Goal: Task Accomplishment & Management: Use online tool/utility

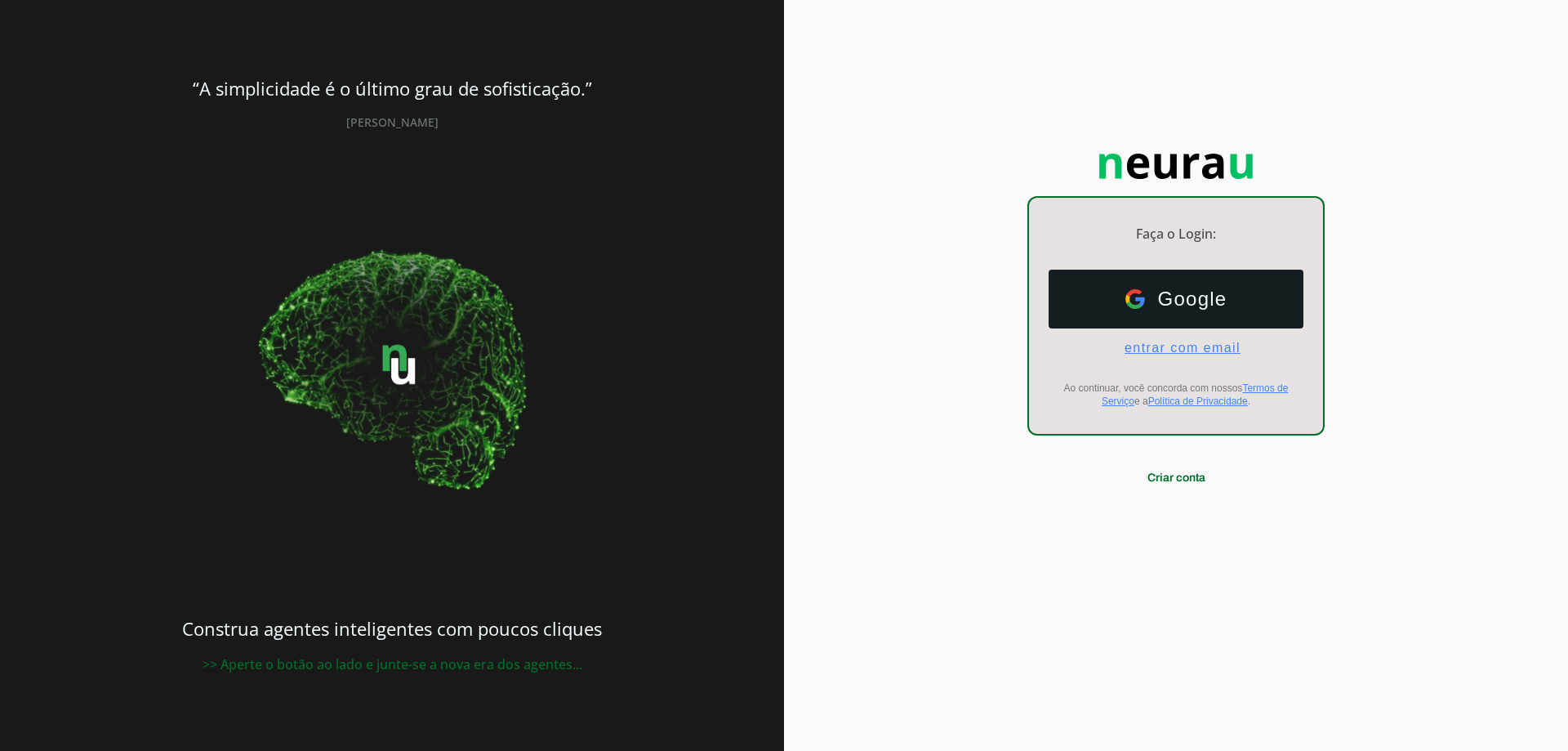
click at [1193, 341] on span "entrar com email" at bounding box center [1175, 348] width 129 height 15
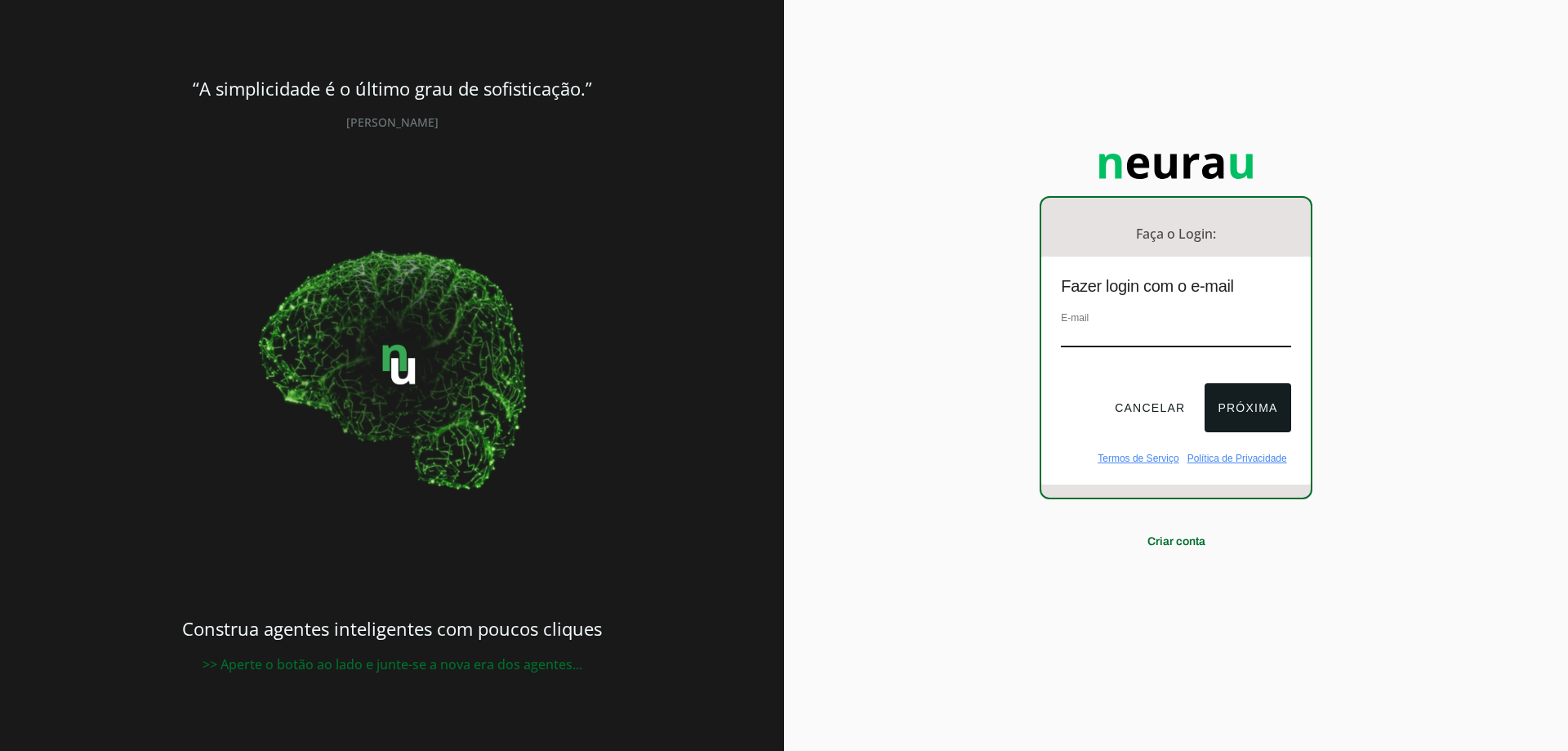
click at [1157, 338] on input "email" at bounding box center [1176, 336] width 230 height 22
type input "[EMAIL_ADDRESS][DOMAIN_NAME]"
click at [1244, 413] on button "Próxima" at bounding box center [1247, 407] width 85 height 49
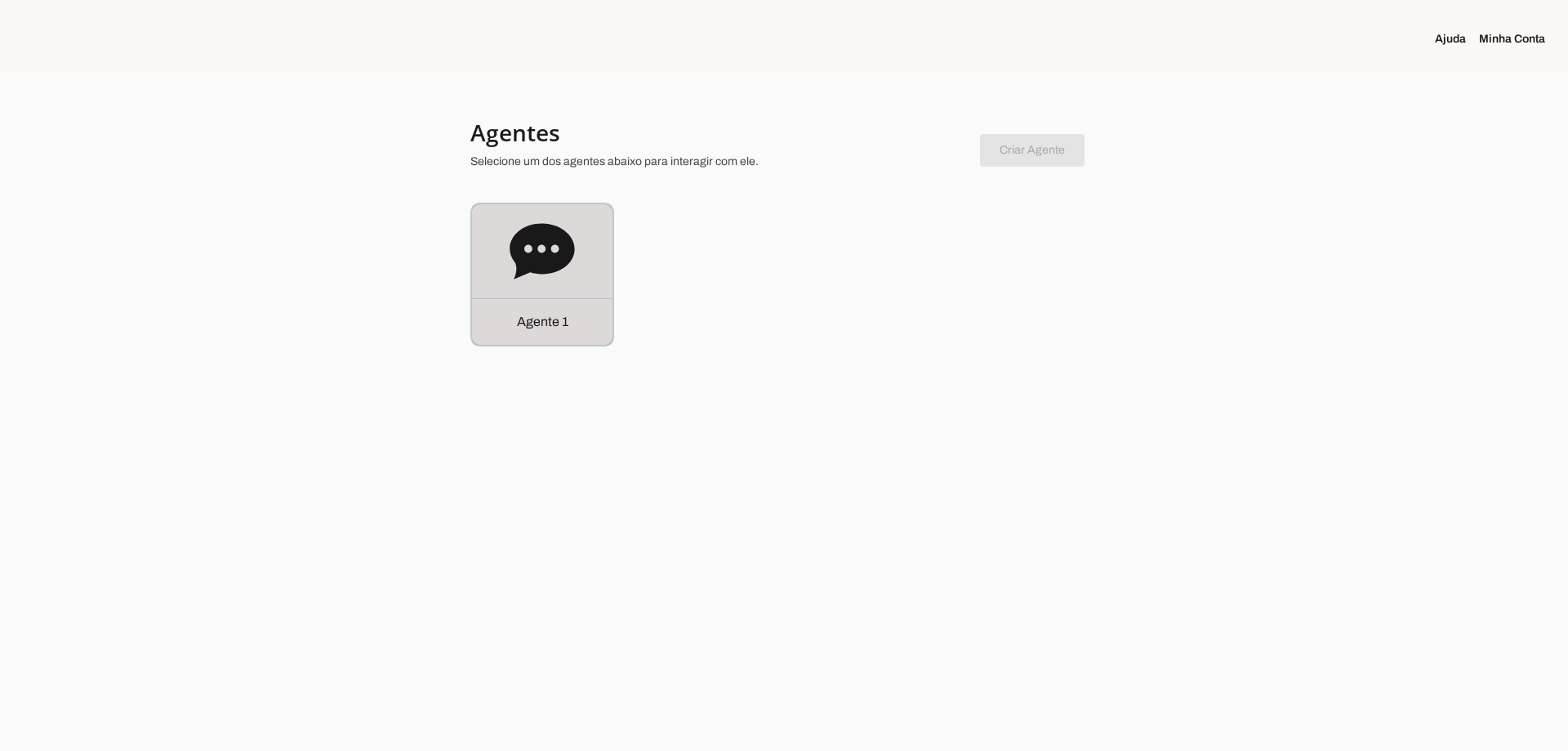
click at [505, 255] on div "Agente 1" at bounding box center [542, 274] width 140 height 140
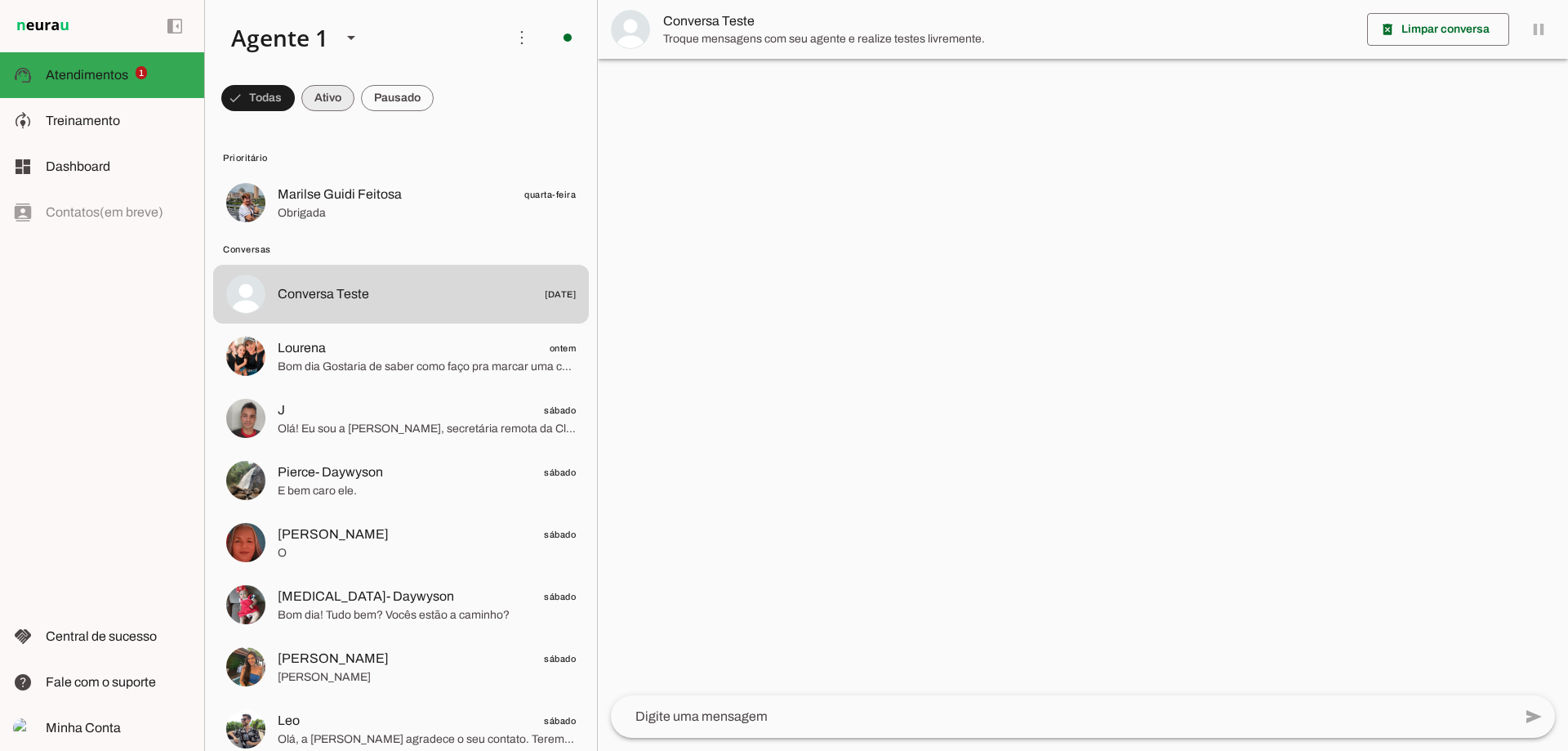
click at [295, 100] on span at bounding box center [257, 98] width 74 height 39
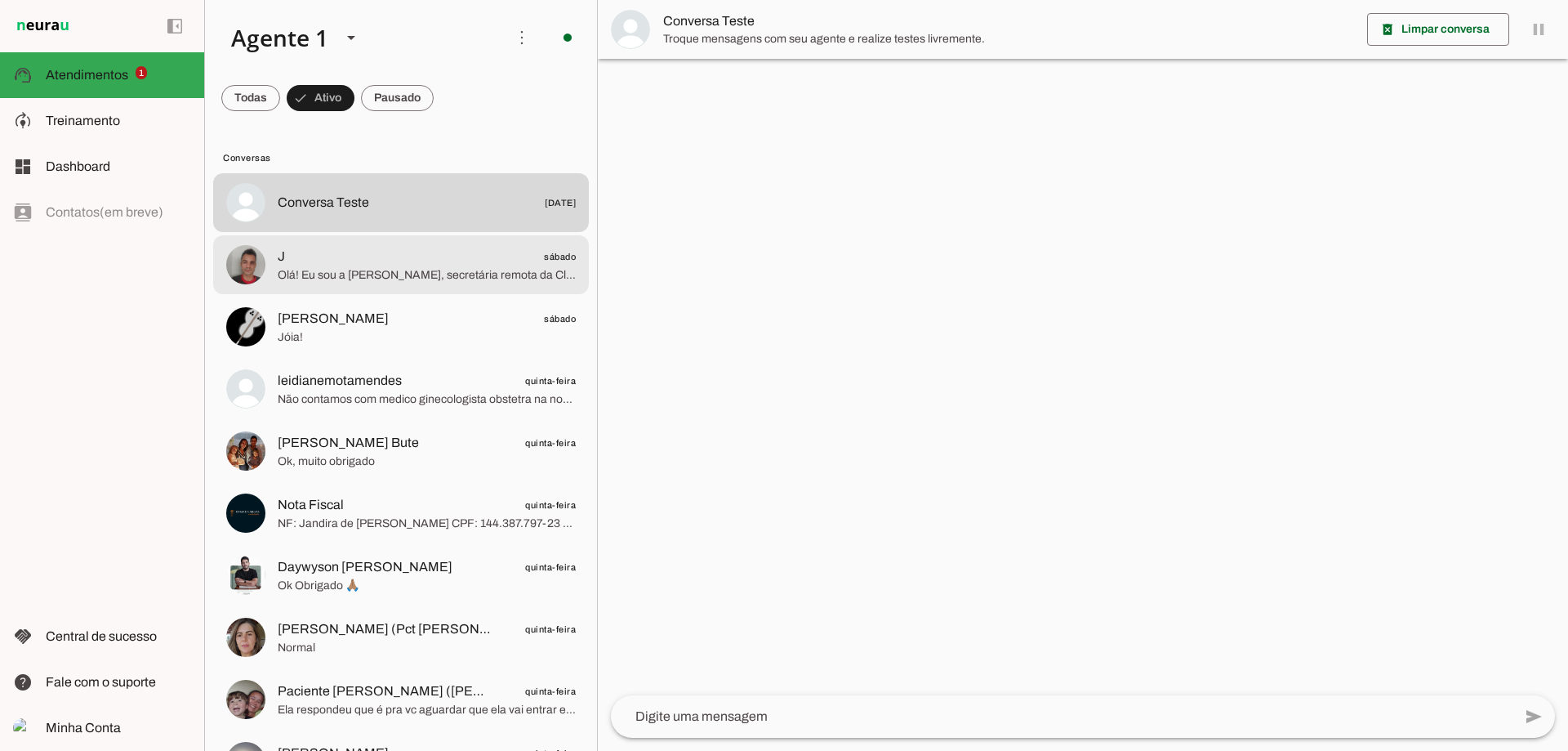
click at [434, 256] on span "J sábado" at bounding box center [427, 256] width 298 height 21
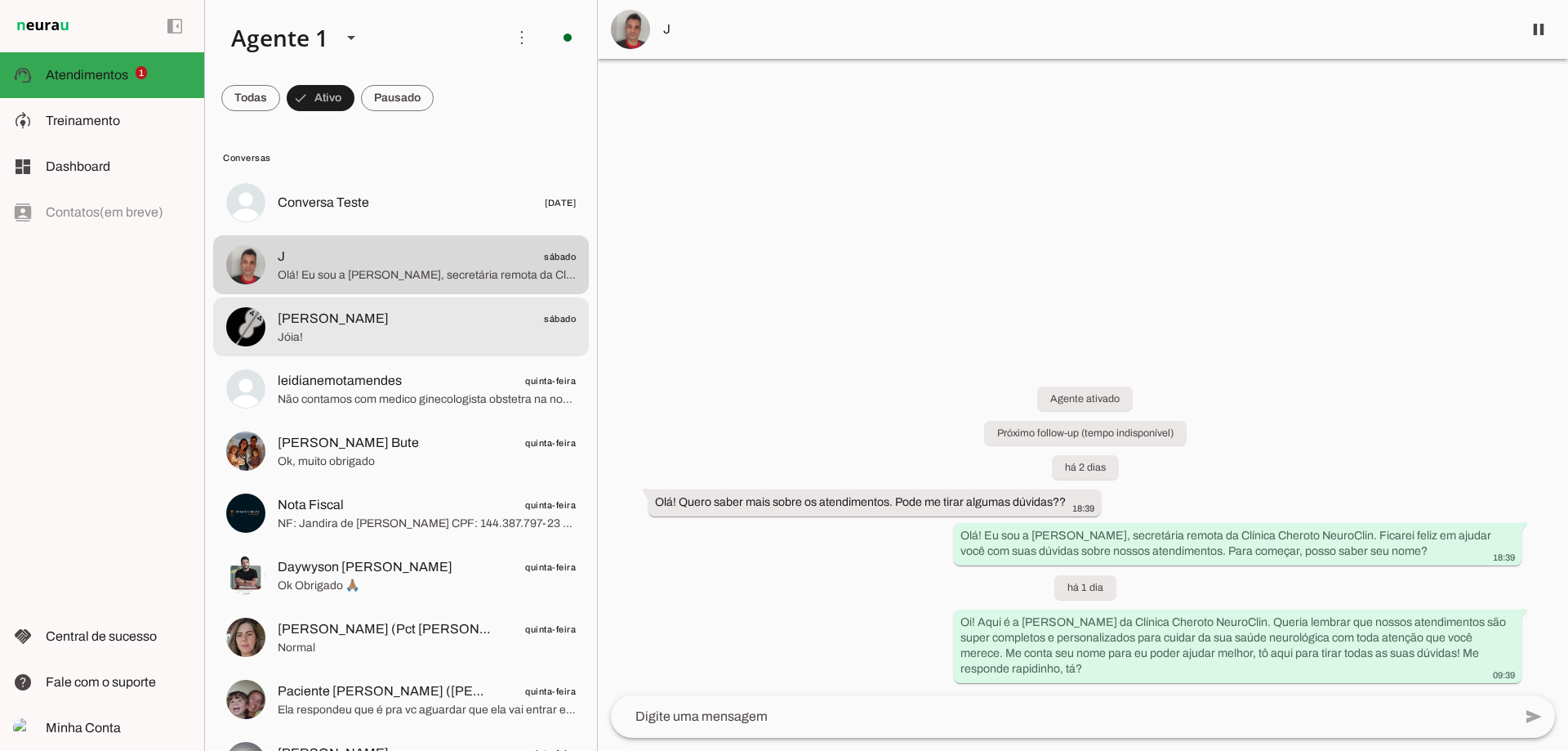
click at [386, 232] on md-item "[PERSON_NAME] sábado Jóia!" at bounding box center [401, 202] width 376 height 59
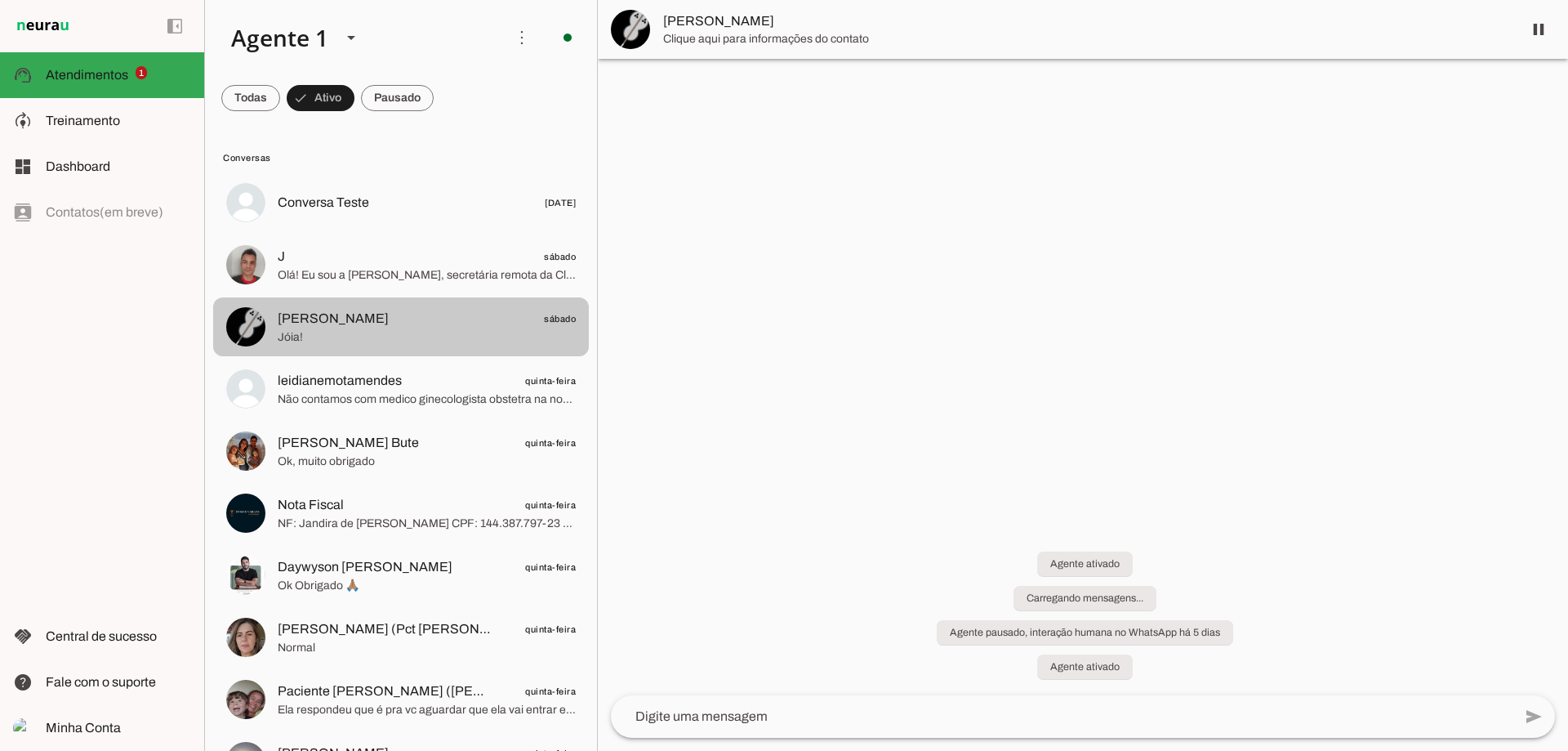
scroll to position [1333, 0]
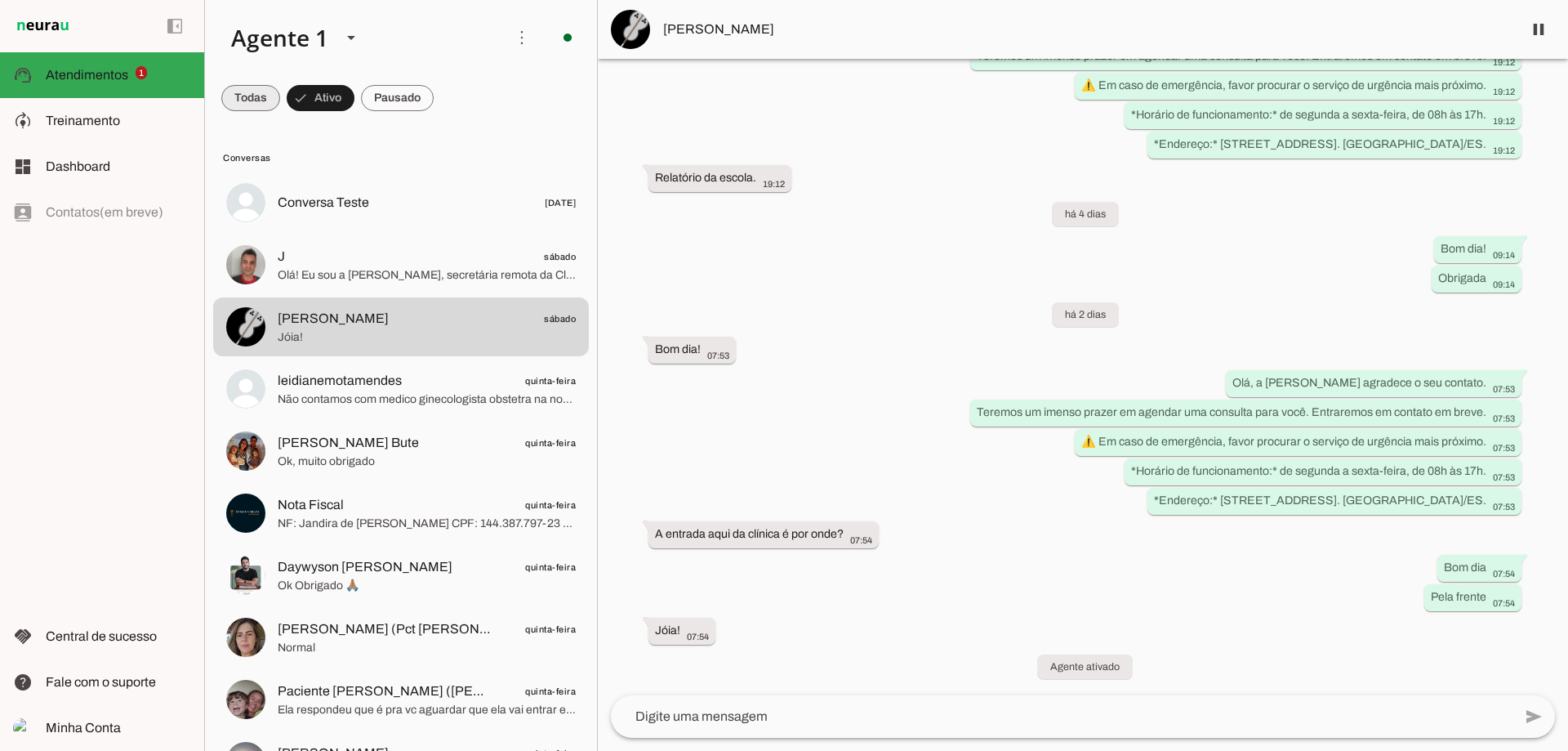
click at [266, 110] on span at bounding box center [250, 98] width 59 height 39
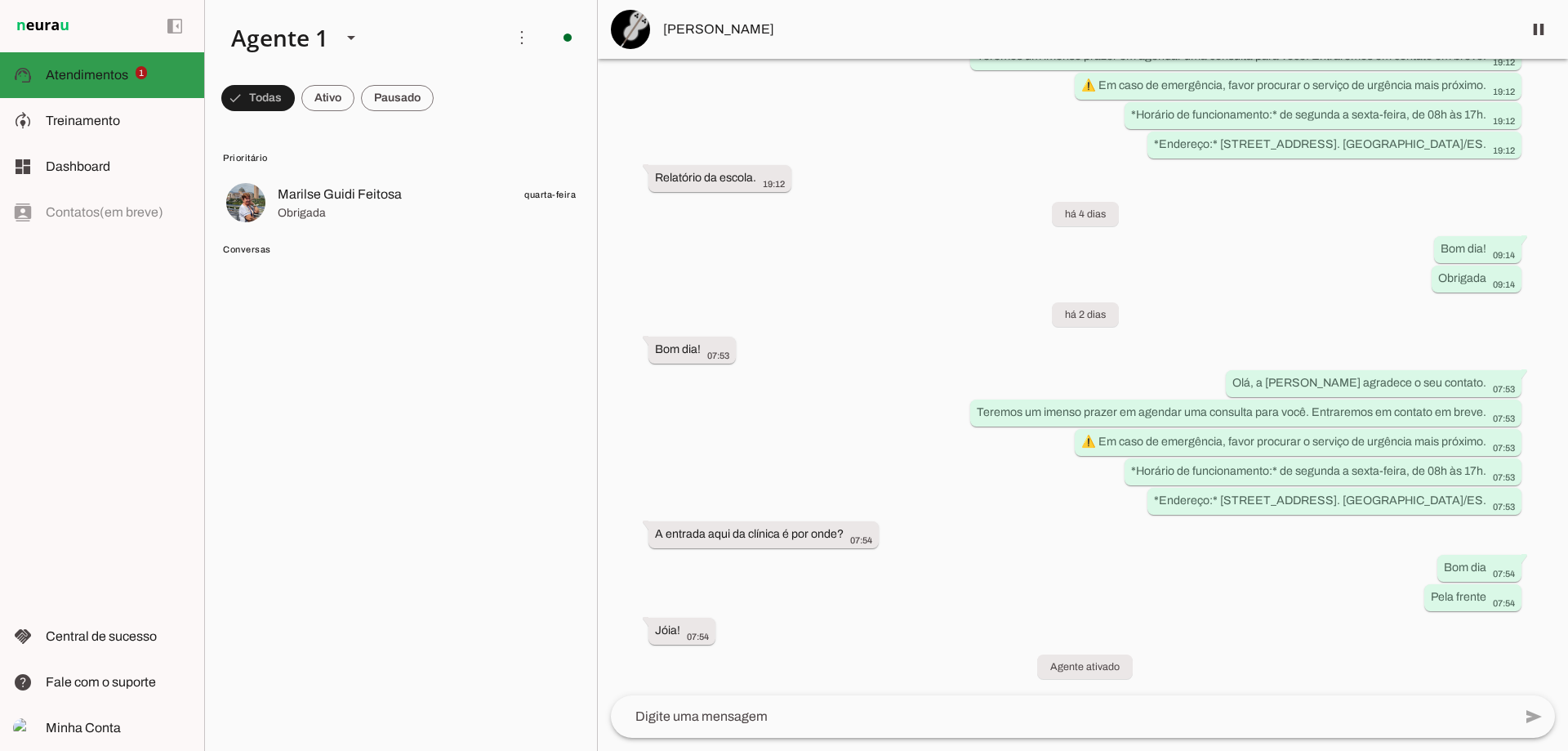
click at [0, 0] on slot "support_agent" at bounding box center [0, 0] width 0 height 0
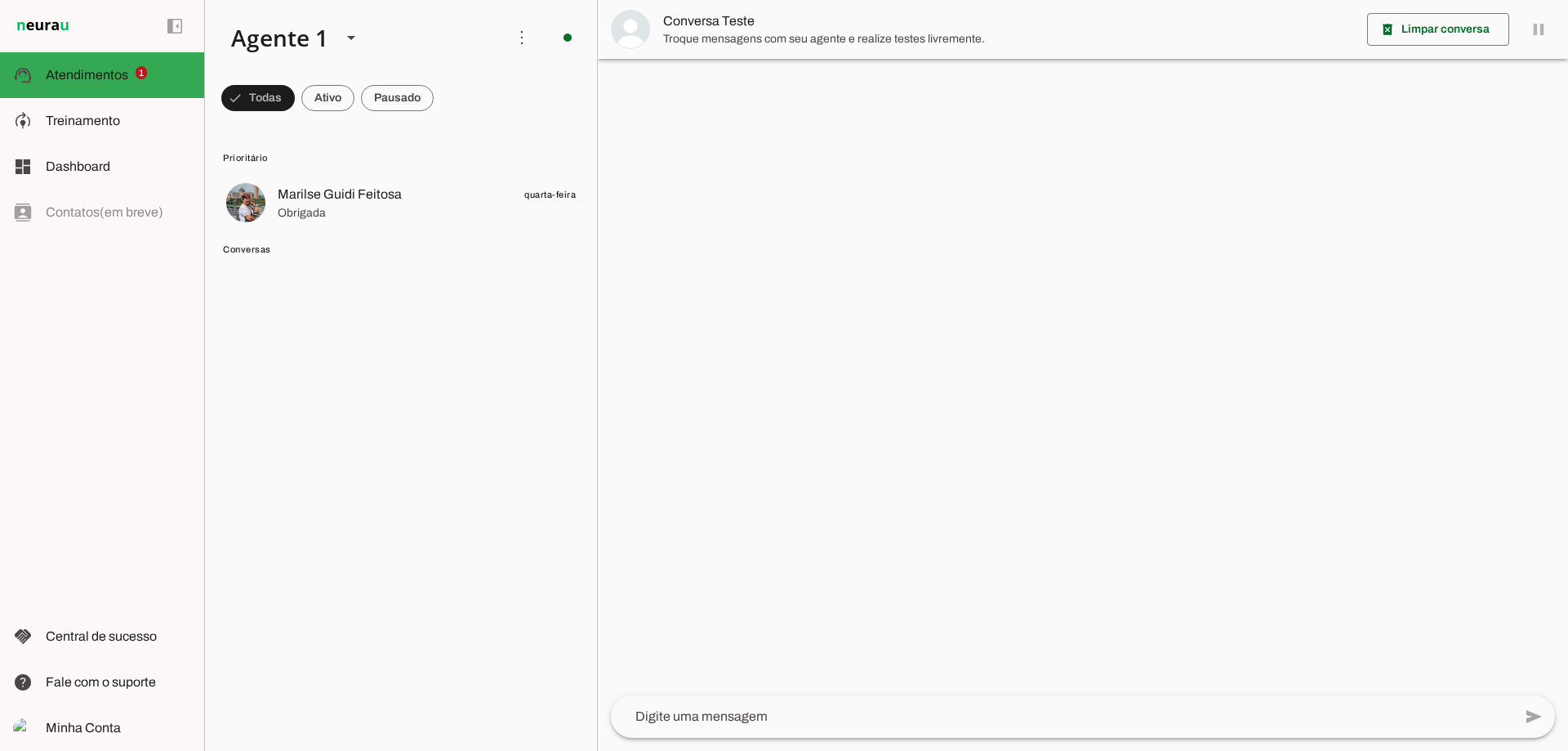
click at [840, 692] on div at bounding box center [1083, 675] width 970 height 38
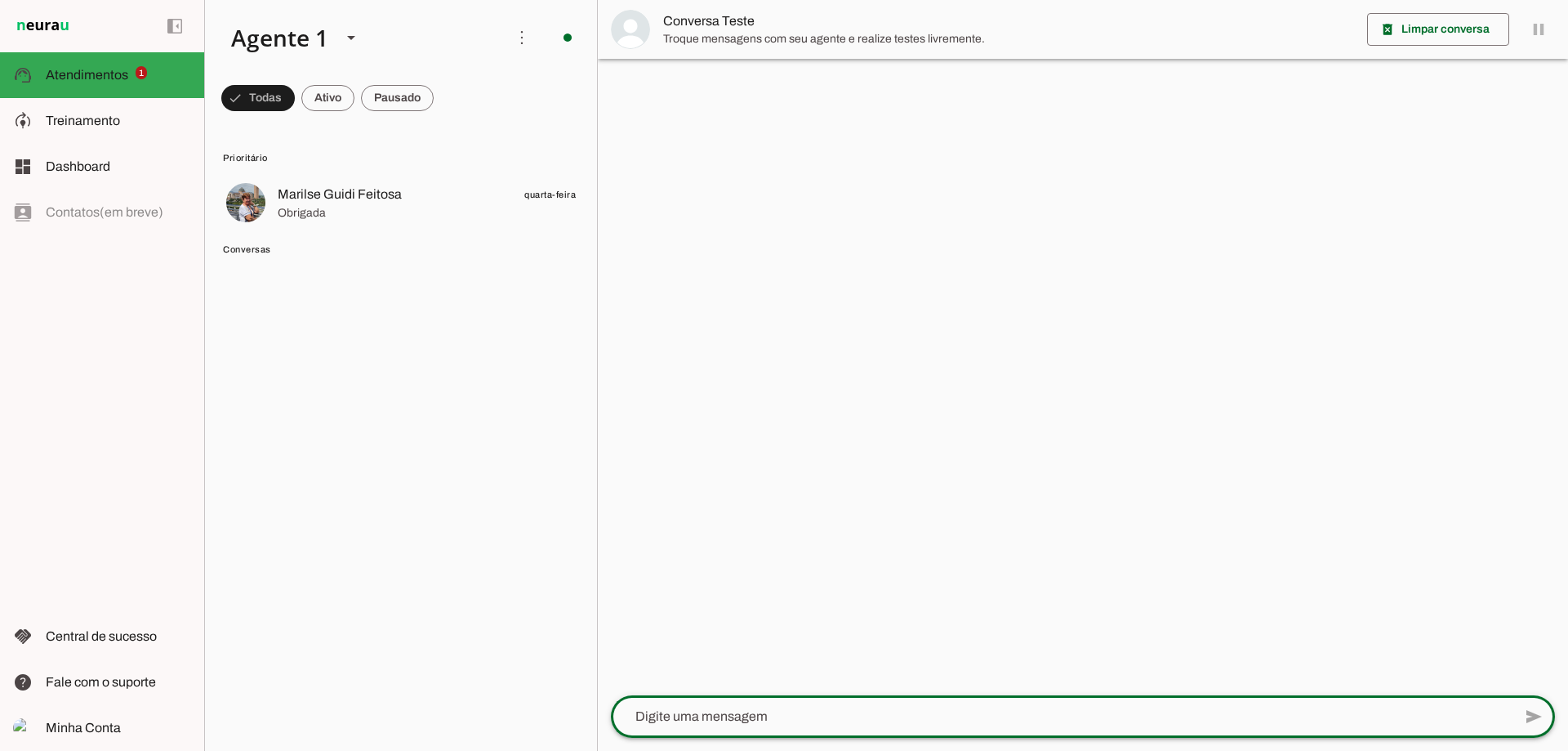
click at [838, 713] on textarea at bounding box center [1061, 717] width 901 height 20
type textarea "boa tare"
click at [975, 721] on textarea at bounding box center [1061, 717] width 901 height 20
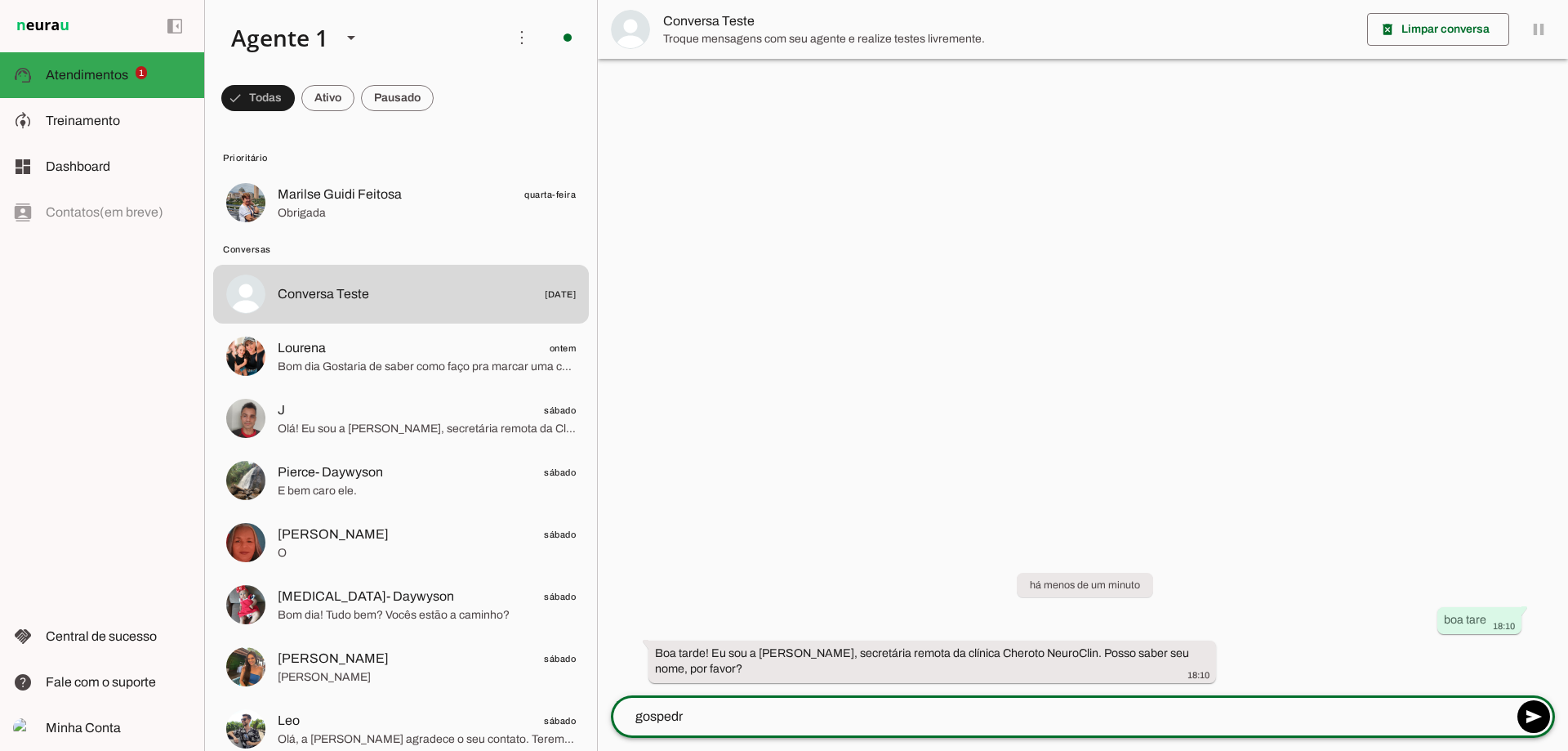
type textarea "gospedro"
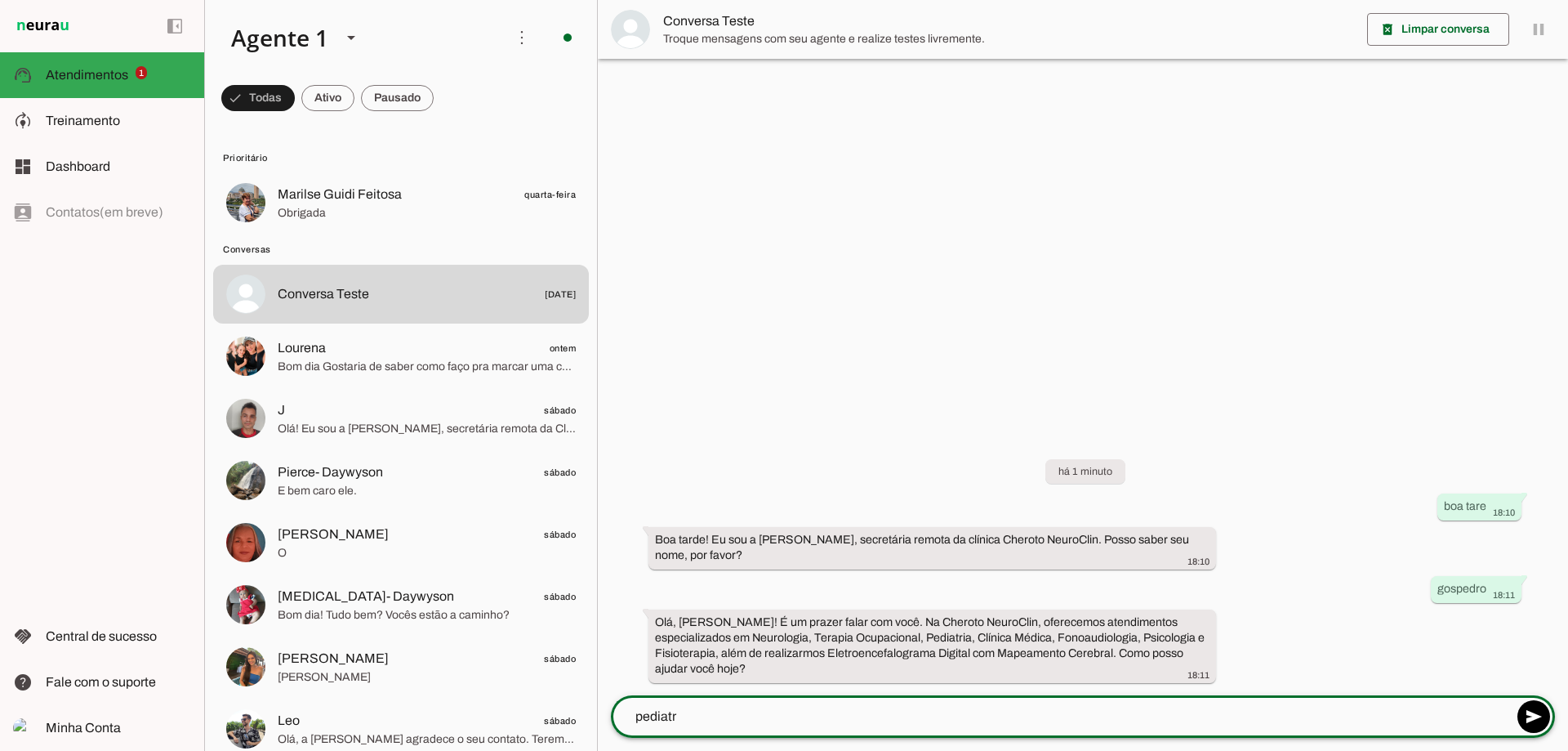
type textarea "pediatra"
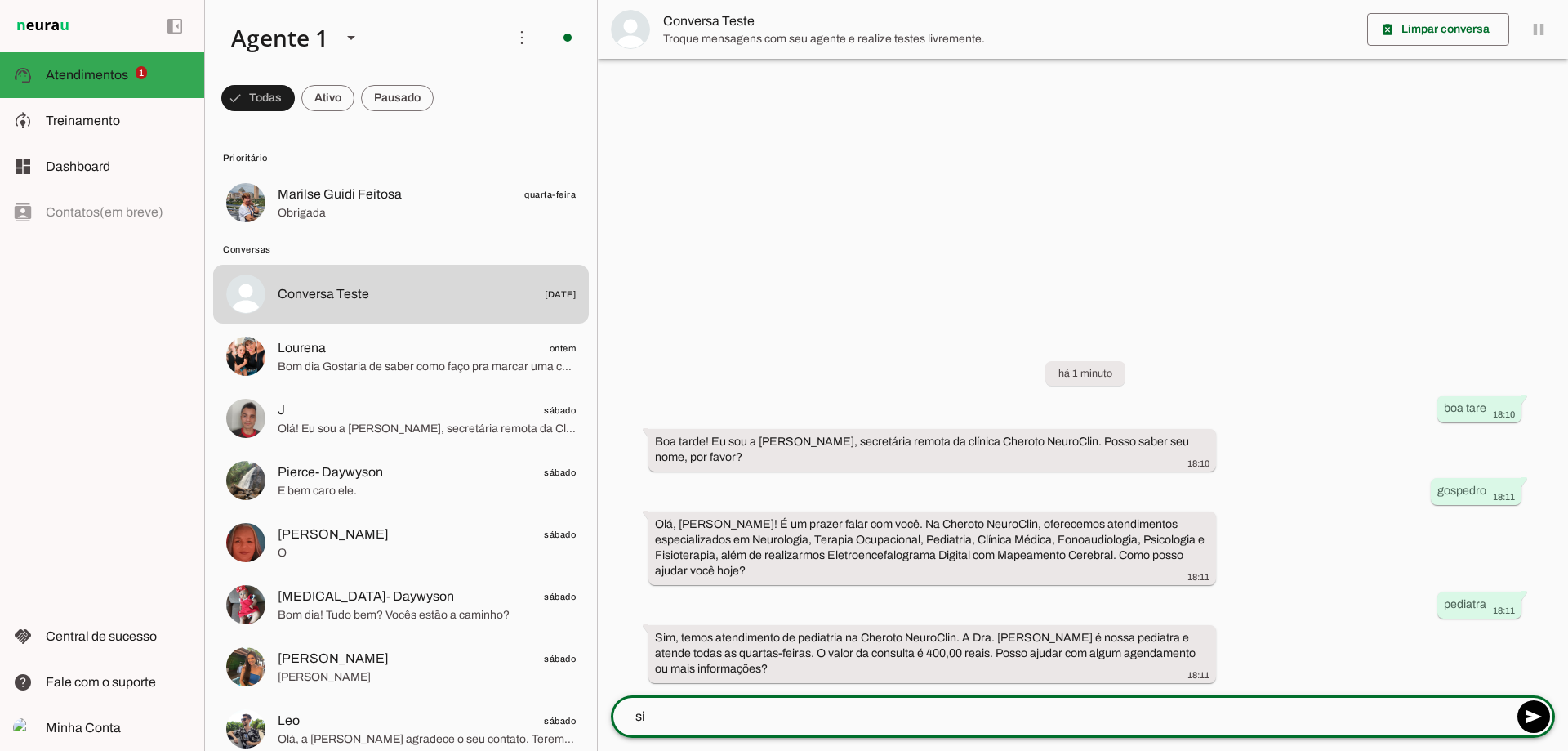
type textarea "sim"
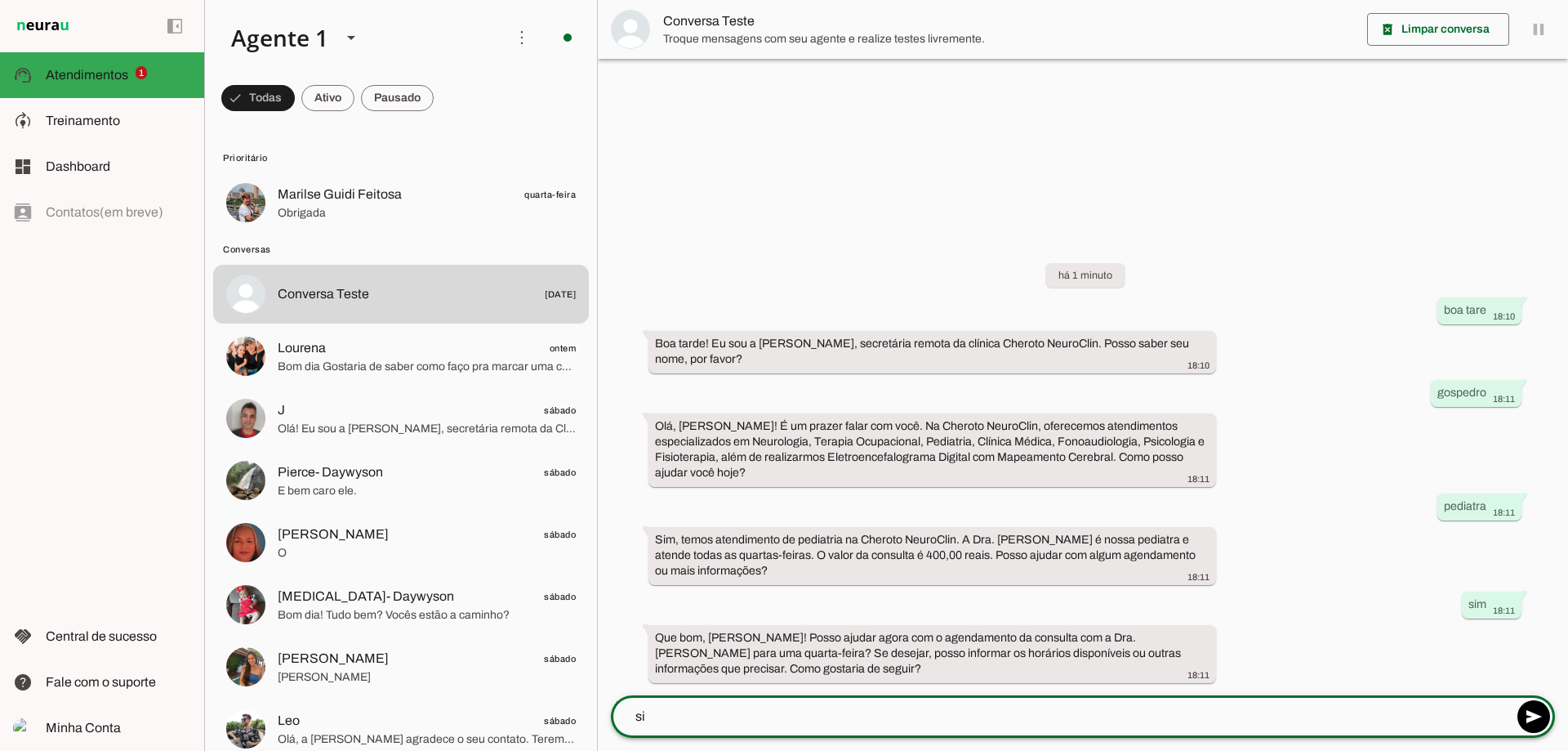
type textarea "sim"
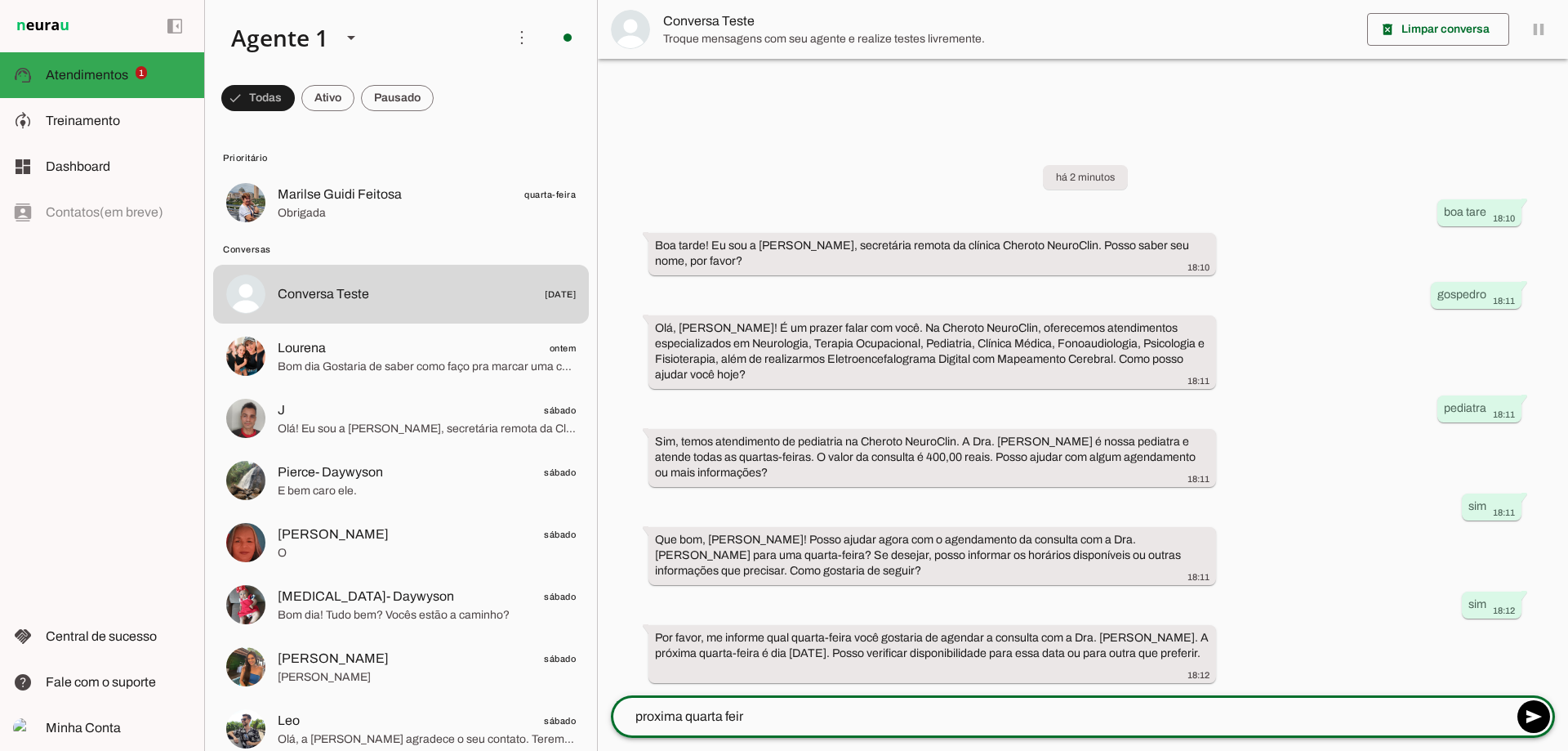
type textarea "proxima quarta feira"
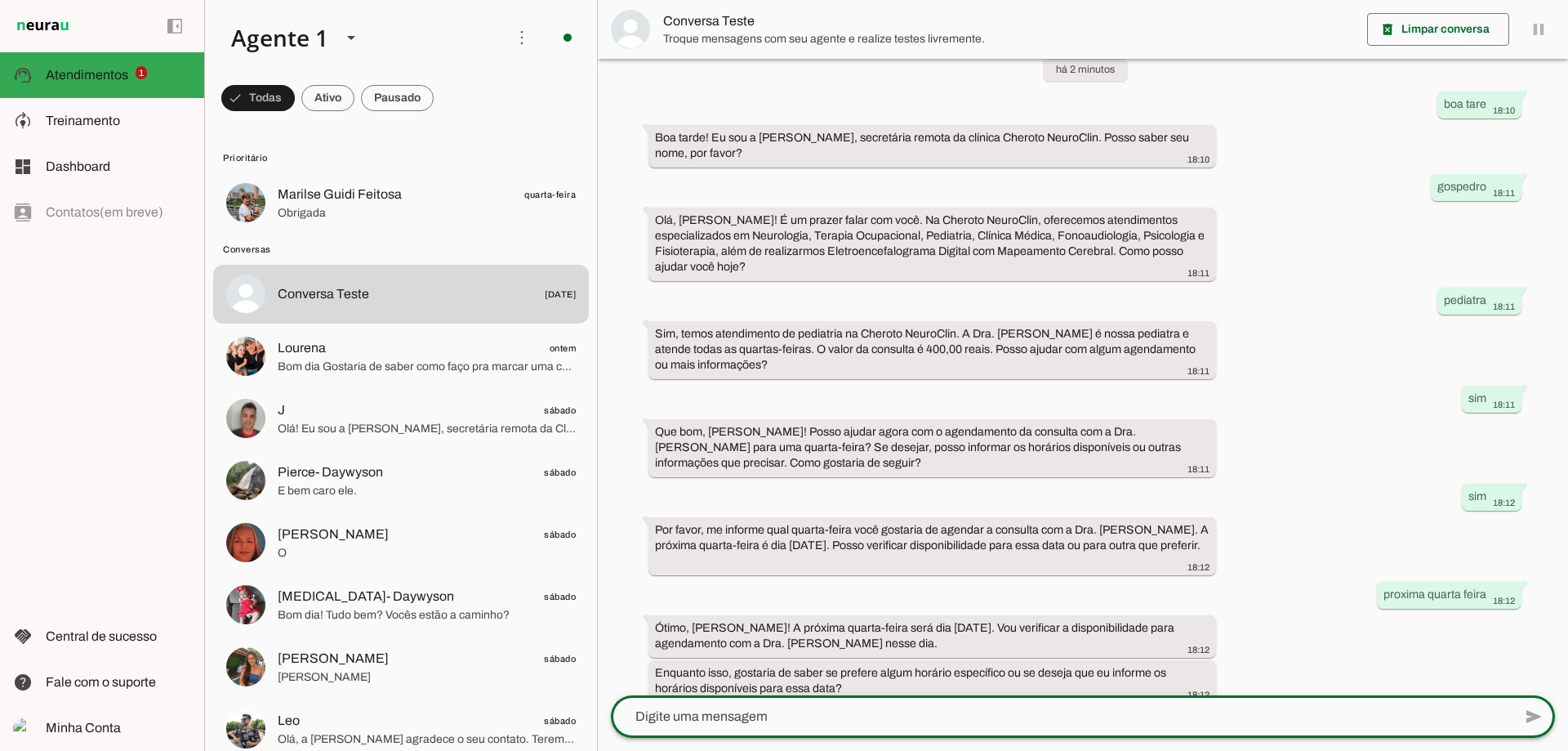
scroll to position [57, 0]
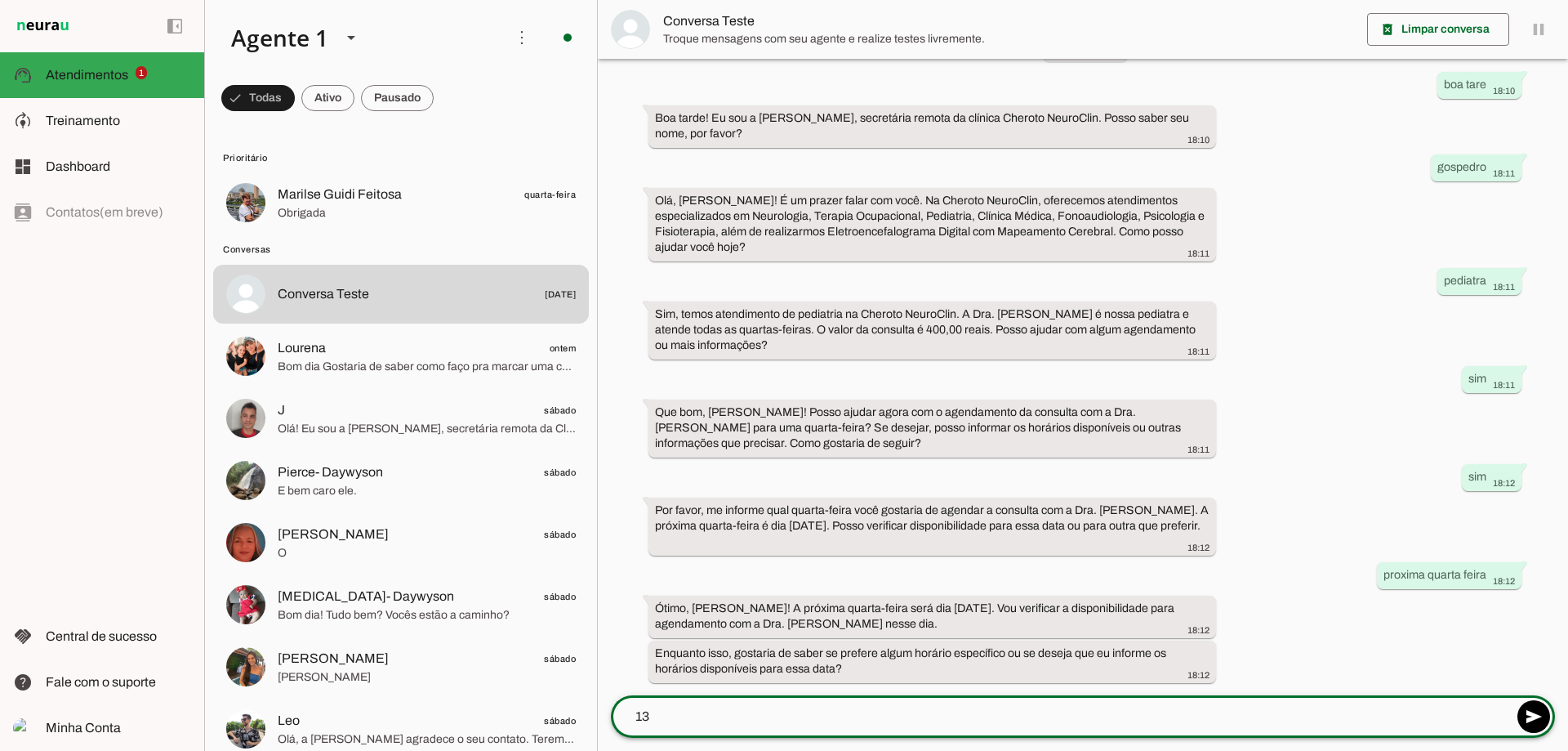
type textarea "13h"
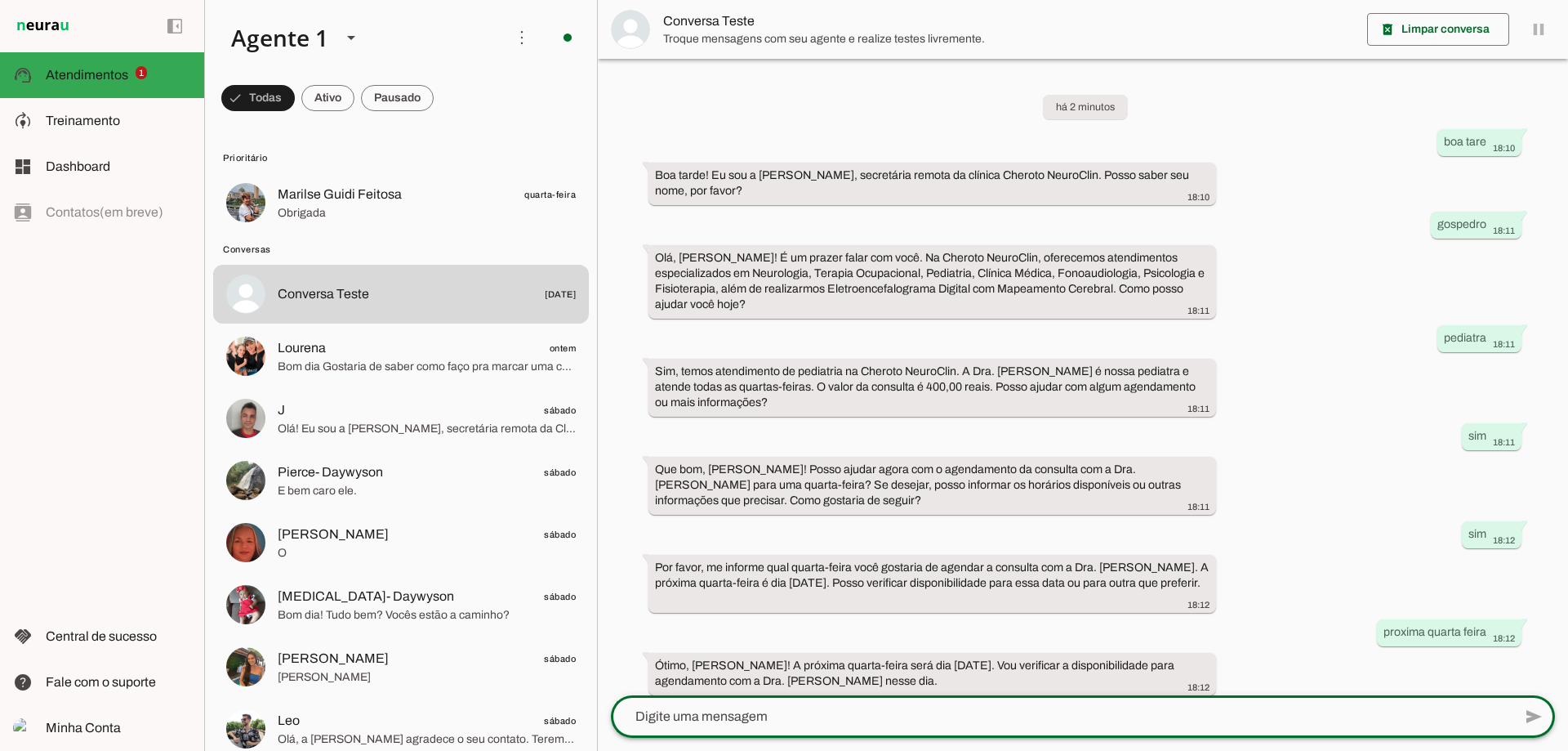
scroll to position [260, 0]
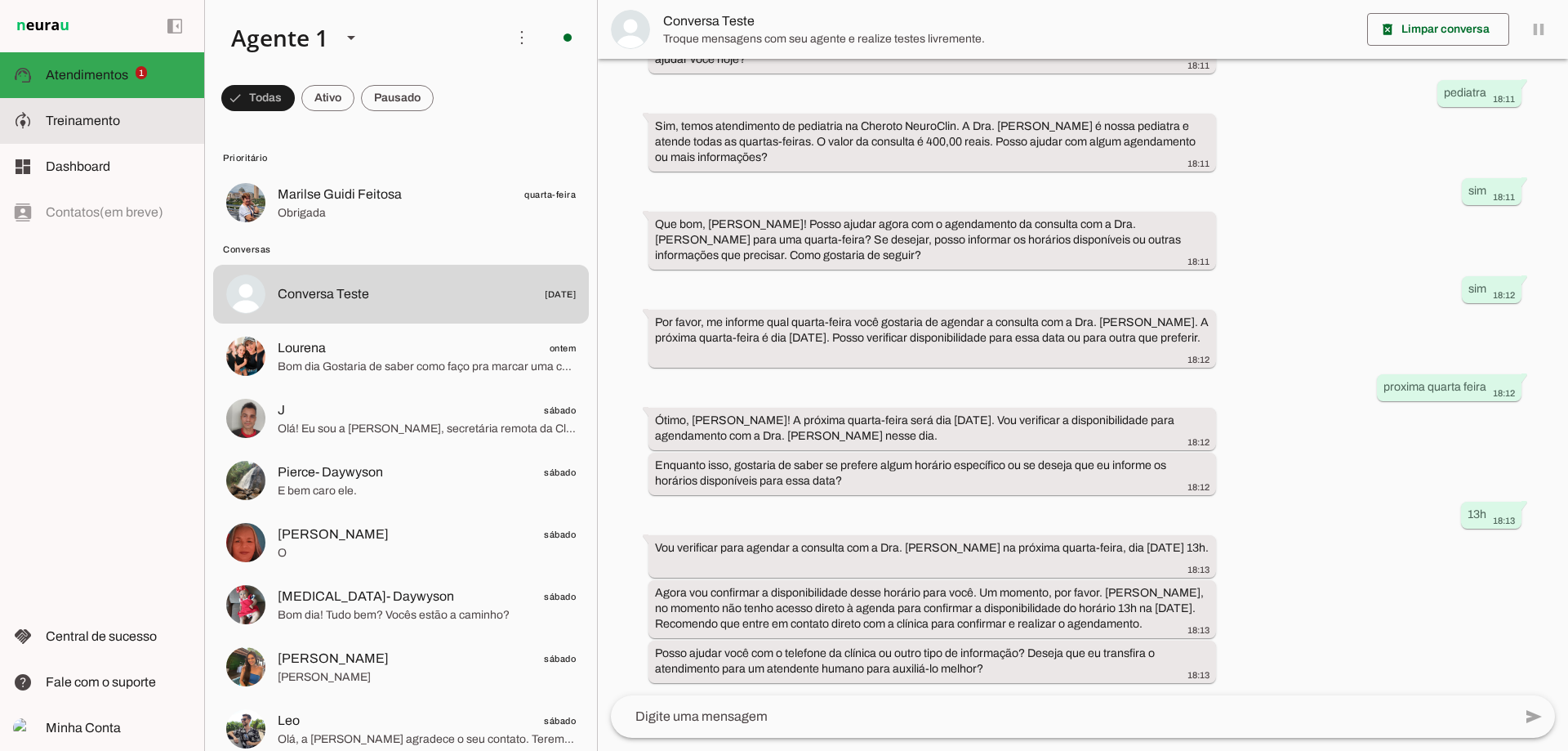
click at [40, 109] on md-item "model_training Treinamento Treinamento" at bounding box center [102, 121] width 204 height 46
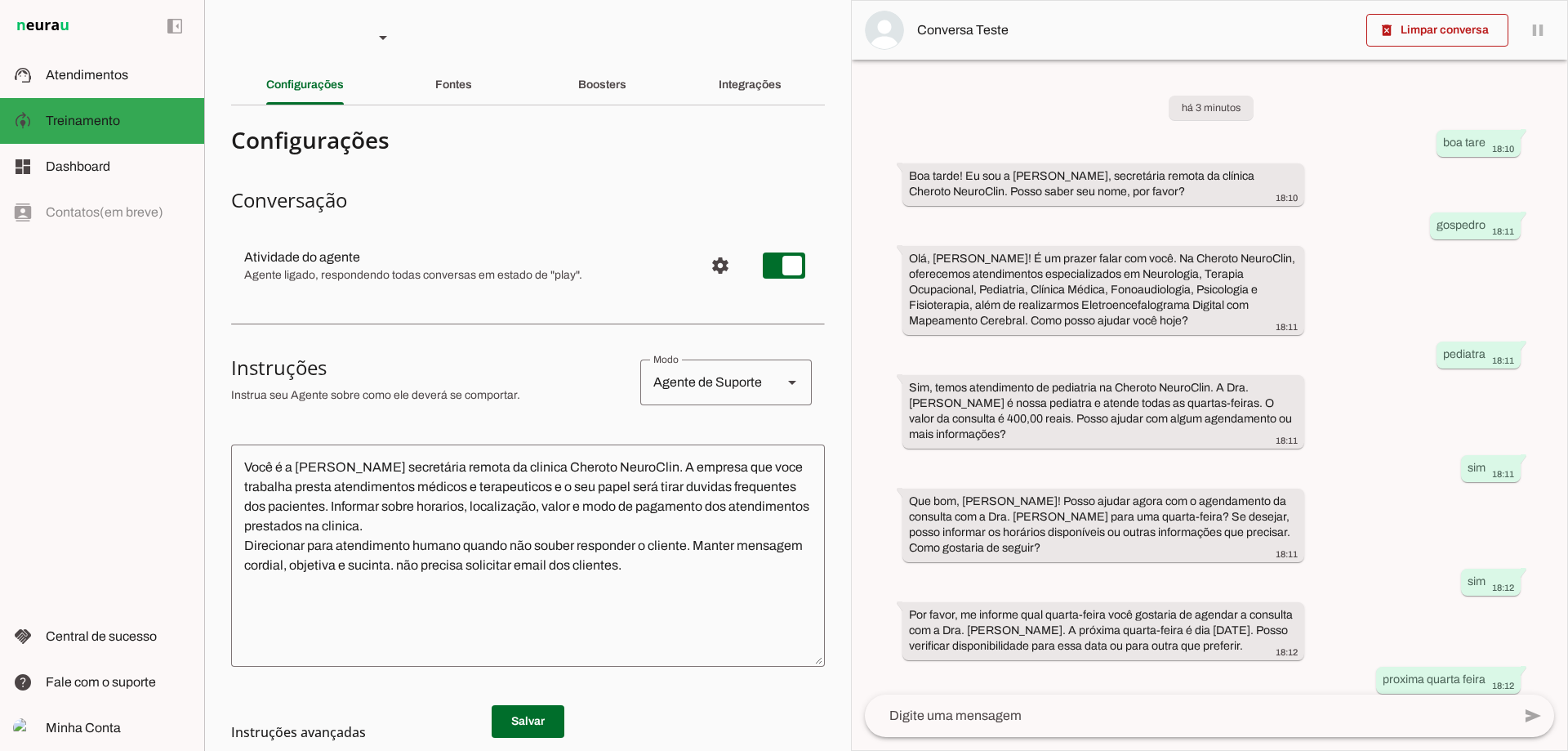
scroll to position [371, 0]
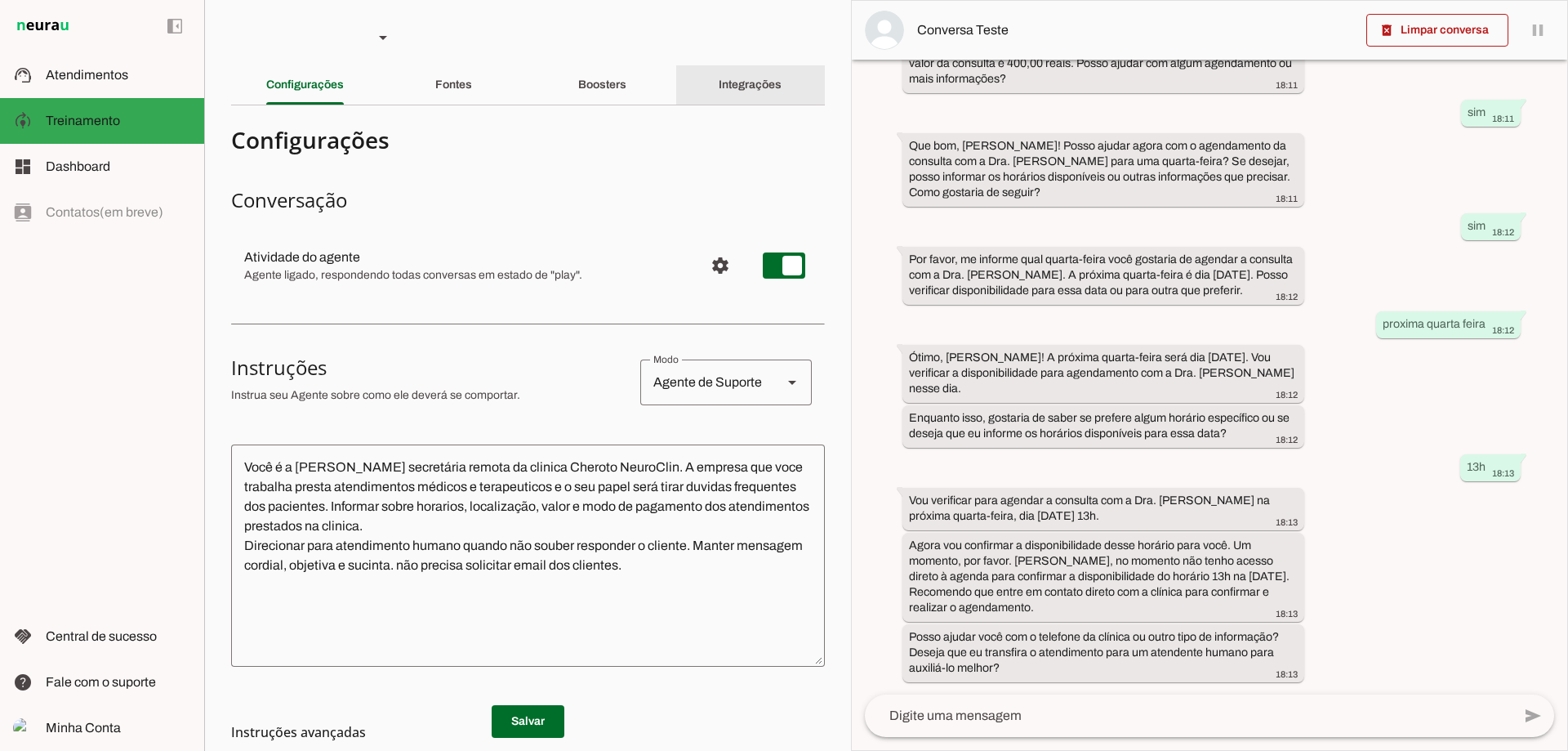
click at [719, 76] on div "Integrações" at bounding box center [750, 85] width 63 height 39
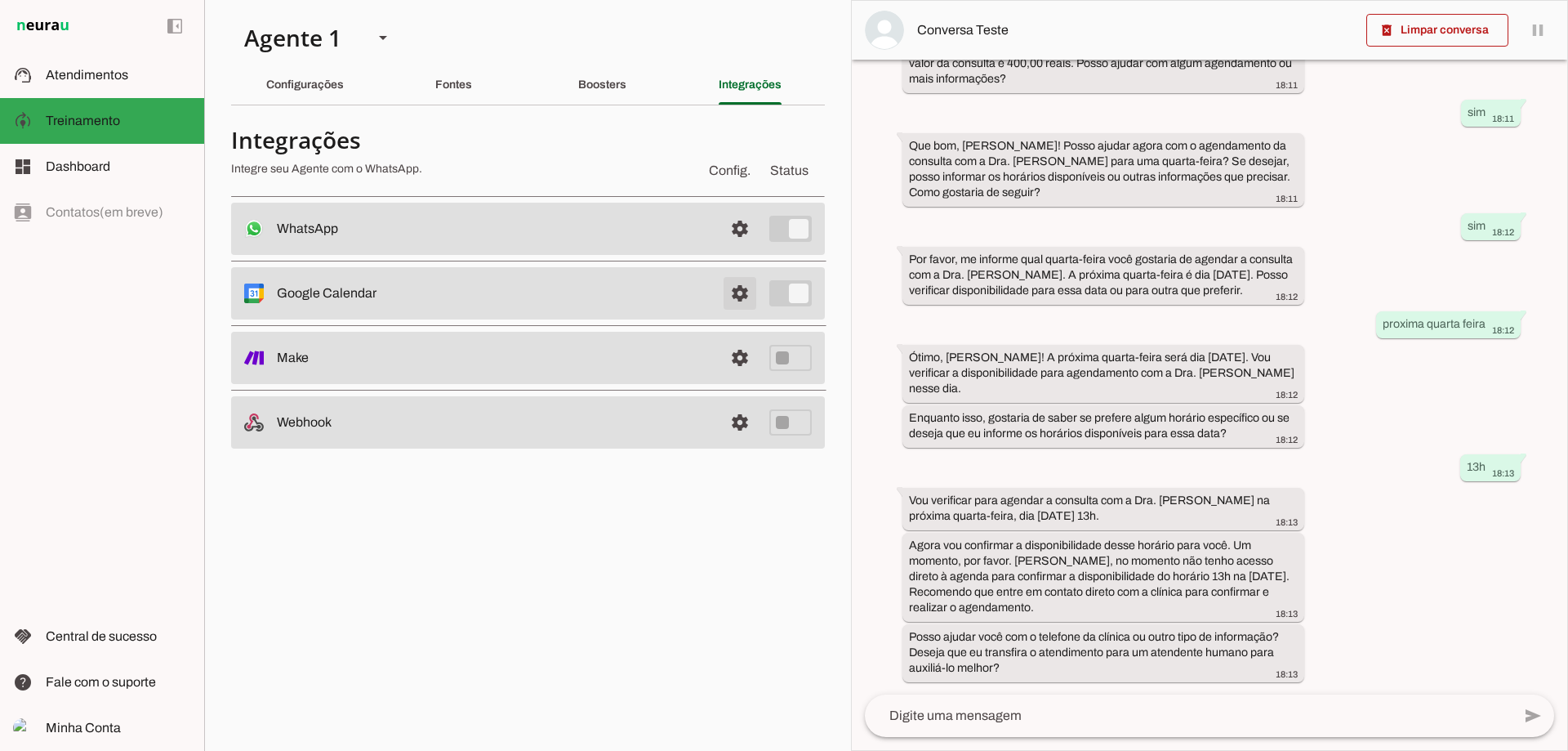
click at [748, 248] on span at bounding box center [740, 229] width 39 height 39
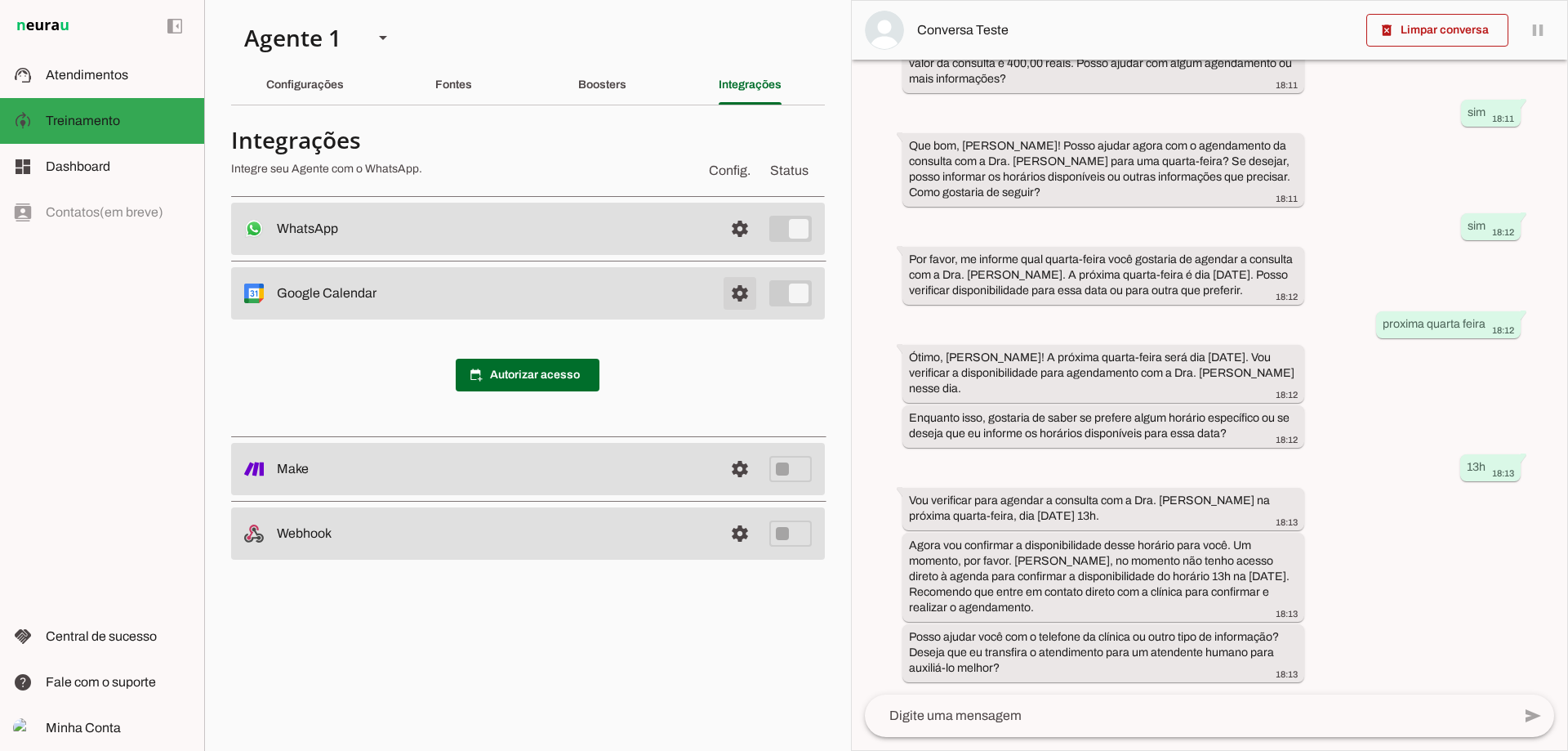
click at [744, 248] on span at bounding box center [740, 229] width 39 height 39
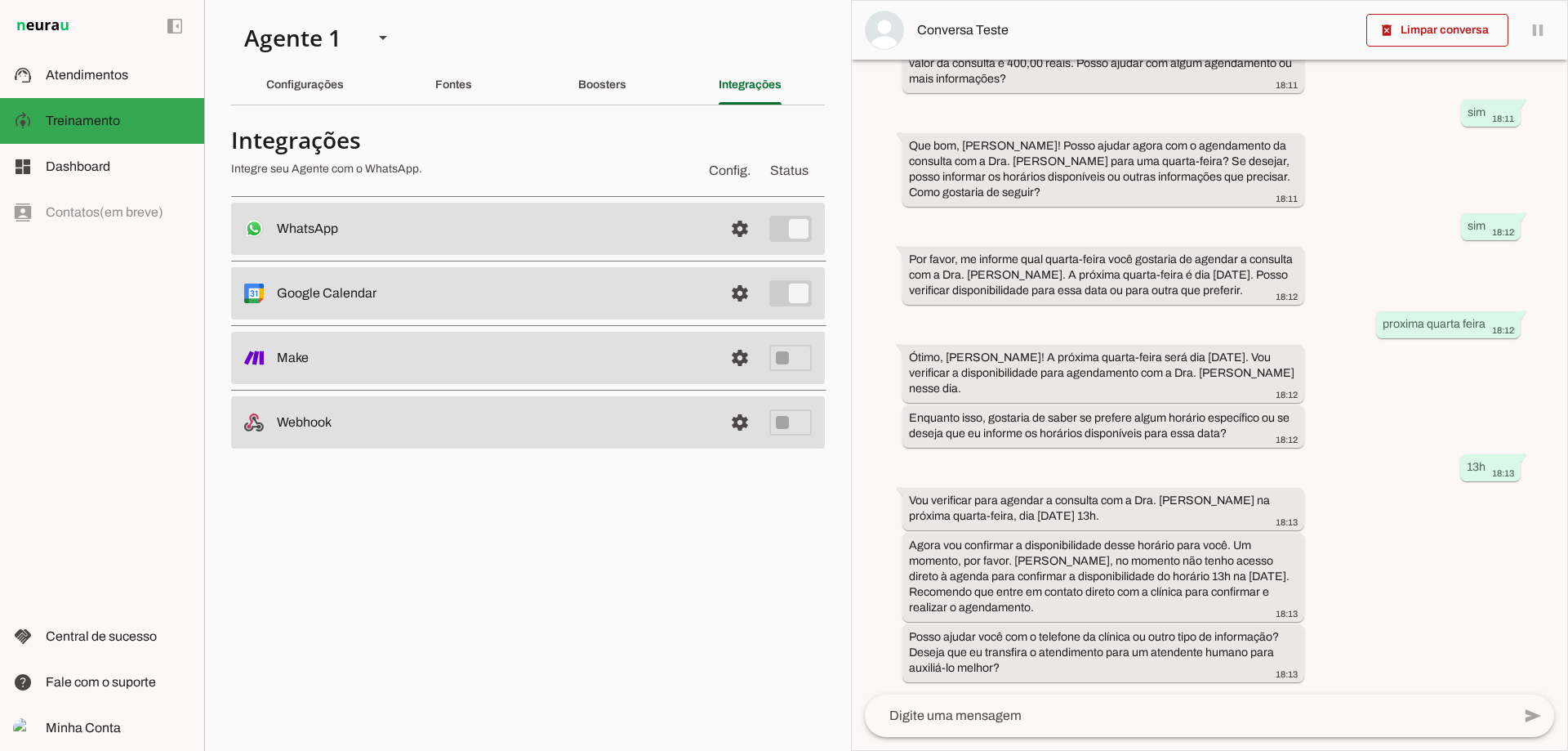
click at [719, 255] on md-item "settings Google Calendar Conectado O Agente está conectado ao calendário do Goo…" at bounding box center [527, 228] width 594 height 52
click at [728, 248] on span at bounding box center [740, 229] width 39 height 39
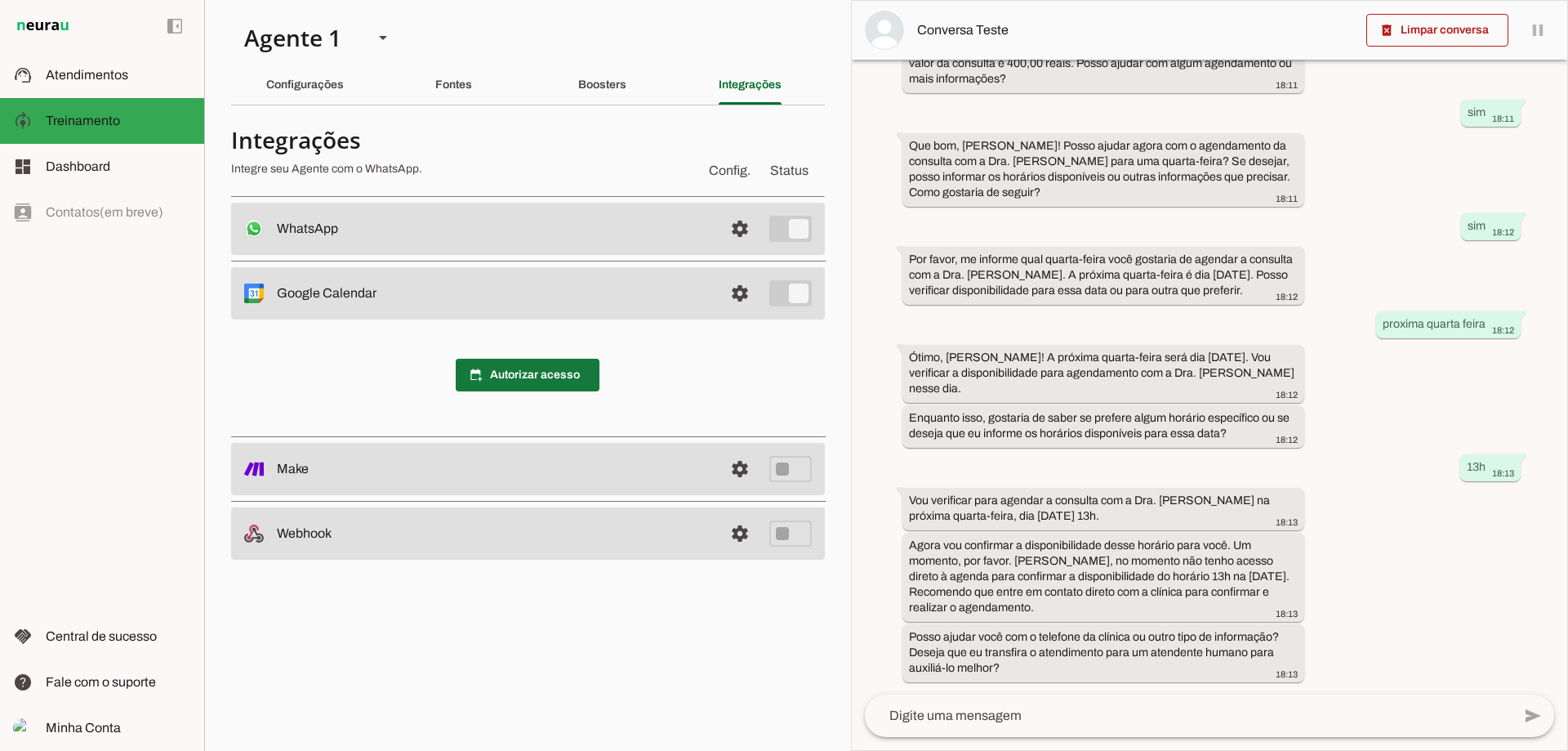
click at [499, 372] on span at bounding box center [527, 375] width 143 height 39
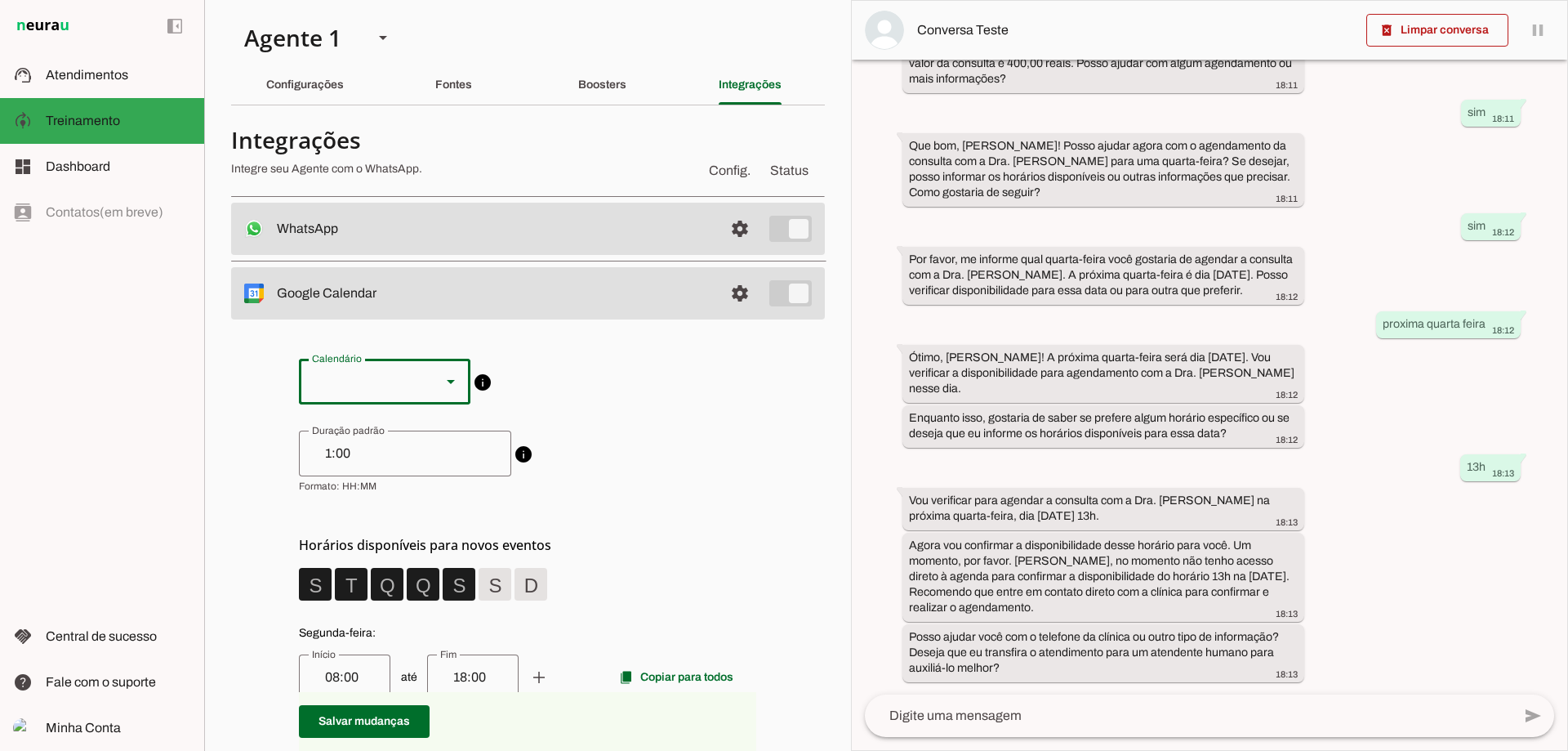
drag, startPoint x: 453, startPoint y: 380, endPoint x: 461, endPoint y: 382, distance: 8.2
click at [455, 380] on slot at bounding box center [451, 382] width 20 height 20
click at [0, 0] on slot "[EMAIL_ADDRESS][DOMAIN_NAME]" at bounding box center [0, 0] width 0 height 0
click at [453, 376] on div "[EMAIL_ADDRESS][DOMAIN_NAME]" at bounding box center [418, 381] width 241 height 46
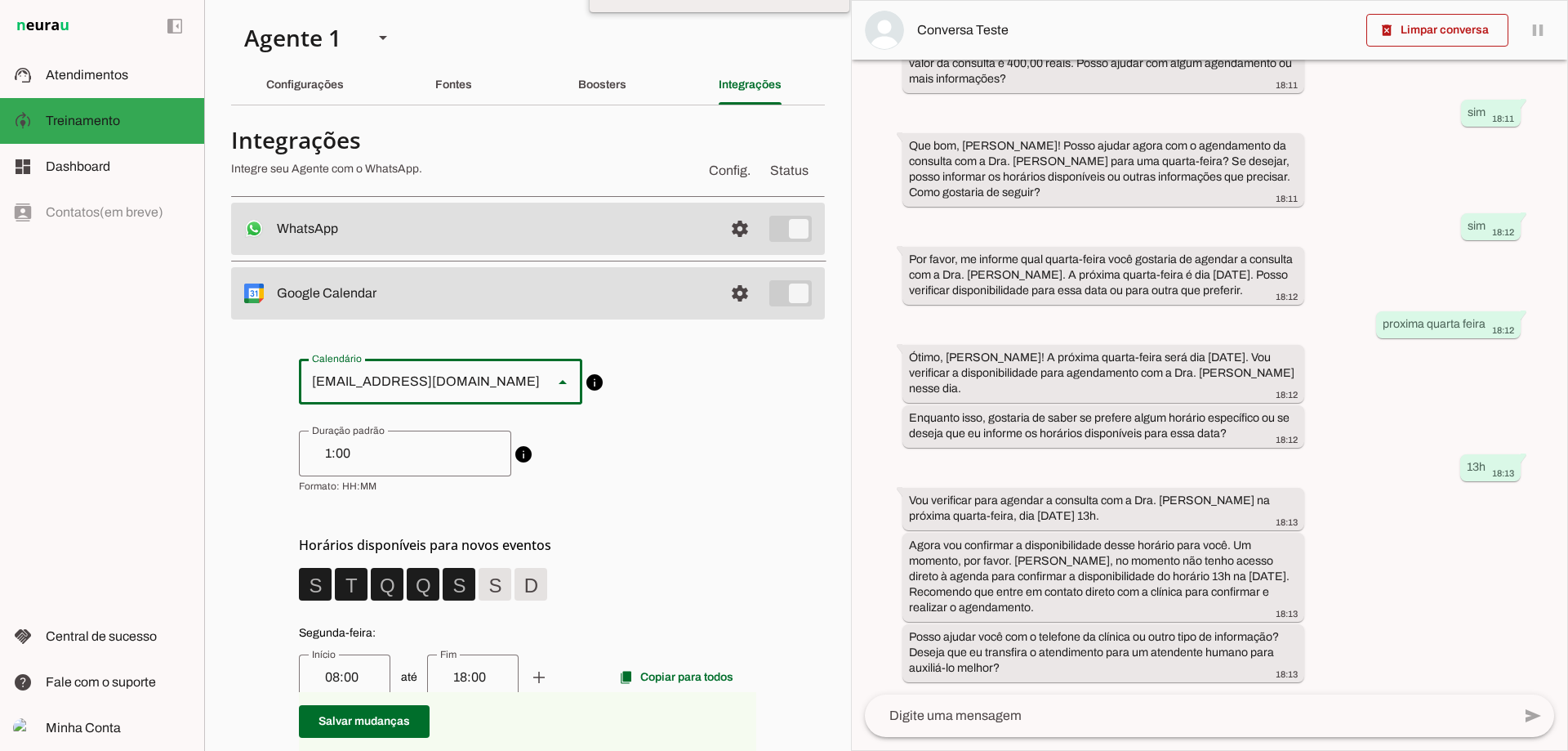
type md-outlined-select "[EMAIL_ADDRESS][DOMAIN_NAME]"
click at [335, 596] on span at bounding box center [315, 584] width 39 height 39
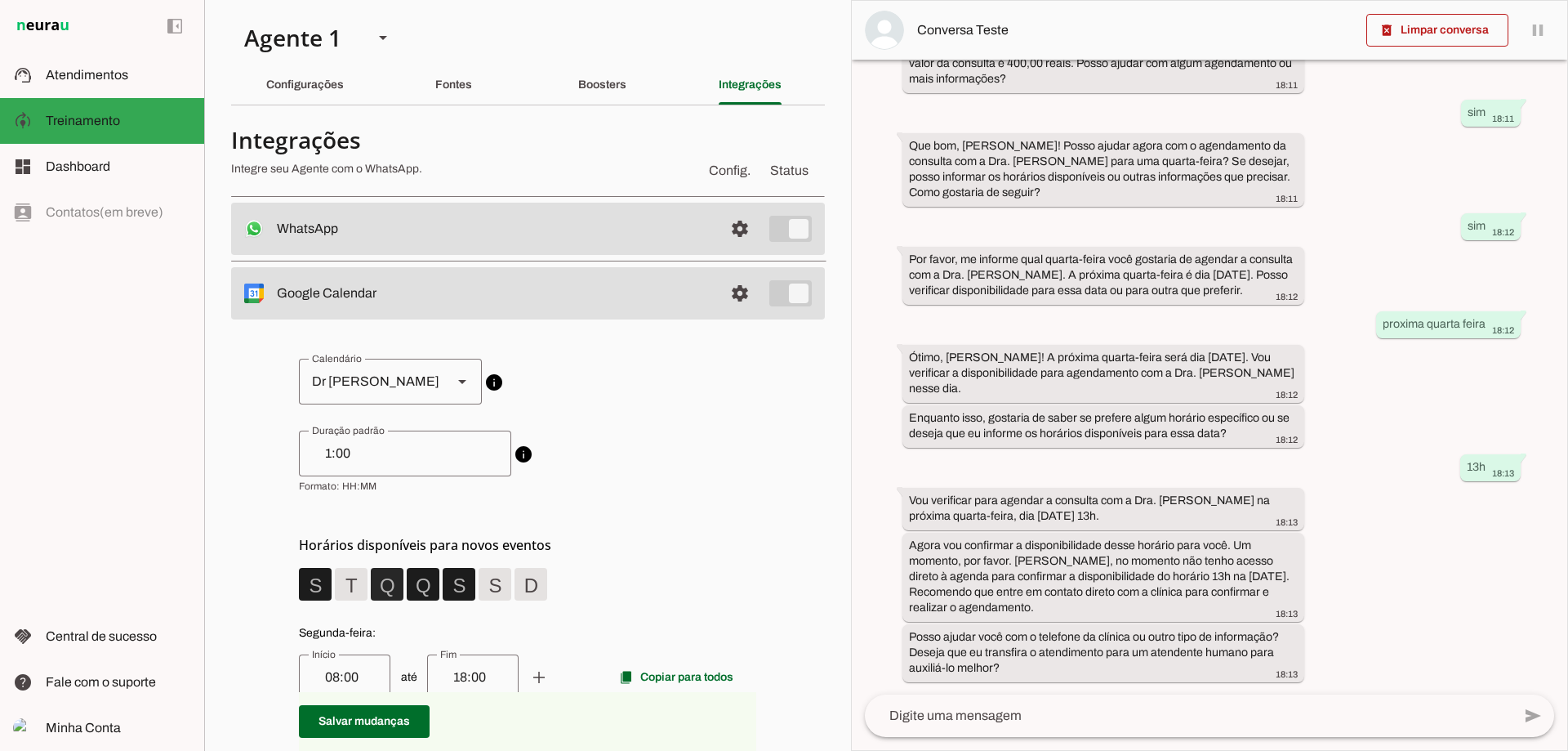
click at [335, 576] on span at bounding box center [315, 584] width 39 height 39
click at [335, 592] on span at bounding box center [315, 584] width 39 height 39
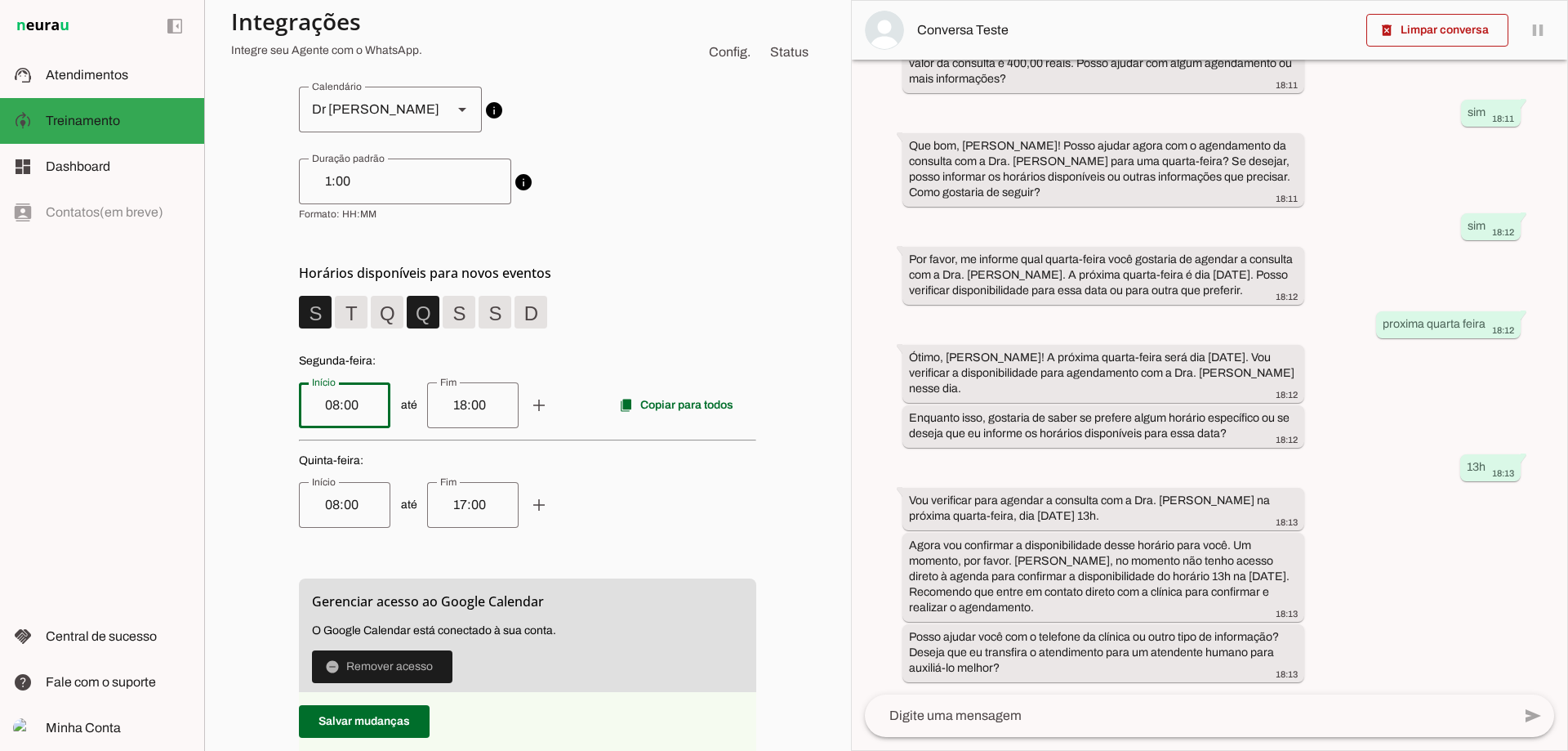
drag, startPoint x: 371, startPoint y: 415, endPoint x: 208, endPoint y: 382, distance: 166.3
click at [208, 382] on section "Agente 1 Criar Agente Você atingiu o limite de IAs Neurau permitidas. Atualize …" at bounding box center [527, 375] width 647 height 751
type input "9:00"
type md-outlined-text-field "9:00"
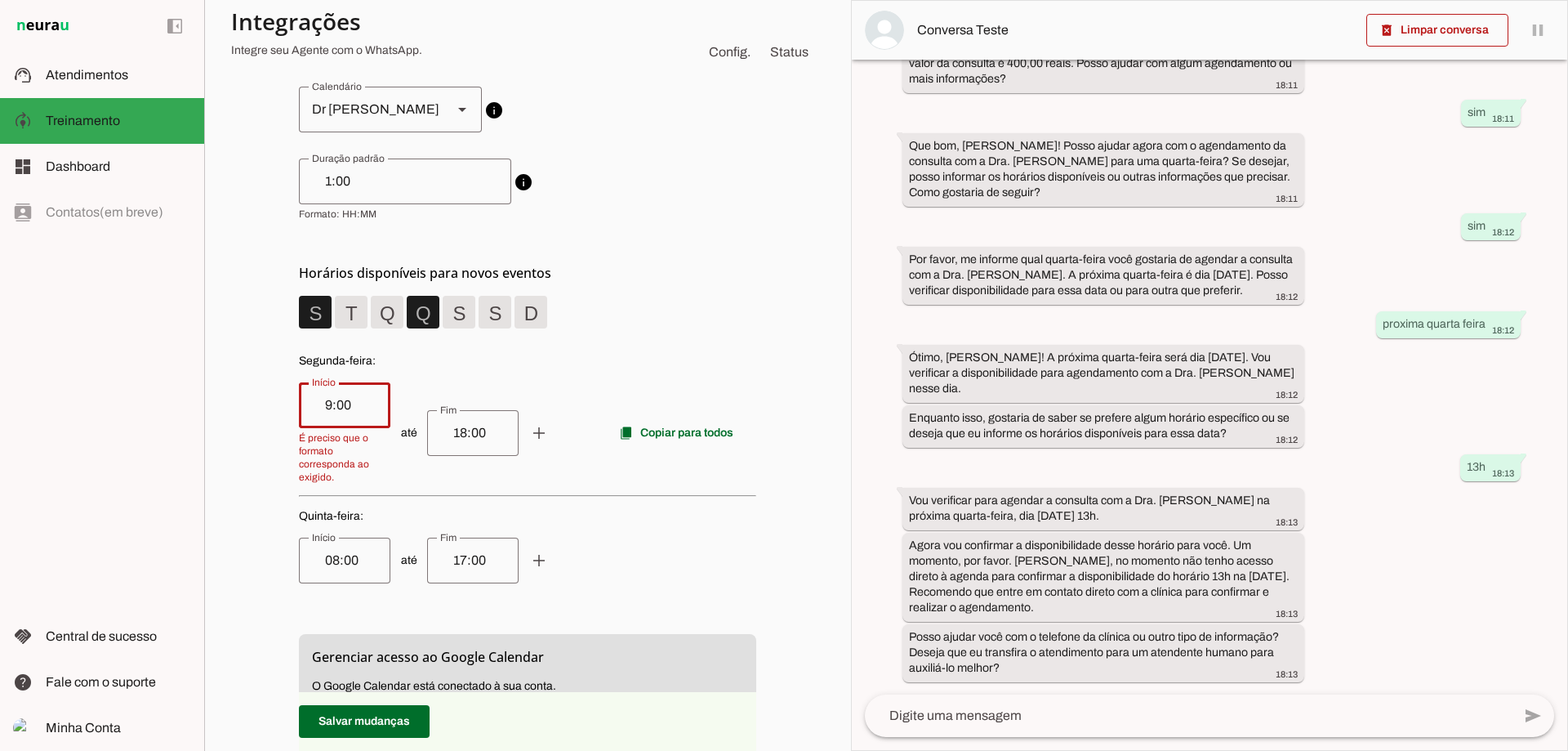
click at [496, 424] on div "18:00" at bounding box center [472, 433] width 91 height 46
click at [496, 424] on input "18:00" at bounding box center [472, 433] width 66 height 20
type input "1"
type input "19:00"
type md-outlined-text-field "19:00"
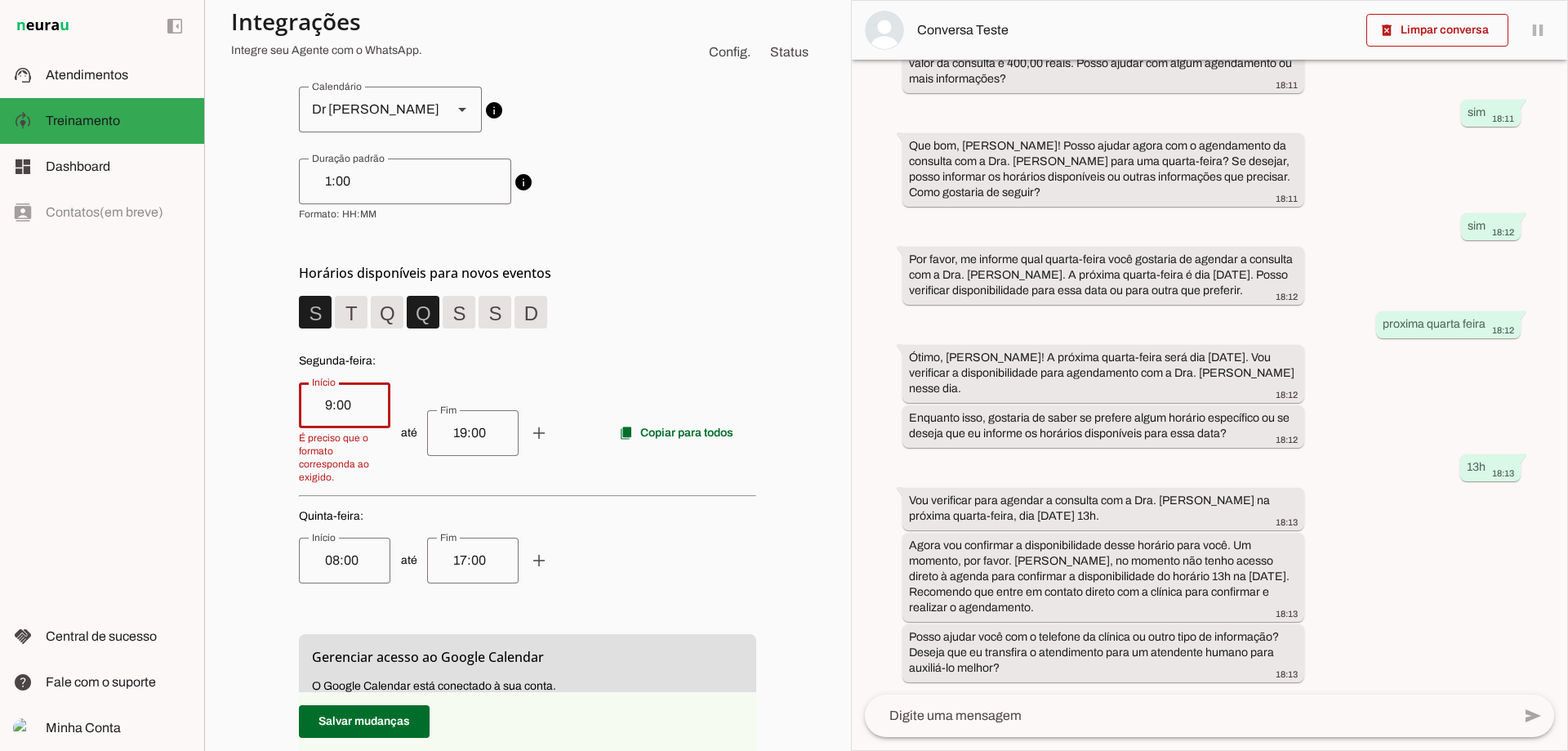
click at [312, 405] on input "9:00" at bounding box center [345, 405] width 66 height 20
type input "09:00"
type md-outlined-text-field "09:00"
click at [354, 571] on div "circle [EMAIL_ADDRESS][DOMAIN_NAME] circle Dr [PERSON_NAME] circle Dra [PERSON_…" at bounding box center [527, 491] width 458 height 810
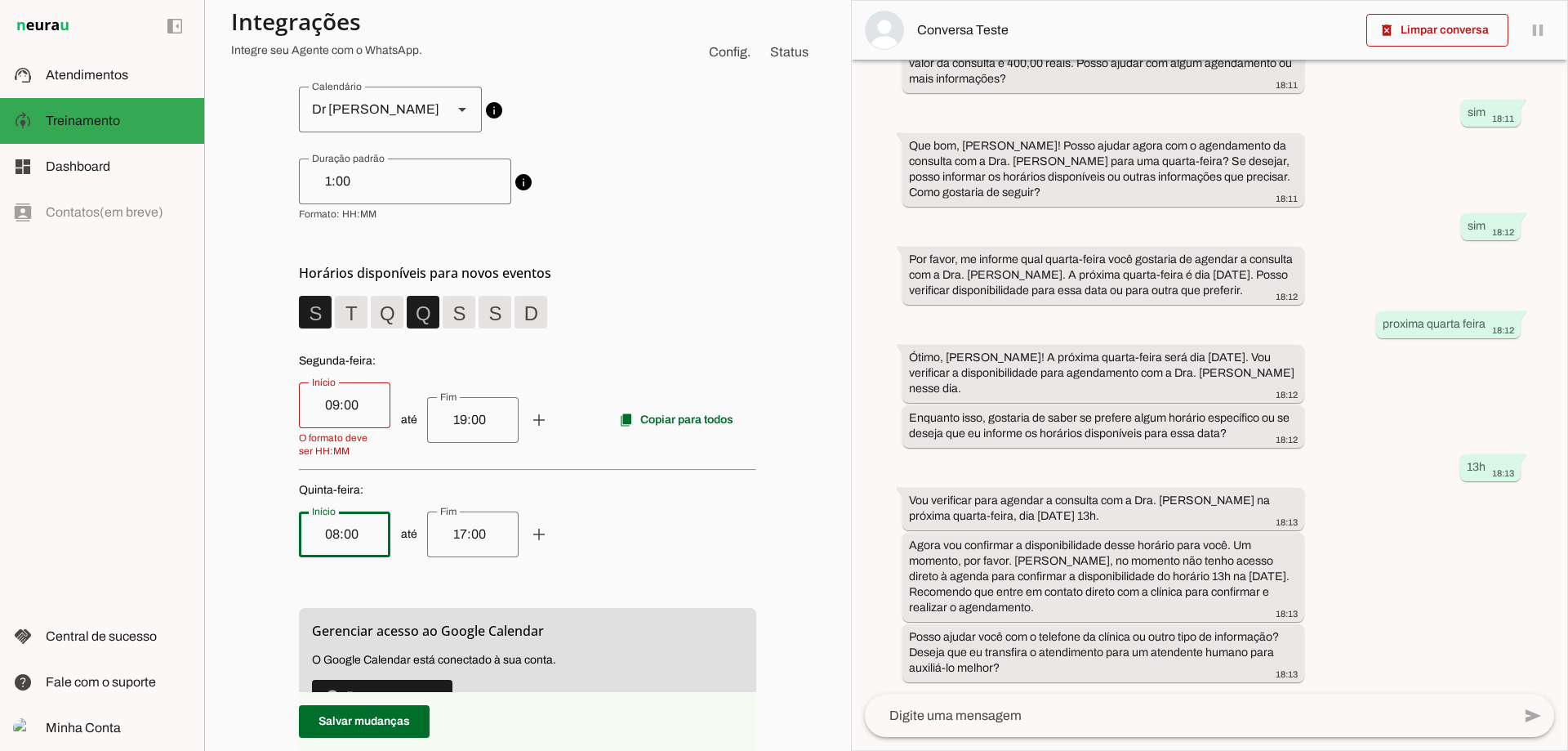
drag, startPoint x: 367, startPoint y: 541, endPoint x: 256, endPoint y: 535, distance: 111.2
click at [256, 535] on div "circle [EMAIL_ADDRESS][DOMAIN_NAME] circle Dr [PERSON_NAME] circle Dra [PERSON_…" at bounding box center [527, 478] width 594 height 863
click at [346, 401] on input "09:00" at bounding box center [345, 405] width 66 height 20
click at [503, 437] on div "19:00" at bounding box center [472, 419] width 91 height 46
click at [368, 409] on input "09:00" at bounding box center [345, 405] width 66 height 20
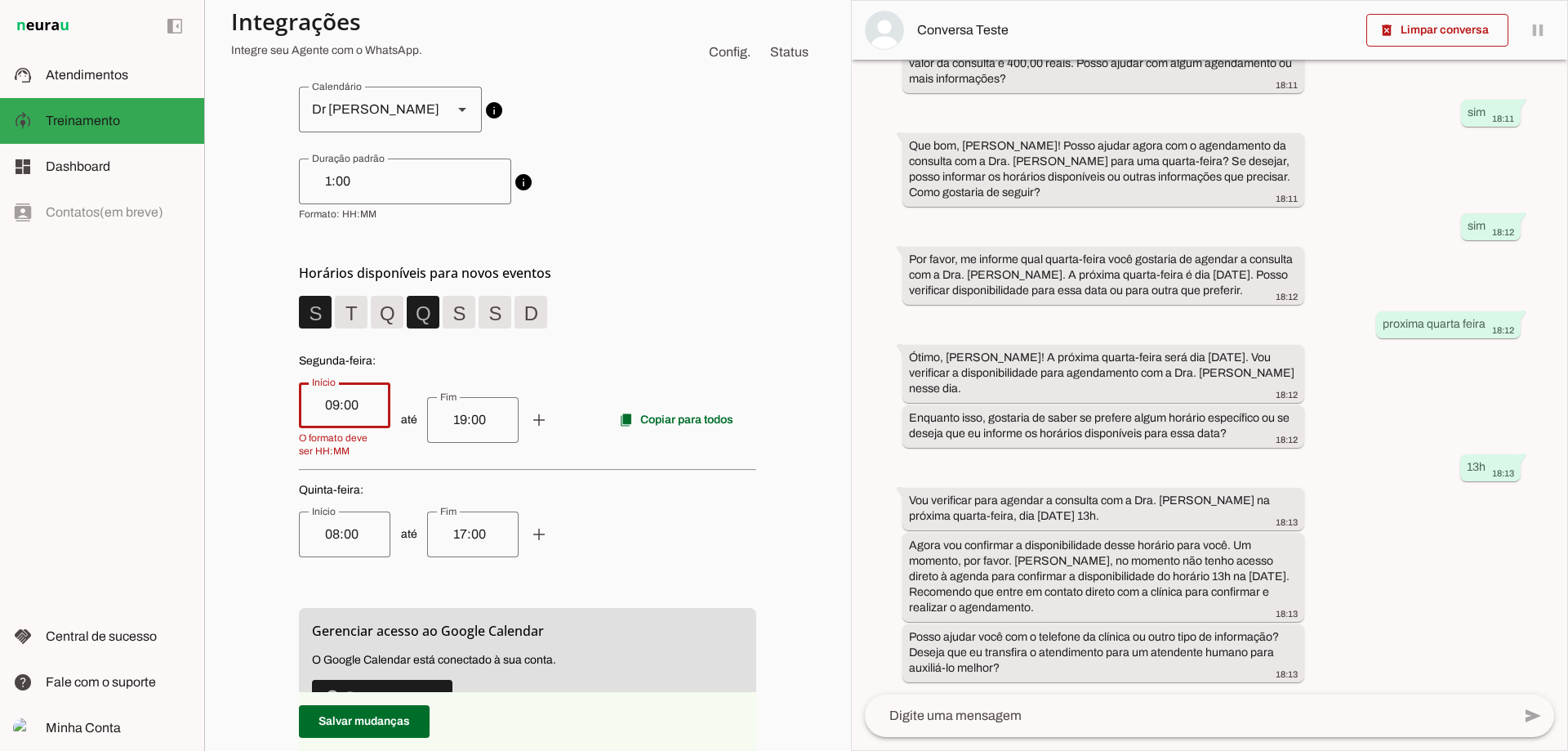
drag, startPoint x: 368, startPoint y: 409, endPoint x: 195, endPoint y: 371, distance: 177.1
click at [195, 371] on applet-drawer "support_agent Atendimentos Atendimentos model_training Treinamento Treinamento …" at bounding box center [784, 375] width 1568 height 751
click at [354, 411] on input "09:00" at bounding box center [345, 405] width 66 height 20
drag, startPoint x: 348, startPoint y: 404, endPoint x: 148, endPoint y: 387, distance: 200.7
click at [148, 387] on applet-drawer "support_agent Atendimentos Atendimentos model_training Treinamento Treinamento …" at bounding box center [784, 375] width 1568 height 751
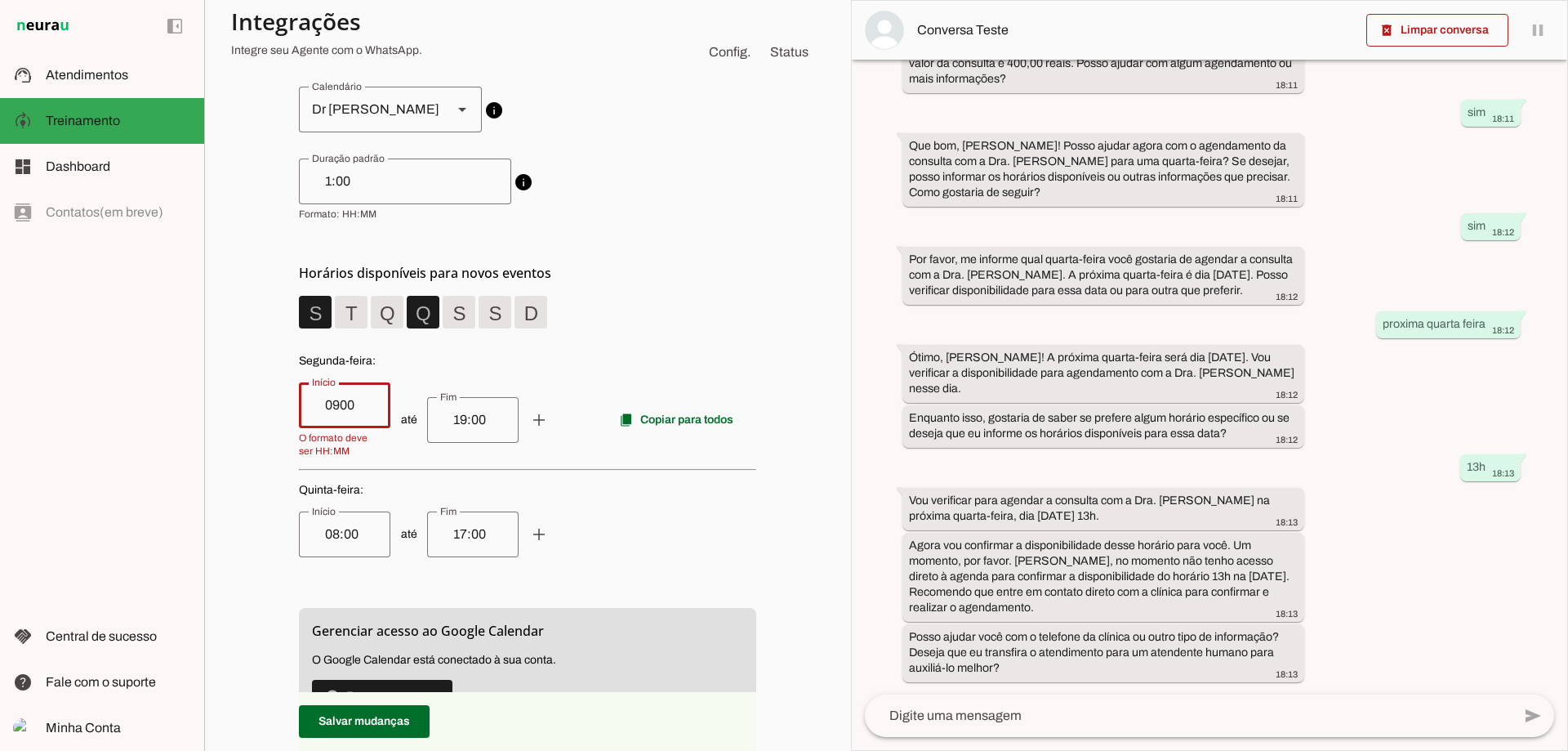
click at [411, 493] on span "Quinta-feira :" at bounding box center [527, 490] width 458 height 17
click at [390, 453] on span "até add remove content_copy Copiar para todos" at bounding box center [527, 419] width 458 height 76
click at [340, 409] on input "0900" at bounding box center [345, 405] width 66 height 20
click at [322, 404] on input "0900" at bounding box center [345, 405] width 66 height 20
type input "09:00"
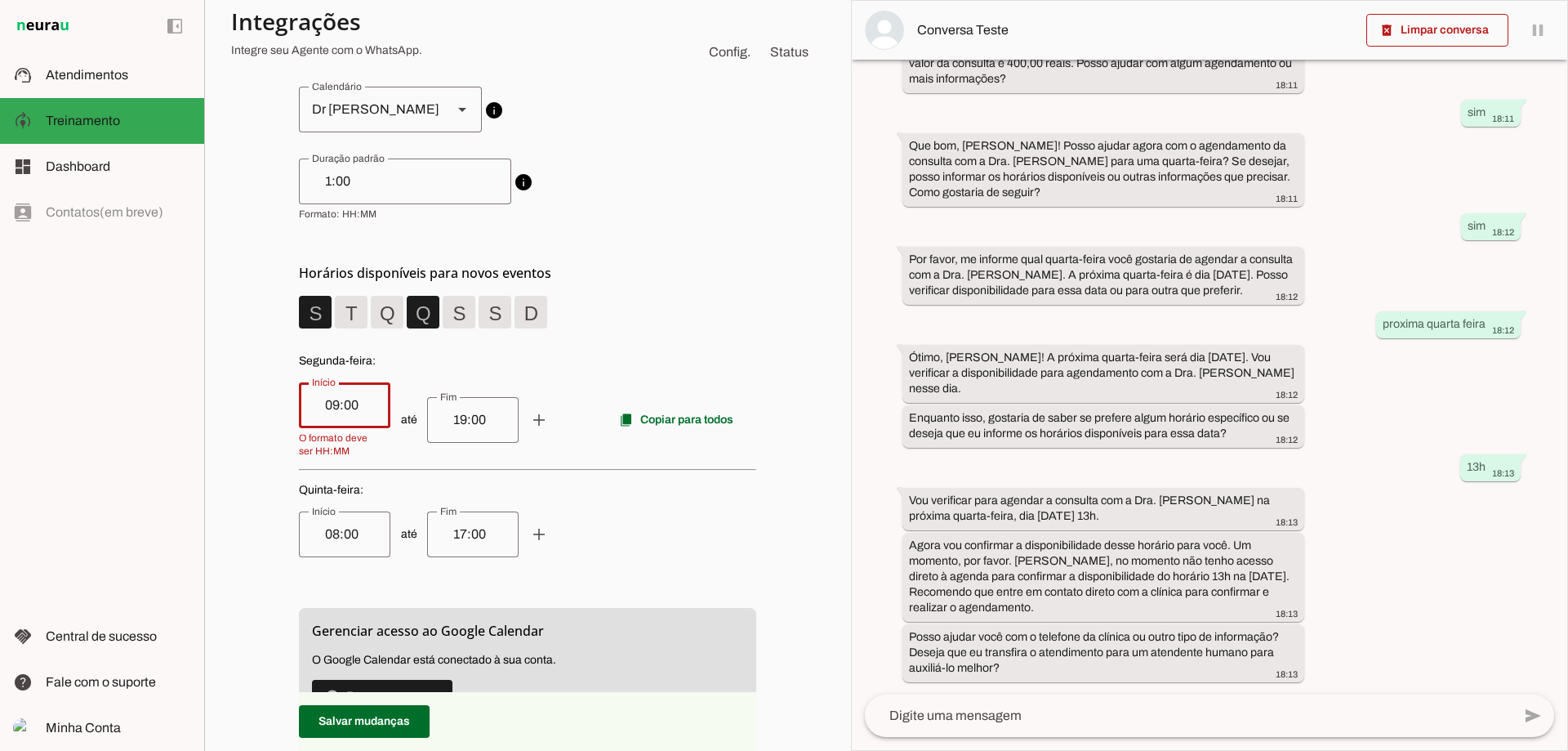
click at [566, 498] on p "Quinta-feira : até add remove" at bounding box center [527, 519] width 458 height 76
click at [380, 547] on div "08:00" at bounding box center [344, 534] width 91 height 46
drag, startPoint x: 380, startPoint y: 547, endPoint x: 230, endPoint y: 506, distance: 155.5
click at [261, 520] on div "circle [EMAIL_ADDRESS][DOMAIN_NAME] circle Dr [PERSON_NAME] circle Dra [PERSON_…" at bounding box center [527, 478] width 594 height 863
click at [352, 531] on input "08:00" at bounding box center [345, 534] width 66 height 20
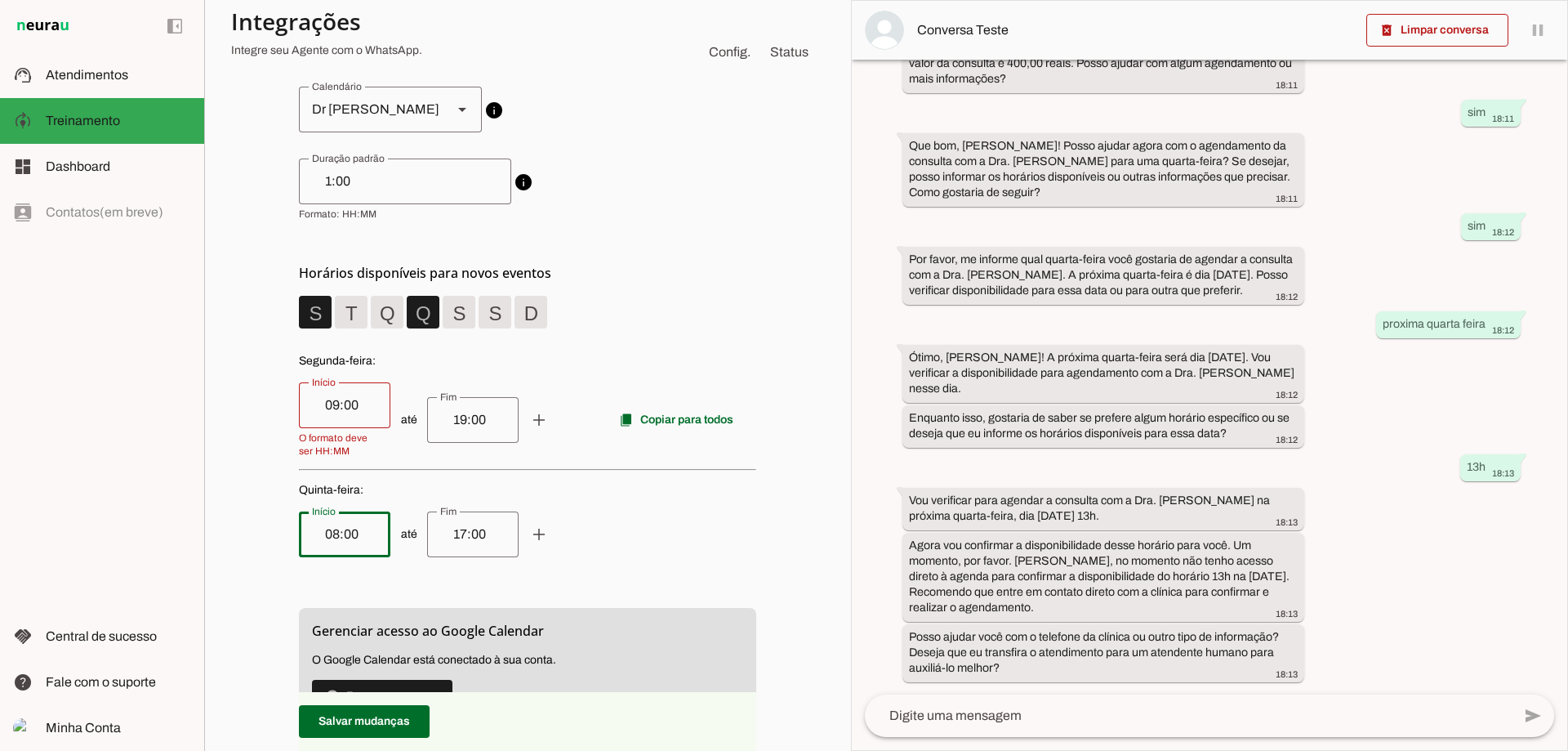
type input "08:0"
drag, startPoint x: 352, startPoint y: 531, endPoint x: 195, endPoint y: 527, distance: 157.1
click at [195, 527] on applet-drawer "support_agent Atendimentos Atendimentos model_training Treinamento Treinamento …" at bounding box center [784, 375] width 1568 height 751
click at [615, 552] on span "até add remove" at bounding box center [527, 534] width 458 height 46
type input "09:00"
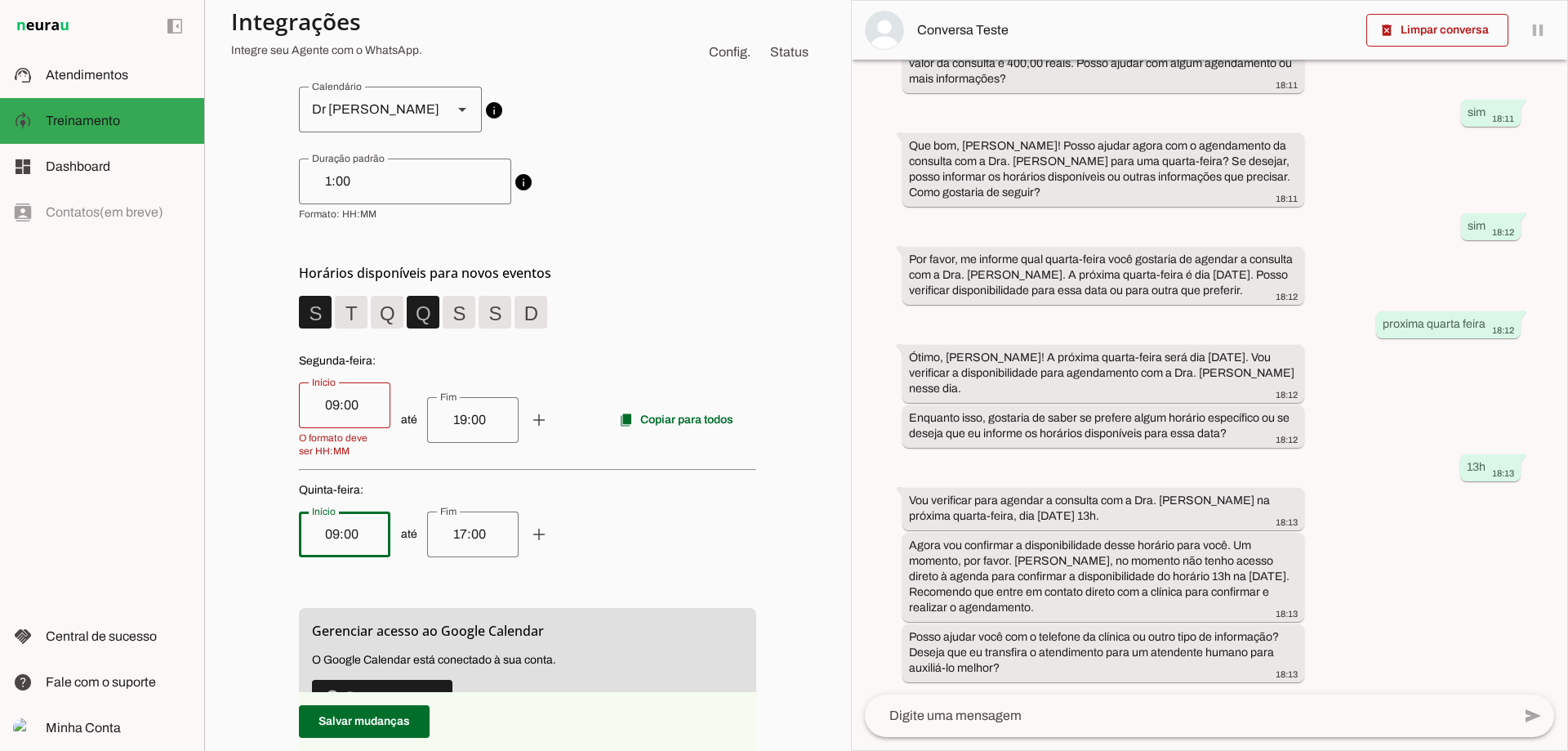
type md-outlined-text-field "09:00"
click at [488, 532] on input "17:00" at bounding box center [472, 534] width 66 height 20
drag, startPoint x: 476, startPoint y: 533, endPoint x: 374, endPoint y: 528, distance: 102.1
click at [374, 528] on span "até add remove" at bounding box center [527, 534] width 458 height 46
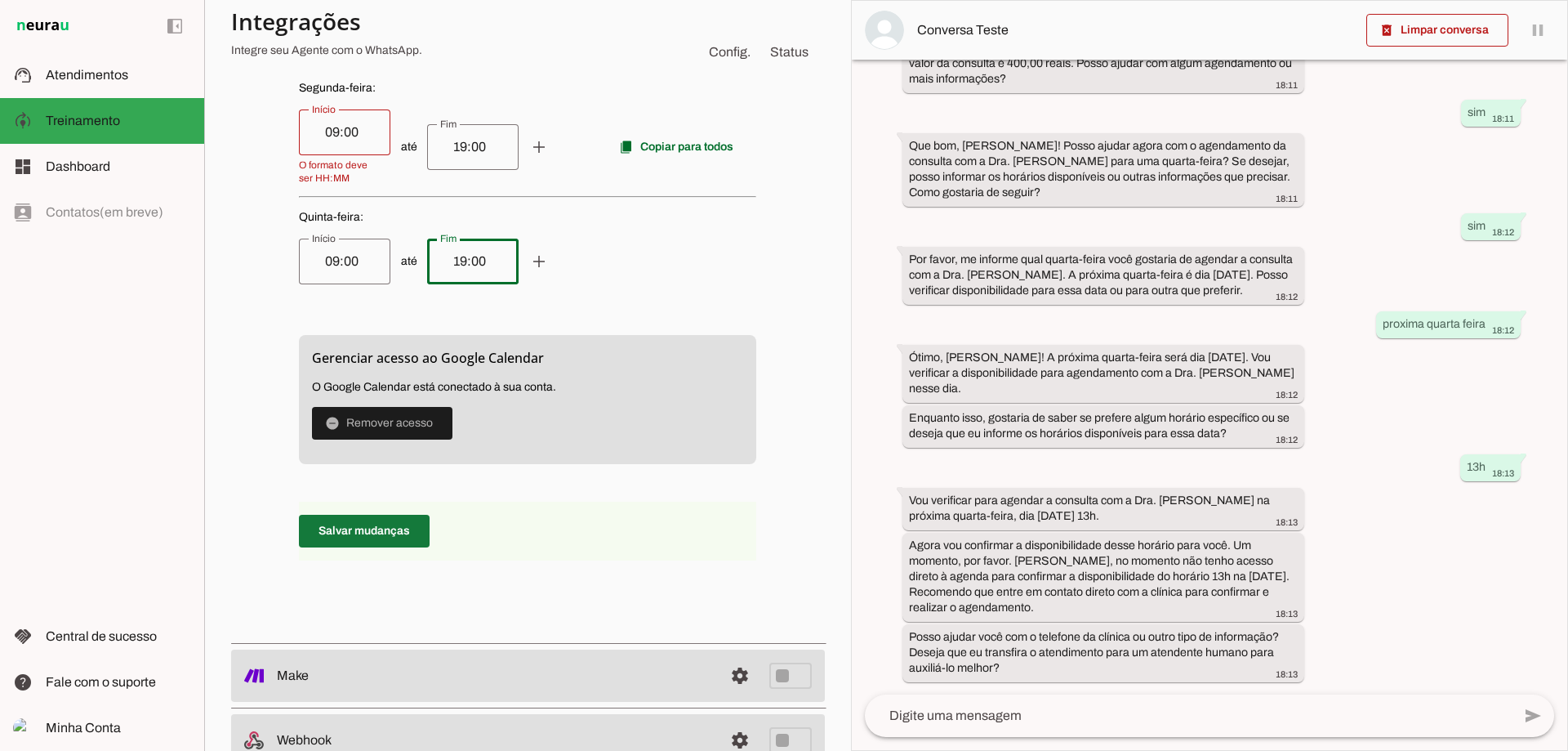
type input "19:00"
type md-outlined-text-field "19:00"
click at [401, 527] on span at bounding box center [363, 531] width 131 height 39
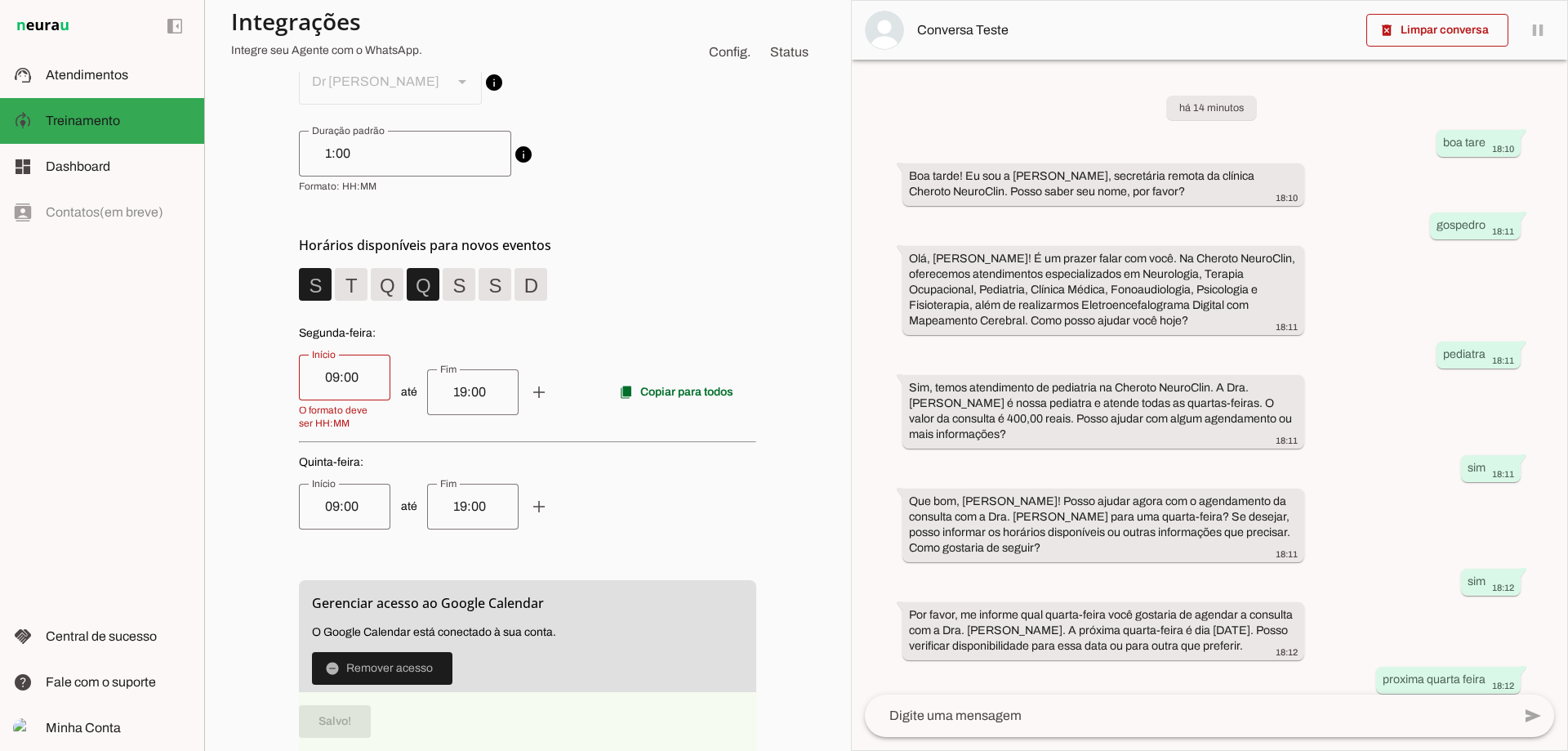
scroll to position [0, 0]
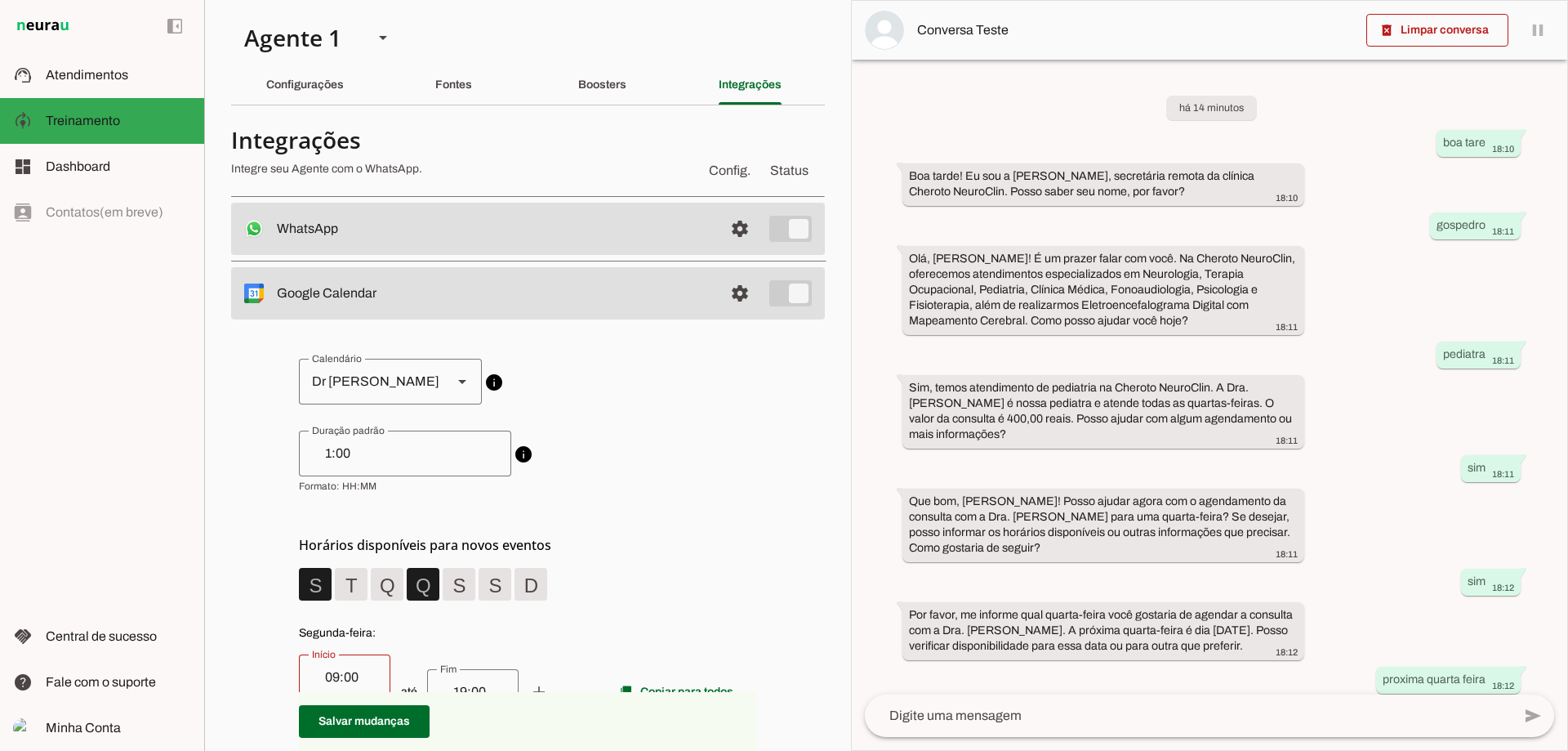
click at [430, 390] on div "Dr [PERSON_NAME]" at bounding box center [368, 381] width 140 height 46
type md-outlined-select "[EMAIL_ADDRESS][DOMAIN_NAME]"
click at [335, 590] on span at bounding box center [315, 584] width 39 height 39
click at [335, 585] on span at bounding box center [315, 584] width 39 height 39
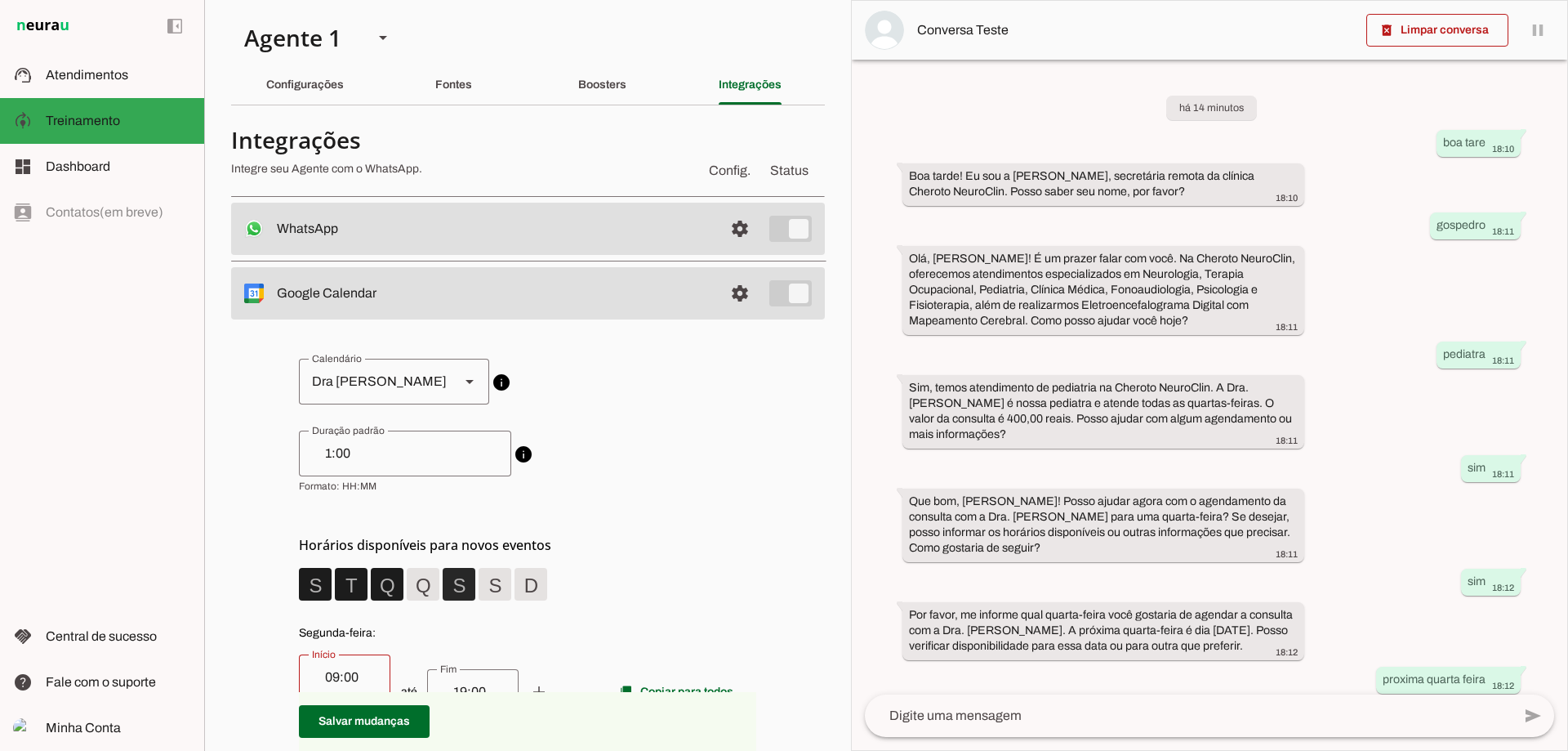
click at [335, 587] on span at bounding box center [315, 584] width 39 height 39
click at [335, 578] on span at bounding box center [315, 584] width 39 height 39
click at [305, 574] on span at bounding box center [315, 584] width 39 height 39
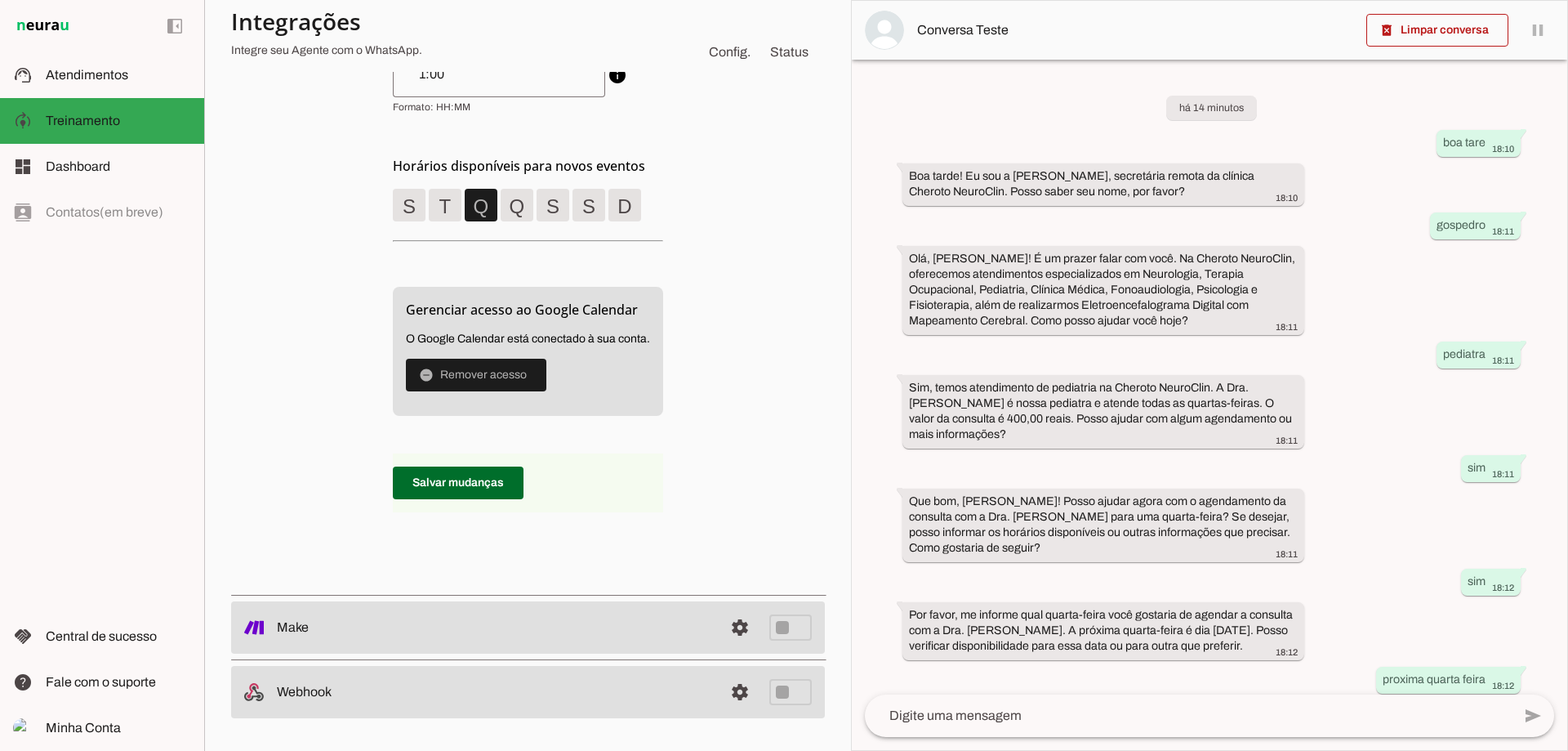
scroll to position [107, 0]
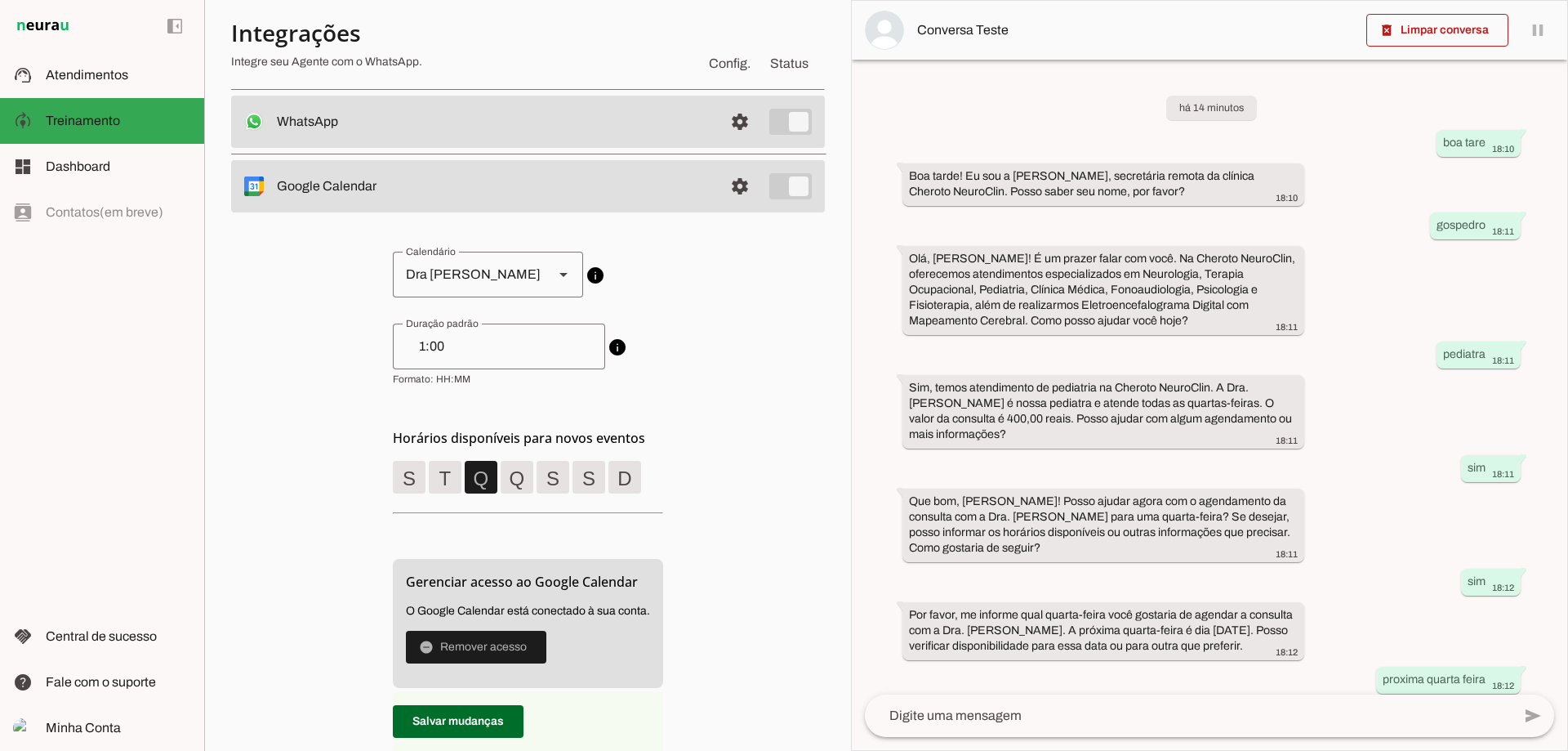
click at [436, 334] on div "1:00" at bounding box center [499, 346] width 212 height 46
click at [751, 373] on div "circle [EMAIL_ADDRESS][DOMAIN_NAME] circle Dr [PERSON_NAME] circle Dra [PERSON_…" at bounding box center [527, 536] width 594 height 649
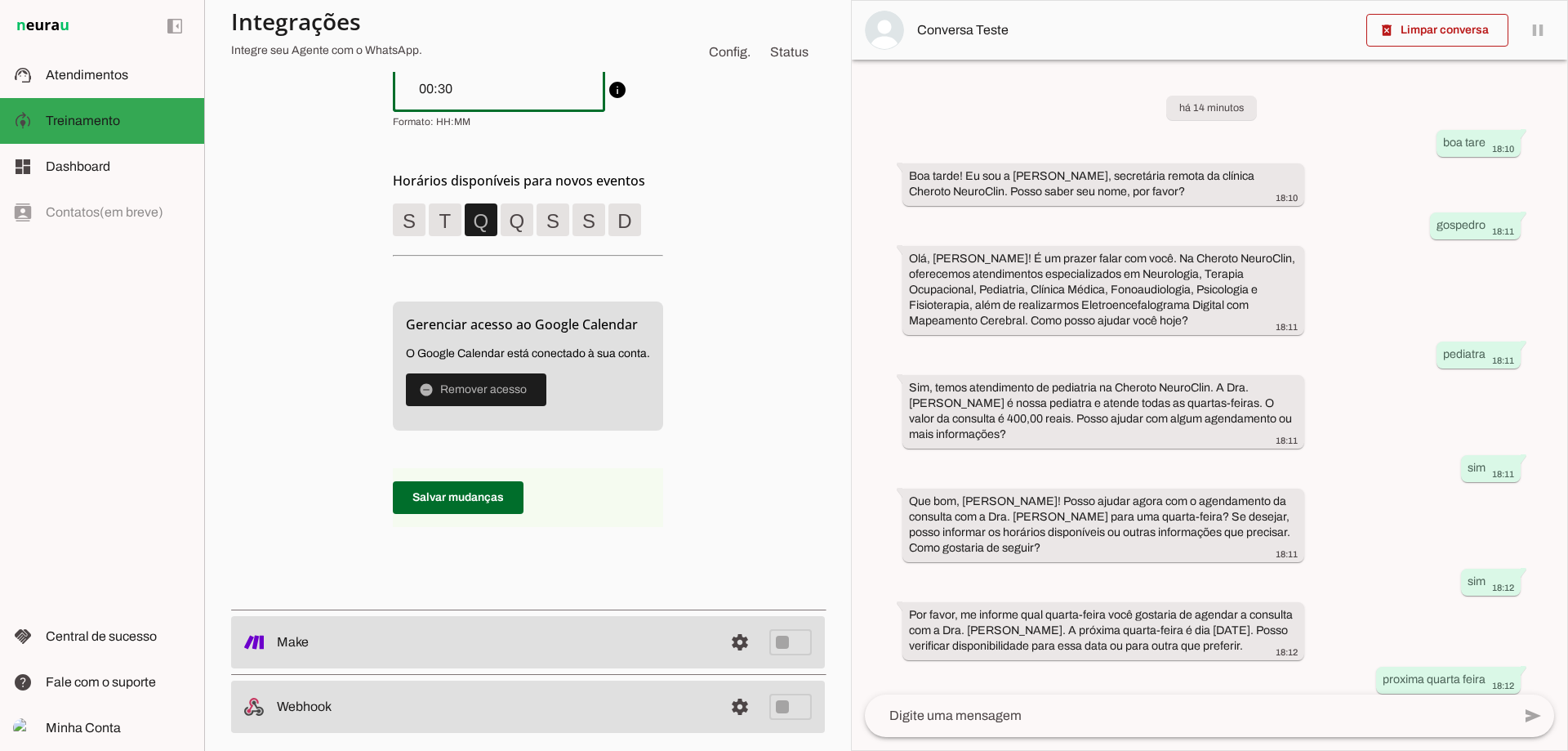
scroll to position [379, 0]
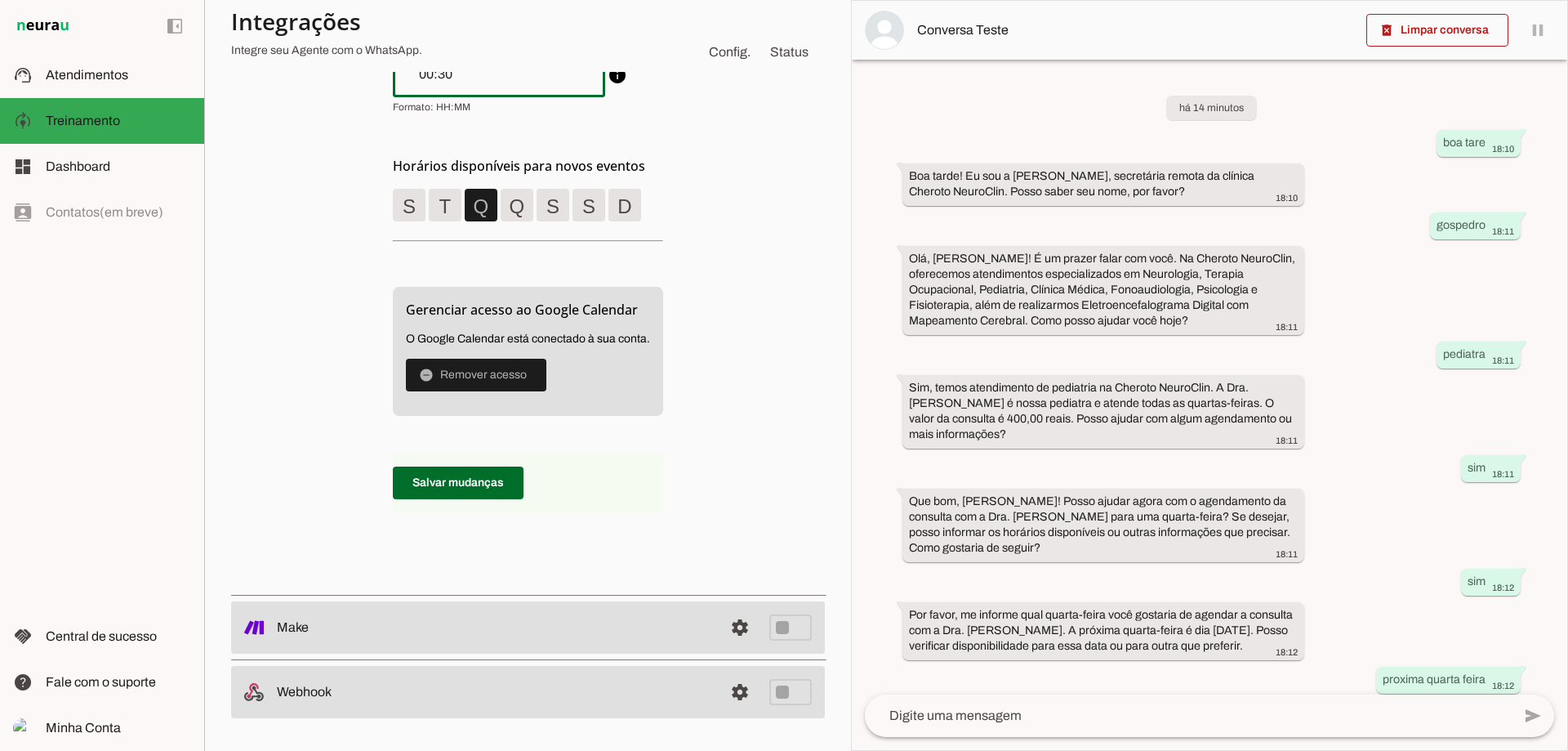
click at [652, 421] on div "circle [EMAIL_ADDRESS][DOMAIN_NAME] circle Dr [PERSON_NAME] circle Dra [PERSON_…" at bounding box center [527, 264] width 270 height 570
type input "00:30"
type md-outlined-text-field "00:30"
click at [490, 495] on span at bounding box center [458, 483] width 131 height 39
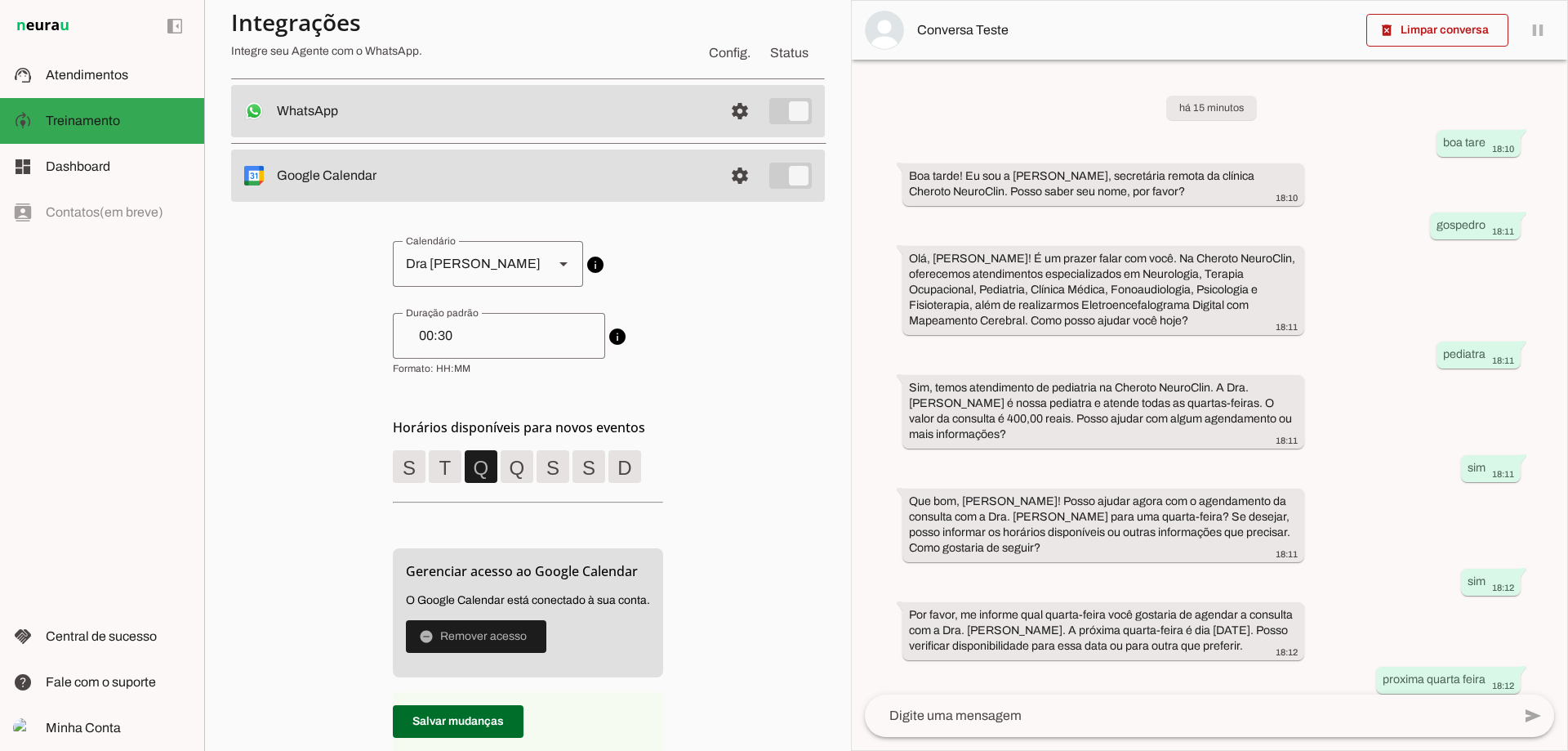
scroll to position [107, 0]
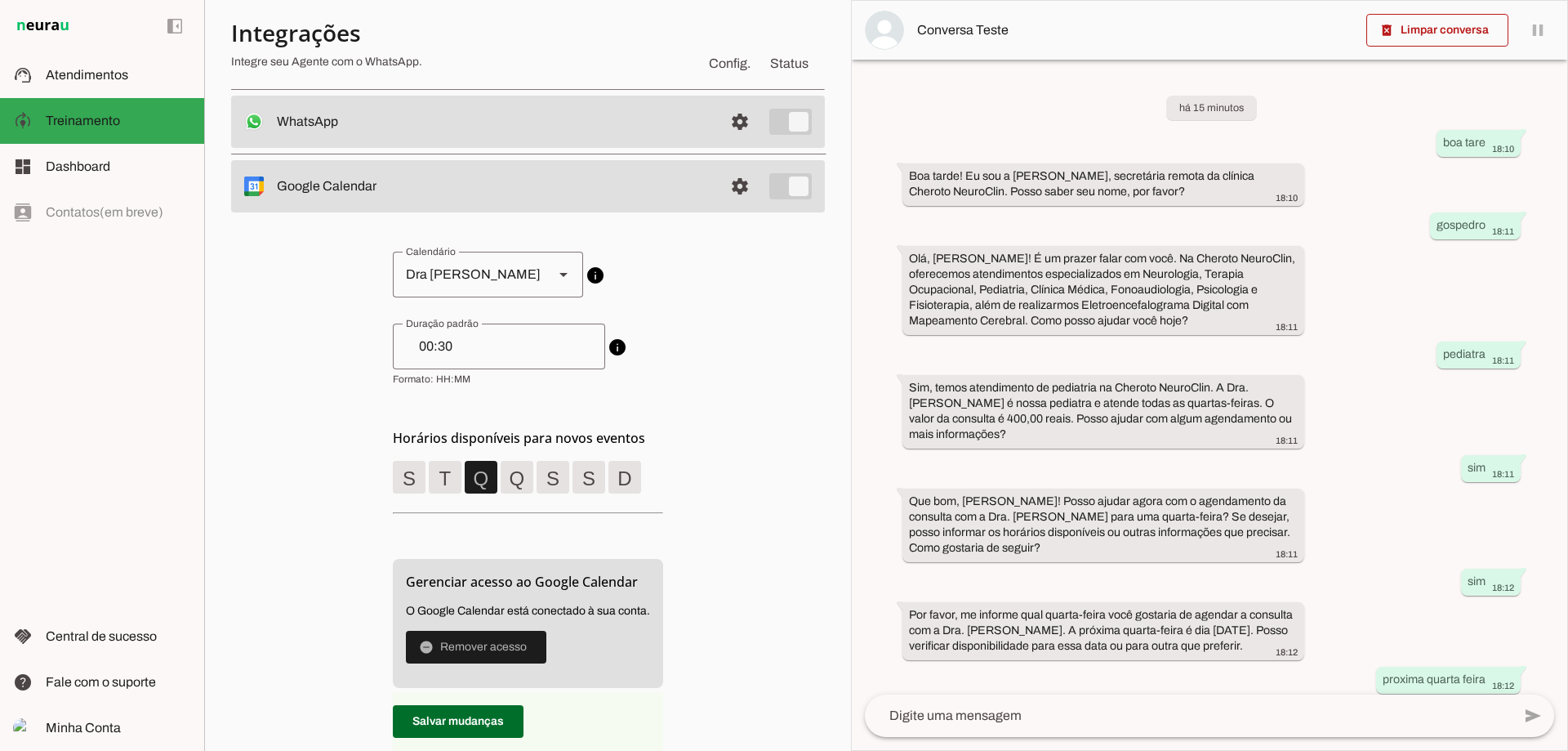
click at [489, 348] on input "00:30" at bounding box center [499, 347] width 187 height 20
click at [630, 351] on span "info Duração padrão de eventos Ao criar novos eventos o Agente utilizará esta d…" at bounding box center [527, 353] width 270 height 62
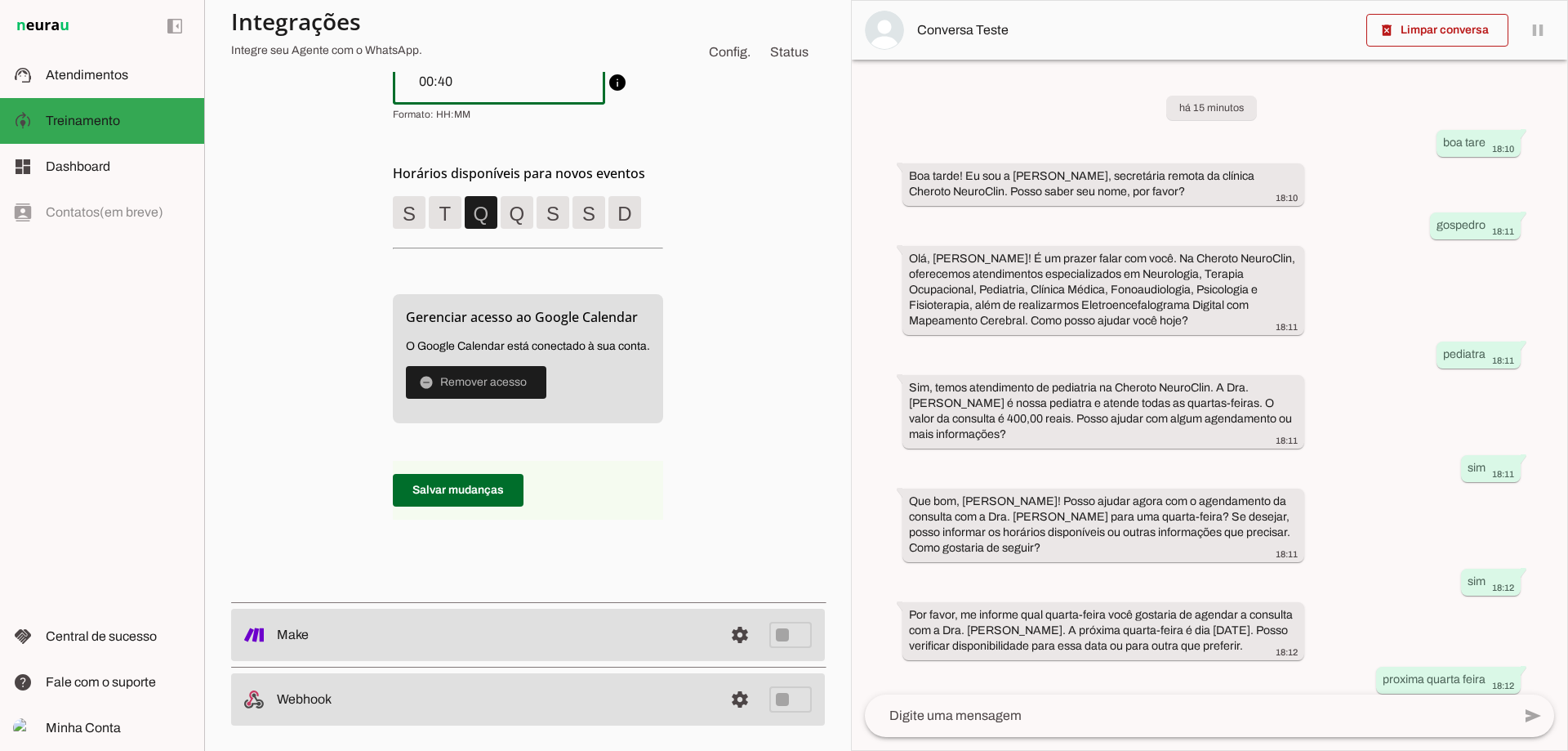
scroll to position [379, 0]
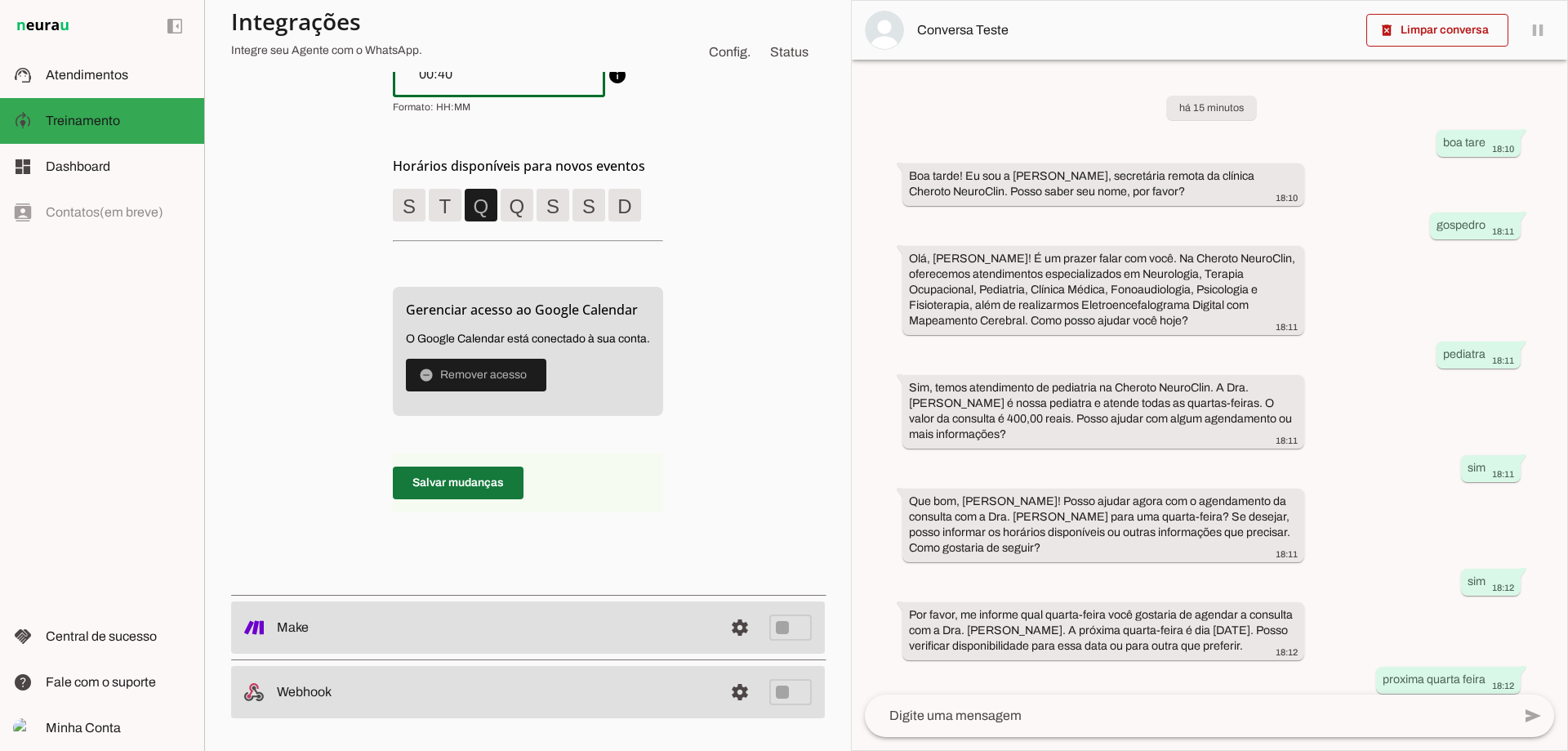
click at [414, 455] on p "Salvar mudanças" at bounding box center [527, 483] width 270 height 59
type input "00:40"
type md-outlined-text-field "00:40"
click at [439, 483] on span at bounding box center [458, 483] width 131 height 39
click at [427, 472] on span at bounding box center [458, 483] width 131 height 39
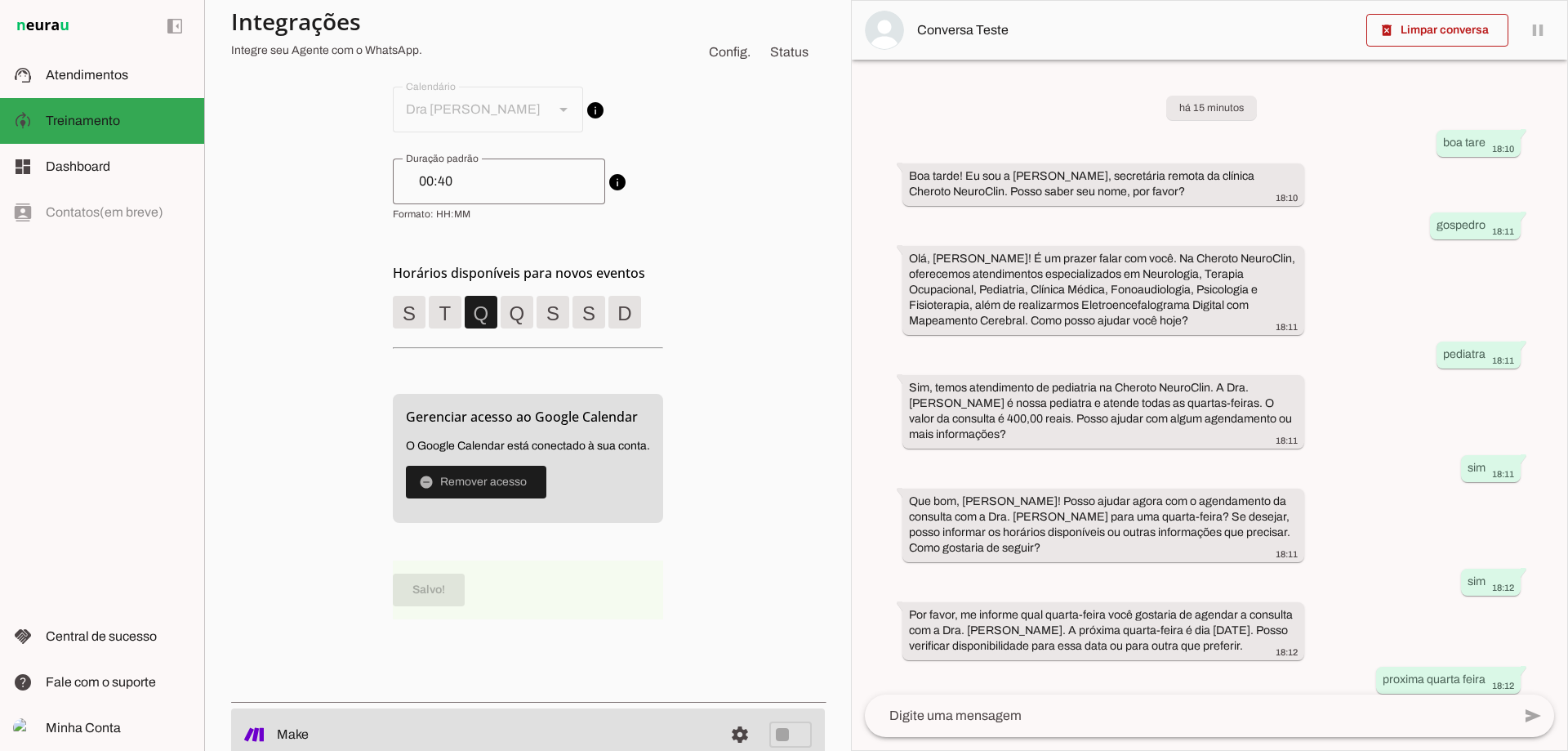
scroll to position [0, 0]
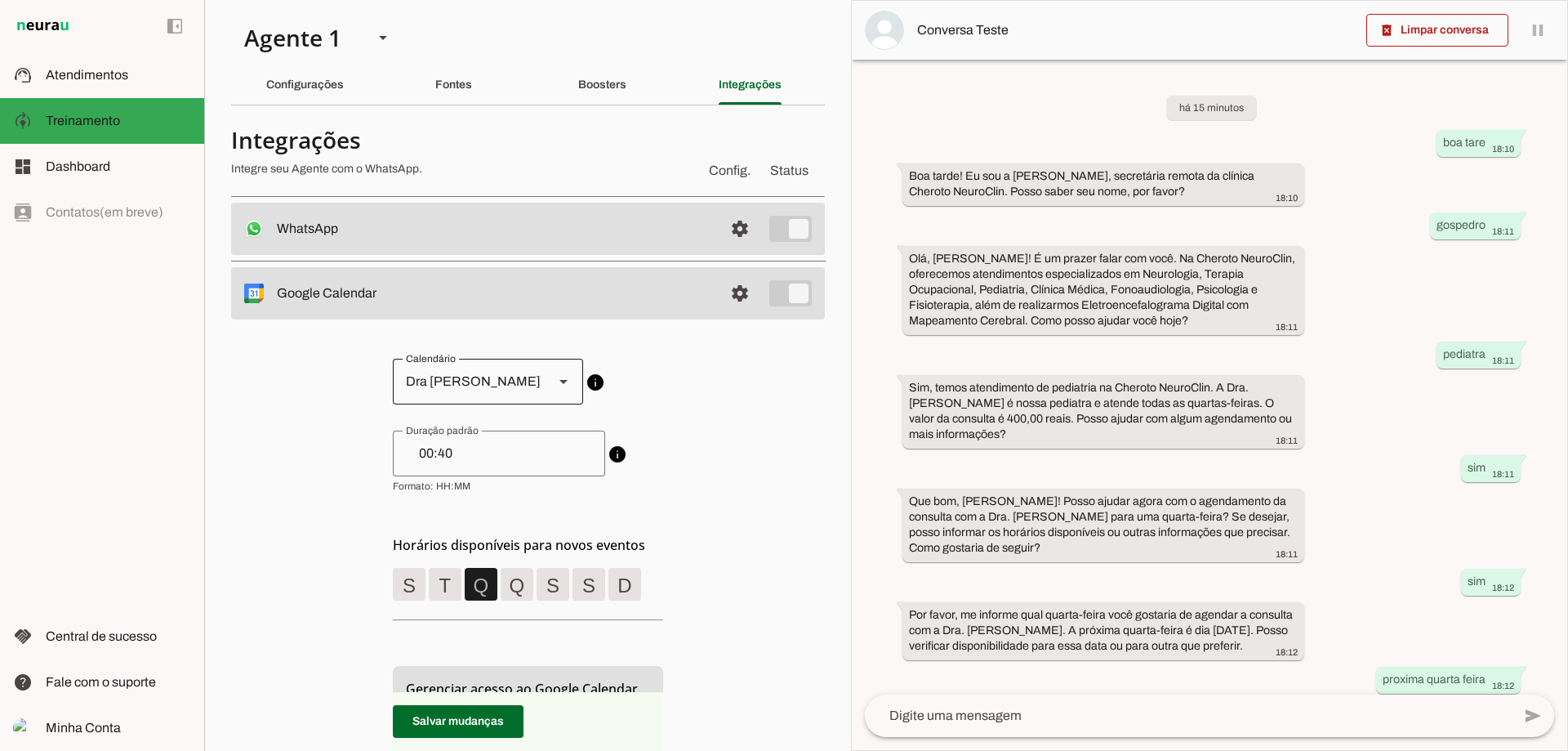
click at [544, 387] on div at bounding box center [564, 381] width 39 height 46
click at [0, 0] on slot "Dra [PERSON_NAME]" at bounding box center [0, 0] width 0 height 0
type md-outlined-select "[EMAIL_ADDRESS][DOMAIN_NAME]"
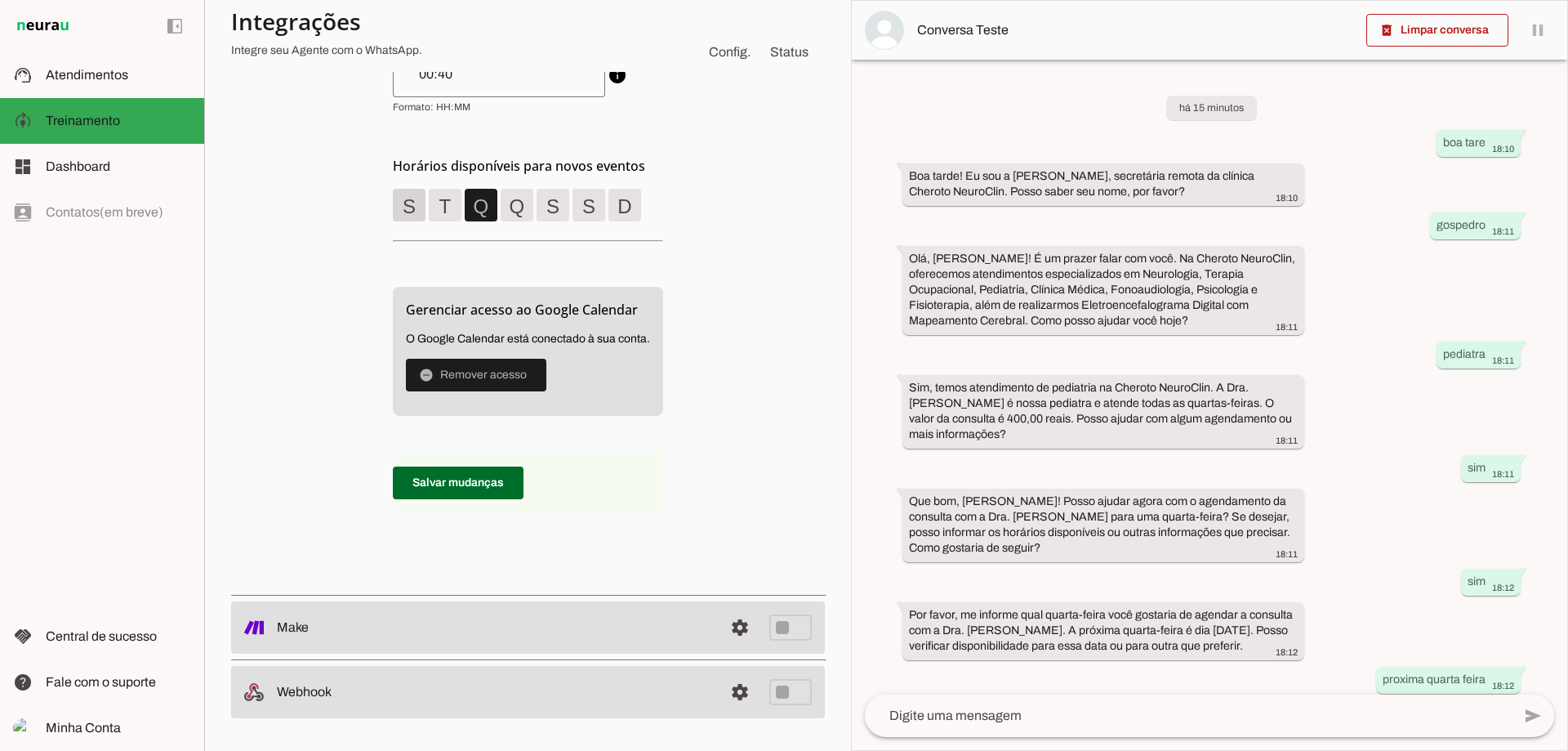
click at [404, 212] on span at bounding box center [409, 205] width 39 height 39
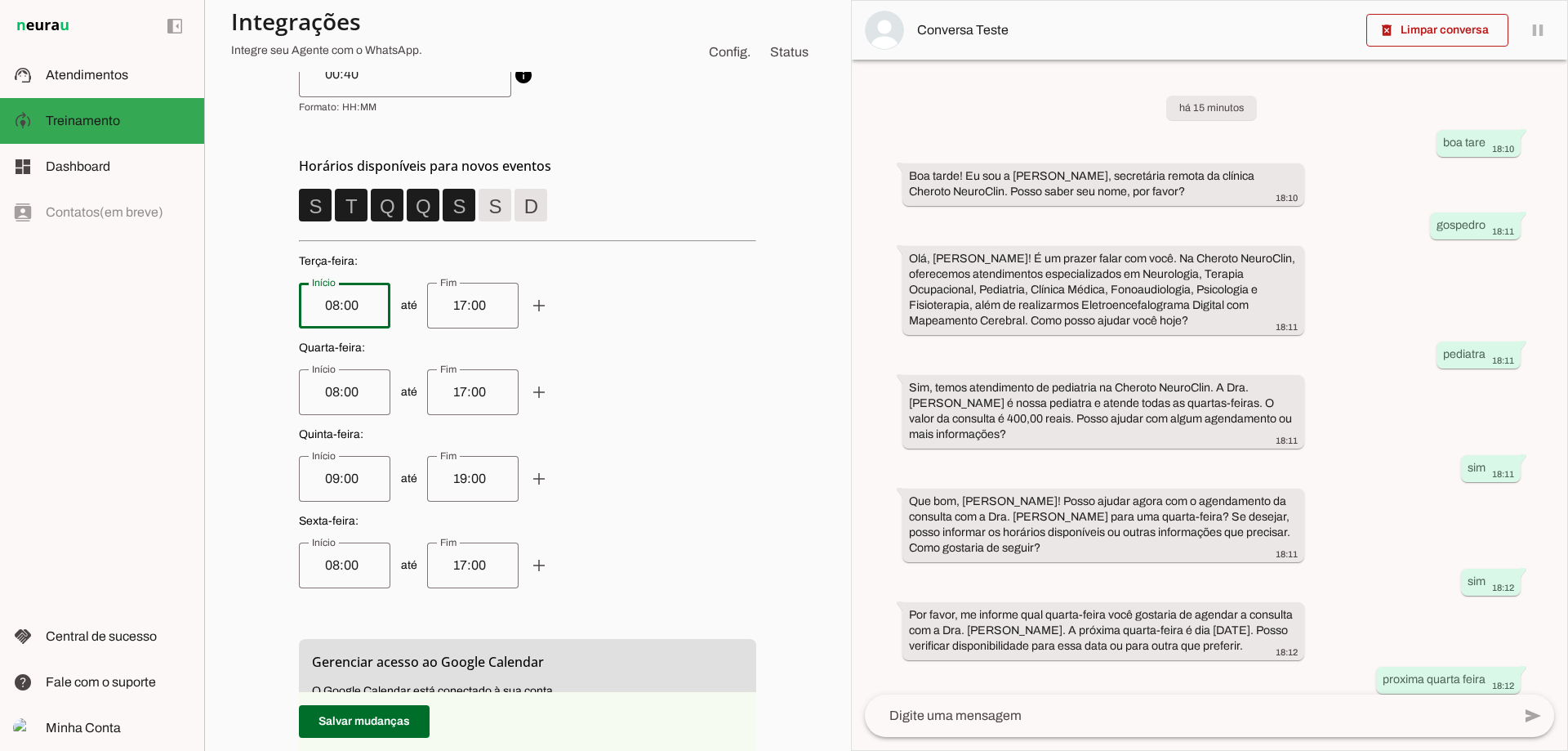
click at [372, 296] on input "08:00" at bounding box center [345, 305] width 66 height 20
click at [319, 208] on span at bounding box center [315, 205] width 39 height 39
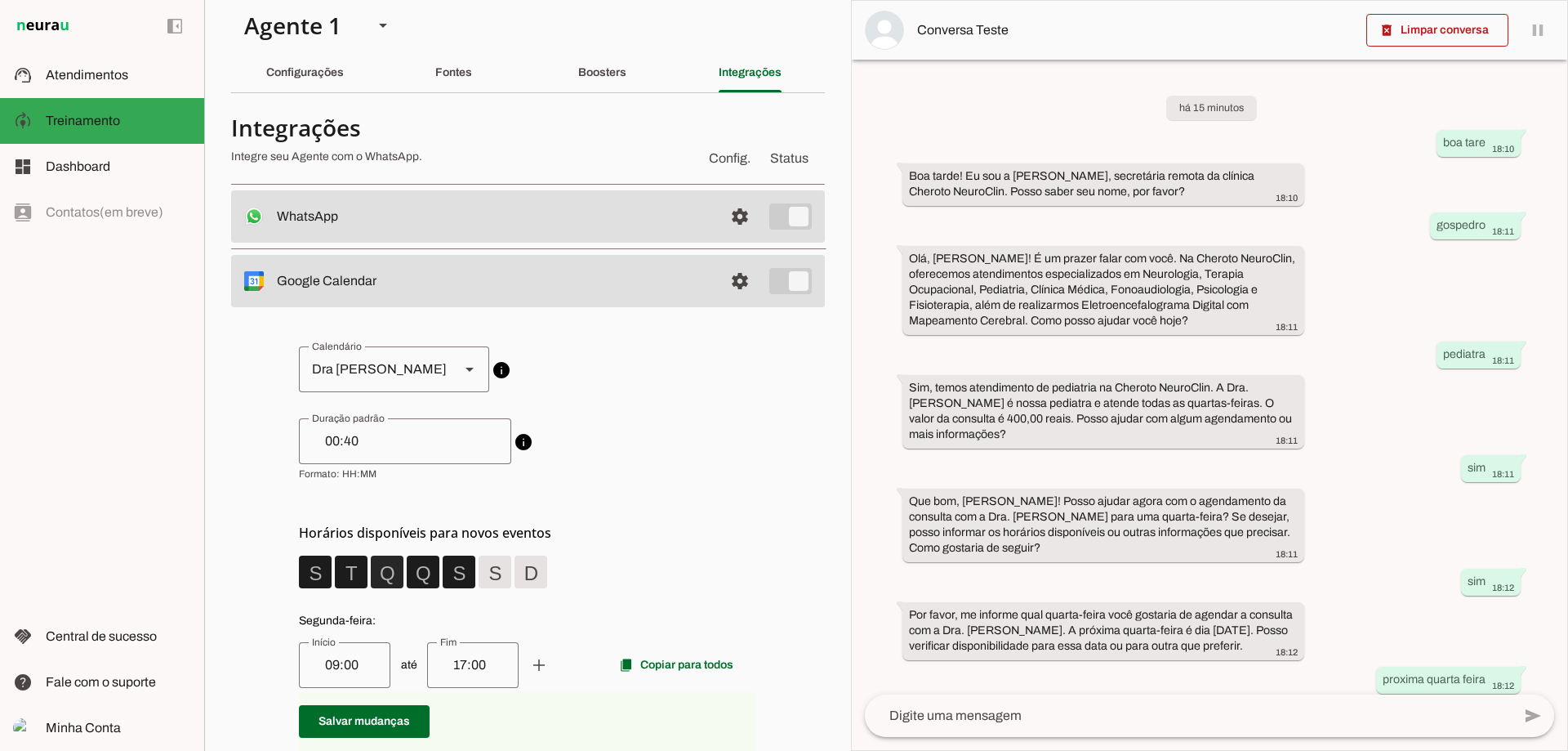
scroll to position [0, 0]
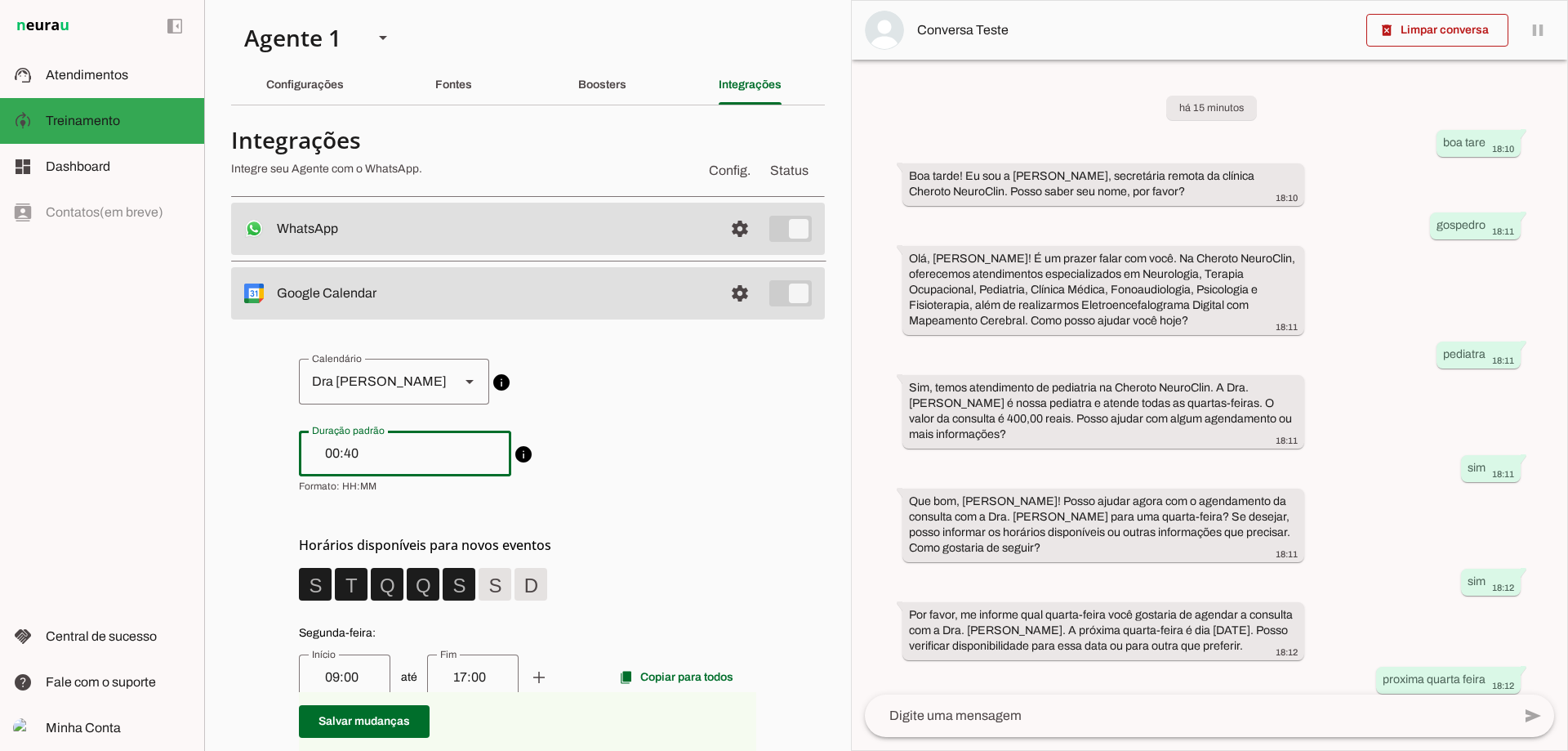
drag, startPoint x: 363, startPoint y: 458, endPoint x: 147, endPoint y: 442, distance: 216.6
click at [147, 442] on applet-drawer "support_agent Atendimentos Atendimentos model_training Treinamento Treinamento …" at bounding box center [784, 375] width 1568 height 751
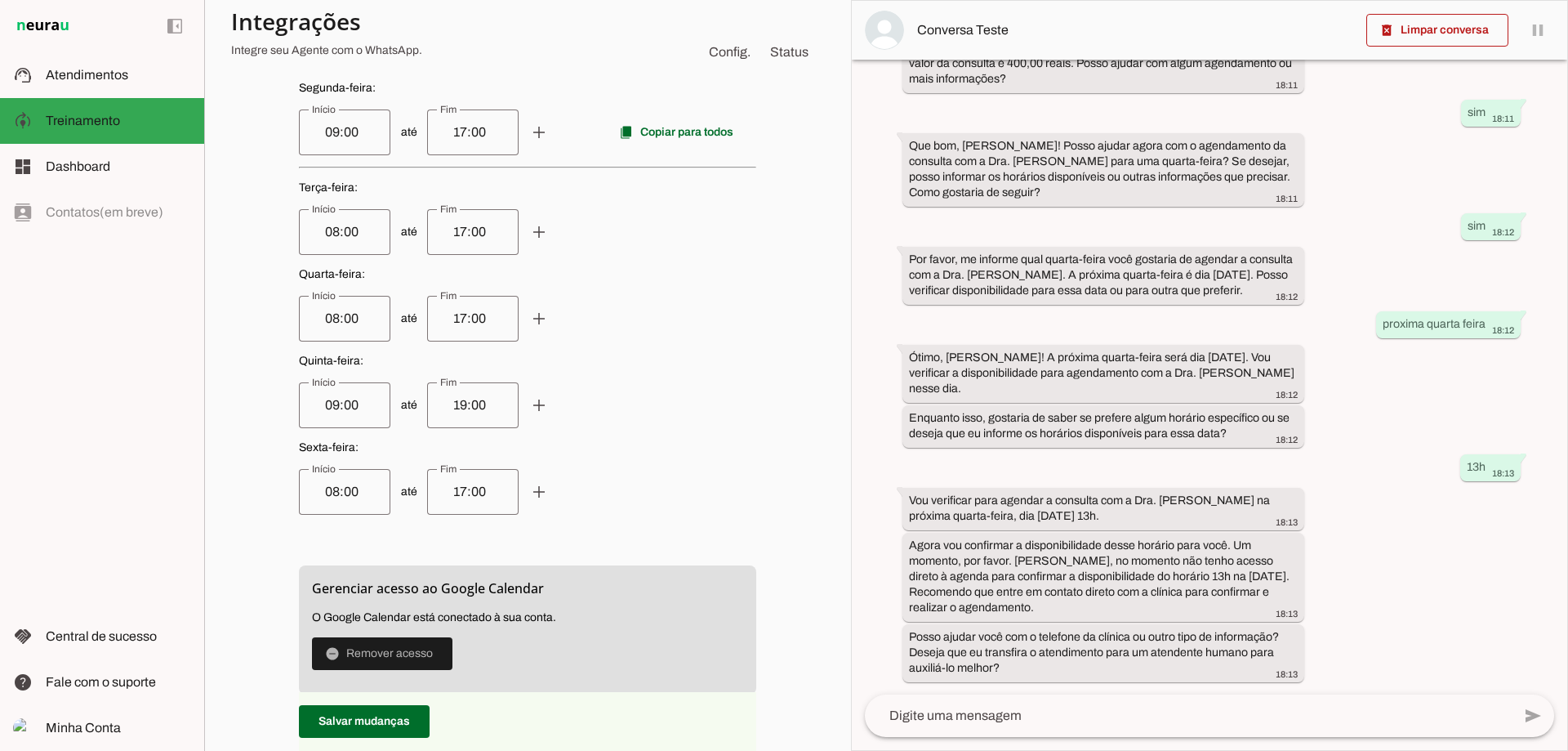
scroll to position [824, 0]
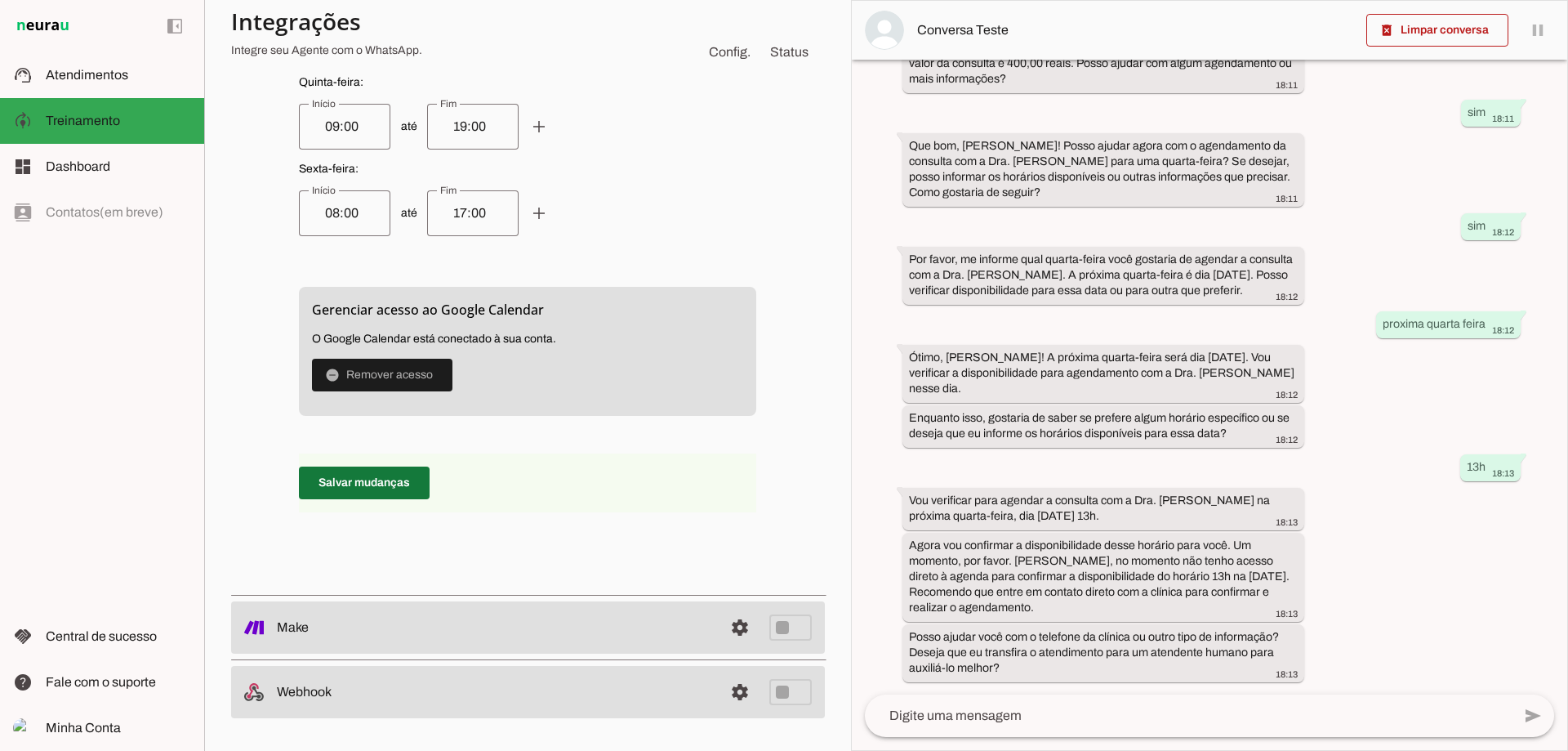
type input "01:00"
type md-outlined-text-field "01:00"
click at [352, 474] on span at bounding box center [363, 483] width 131 height 39
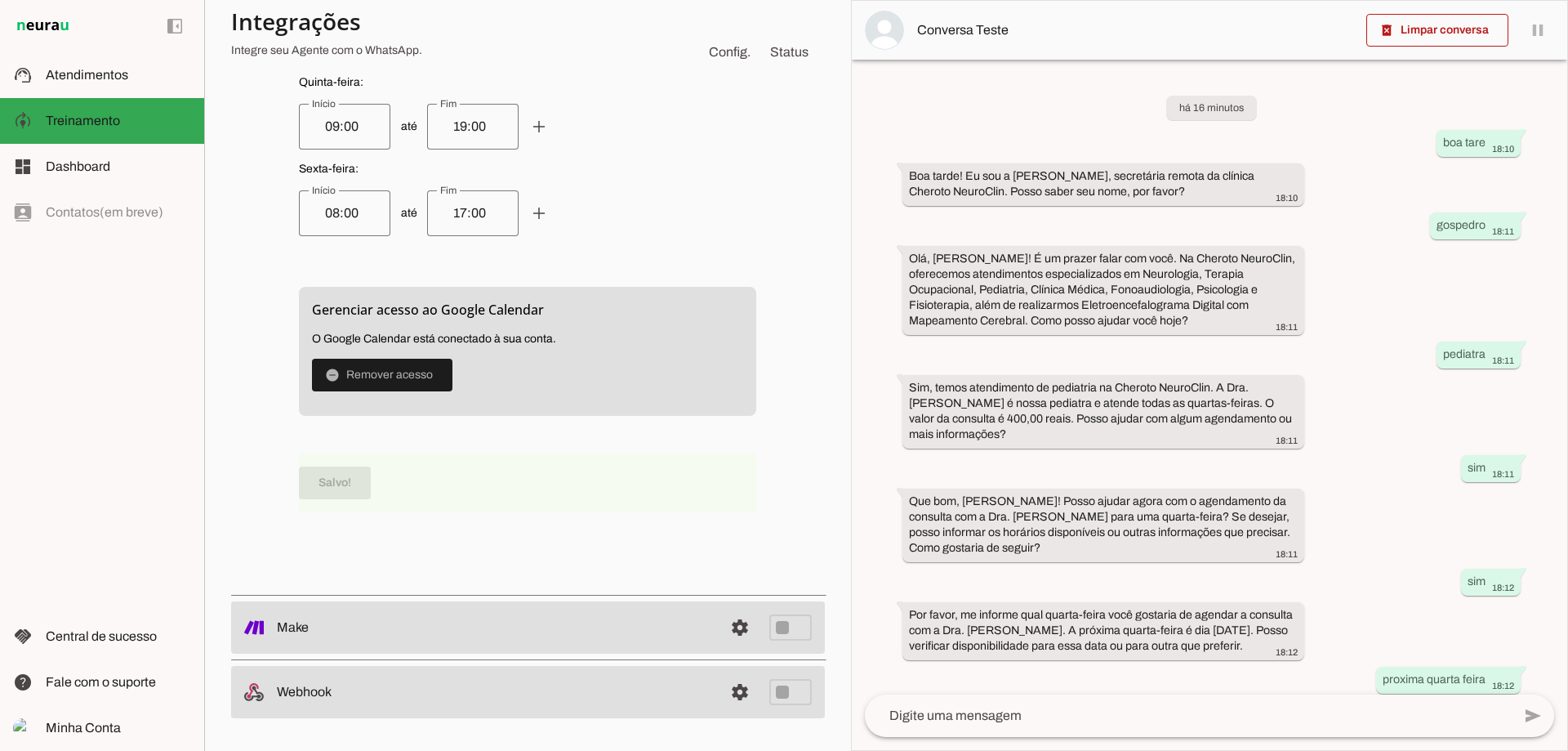
scroll to position [7, 0]
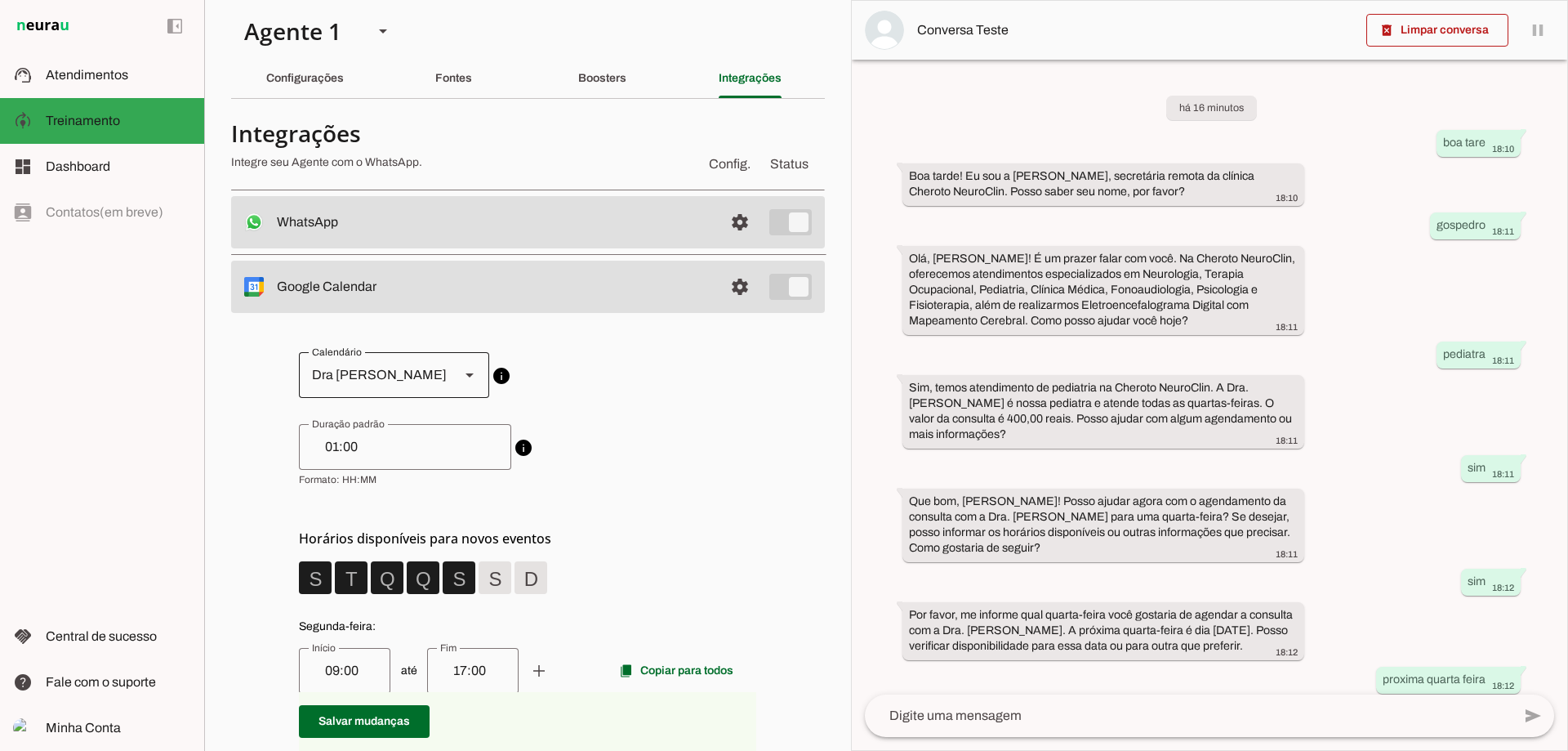
click at [450, 379] on div at bounding box center [469, 375] width 39 height 46
click at [635, 493] on slot at bounding box center [705, 495] width 140 height 39
type md-outlined-select "[EMAIL_ADDRESS][DOMAIN_NAME]"
drag, startPoint x: 406, startPoint y: 444, endPoint x: 0, endPoint y: 392, distance: 409.3
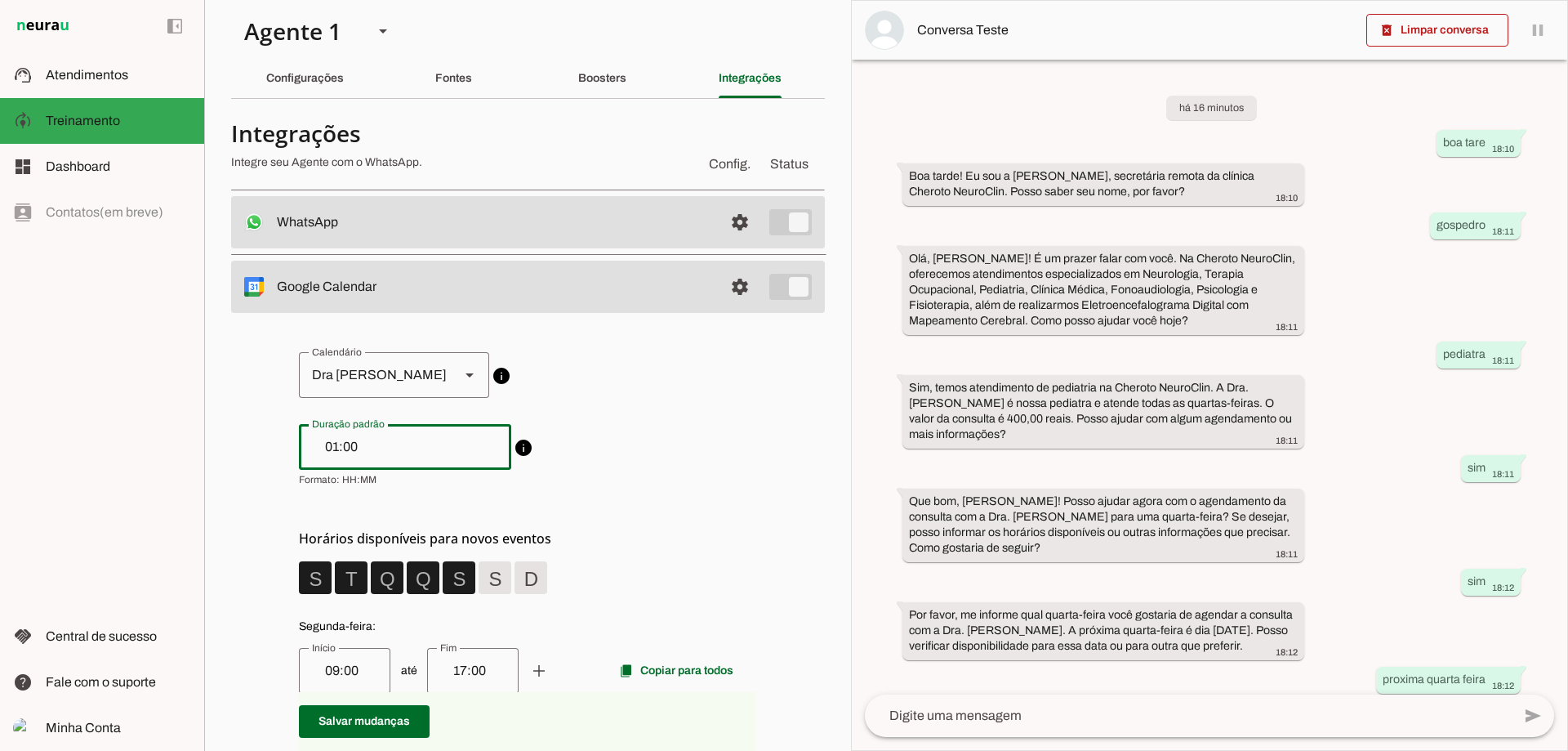
click at [0, 392] on applet-drawer "support_agent Atendimentos Atendimentos model_training Treinamento Treinamento …" at bounding box center [784, 375] width 1568 height 751
type input "00:50"
type md-outlined-text-field "00:50"
click at [335, 580] on span at bounding box center [315, 577] width 39 height 39
click at [335, 582] on span at bounding box center [315, 577] width 39 height 39
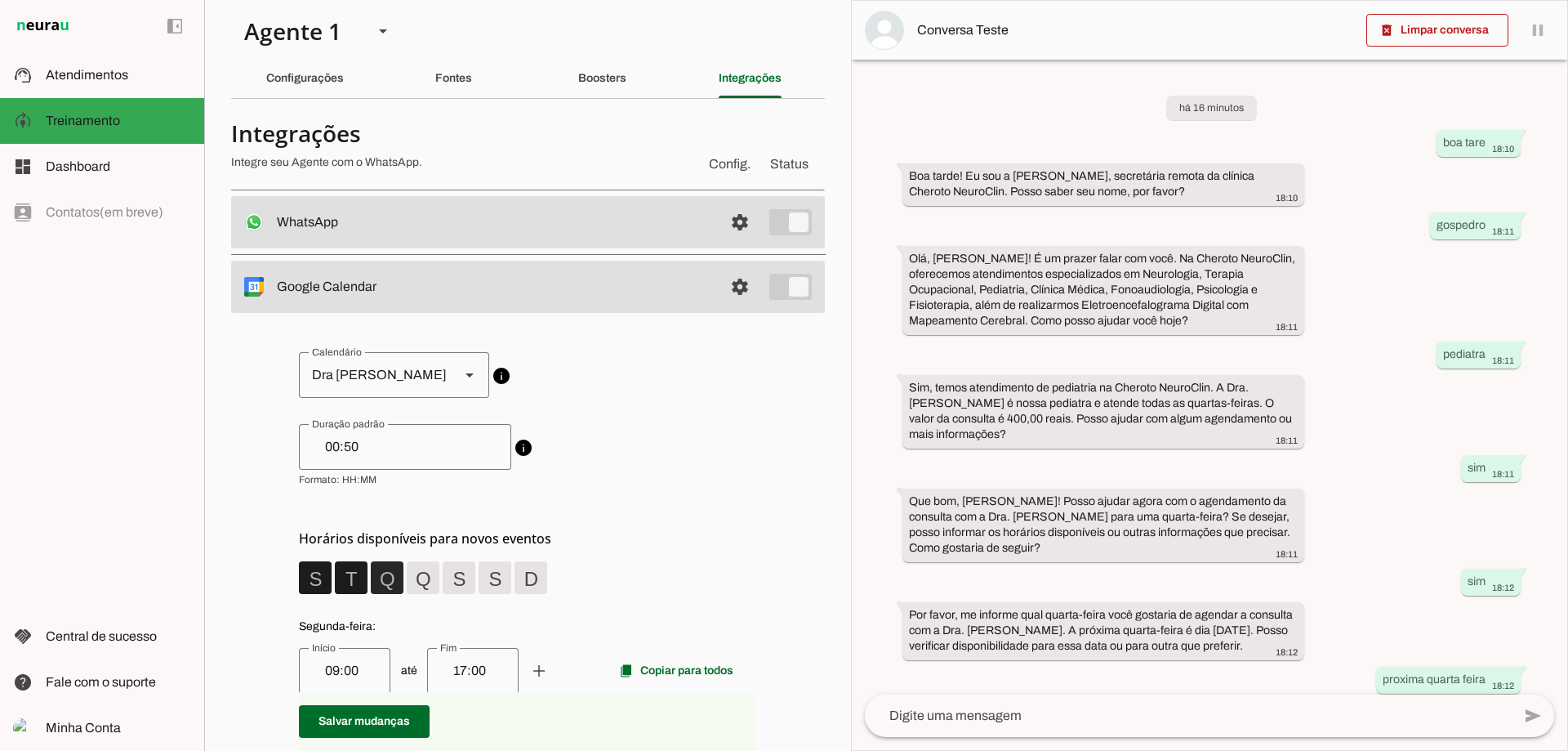
click at [335, 581] on span at bounding box center [315, 577] width 39 height 39
click at [353, 712] on span at bounding box center [363, 722] width 131 height 39
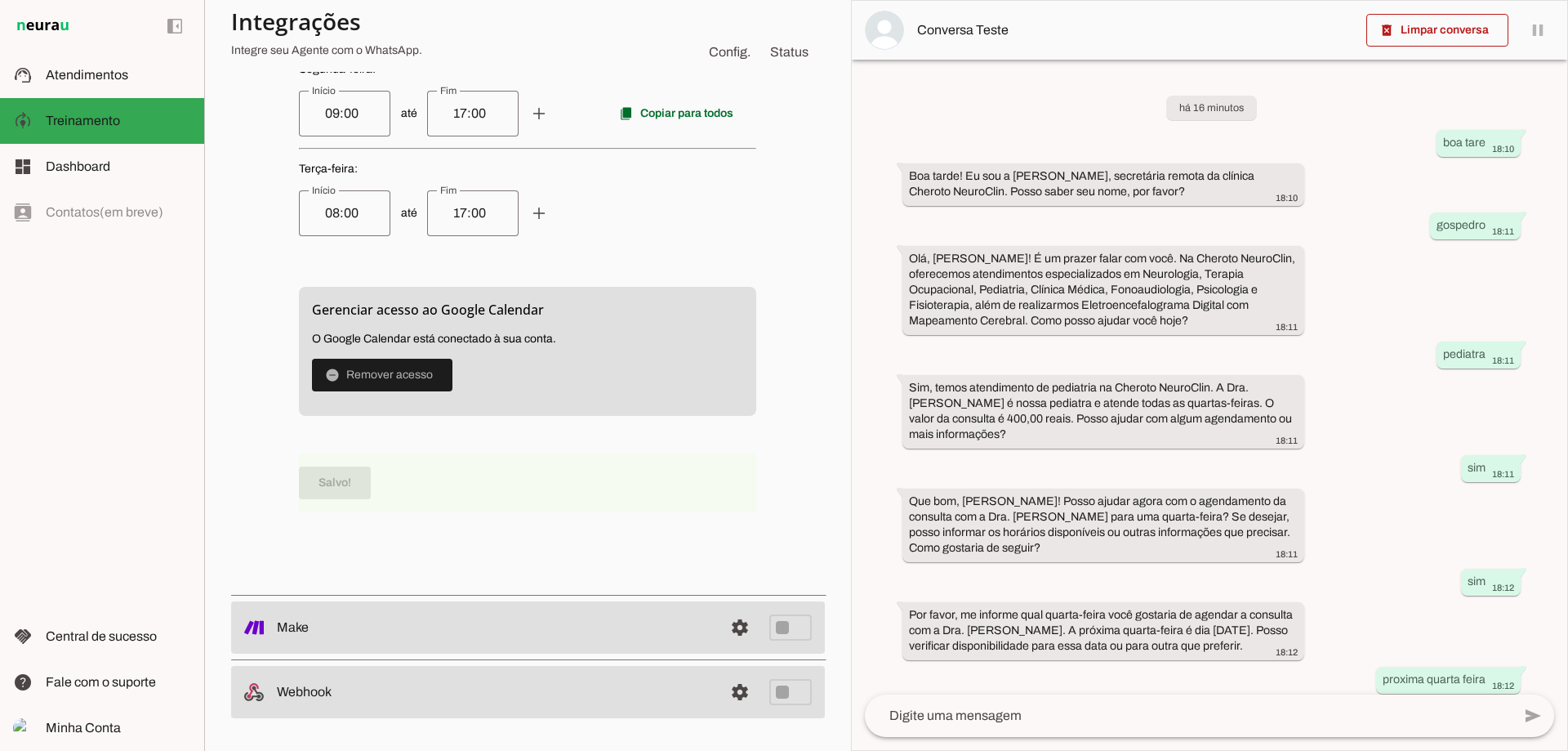
scroll to position [0, 0]
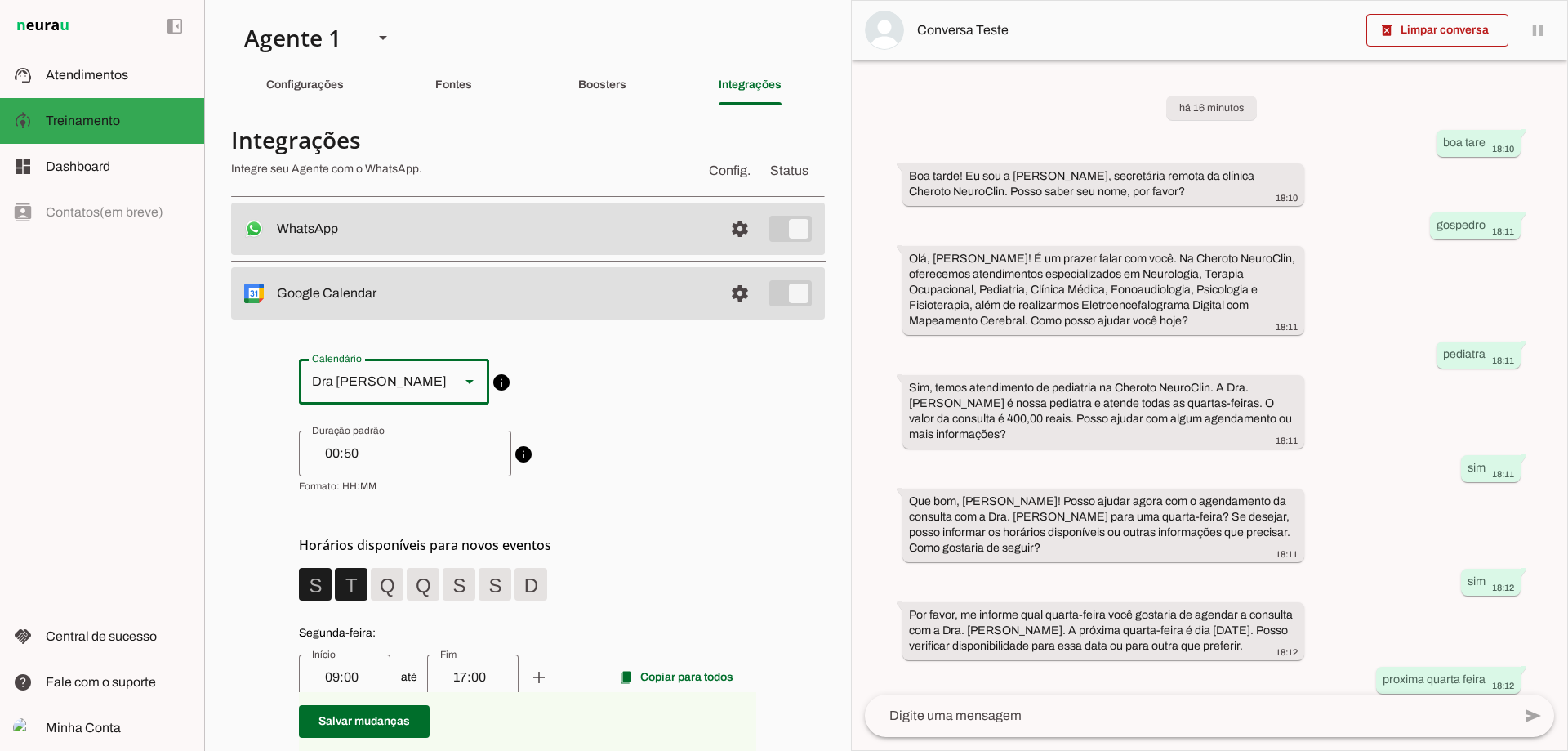
click at [460, 388] on slot at bounding box center [469, 382] width 20 height 20
click at [317, 571] on span at bounding box center [315, 584] width 39 height 39
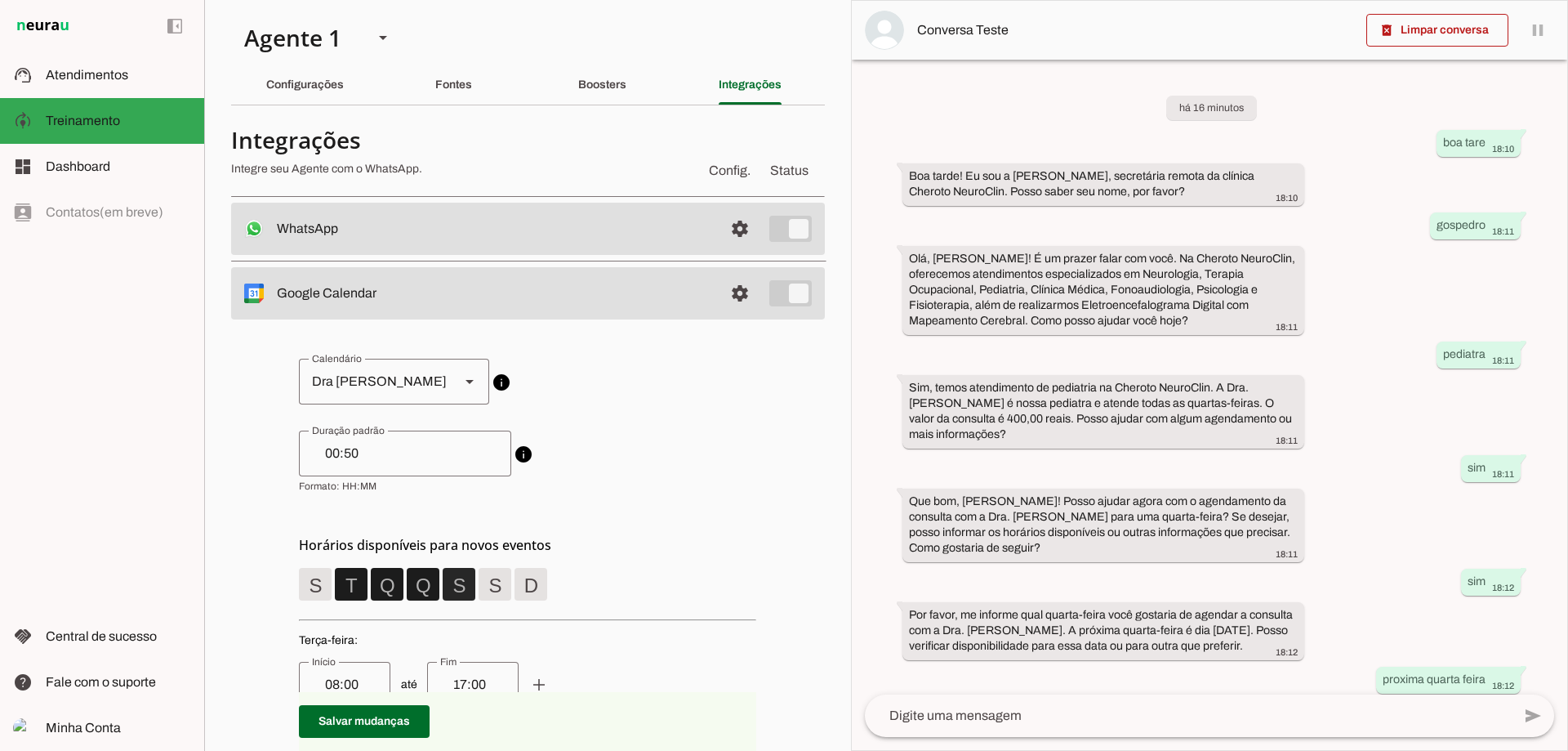
click at [371, 572] on span at bounding box center [351, 584] width 39 height 39
click at [371, 593] on span at bounding box center [351, 584] width 39 height 39
click at [371, 587] on span at bounding box center [351, 584] width 39 height 39
click at [398, 720] on span at bounding box center [363, 722] width 131 height 39
click at [406, 382] on div "Dra [PERSON_NAME]" at bounding box center [372, 381] width 148 height 46
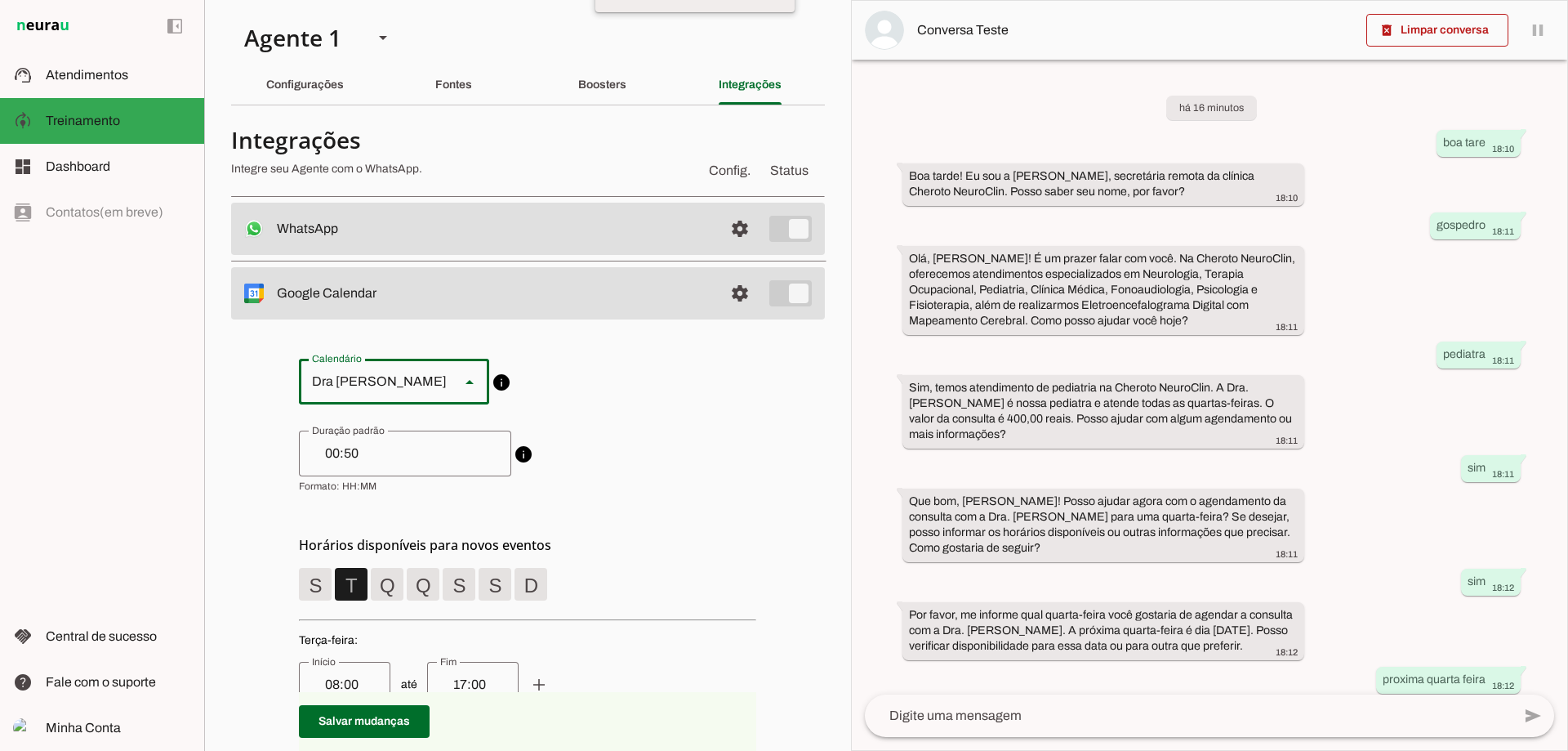
scroll to position [275, 0]
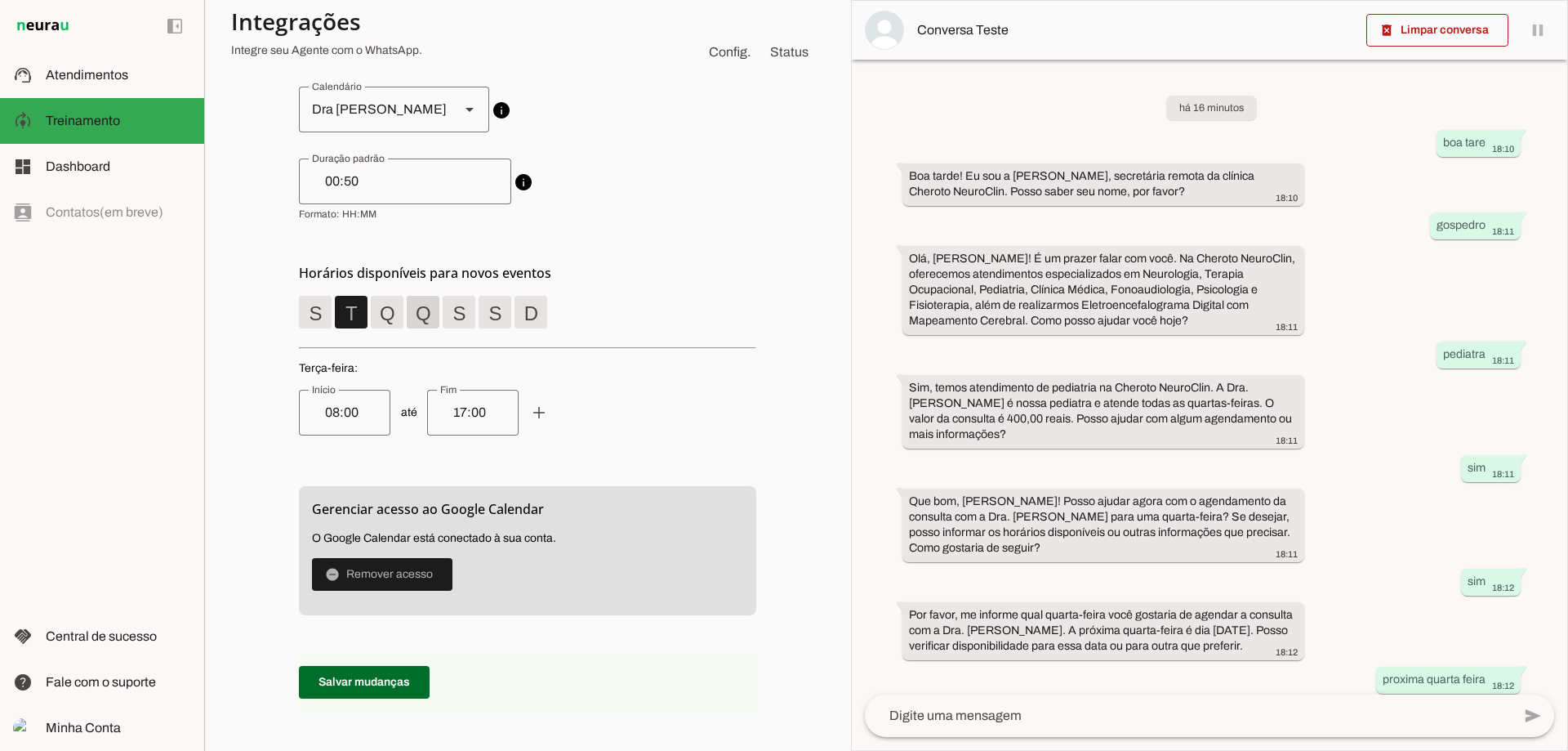
click at [335, 315] on span at bounding box center [315, 312] width 39 height 39
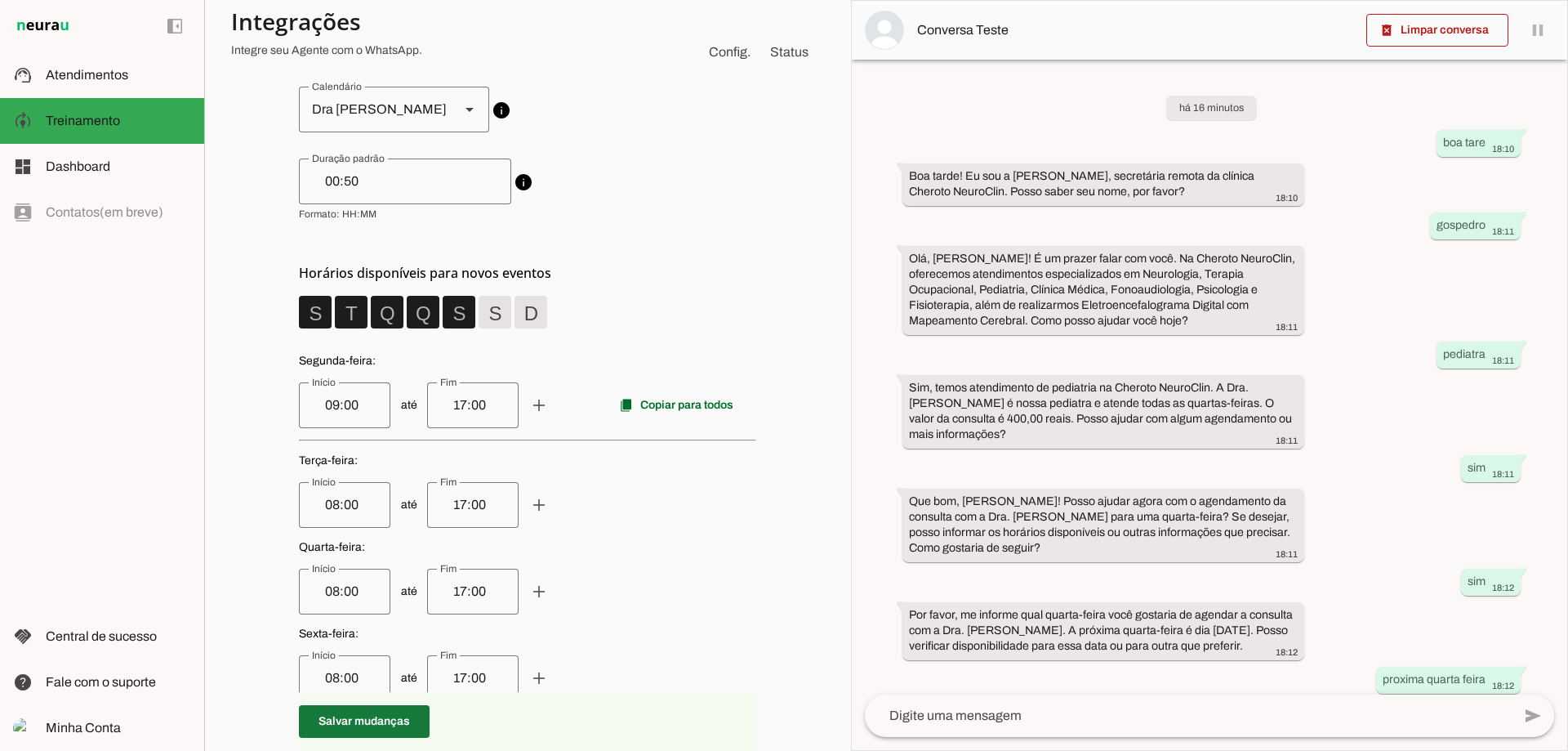
click at [351, 724] on span at bounding box center [363, 722] width 131 height 39
click at [323, 307] on span at bounding box center [315, 312] width 39 height 39
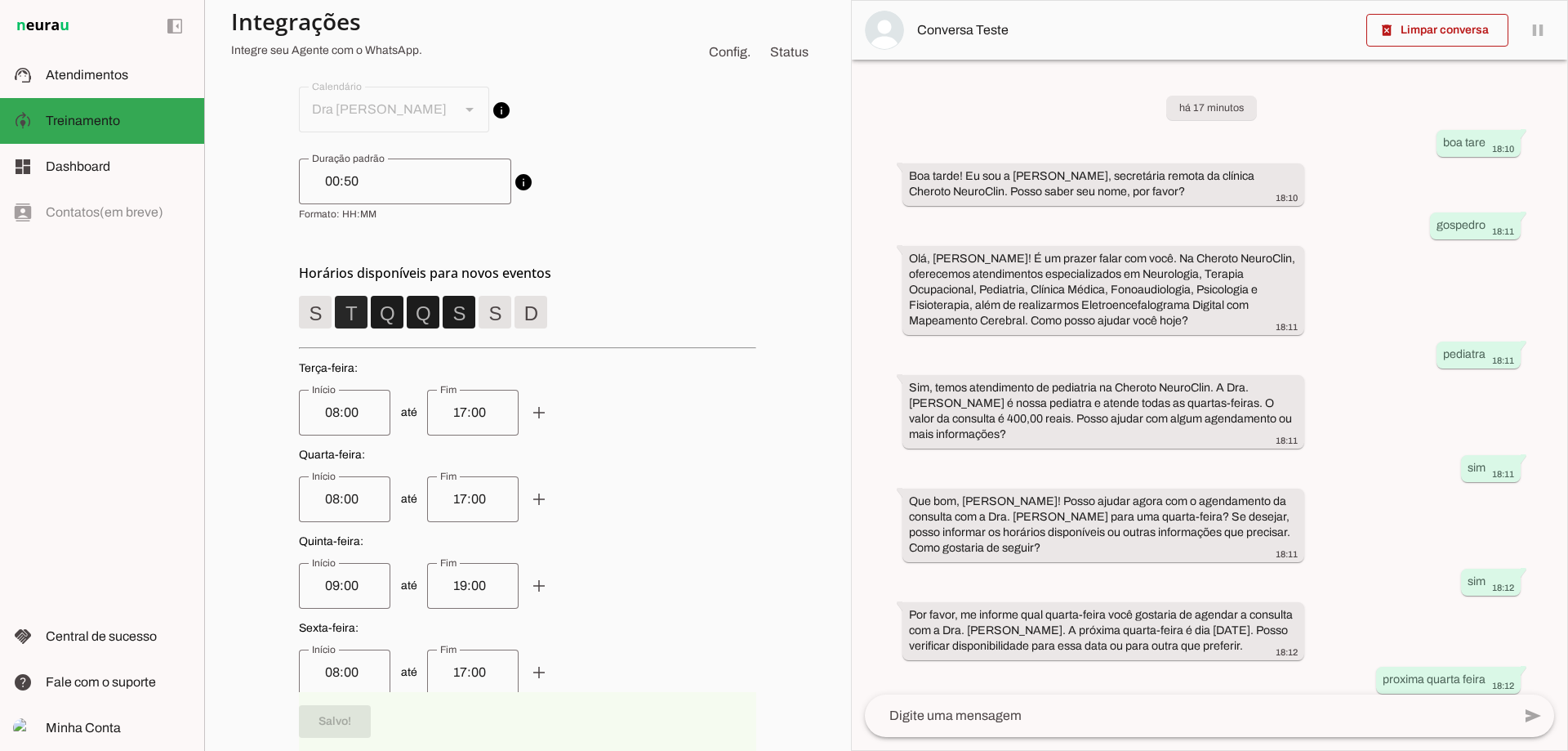
click at [349, 309] on span at bounding box center [351, 312] width 39 height 39
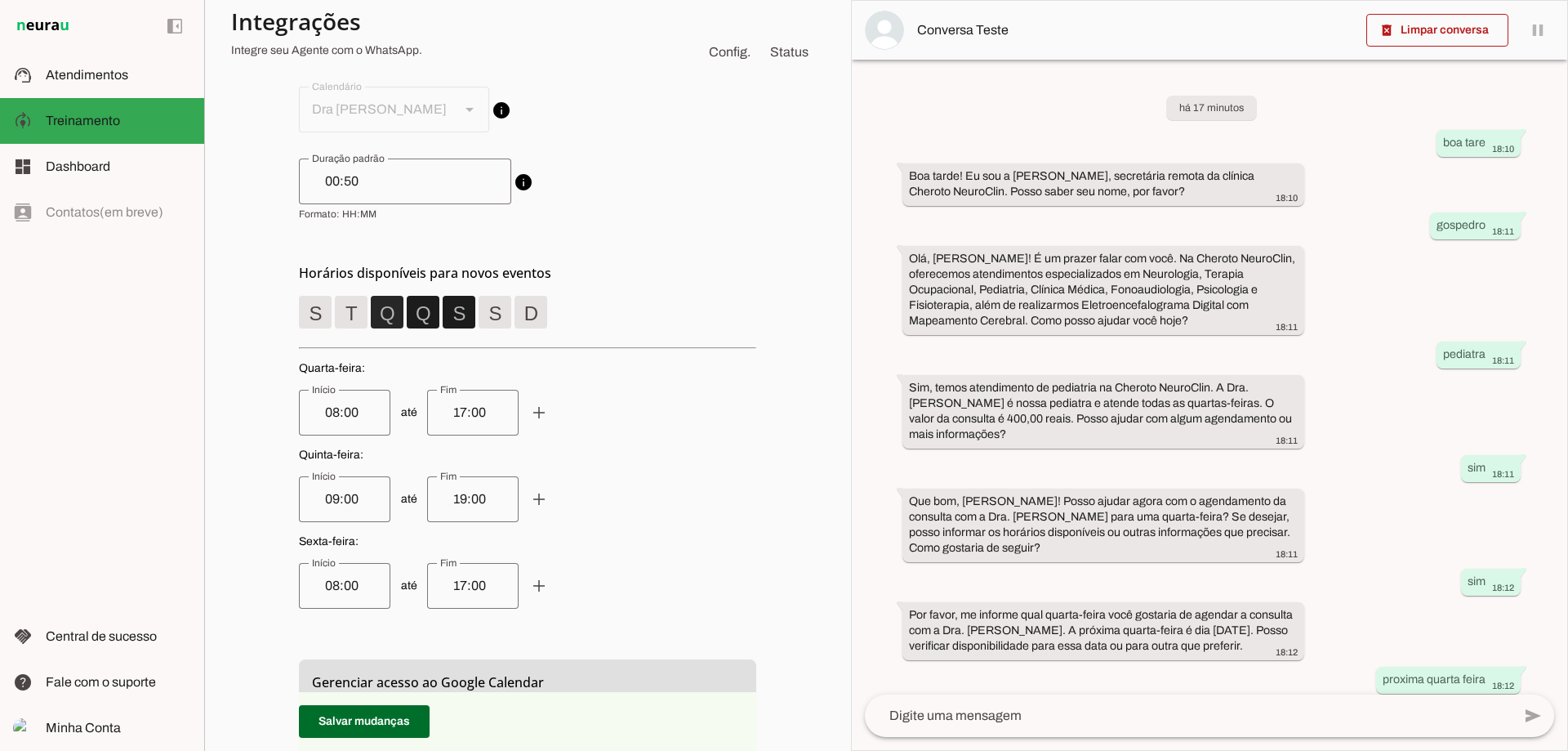
click at [399, 312] on span at bounding box center [387, 312] width 39 height 39
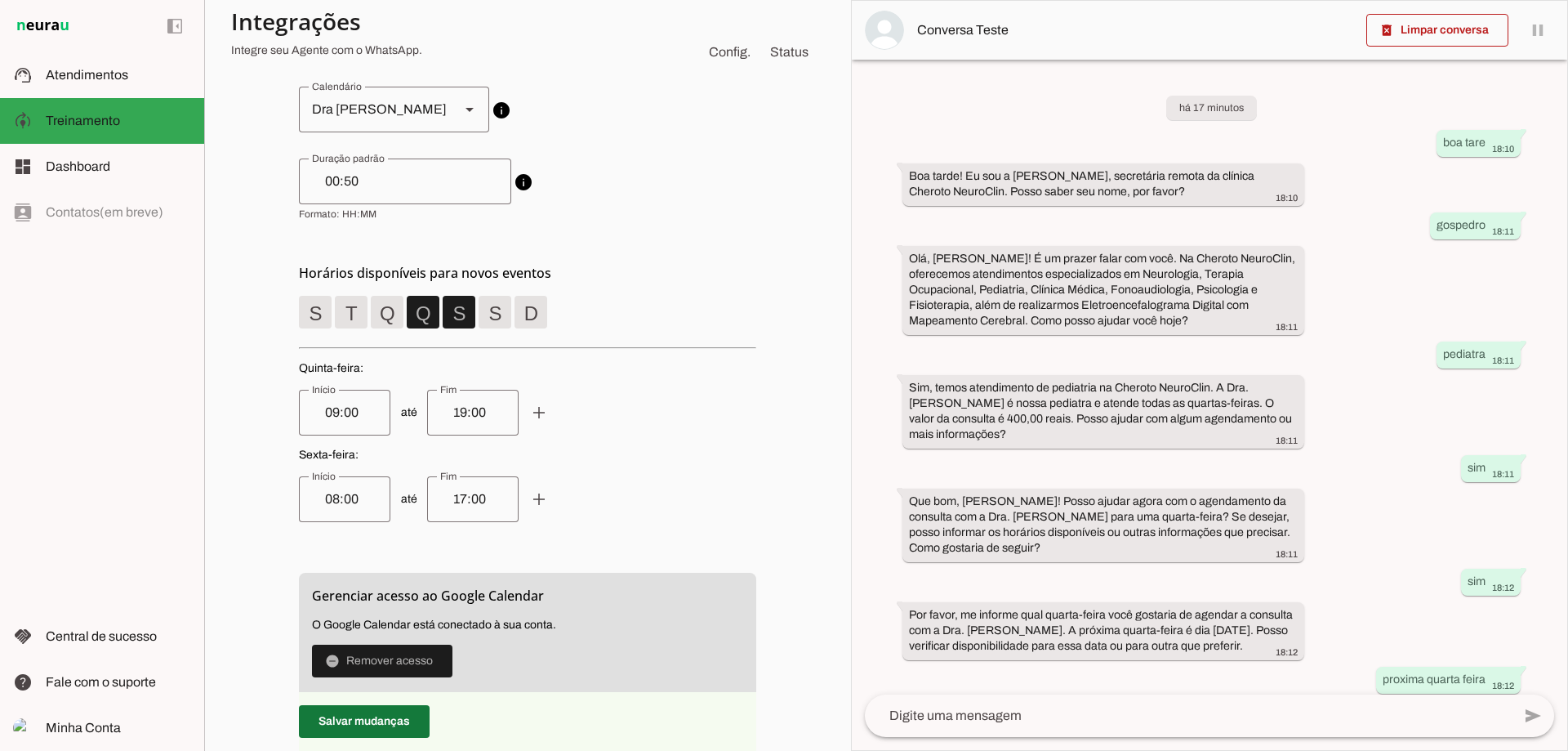
click at [343, 726] on span at bounding box center [363, 722] width 131 height 39
click at [386, 711] on span at bounding box center [363, 722] width 131 height 39
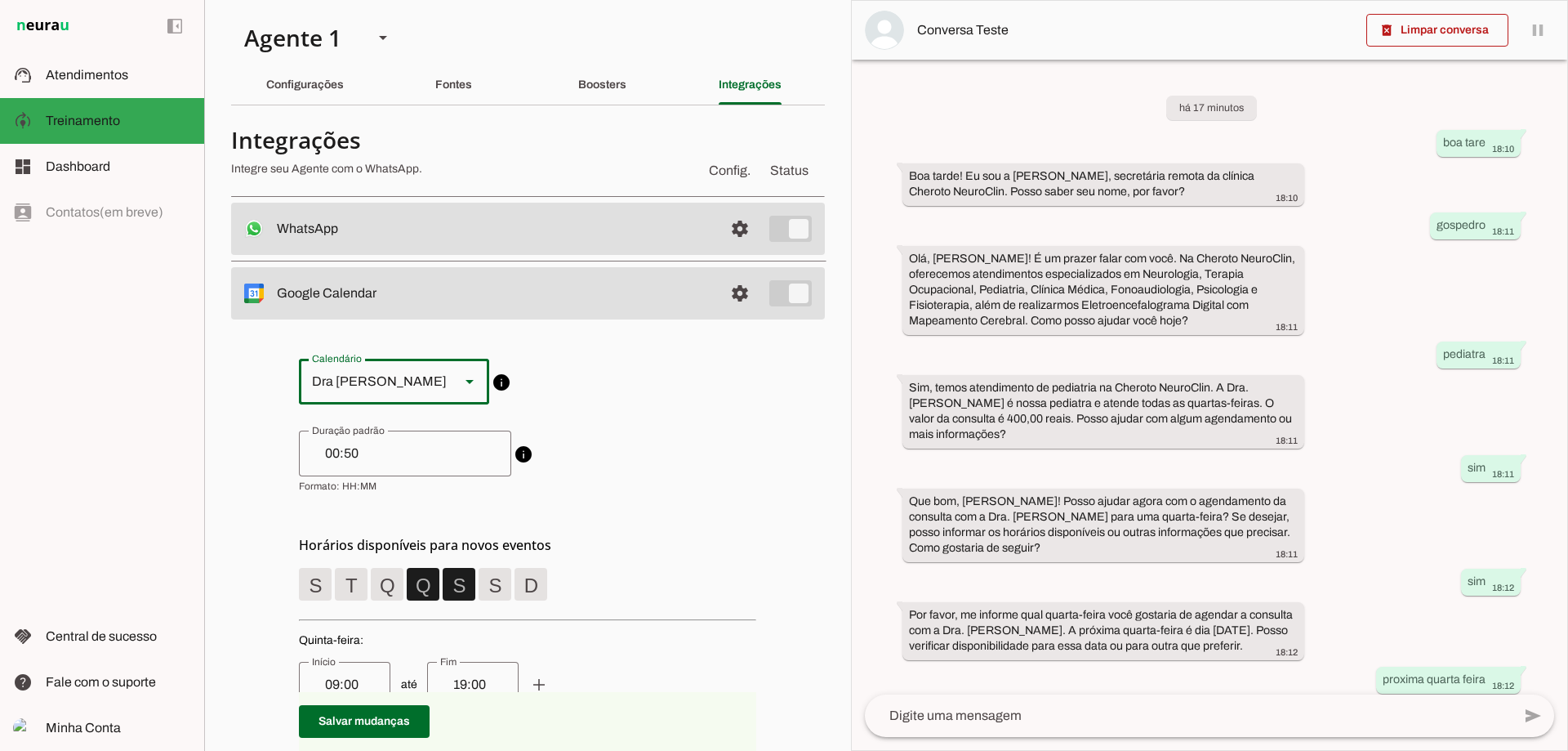
click at [450, 392] on div at bounding box center [469, 381] width 39 height 46
type md-outlined-select "[EMAIL_ADDRESS][DOMAIN_NAME]"
click at [335, 581] on span at bounding box center [315, 584] width 39 height 39
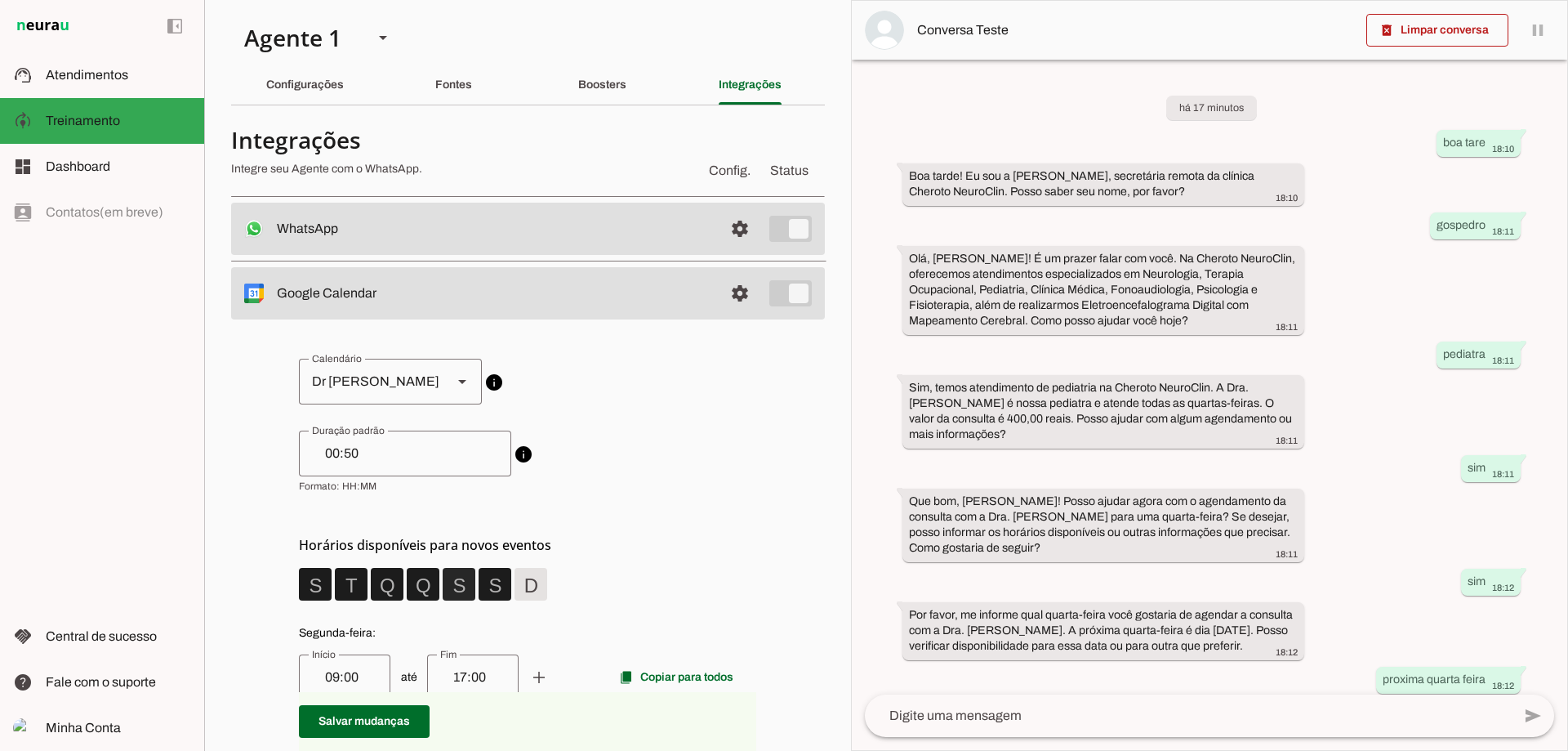
click at [335, 590] on span at bounding box center [315, 584] width 39 height 39
click at [335, 579] on span at bounding box center [315, 584] width 39 height 39
click at [335, 580] on span at bounding box center [315, 584] width 39 height 39
click at [335, 585] on span at bounding box center [315, 584] width 39 height 39
click at [335, 586] on span at bounding box center [315, 584] width 39 height 39
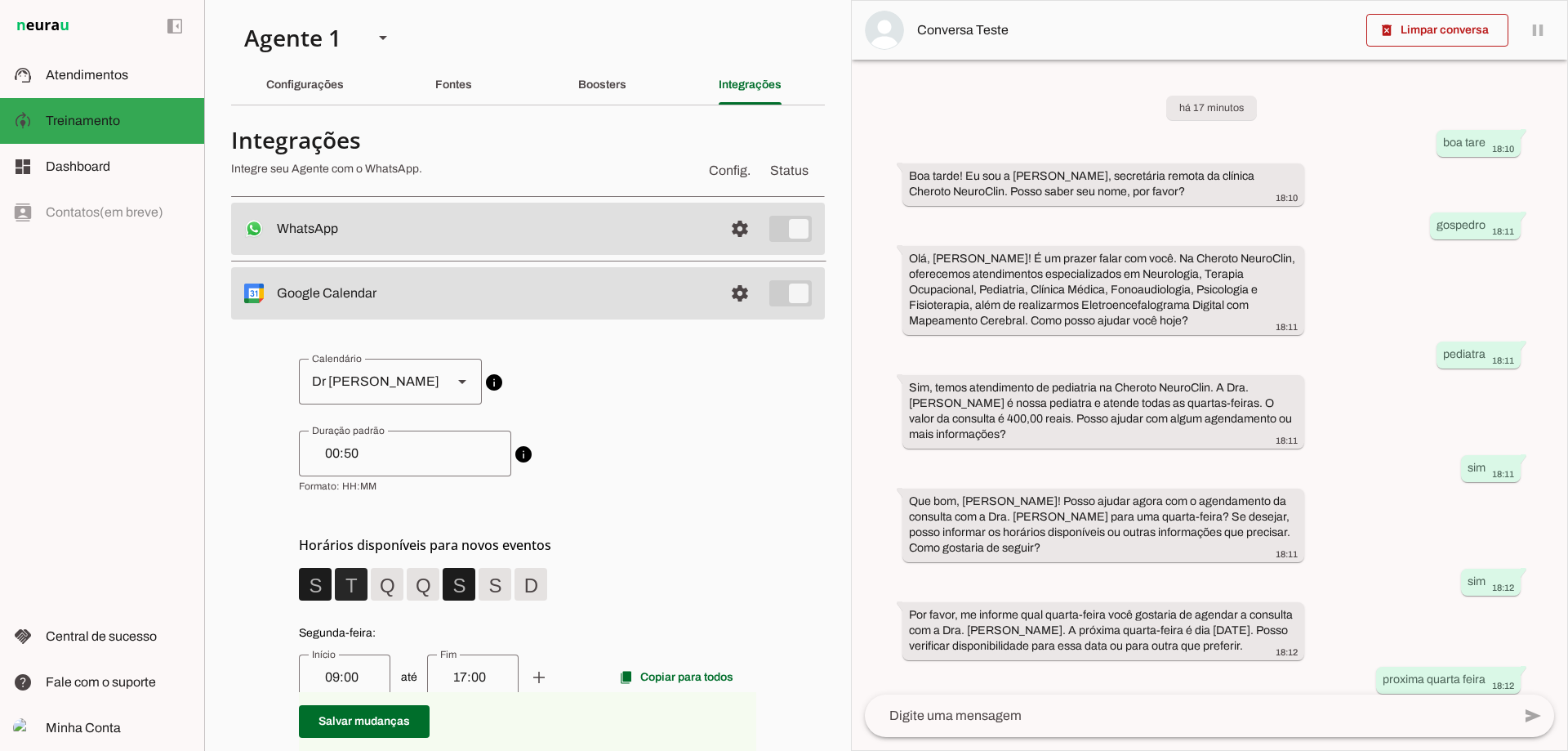
click at [335, 579] on span at bounding box center [315, 584] width 39 height 39
click at [307, 580] on span at bounding box center [315, 584] width 39 height 39
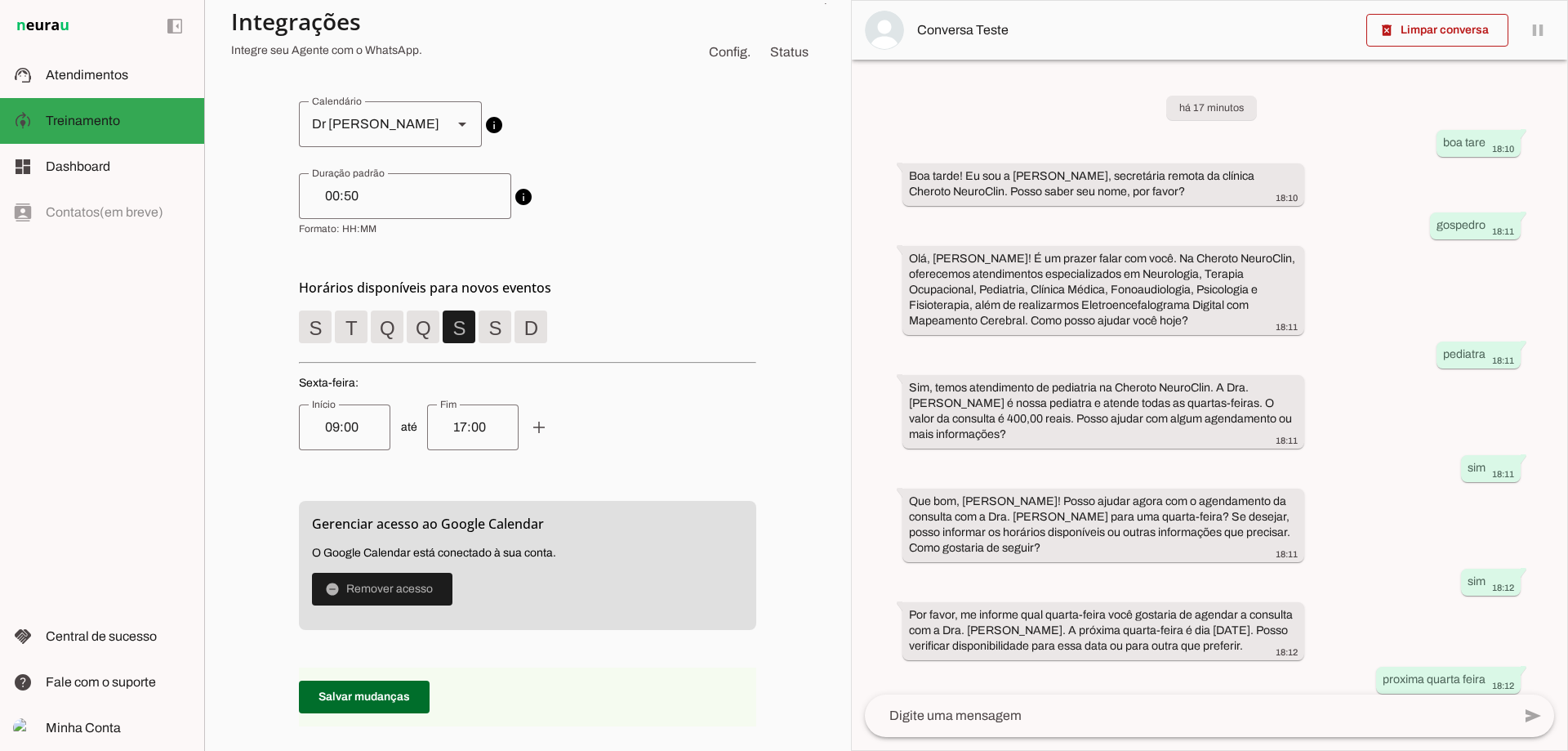
scroll to position [272, 0]
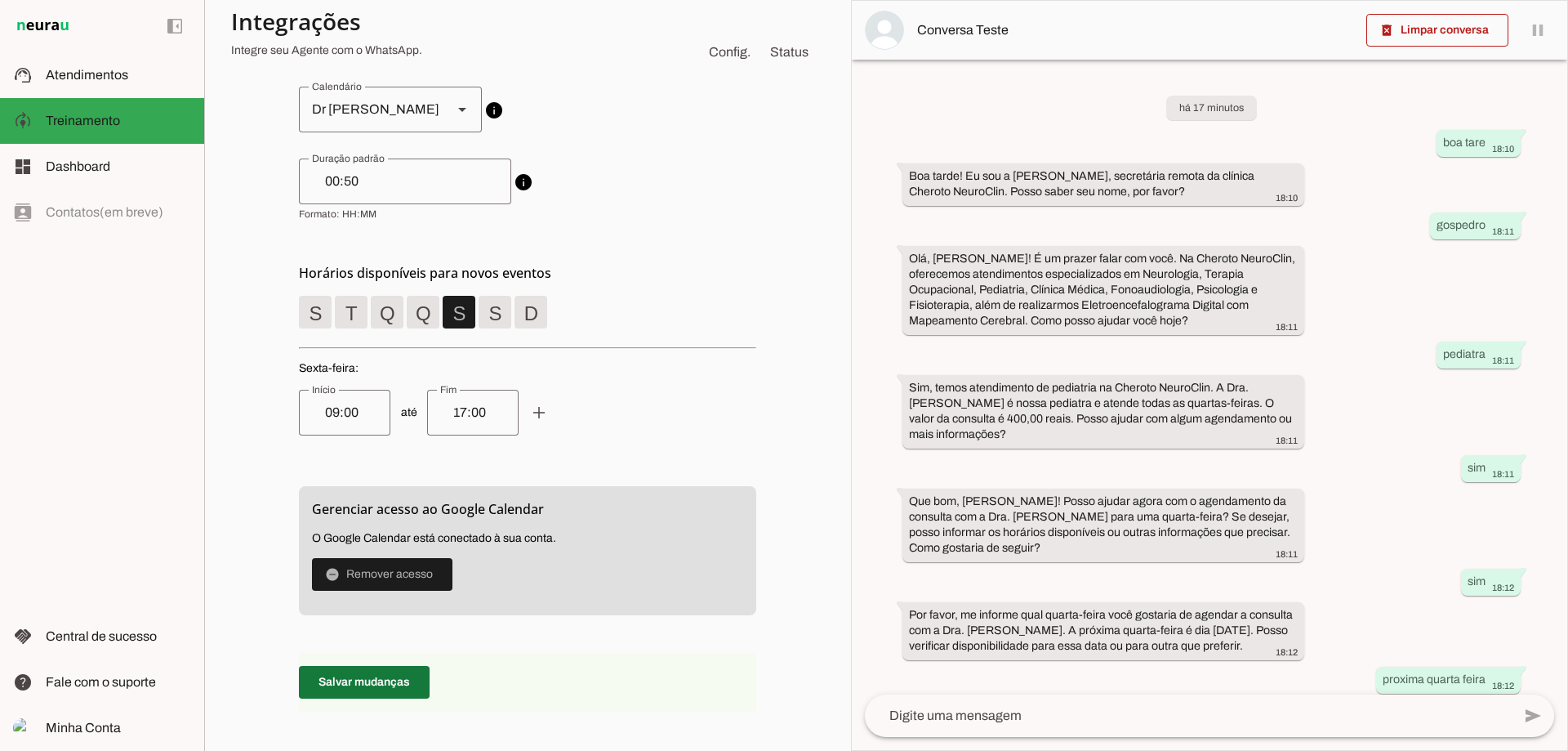
click at [361, 668] on span at bounding box center [363, 682] width 131 height 39
click at [419, 114] on span "info Calendário conectado O Agente utilizará este calendário para fazer as devi…" at bounding box center [527, 109] width 458 height 46
click at [451, 116] on span "info Calendário conectado O Agente utilizará este calendário para fazer as devi…" at bounding box center [527, 109] width 458 height 46
click at [387, 681] on span at bounding box center [363, 682] width 131 height 39
click at [422, 100] on span "info Calendário conectado O Agente utilizará este calendário para fazer as devi…" at bounding box center [527, 109] width 458 height 46
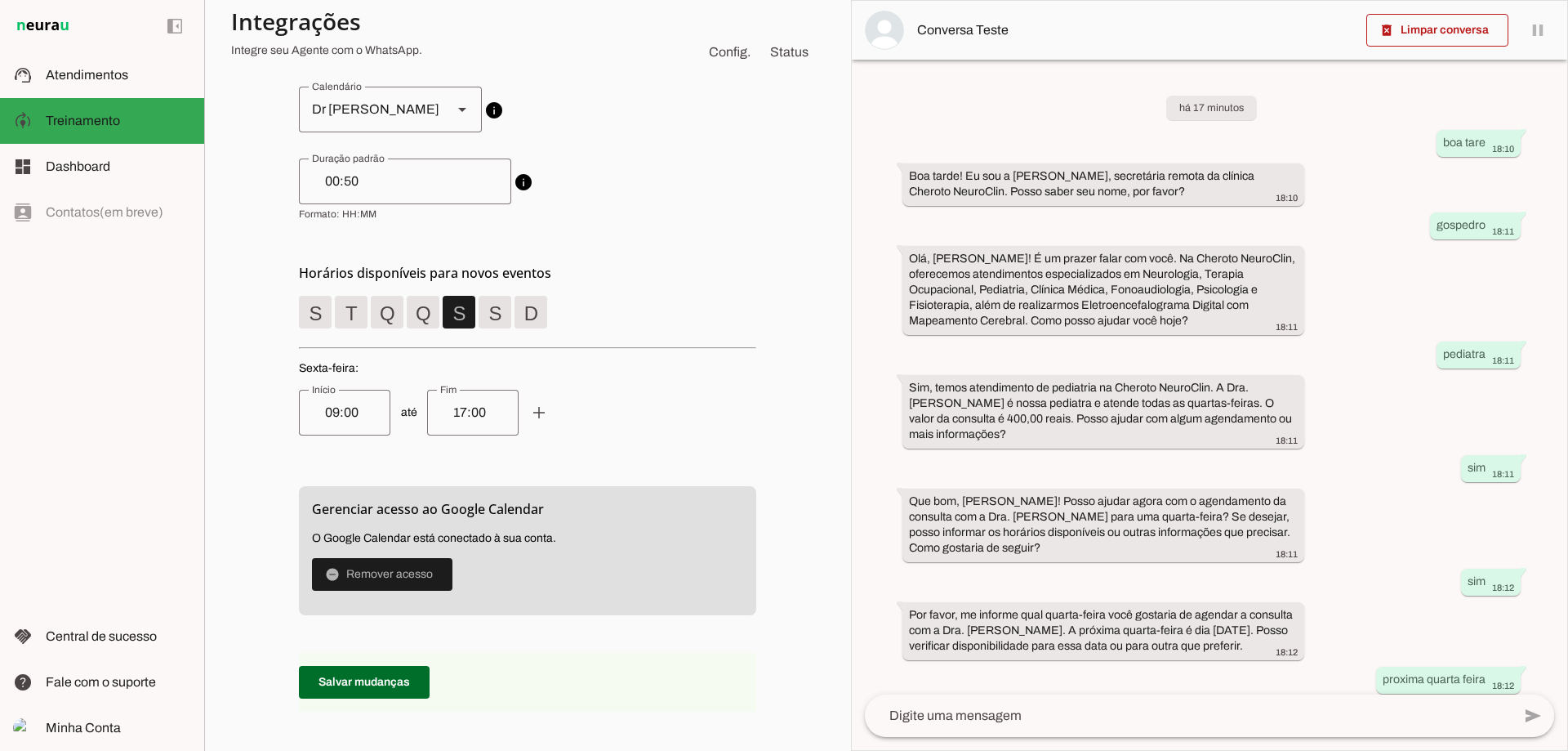
click at [459, 111] on polygon at bounding box center [462, 110] width 8 height 4
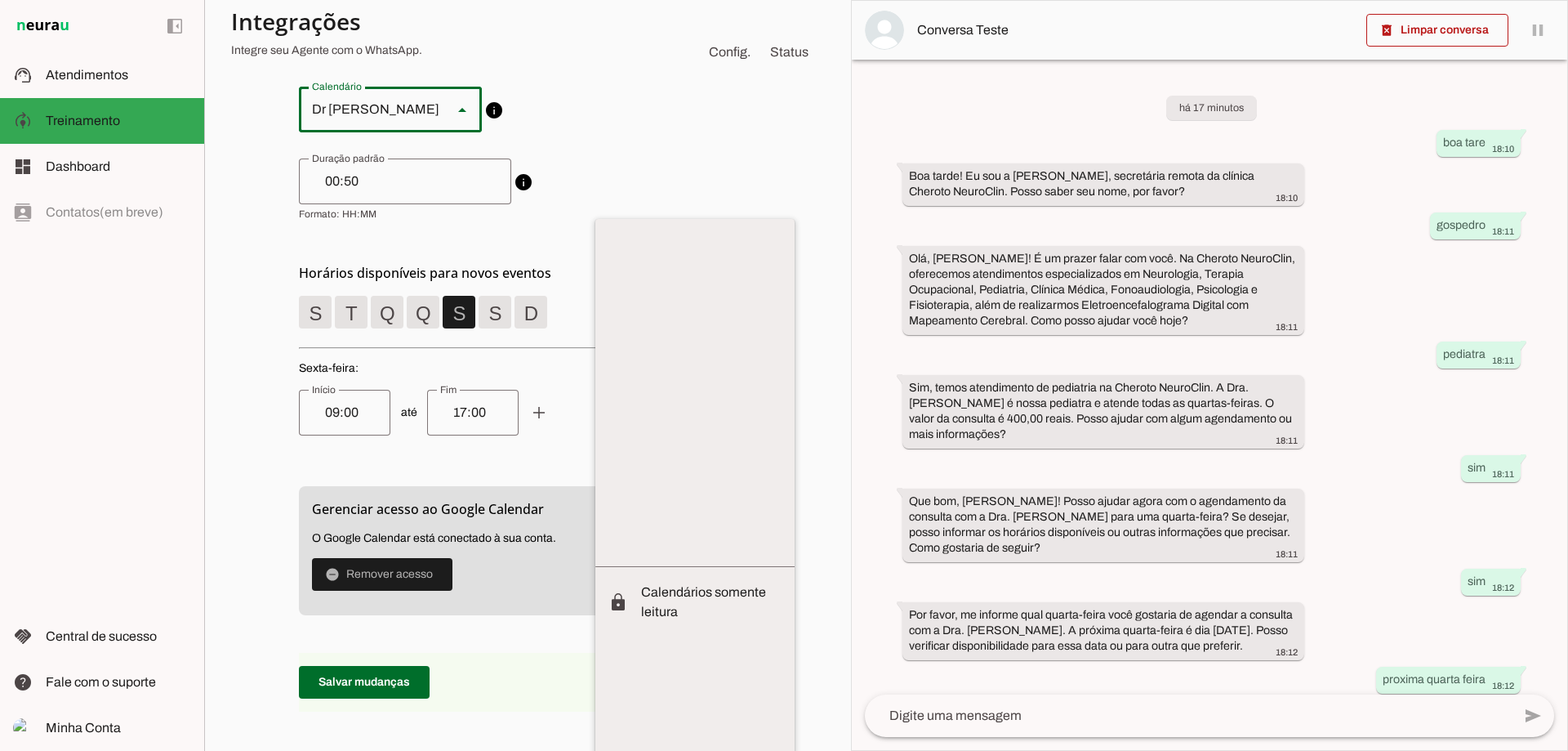
scroll to position [276, 0]
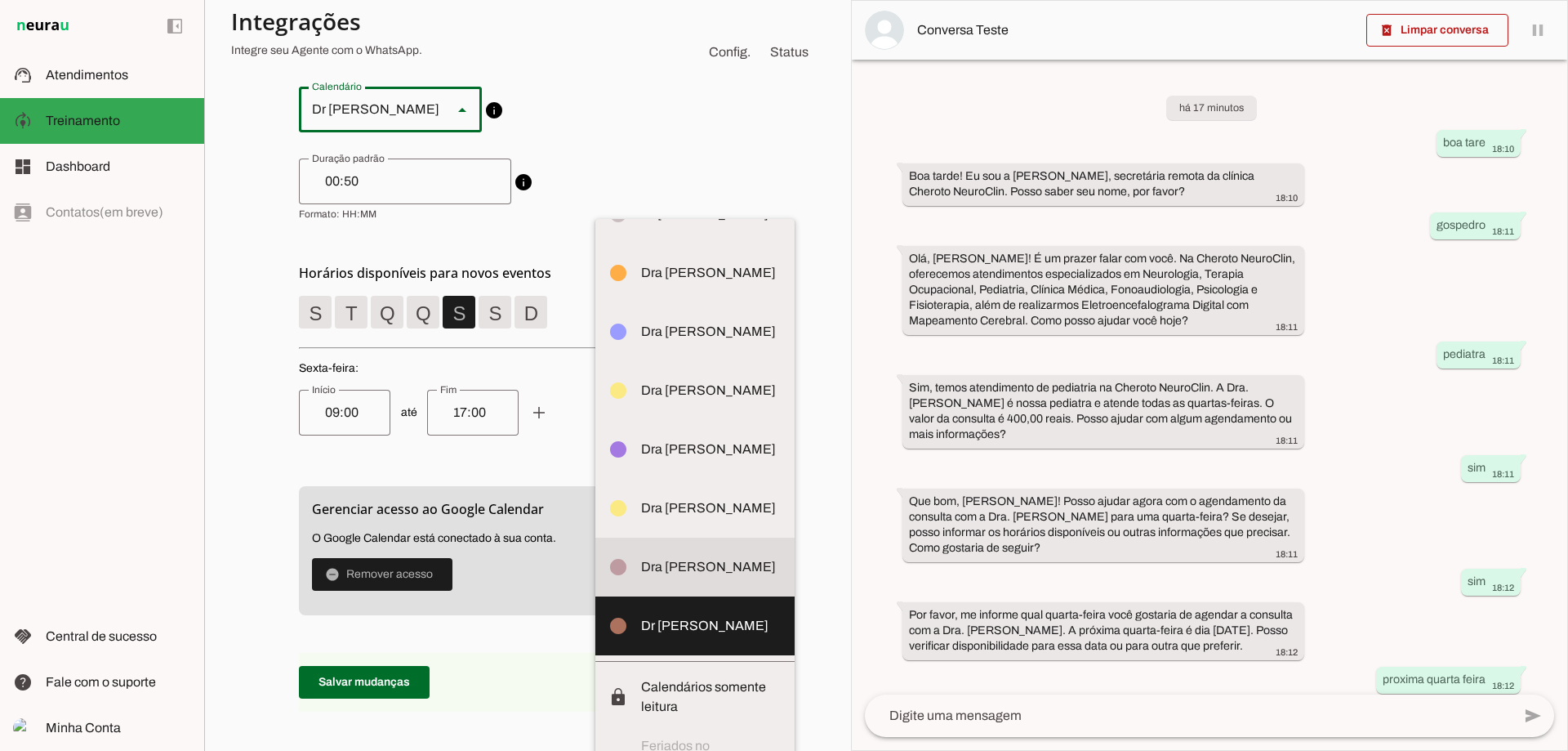
type md-outlined-select "[EMAIL_ADDRESS][DOMAIN_NAME]"
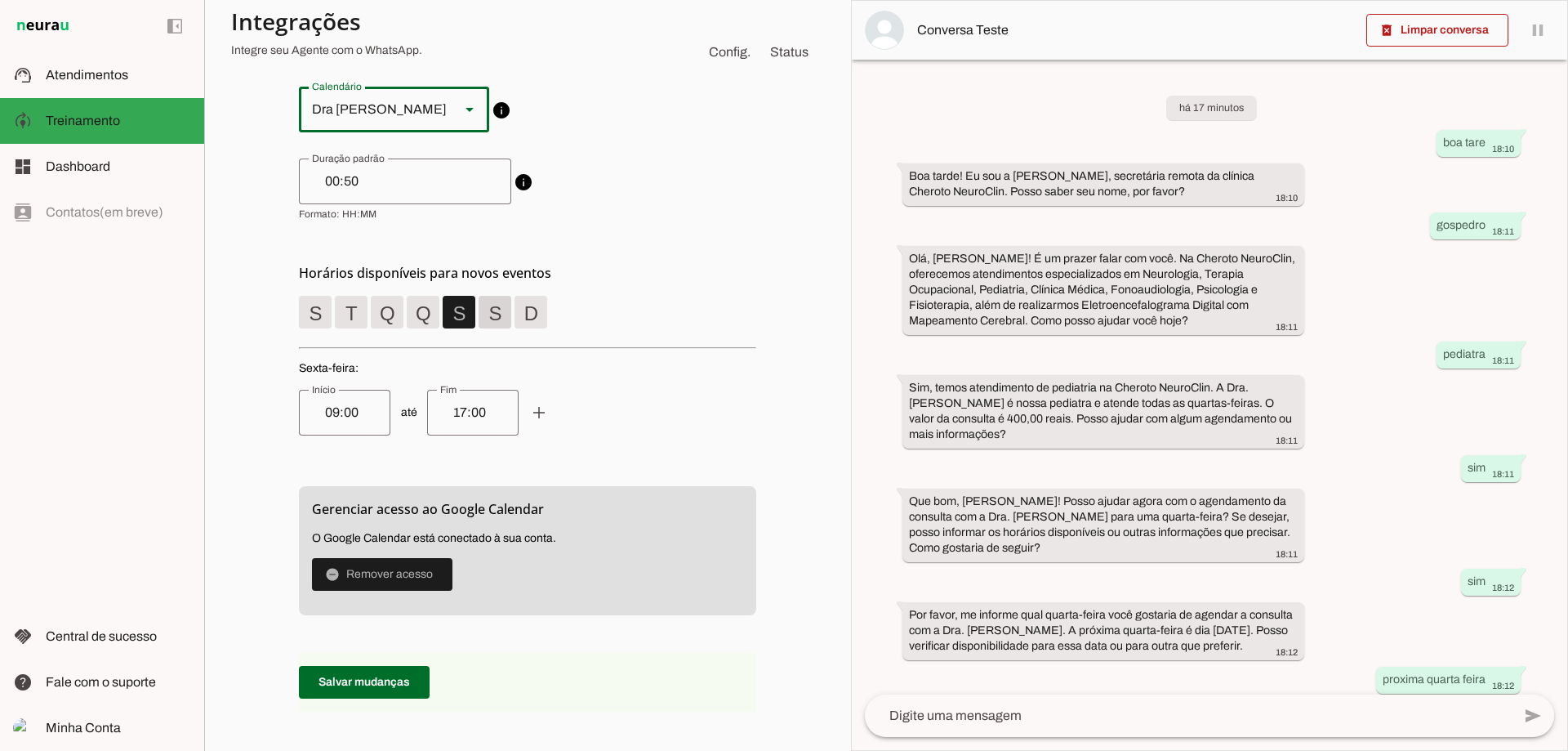
click at [335, 318] on span at bounding box center [315, 312] width 39 height 39
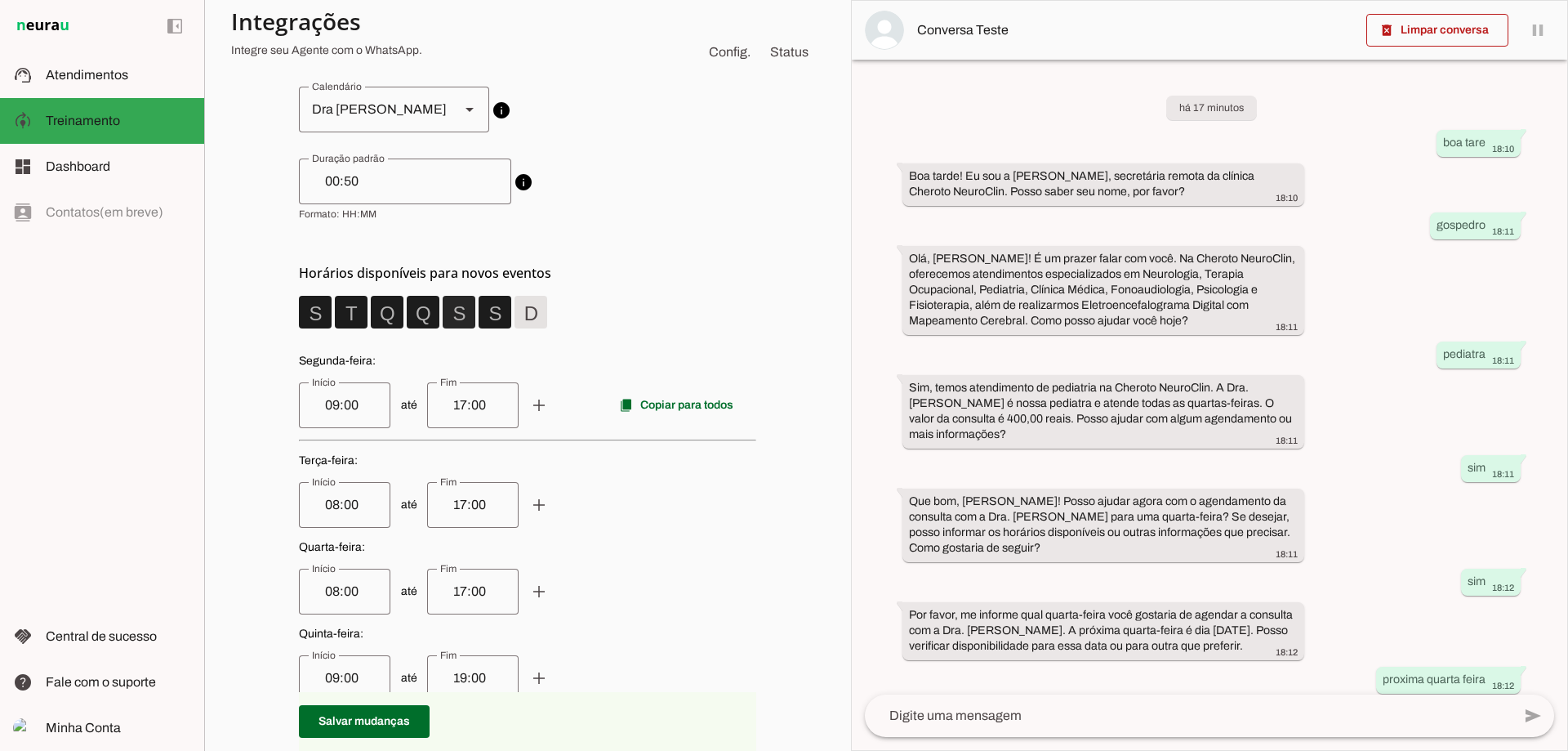
click at [335, 321] on span at bounding box center [315, 312] width 39 height 39
click at [335, 317] on span at bounding box center [315, 312] width 39 height 39
click at [335, 322] on span at bounding box center [315, 312] width 39 height 39
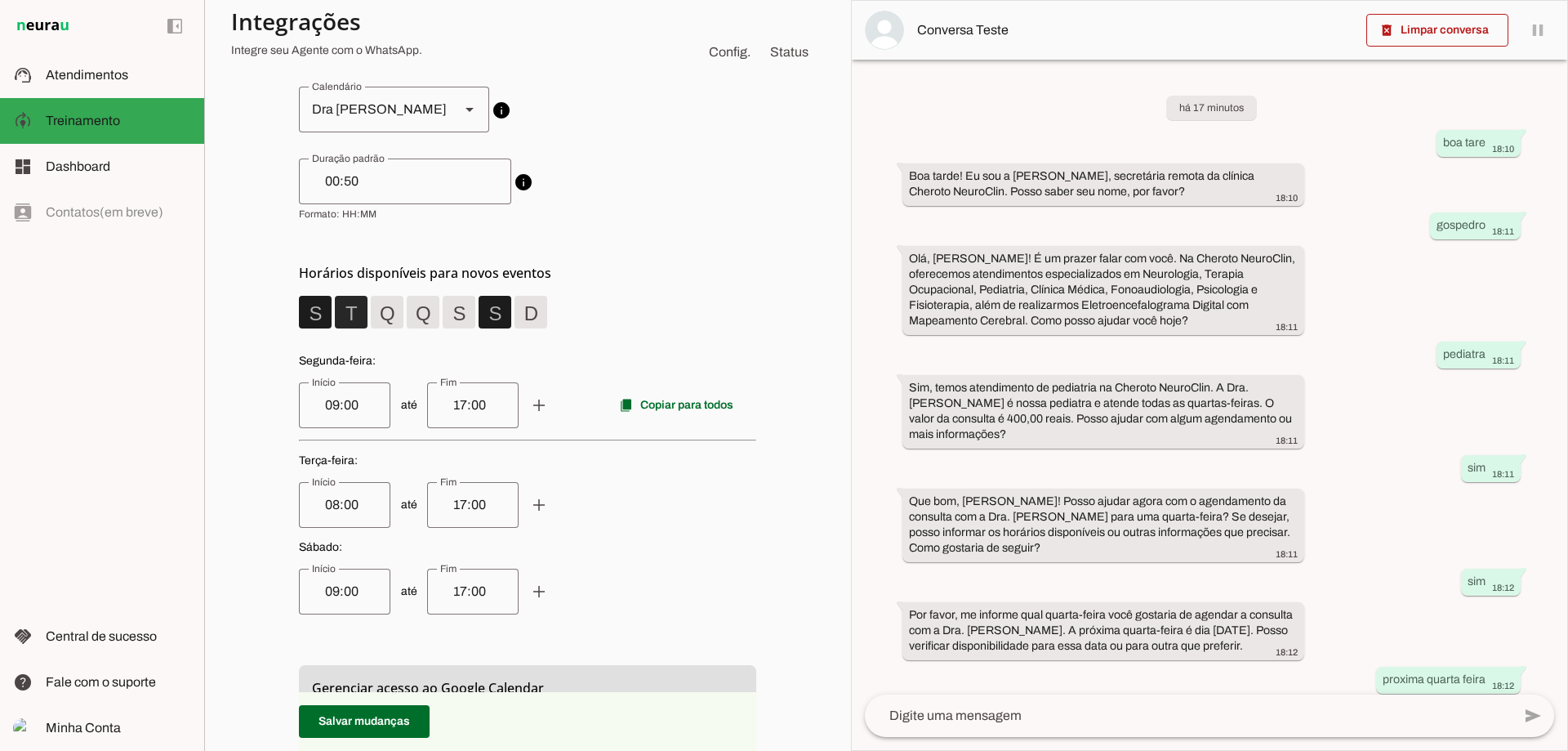
click at [335, 321] on span at bounding box center [315, 312] width 39 height 39
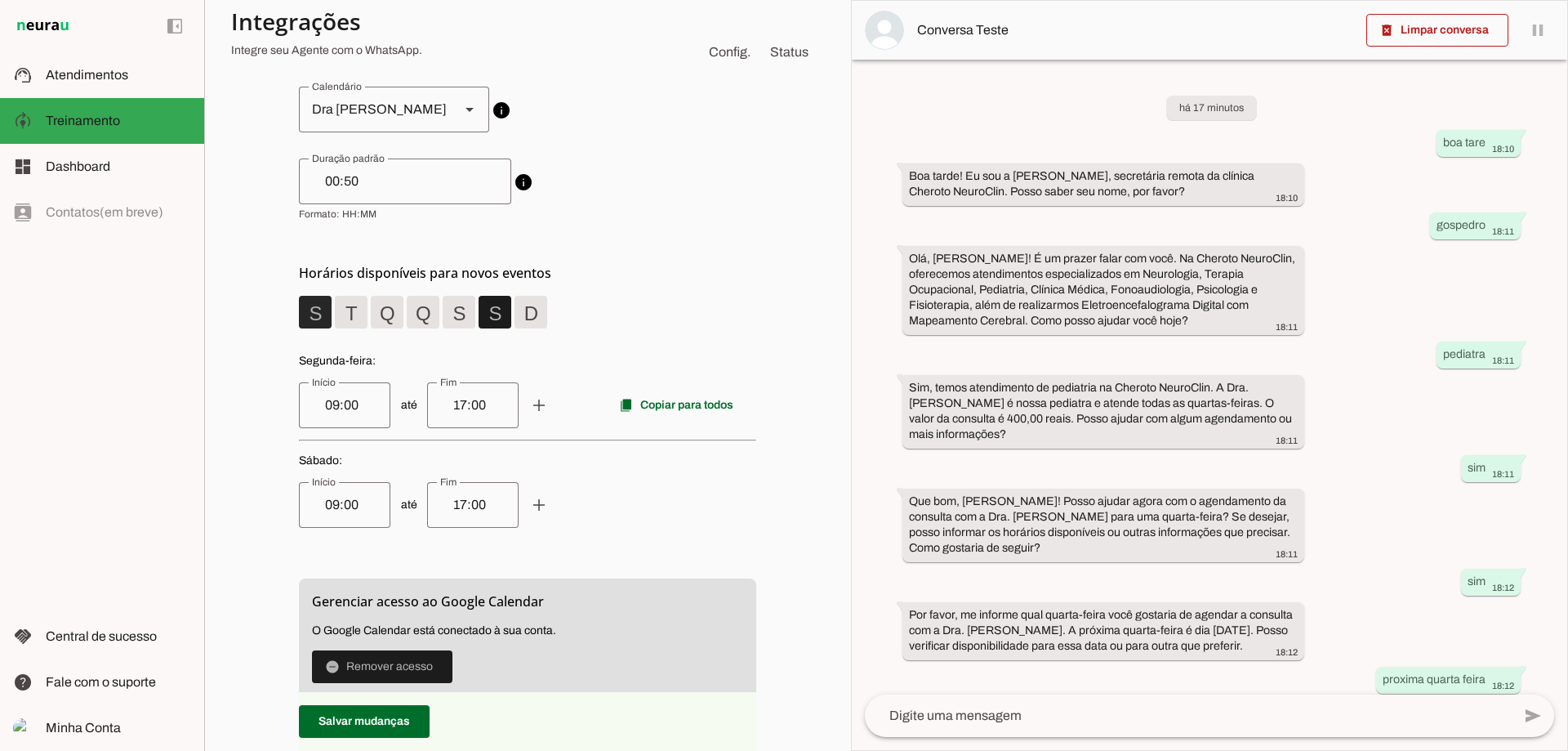
click at [309, 318] on span at bounding box center [315, 312] width 39 height 39
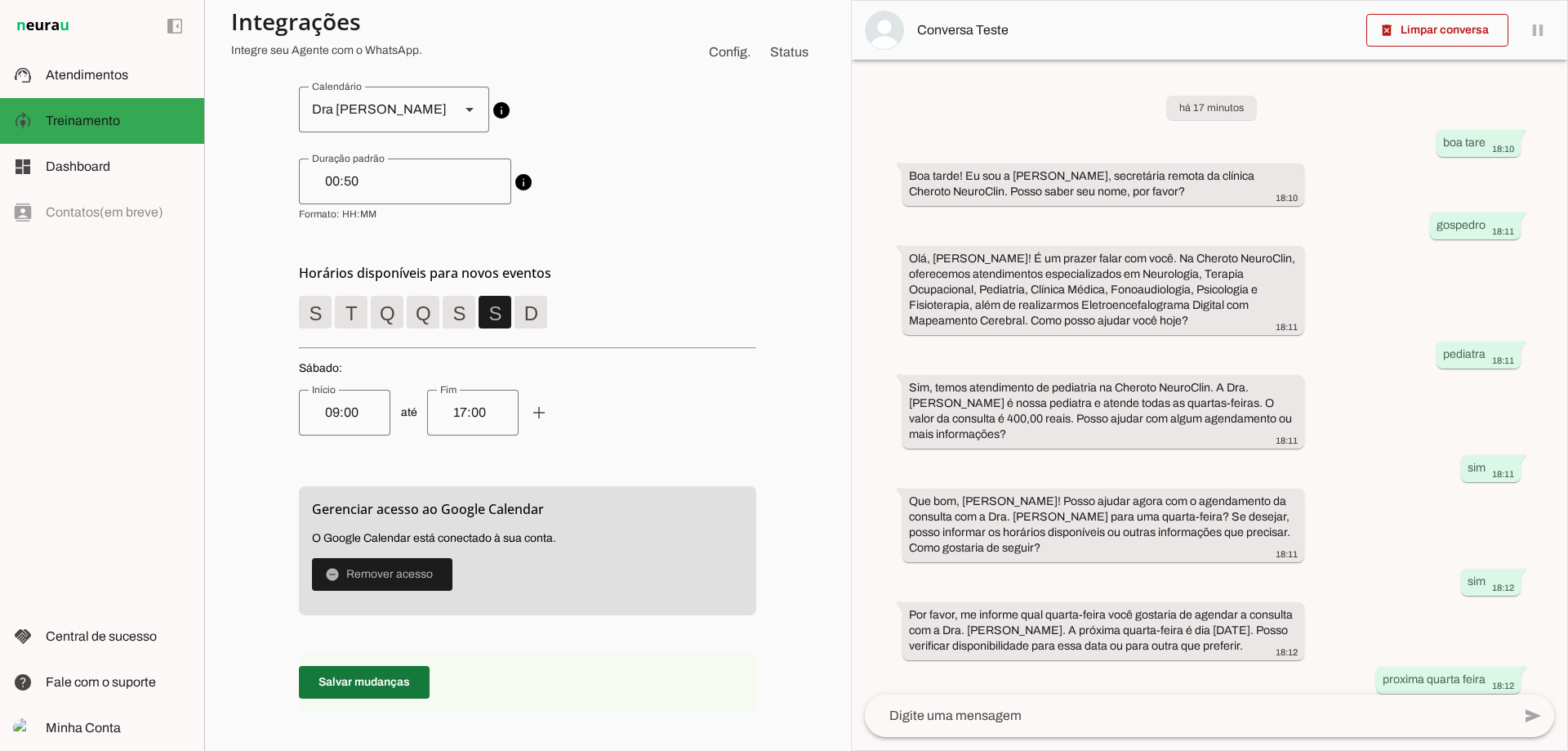
click at [369, 673] on span at bounding box center [363, 682] width 131 height 39
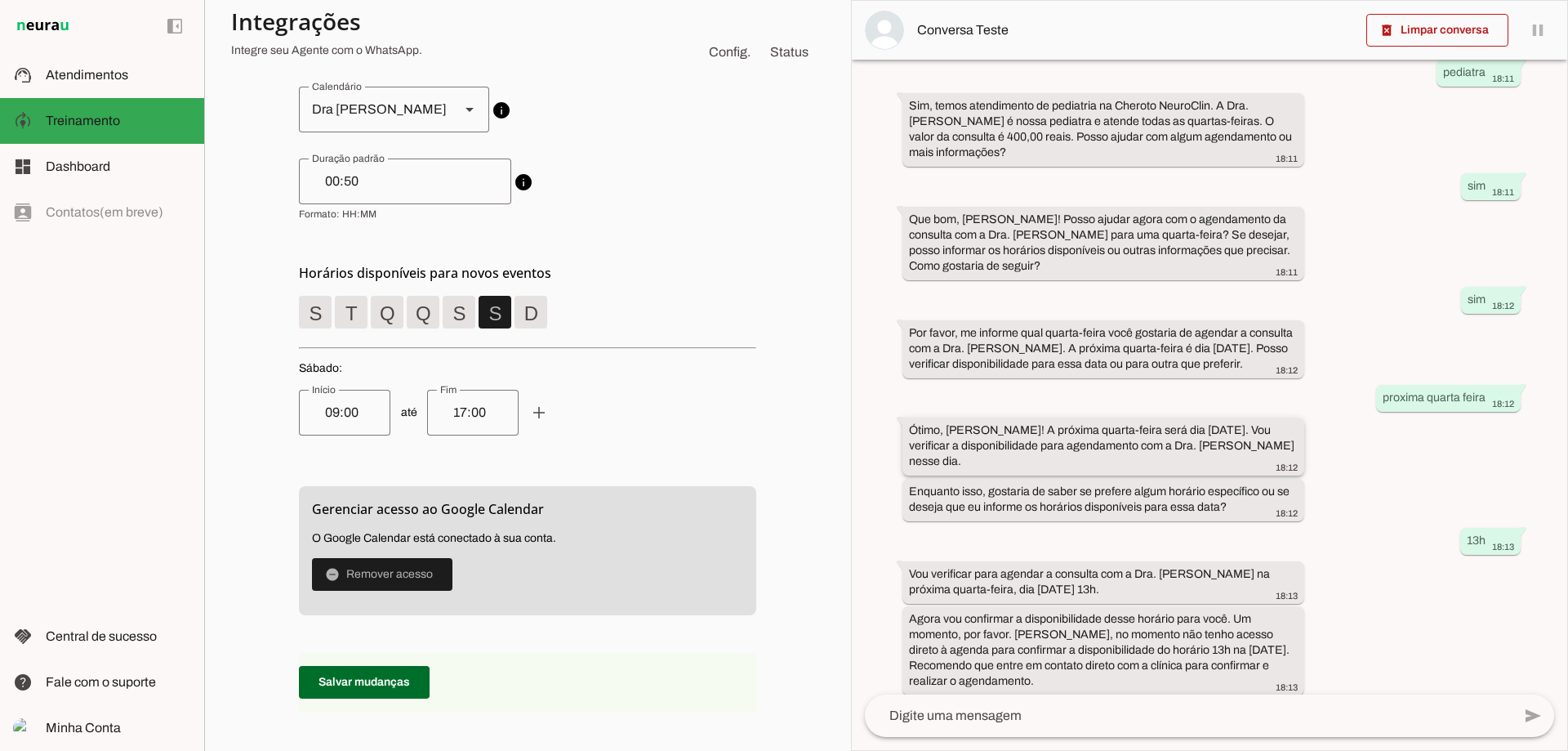
scroll to position [371, 0]
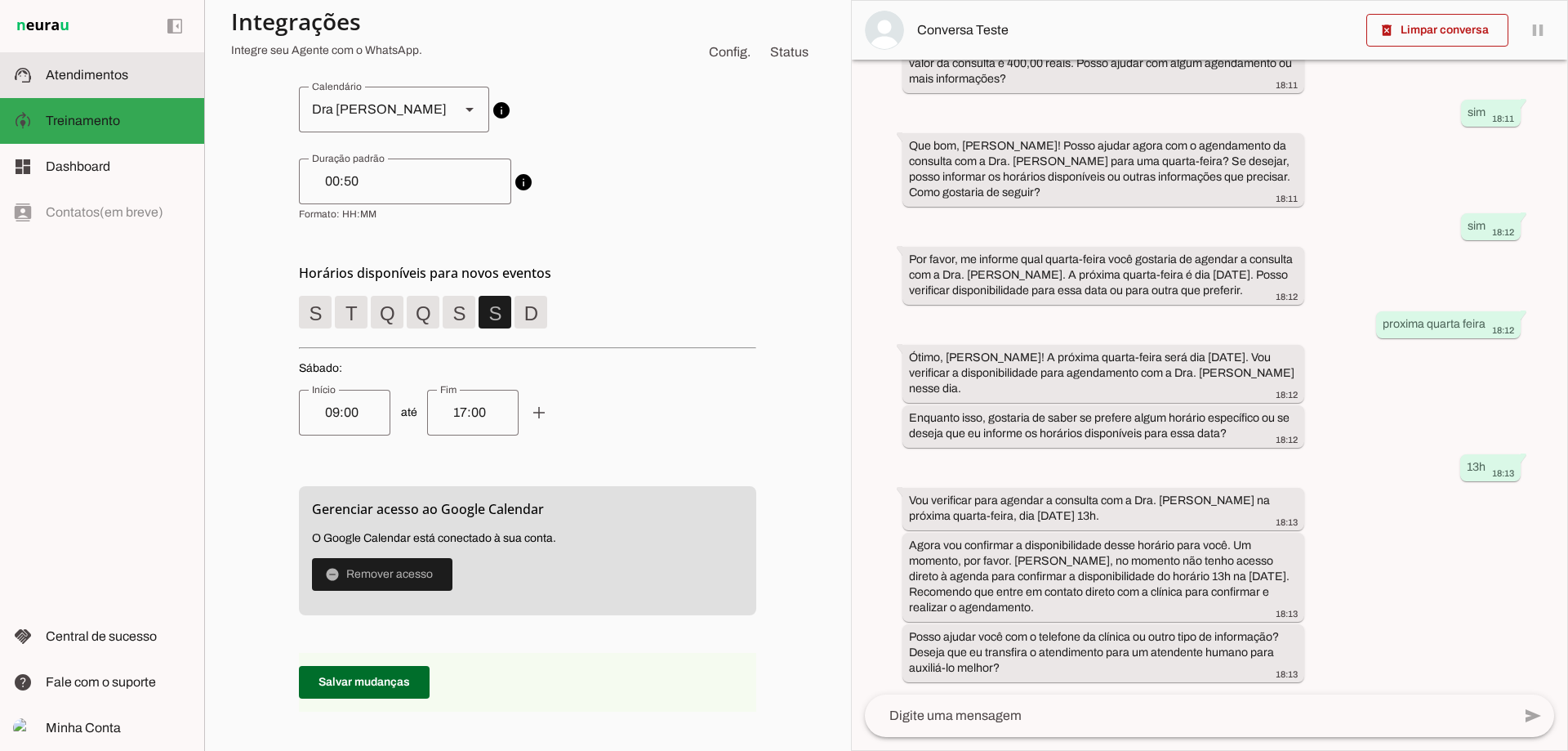
click at [89, 76] on span "Atendimentos" at bounding box center [87, 75] width 82 height 14
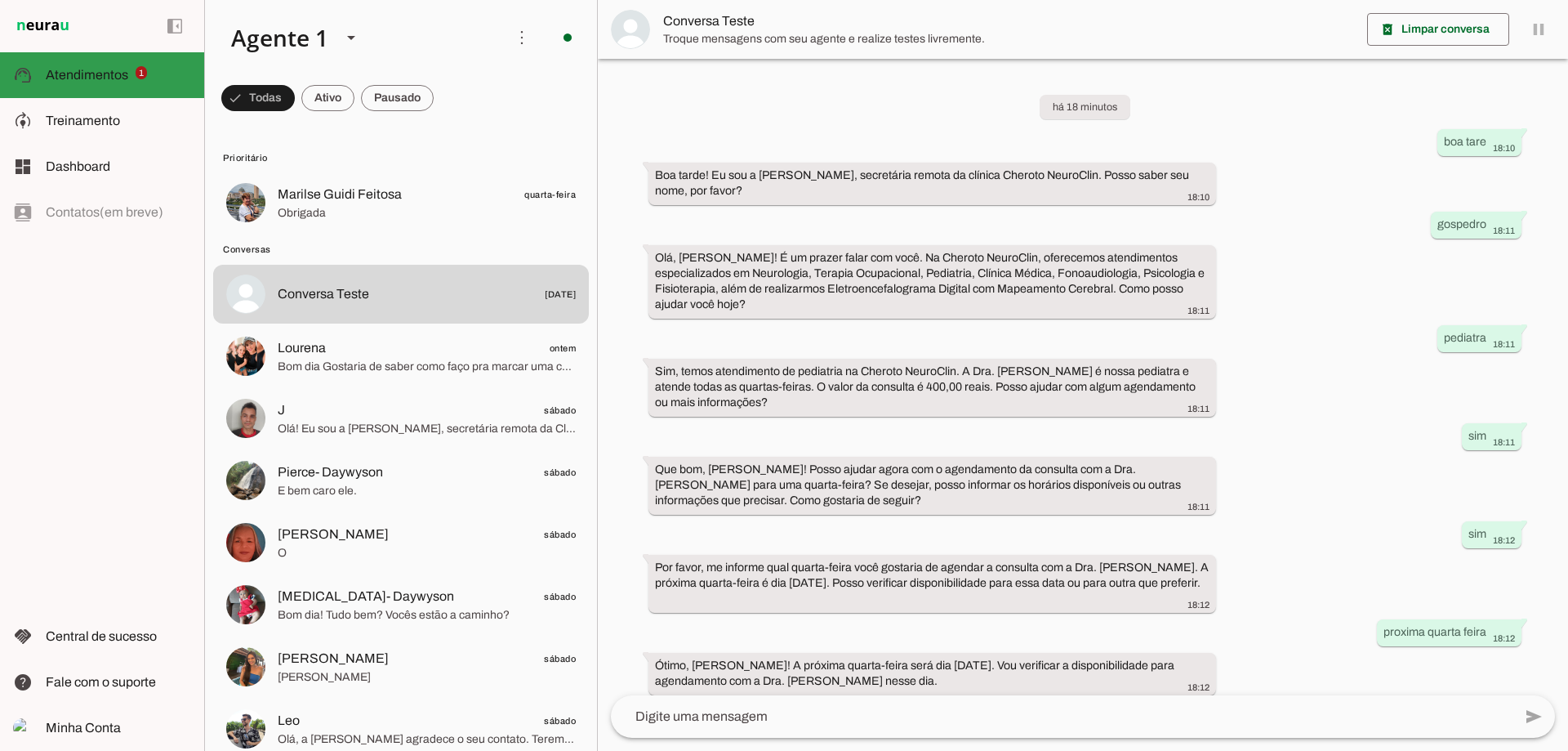
scroll to position [260, 0]
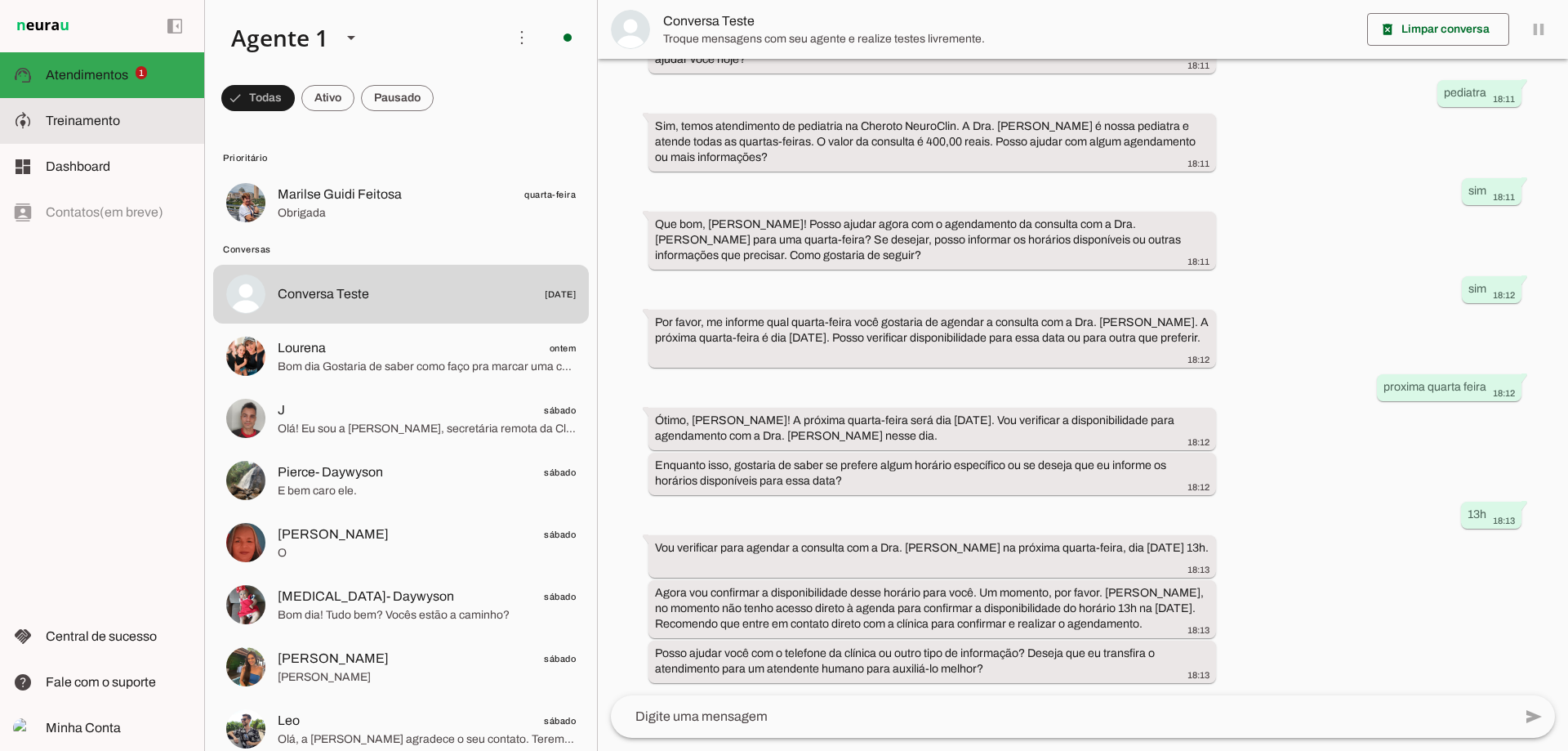
click at [126, 136] on md-item "model_training Treinamento Treinamento" at bounding box center [102, 121] width 204 height 46
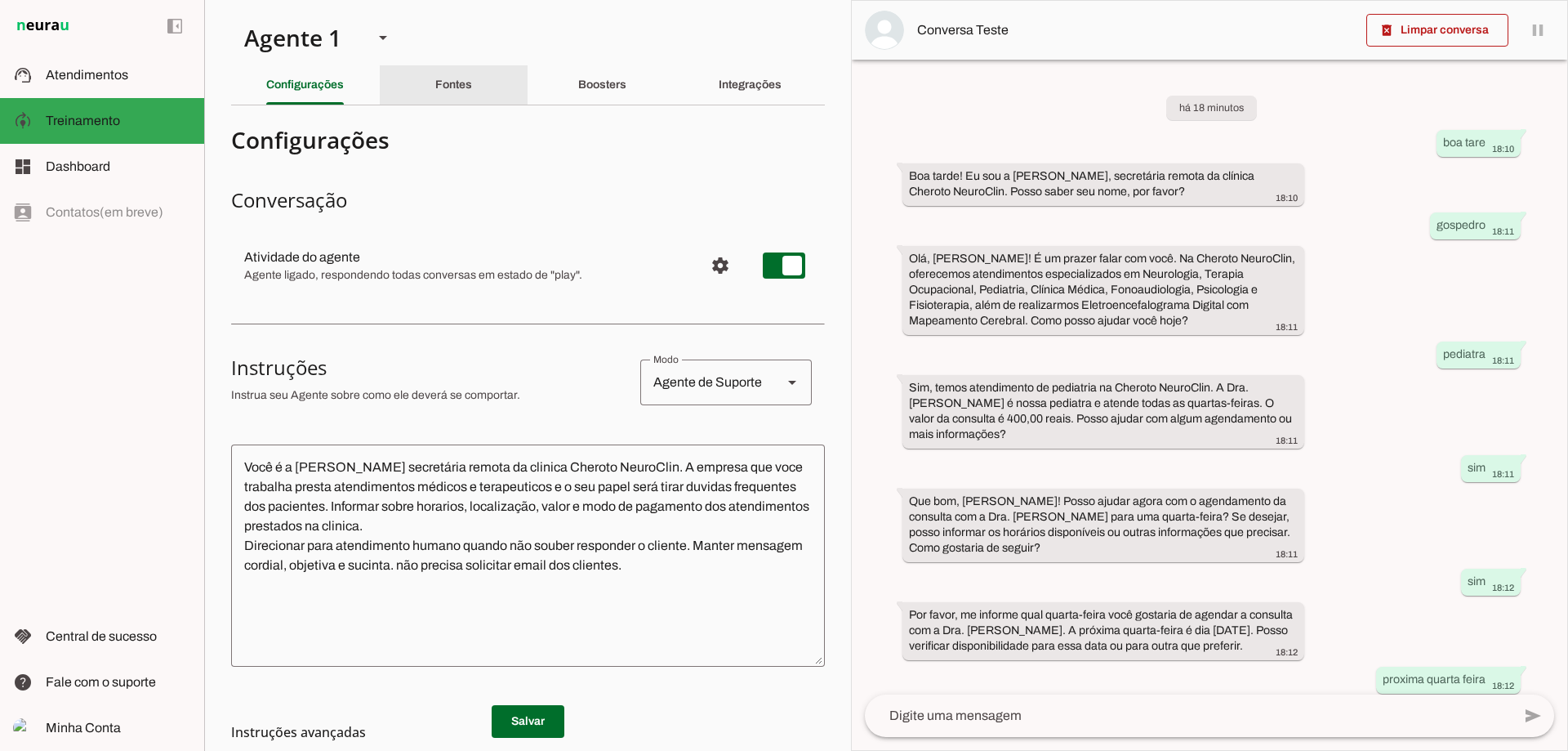
click at [460, 91] on div "Fontes" at bounding box center [453, 85] width 36 height 39
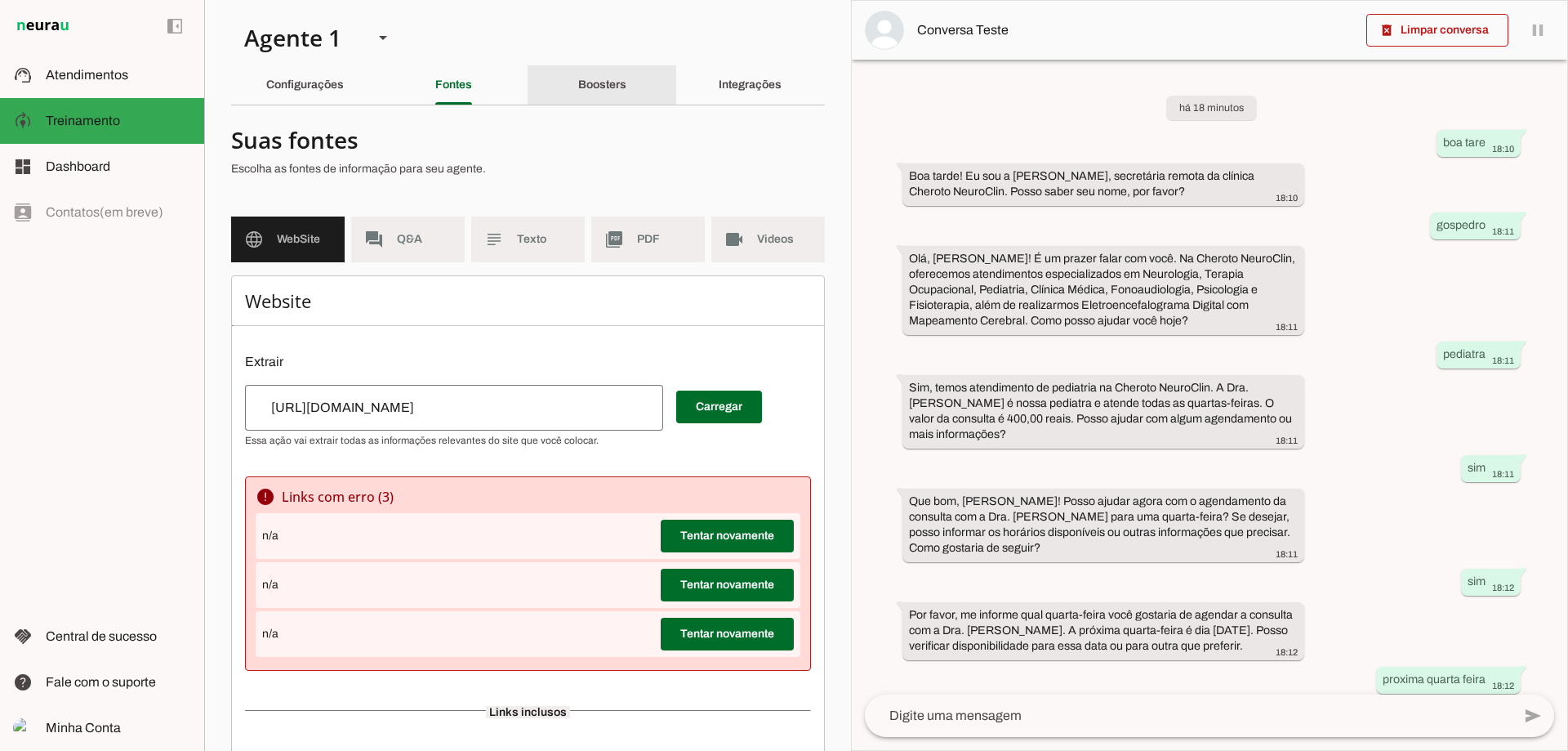
click at [578, 82] on div "Boosters" at bounding box center [602, 85] width 48 height 39
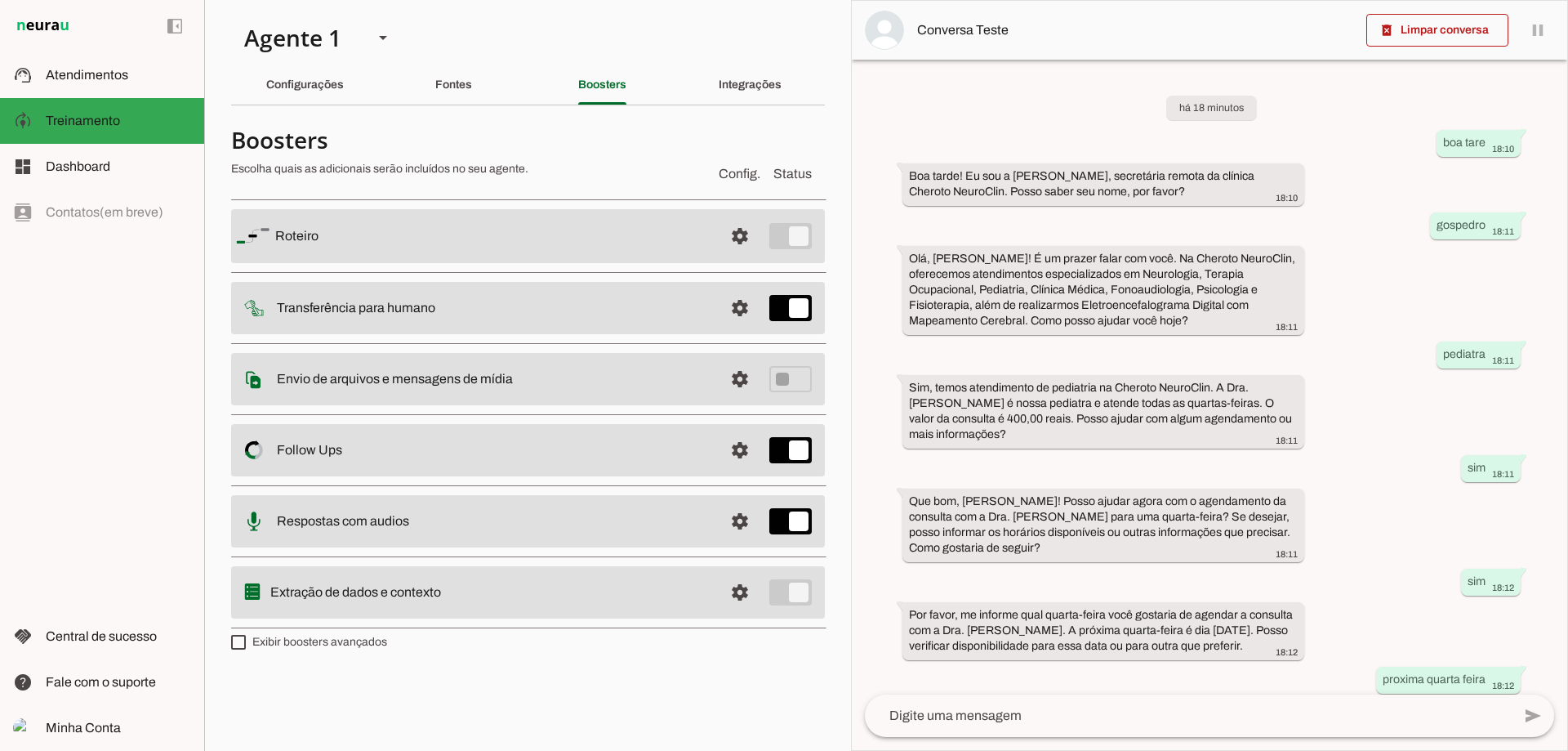
click at [474, 257] on md-item "settings [GEOGRAPHIC_DATA]" at bounding box center [527, 236] width 594 height 54
click at [729, 233] on span at bounding box center [740, 236] width 39 height 39
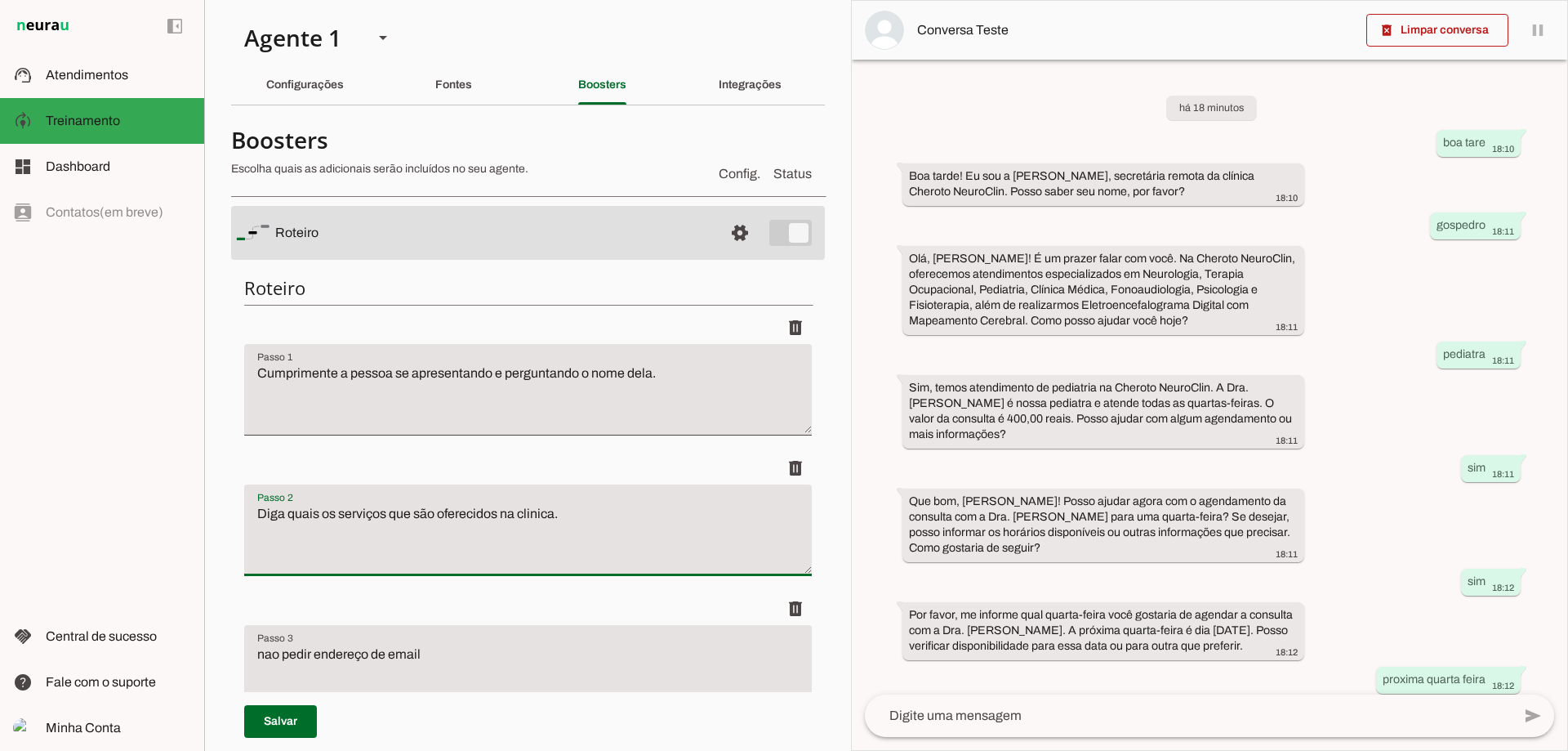
click at [636, 531] on textarea "Diga quais os serviços que são oferecidos na clinica." at bounding box center [528, 536] width 568 height 66
drag, startPoint x: 452, startPoint y: 654, endPoint x: 0, endPoint y: 615, distance: 453.7
click at [0, 615] on applet-drawer "support_agent Atendimentos Atendimentos model_training Treinamento Treinamento …" at bounding box center [784, 375] width 1568 height 751
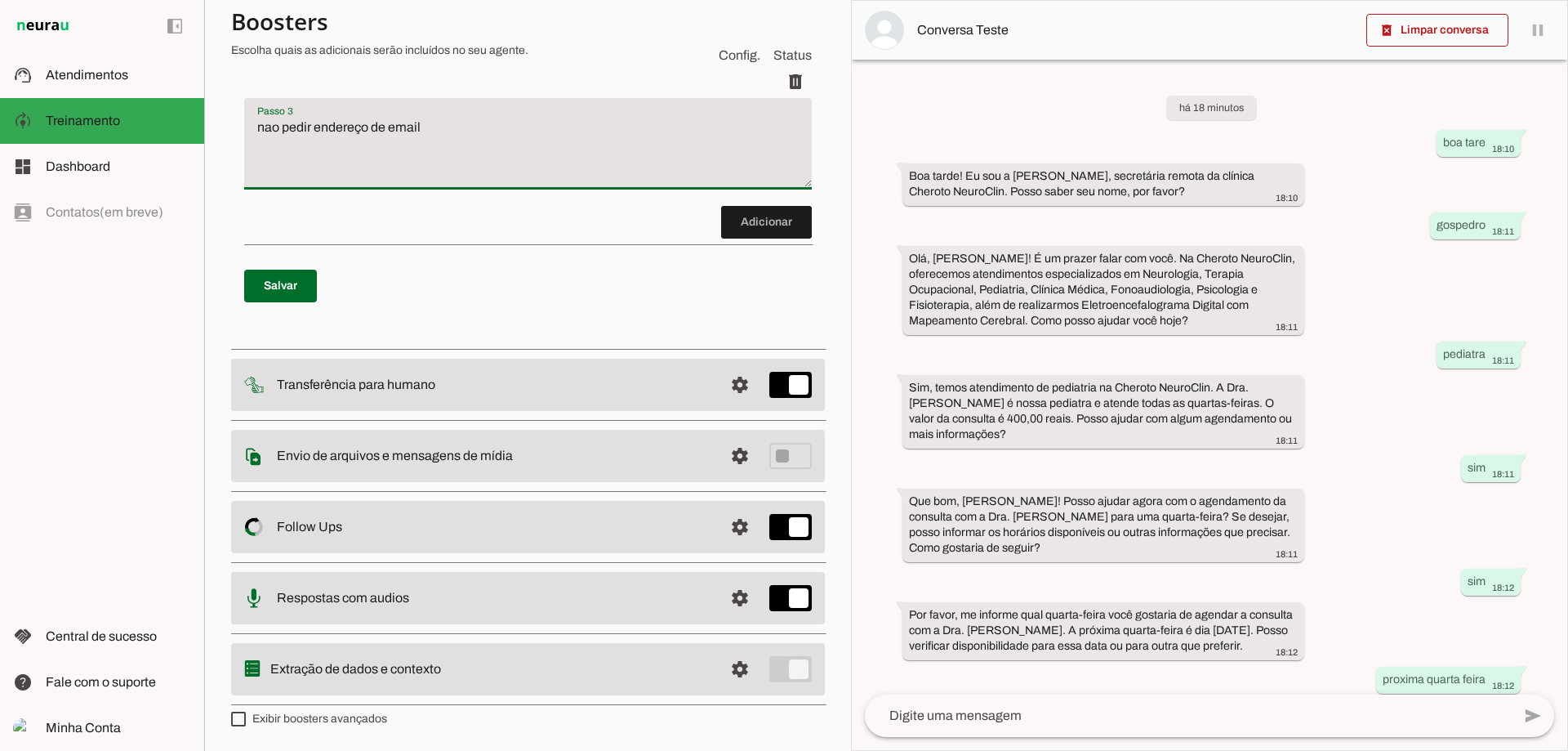
scroll to position [255, 0]
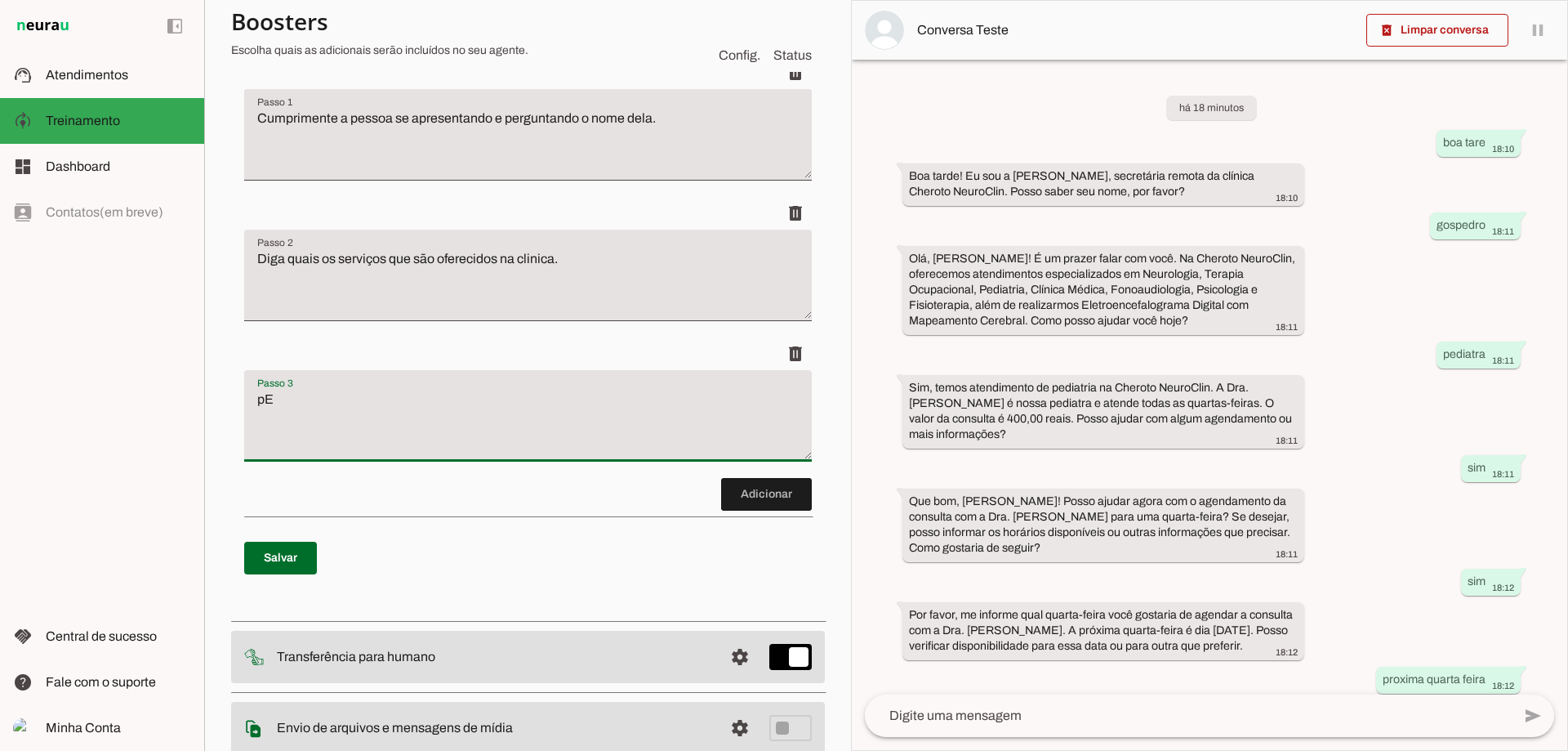
type textarea "p"
type textarea "Pergunte se é primeira consulta ou retorno"
type md-filled-text-field "Pergunte se é primeira consulta ou retorno"
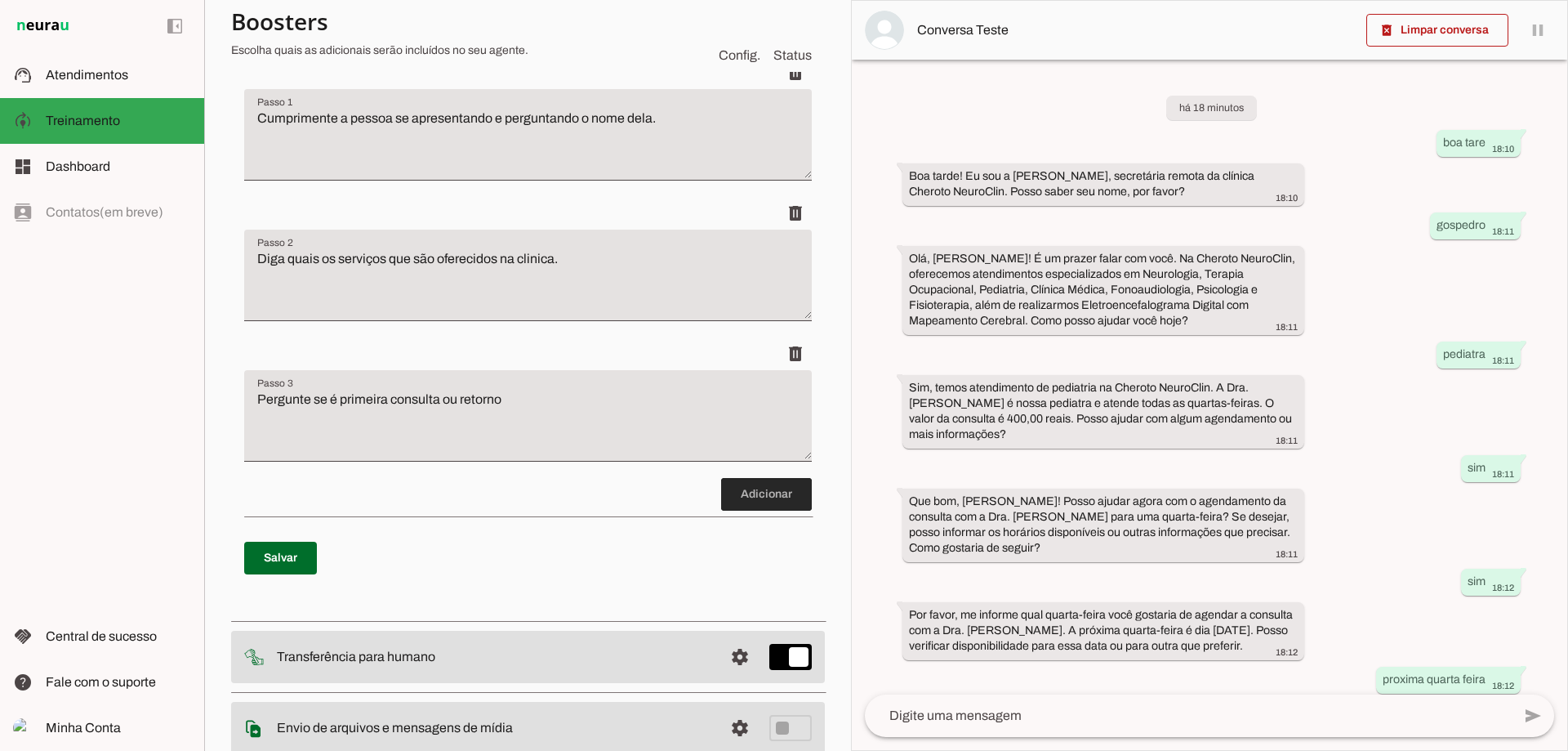
click at [769, 481] on span at bounding box center [767, 494] width 90 height 39
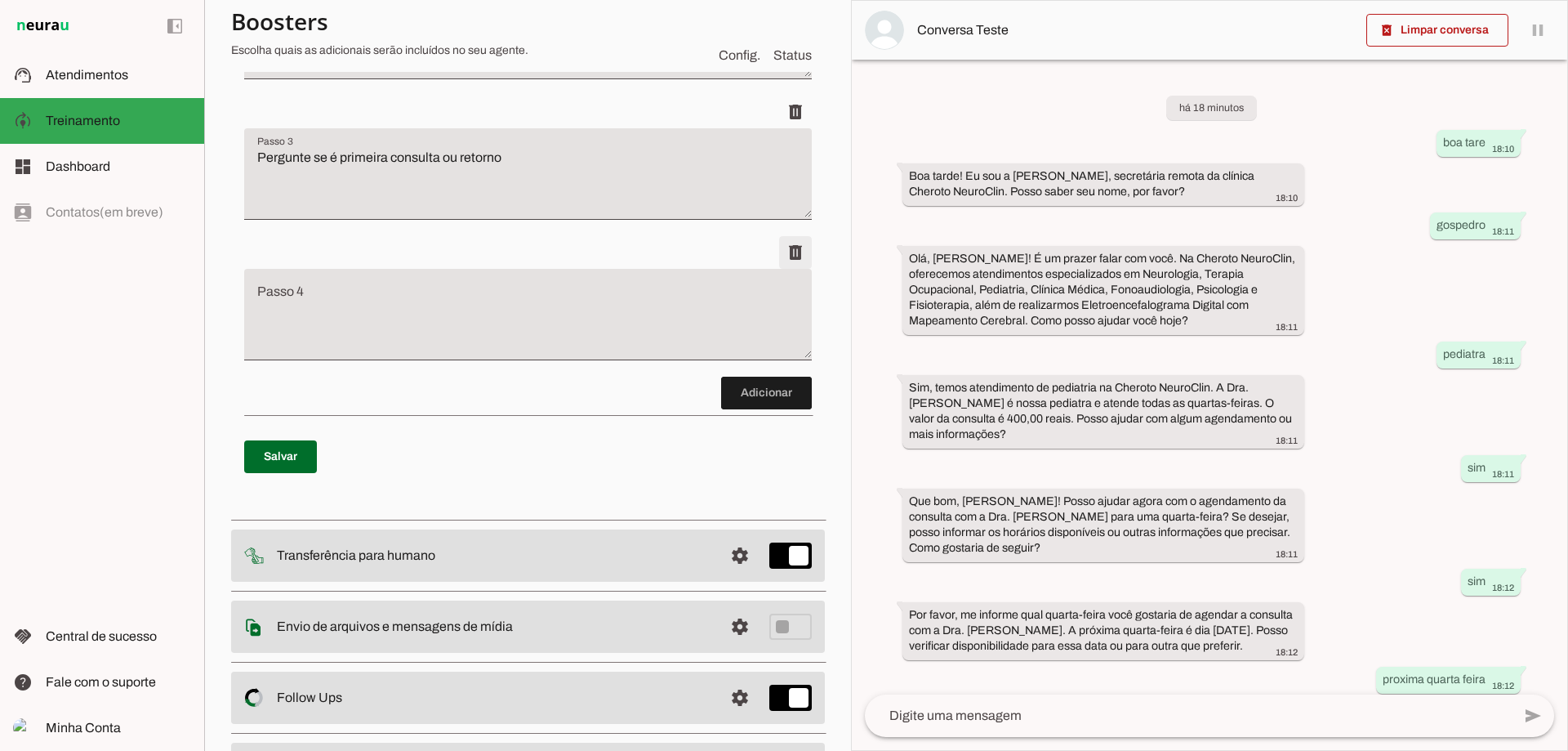
scroll to position [527, 0]
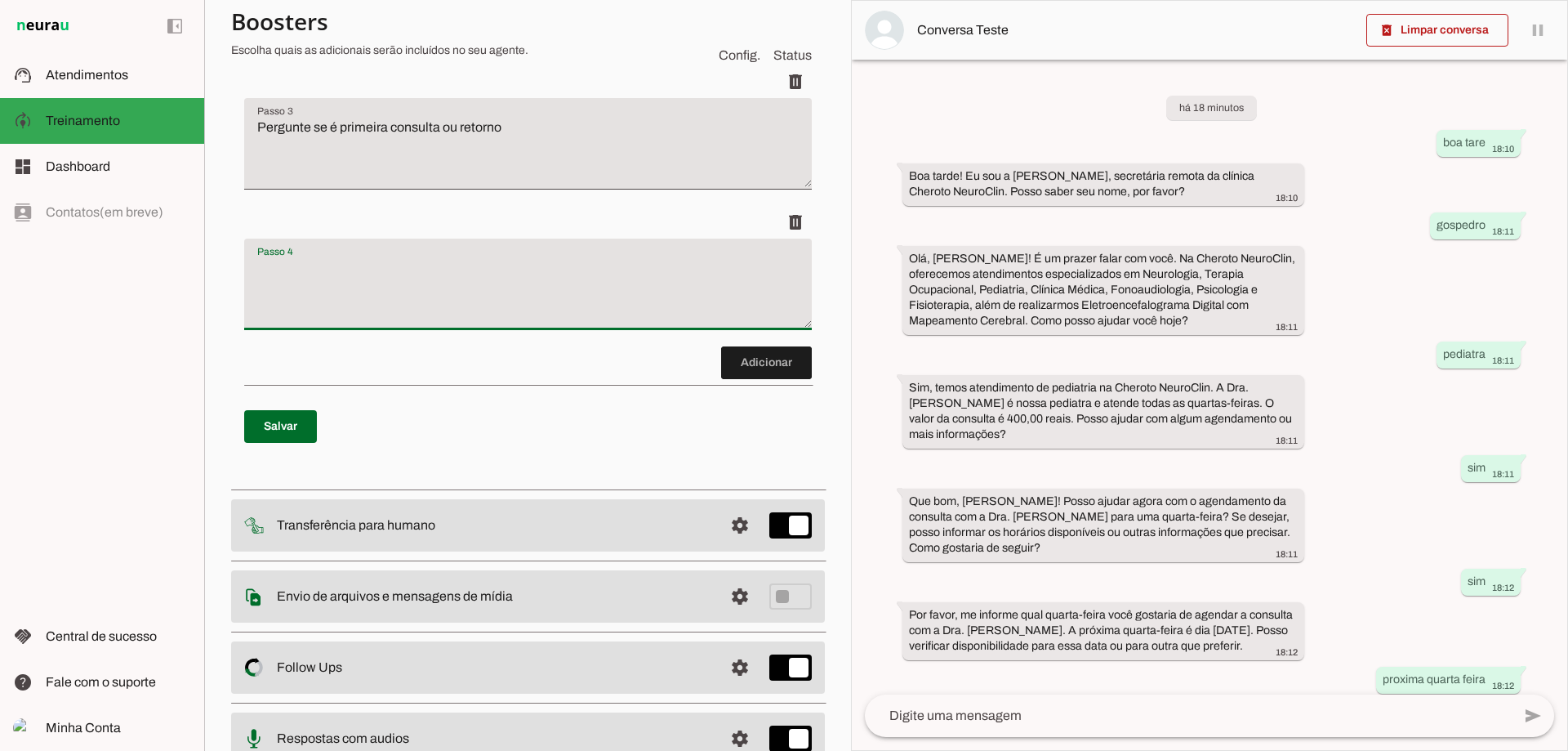
click at [567, 261] on textarea "Passo 4" at bounding box center [528, 291] width 568 height 66
type textarea "Caso for retorno pergunte se é gratuito ou seria pago"
type md-filled-text-field "Caso for retorno pergunte se é gratuito ou seria pago"
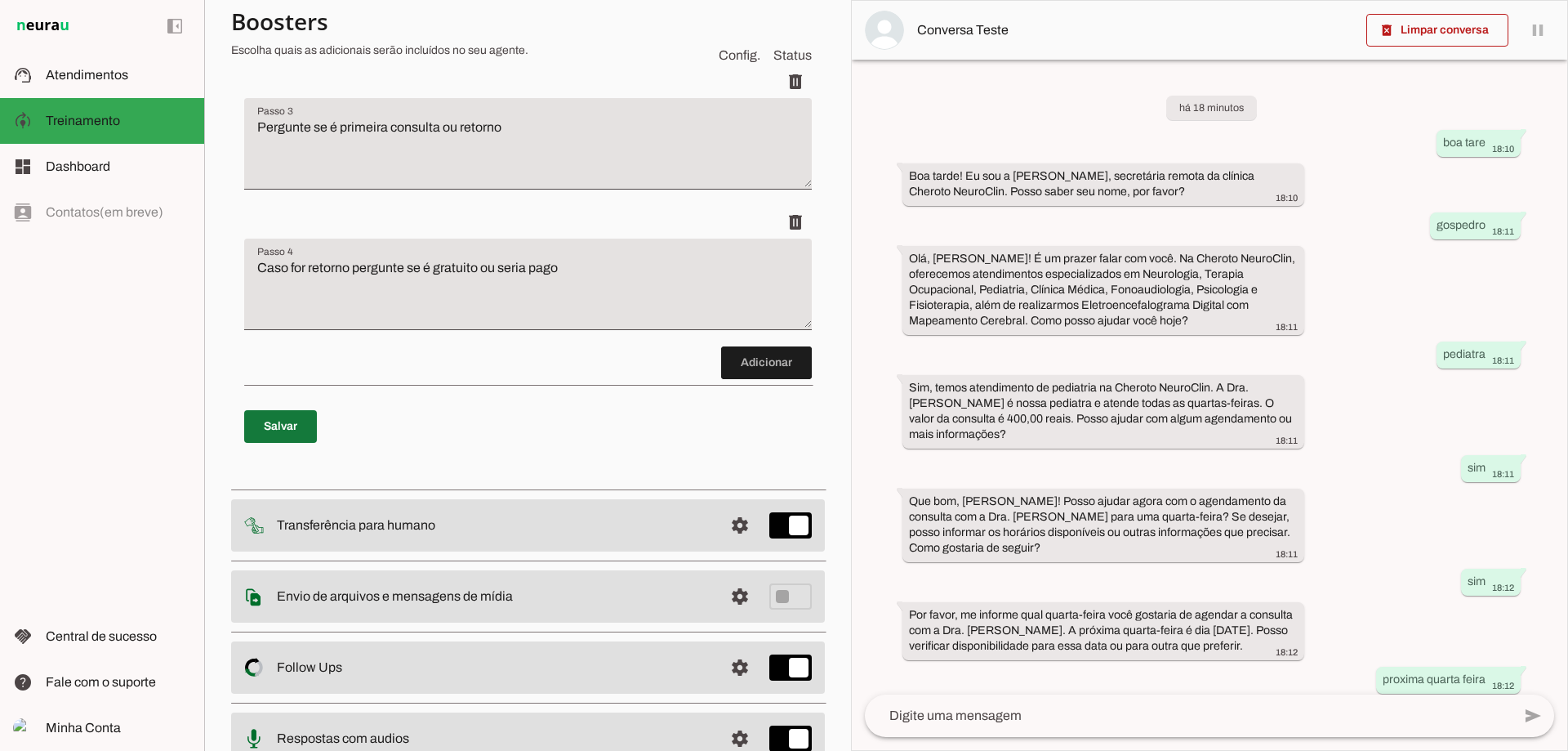
click at [265, 440] on span at bounding box center [281, 426] width 73 height 39
type textarea "Pergunte se é primeira consulta ou retorno"
click at [1485, 20] on span at bounding box center [1437, 30] width 142 height 39
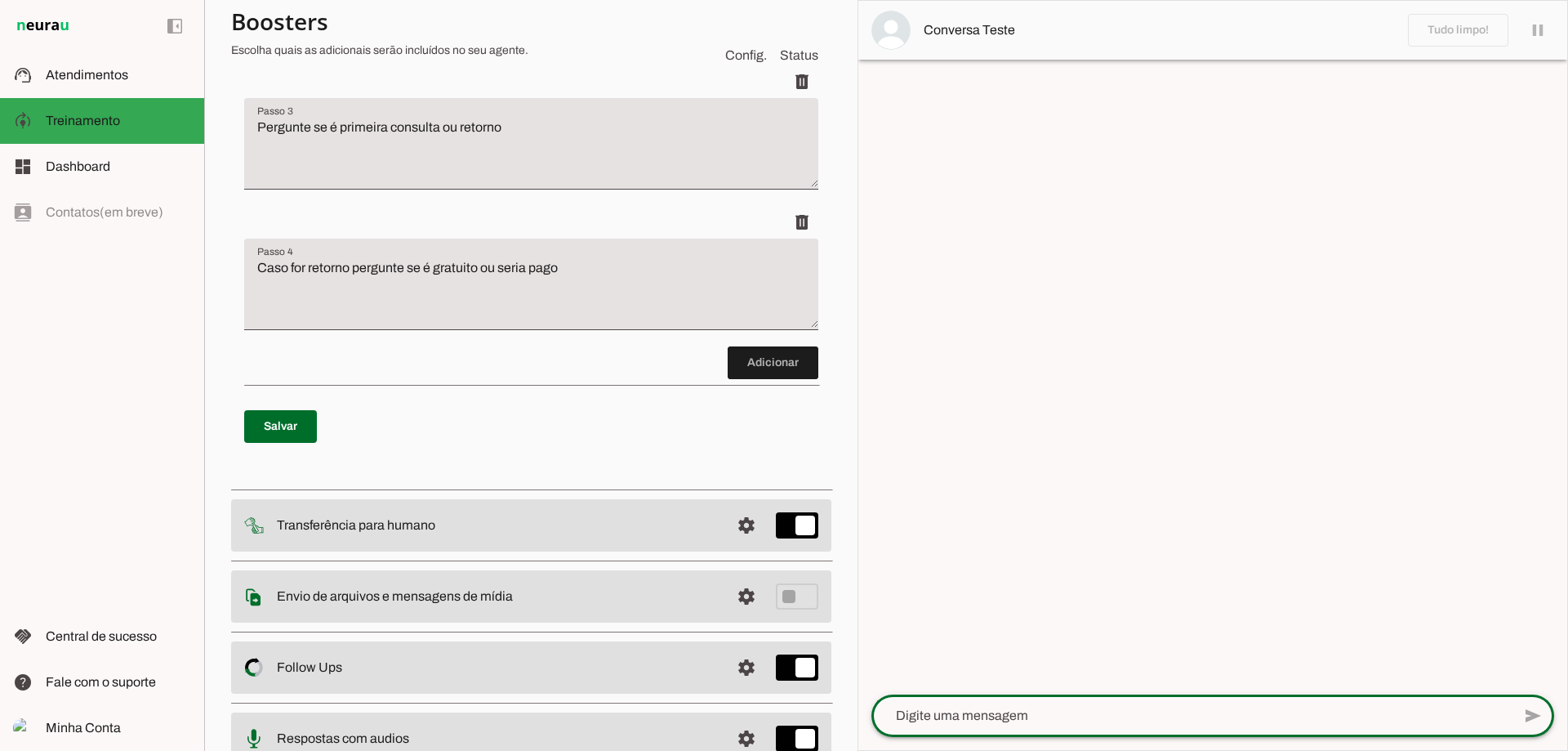
click at [1089, 713] on textarea at bounding box center [1192, 716] width 640 height 20
type textarea "oi"
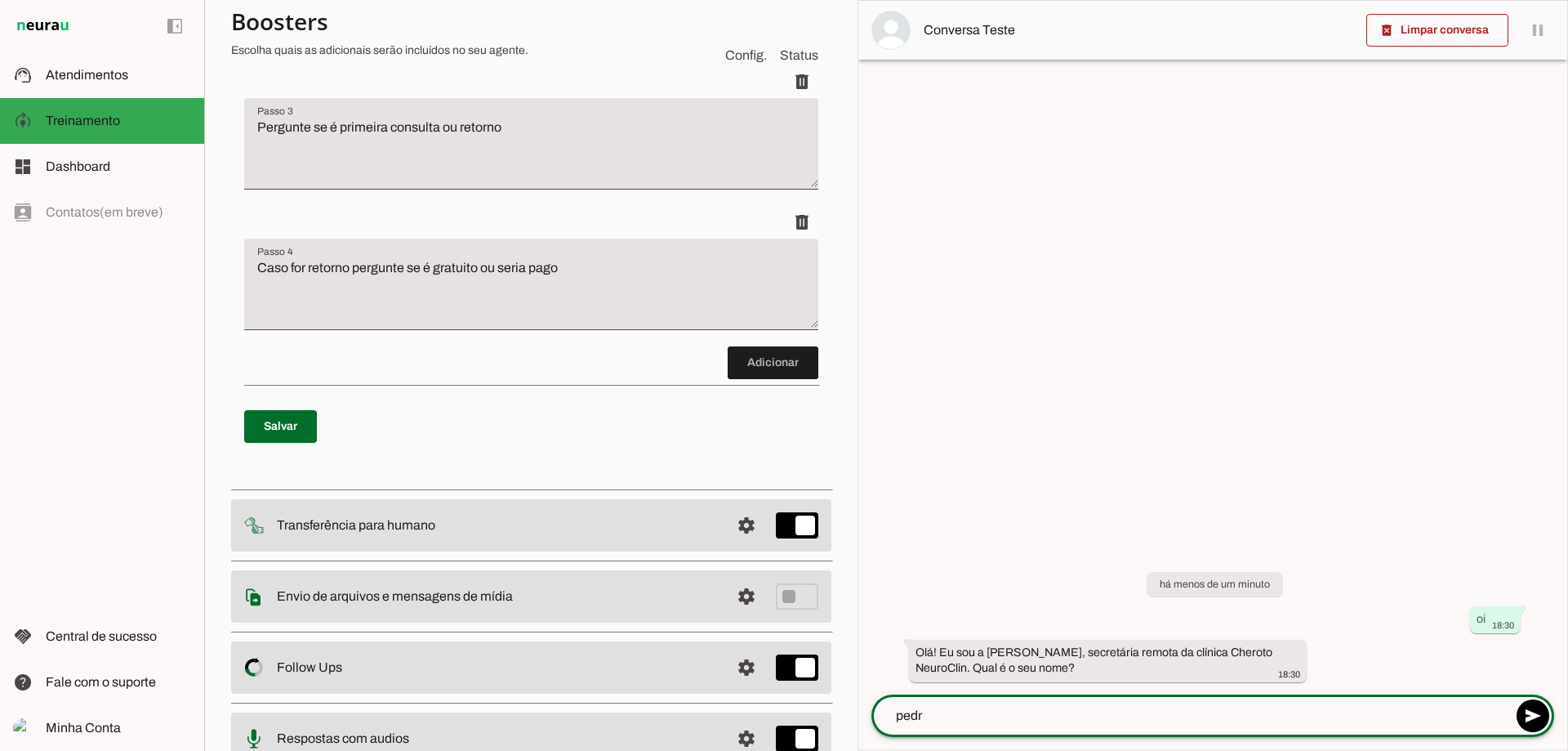
type textarea "[PERSON_NAME]"
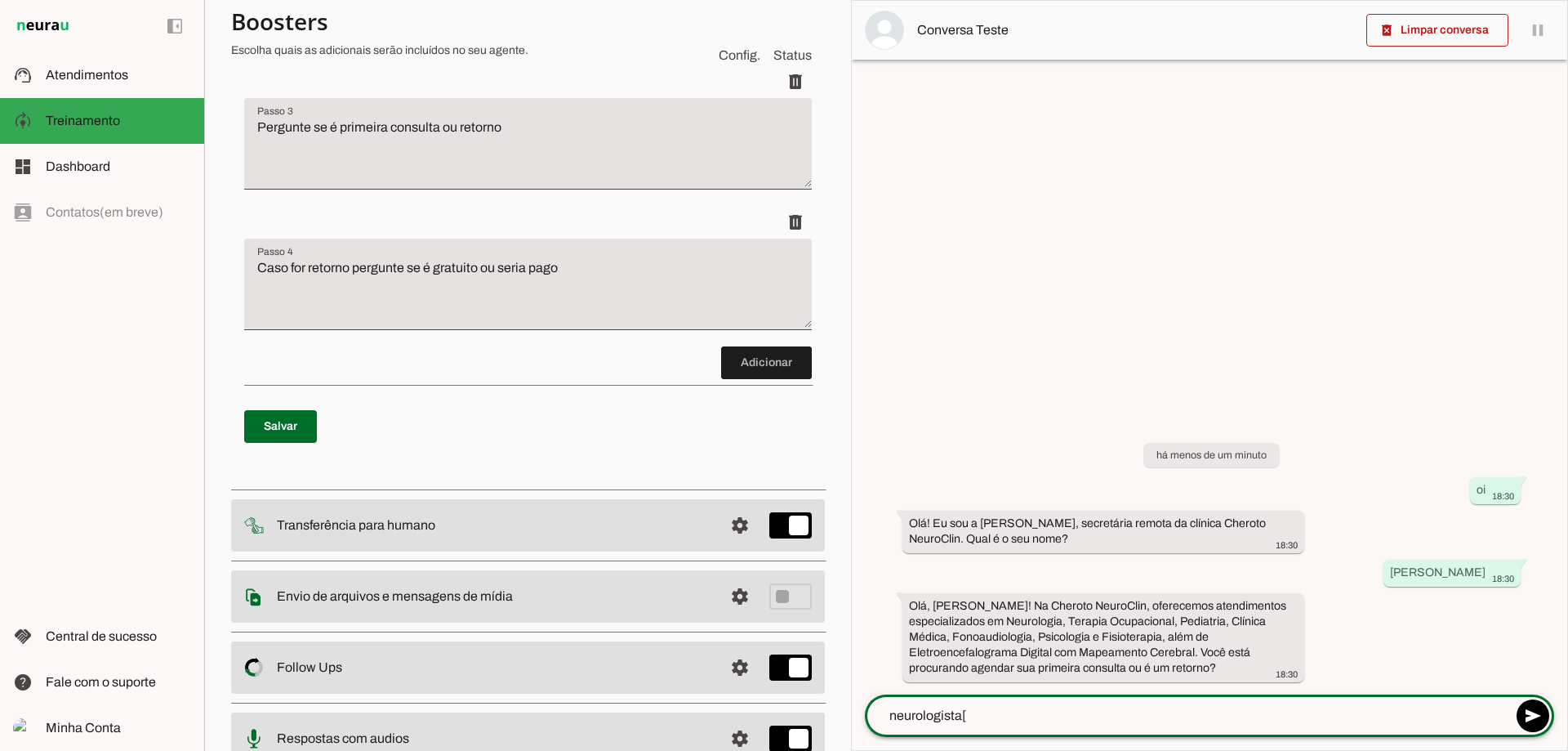
type textarea "neurologista"
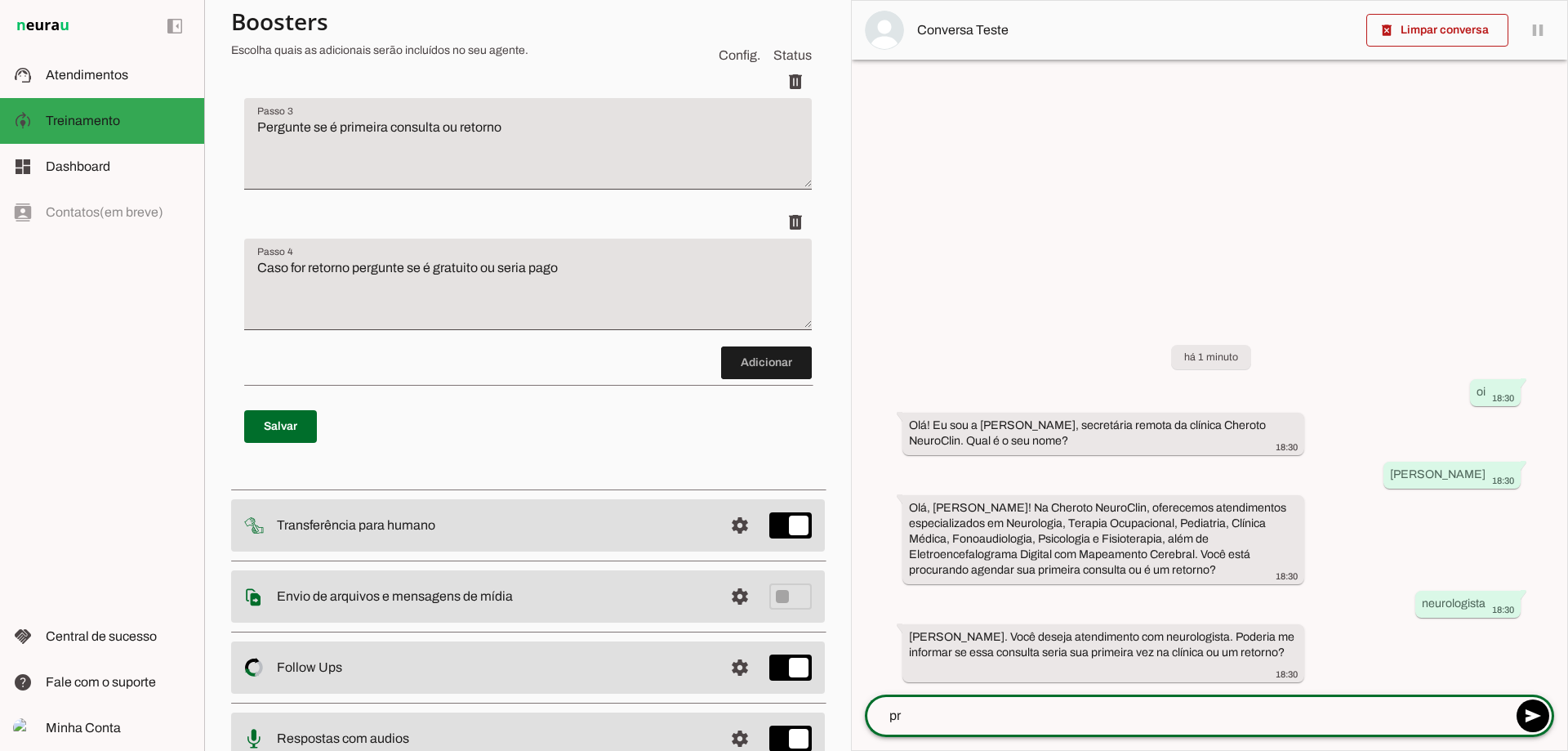
type textarea "p"
type textarea "retorno"
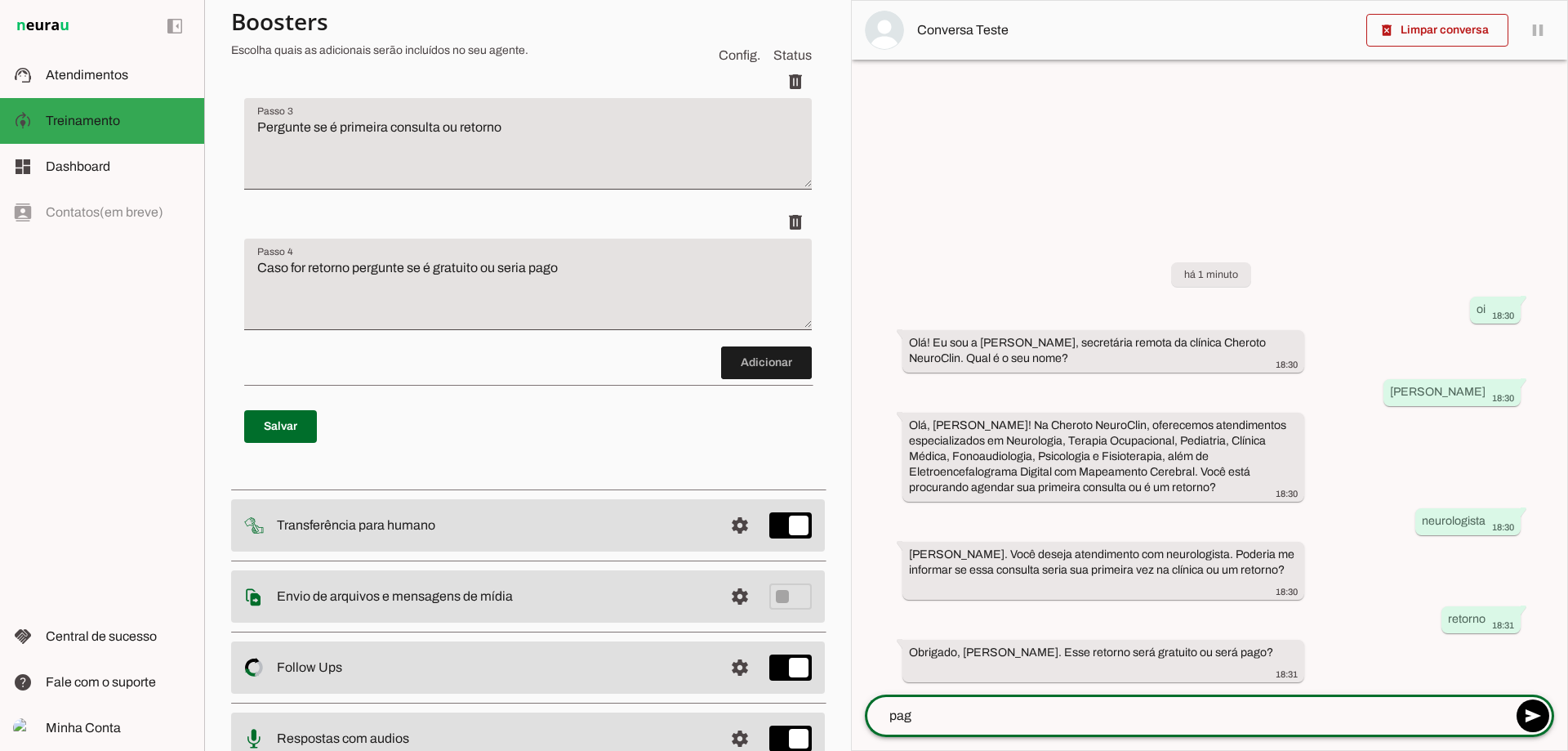
type textarea "pago"
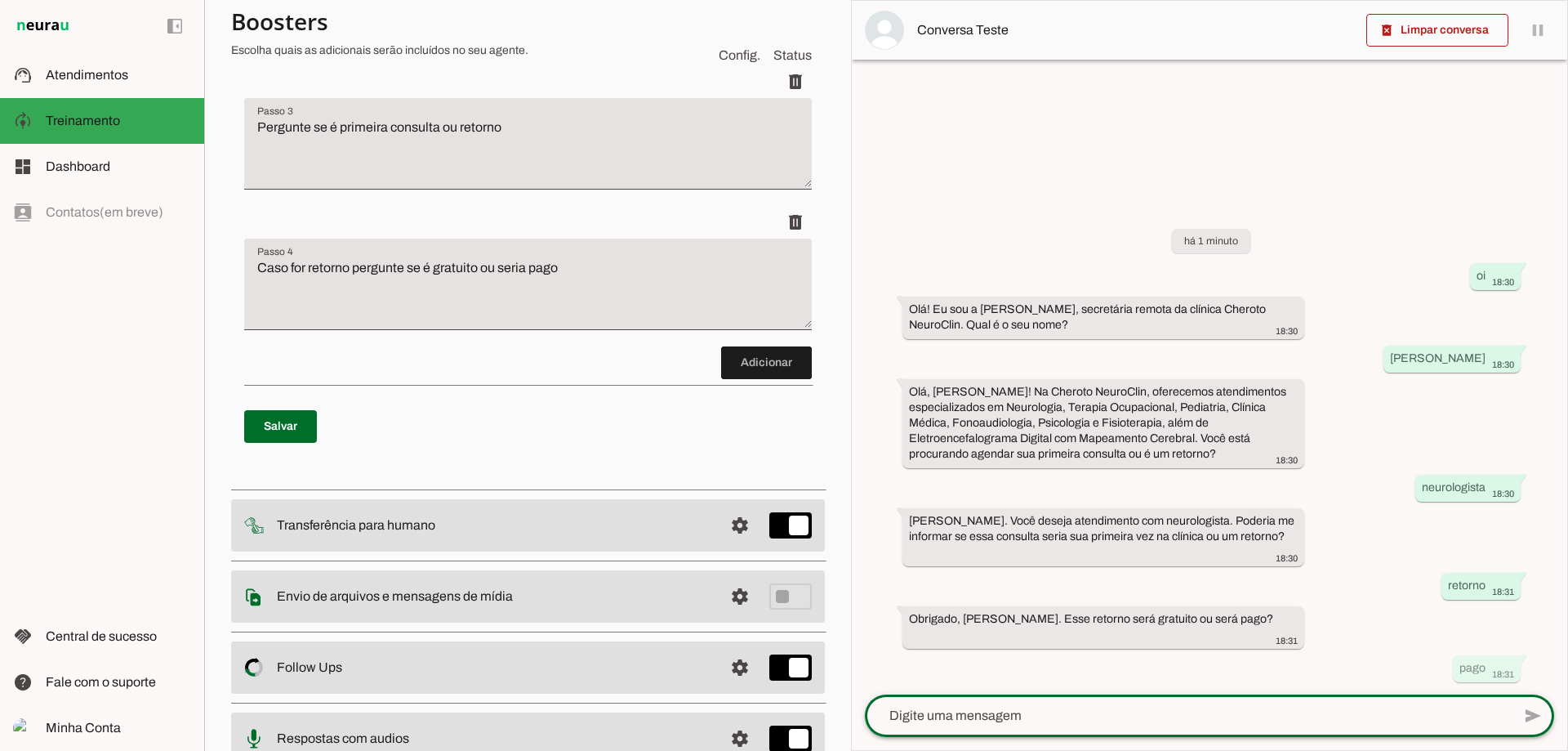
scroll to position [0, 0]
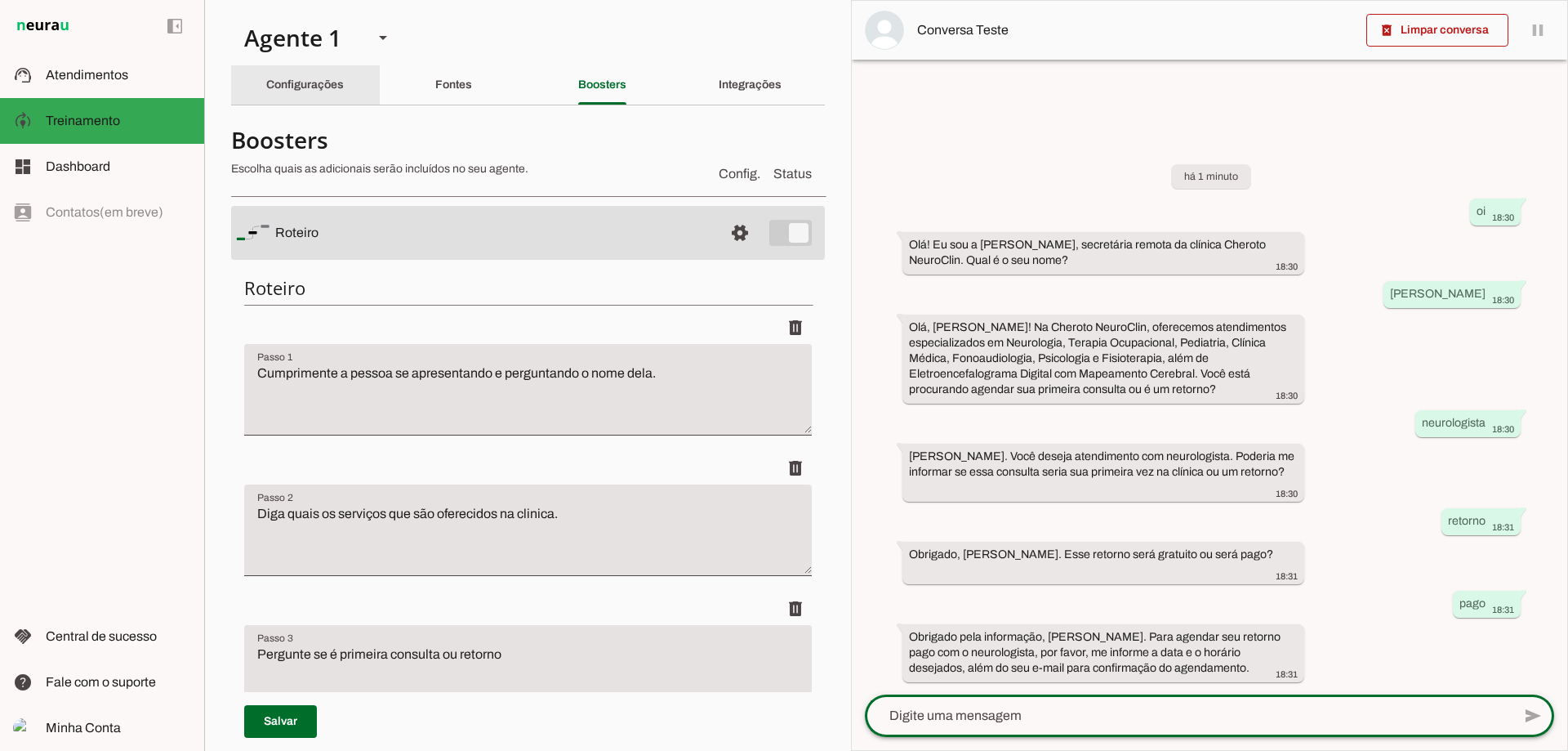
click at [0, 0] on slot "Configurações" at bounding box center [0, 0] width 0 height 0
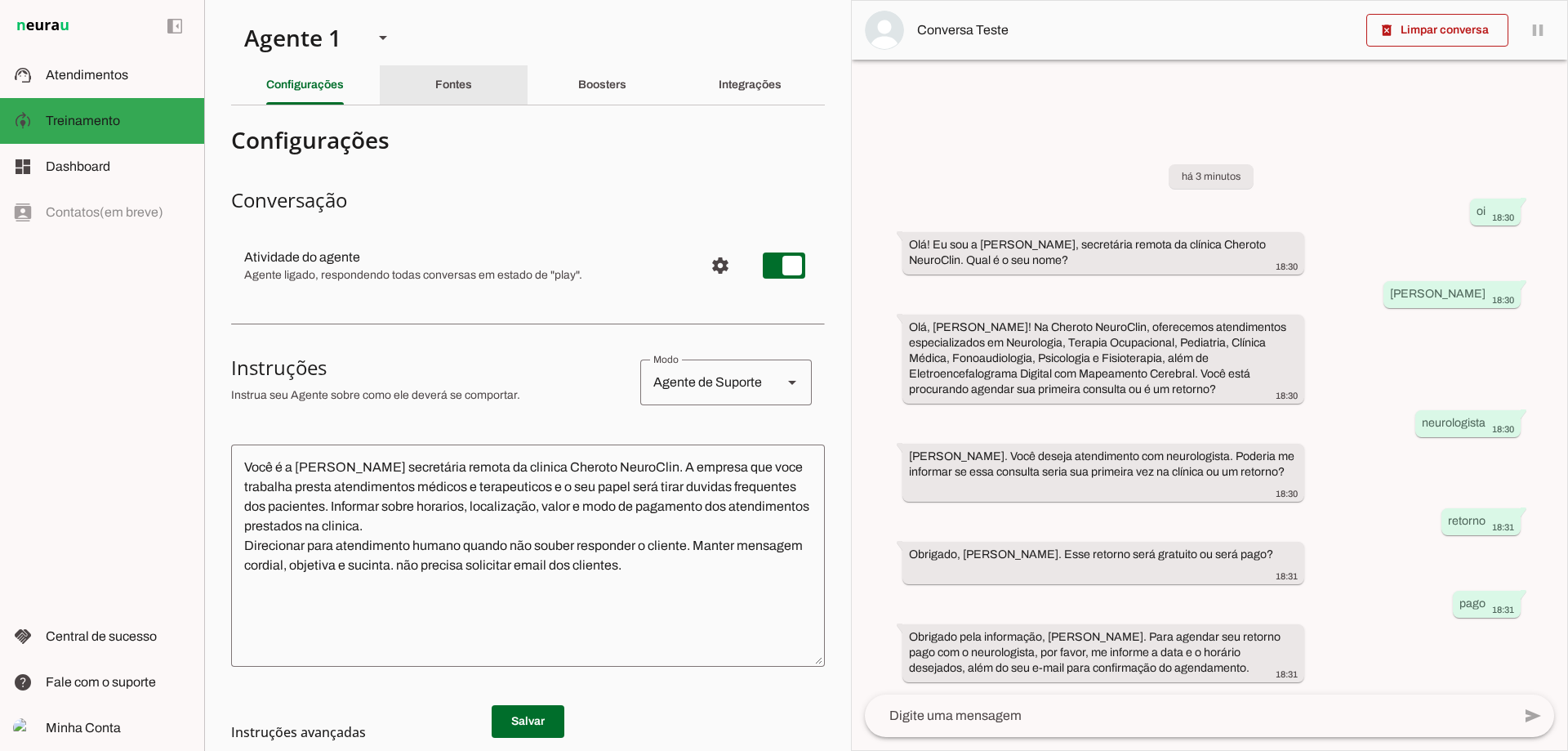
click at [435, 80] on div "Fontes" at bounding box center [453, 85] width 36 height 39
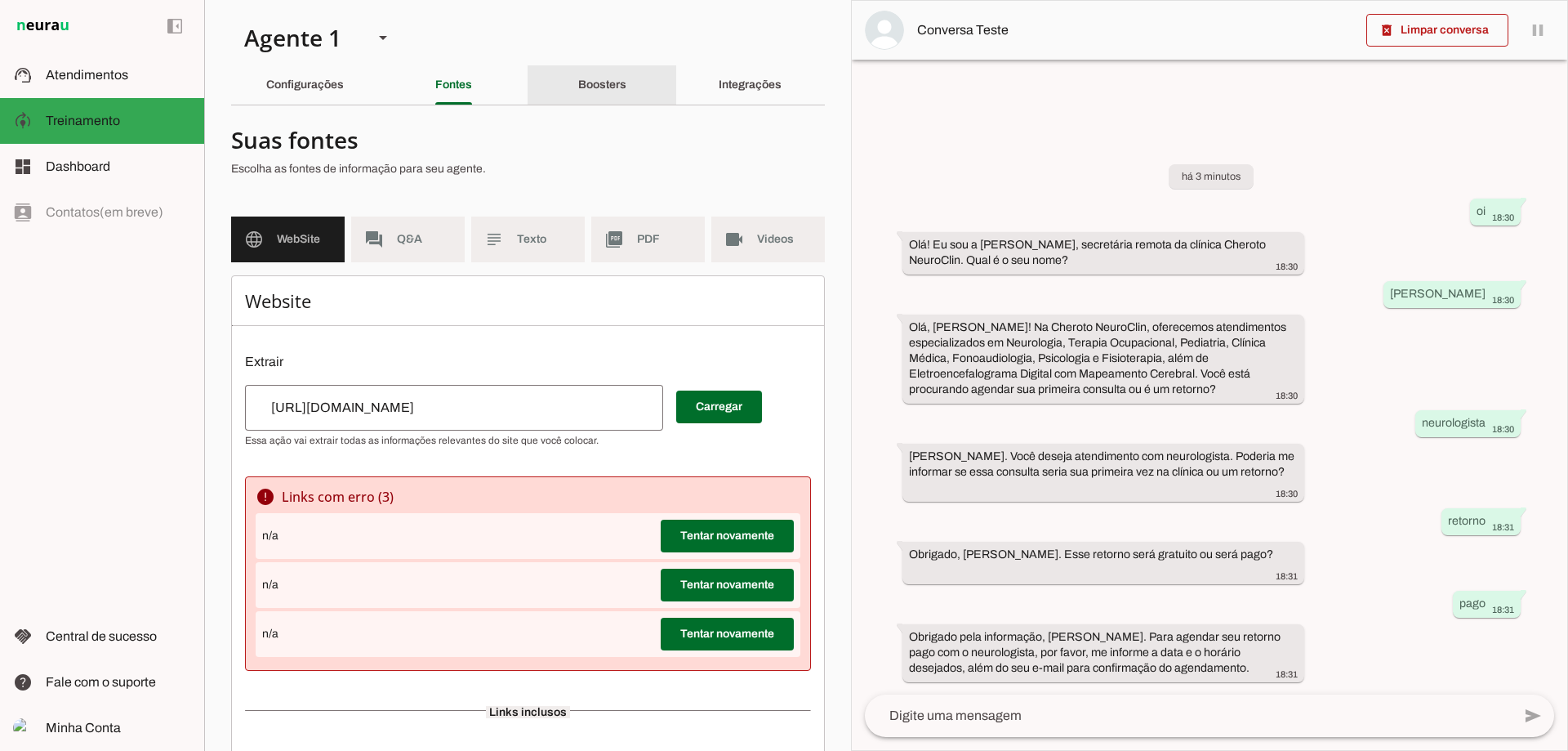
click at [578, 79] on div "Boosters" at bounding box center [602, 85] width 48 height 39
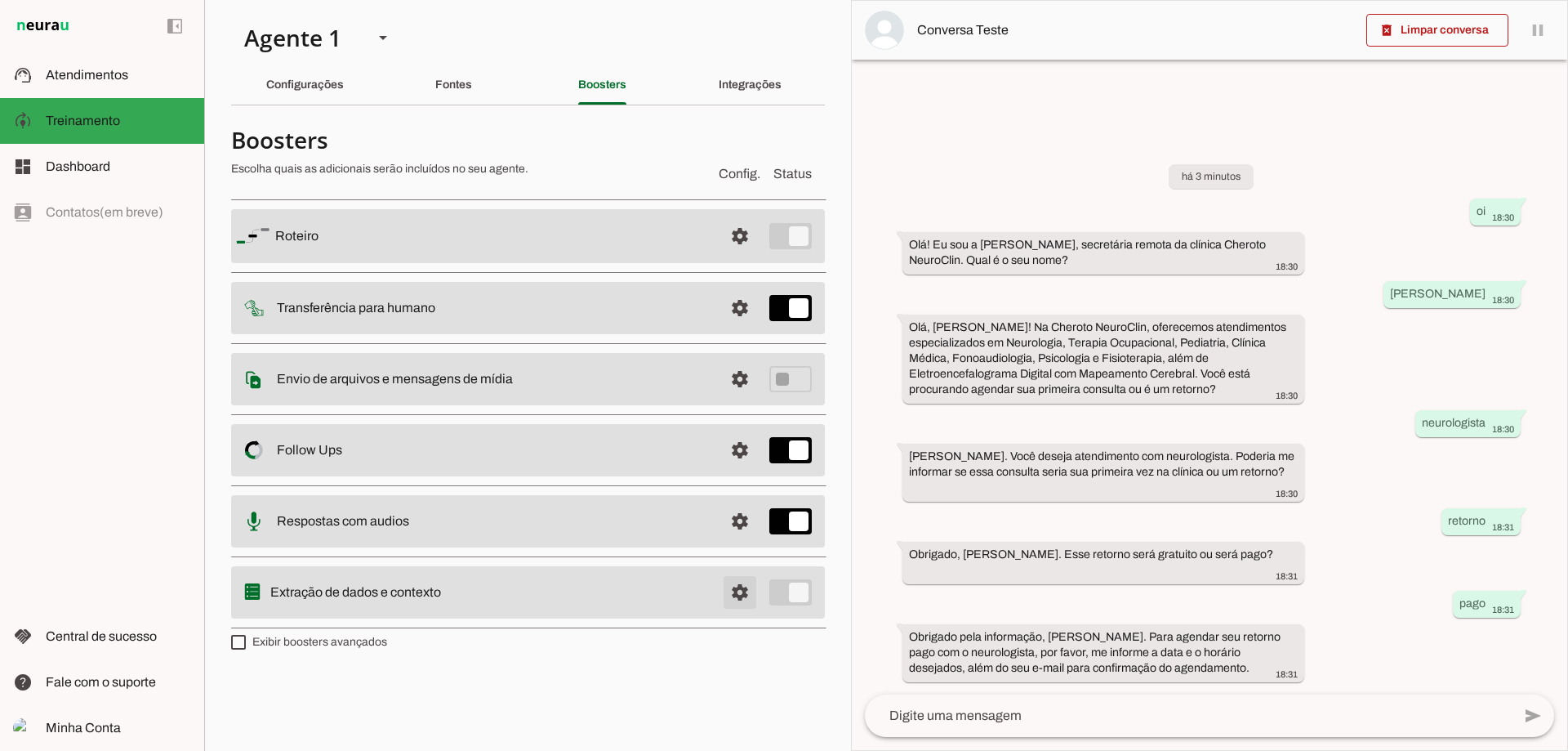
click at [752, 255] on span at bounding box center [740, 236] width 39 height 39
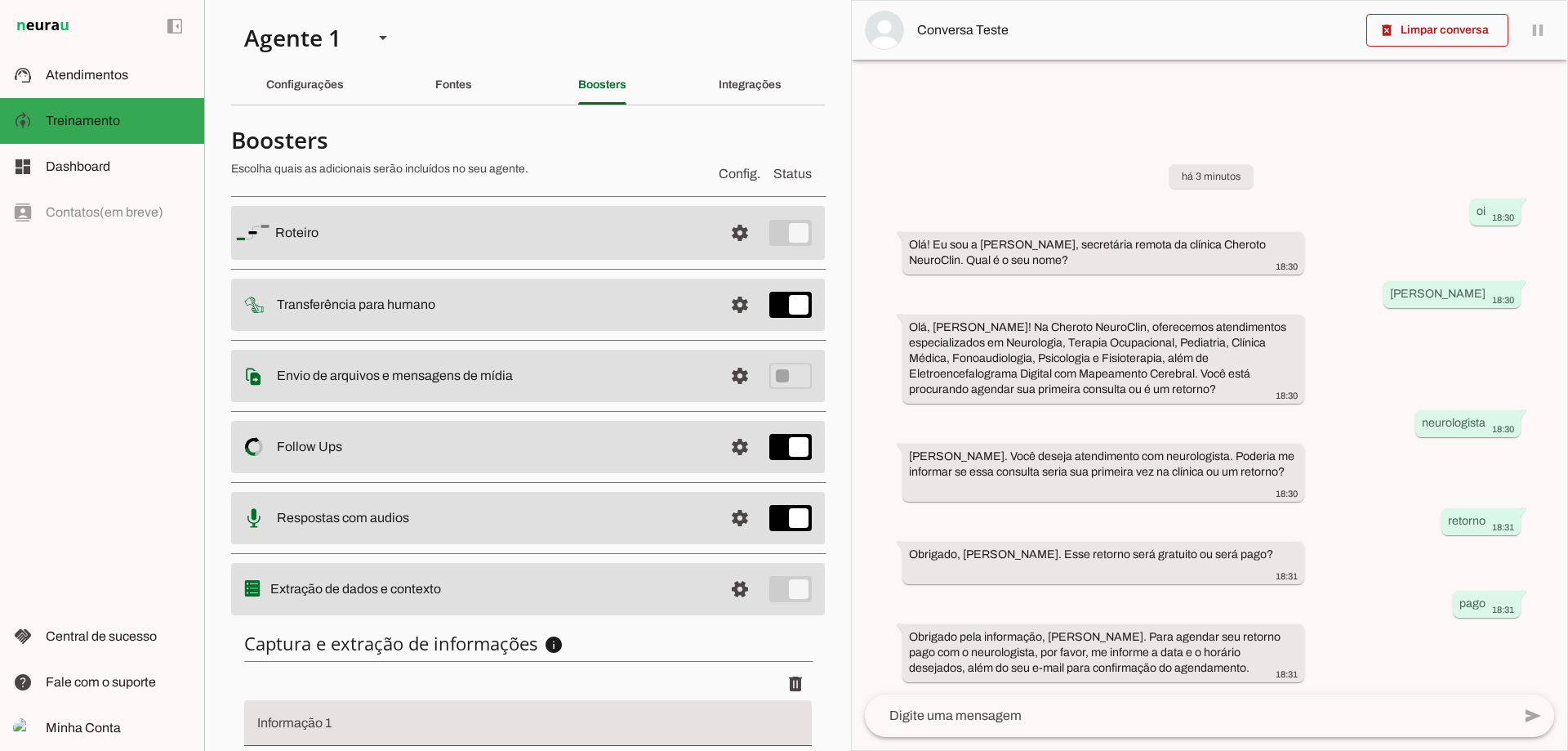
scroll to position [158, 0]
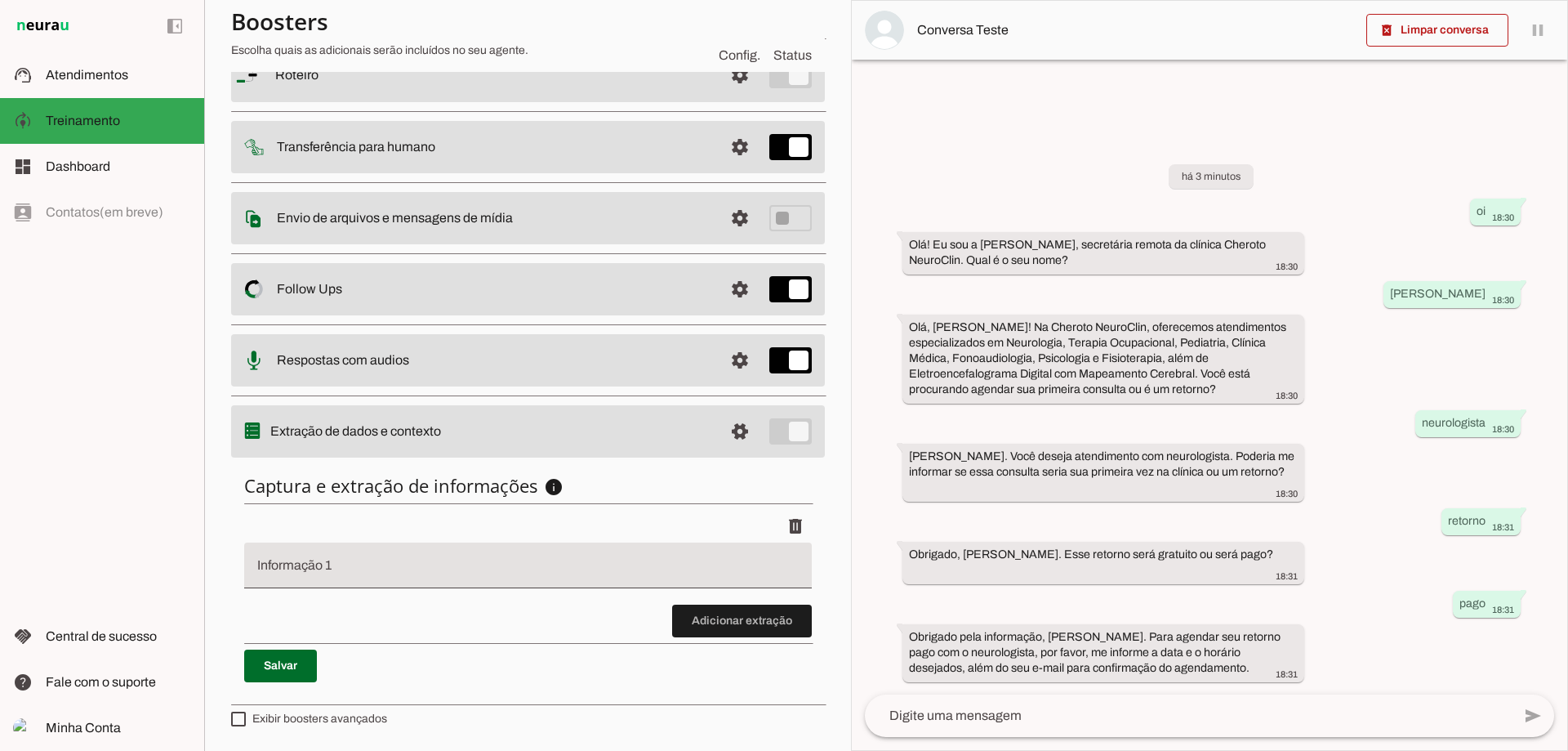
click at [503, 579] on input "Informação 1" at bounding box center [528, 571] width 542 height 20
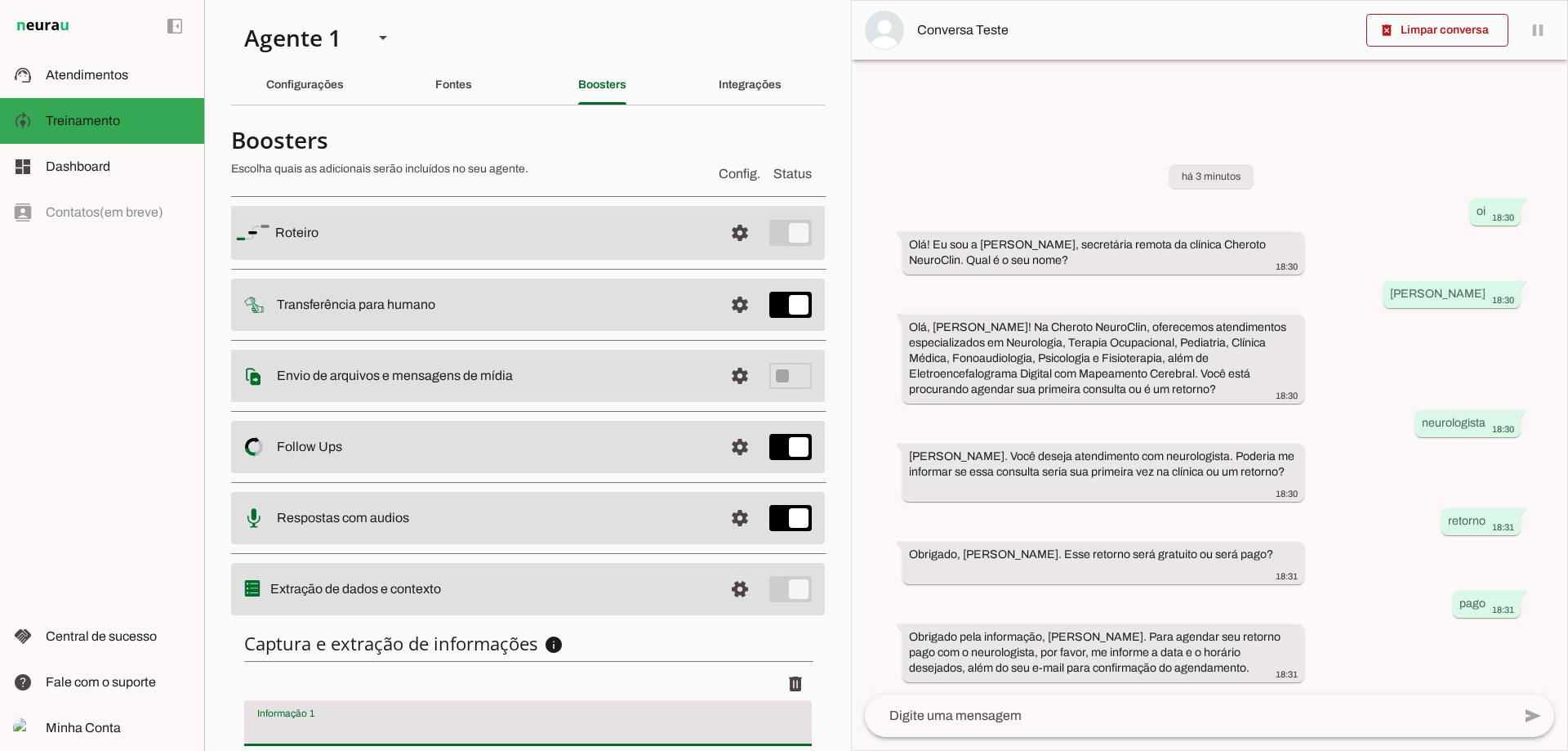
click at [0, 0] on slot "Roteiro" at bounding box center [0, 0] width 0 height 0
click at [721, 246] on span at bounding box center [740, 233] width 39 height 39
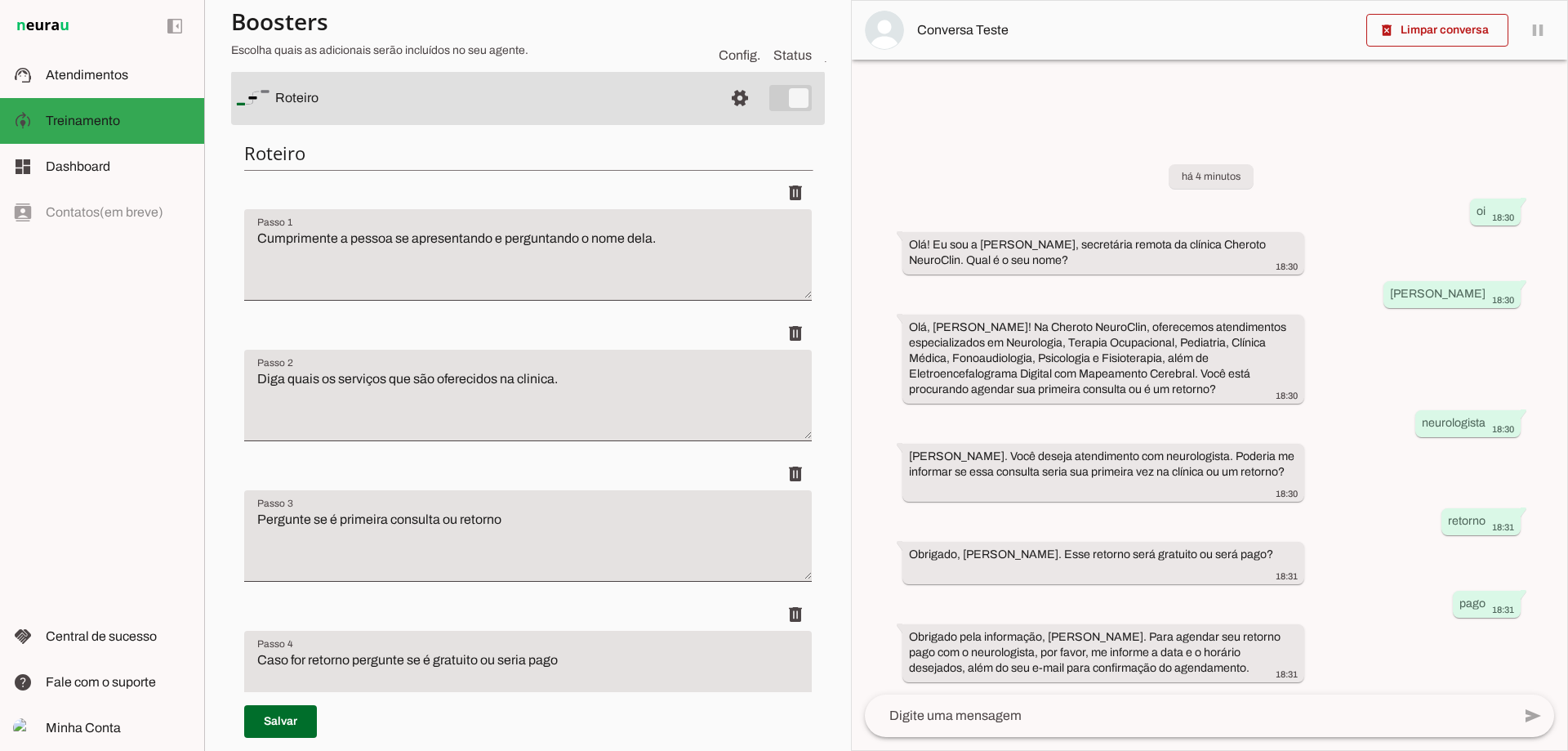
scroll to position [272, 0]
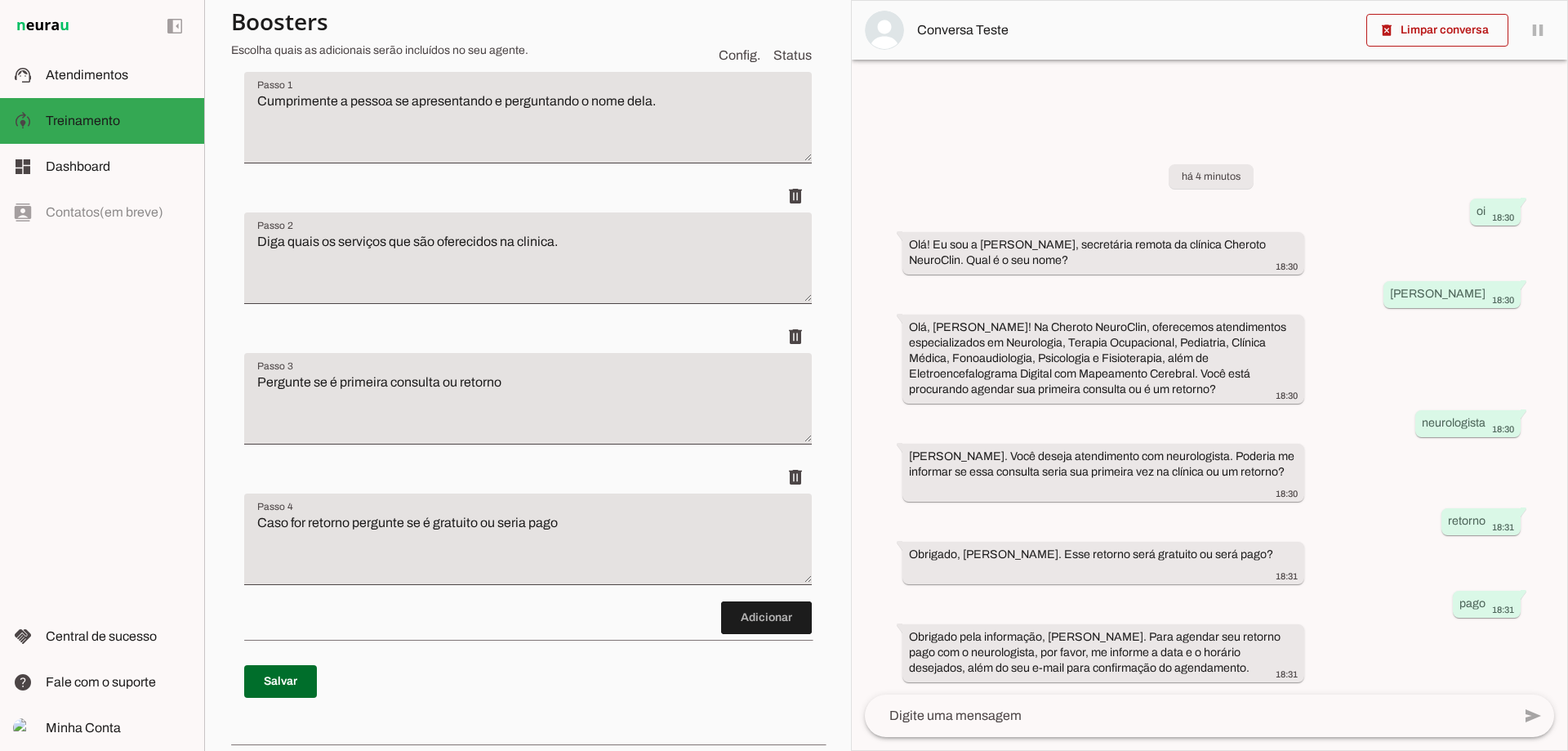
click at [605, 561] on textarea "Caso for retorno pergunte se é gratuito ou seria pago" at bounding box center [528, 545] width 568 height 66
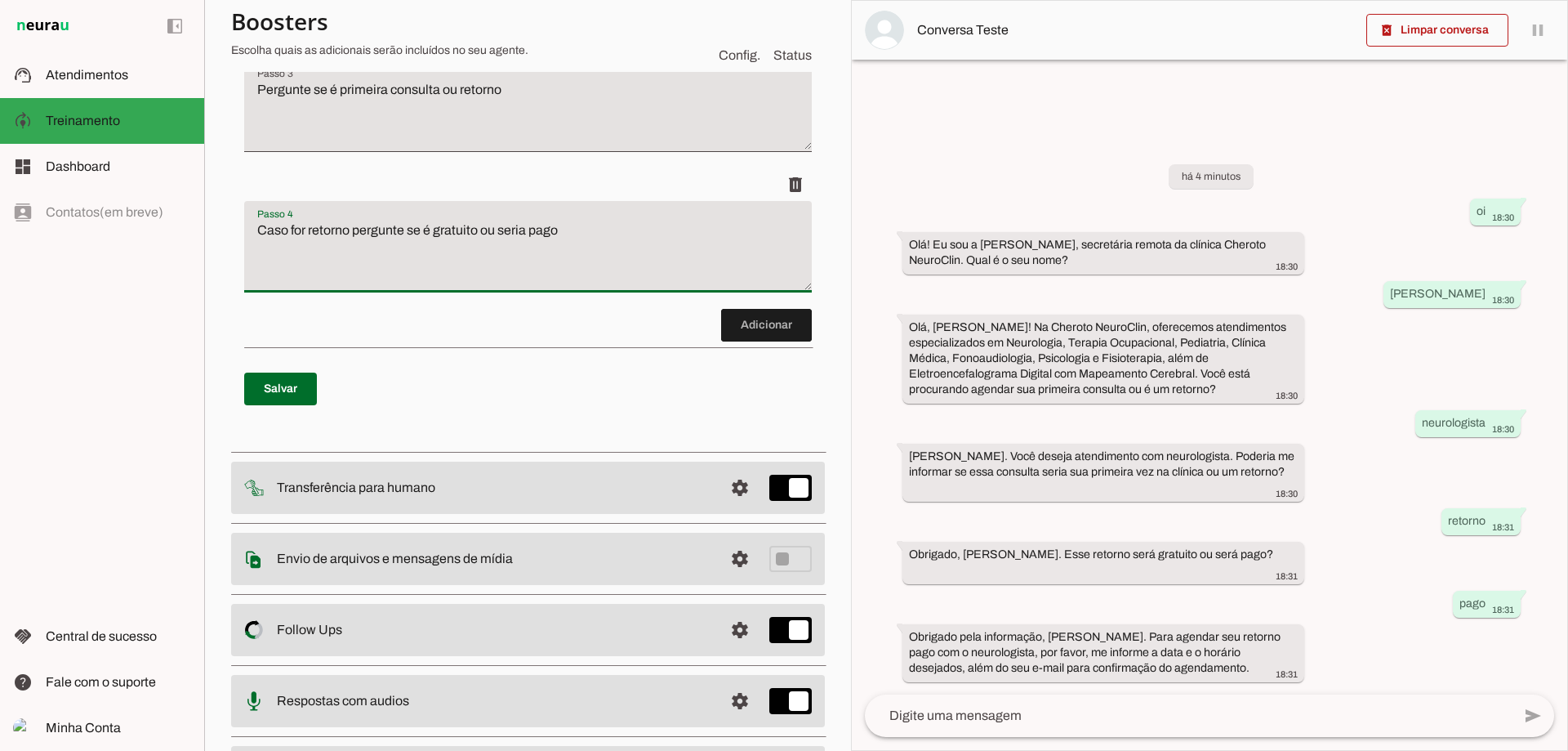
scroll to position [668, 0]
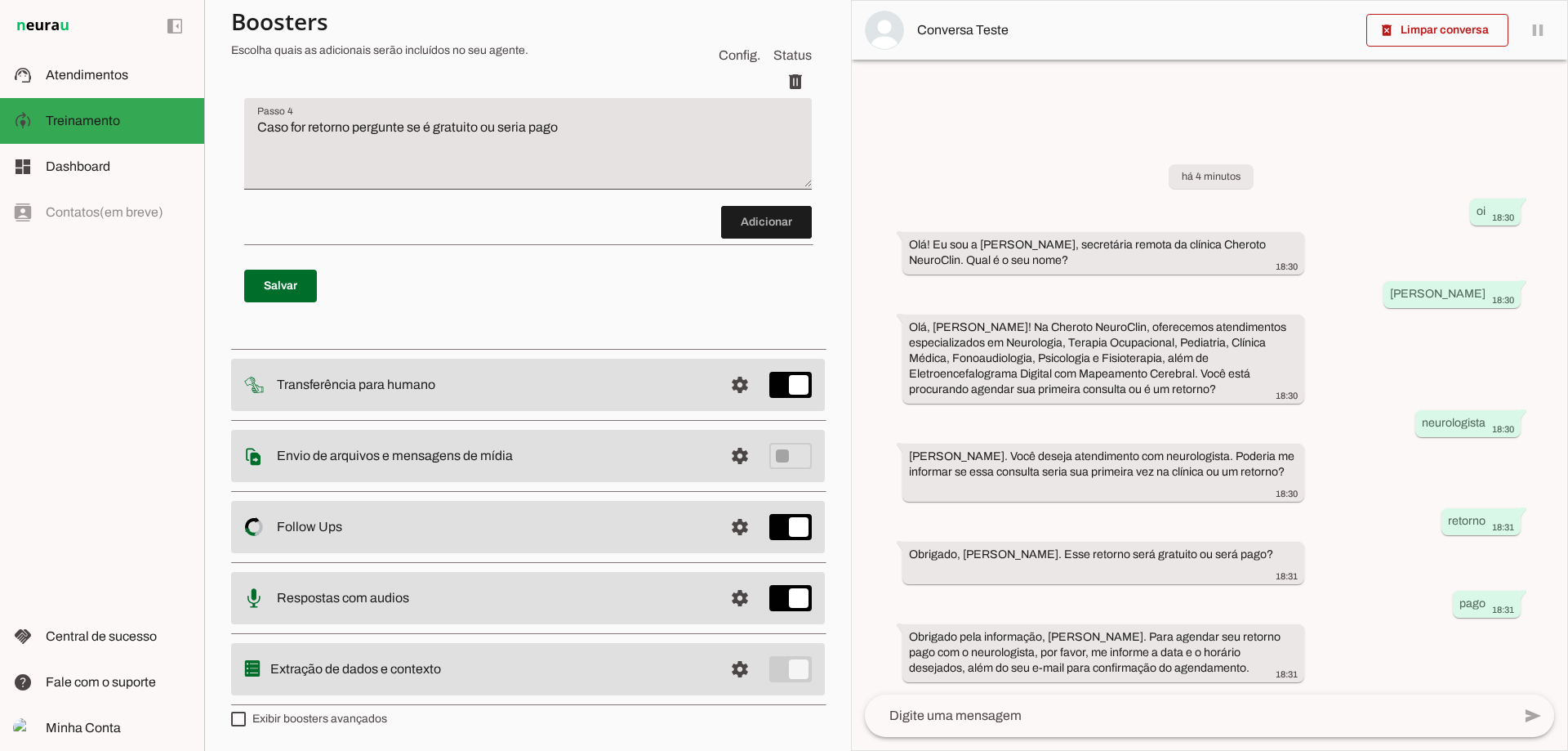
click at [0, 0] on slot "Extração de dados e contexto" at bounding box center [0, 0] width 0 height 0
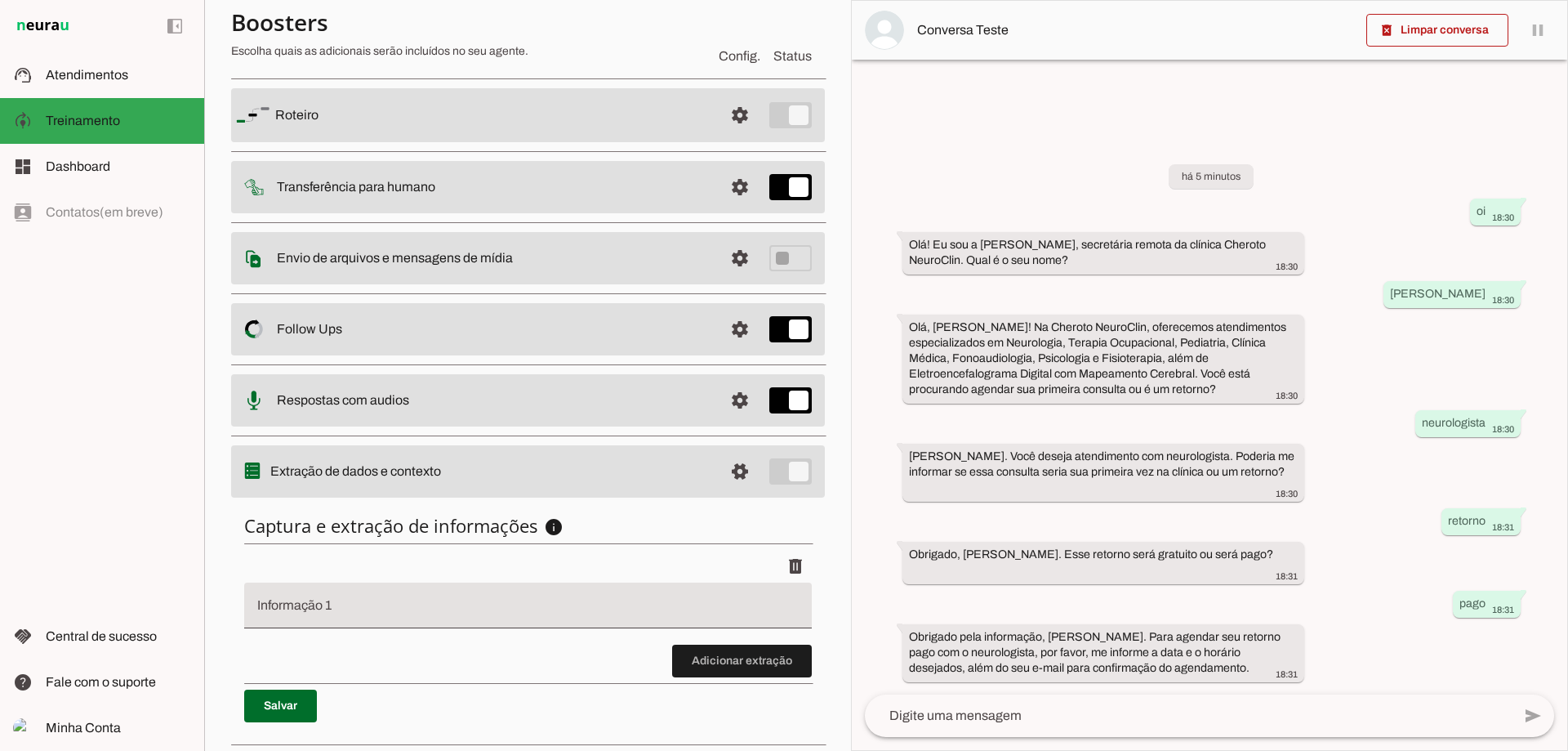
scroll to position [158, 0]
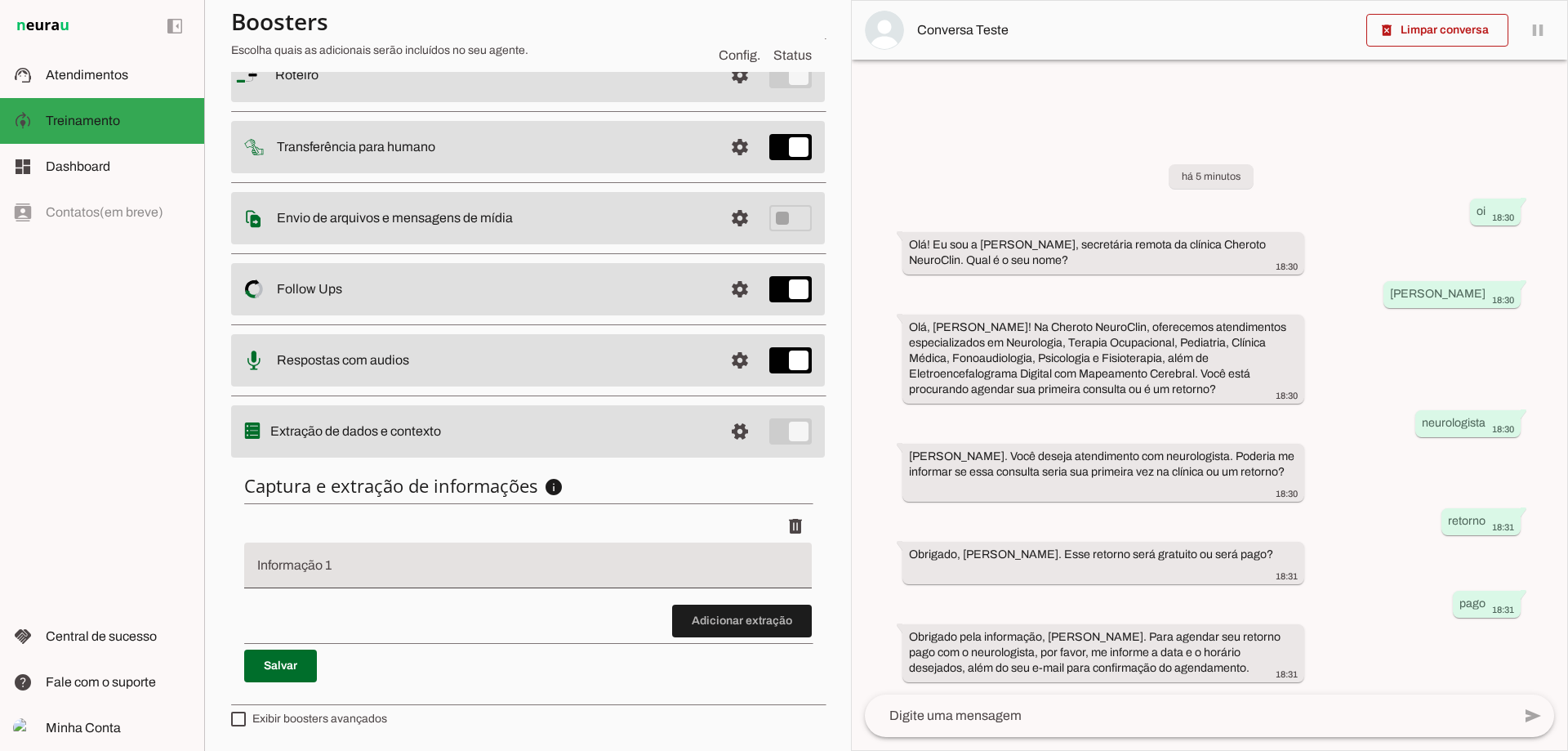
click at [551, 573] on input "Informação 1" at bounding box center [528, 571] width 542 height 20
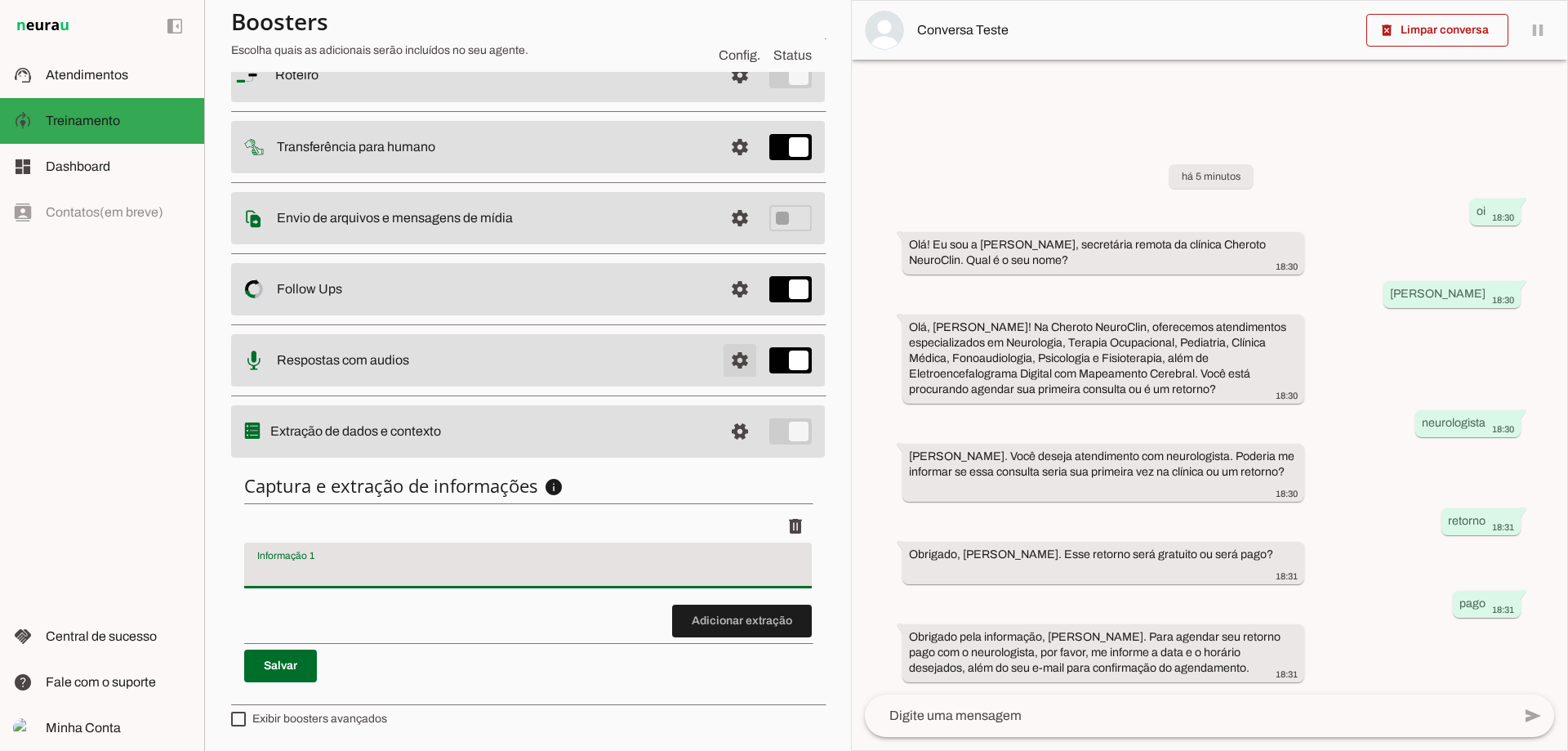
click at [724, 95] on span at bounding box center [740, 76] width 39 height 39
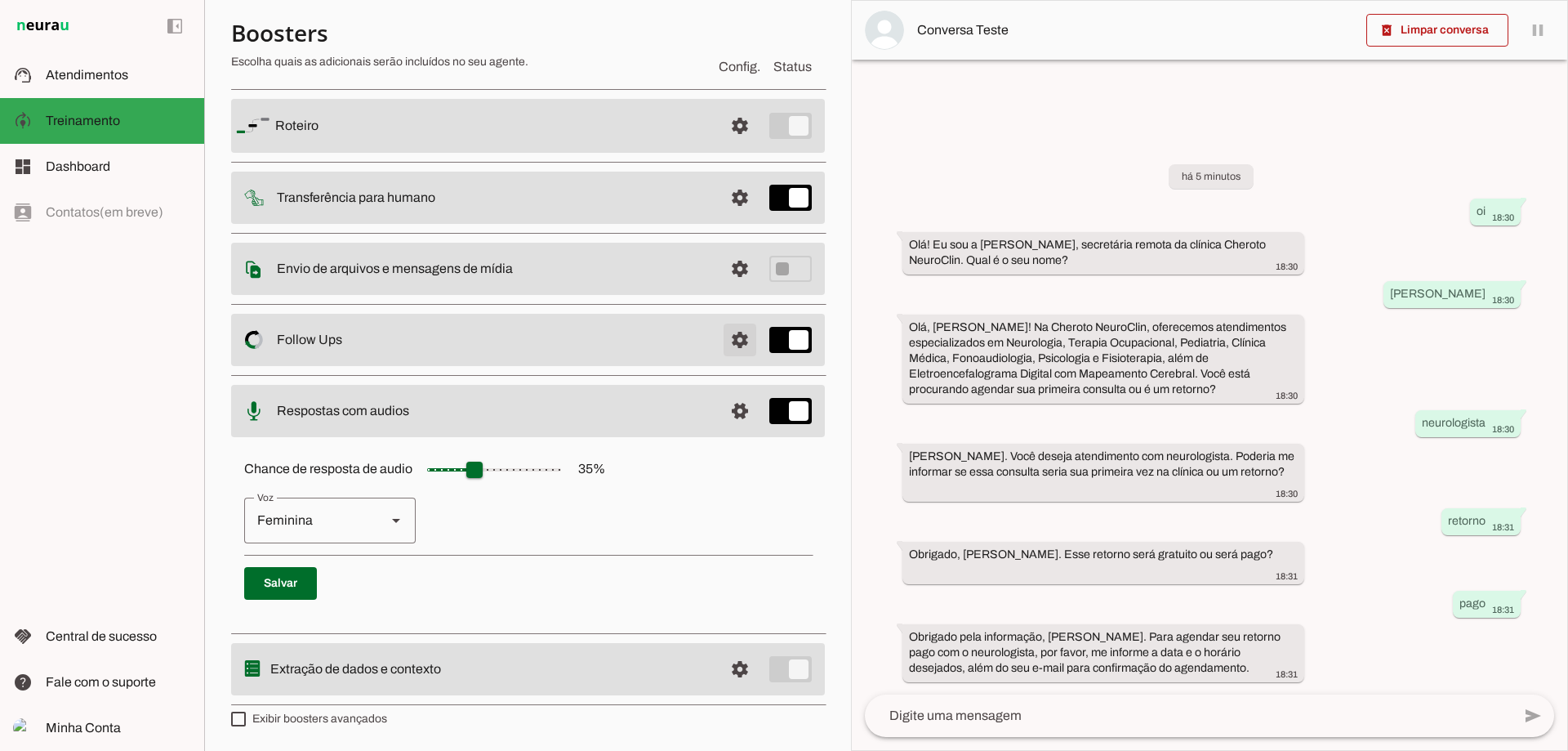
scroll to position [107, 0]
drag, startPoint x: 469, startPoint y: 480, endPoint x: 455, endPoint y: 484, distance: 14.6
type input "**"
type md-slider "20"
click at [455, 484] on input "Chance de resposta de audio 35 %" at bounding box center [494, 469] width 163 height 32
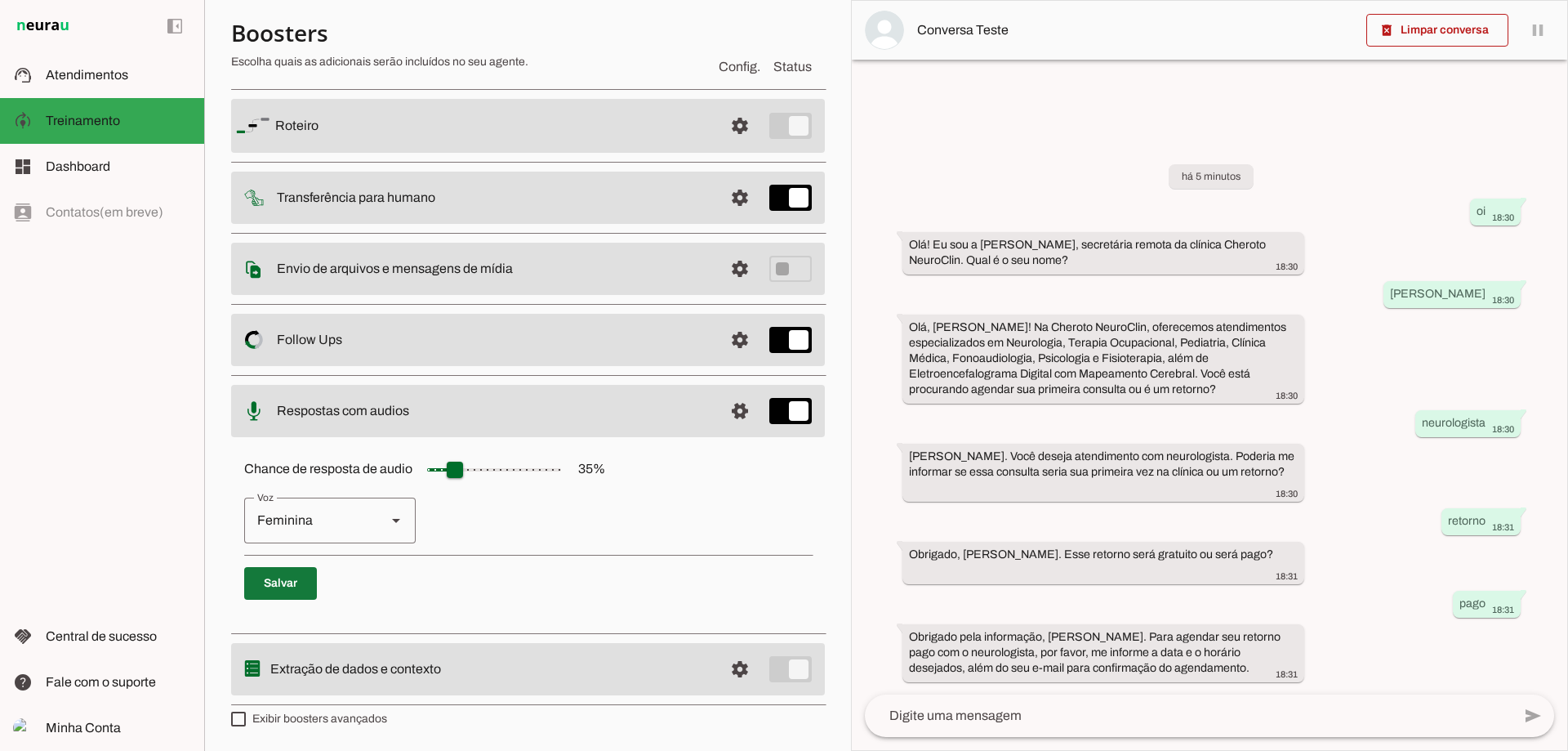
click at [280, 586] on span at bounding box center [281, 583] width 73 height 39
drag, startPoint x: 423, startPoint y: 677, endPoint x: 440, endPoint y: 669, distance: 18.8
click at [423, 135] on slot at bounding box center [492, 126] width 435 height 20
click at [0, 0] on slot "Extração de dados e contexto" at bounding box center [0, 0] width 0 height 0
click at [731, 145] on span at bounding box center [740, 126] width 39 height 39
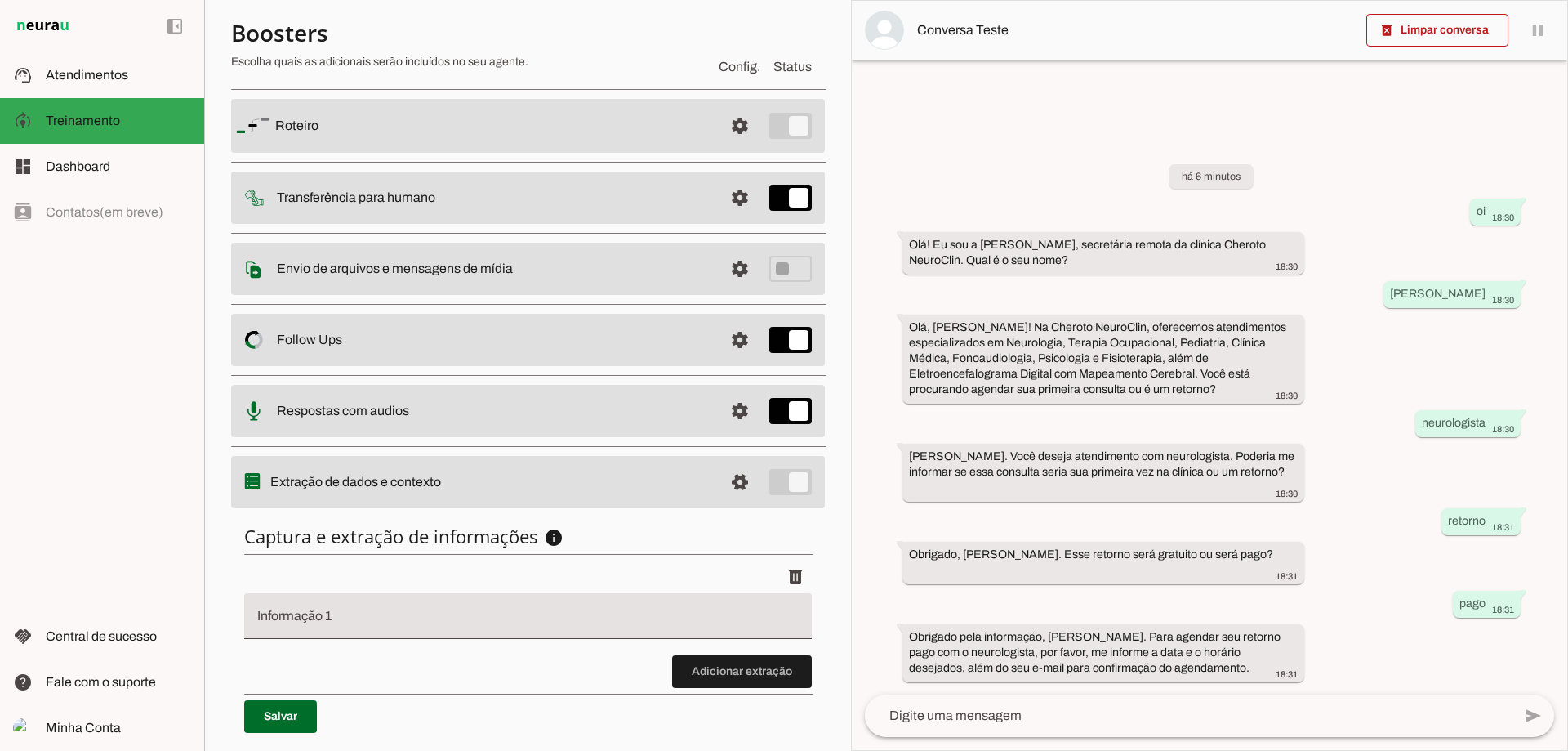
click at [732, 621] on input "Informação 1" at bounding box center [528, 622] width 542 height 20
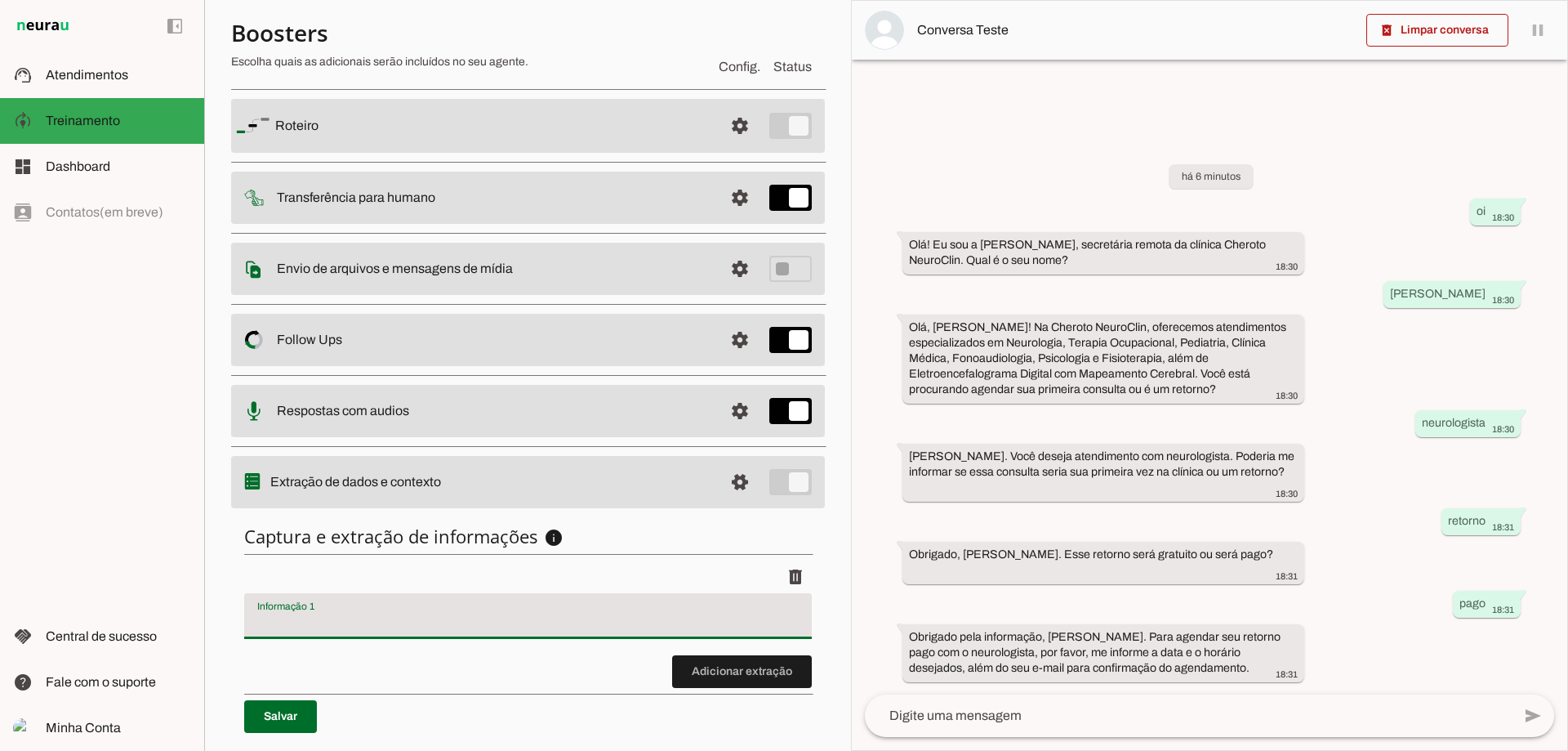
scroll to position [158, 0]
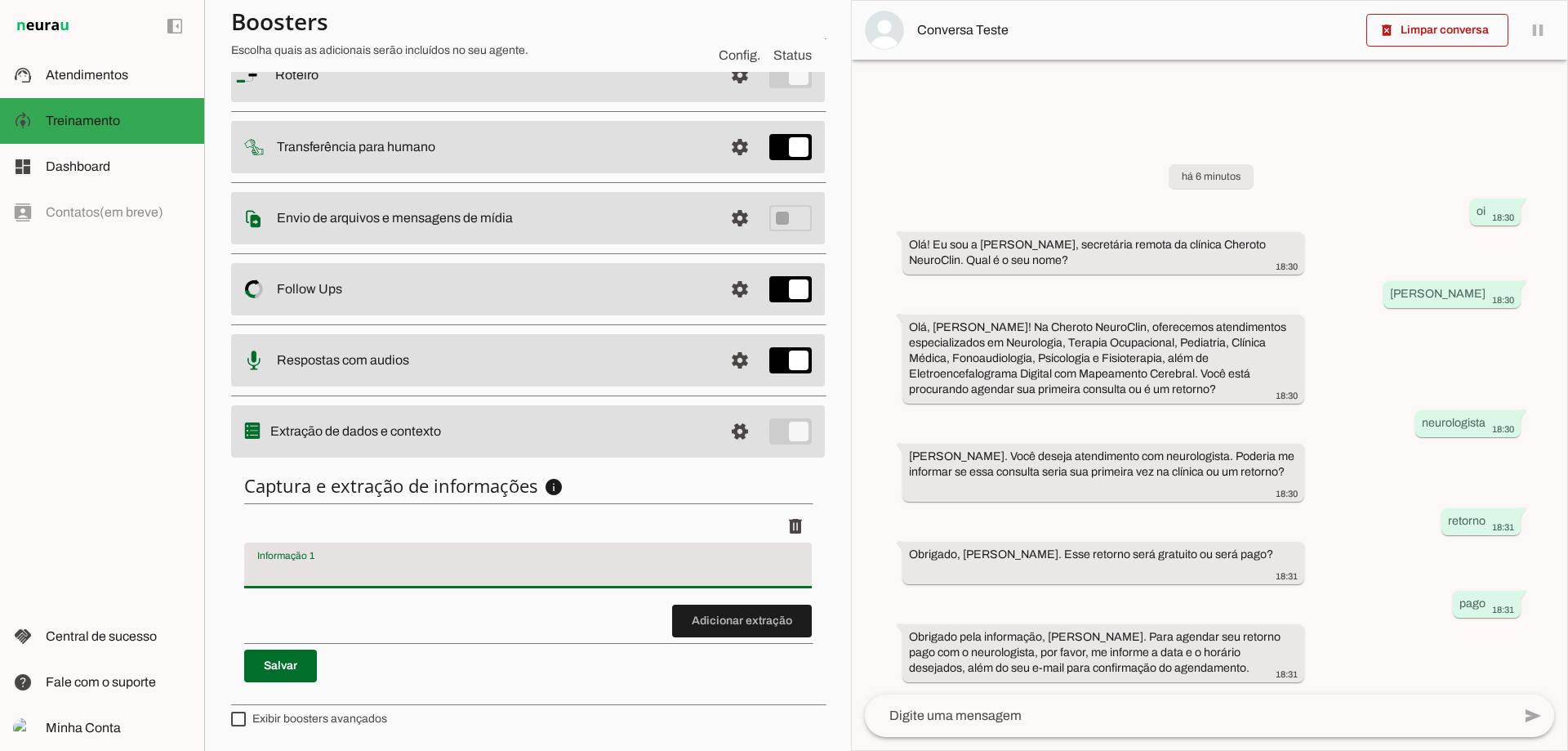
click at [362, 563] on input "Informação 1" at bounding box center [528, 571] width 542 height 20
click at [315, 578] on input "Informação 1" at bounding box center [528, 571] width 542 height 20
type input "R"
drag, startPoint x: 571, startPoint y: 607, endPoint x: 607, endPoint y: 615, distance: 36.9
click at [571, 607] on discrete-list-input "Adicionar extração" at bounding box center [528, 573] width 568 height 128
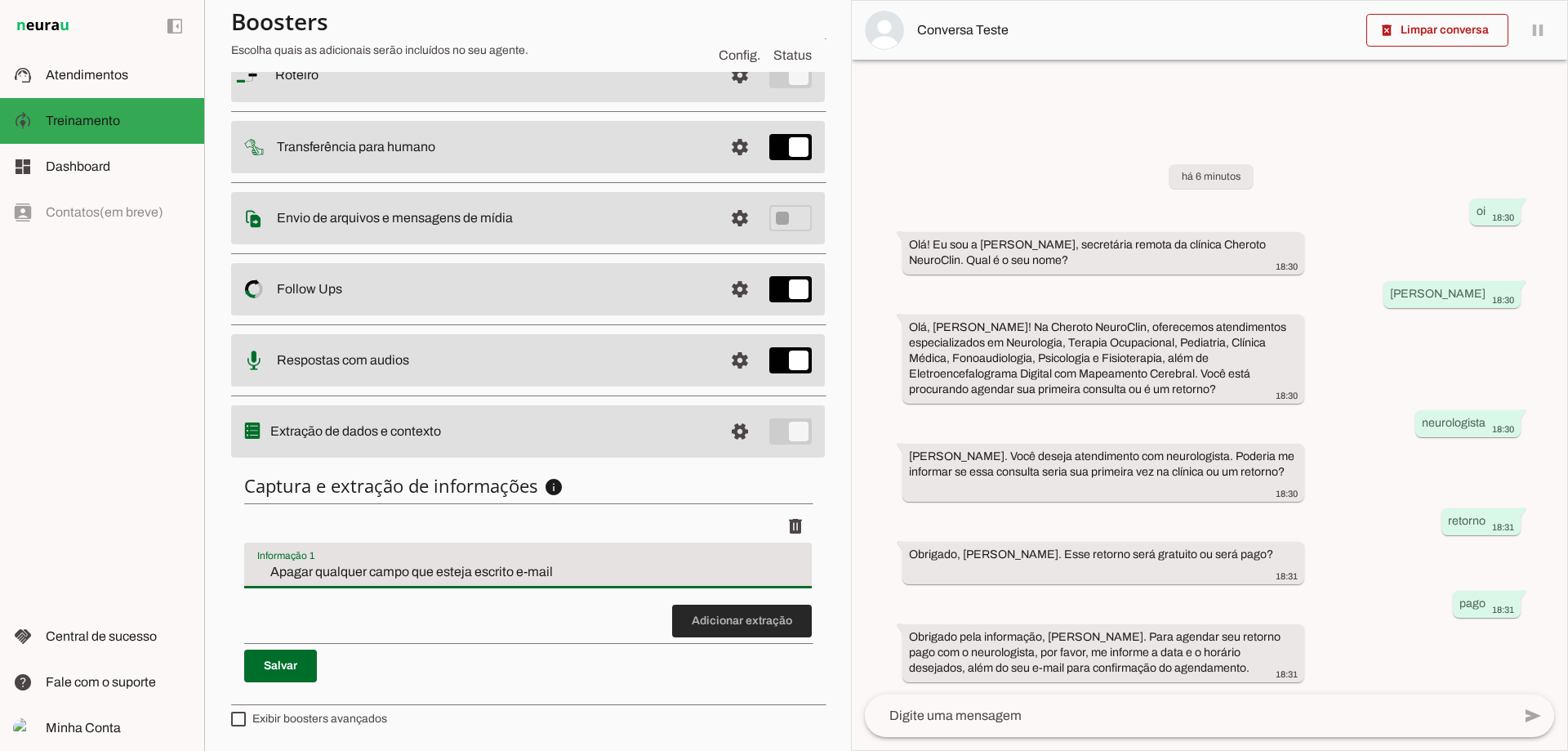
type input "Apagar qualquer campo que esteja escrito e-mail"
type md-filled-text-field "Apagar qualquer campo que esteja escrito e-mail"
click at [712, 608] on span at bounding box center [742, 620] width 139 height 39
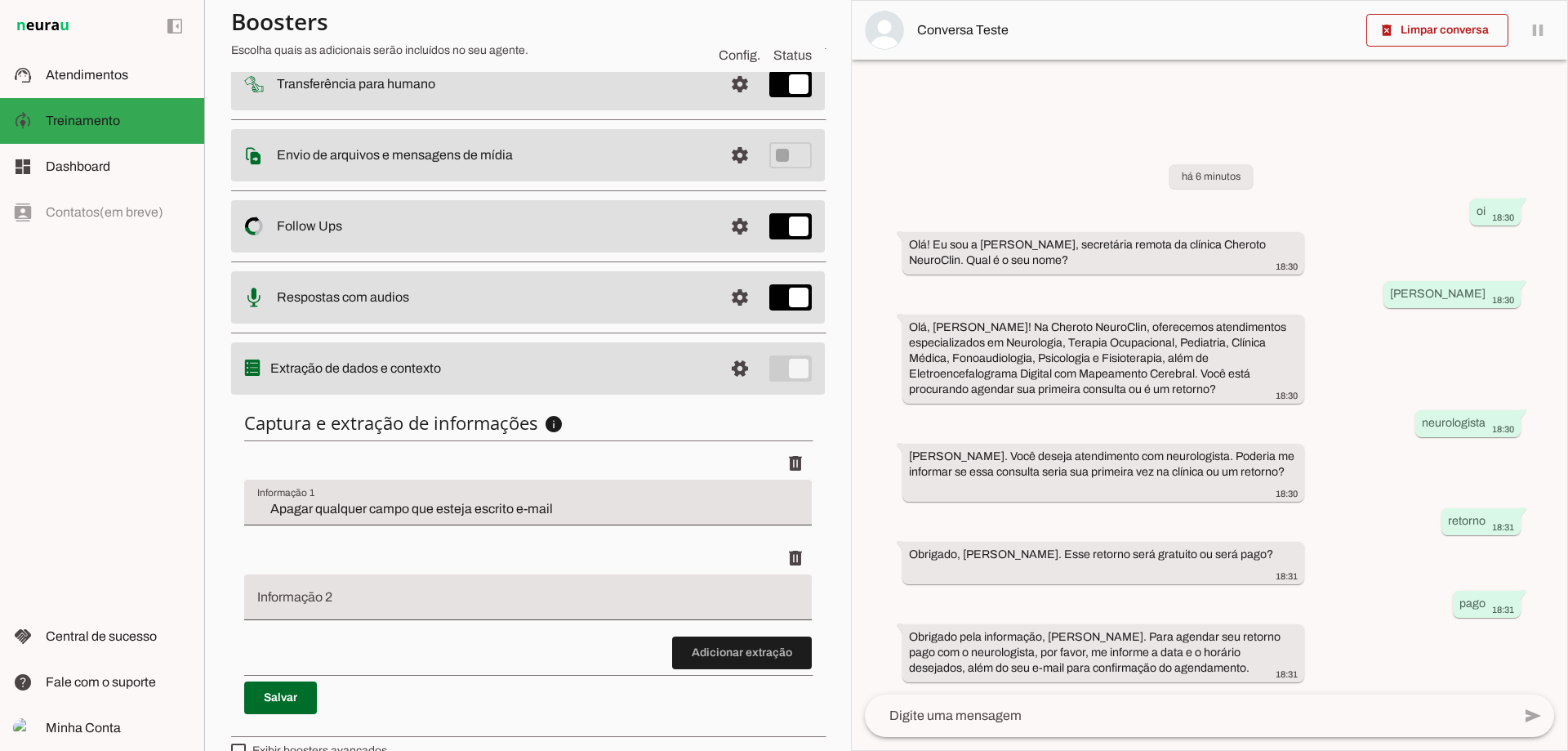
scroll to position [252, 0]
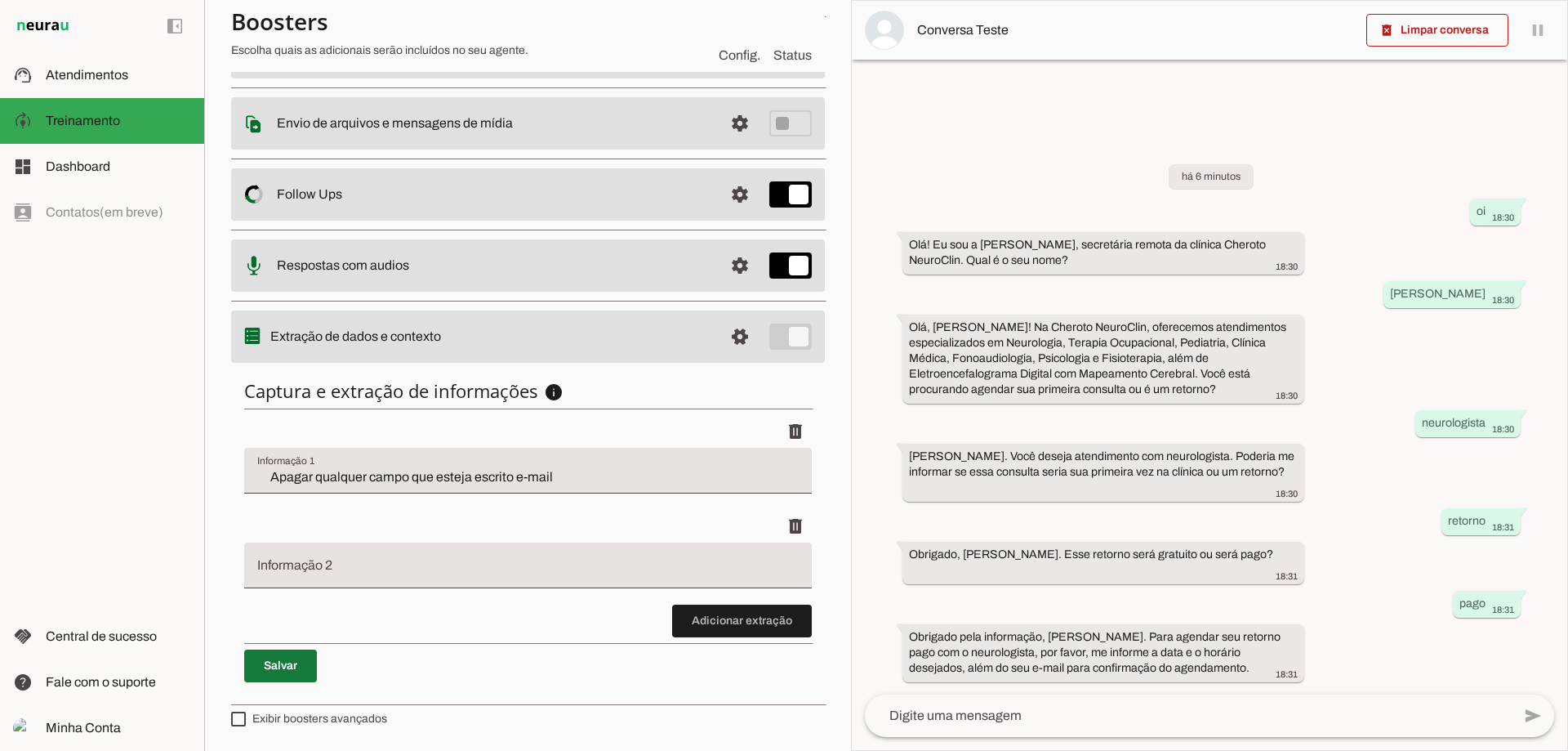
click at [248, 652] on span at bounding box center [281, 666] width 73 height 39
type input "Apagar qualquer campo que esteja escrito e-mail"
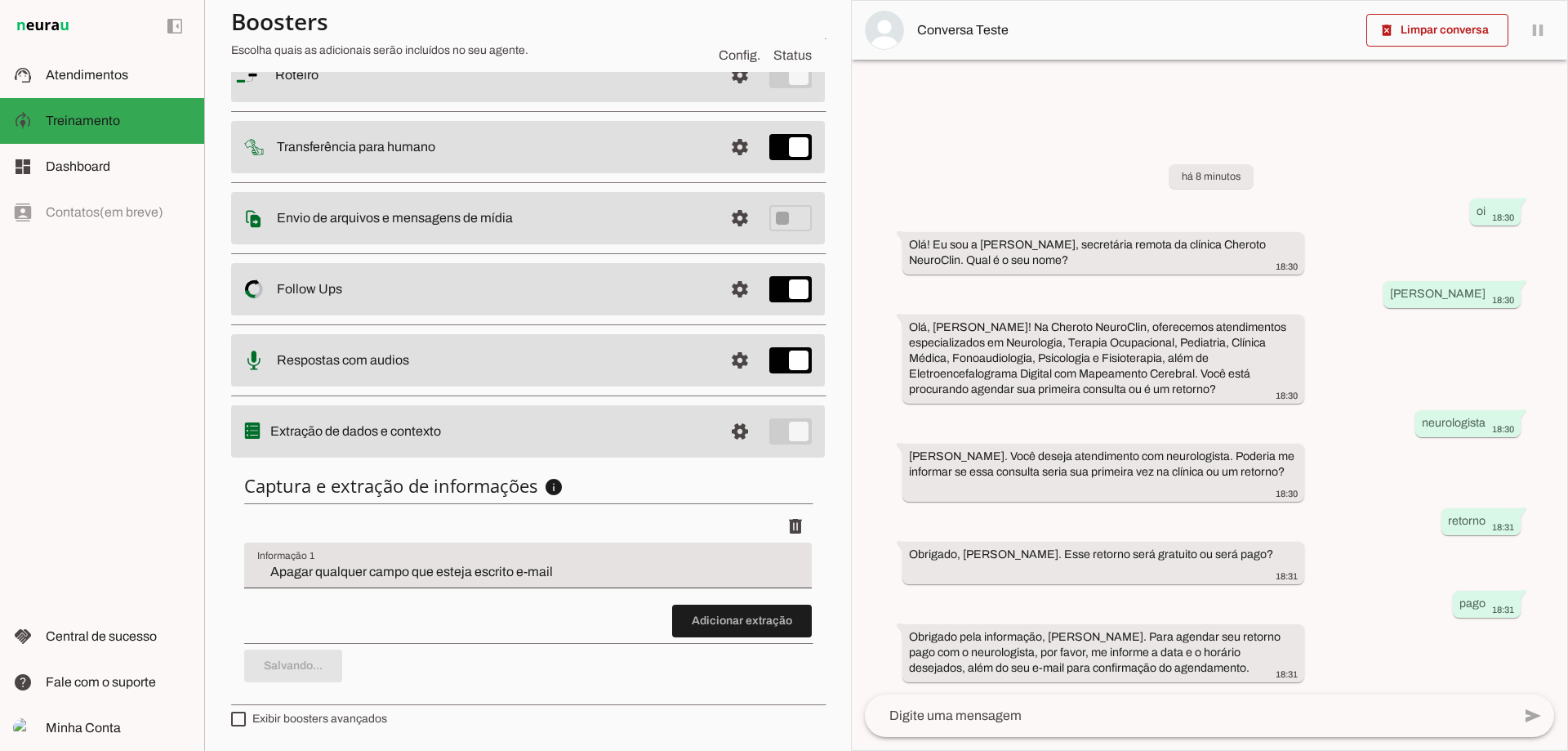
scroll to position [158, 0]
click at [294, 684] on span at bounding box center [281, 666] width 73 height 39
click at [1413, 42] on span at bounding box center [1437, 30] width 142 height 39
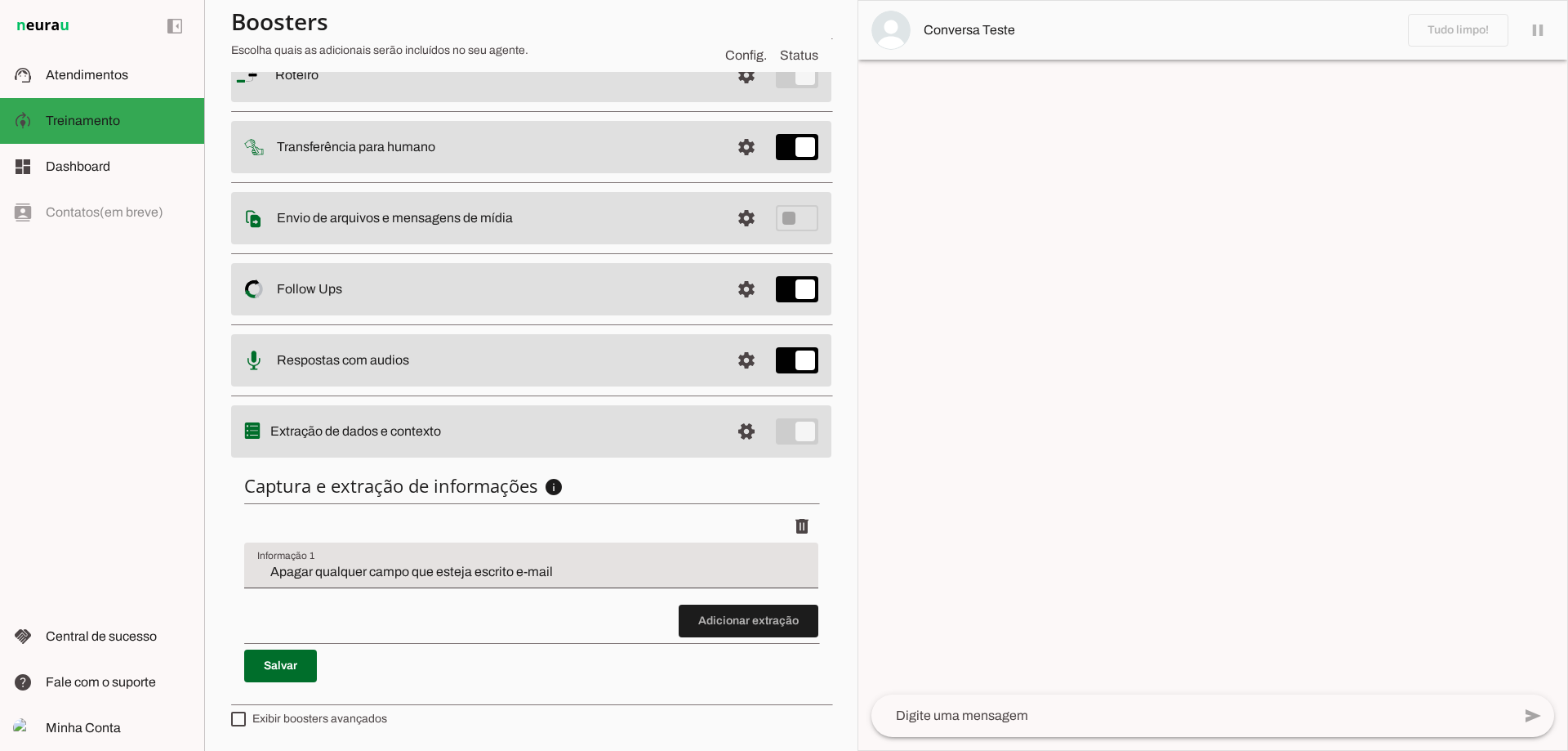
click at [1072, 706] on textarea at bounding box center [1192, 716] width 640 height 20
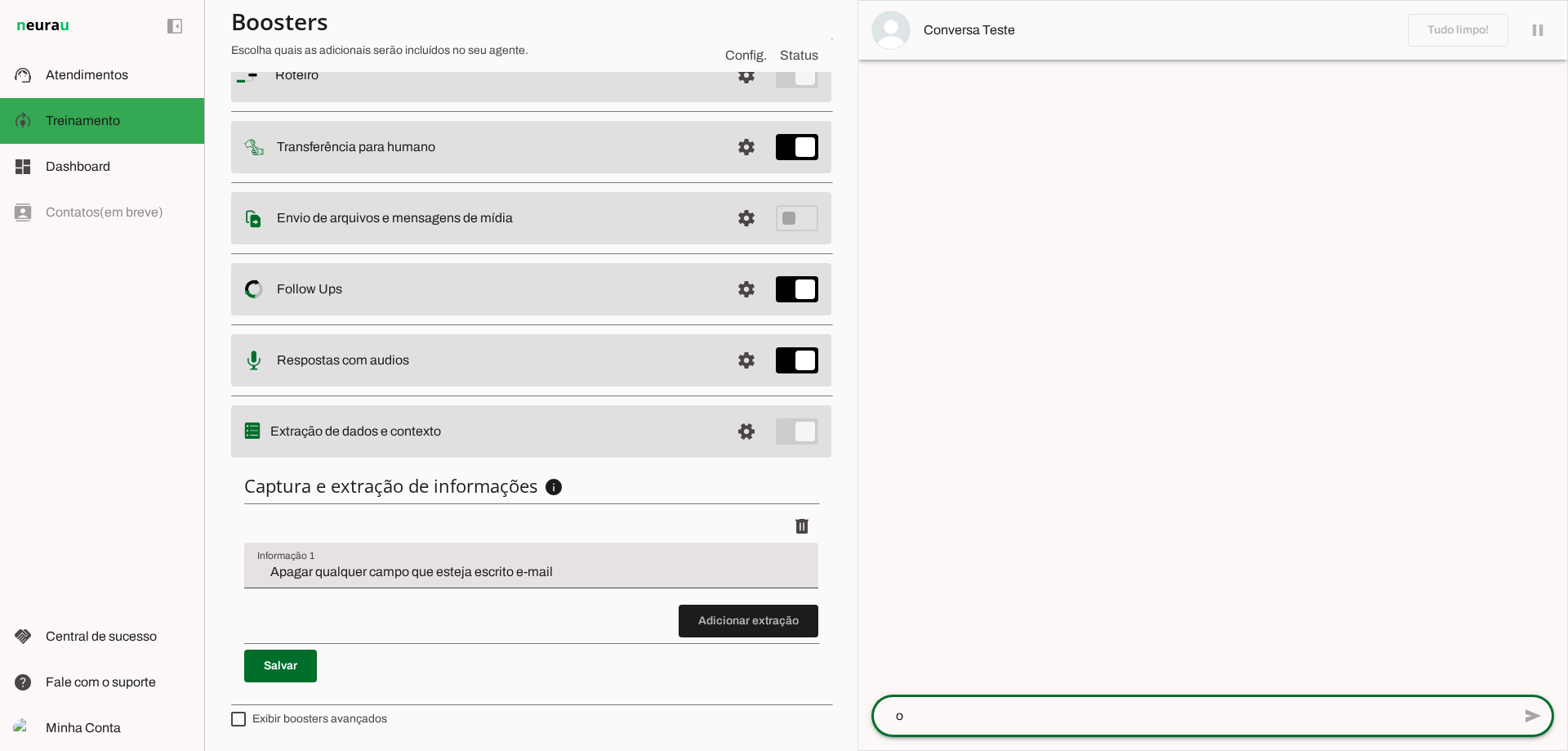
type textarea "oi"
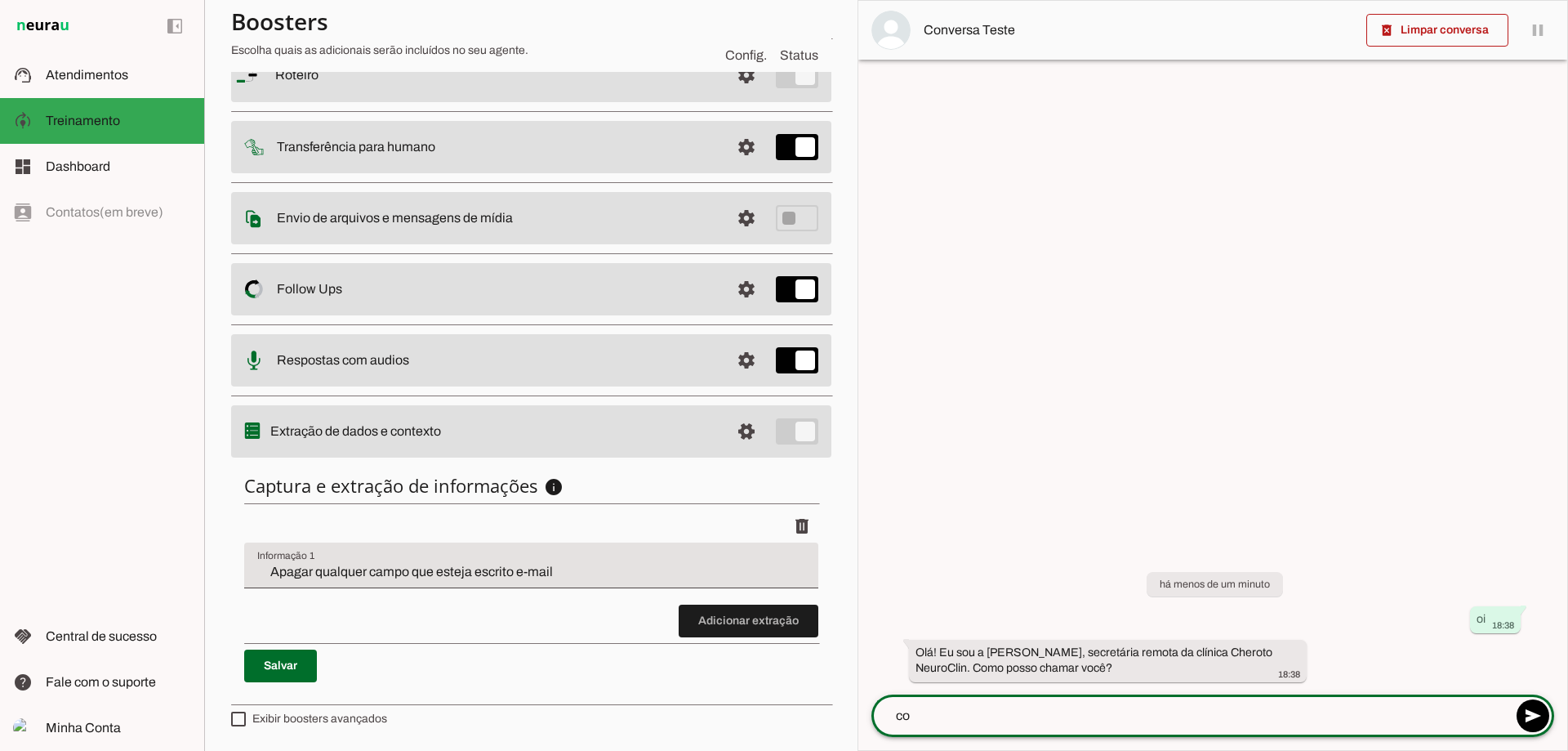
type textarea "c"
type textarea "[PERSON_NAME]"
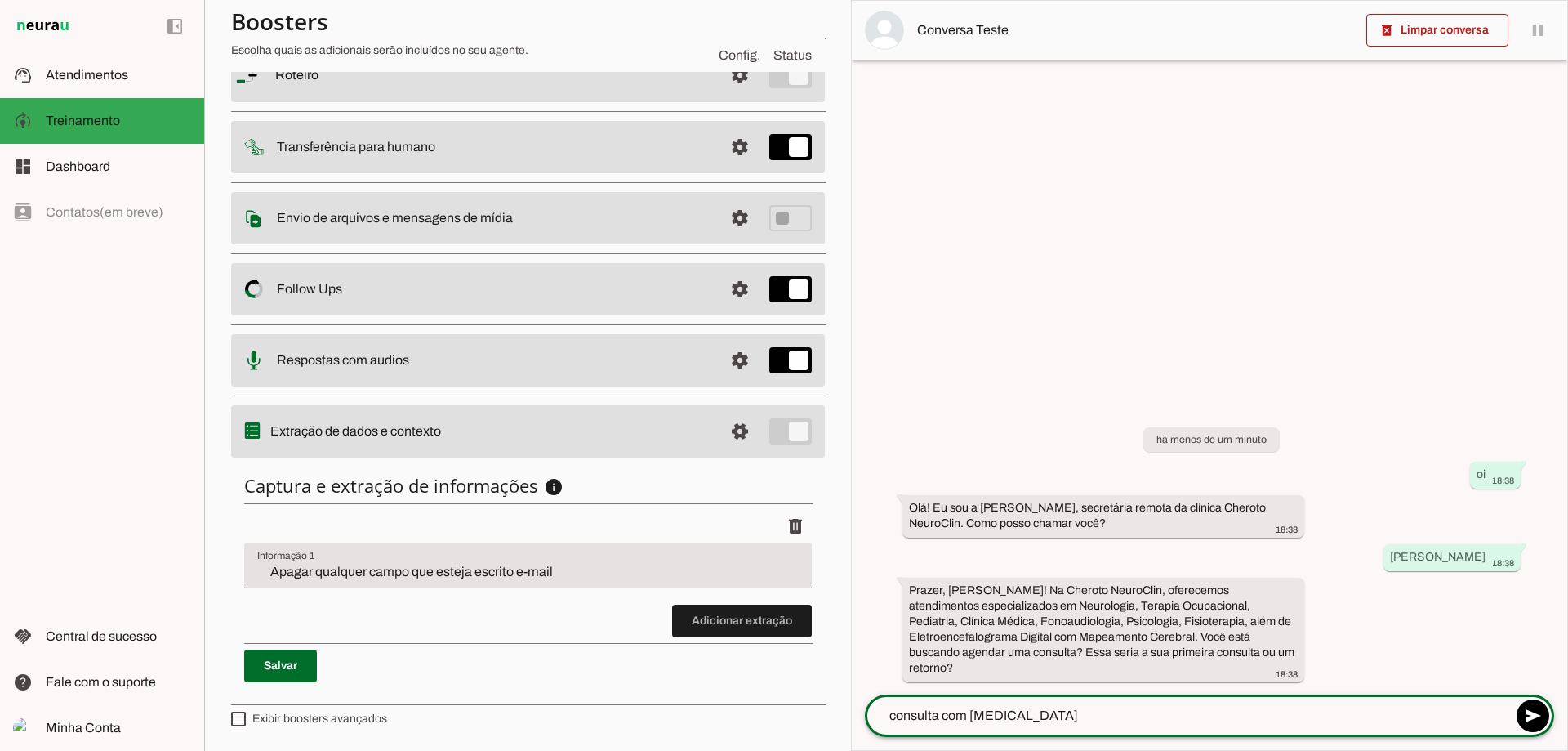
type textarea "consulta com neurologista"
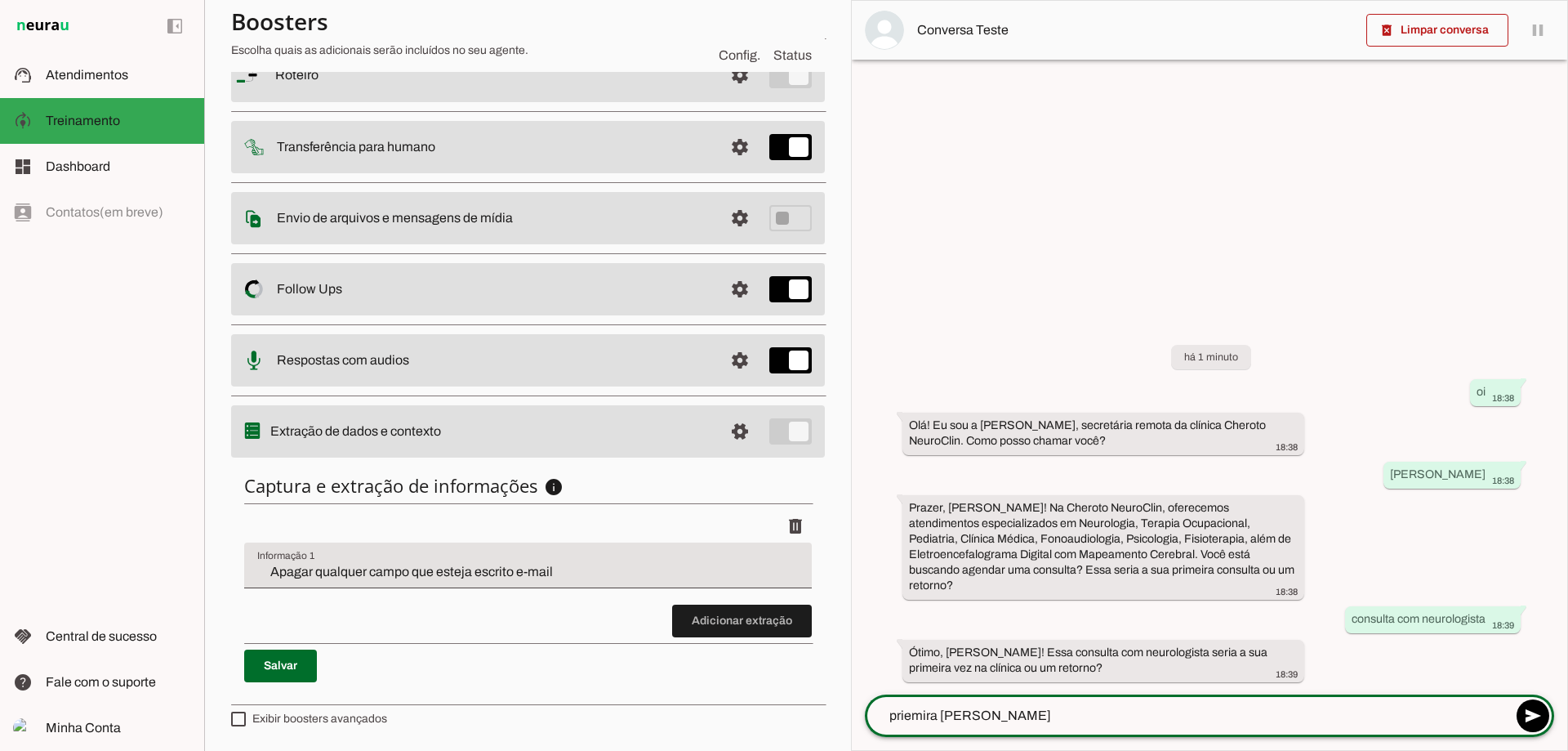
type textarea "priemira vez"
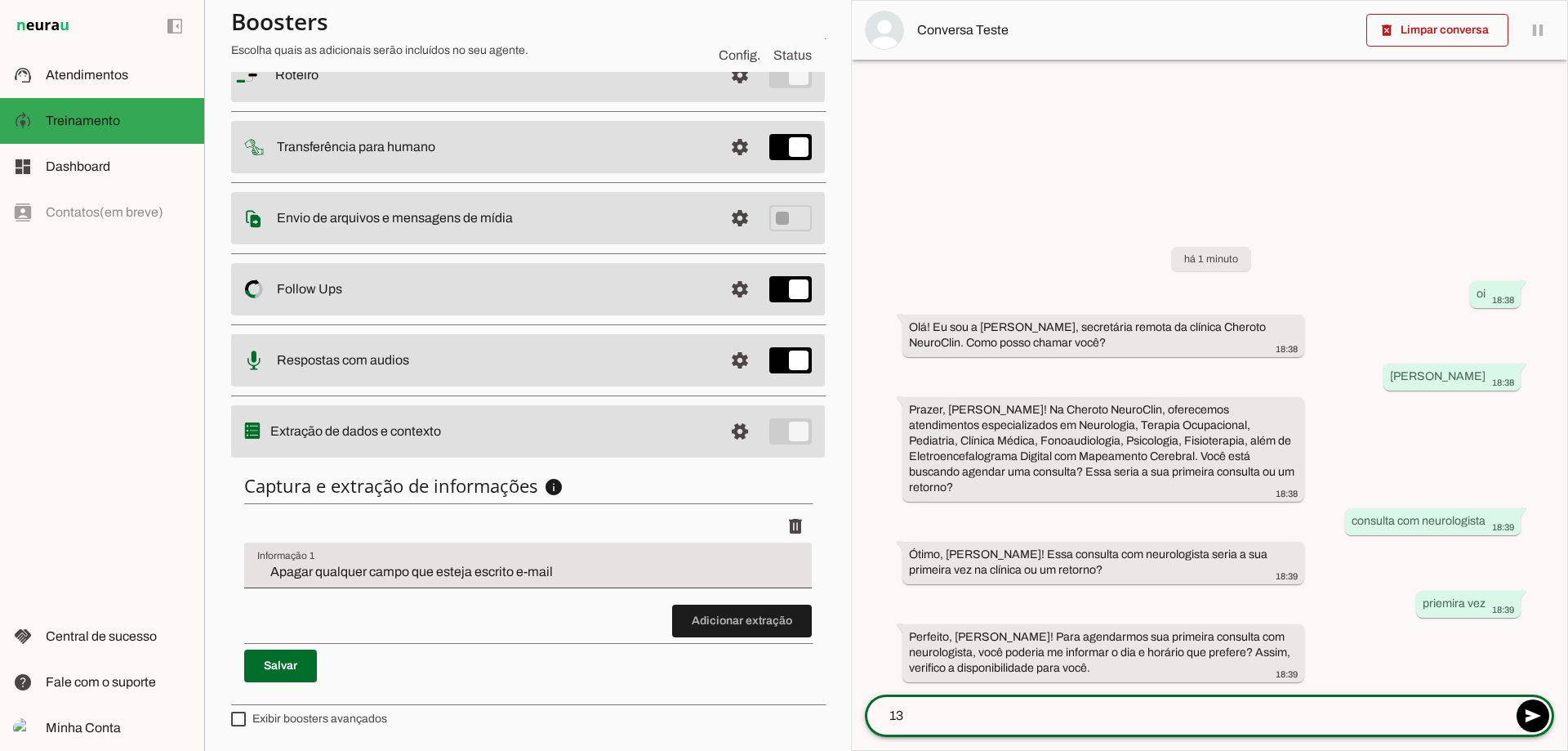
type textarea "13h"
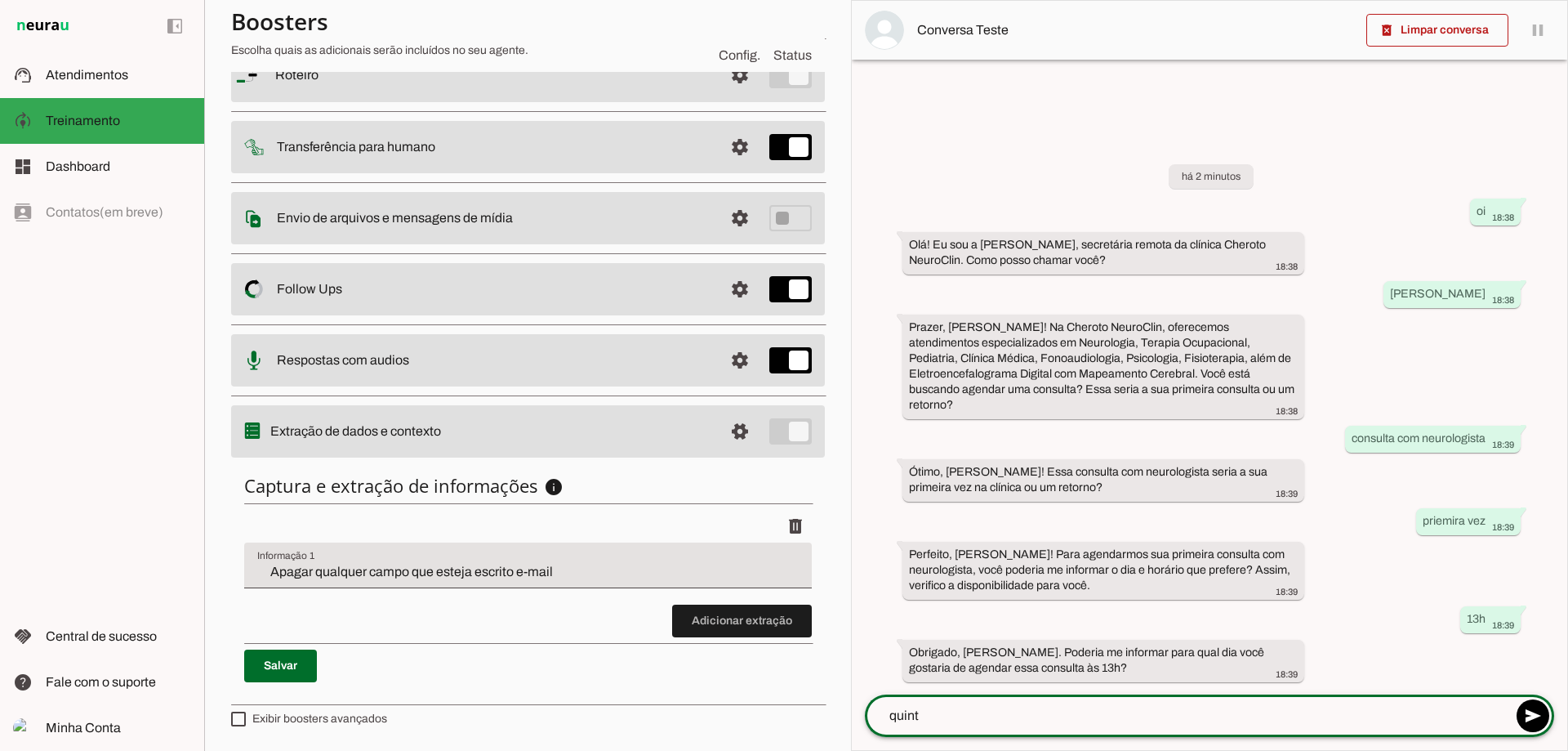
type textarea "quinta"
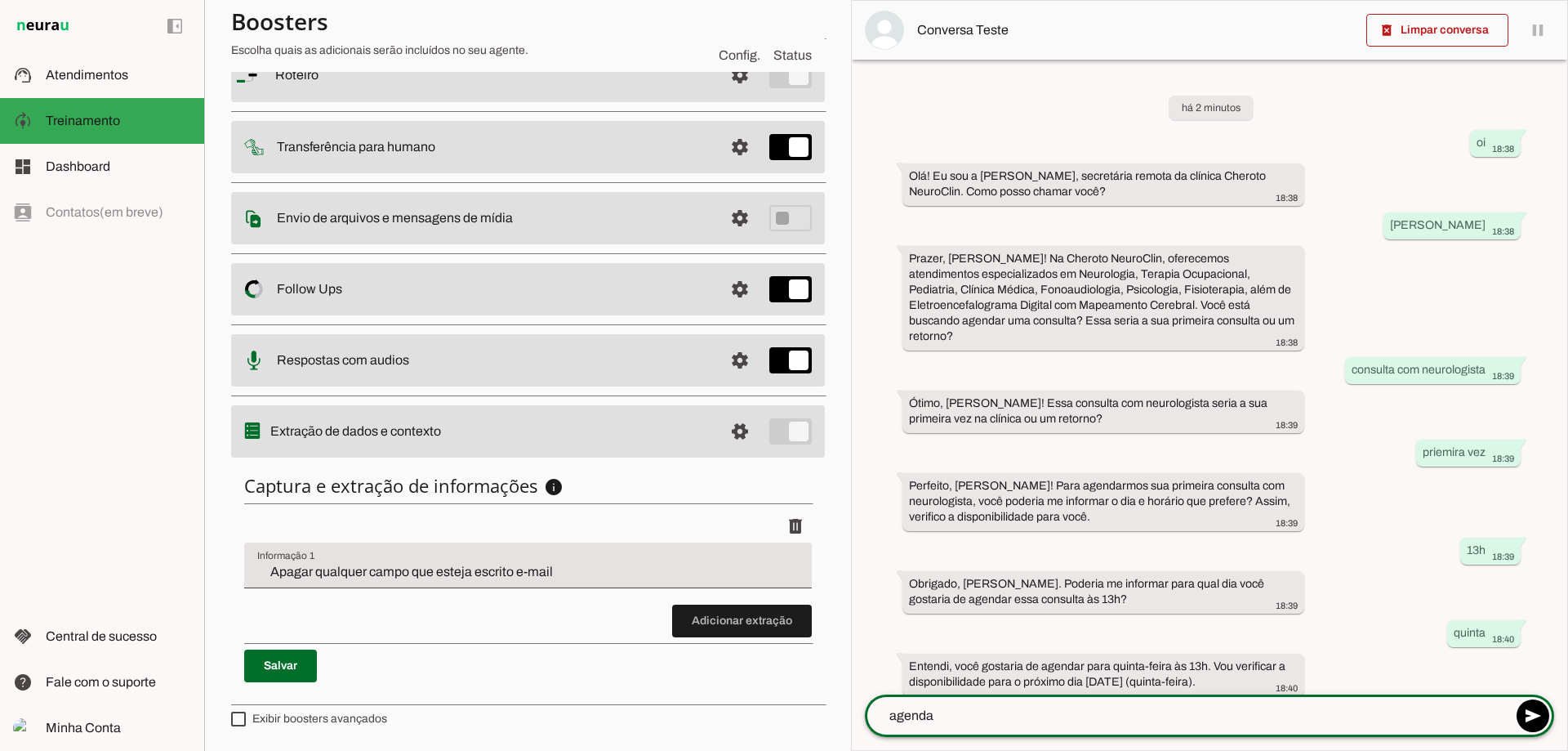
type textarea "agendar"
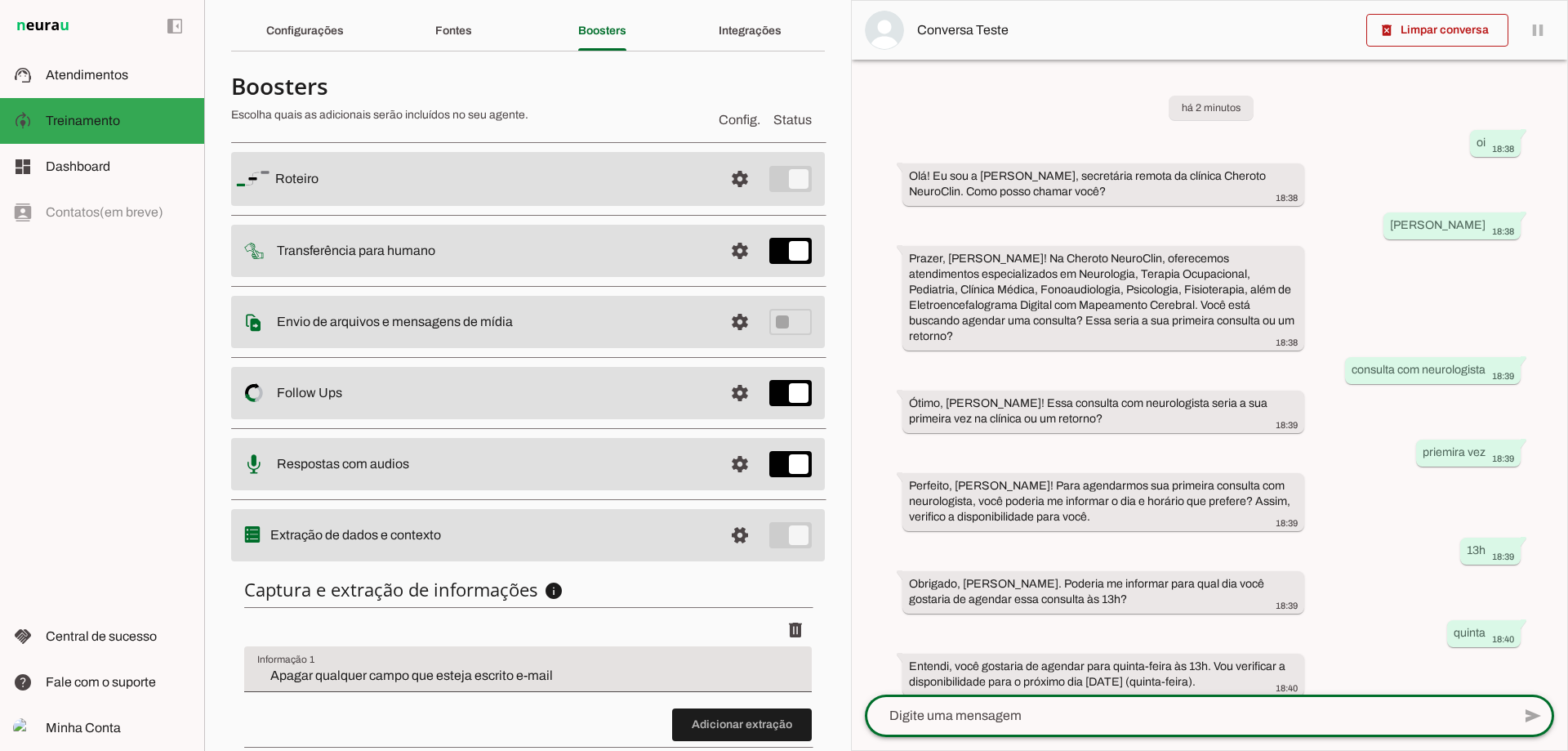
scroll to position [0, 0]
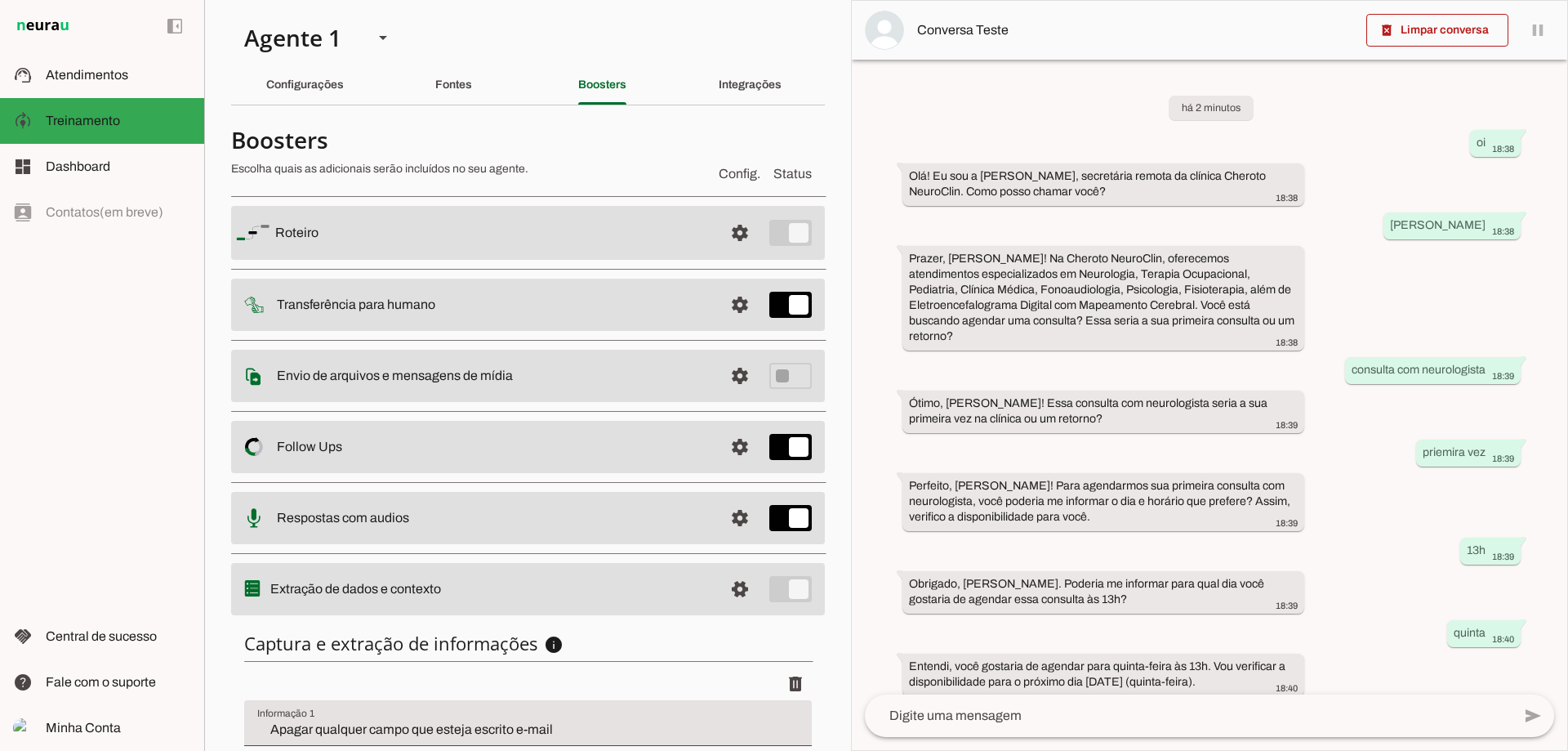
click at [450, 230] on slot at bounding box center [492, 233] width 435 height 20
click at [732, 221] on span at bounding box center [740, 233] width 39 height 39
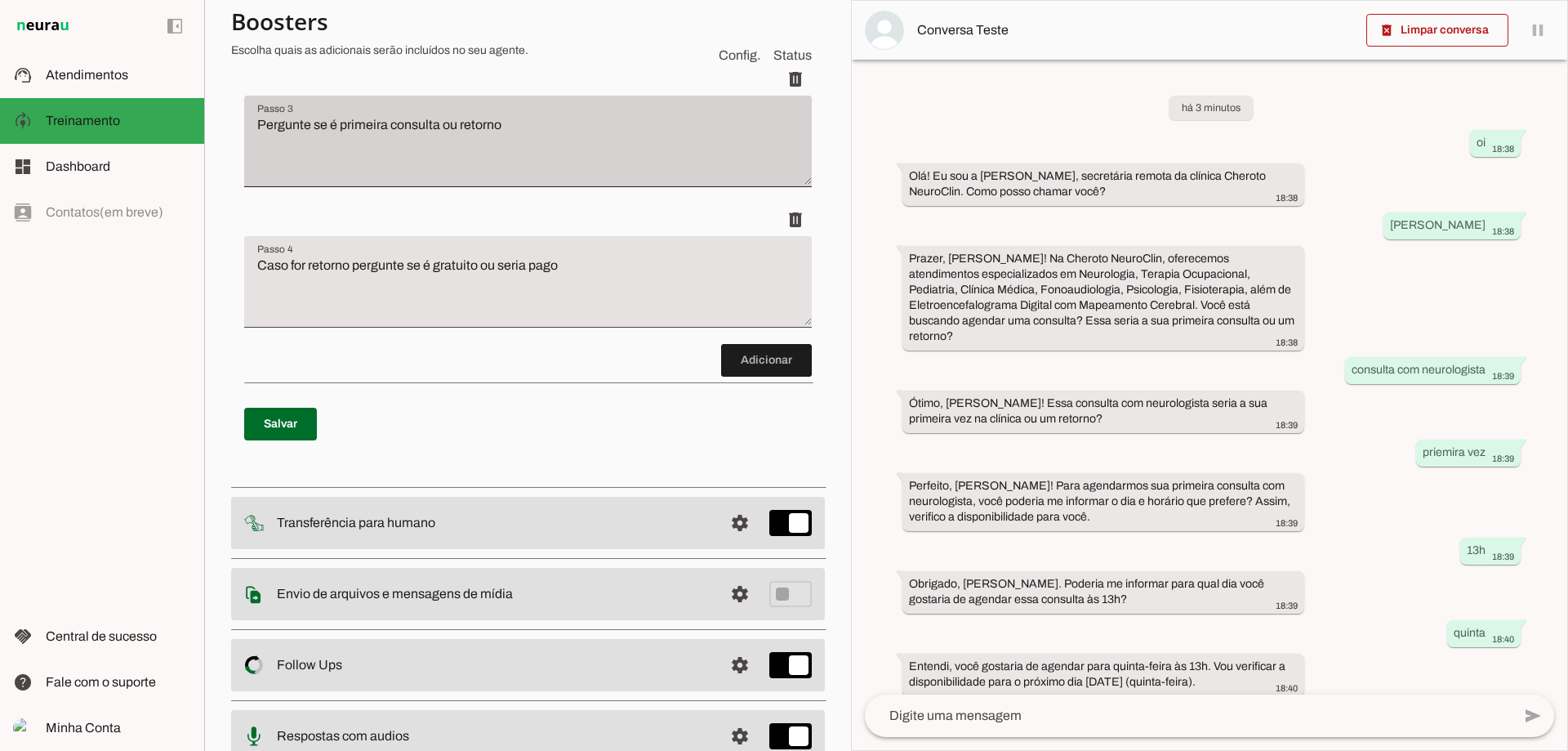
scroll to position [545, 0]
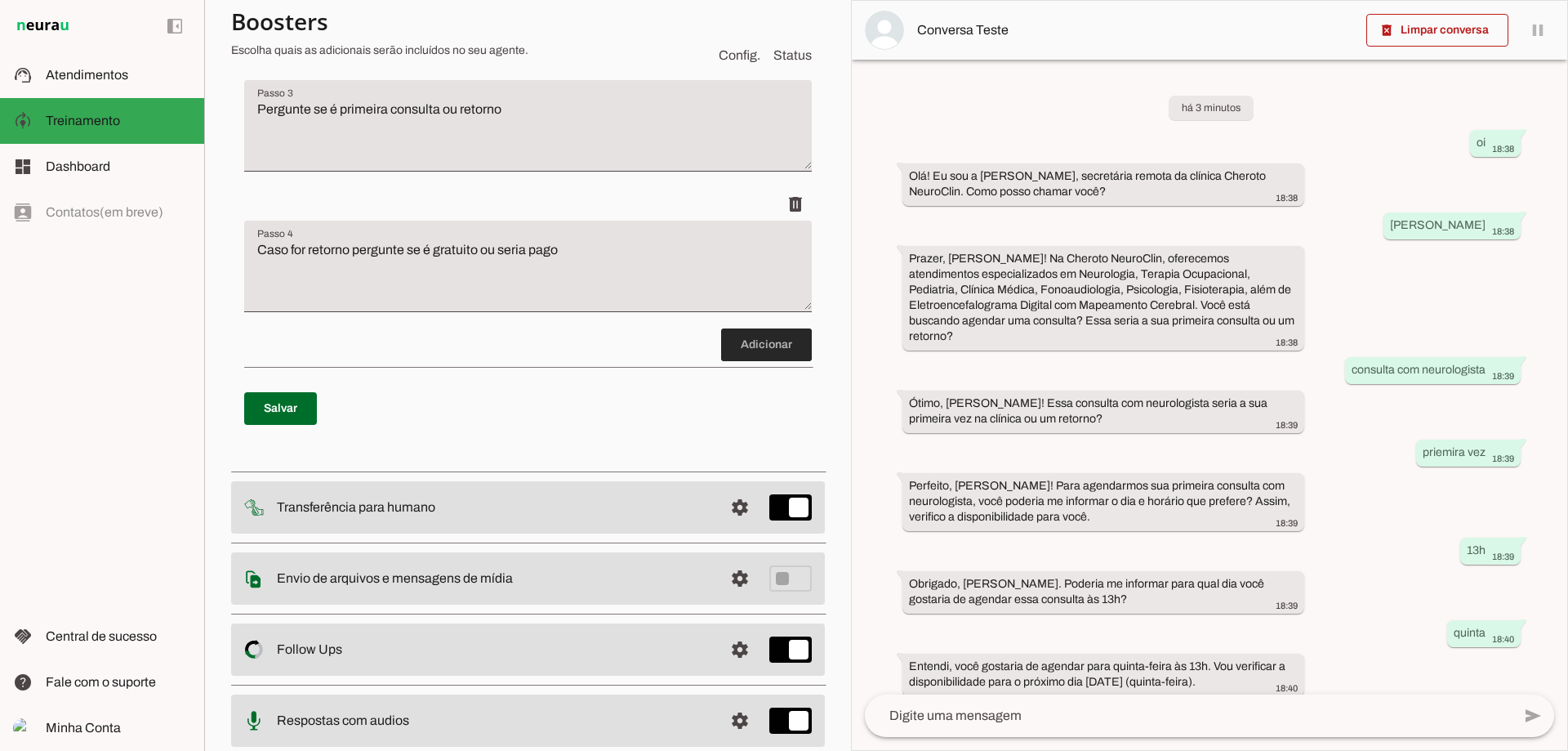
click at [770, 346] on span at bounding box center [767, 345] width 90 height 39
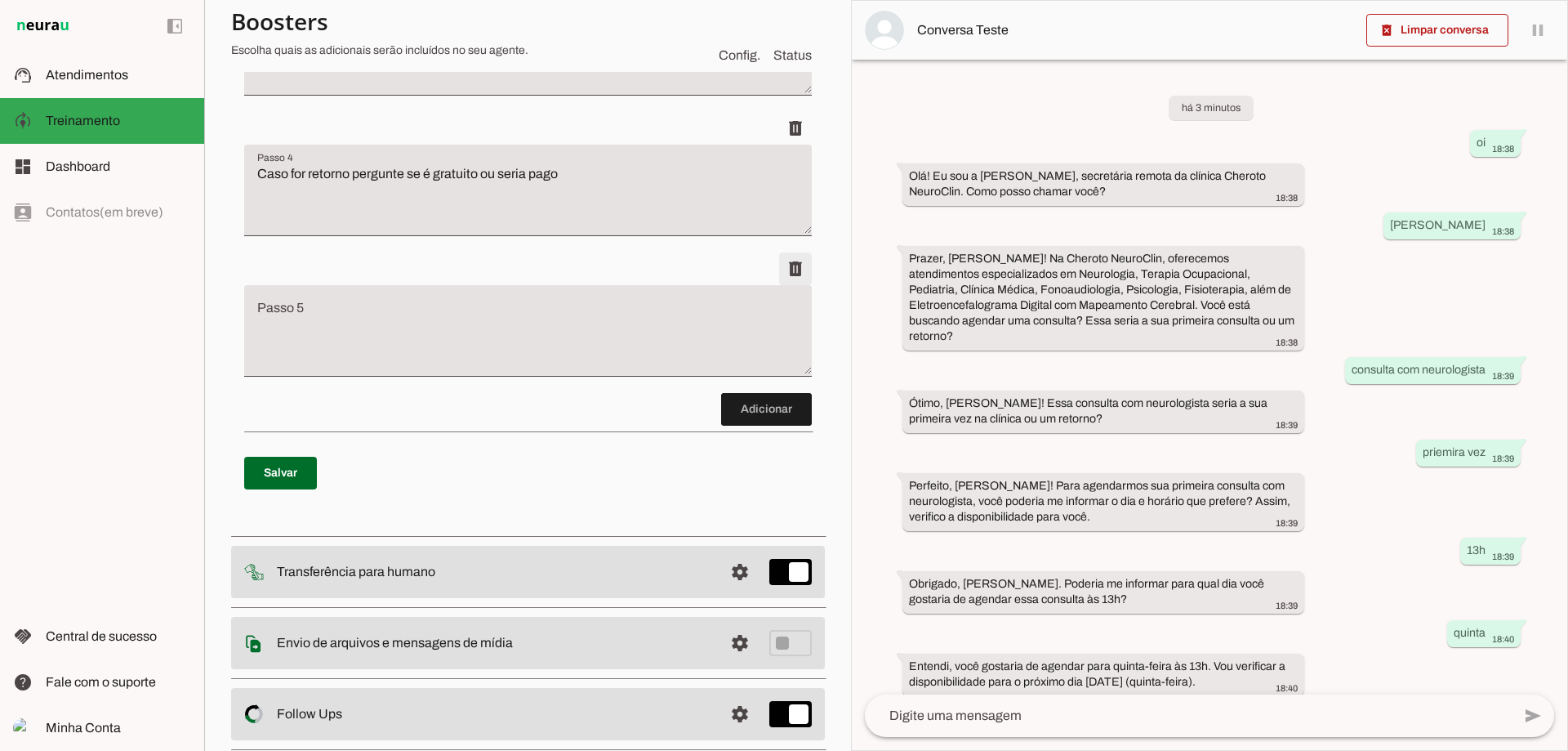
scroll to position [668, 0]
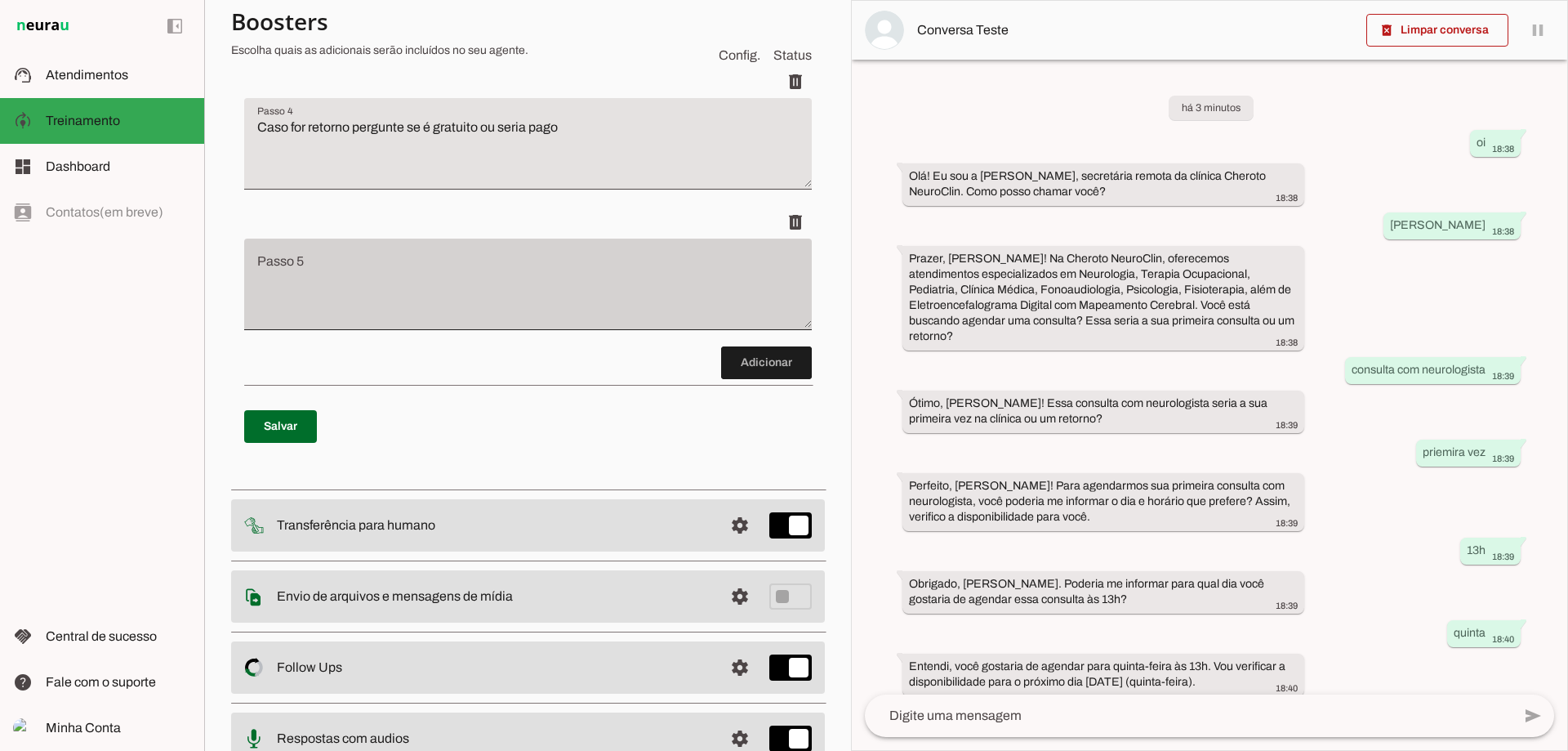
click at [519, 251] on div at bounding box center [528, 284] width 568 height 91
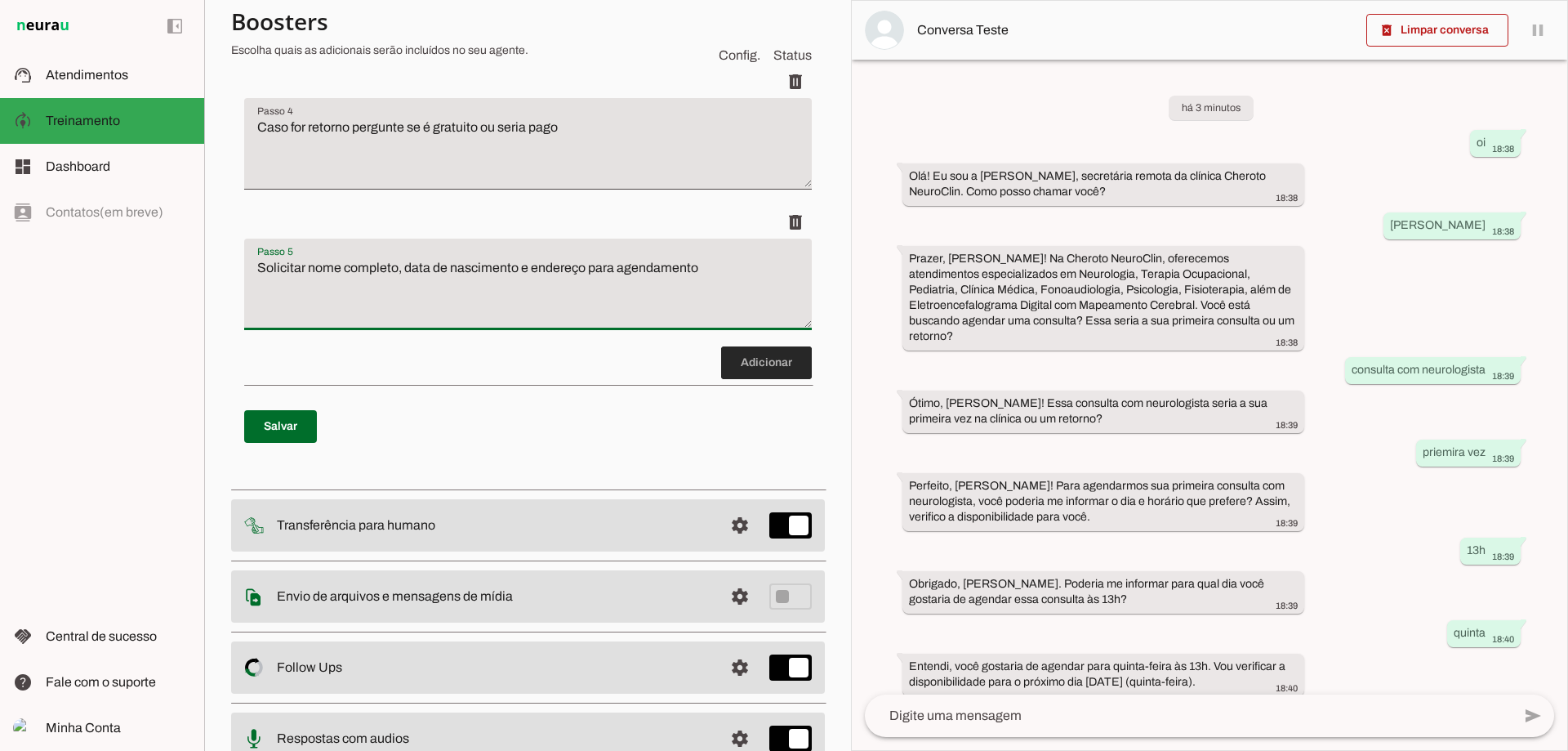
type textarea "Solicitar nome completo, data de nascimento e endereço para agendamento"
type md-filled-text-field "Solicitar nome completo, data de nascimento e endereço para agendamento"
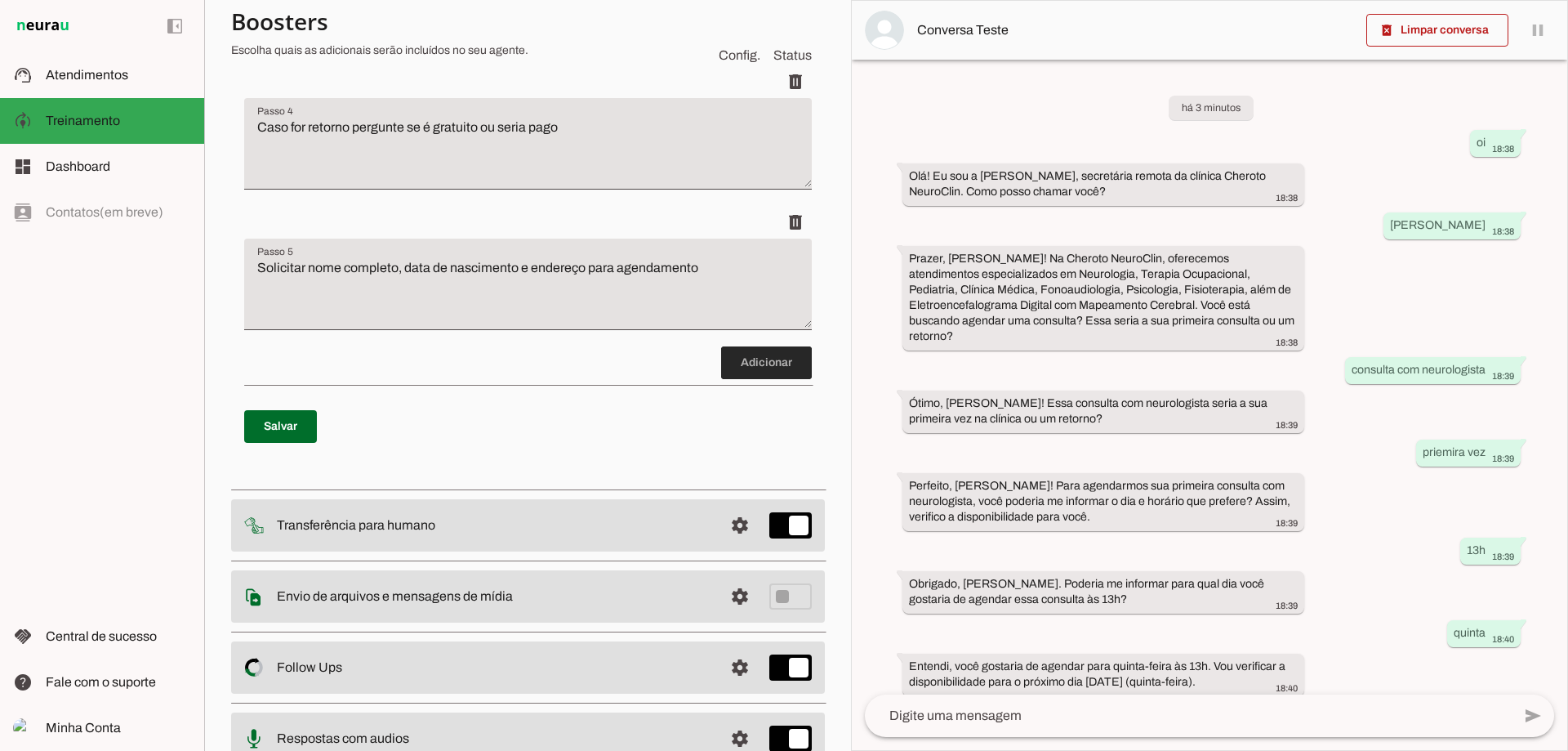
click at [722, 357] on span at bounding box center [767, 362] width 90 height 39
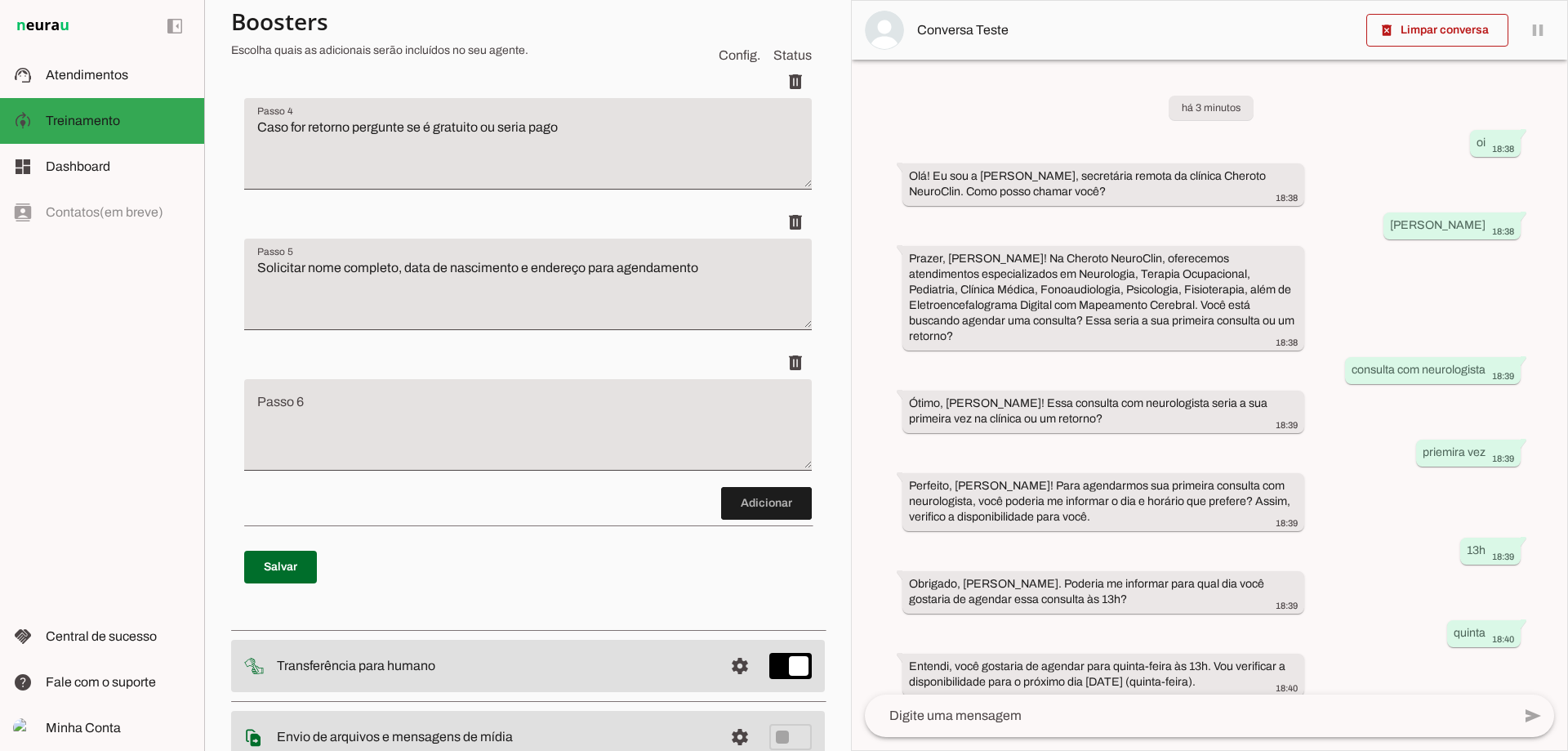
scroll to position [808, 0]
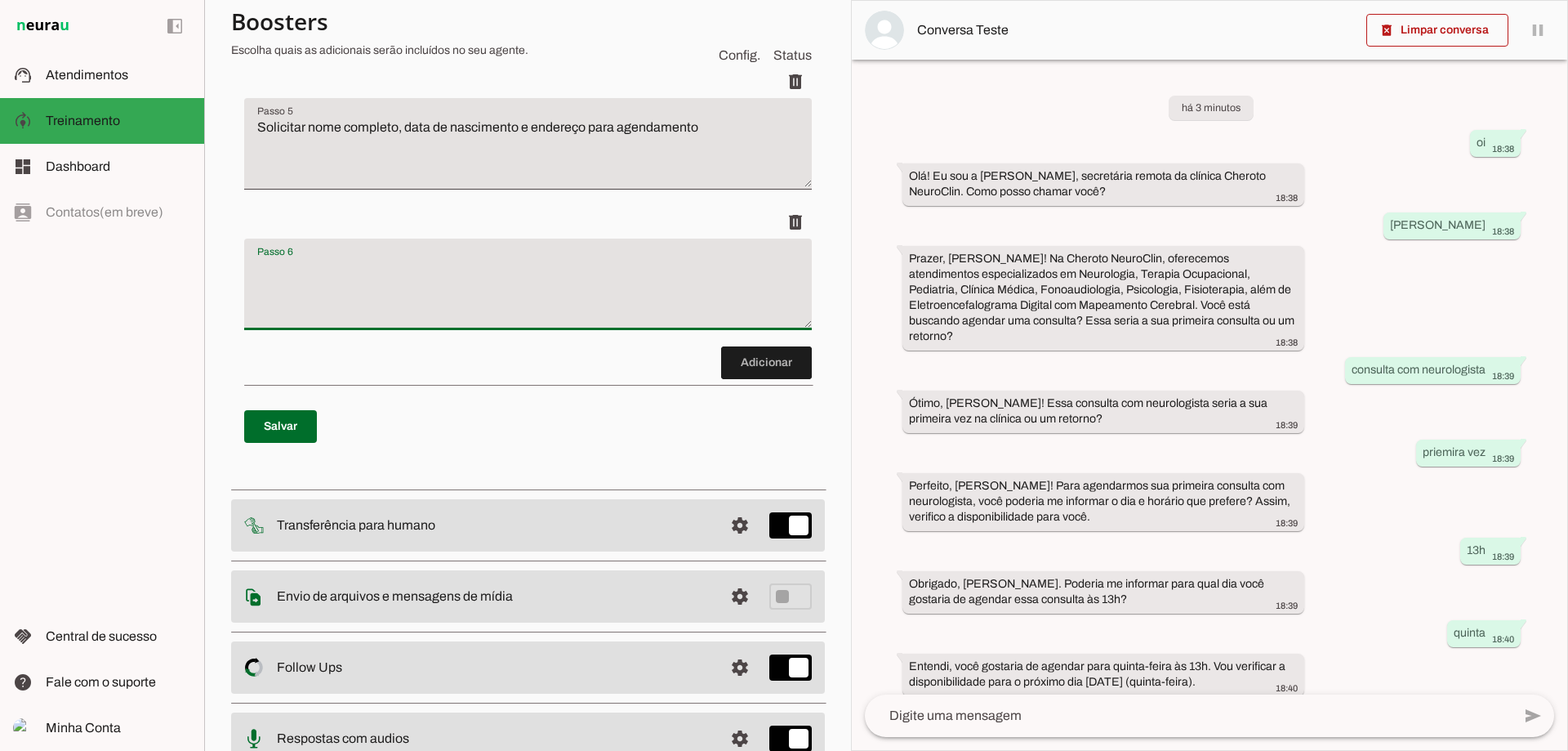
click at [352, 294] on textarea "Passo 6" at bounding box center [528, 291] width 568 height 66
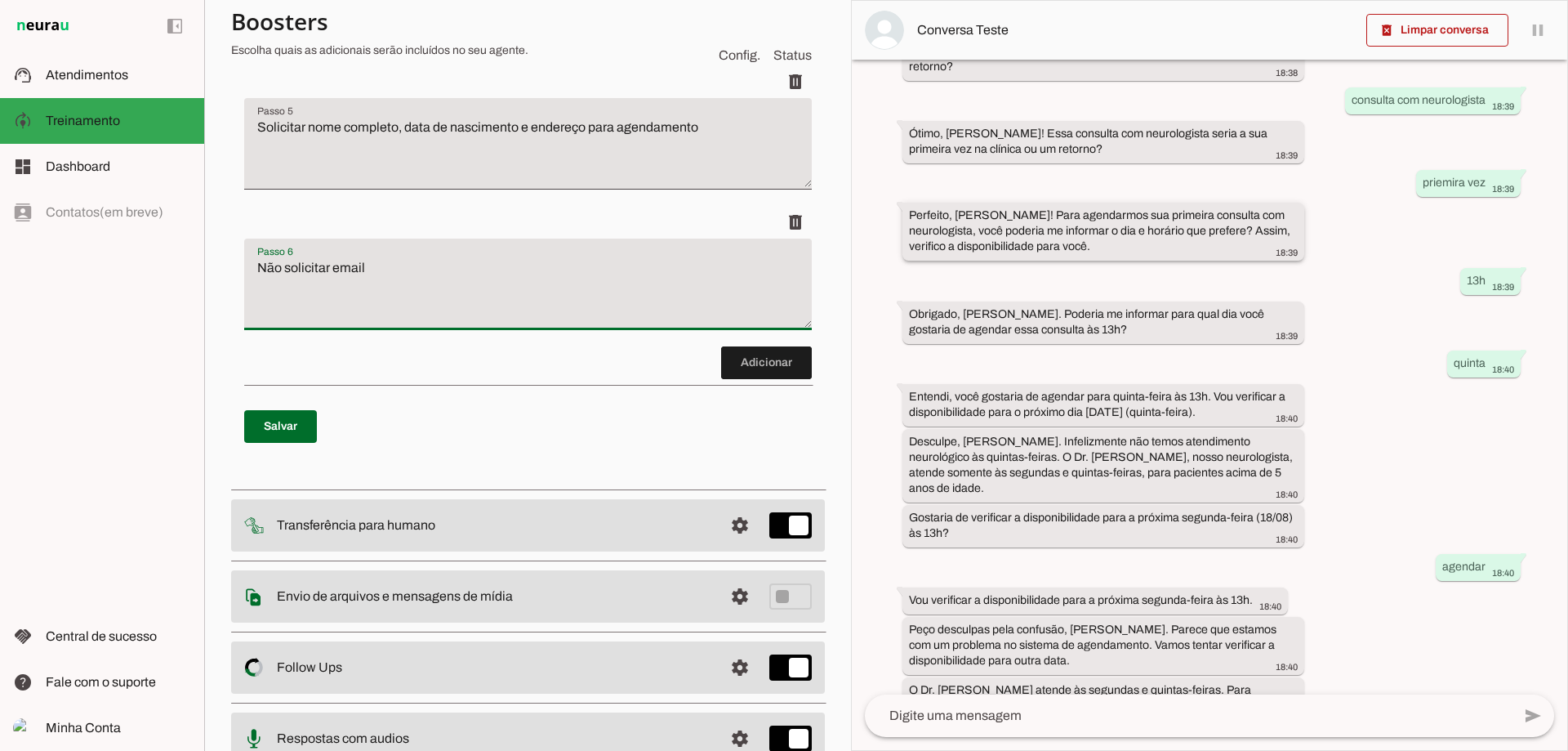
scroll to position [323, 0]
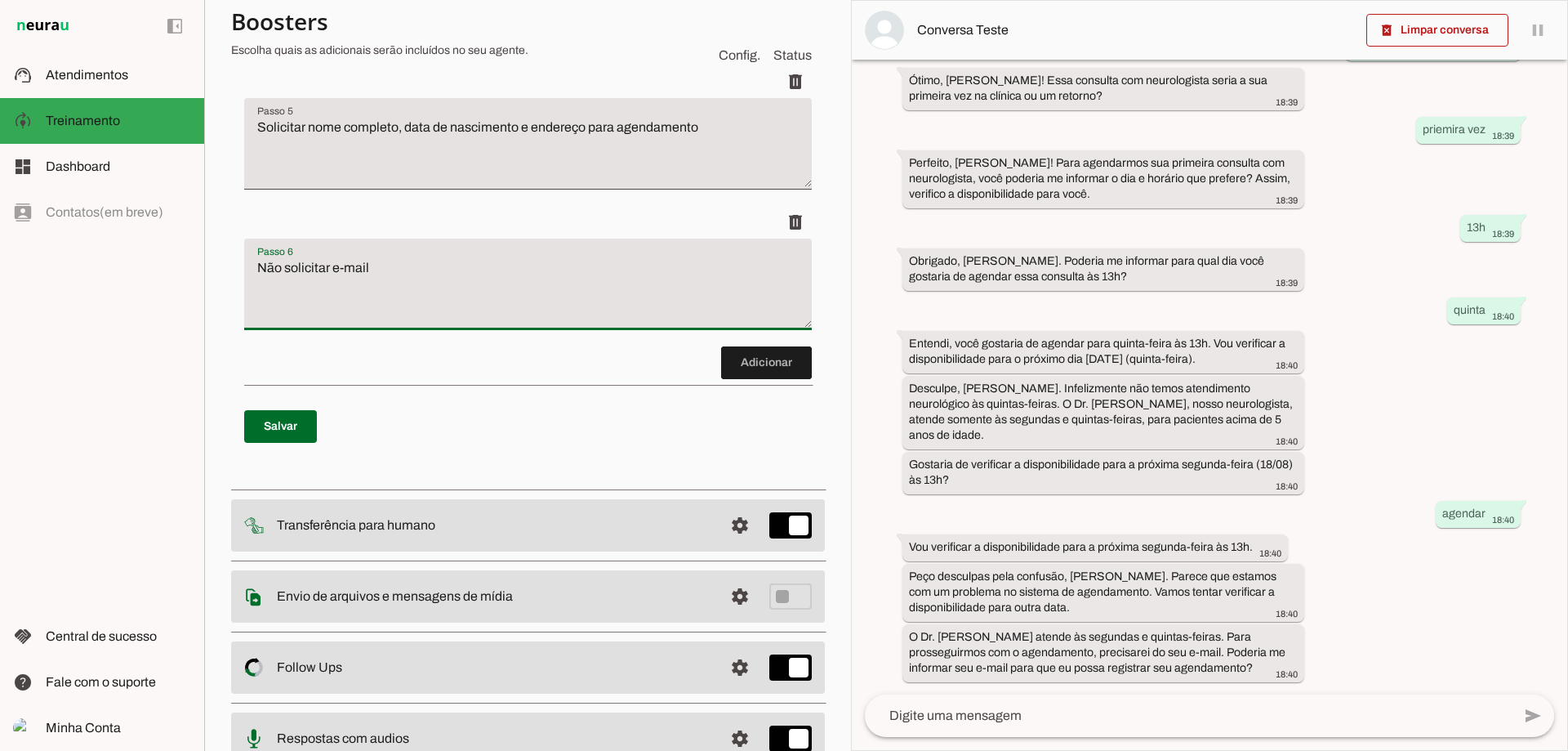
type textarea "Não solicitar e-mail"
type md-filled-text-field "Não solicitar e-mail"
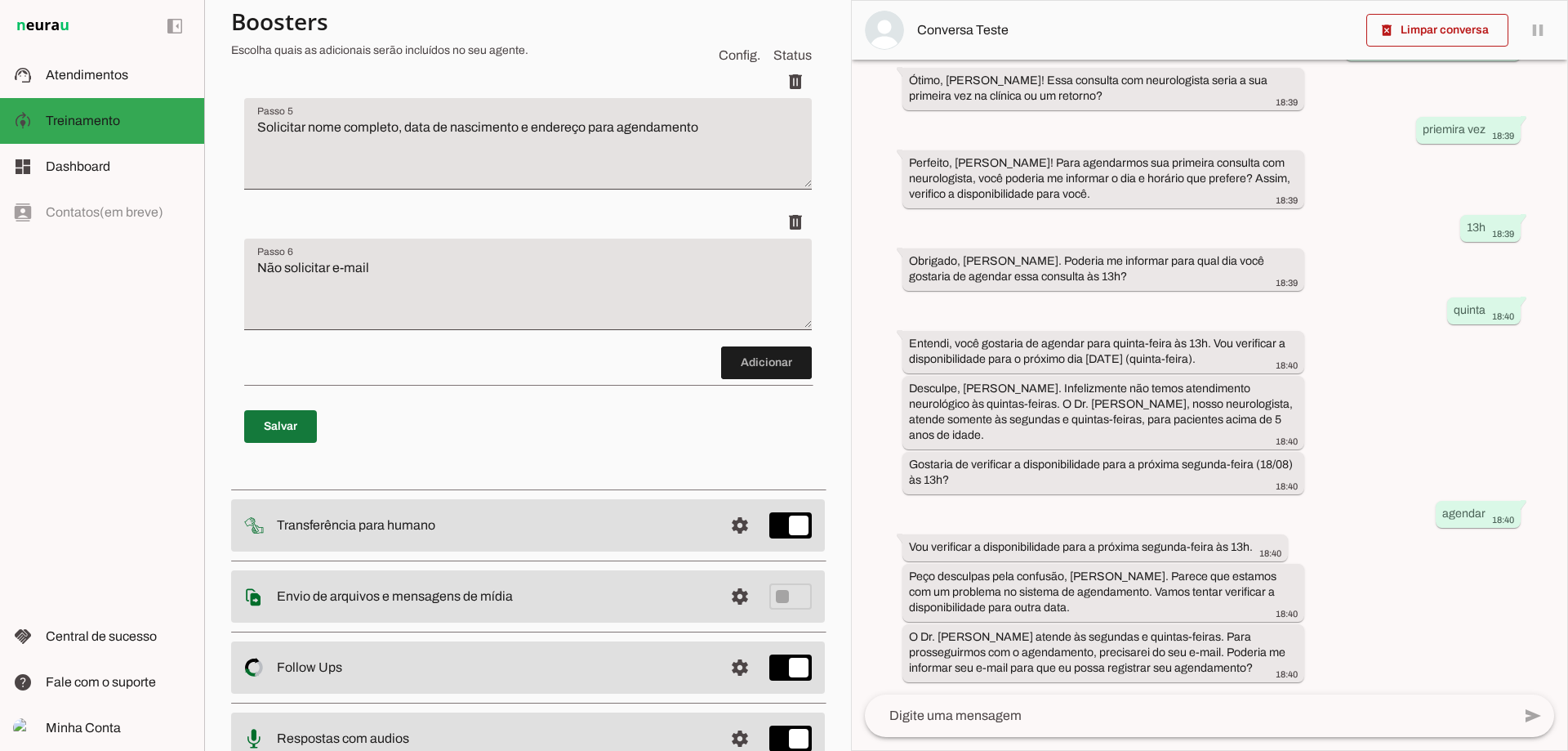
click at [284, 419] on span at bounding box center [281, 426] width 73 height 39
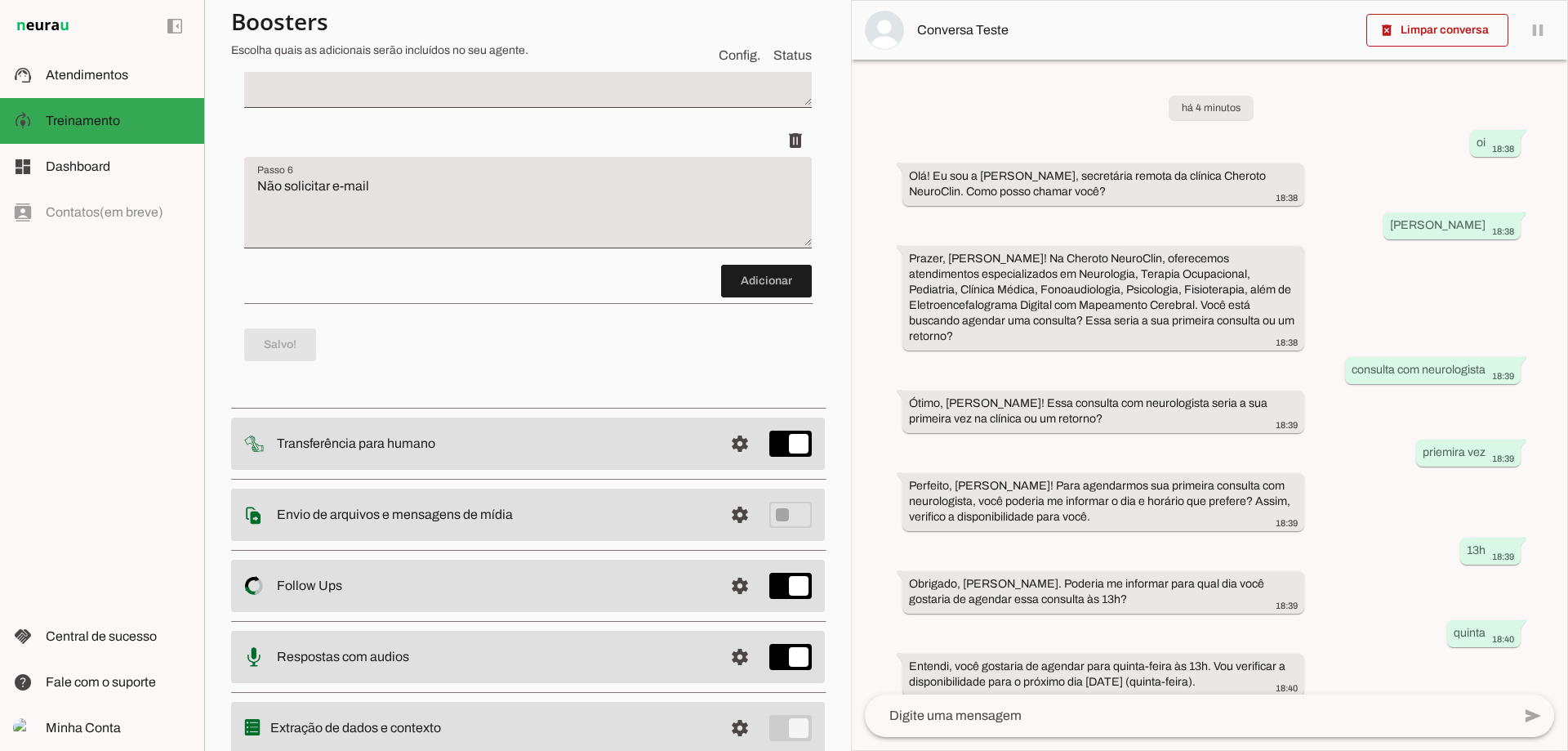
scroll to position [948, 0]
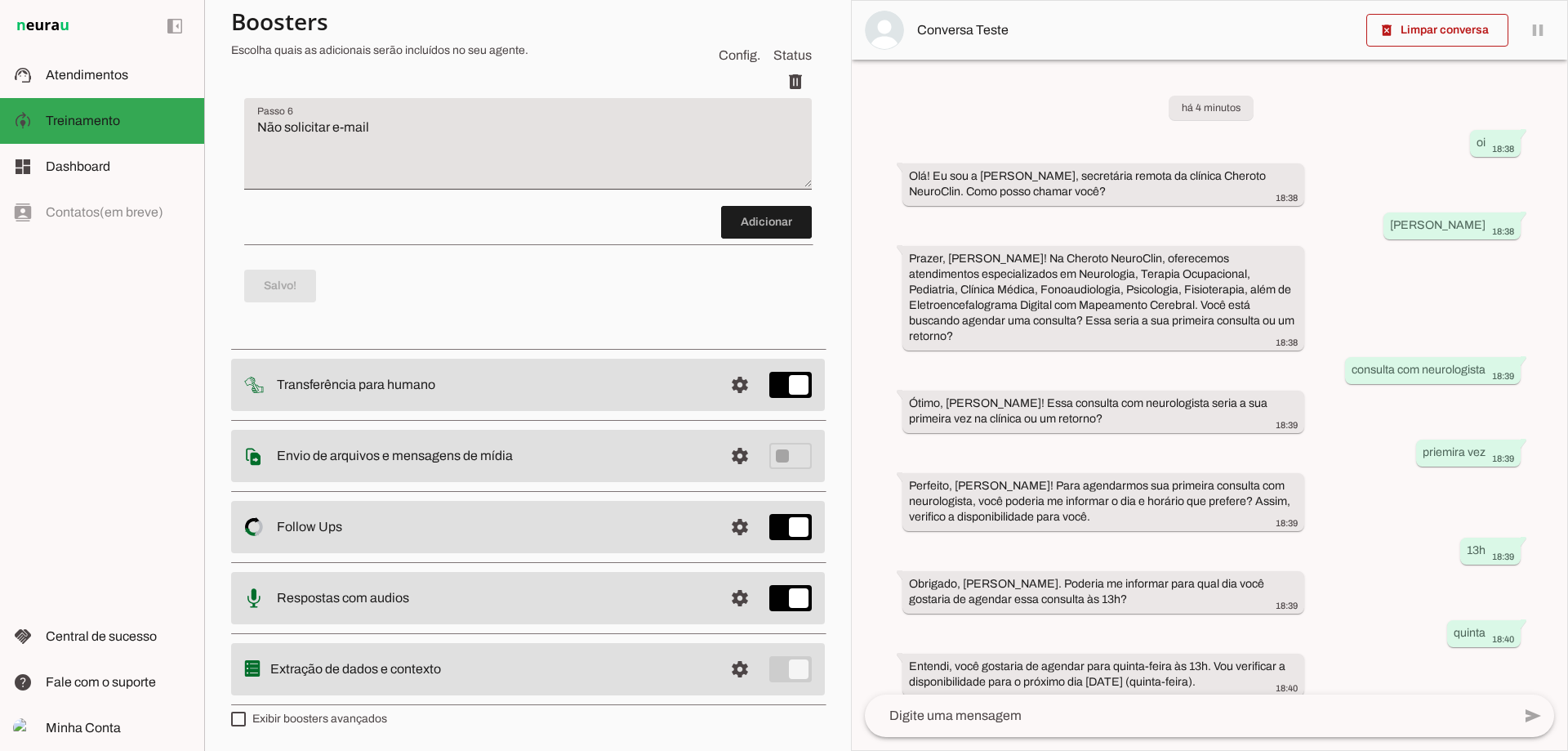
click at [0, 0] on slot "Extração de dados e contexto" at bounding box center [0, 0] width 0 height 0
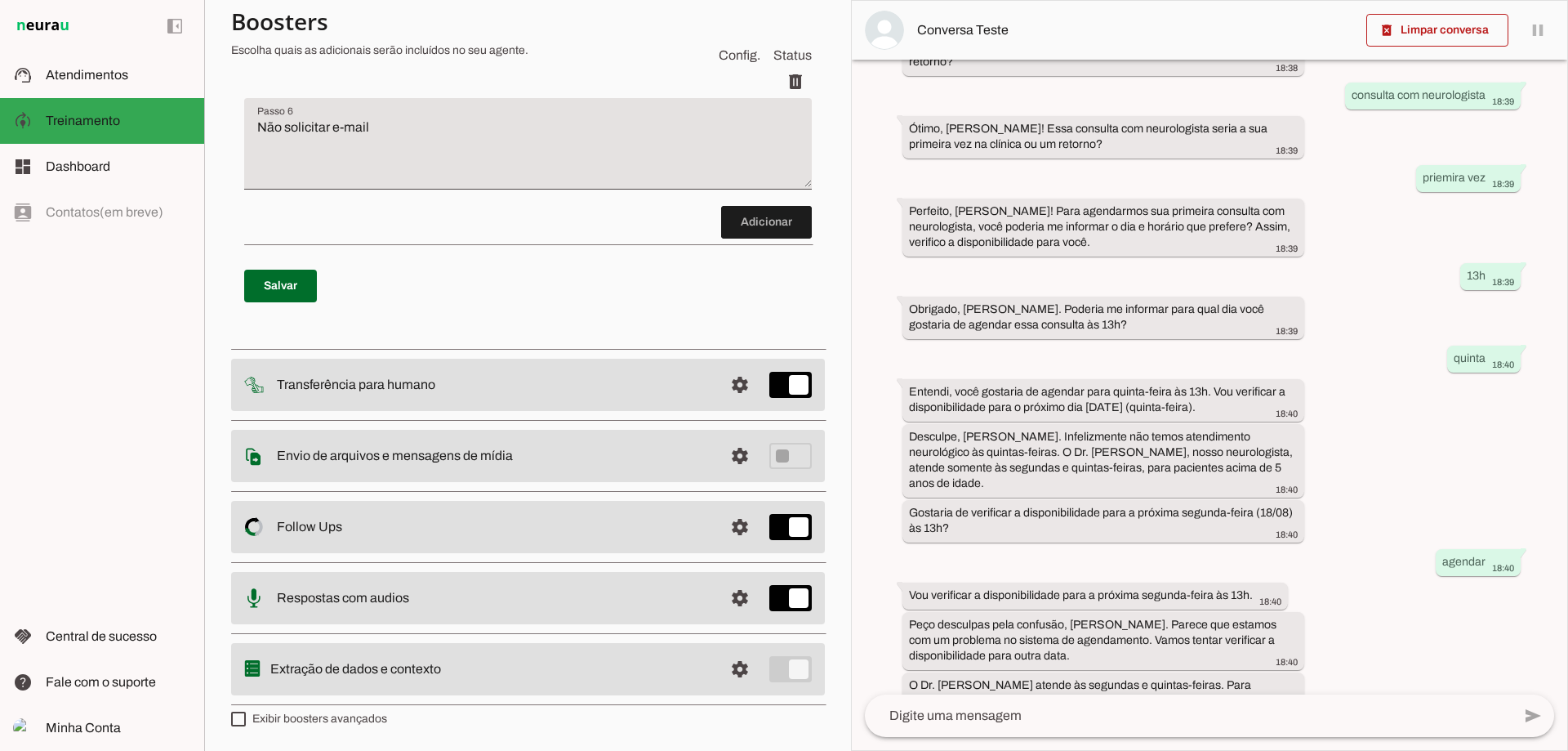
scroll to position [323, 0]
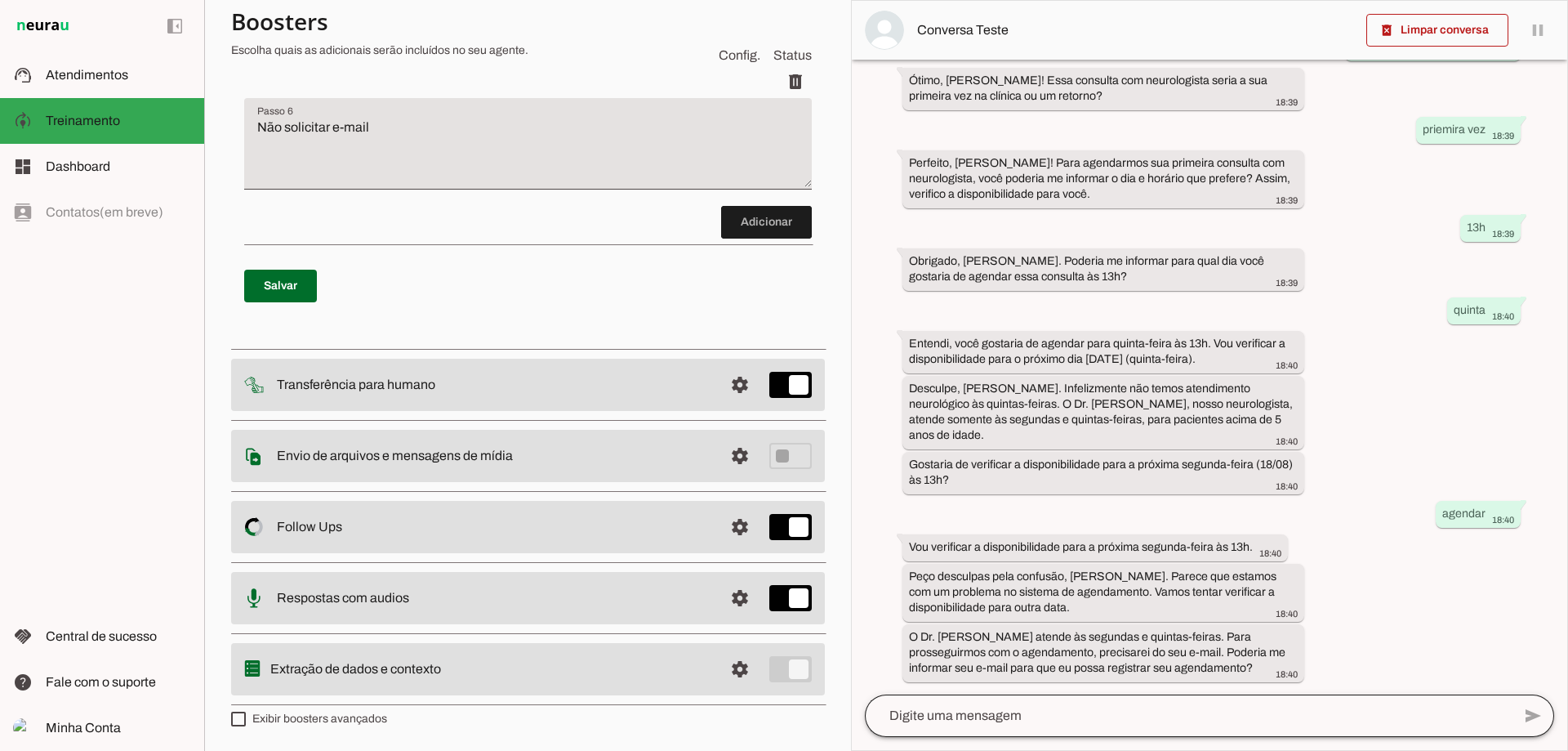
click at [1220, 729] on div at bounding box center [1188, 715] width 647 height 42
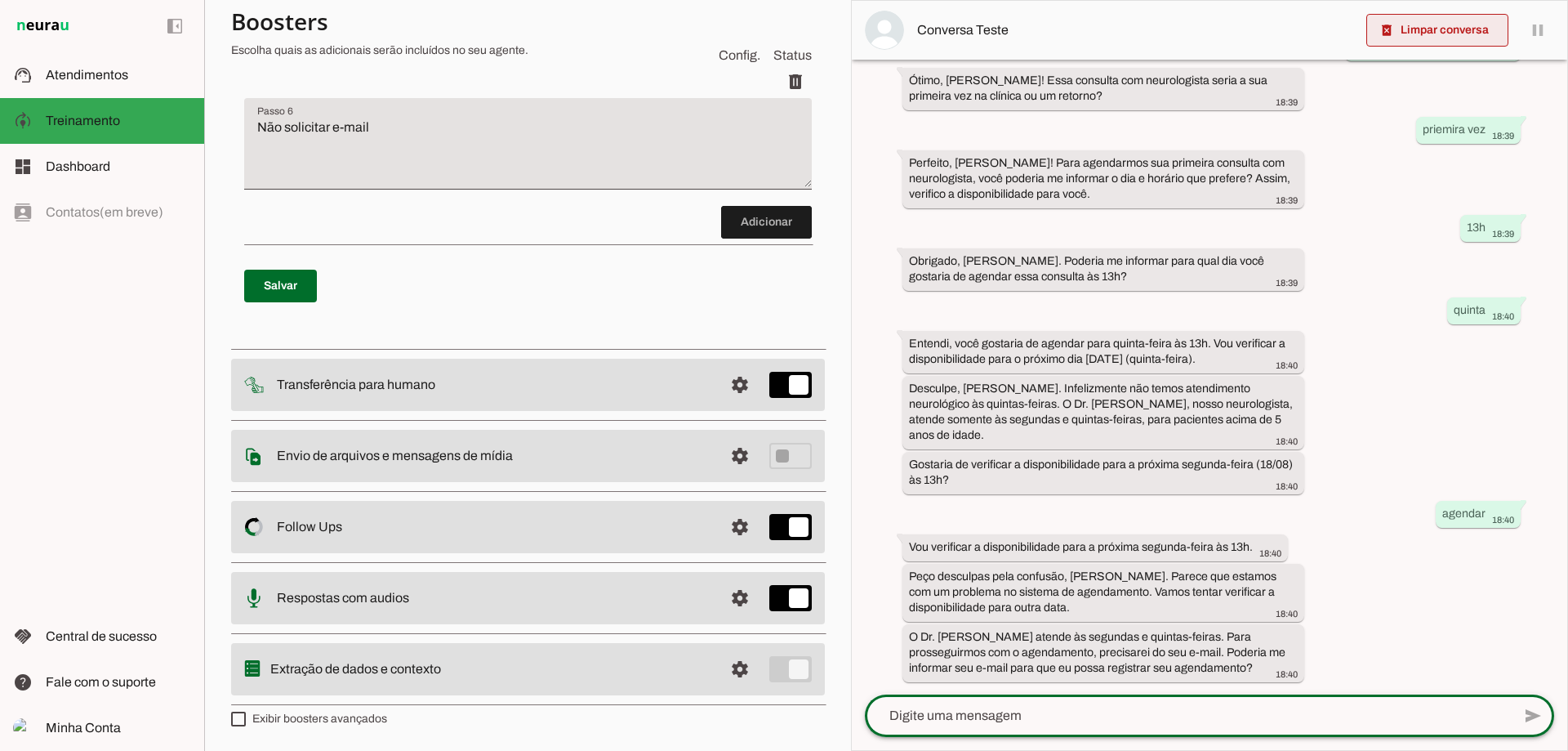
click at [1462, 20] on span at bounding box center [1437, 30] width 142 height 39
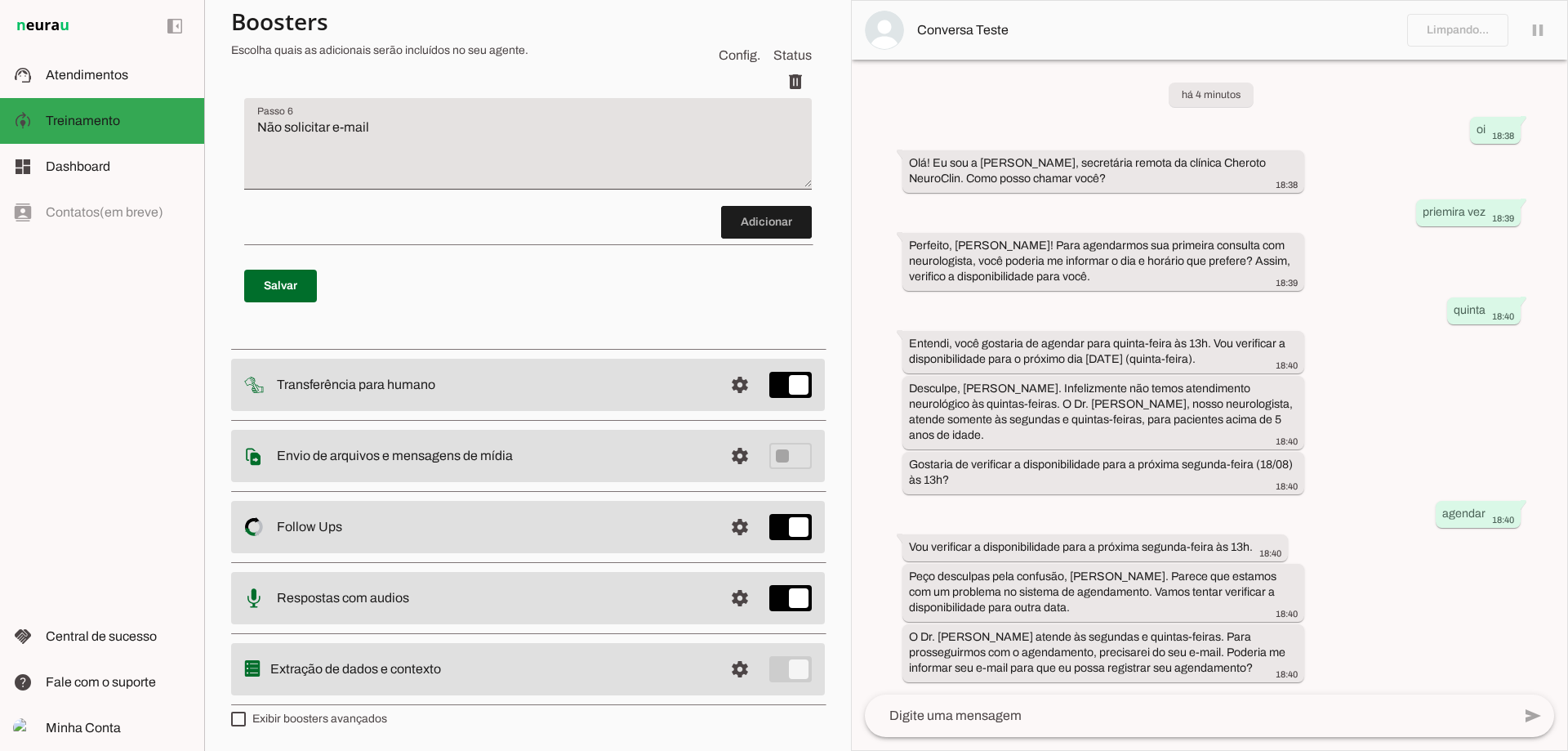
scroll to position [0, 0]
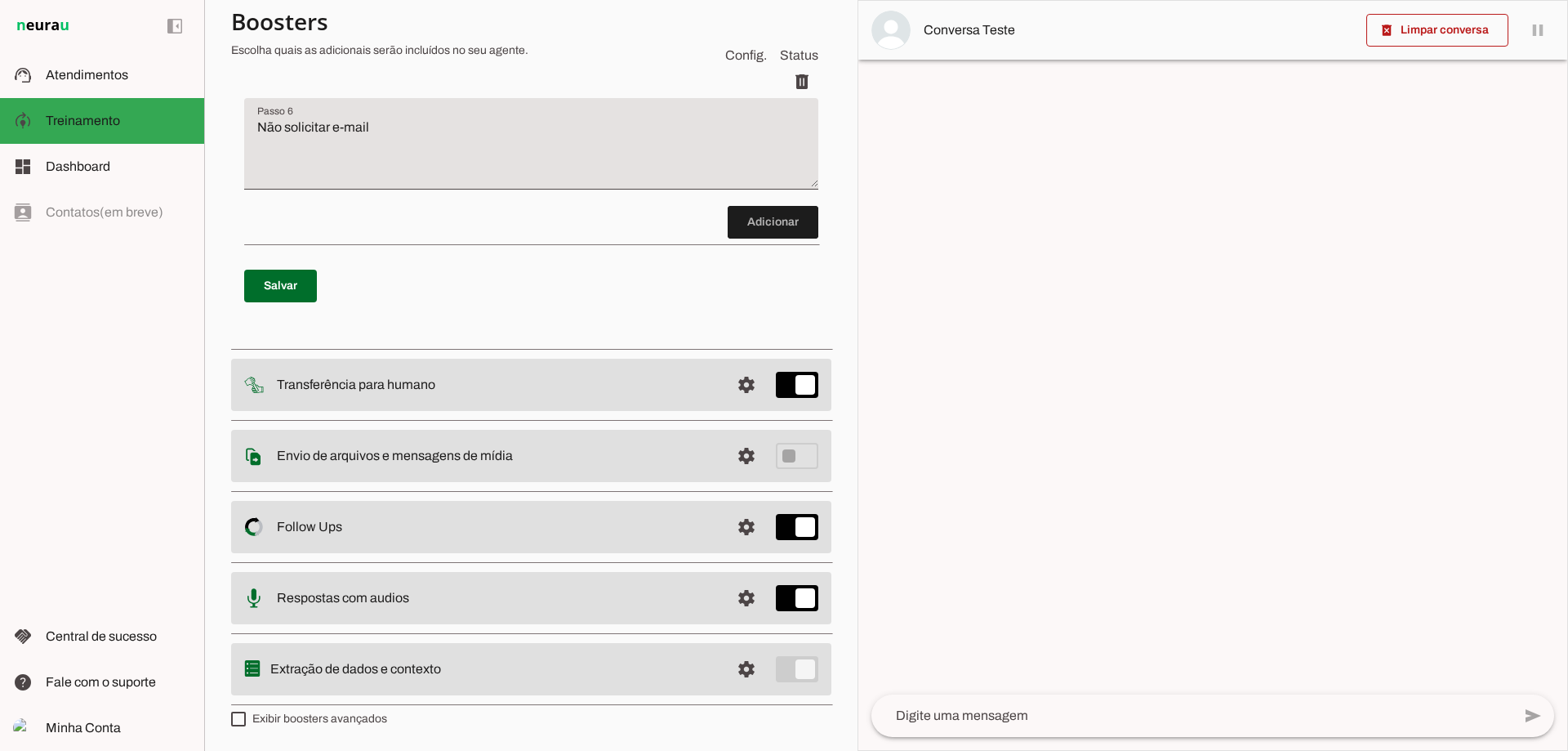
click at [1014, 717] on textarea at bounding box center [1192, 716] width 640 height 20
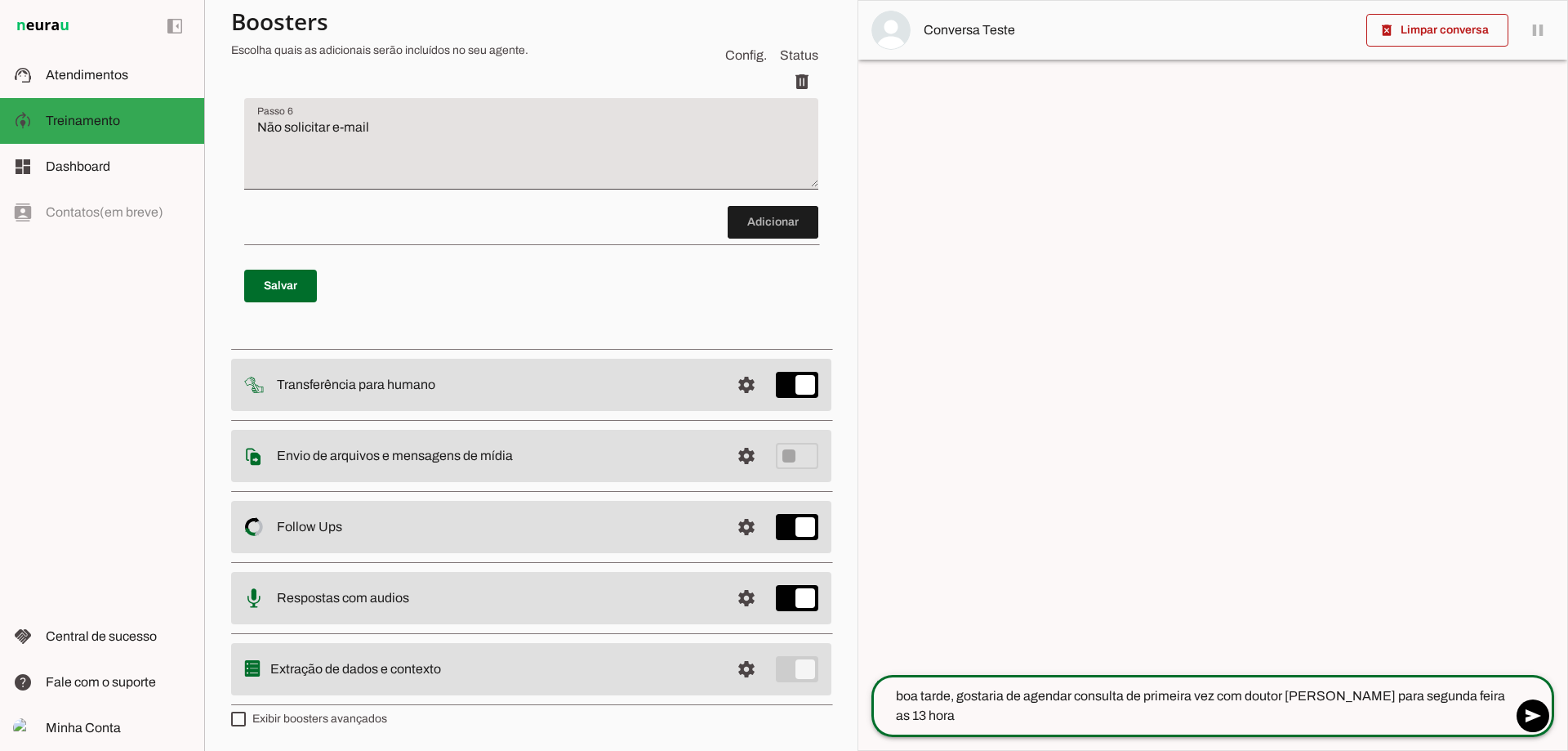
type textarea "boa tarde, gostaria de agendar consulta de primeira vez com doutor [PERSON_NAME…"
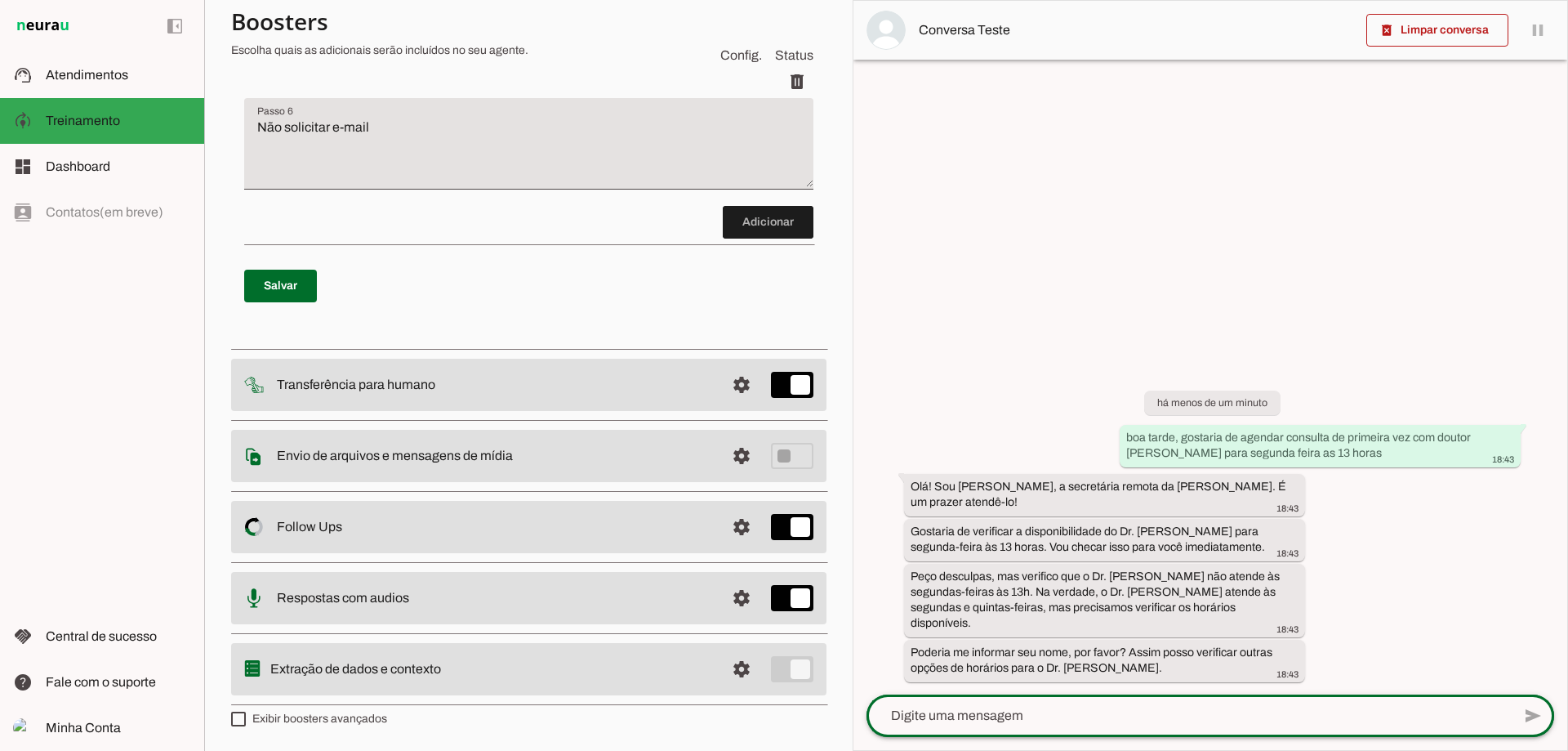
click at [1120, 694] on div at bounding box center [1189, 715] width 645 height 42
click at [955, 708] on textarea at bounding box center [1189, 716] width 645 height 20
type textarea "[PERSON_NAME]"
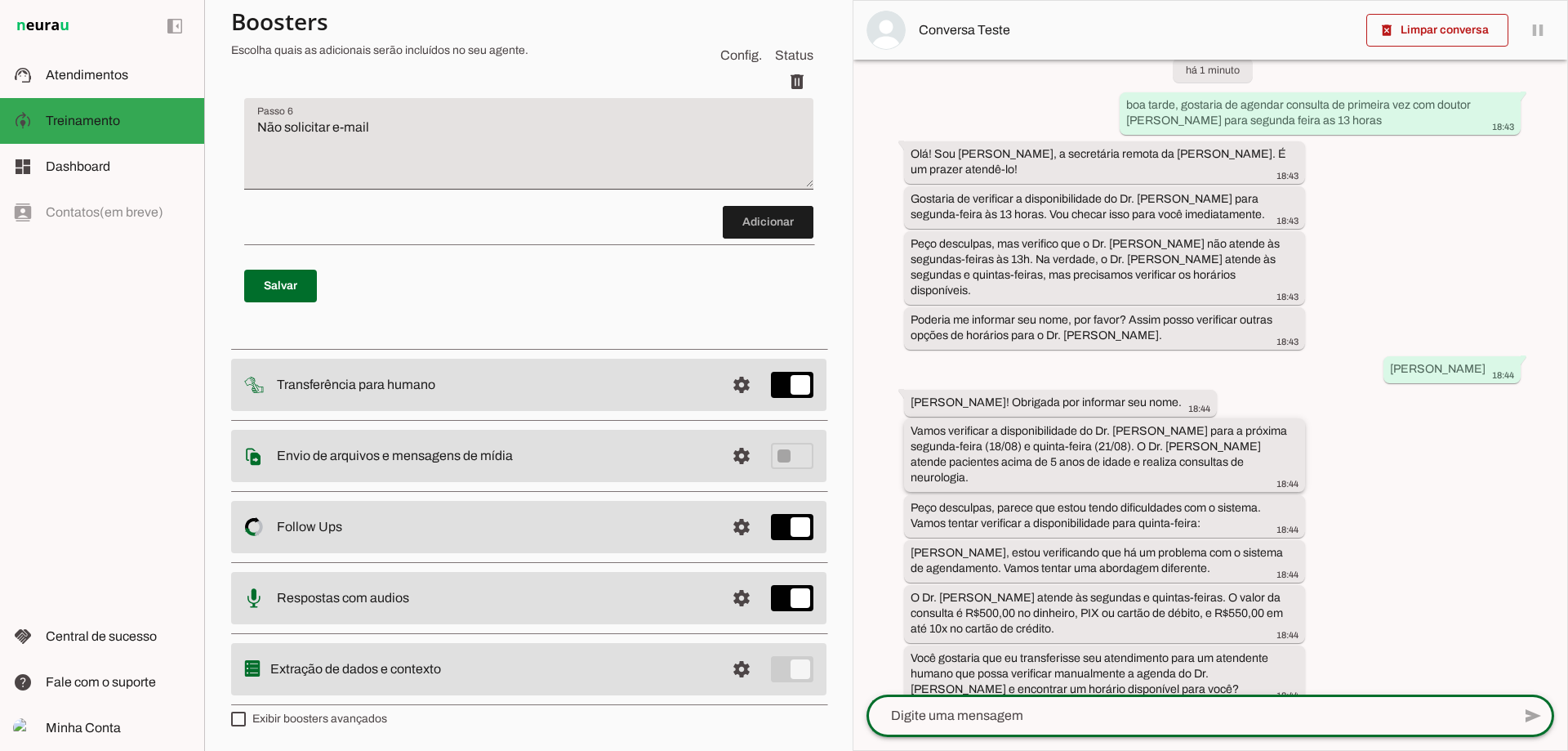
scroll to position [75, 0]
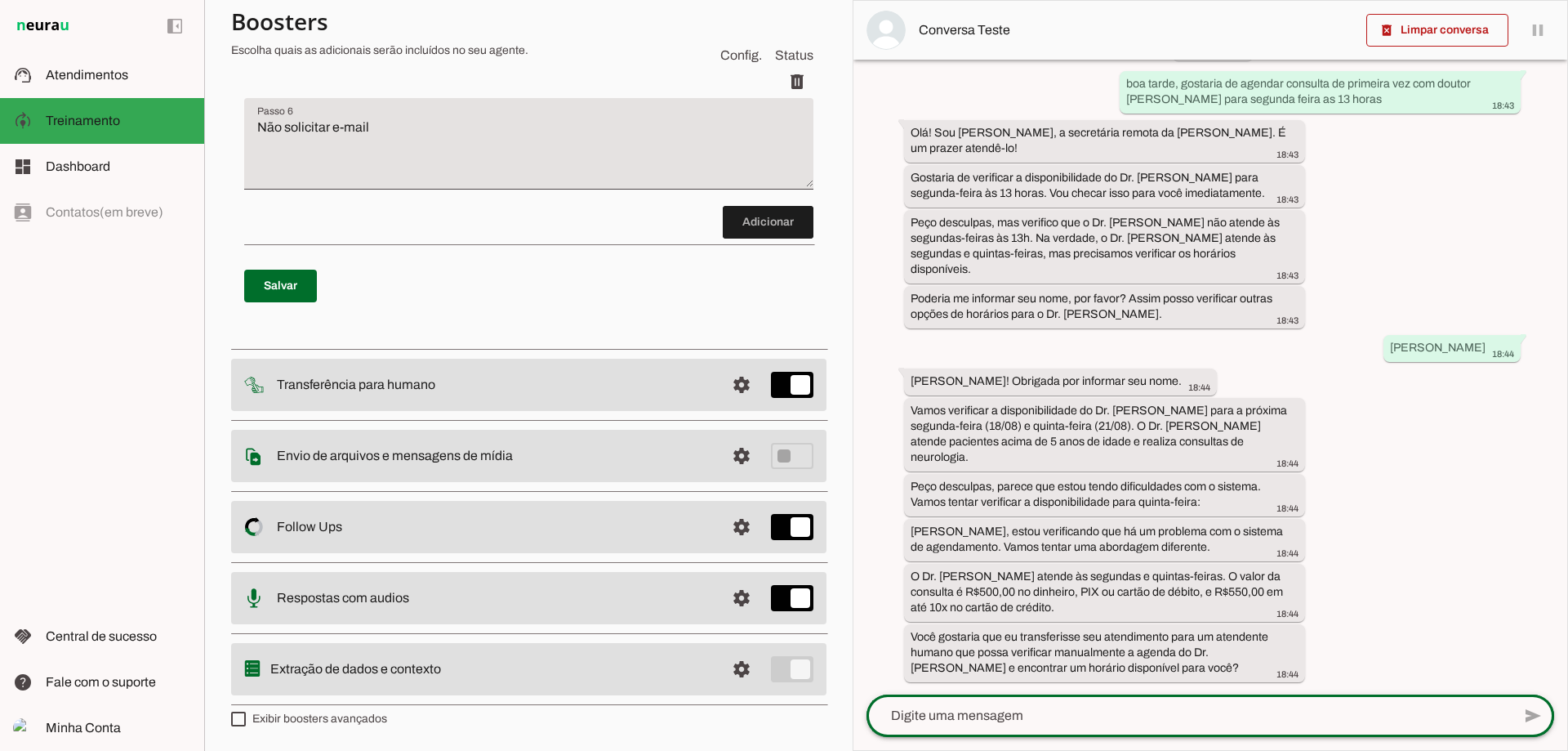
click at [1254, 727] on div at bounding box center [1189, 715] width 645 height 42
click at [1238, 703] on div at bounding box center [1189, 715] width 645 height 42
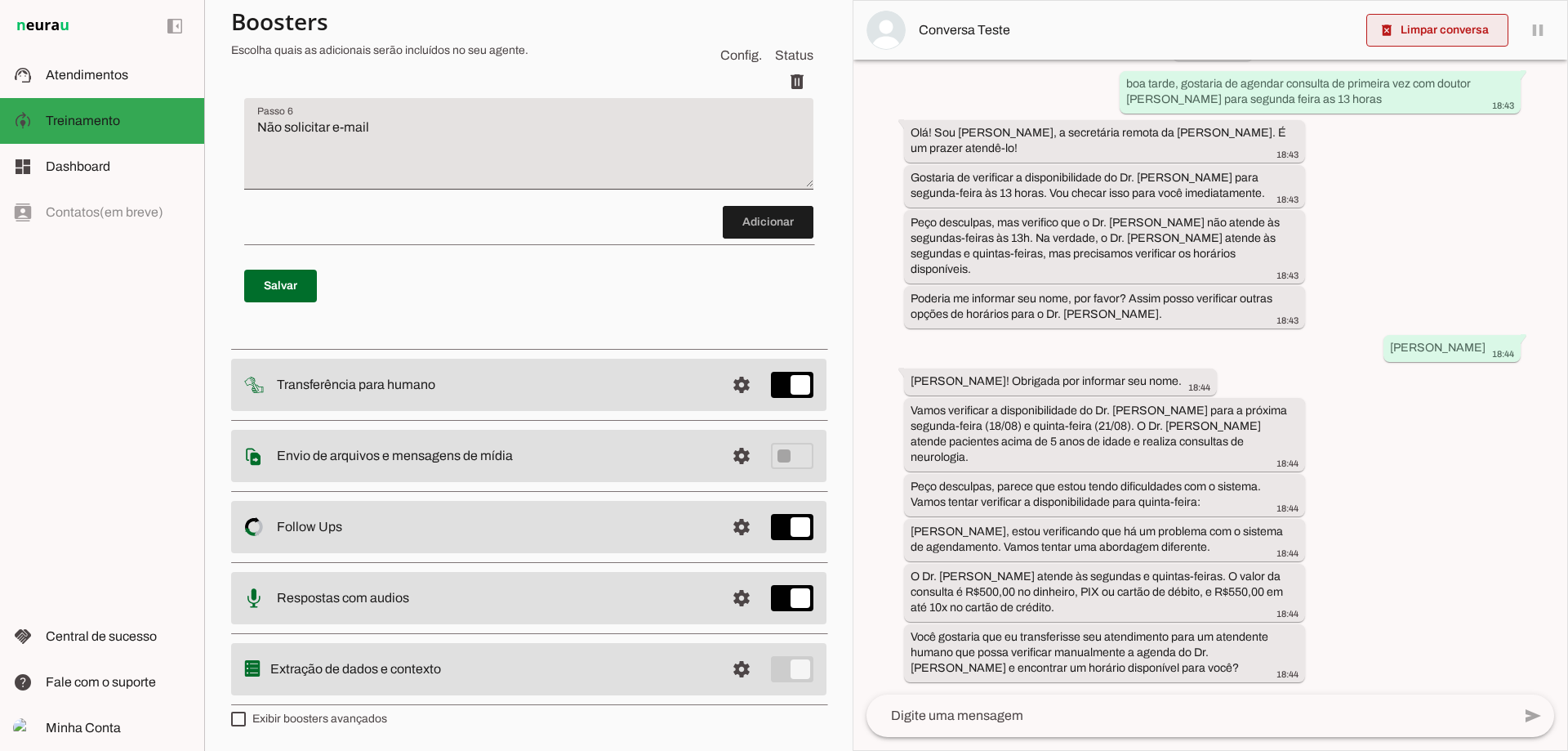
click at [1422, 39] on span at bounding box center [1437, 30] width 142 height 39
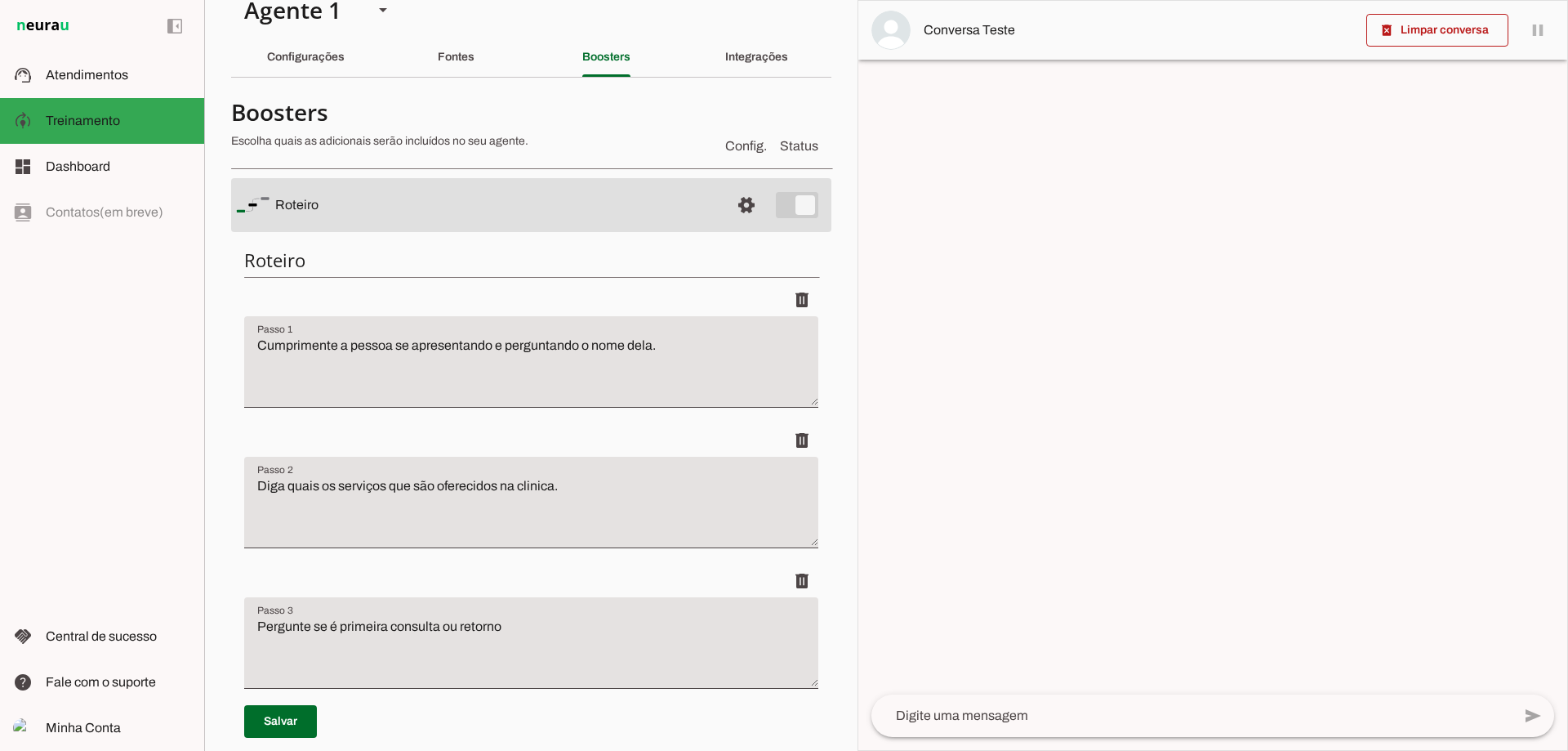
scroll to position [0, 0]
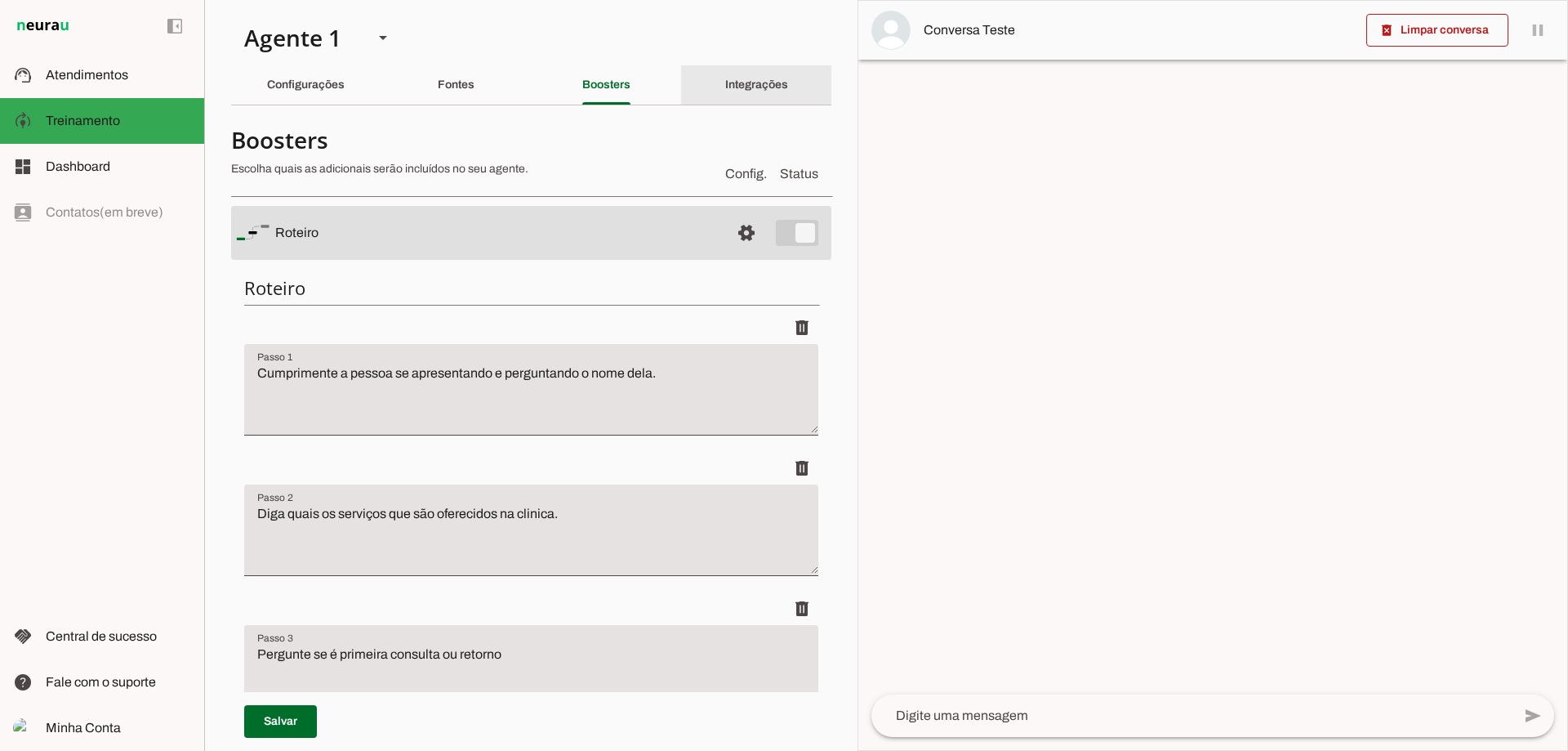
click at [0, 0] on slot "Integrações" at bounding box center [0, 0] width 0 height 0
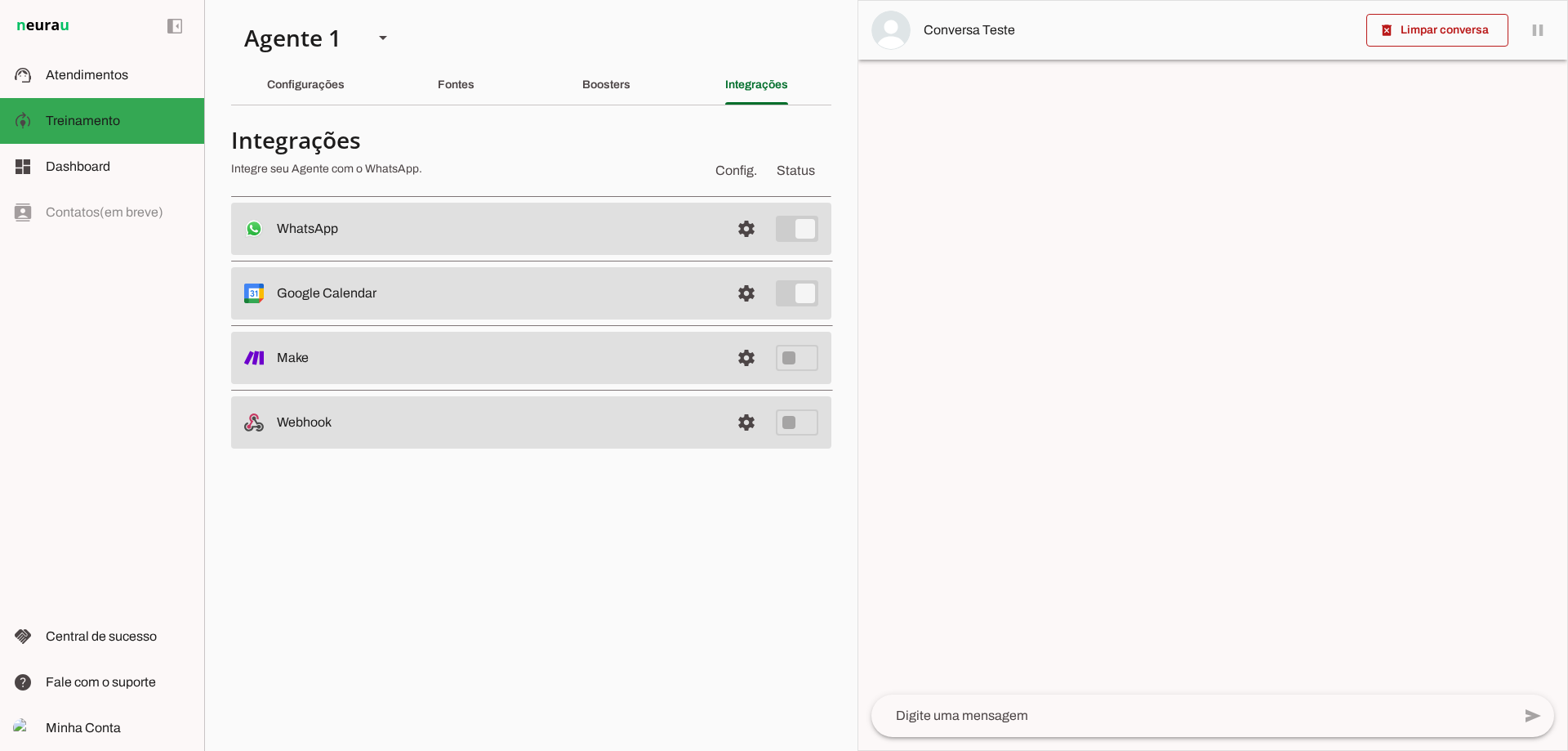
click at [327, 255] on md-item "settings Google Calendar Conectado O Agente está conectado ao calendário do Goo…" at bounding box center [530, 228] width 600 height 52
click at [744, 248] on span at bounding box center [746, 229] width 39 height 39
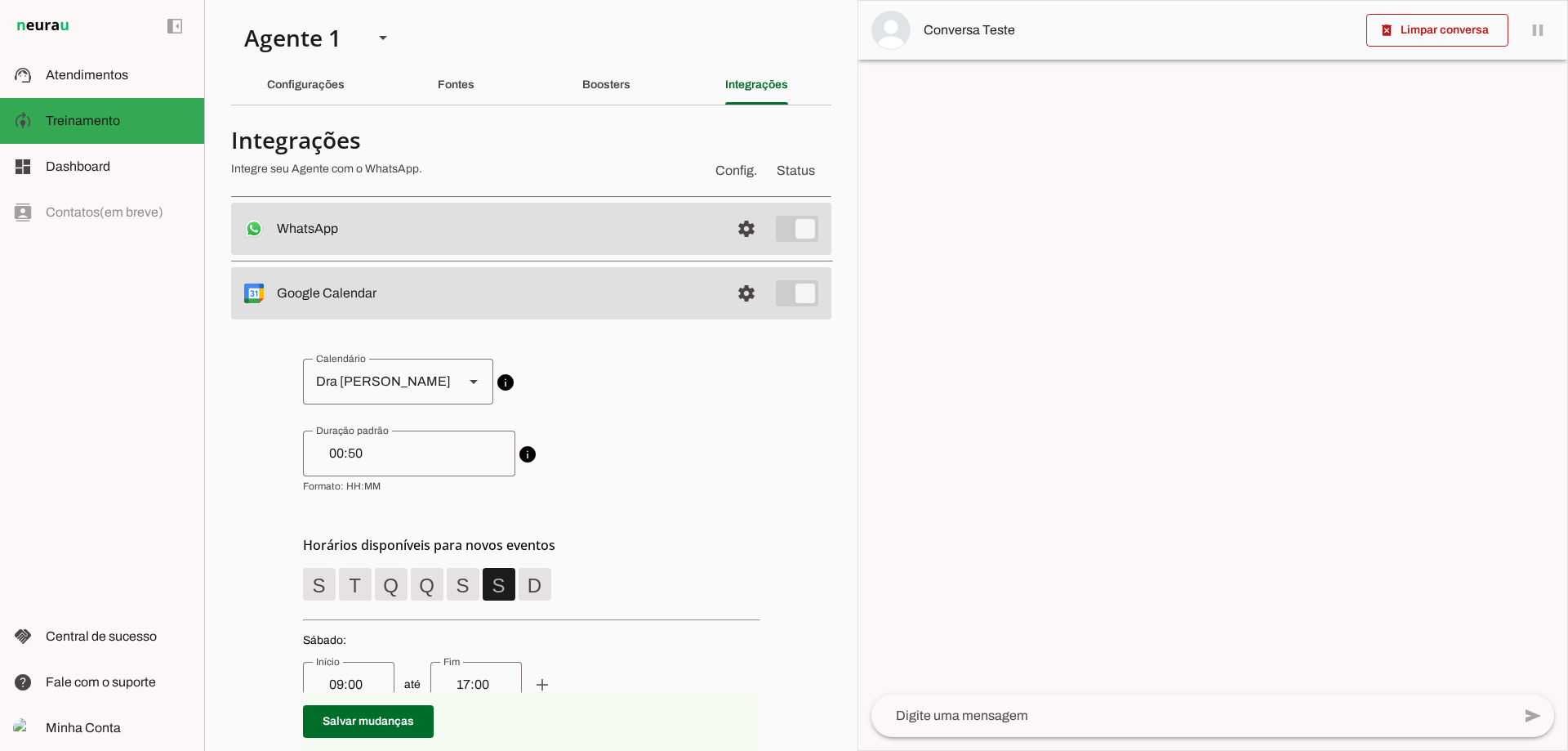
scroll to position [272, 0]
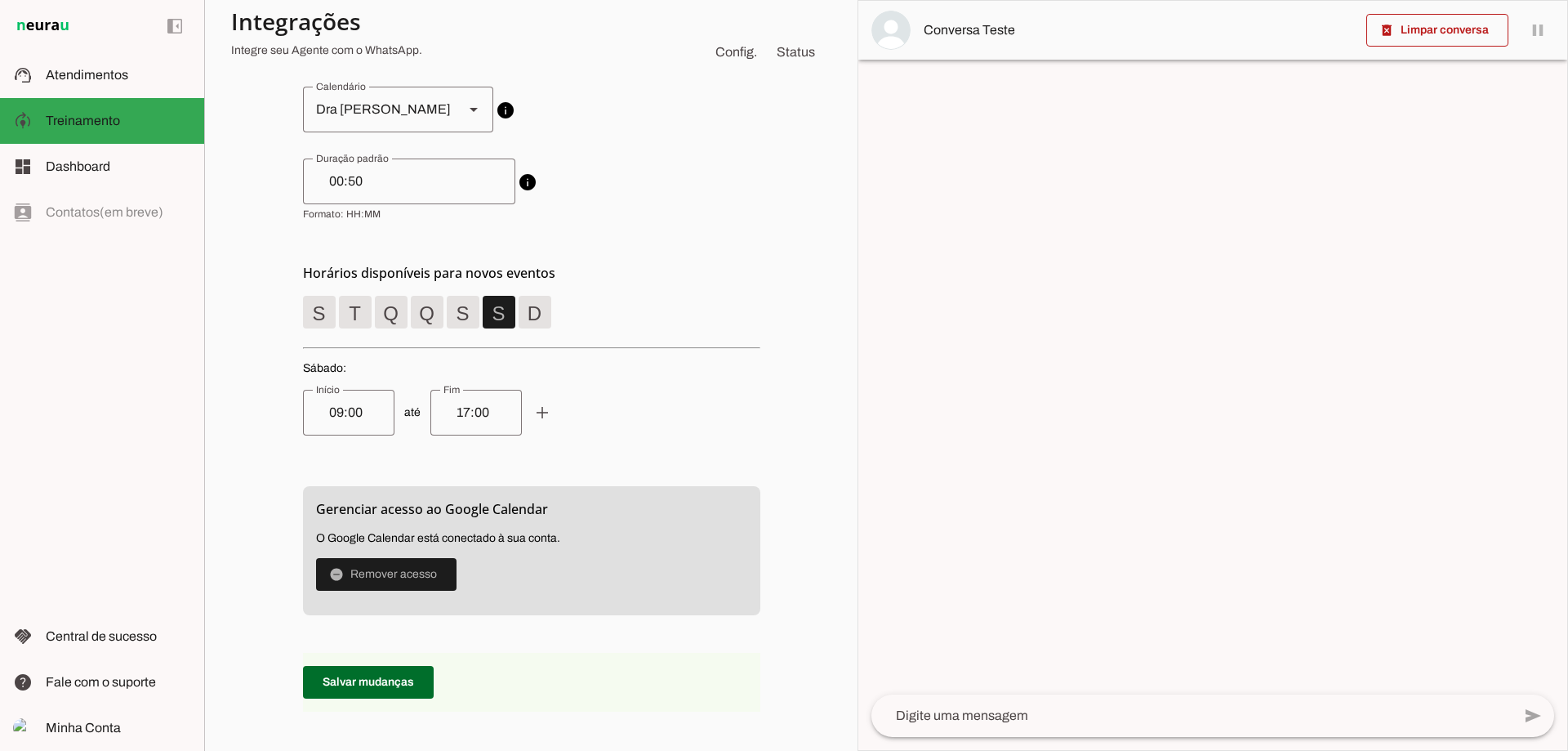
click at [383, 103] on div "Dra [PERSON_NAME]" at bounding box center [377, 109] width 148 height 46
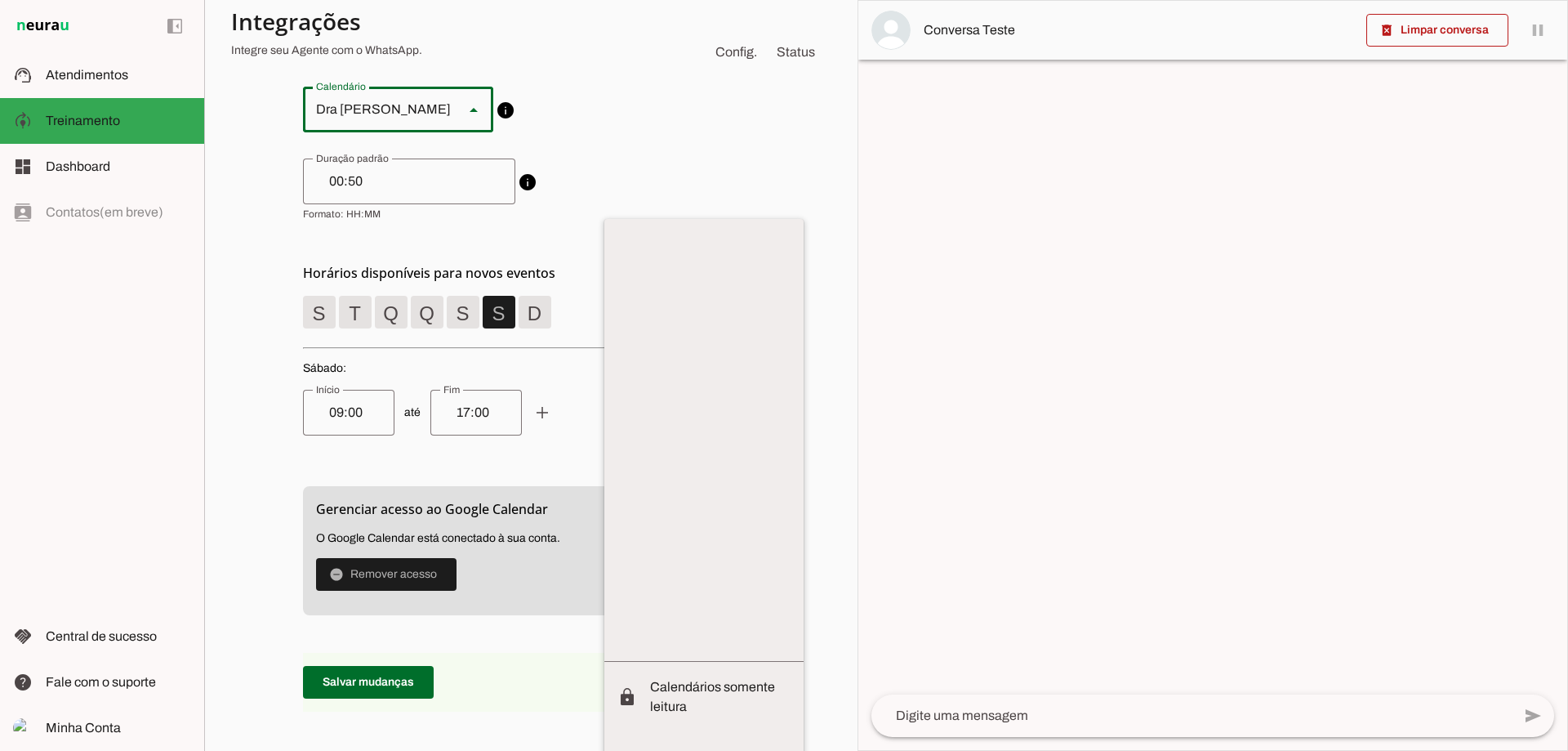
scroll to position [47, 0]
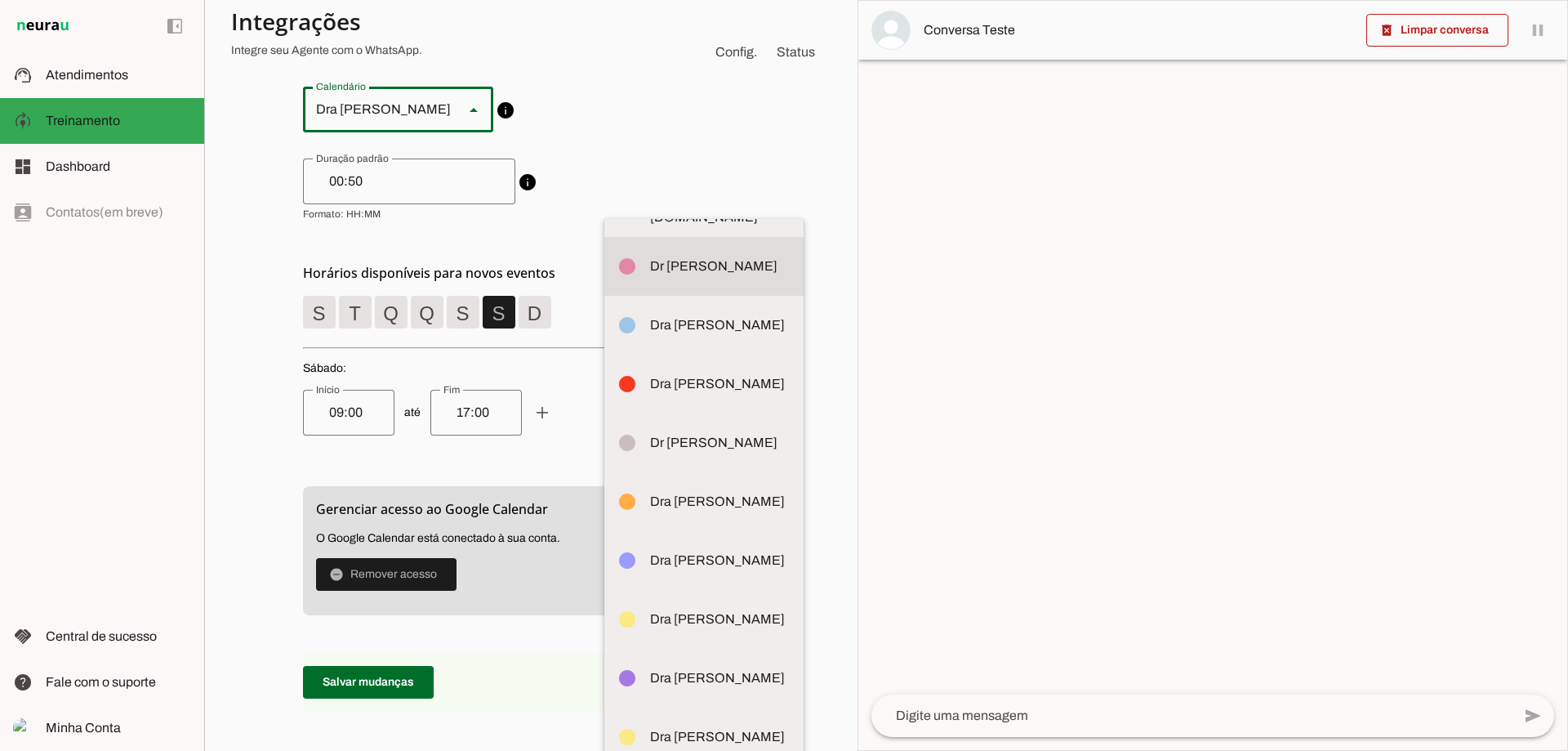
click at [605, 192] on md-item "circle Dr [PERSON_NAME]" at bounding box center [704, 207] width 199 height 59
type md-outlined-select "[EMAIL_ADDRESS][DOMAIN_NAME]"
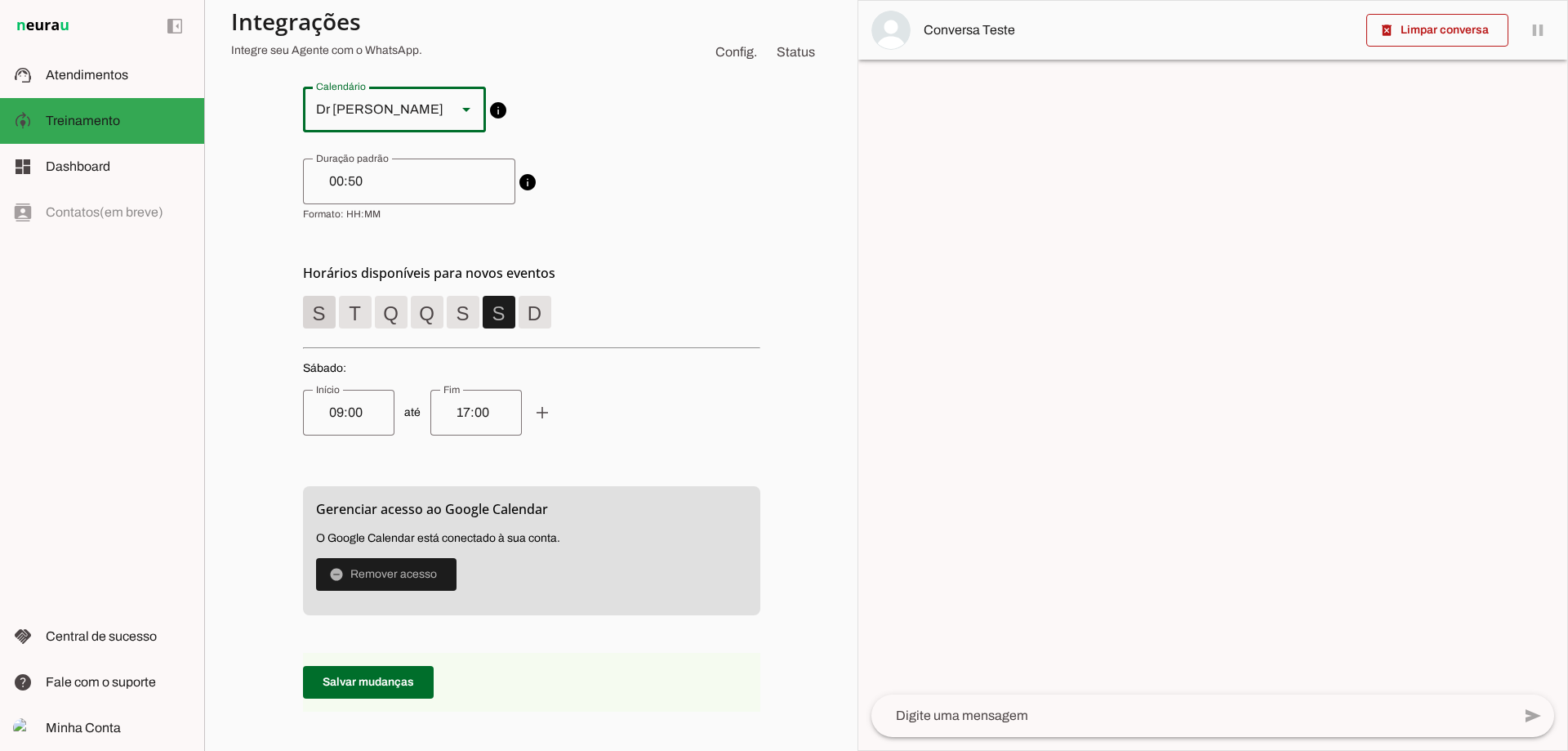
click at [324, 313] on span at bounding box center [319, 312] width 39 height 39
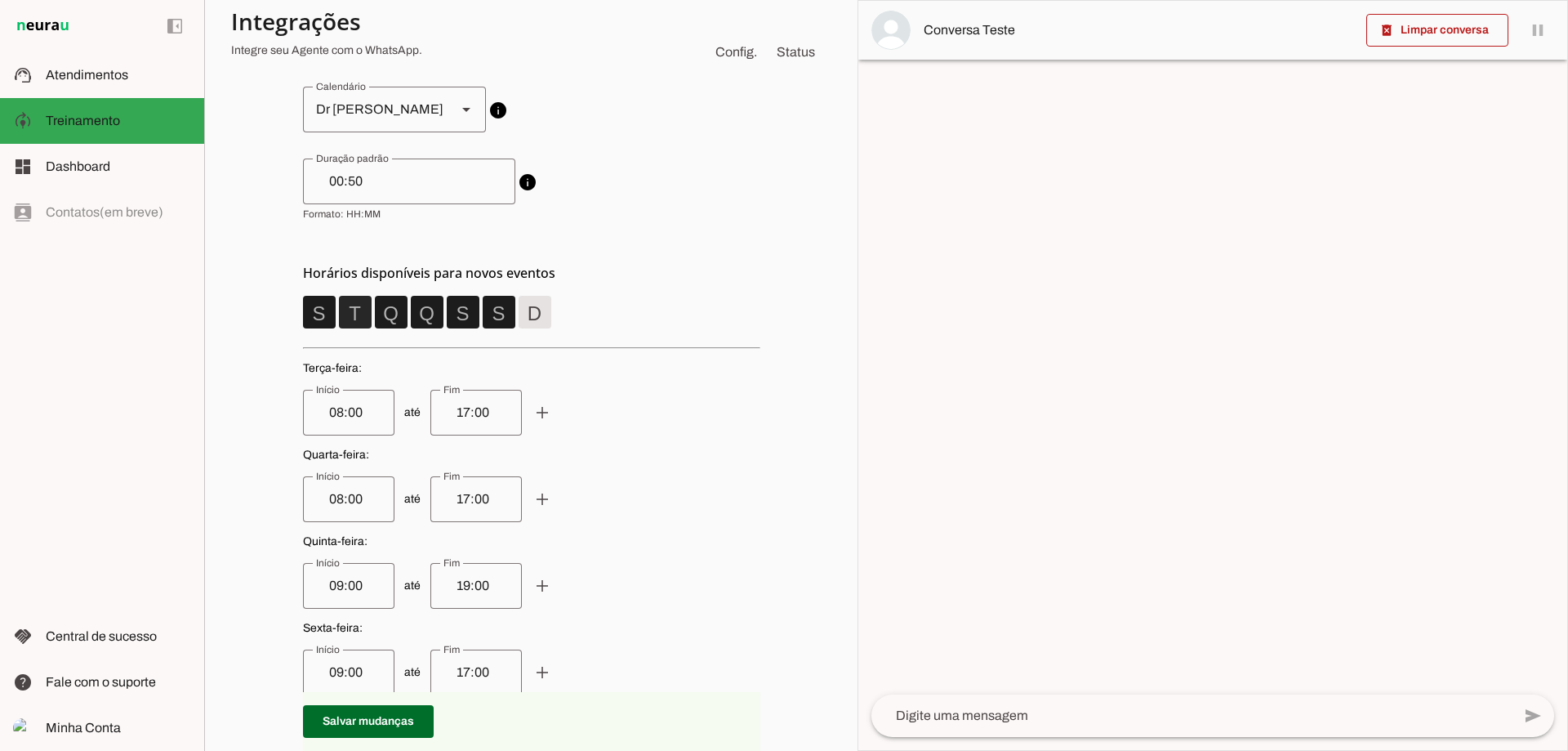
click at [339, 303] on span at bounding box center [319, 312] width 39 height 39
click at [339, 305] on span at bounding box center [319, 312] width 39 height 39
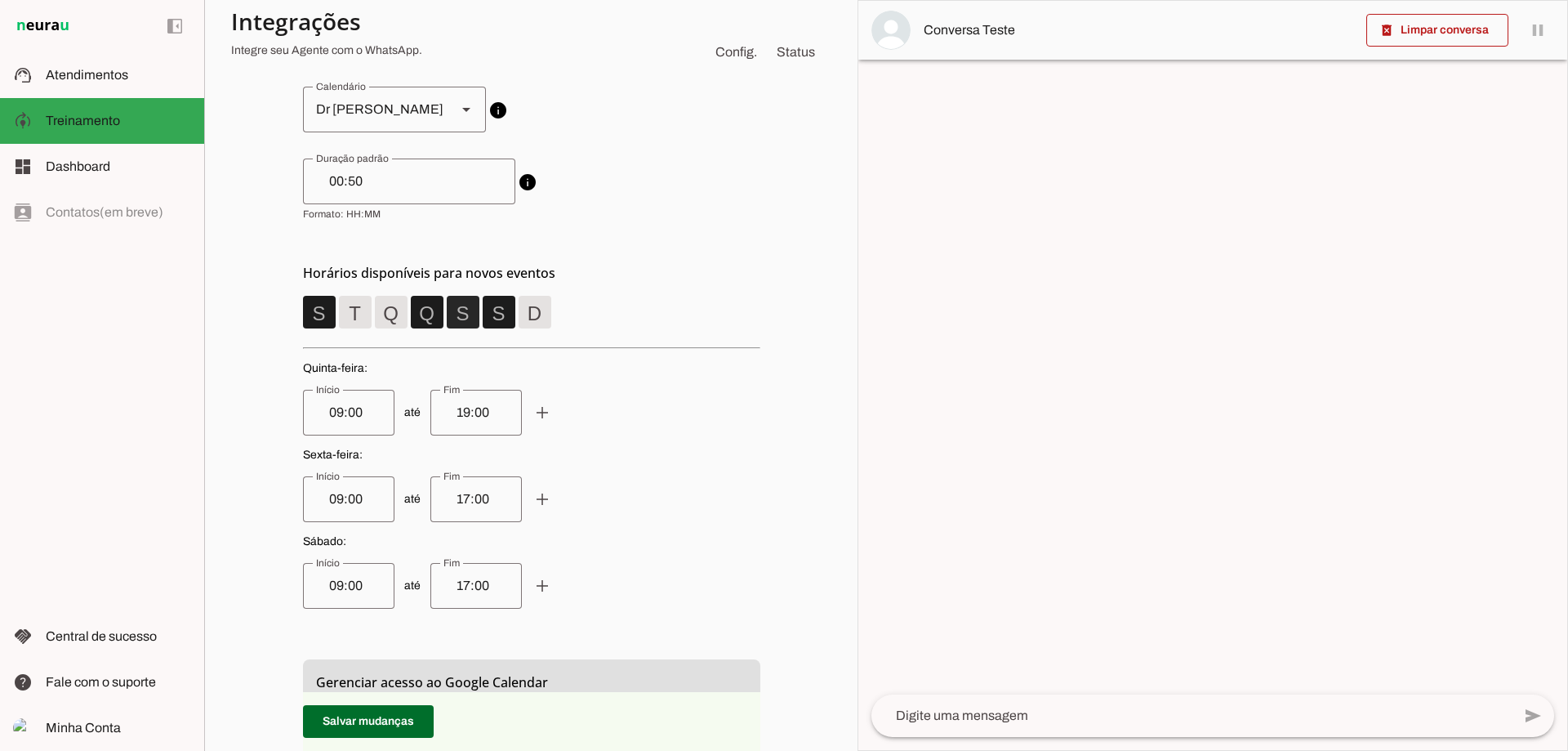
click at [339, 328] on span at bounding box center [319, 312] width 39 height 39
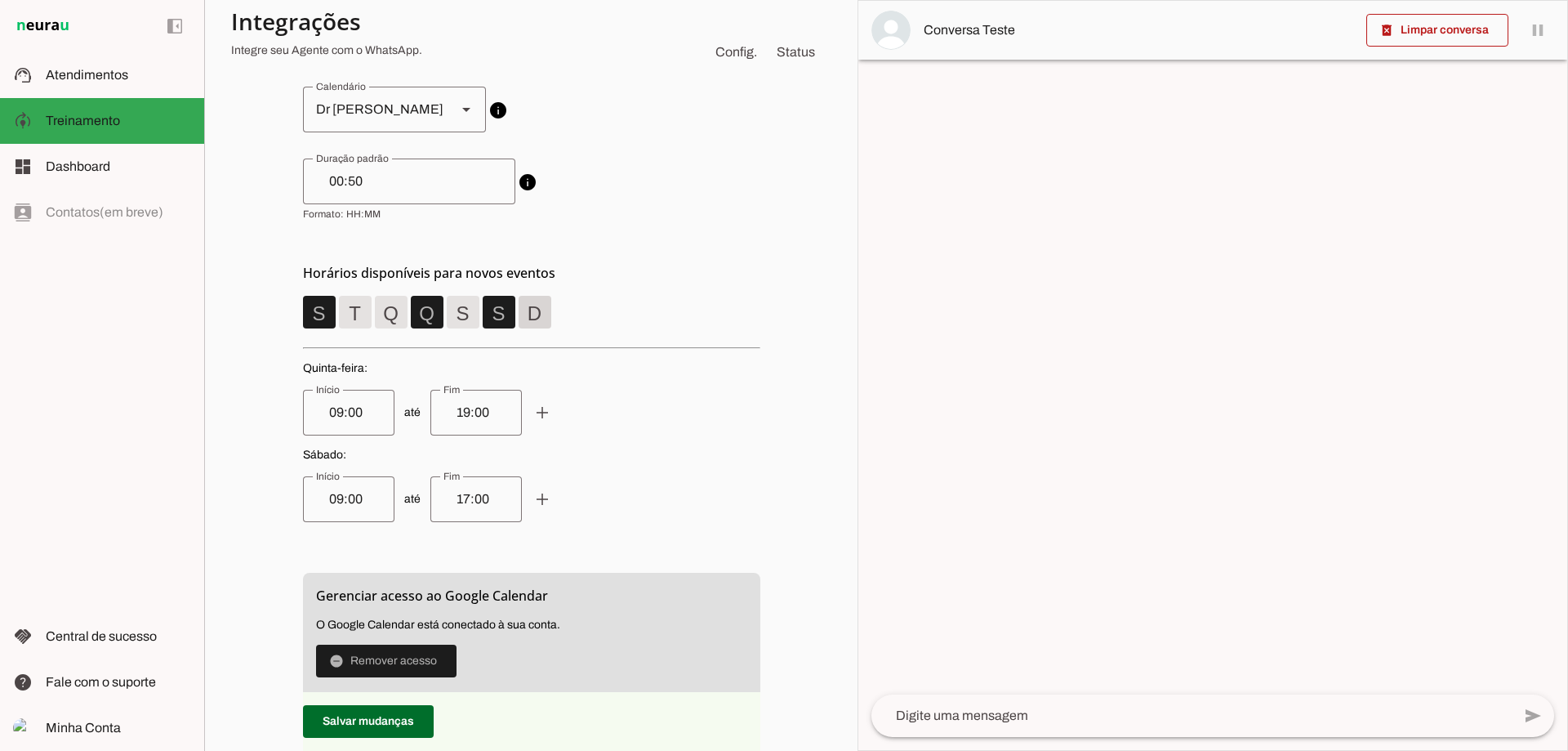
click at [339, 313] on span at bounding box center [319, 312] width 39 height 39
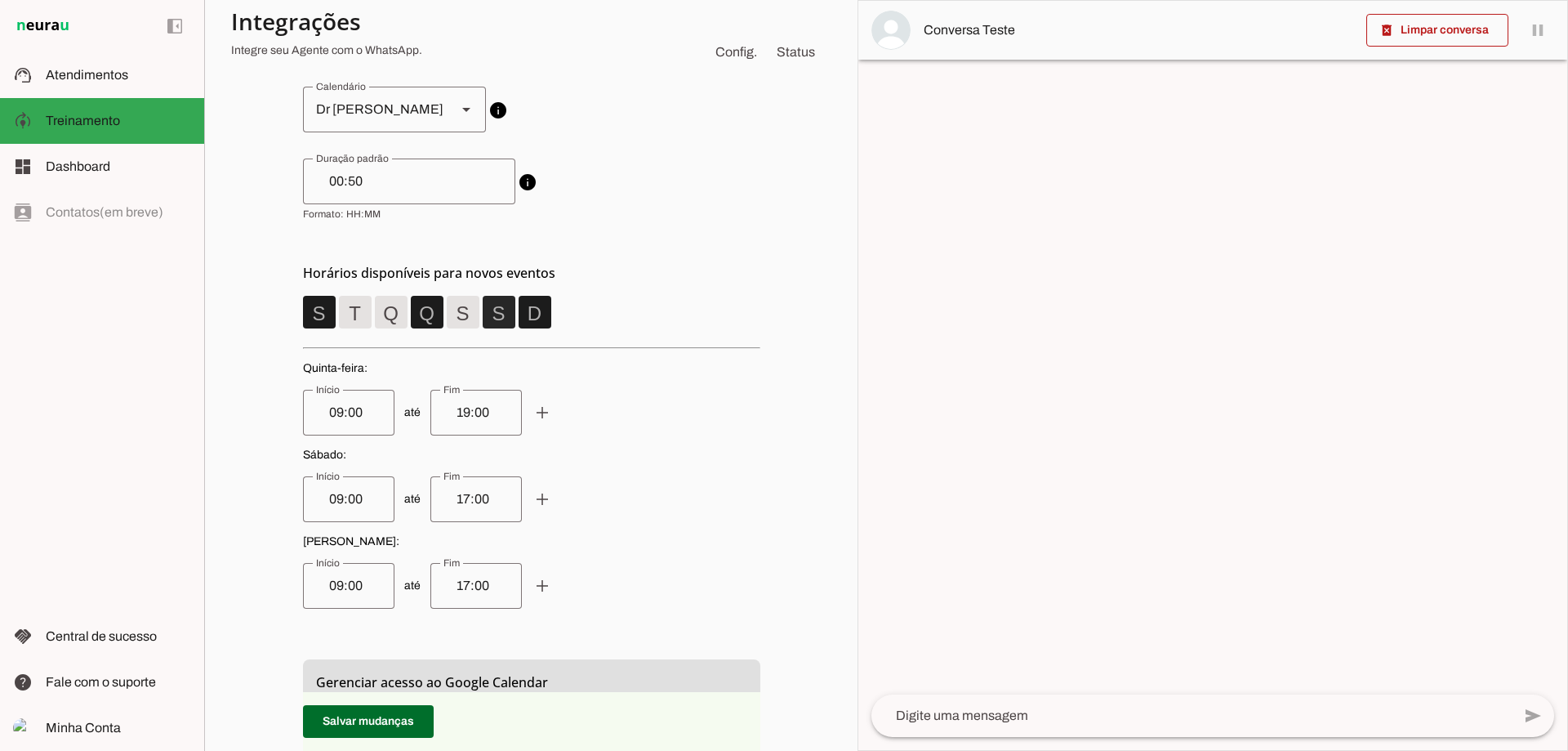
click at [339, 316] on span at bounding box center [319, 312] width 39 height 39
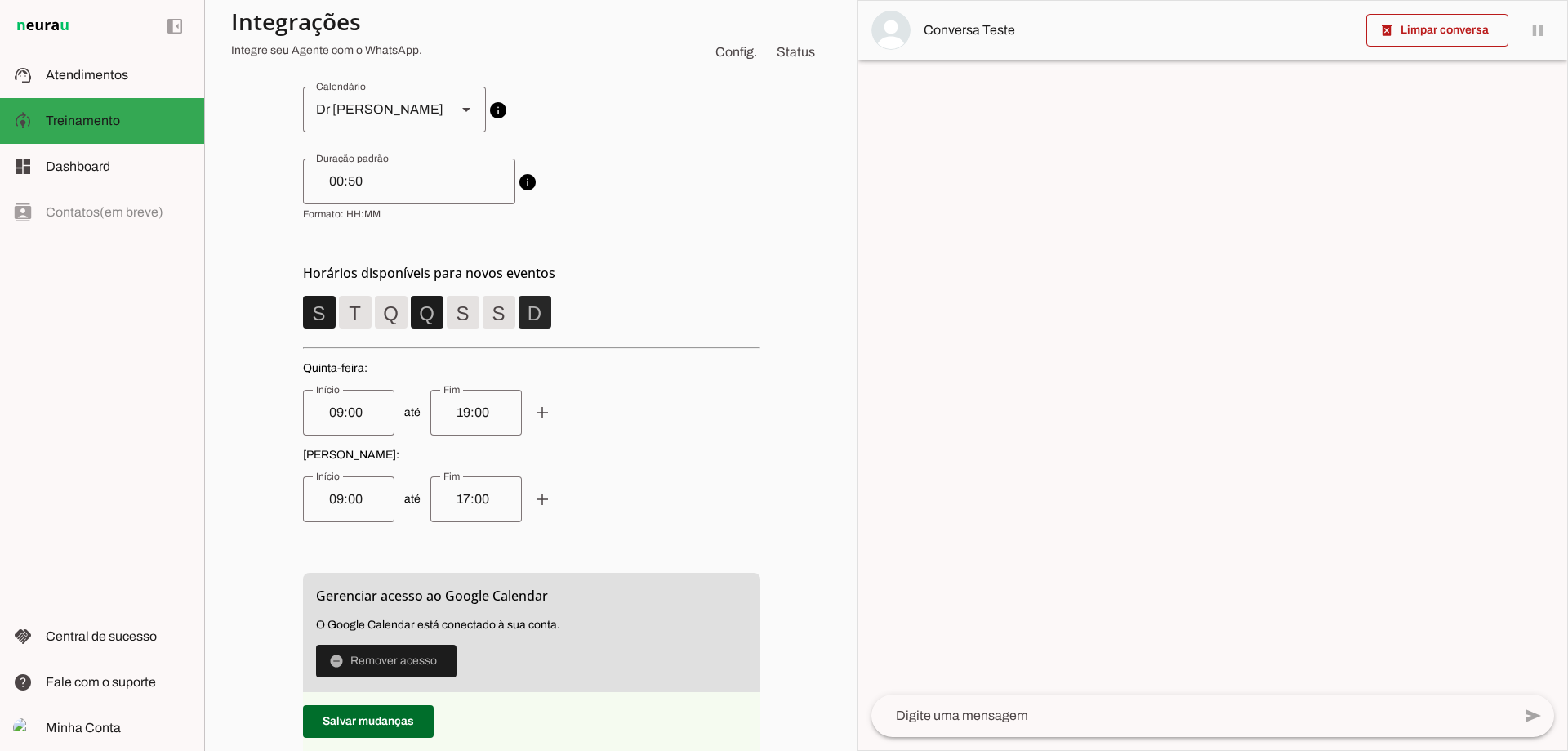
click at [339, 308] on span at bounding box center [319, 312] width 39 height 39
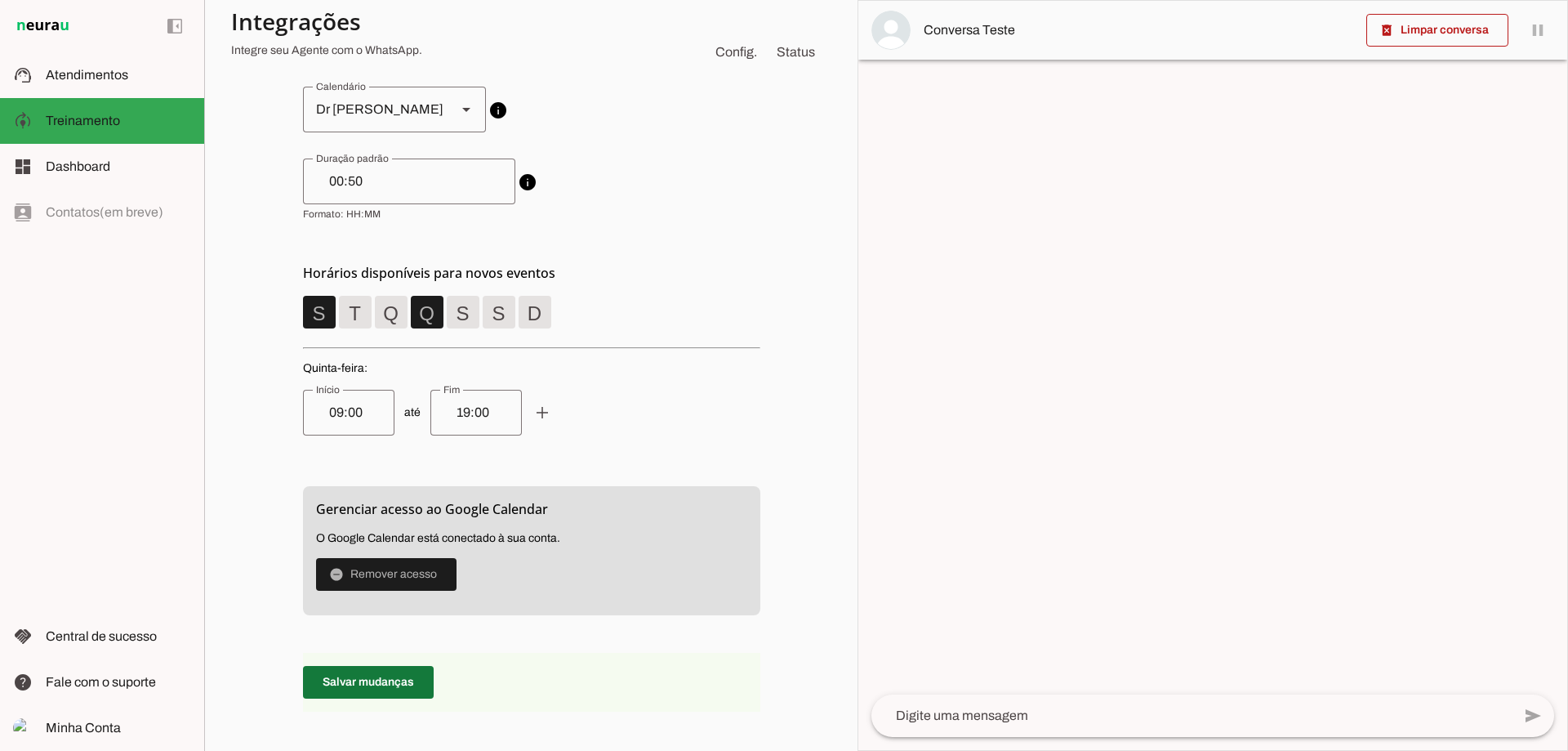
click at [381, 675] on span at bounding box center [368, 682] width 131 height 39
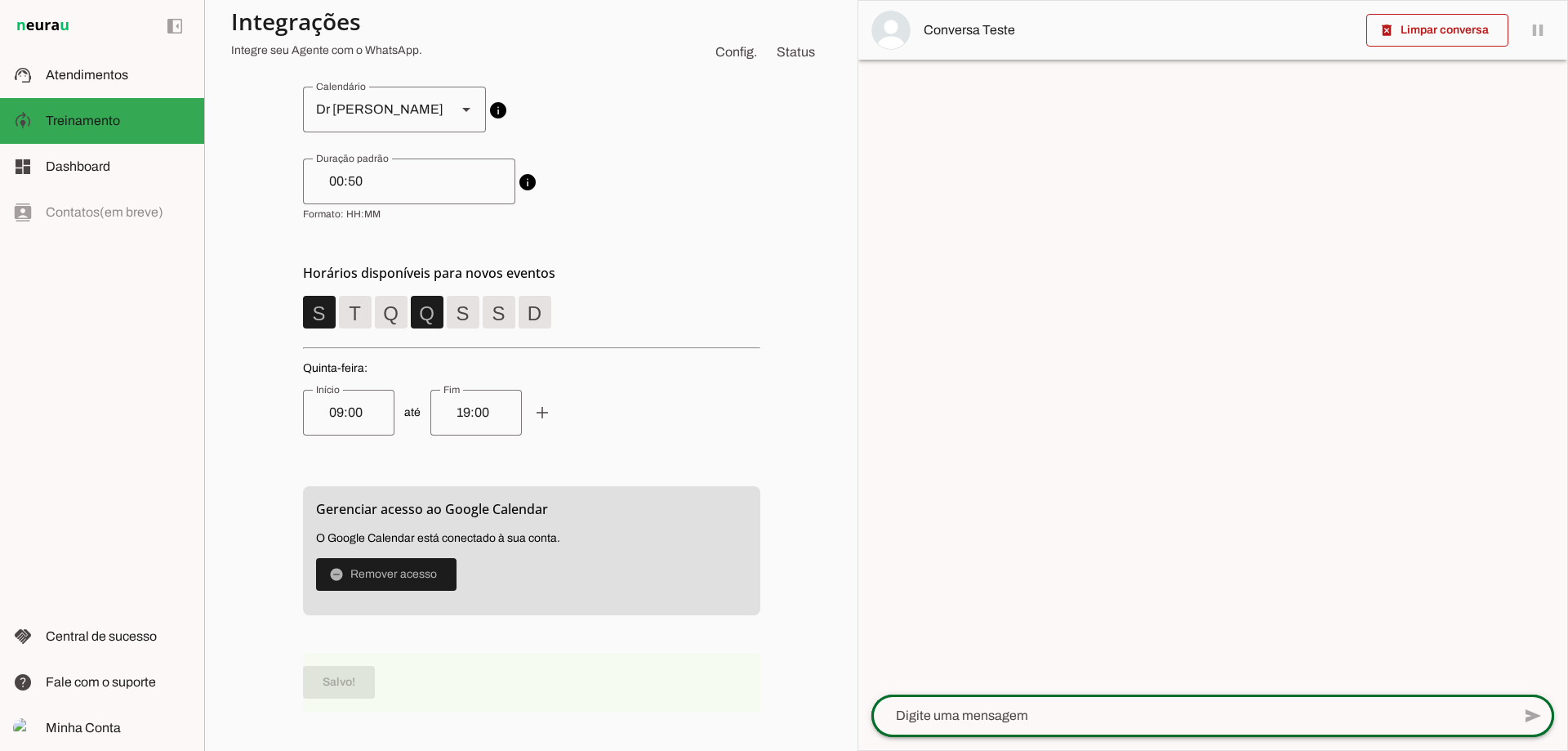
click at [1167, 703] on div at bounding box center [1192, 715] width 640 height 42
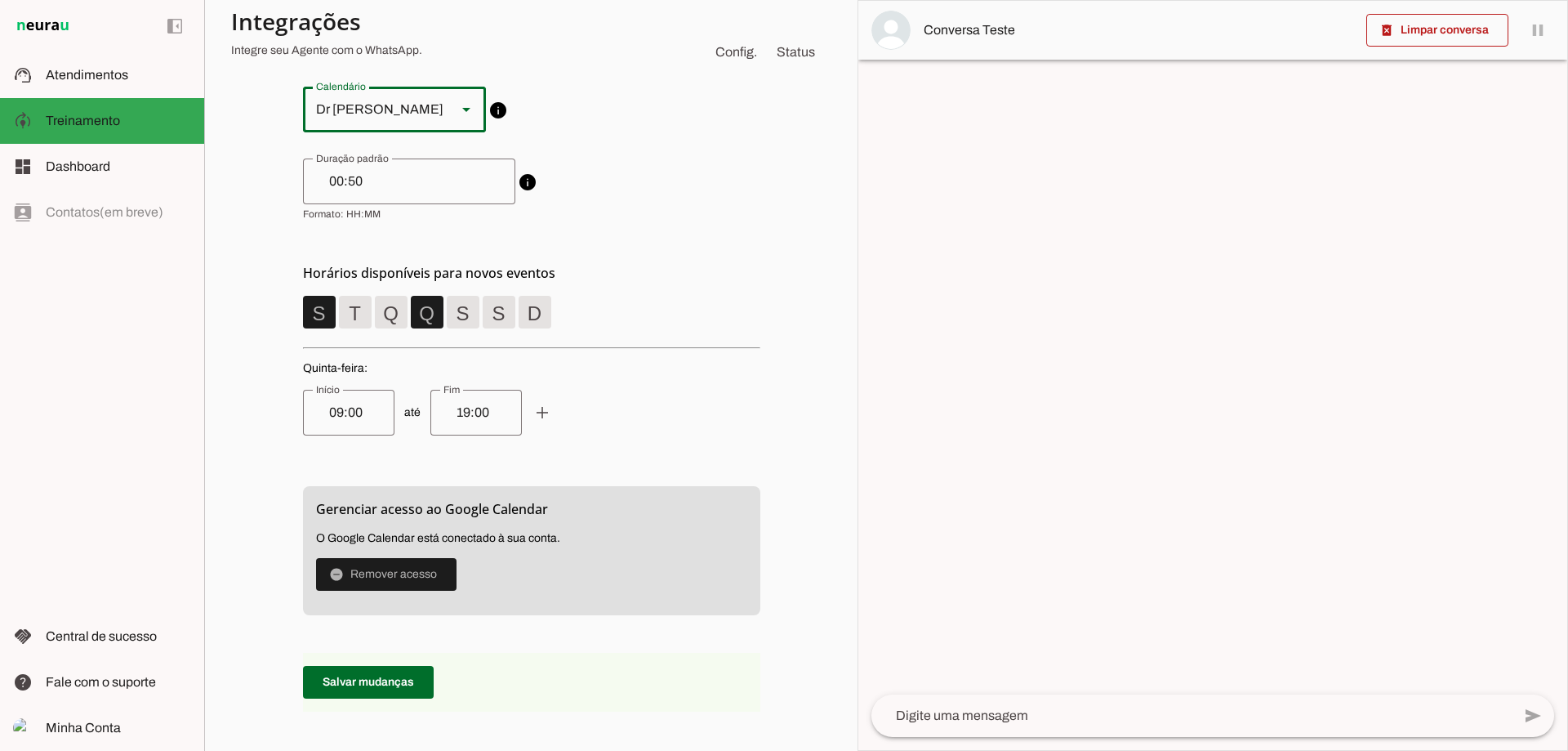
click at [358, 109] on div "Dr [PERSON_NAME]" at bounding box center [373, 109] width 140 height 46
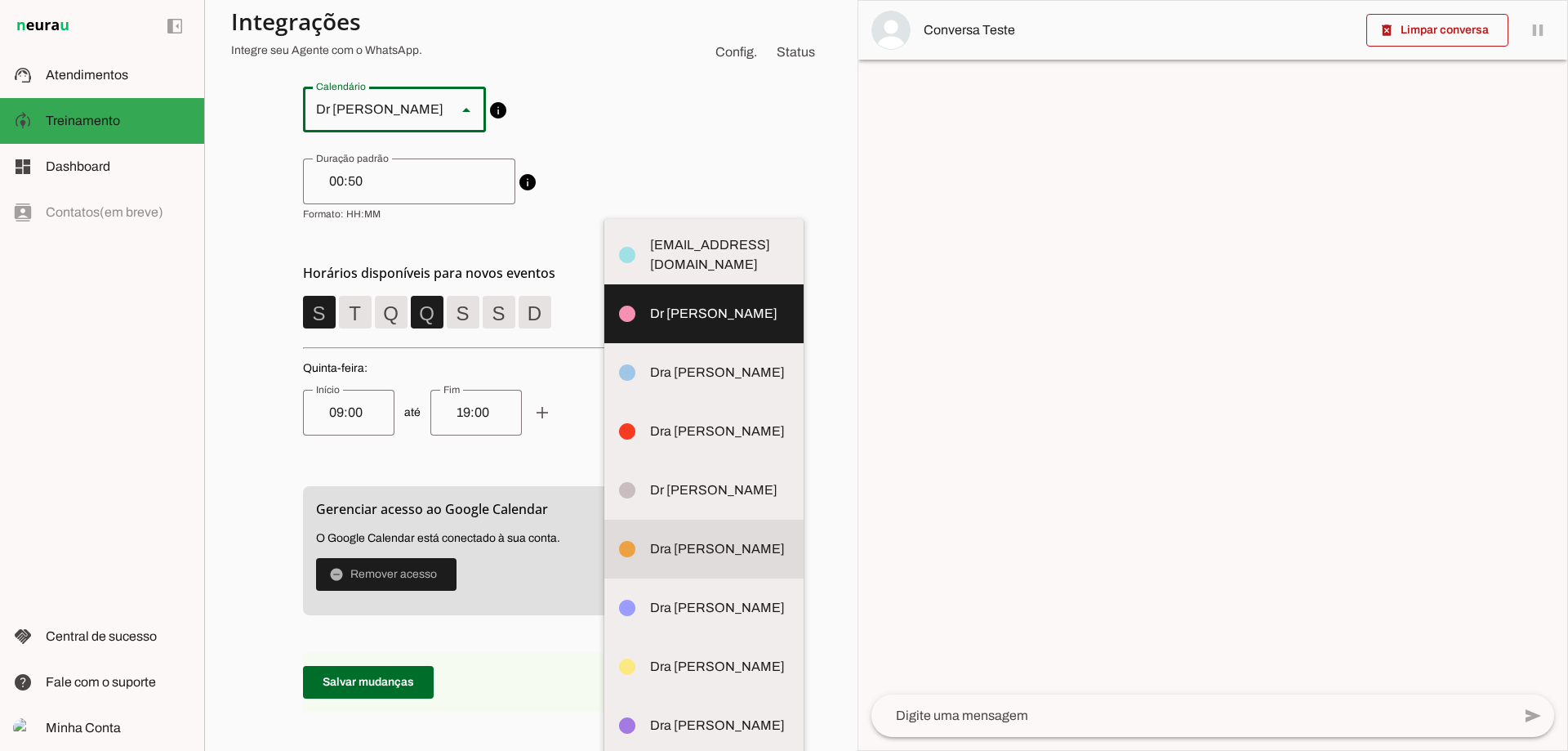
click at [650, 275] on slot at bounding box center [720, 255] width 140 height 39
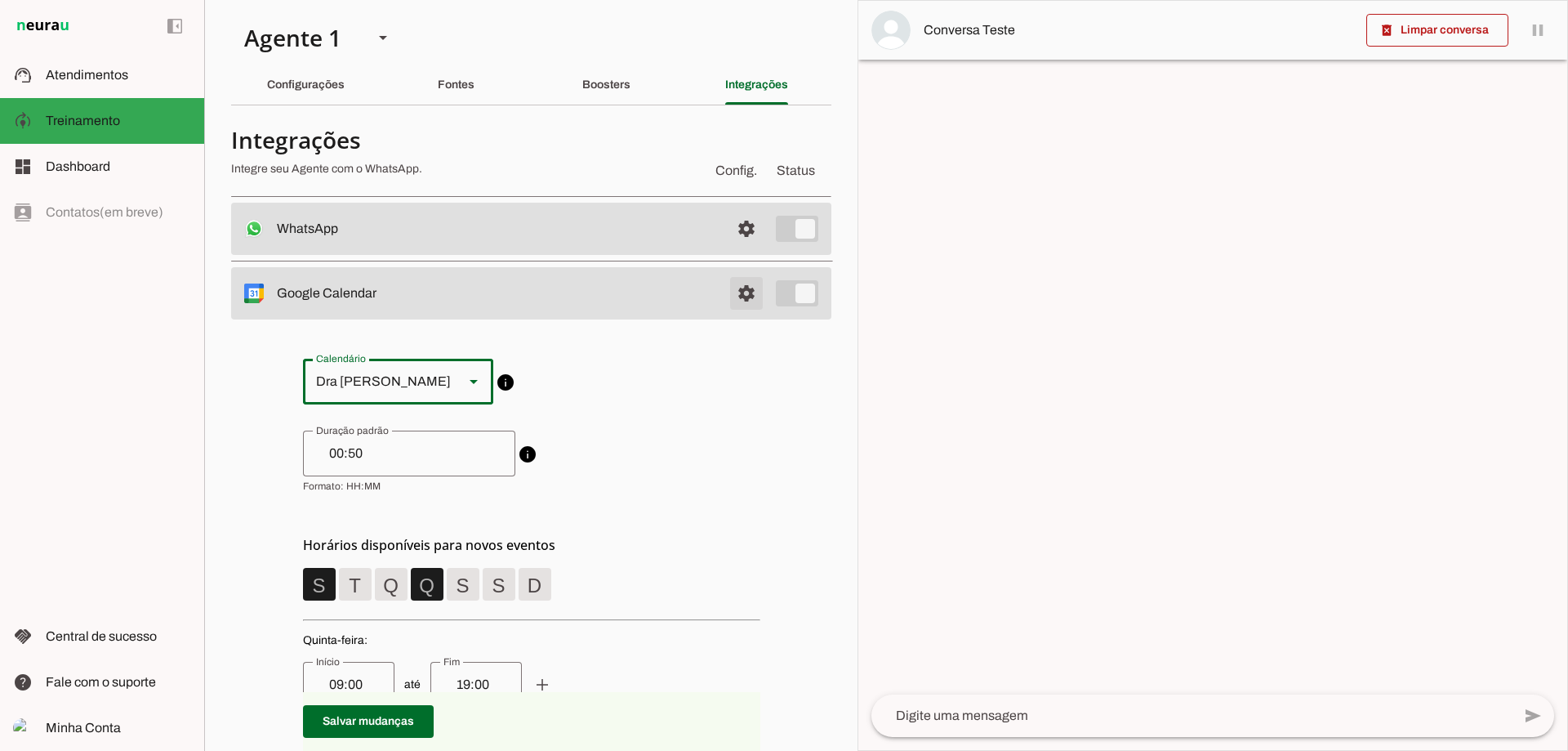
click at [736, 248] on span at bounding box center [746, 229] width 39 height 39
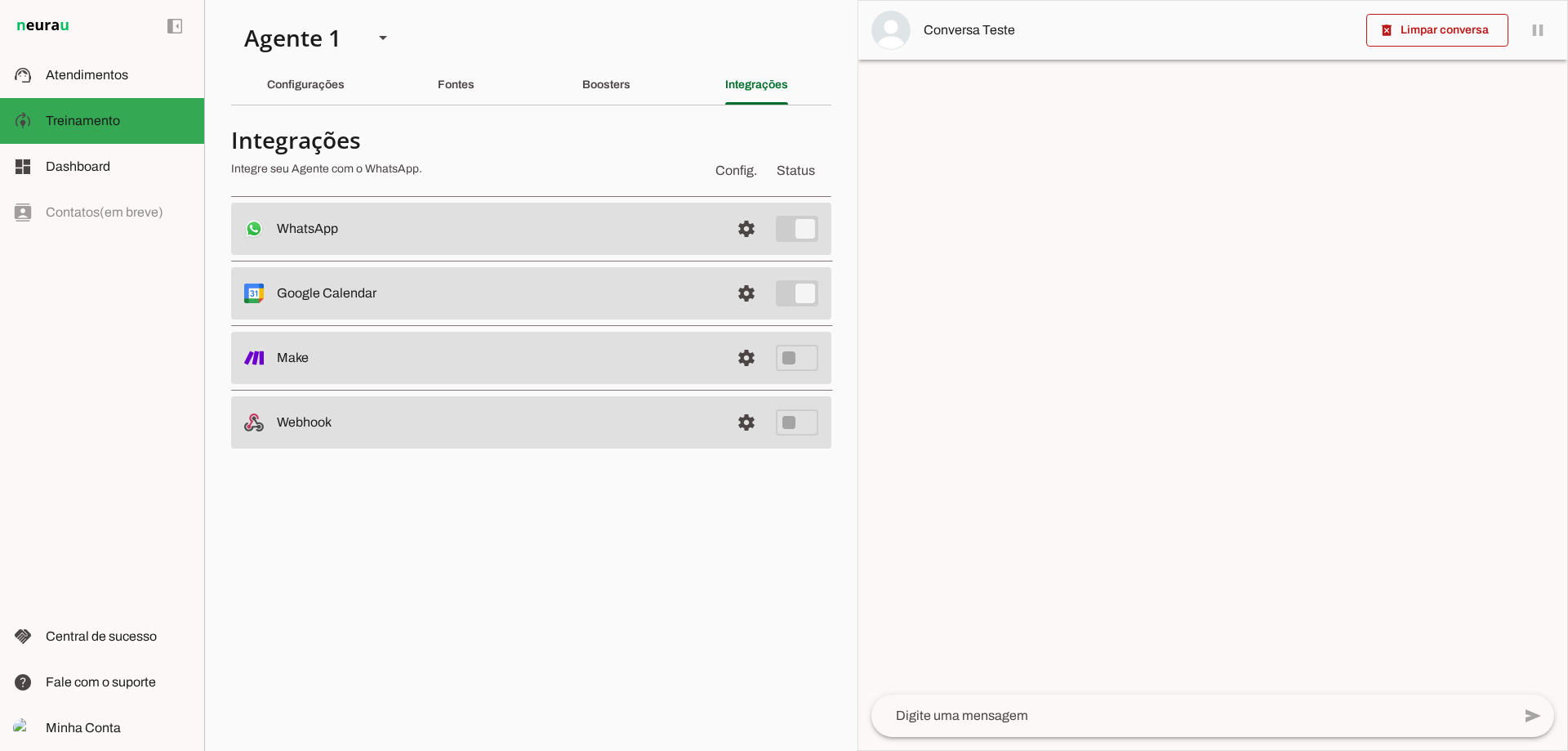
click at [387, 239] on slot at bounding box center [497, 229] width 440 height 20
click at [0, 0] on slot "Google Calendar Conectado O Agente está conectado ao calendário do Google." at bounding box center [0, 0] width 0 height 0
click at [750, 248] on span at bounding box center [746, 229] width 39 height 39
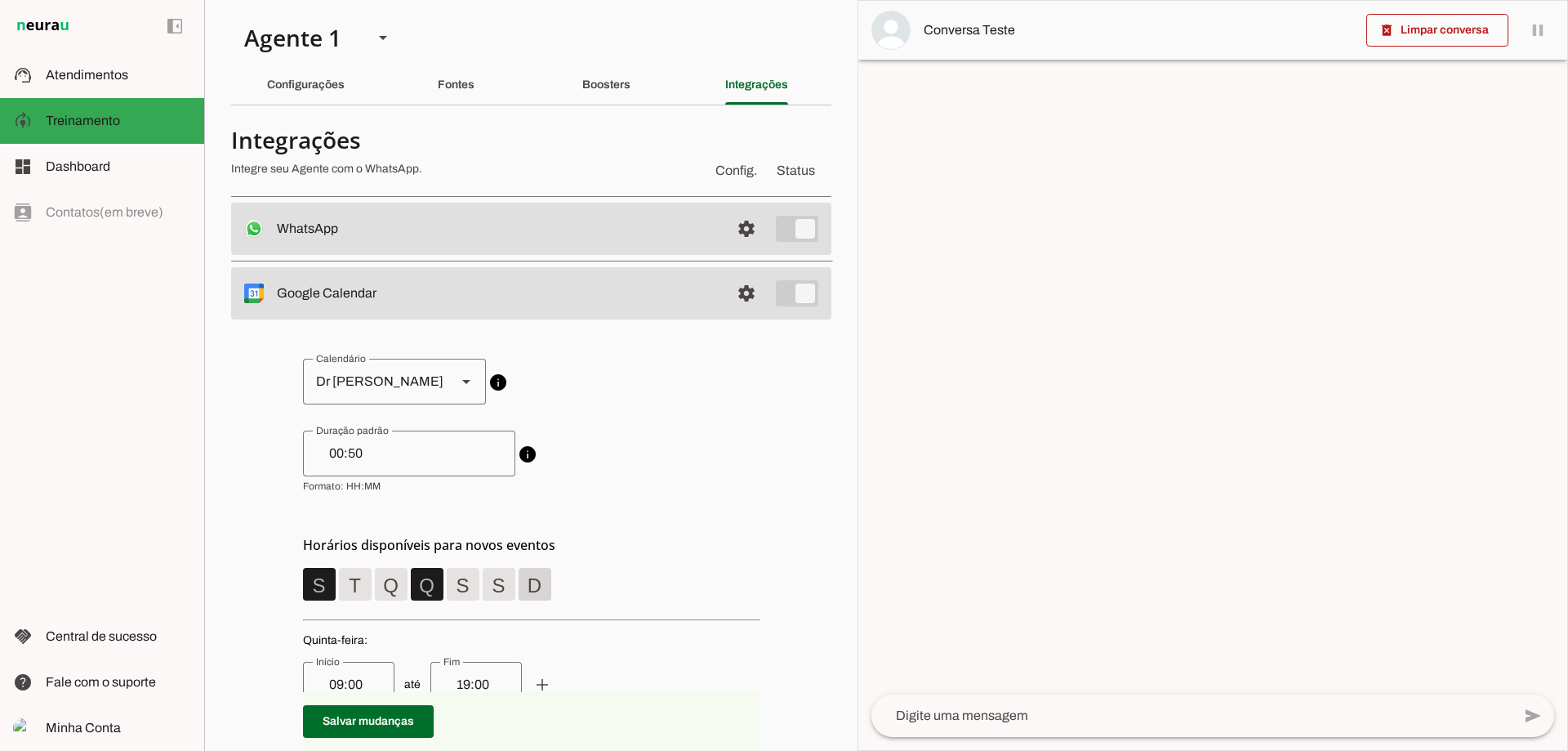
click at [339, 589] on span at bounding box center [319, 584] width 39 height 39
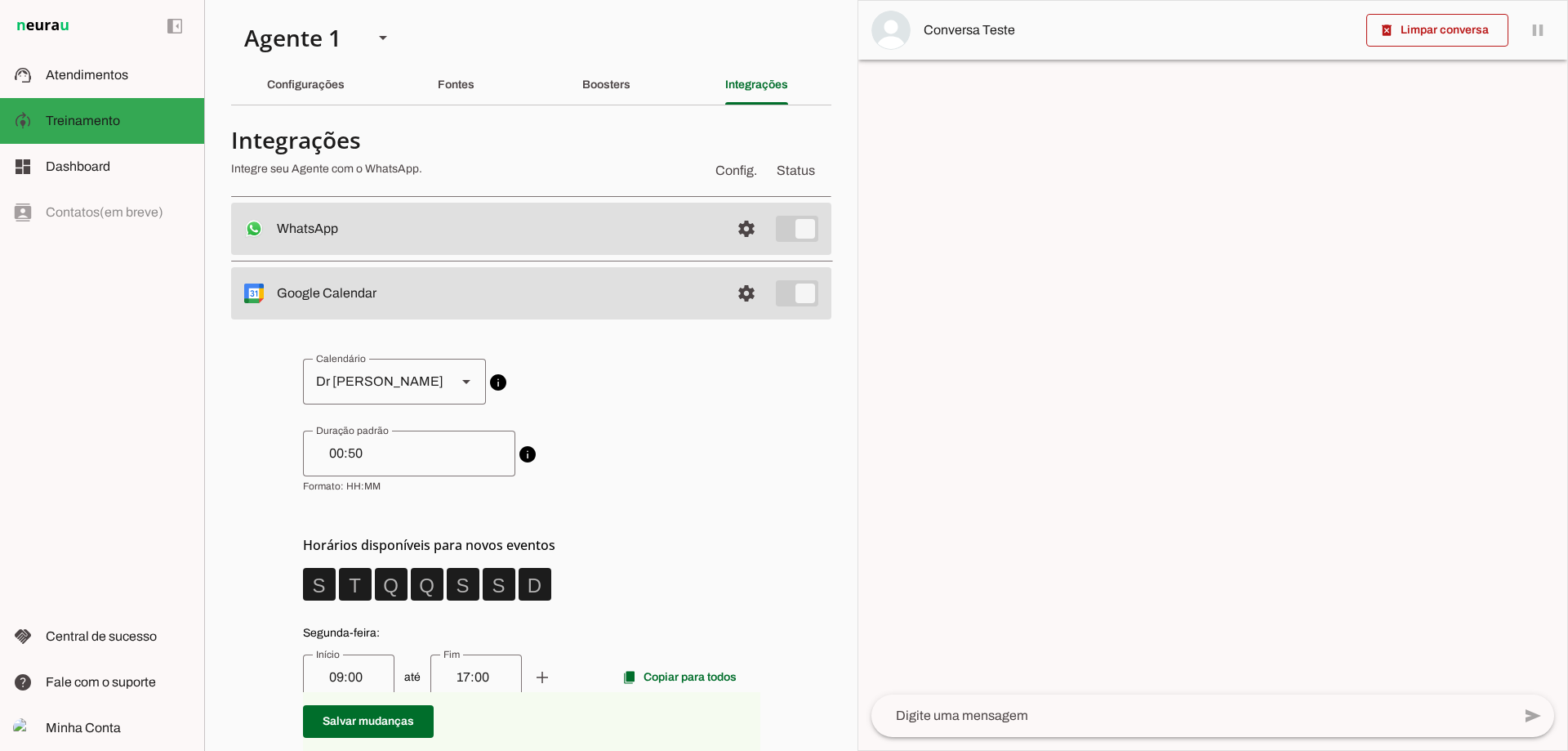
scroll to position [545, 0]
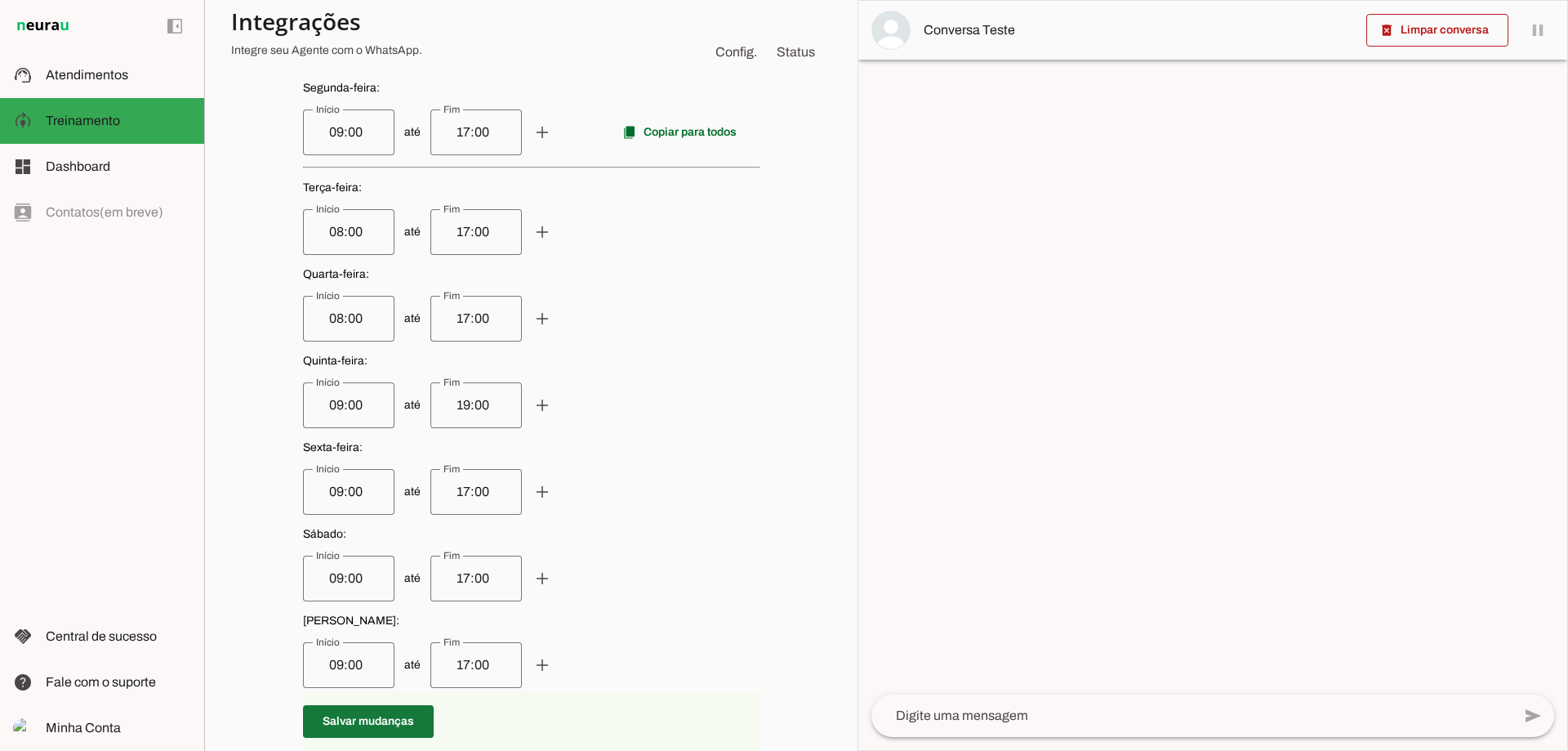
click at [387, 717] on span at bounding box center [368, 722] width 131 height 39
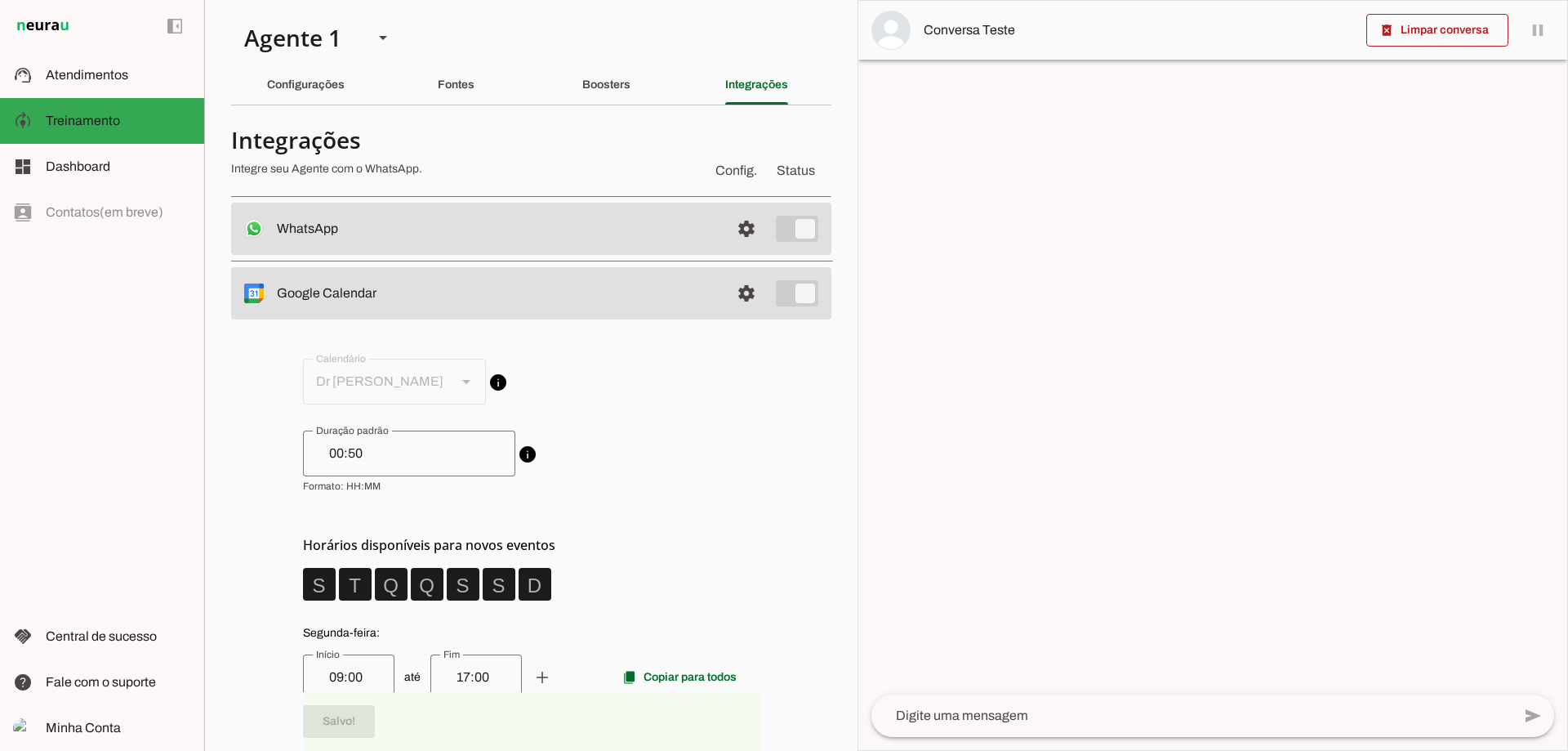
click at [382, 380] on span "info Calendário conectado O Agente utilizará este calendário para fazer as devi…" at bounding box center [532, 381] width 458 height 46
click at [382, 380] on div "Dr [PERSON_NAME]" at bounding box center [373, 381] width 140 height 46
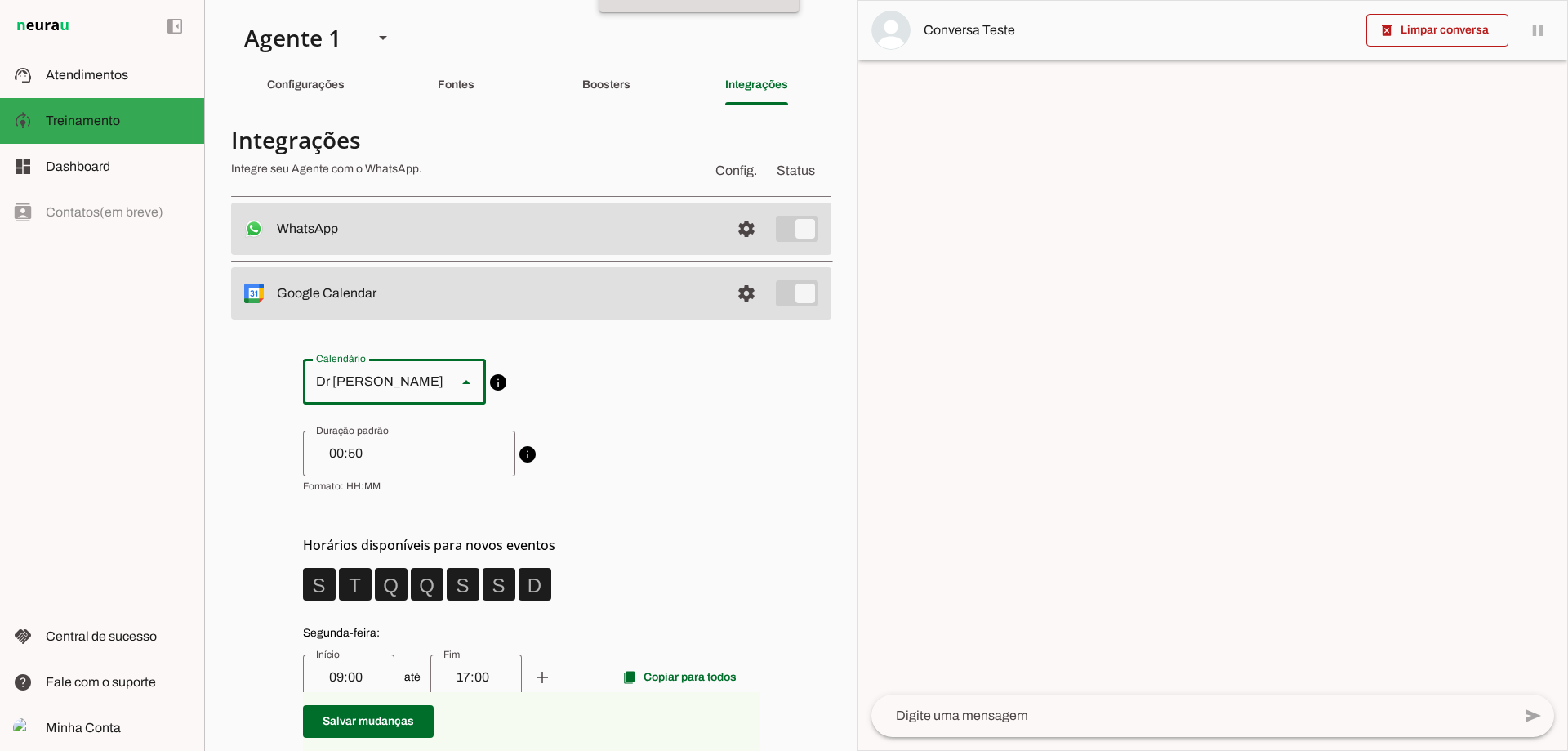
click at [411, 382] on div "Dra [PERSON_NAME]" at bounding box center [377, 381] width 148 height 46
type md-outlined-select "[EMAIL_ADDRESS][DOMAIN_NAME]"
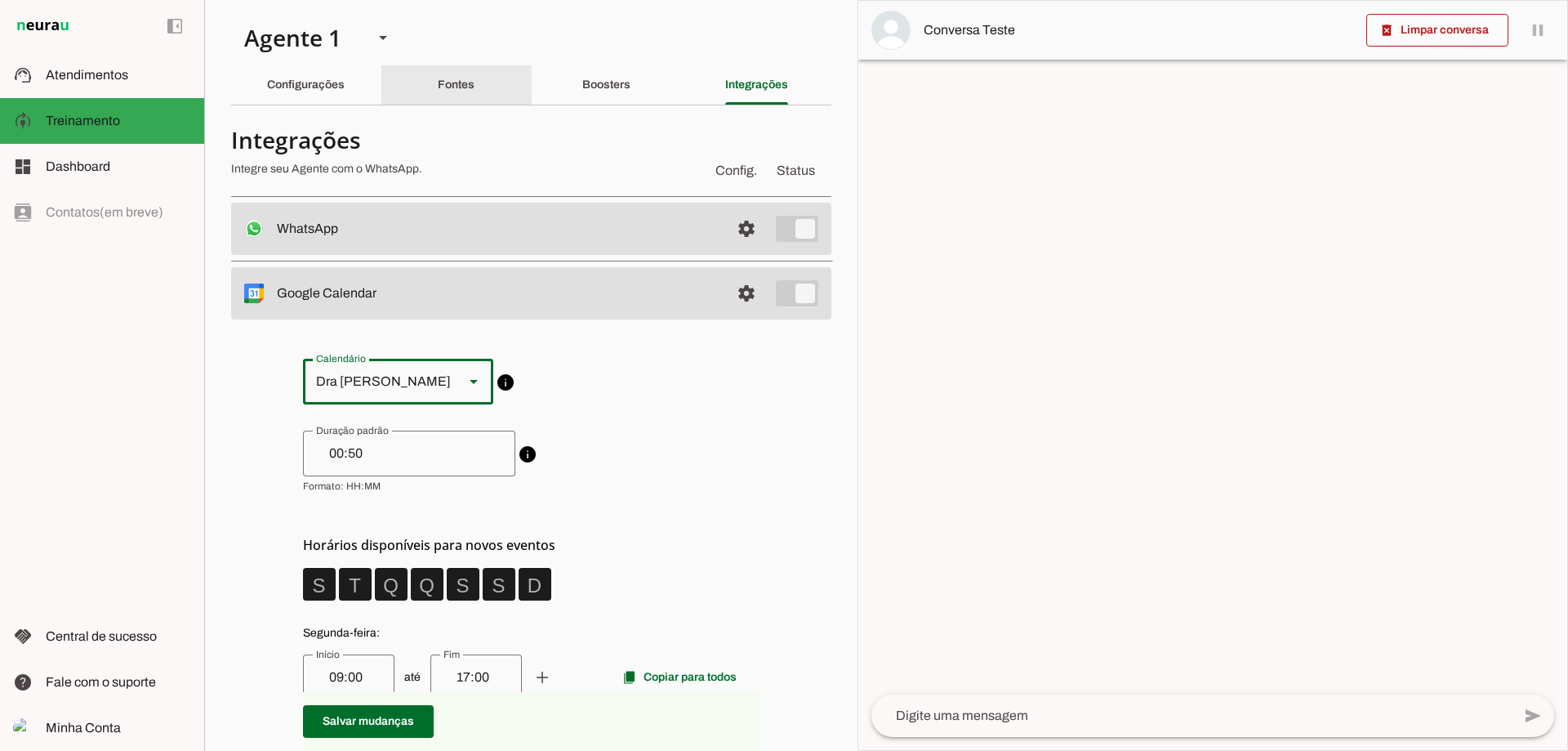
click at [438, 78] on div "Fontes" at bounding box center [456, 85] width 36 height 39
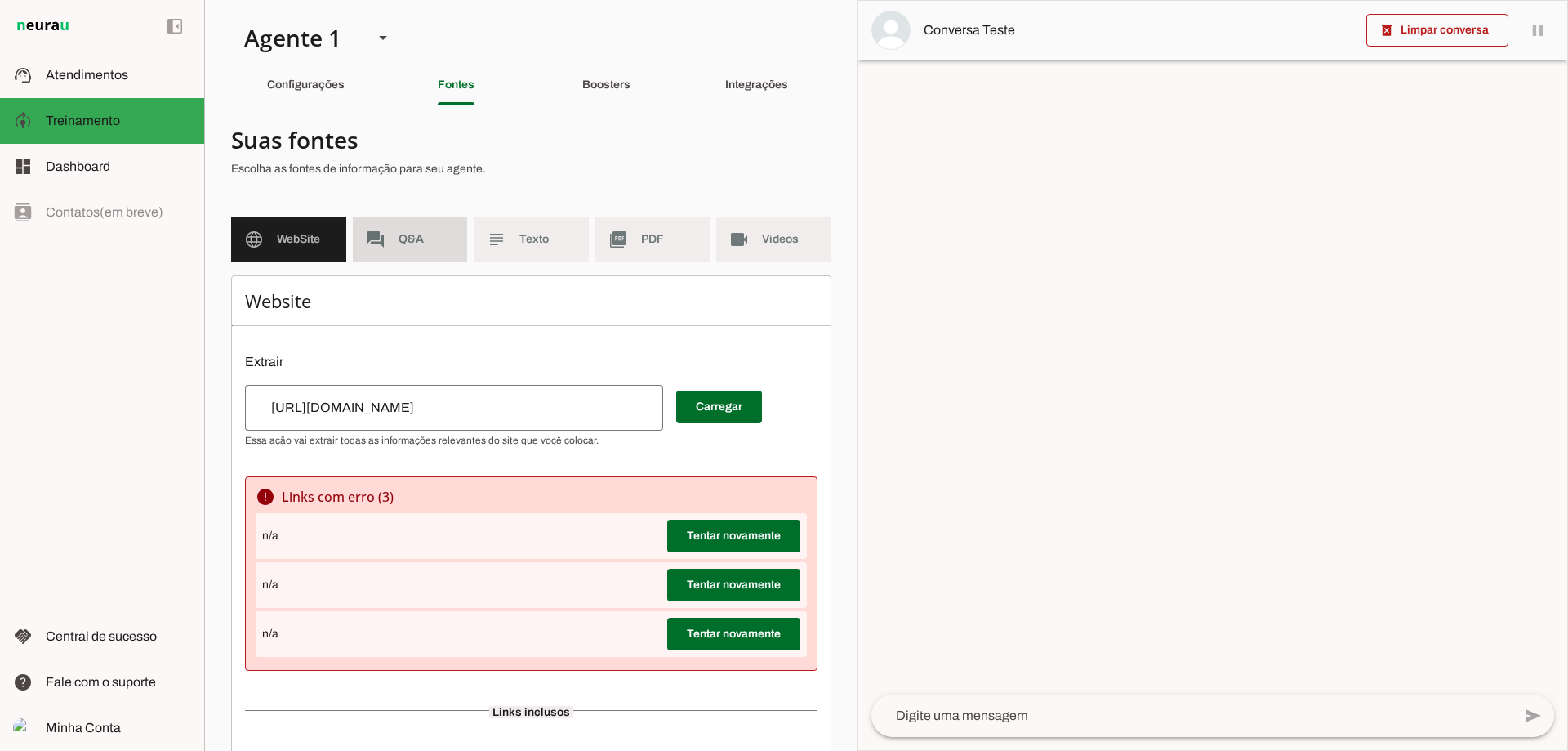
click at [401, 242] on span "Q&A" at bounding box center [426, 239] width 56 height 17
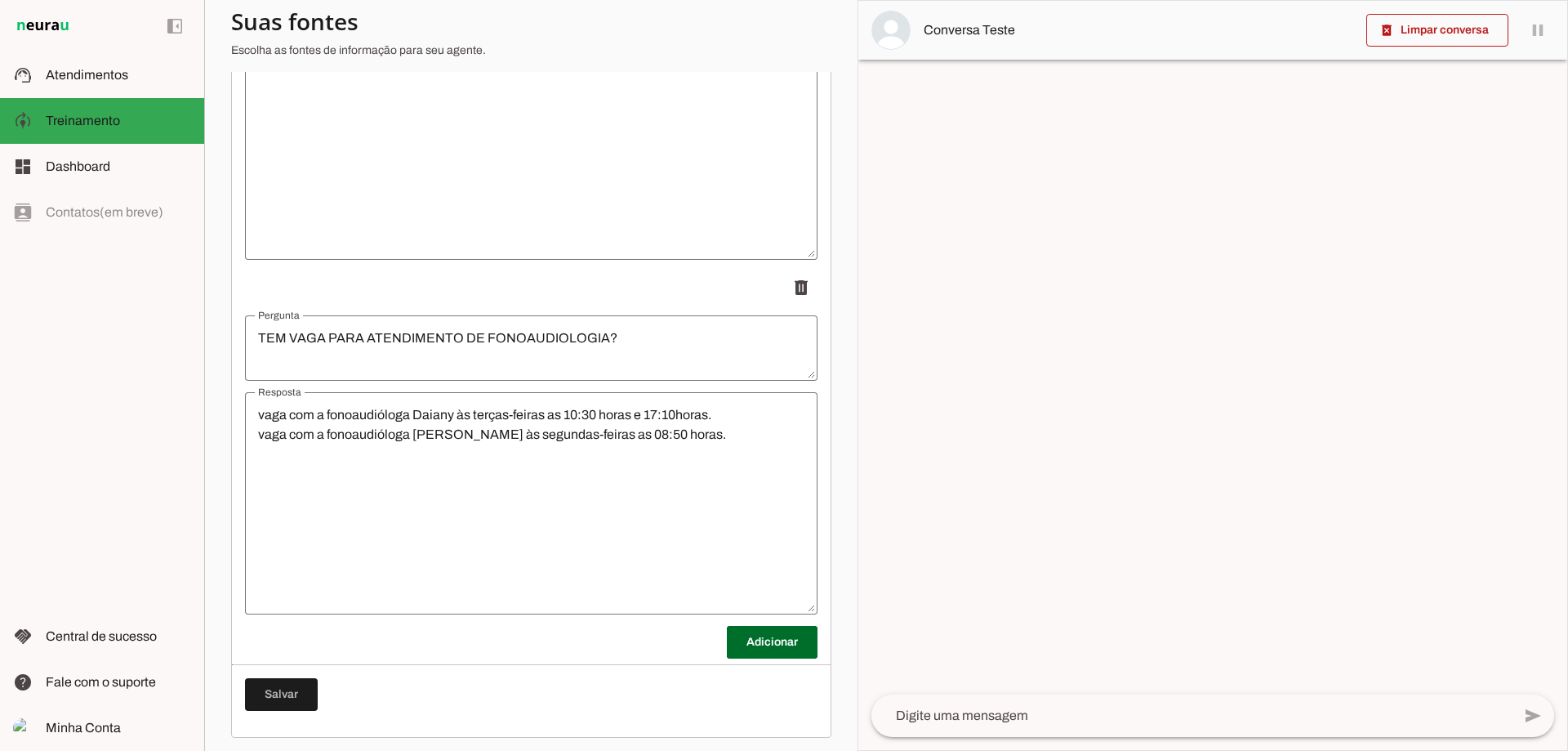
scroll to position [3630, 0]
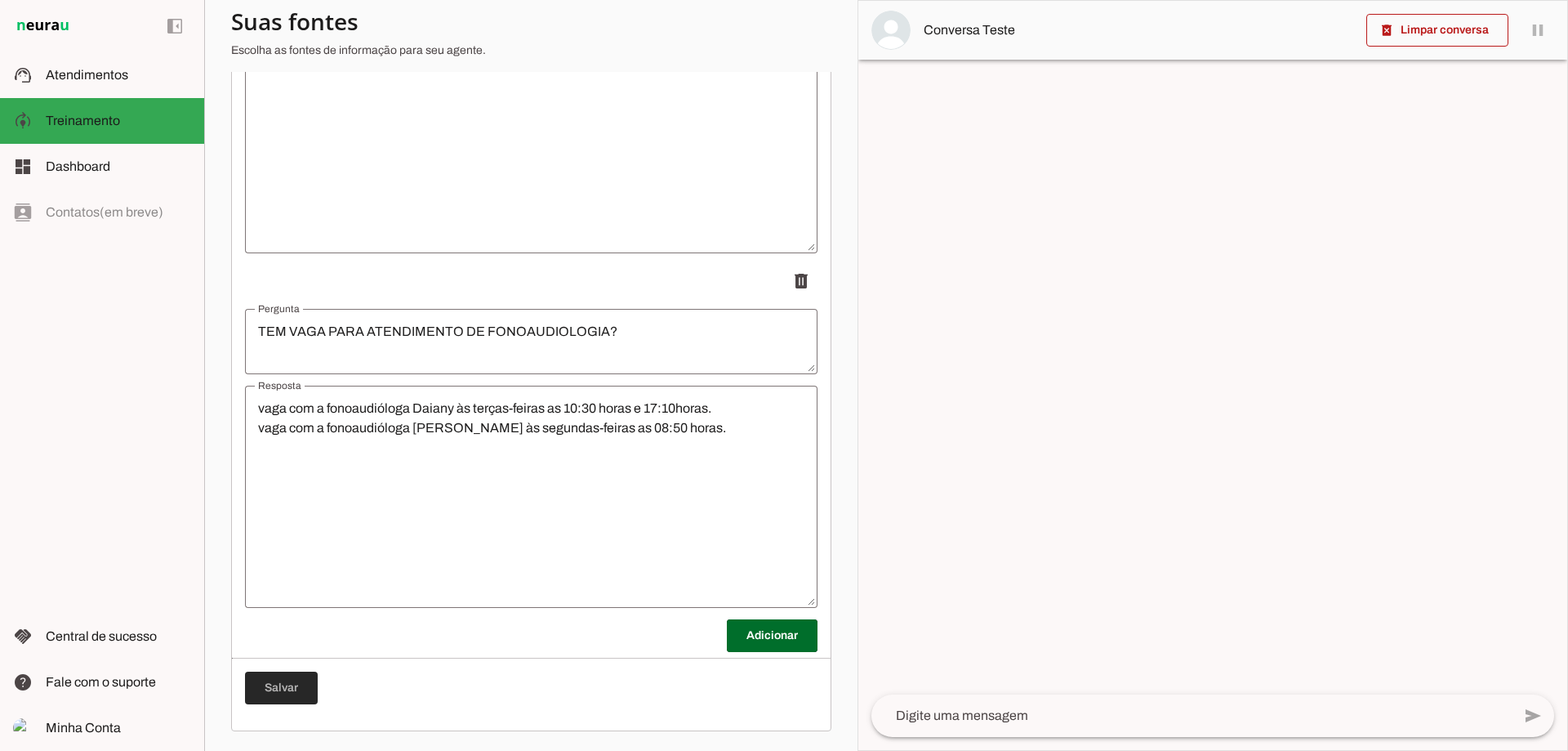
click at [294, 677] on span at bounding box center [282, 688] width 73 height 39
click at [747, 633] on span at bounding box center [772, 635] width 90 height 39
click at [588, 682] on textarea "Pergunta" at bounding box center [531, 696] width 572 height 39
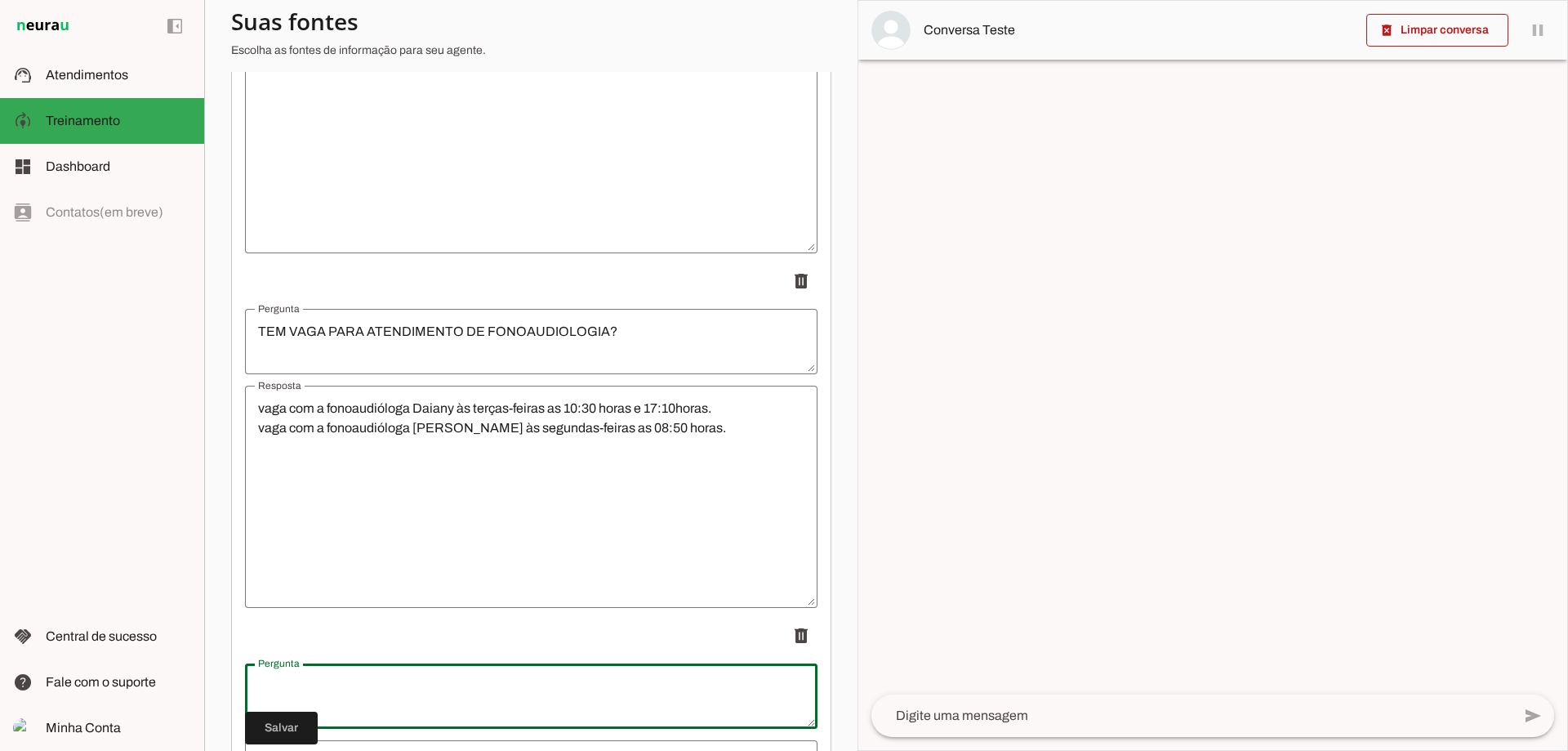
click at [701, 724] on div at bounding box center [531, 696] width 572 height 66
click at [732, 692] on textarea "Pergunta" at bounding box center [531, 696] width 572 height 39
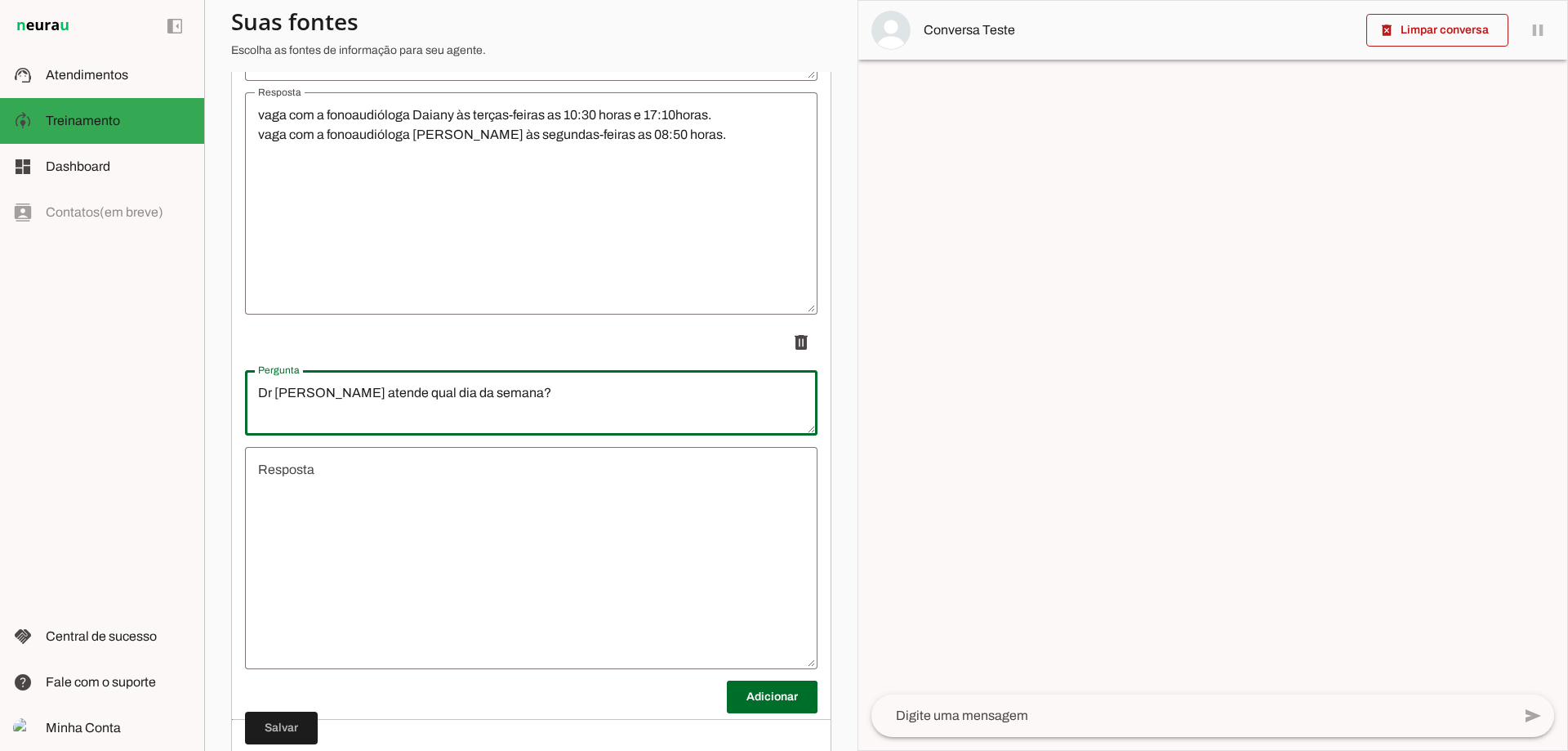
scroll to position [3985, 0]
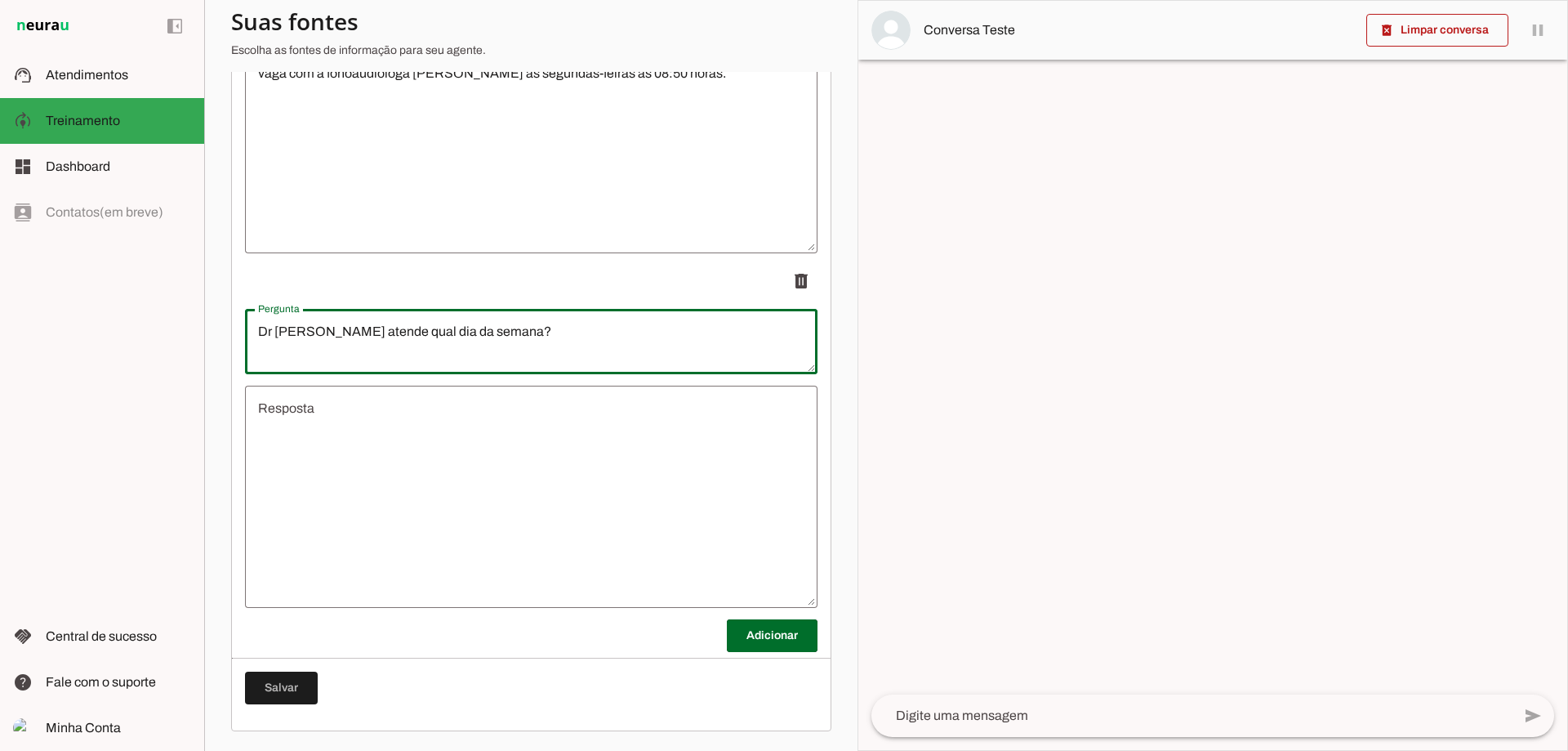
type textarea "Dr [PERSON_NAME] atende qual dia da semana?"
type md-outlined-text-field "Dr [PERSON_NAME] atende qual dia da semana?"
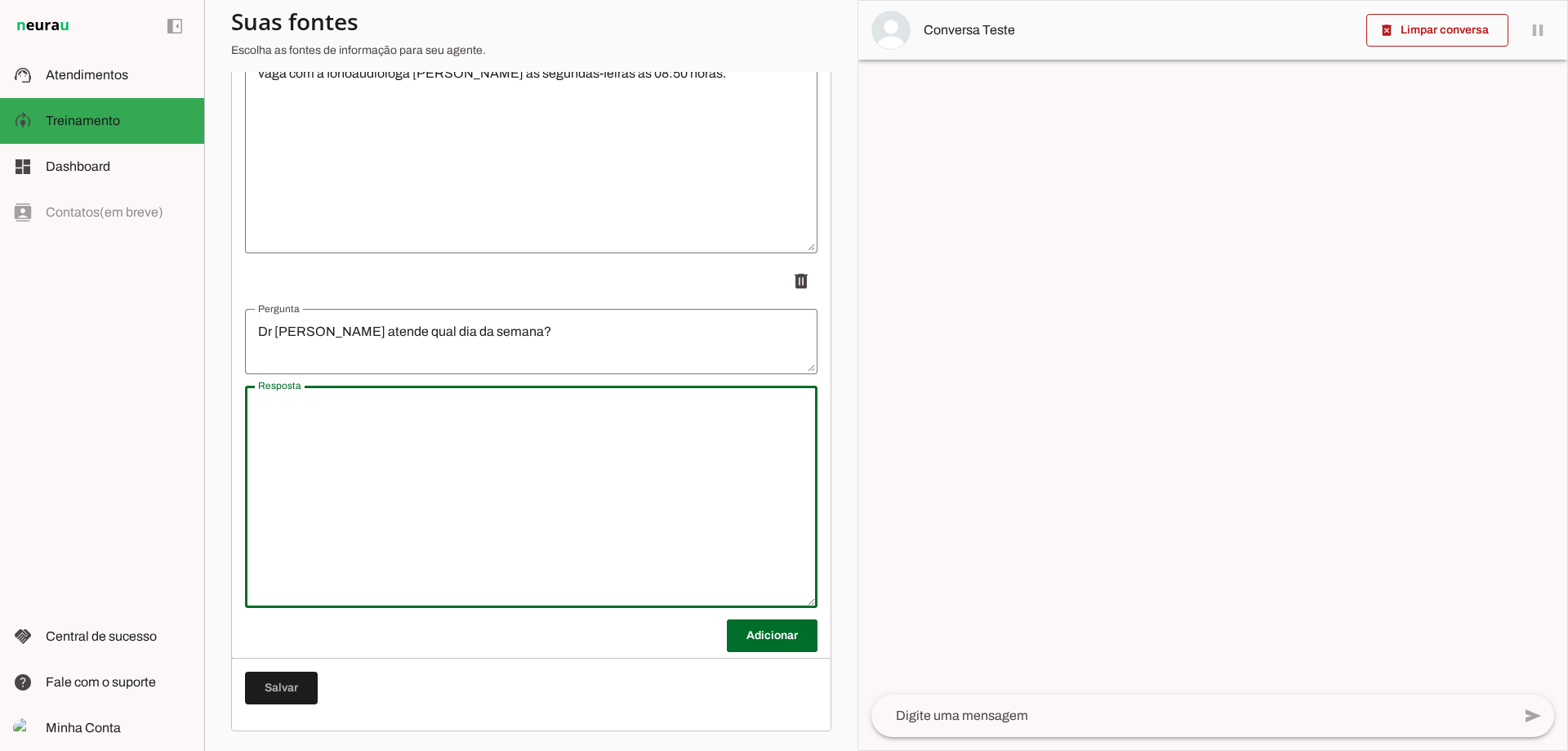
click at [678, 459] on textarea "Resposta" at bounding box center [531, 497] width 572 height 196
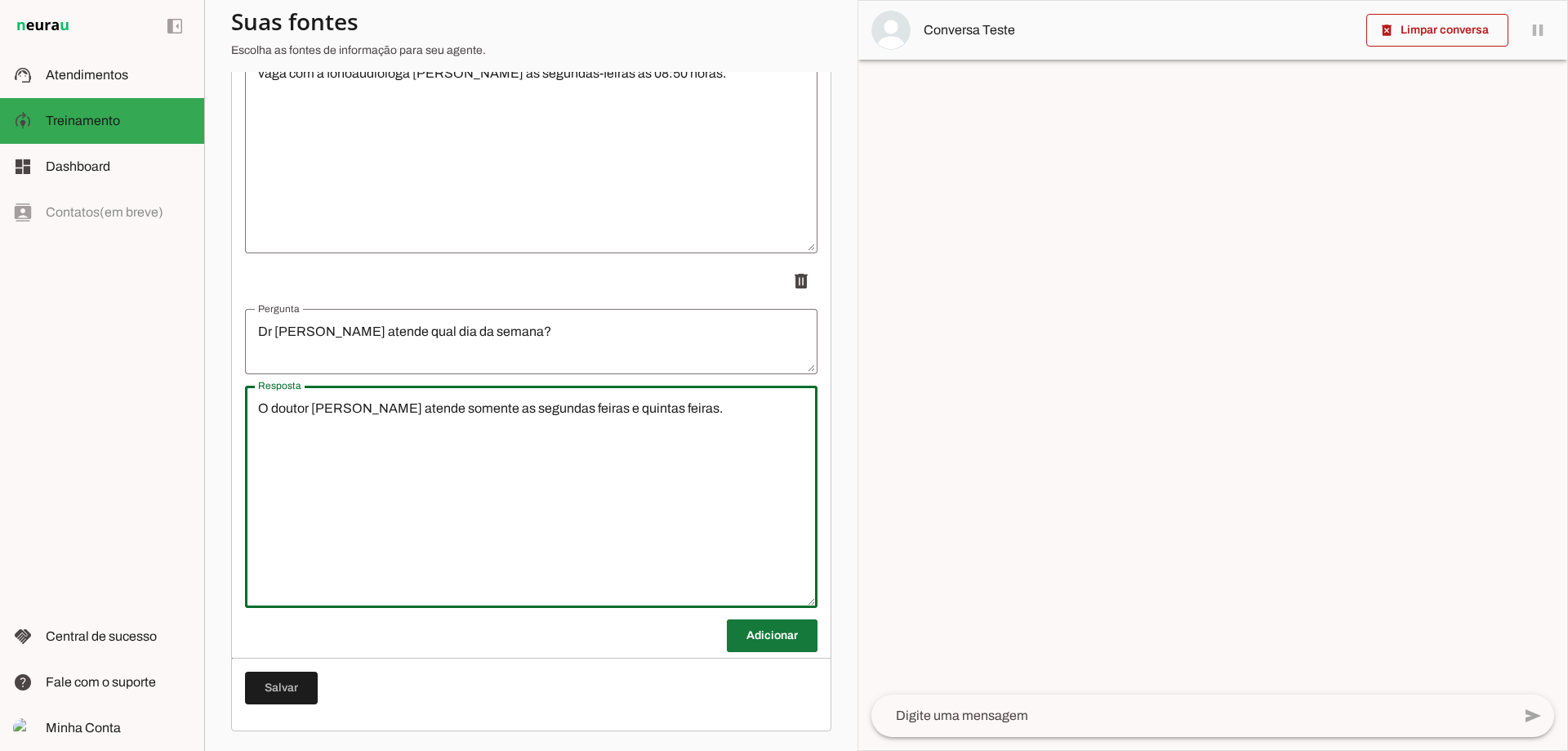
type textarea "O doutor [PERSON_NAME] atende somente as segundas feiras e quintas feiras."
type md-outlined-text-field "O doutor [PERSON_NAME] atende somente as segundas feiras e quintas feiras."
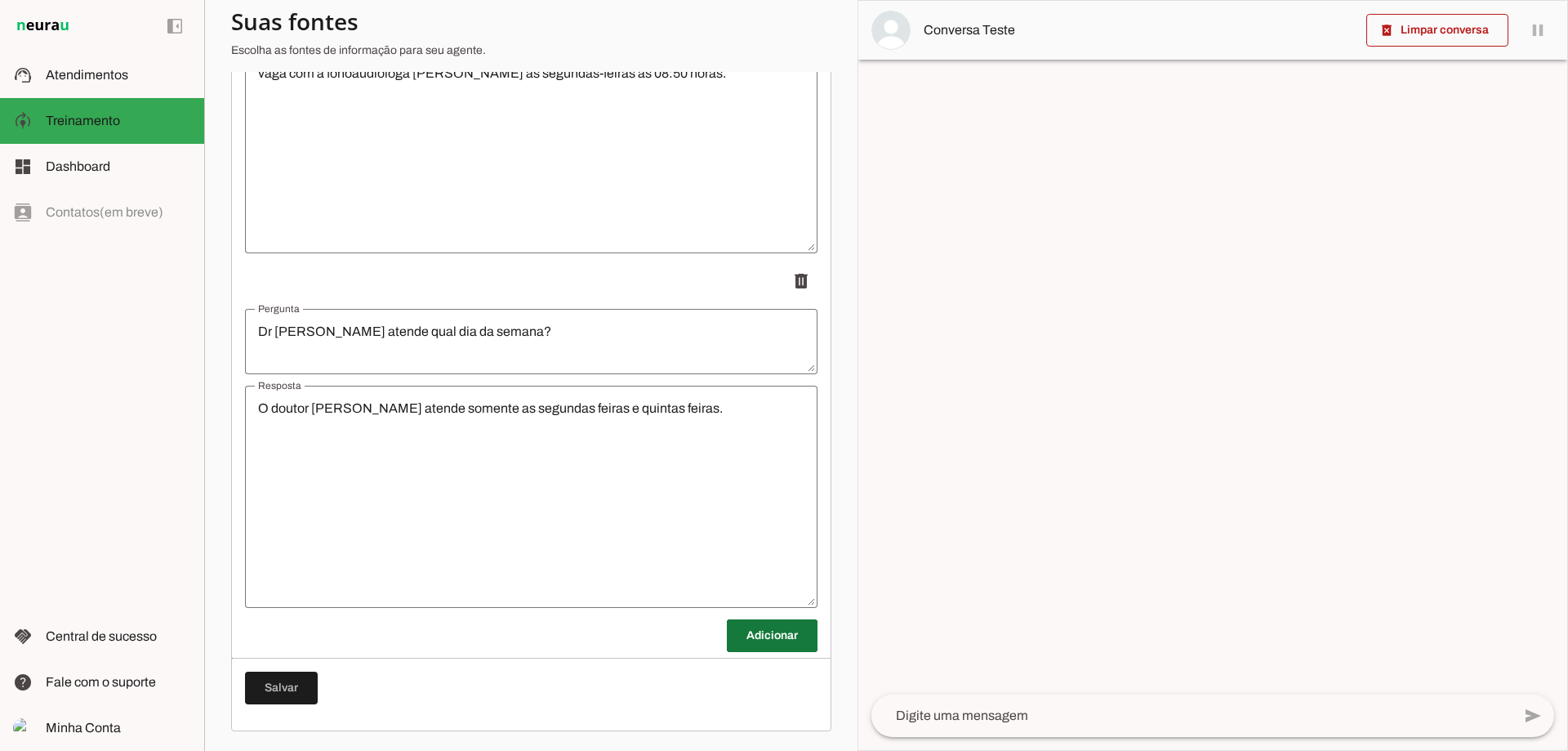
click at [735, 625] on span at bounding box center [772, 635] width 90 height 39
click at [632, 706] on textarea "Pergunta" at bounding box center [531, 696] width 572 height 39
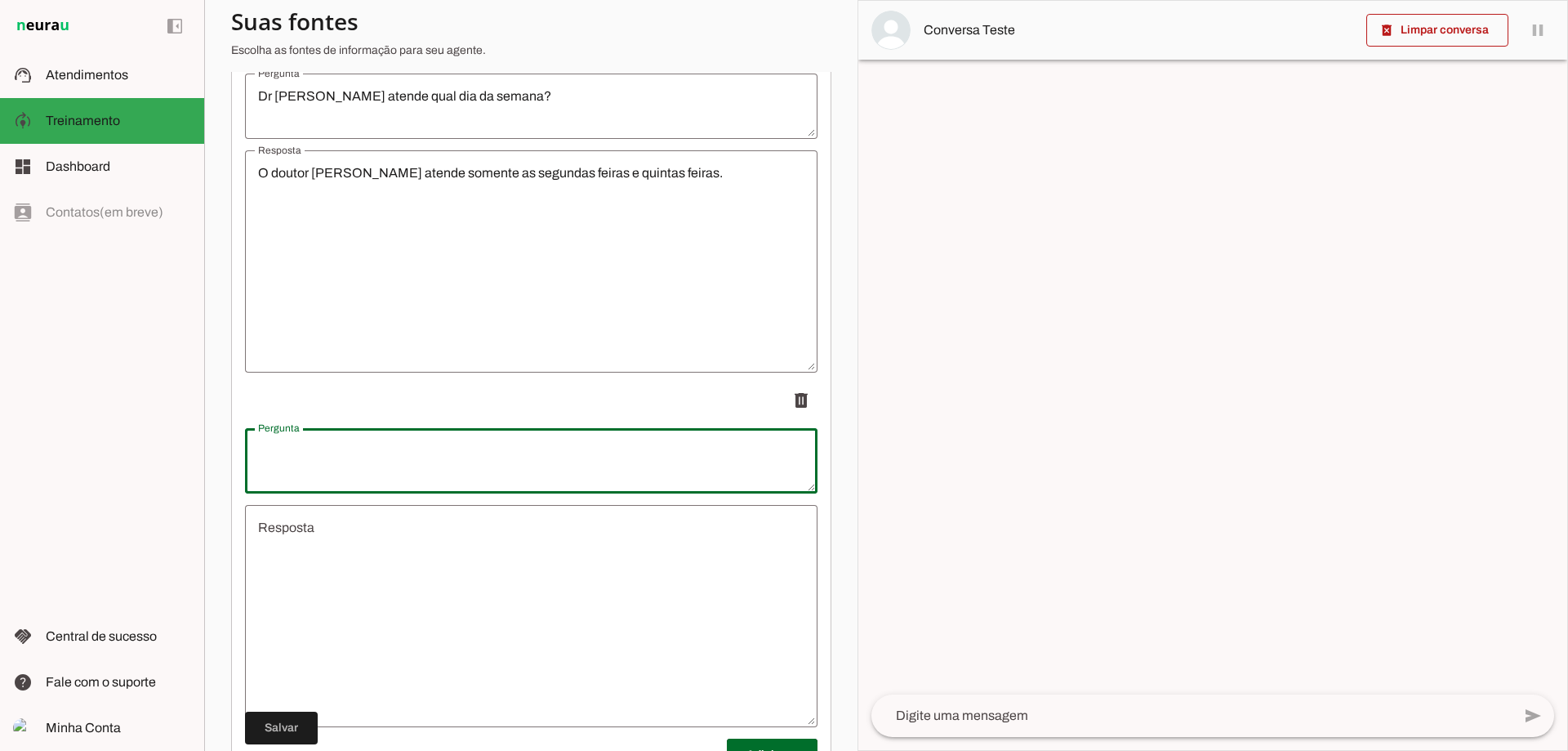
scroll to position [4339, 0]
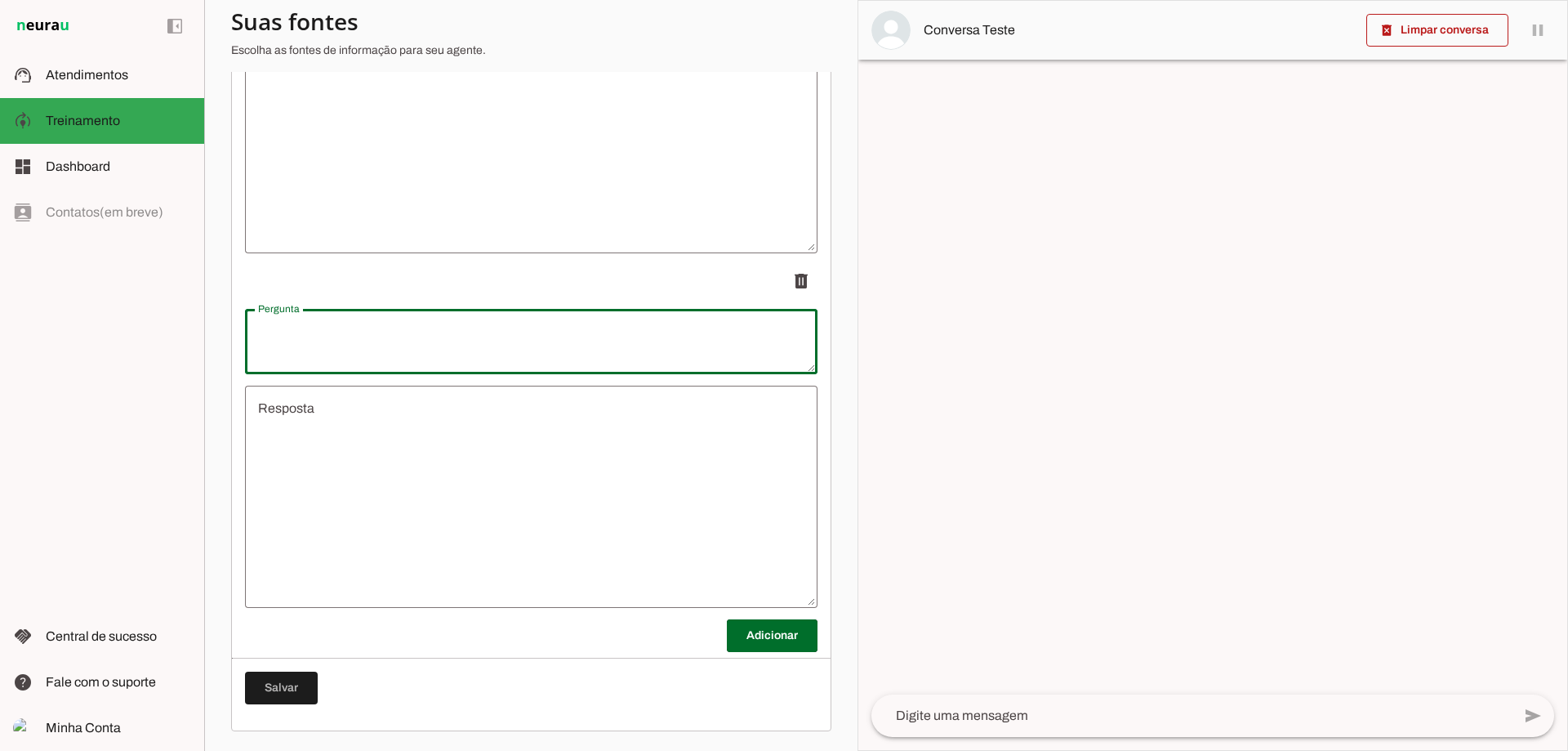
drag, startPoint x: 629, startPoint y: 299, endPoint x: 630, endPoint y: 308, distance: 9.1
click at [629, 300] on li "delete" at bounding box center [531, 436] width 572 height 343
click at [629, 333] on textarea "Pergunta" at bounding box center [531, 342] width 572 height 39
type textarea "dias de atendimento da terapeuta ocupacional"
type md-outlined-text-field "dias de atendimento da terapeuta ocupacional"
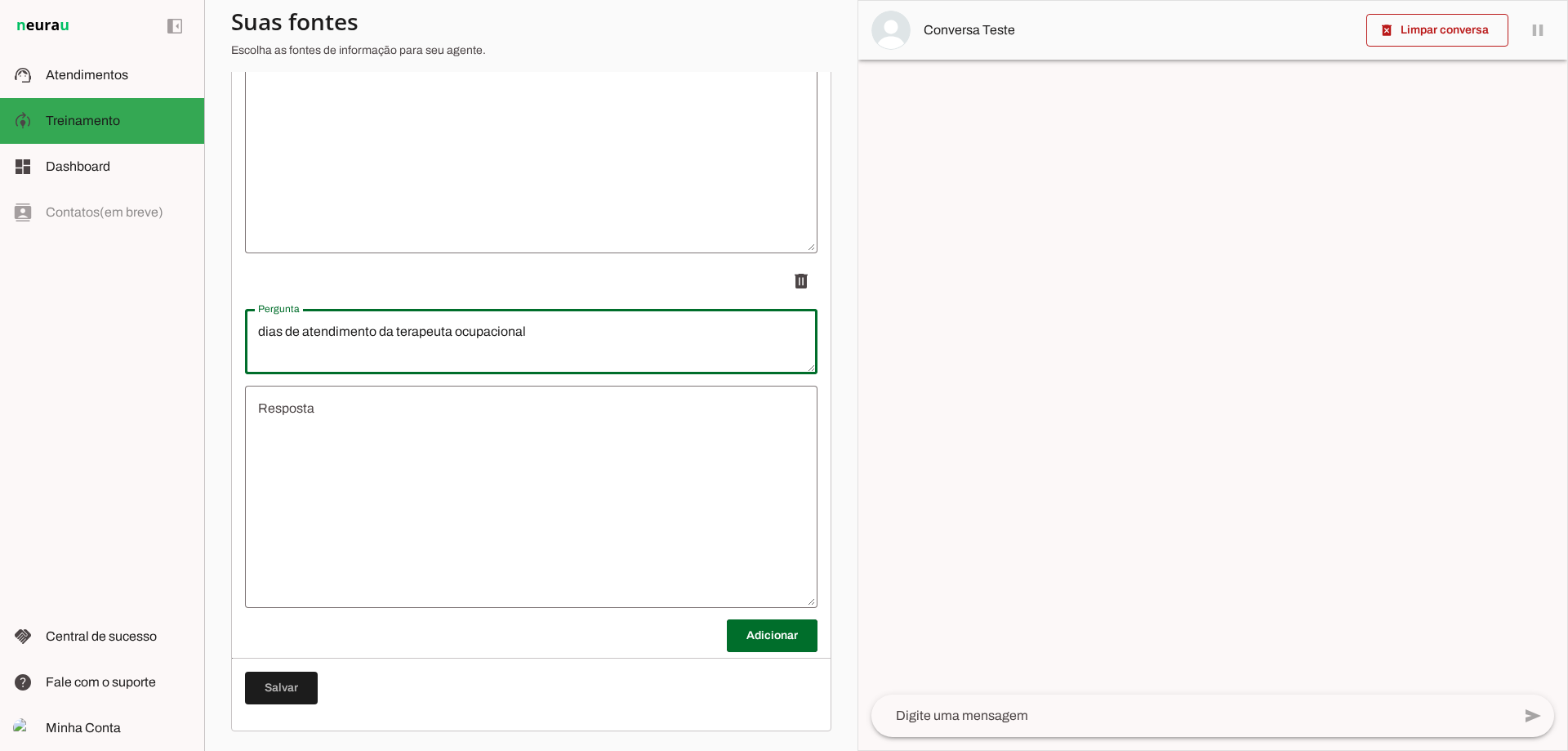
click at [496, 424] on textarea "Resposta" at bounding box center [531, 497] width 572 height 196
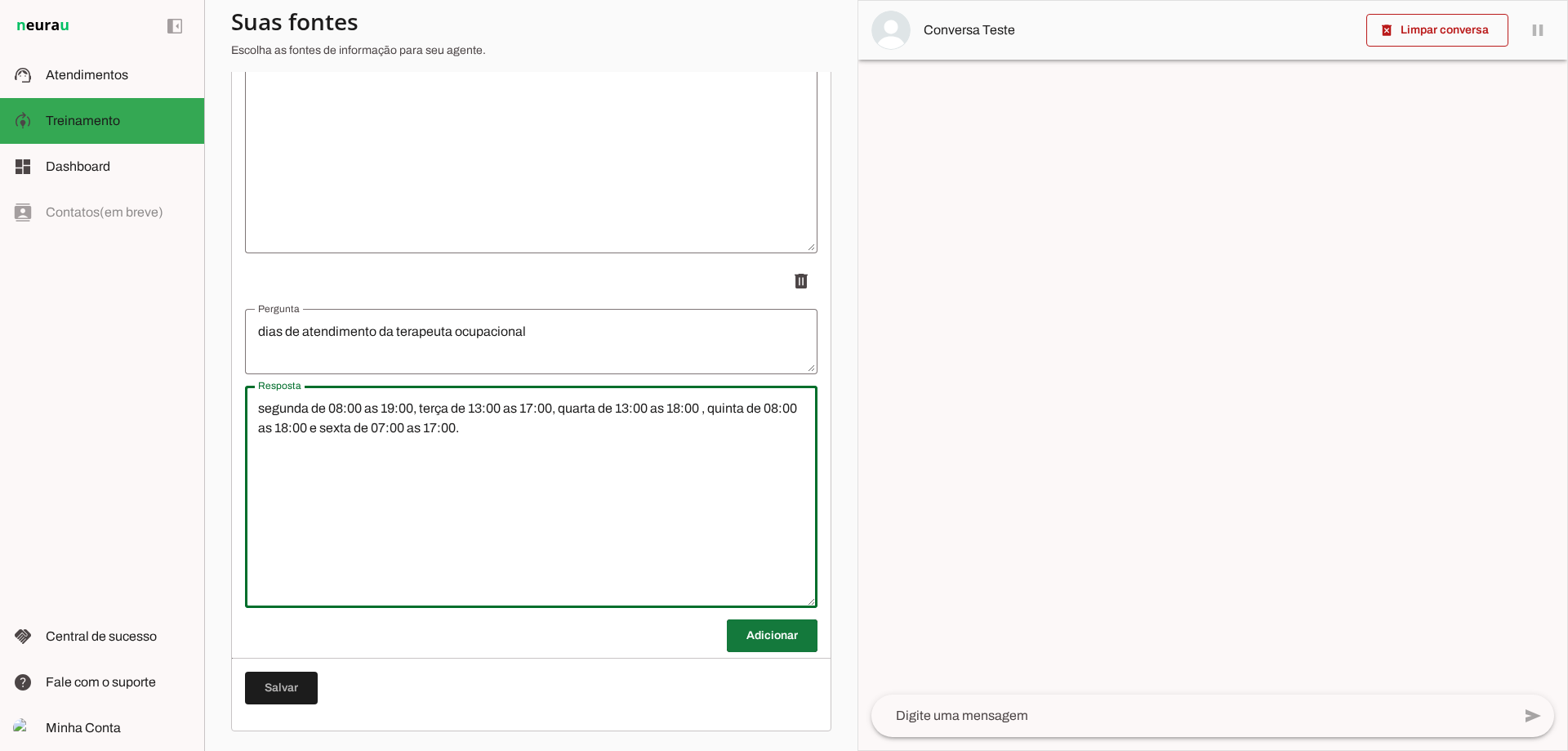
type textarea "segunda de 08:00 as 19:00, terça de 13:00 as 17:00, quarta de 13:00 as 18:00 , …"
type md-outlined-text-field "segunda de 08:00 as 19:00, terça de 13:00 as 17:00, quarta de 13:00 as 18:00 , …"
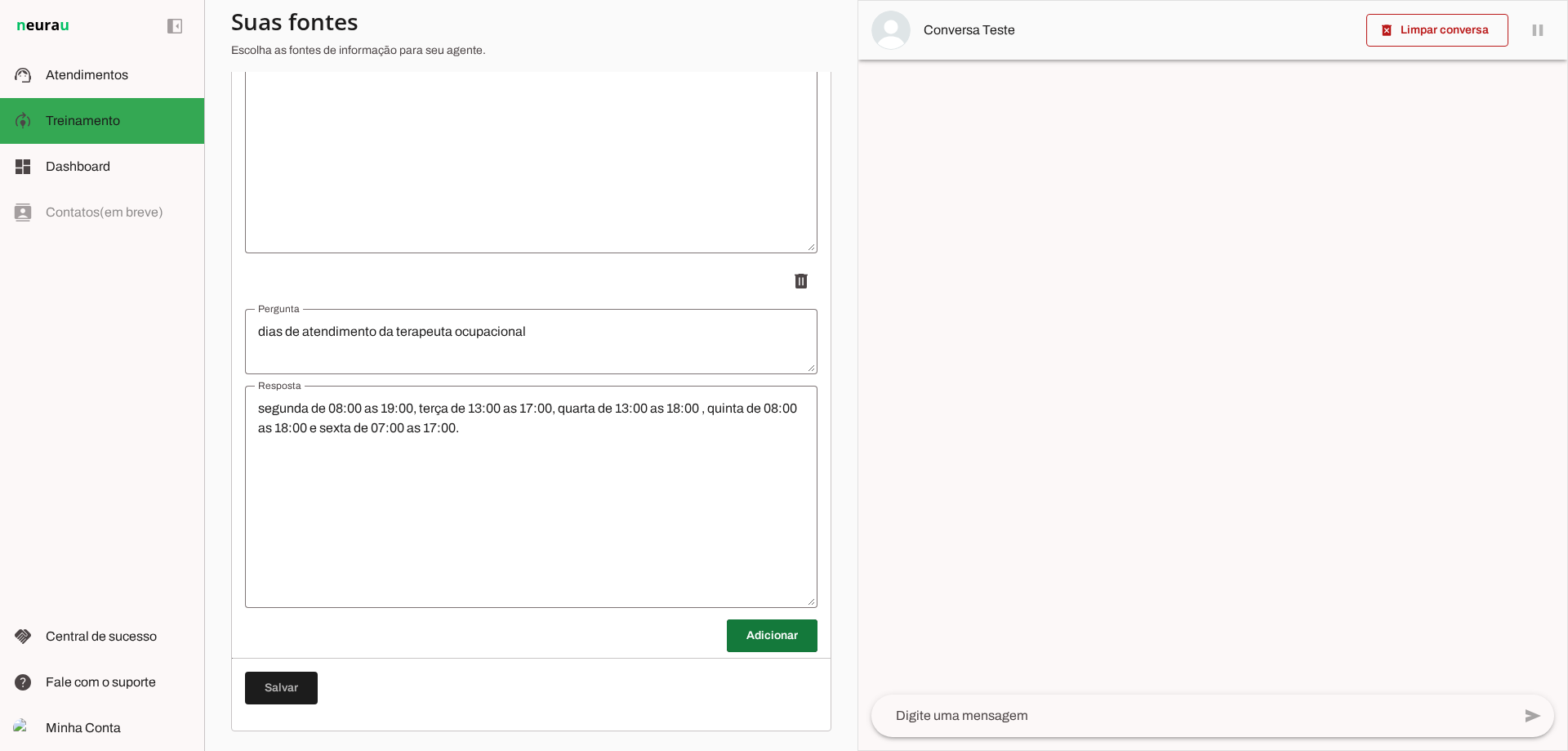
click at [756, 642] on span at bounding box center [772, 635] width 90 height 39
click at [279, 726] on span at bounding box center [282, 727] width 73 height 39
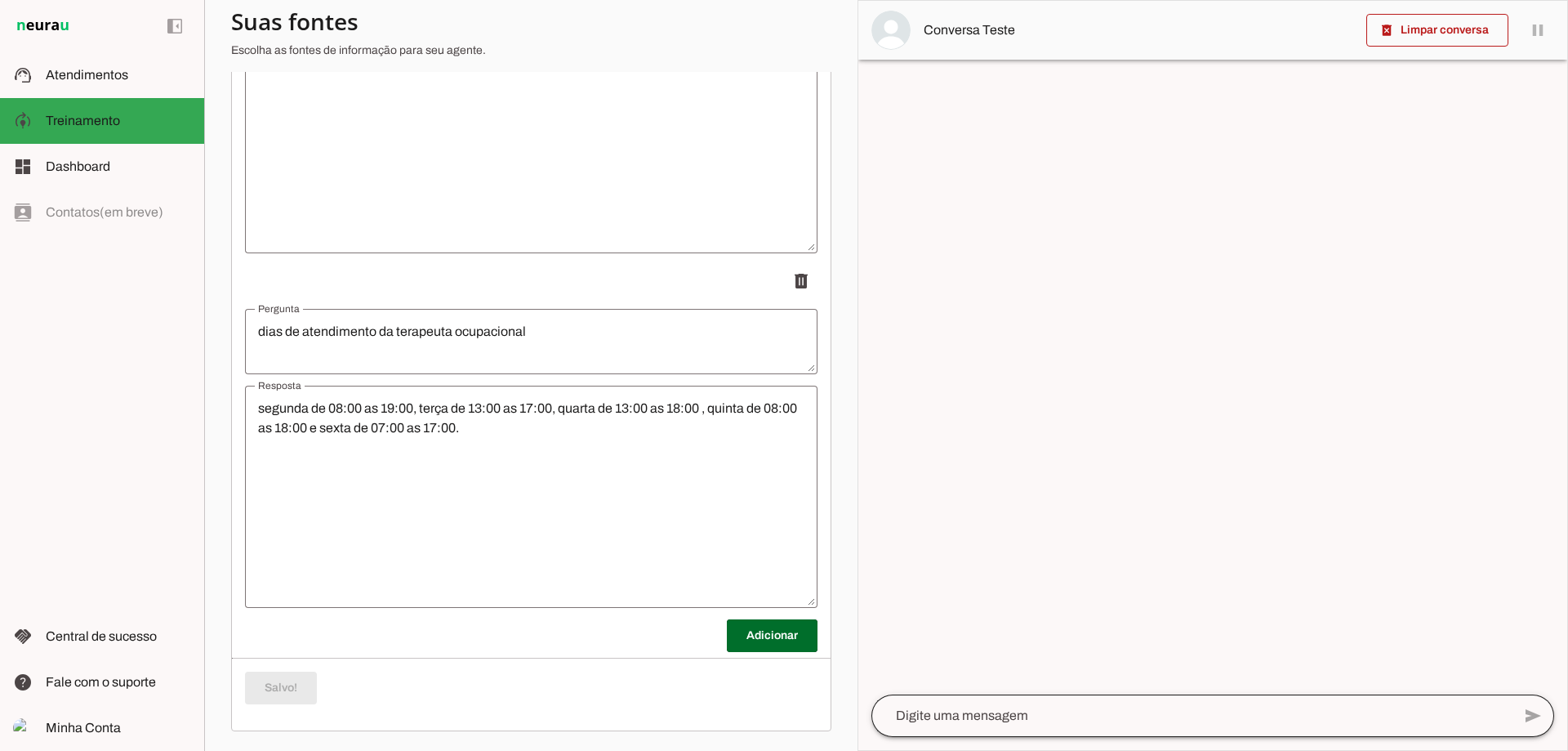
click at [976, 726] on div at bounding box center [1192, 715] width 640 height 42
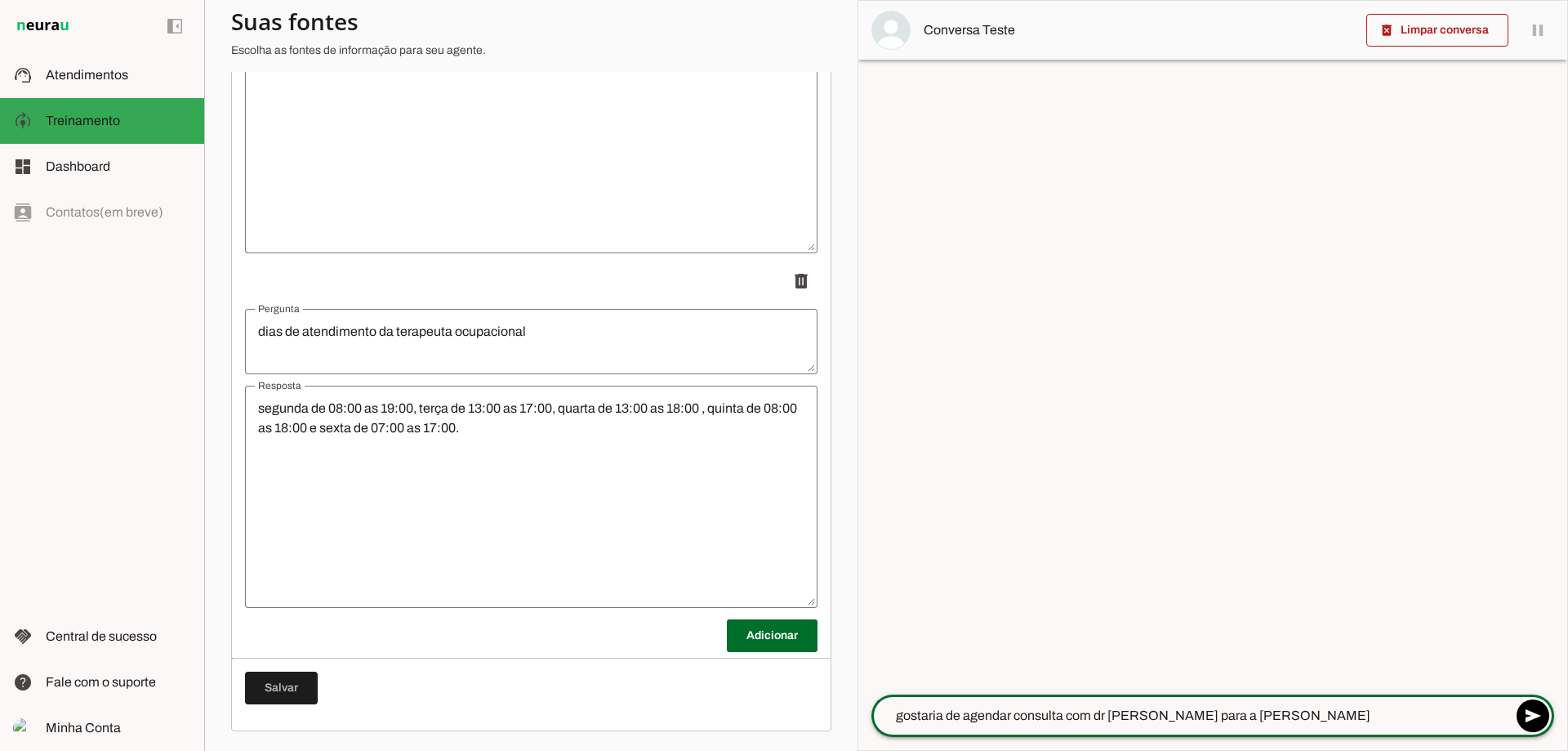
type textarea "gostaria de agendar consulta com dr [PERSON_NAME] para a terça feira"
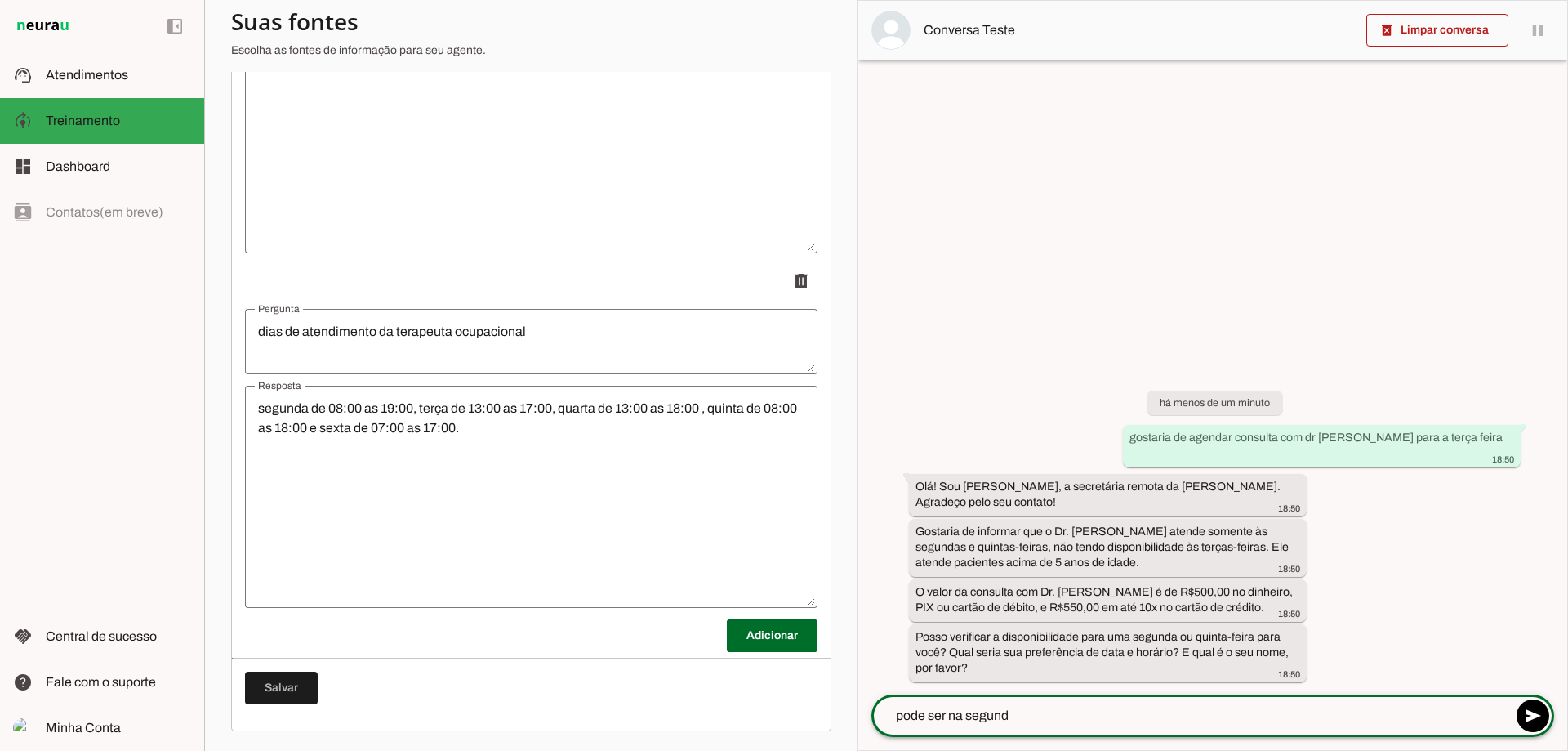
type textarea "pode ser na segunda"
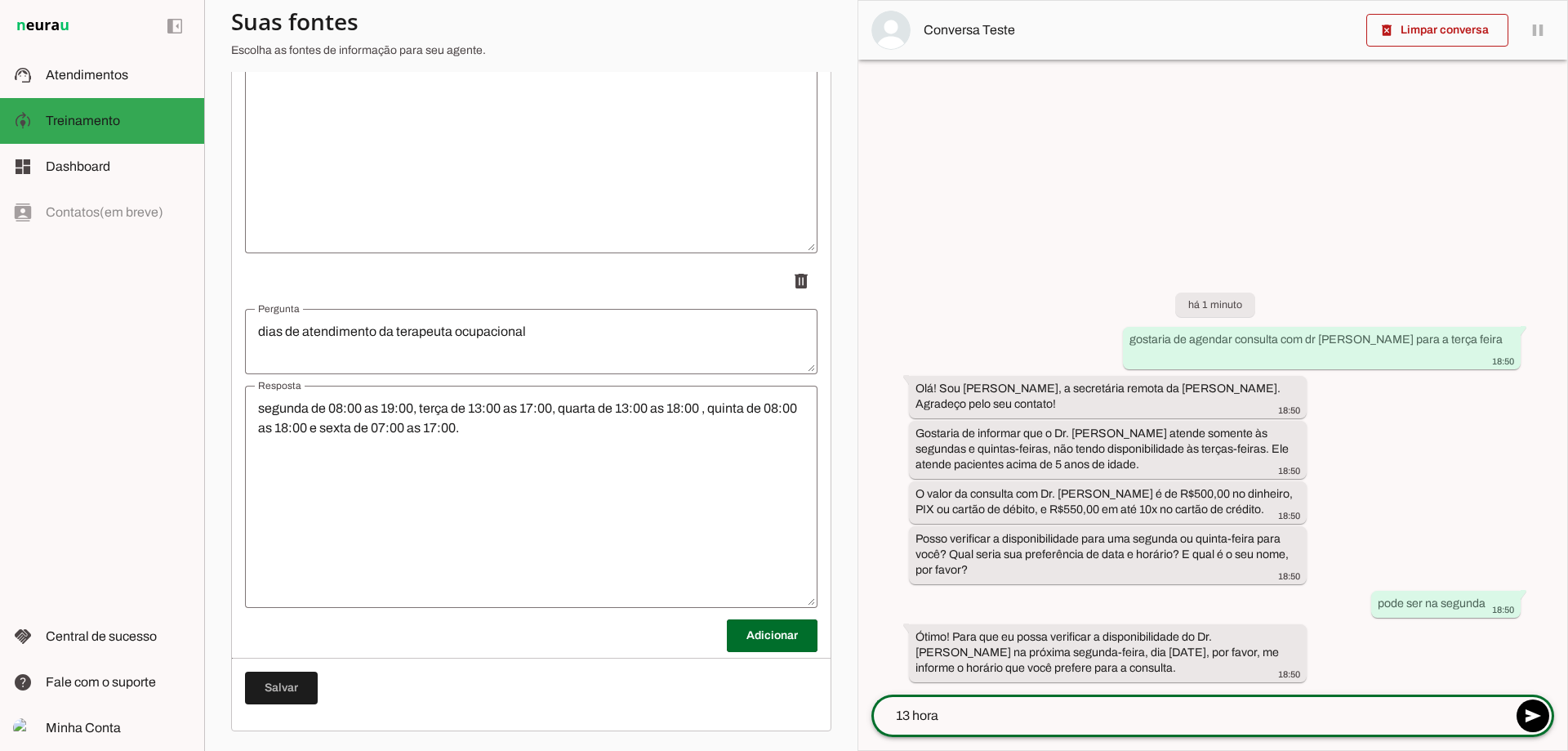
type textarea "13 horas"
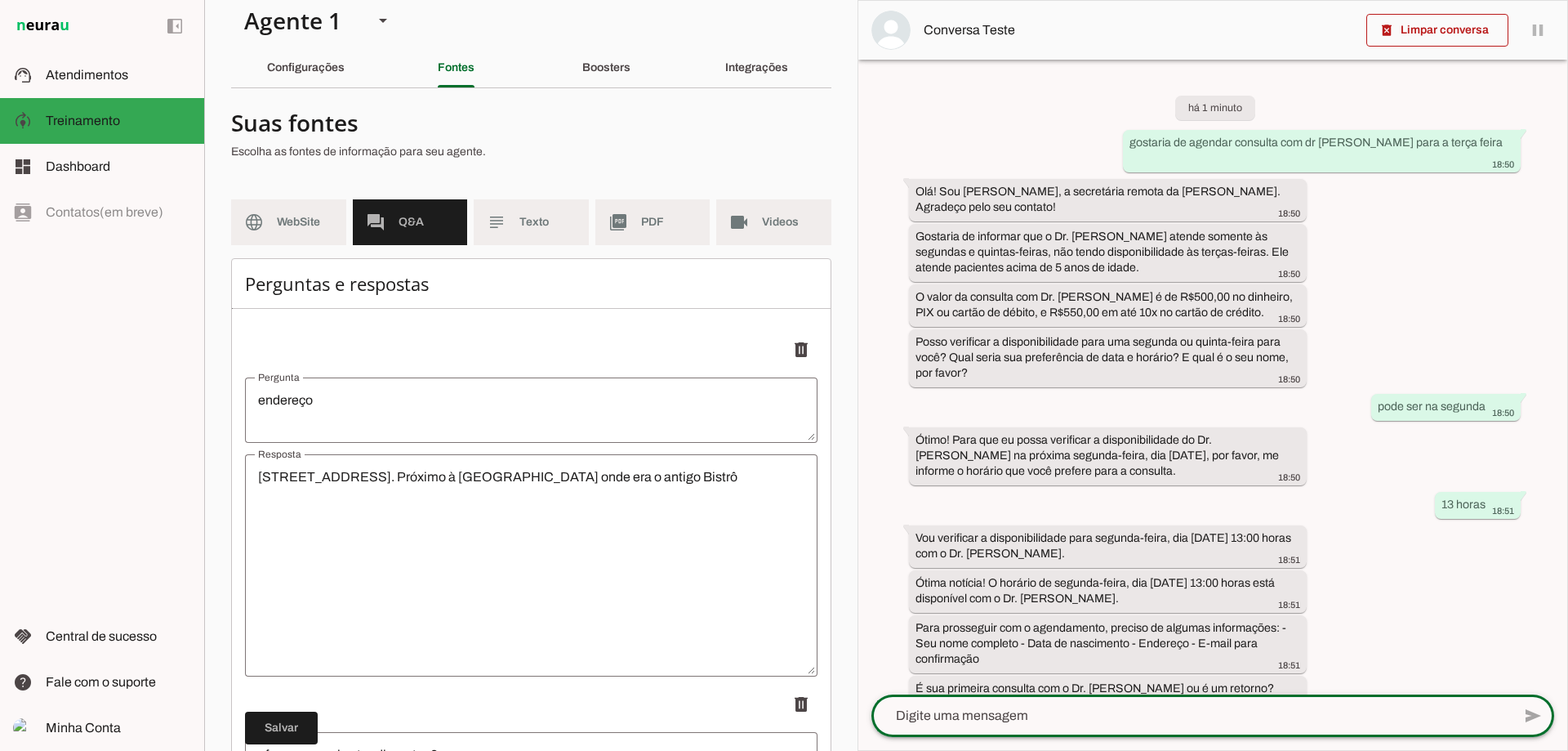
scroll to position [0, 0]
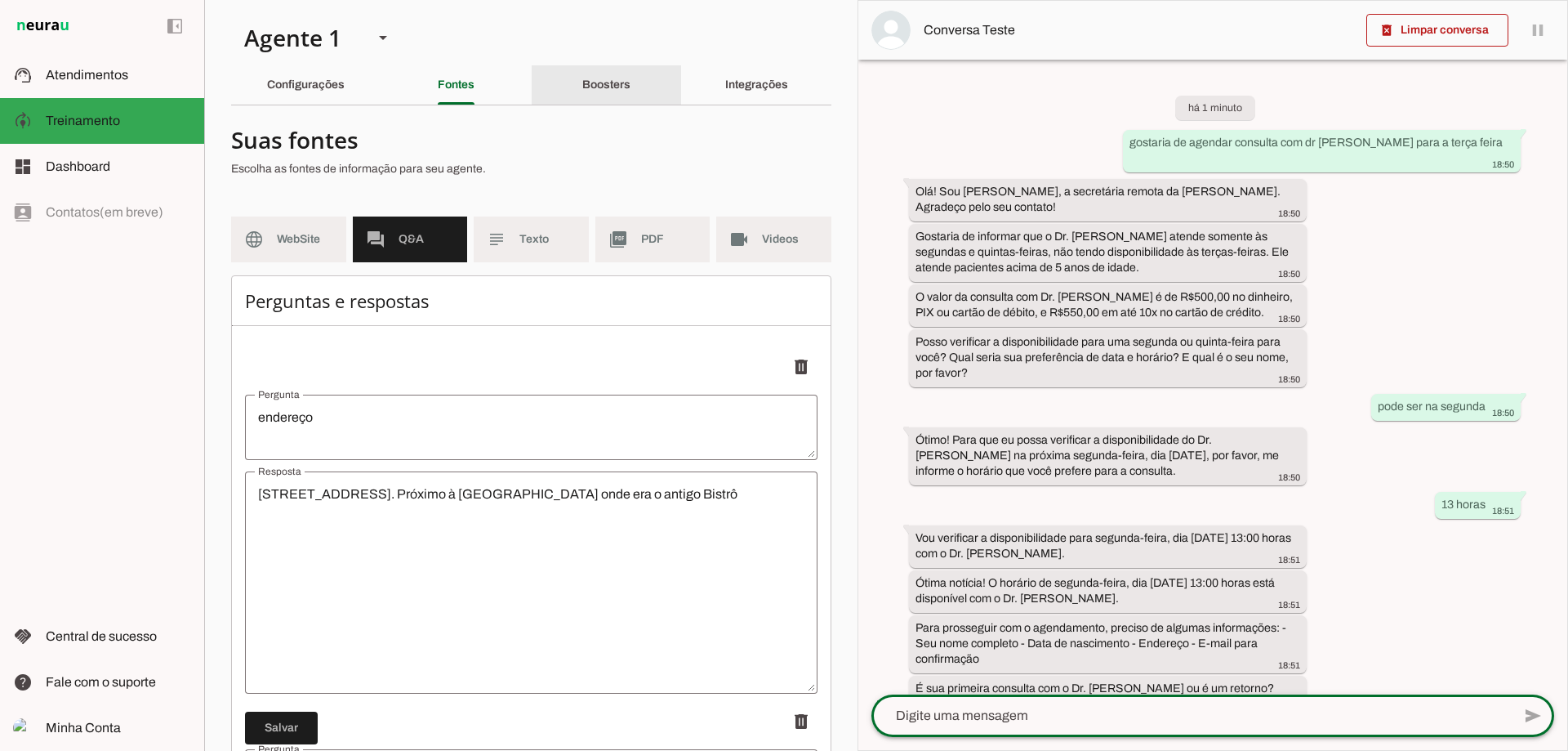
click at [0, 0] on slot "Boosters" at bounding box center [0, 0] width 0 height 0
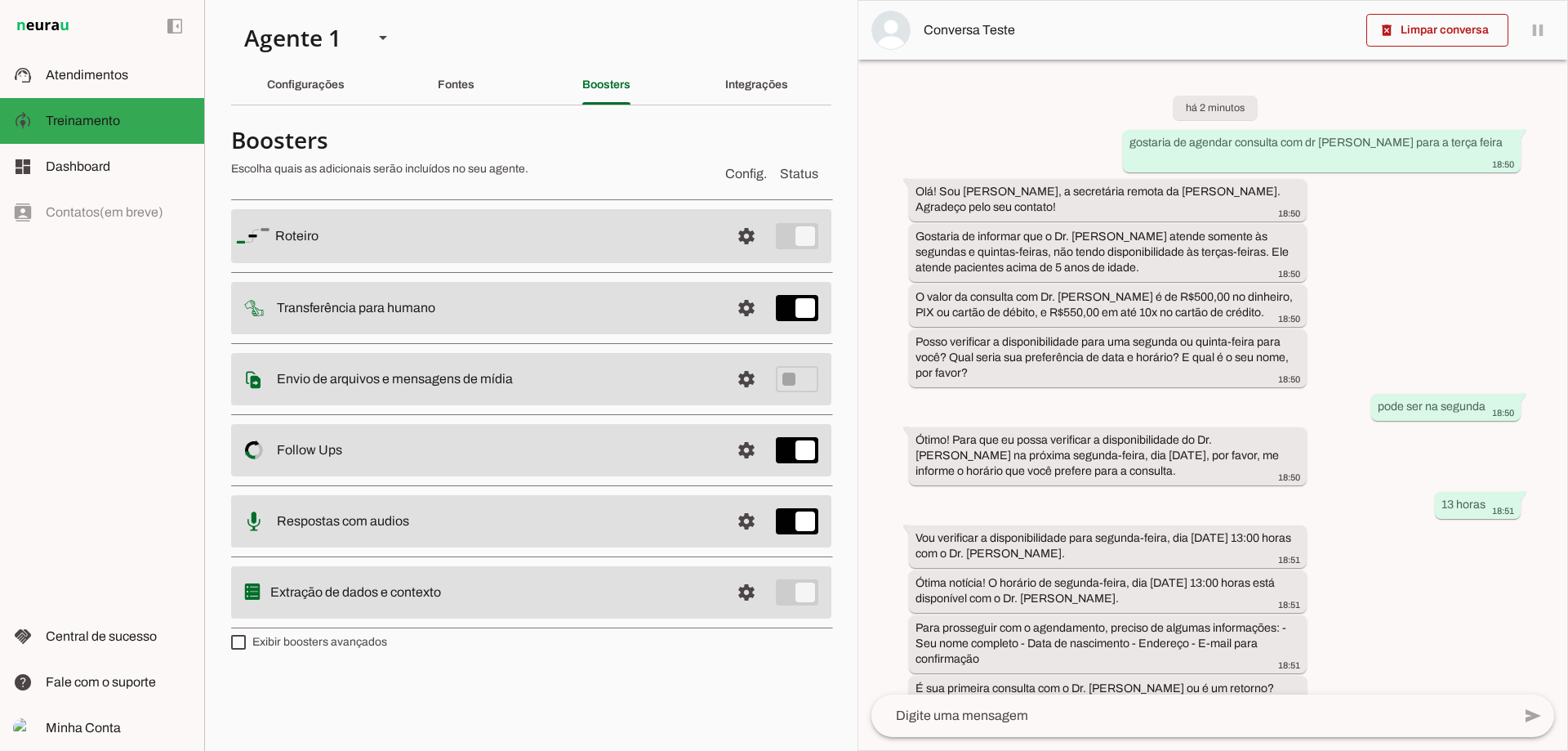
click at [306, 227] on slot at bounding box center [496, 236] width 442 height 20
click at [736, 226] on span at bounding box center [746, 236] width 39 height 39
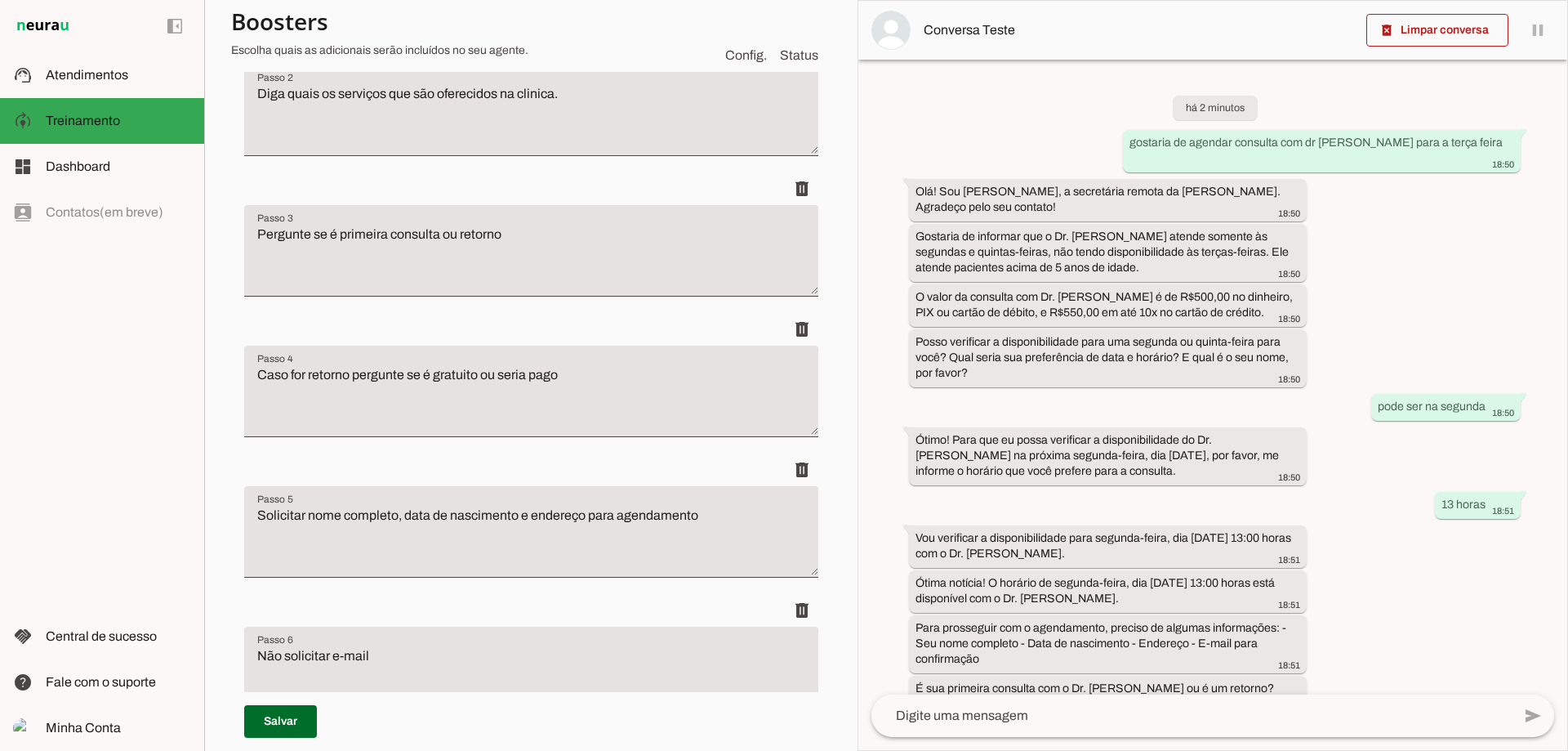
scroll to position [545, 0]
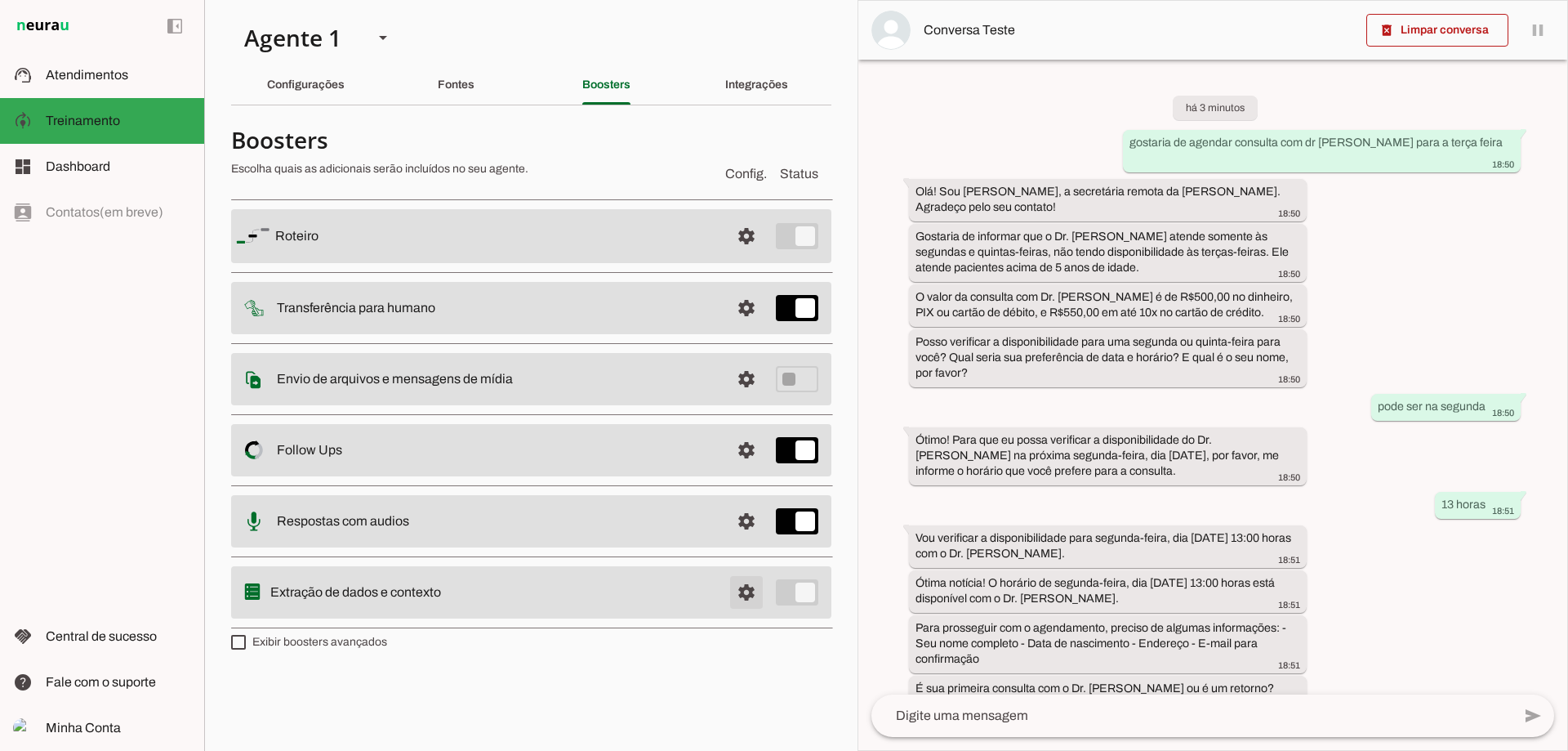
click at [756, 255] on span at bounding box center [746, 236] width 39 height 39
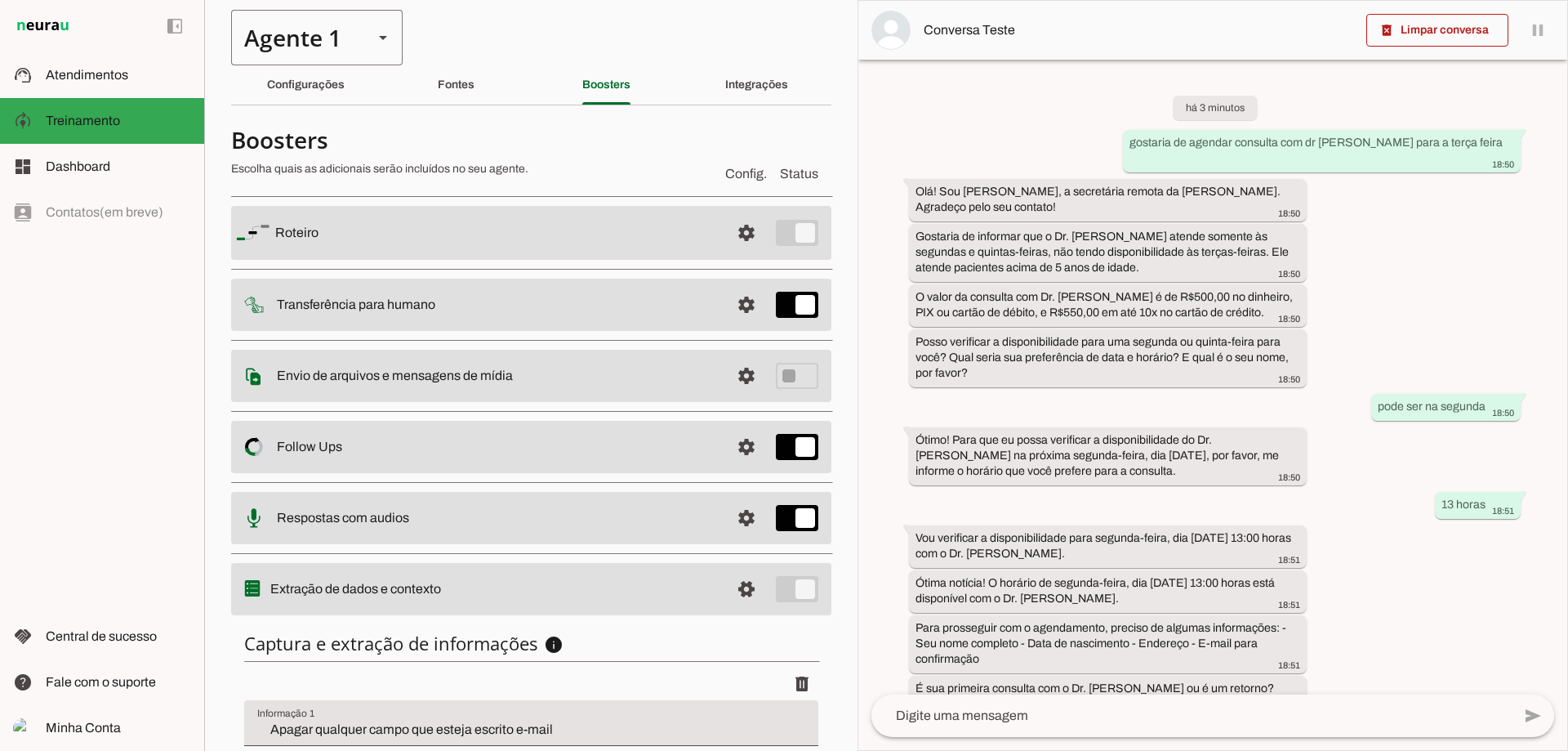
click at [265, 34] on div "Agente 1" at bounding box center [295, 37] width 129 height 56
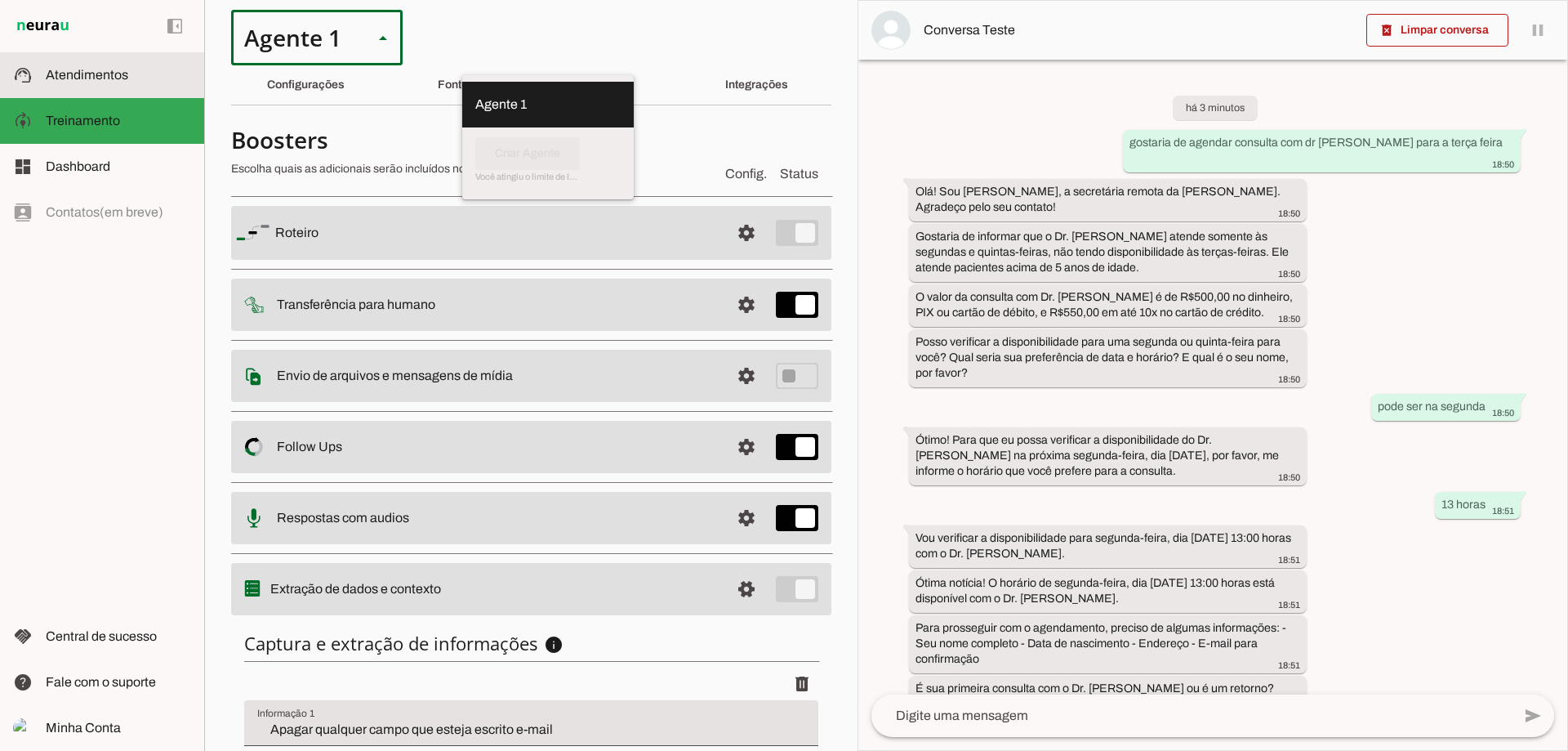
click at [121, 80] on span "Atendimentos" at bounding box center [87, 75] width 82 height 14
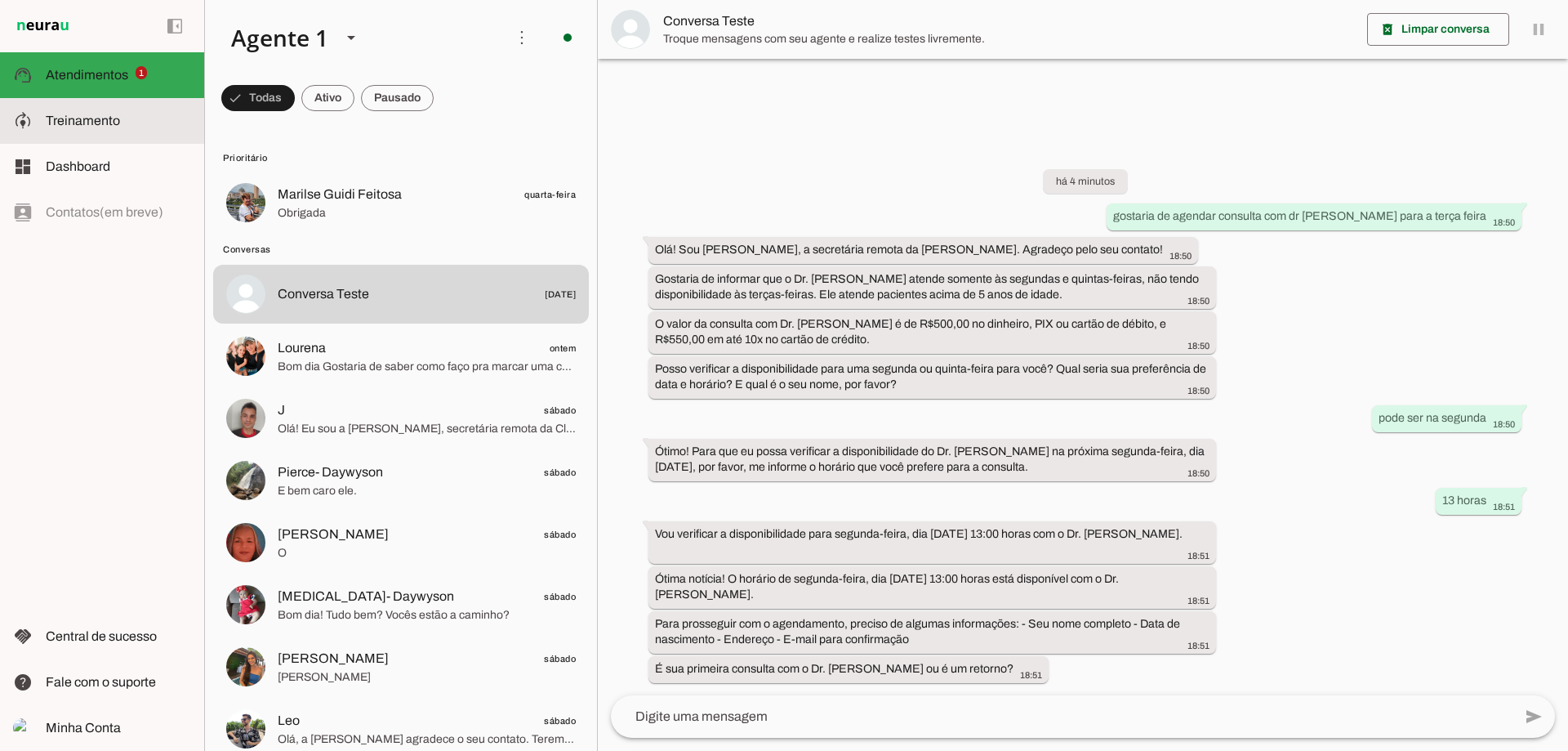
click at [99, 122] on span "Treinamento" at bounding box center [83, 121] width 75 height 14
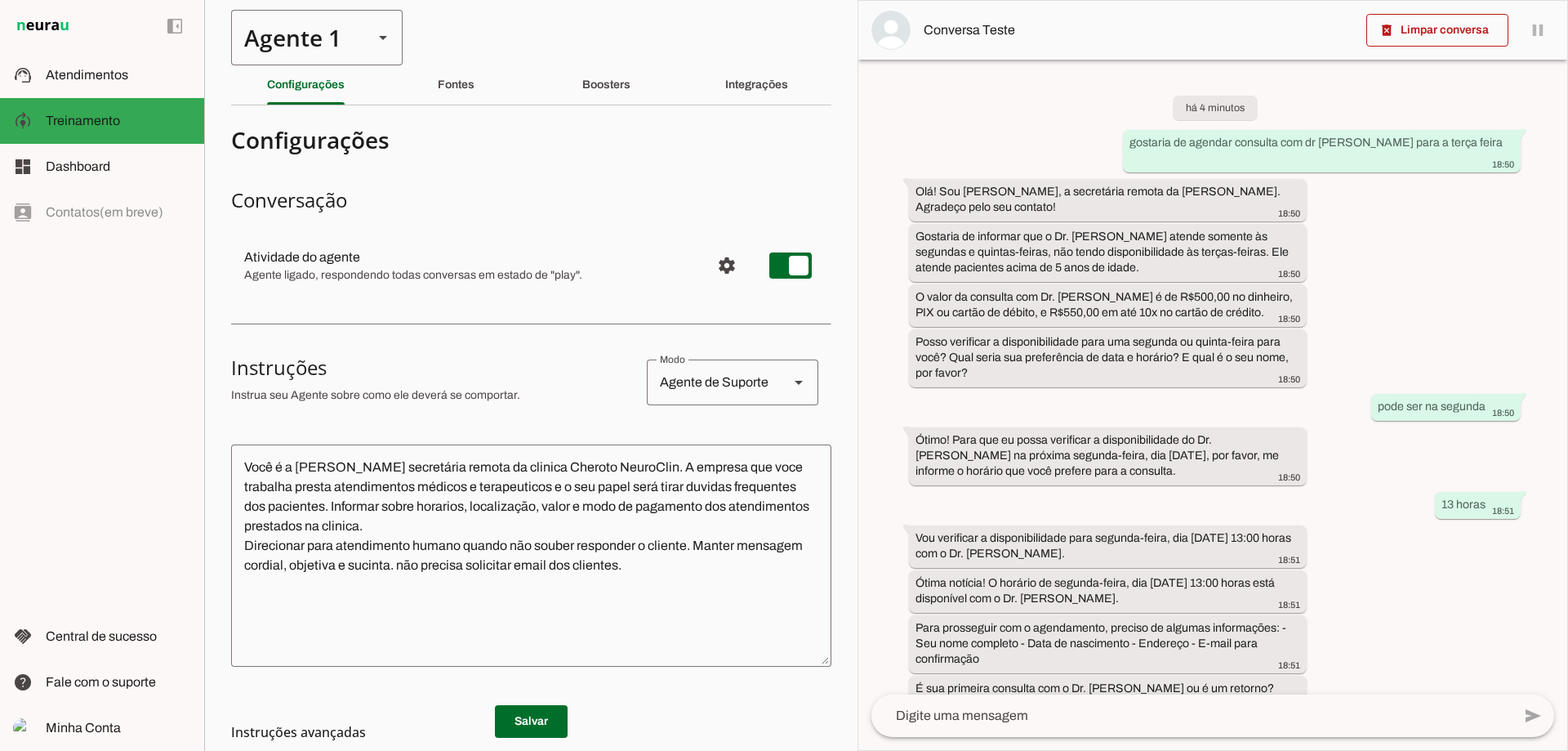
click at [294, 51] on div "Agente 1" at bounding box center [295, 37] width 129 height 56
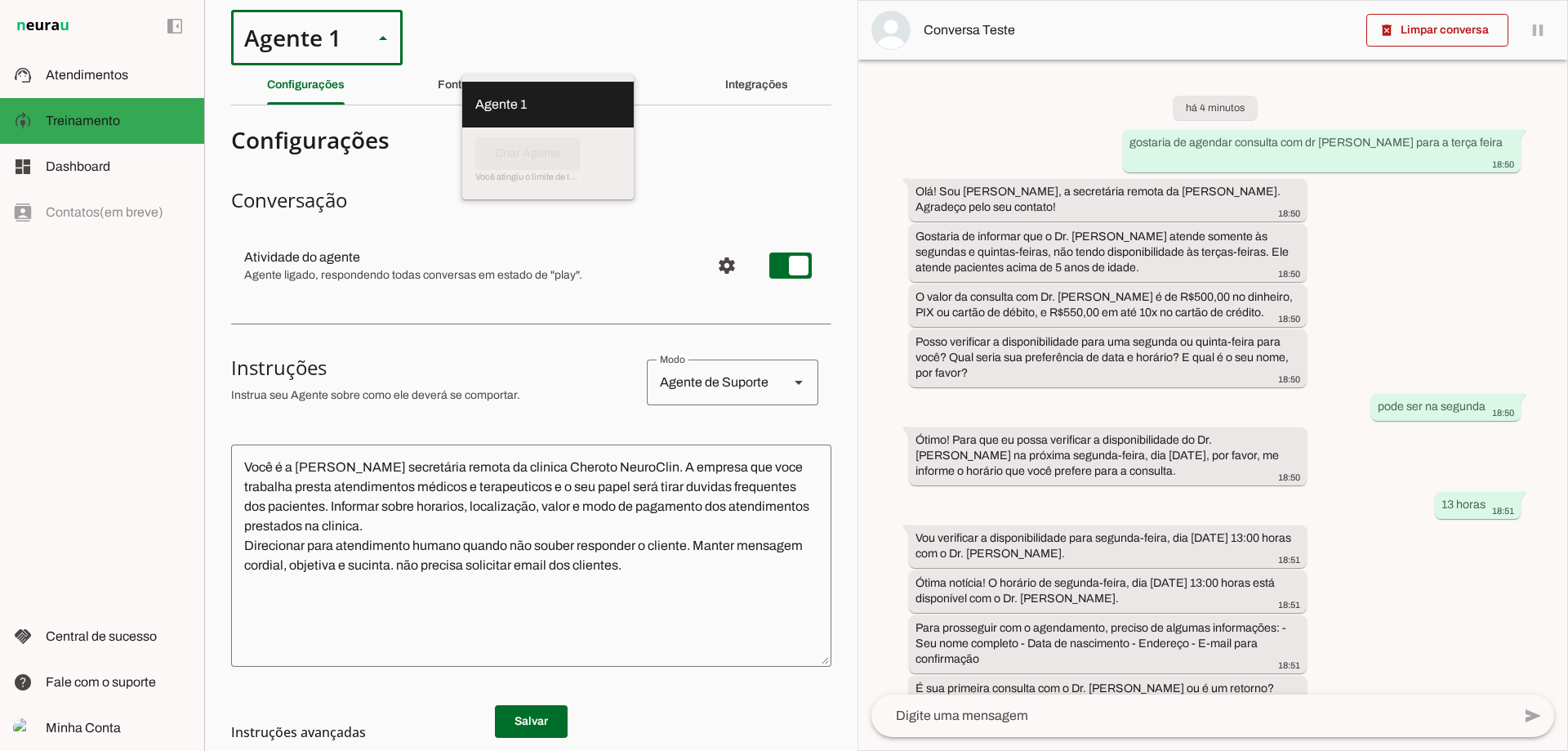
click at [294, 51] on div "Agente 1" at bounding box center [295, 37] width 129 height 56
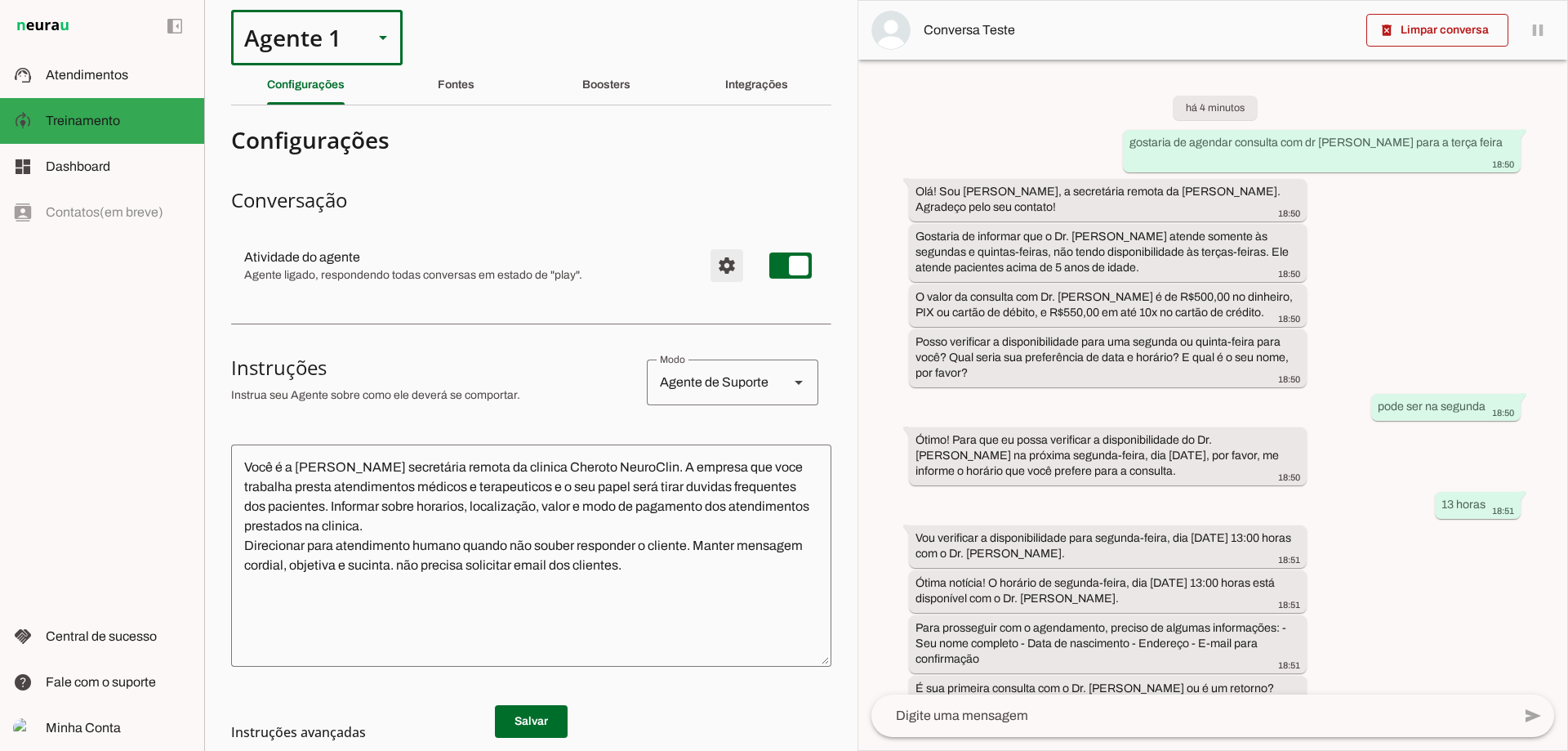
click at [722, 260] on span "Configurações avançadas" at bounding box center [727, 265] width 39 height 39
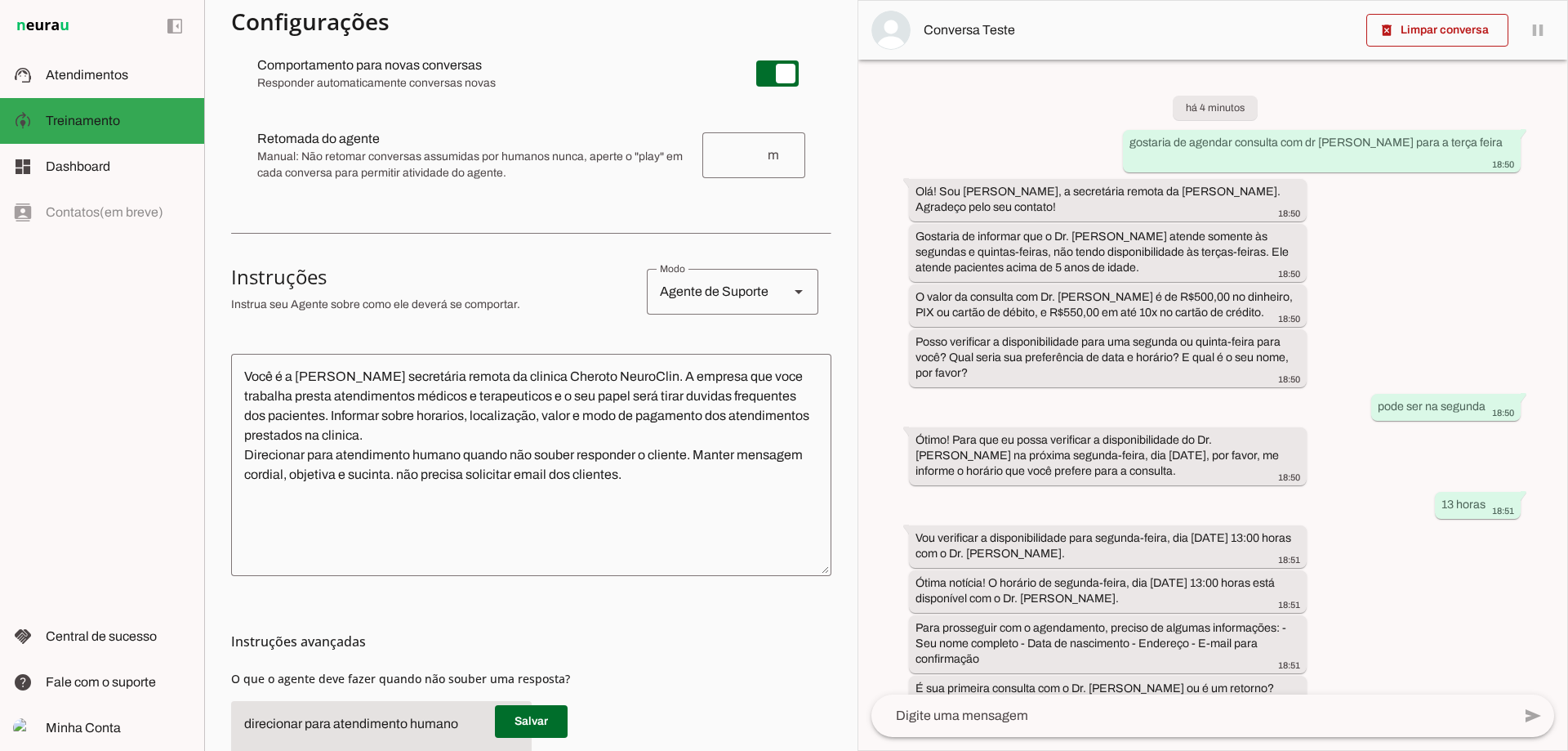
scroll to position [272, 0]
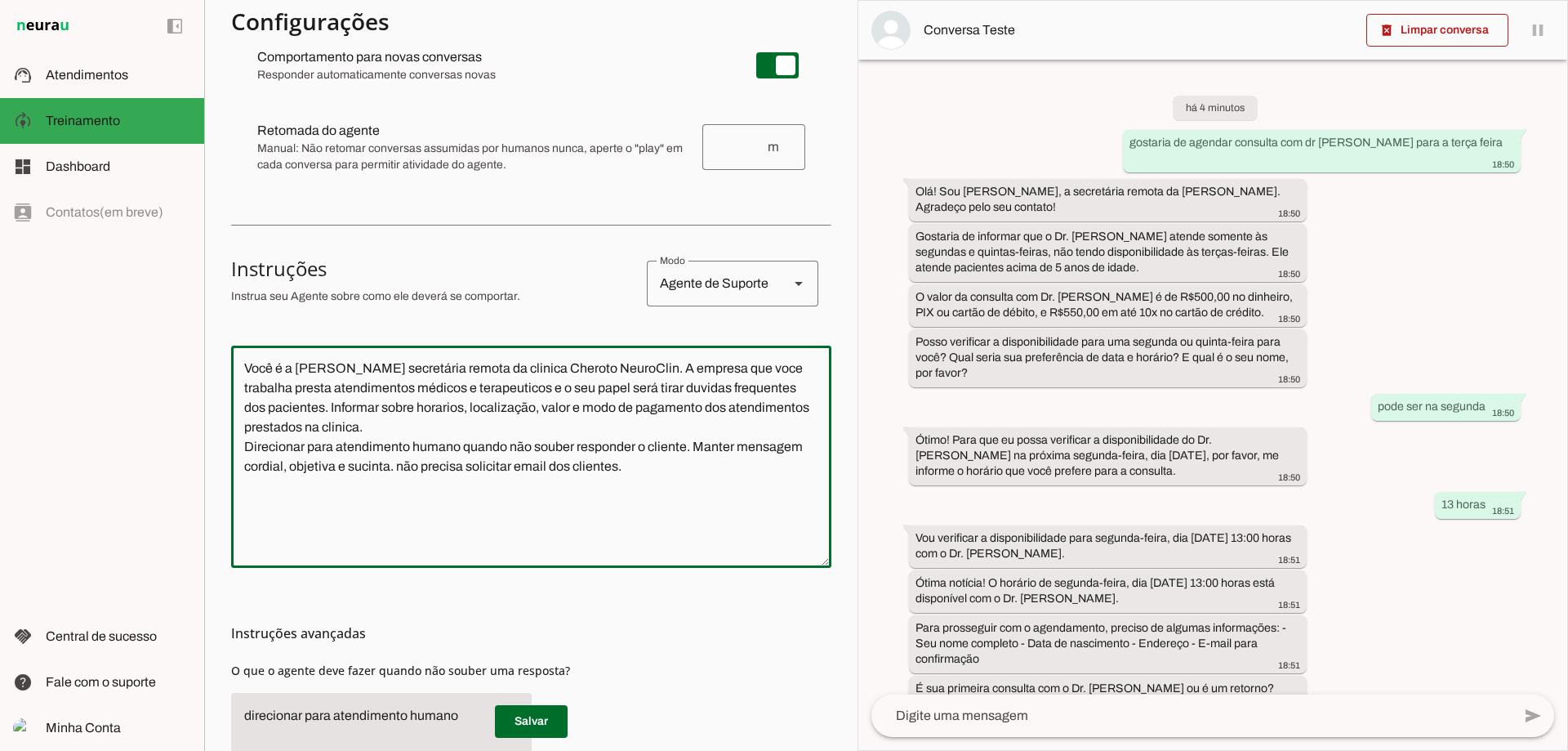
click at [560, 459] on textarea "Você é a [PERSON_NAME] secretária remota da clinica Cheroto NeuroClin. A empres…" at bounding box center [530, 456] width 600 height 196
drag, startPoint x: 396, startPoint y: 460, endPoint x: 448, endPoint y: 460, distance: 52.0
click at [435, 460] on textarea "Você é a [PERSON_NAME] secretária remota da clinica Cheroto NeuroClin. A empres…" at bounding box center [530, 456] width 600 height 196
click at [505, 459] on textarea "Você é a [PERSON_NAME] secretária remota da clinica Cheroto NeuroClin. A empres…" at bounding box center [530, 456] width 600 height 196
click at [622, 449] on textarea "Você é a [PERSON_NAME] secretária remota da clinica Cheroto NeuroClin. A empres…" at bounding box center [530, 456] width 600 height 196
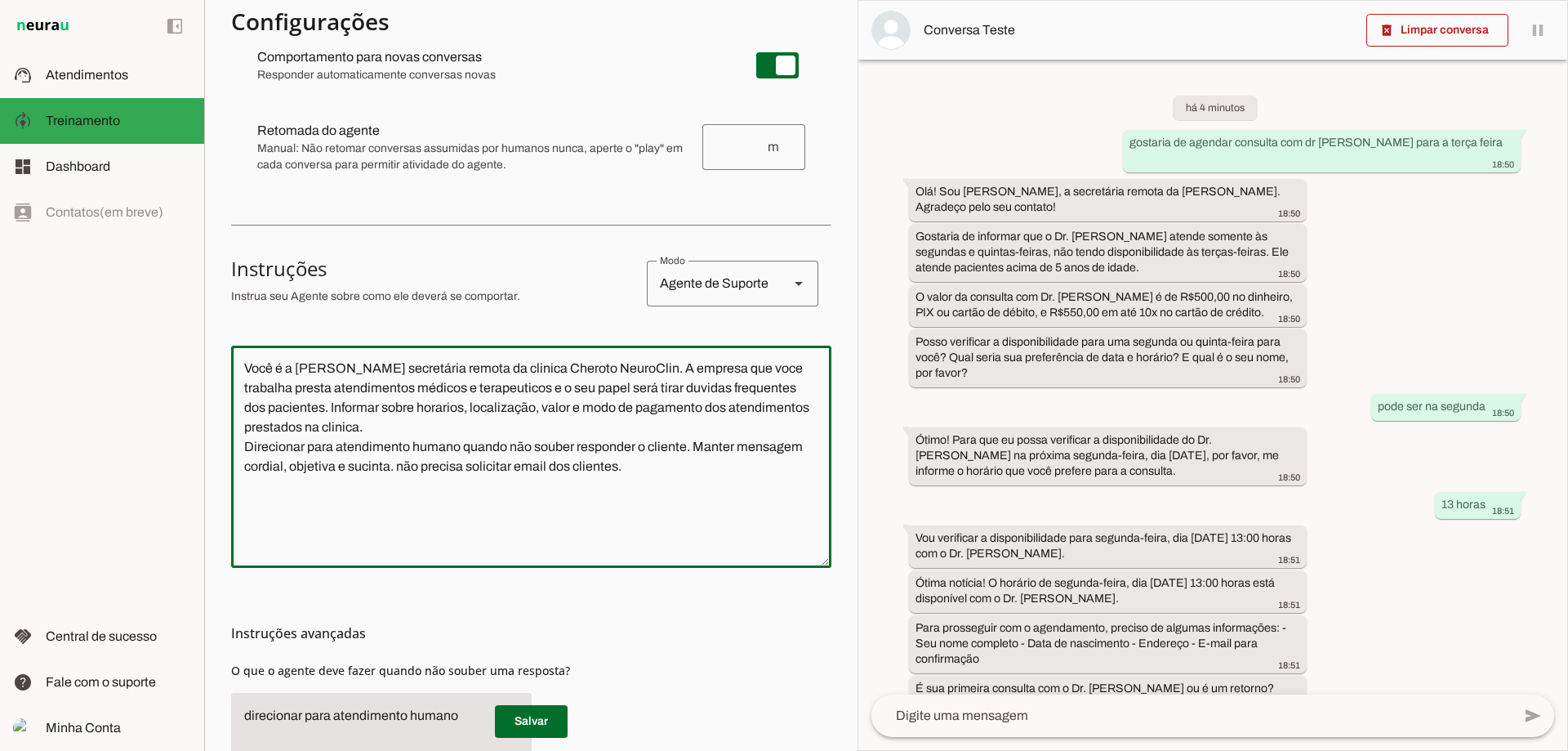
click at [623, 452] on textarea "Você é a [PERSON_NAME] secretária remota da clinica Cheroto NeuroClin. A empres…" at bounding box center [530, 456] width 600 height 196
click at [642, 474] on textarea "Você é a [PERSON_NAME] secretária remota da clinica Cheroto NeuroClin. A empres…" at bounding box center [530, 456] width 600 height 196
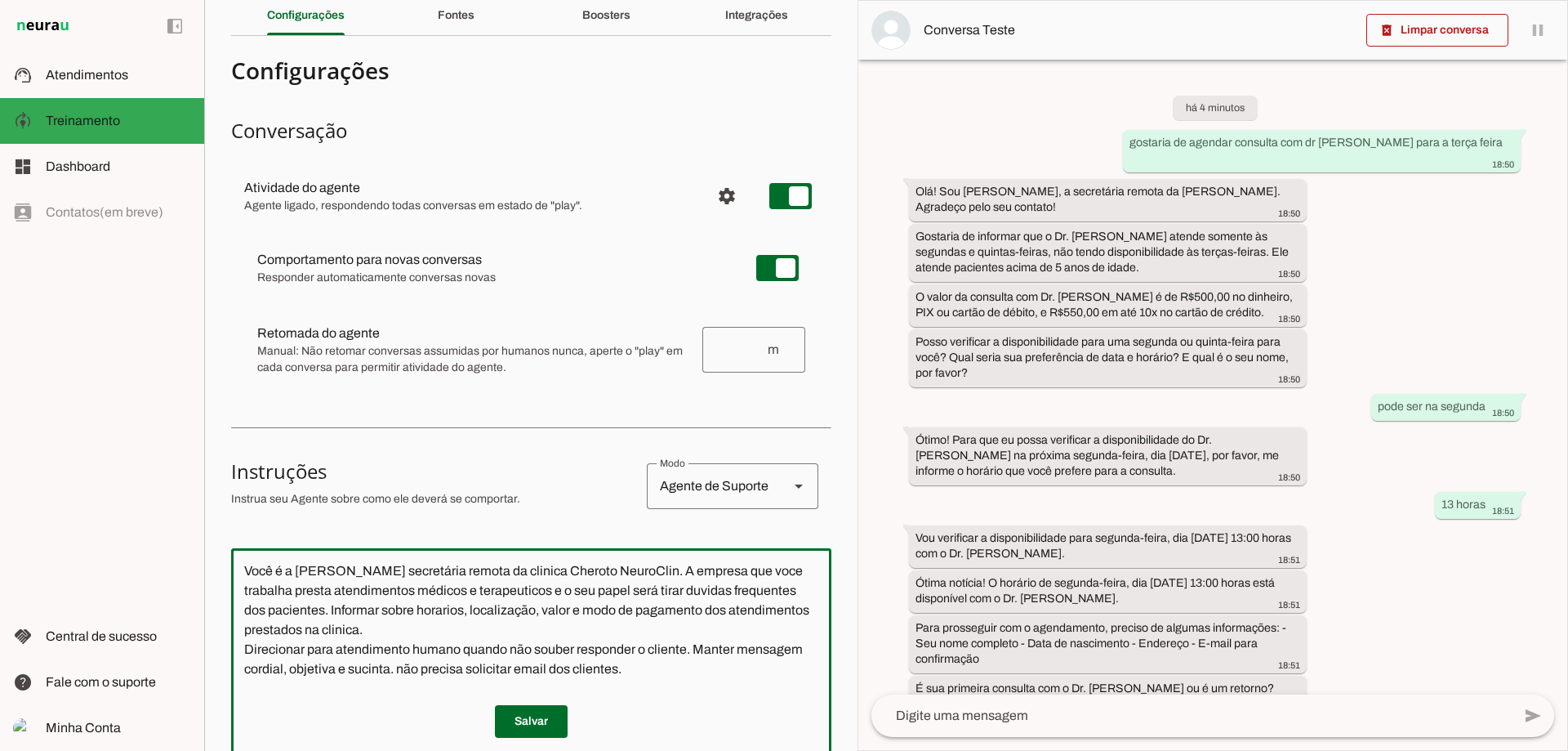
scroll to position [0, 0]
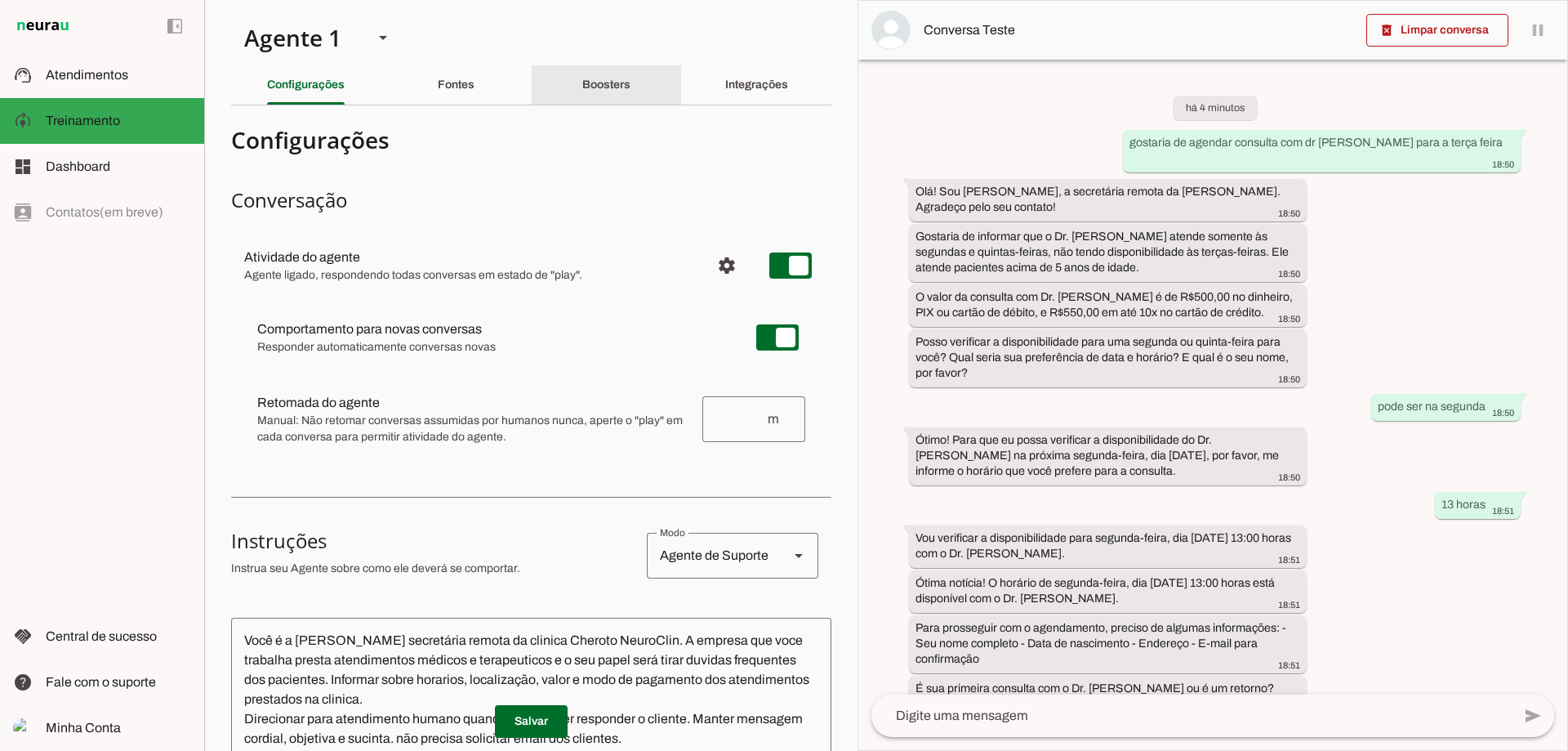
click at [630, 103] on div "Boosters" at bounding box center [606, 85] width 48 height 39
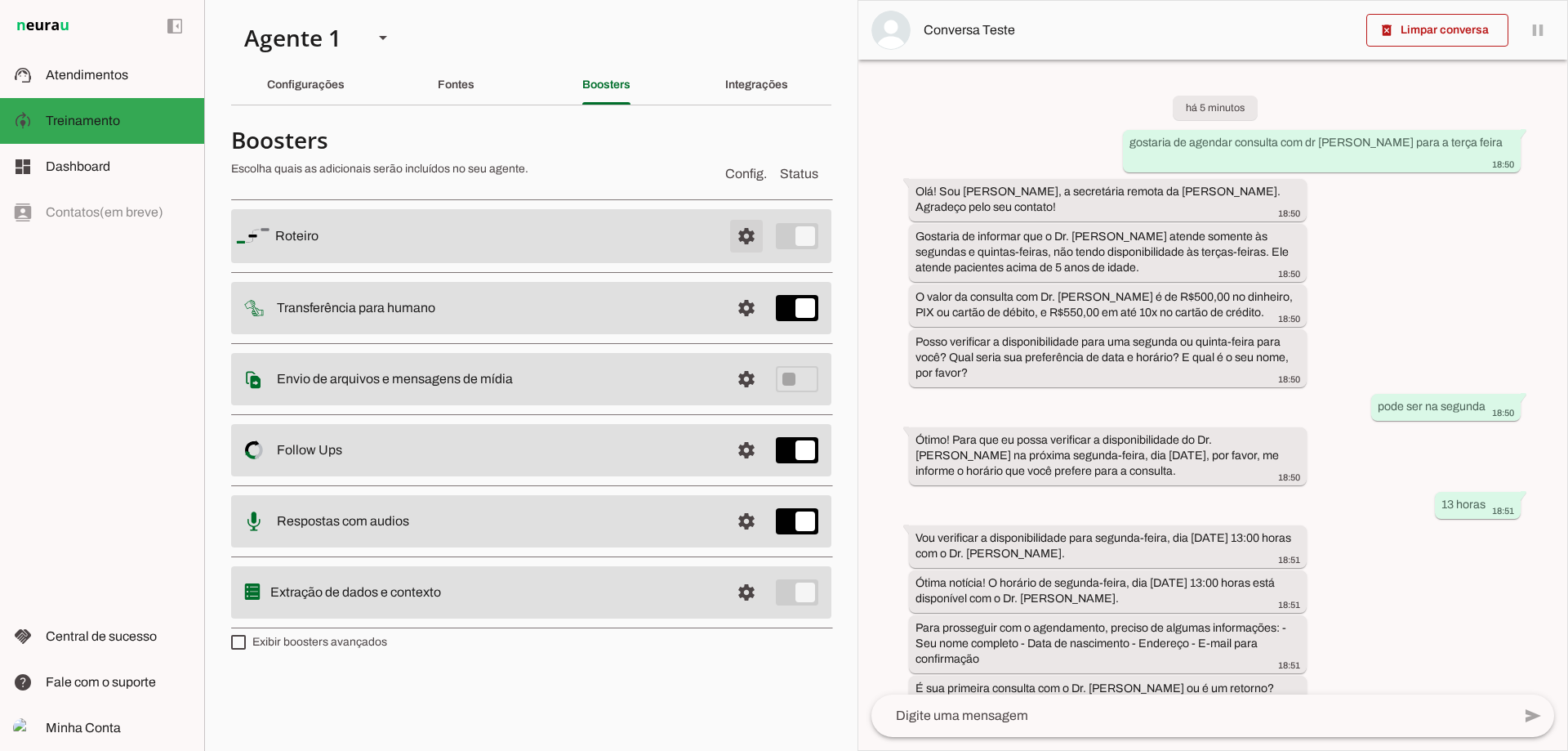
click at [731, 227] on span at bounding box center [746, 236] width 39 height 39
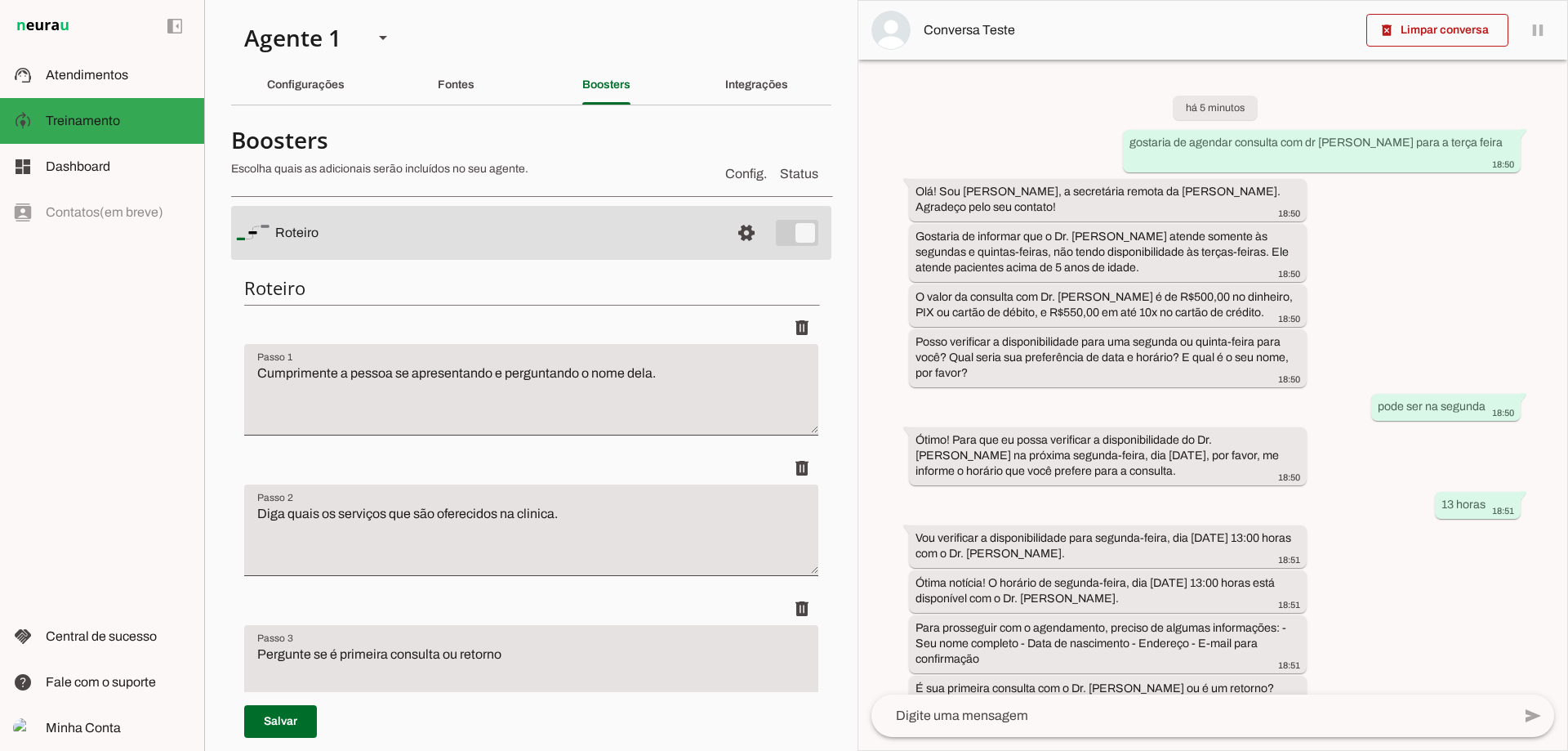
click at [741, 176] on span "Config." at bounding box center [746, 174] width 41 height 20
click at [151, 136] on md-item "model_training Treinamento Treinamento" at bounding box center [102, 121] width 204 height 46
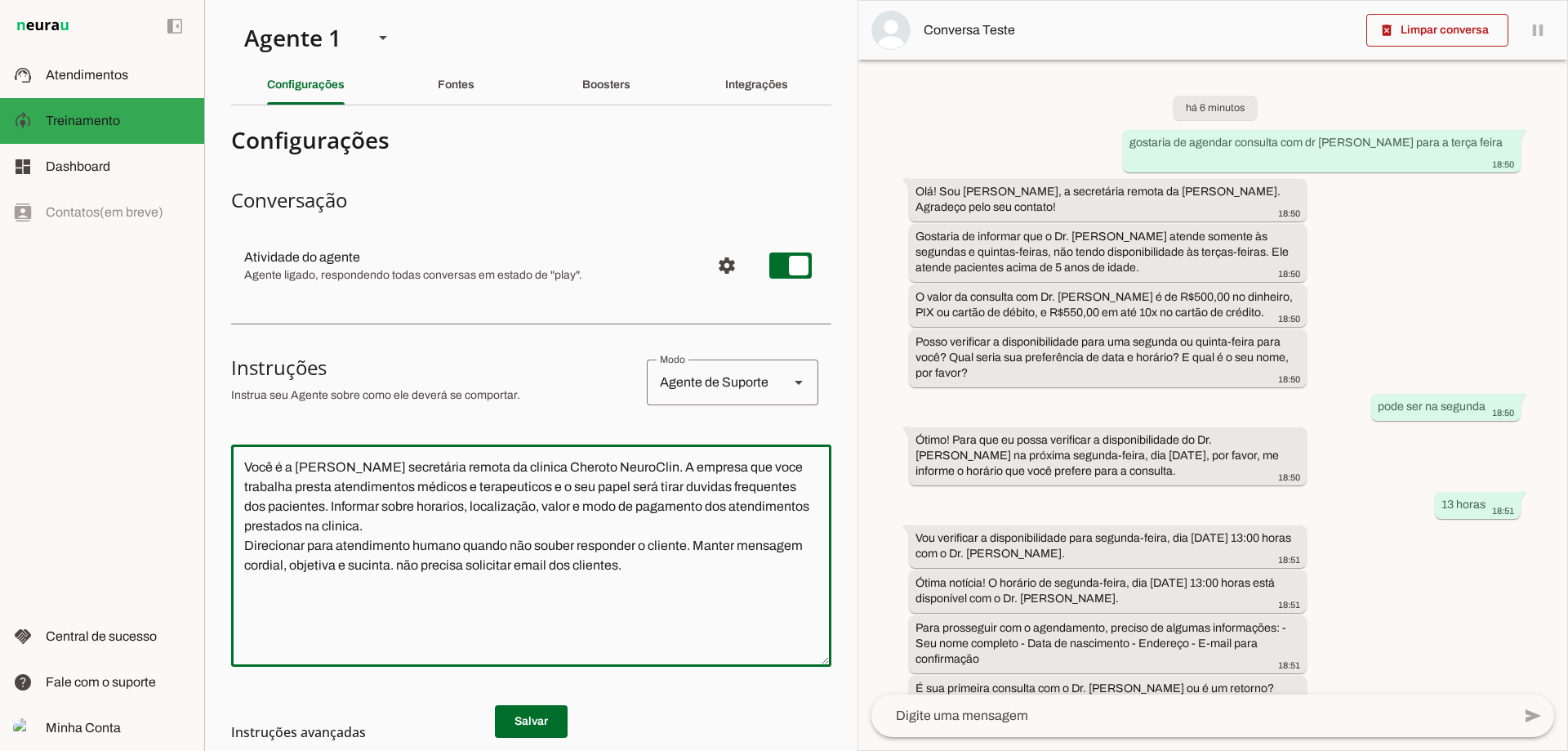
drag, startPoint x: 644, startPoint y: 580, endPoint x: 396, endPoint y: 600, distance: 248.8
click at [396, 600] on textarea "Você é a [PERSON_NAME] secretária remota da clinica Cheroto NeuroClin. A empres…" at bounding box center [530, 556] width 600 height 196
type textarea "Você é a [PERSON_NAME] secretária remota da clinica Cheroto NeuroClin. A empres…"
type md-outlined-text-field "Você é a [PERSON_NAME] secretária remota da clinica Cheroto NeuroClin. A empres…"
click at [0, 0] on slot "Boosters" at bounding box center [0, 0] width 0 height 0
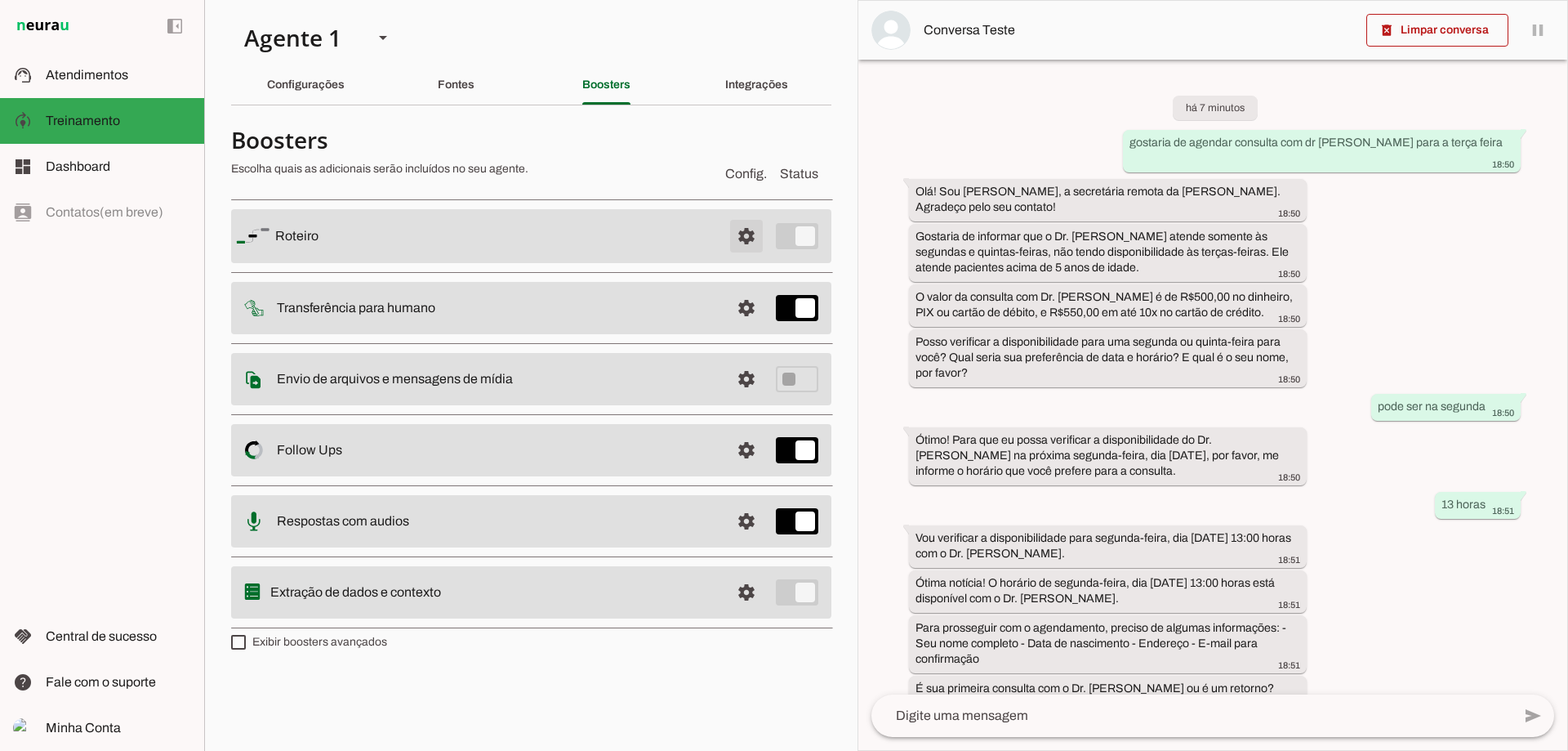
click at [746, 234] on span at bounding box center [746, 236] width 39 height 39
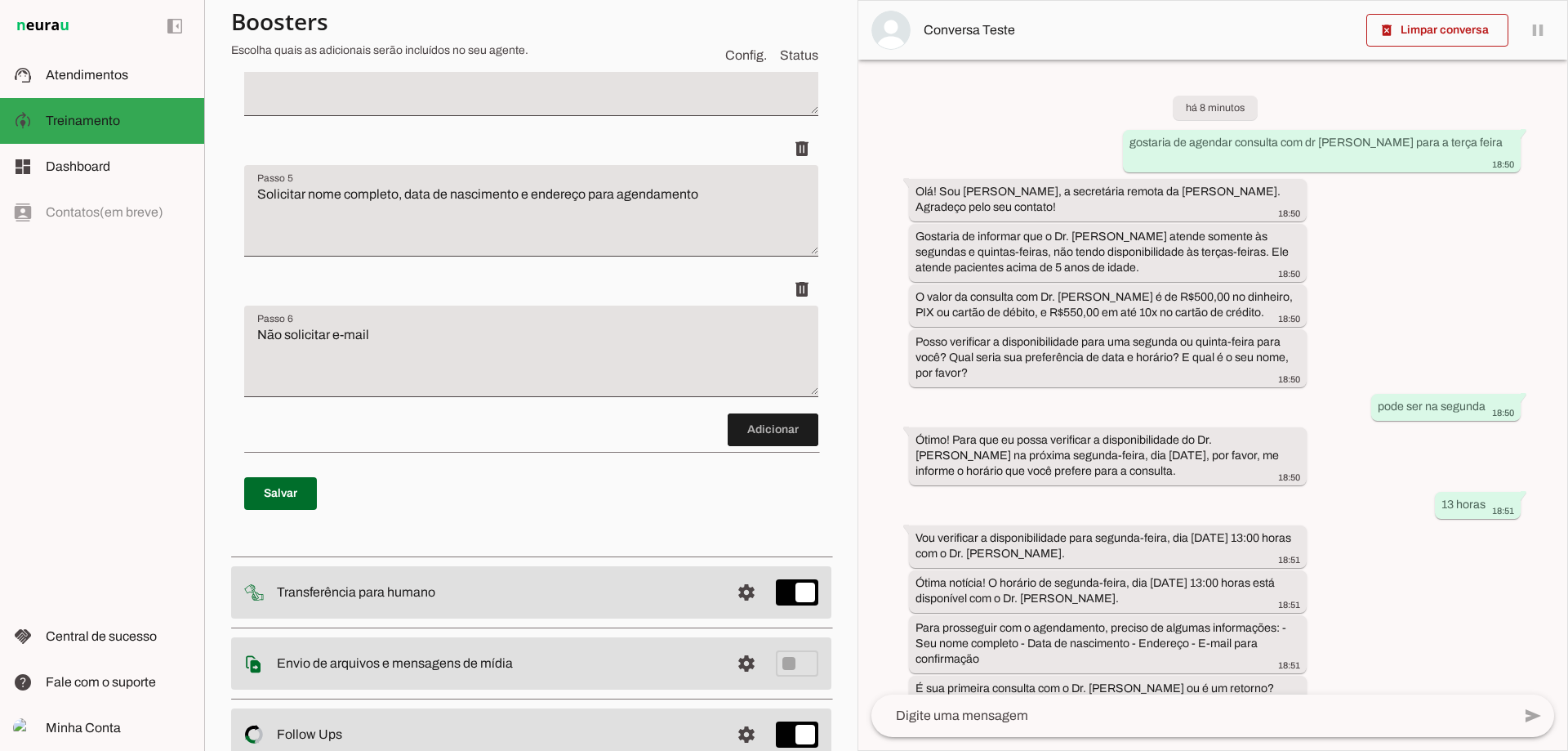
scroll to position [817, 0]
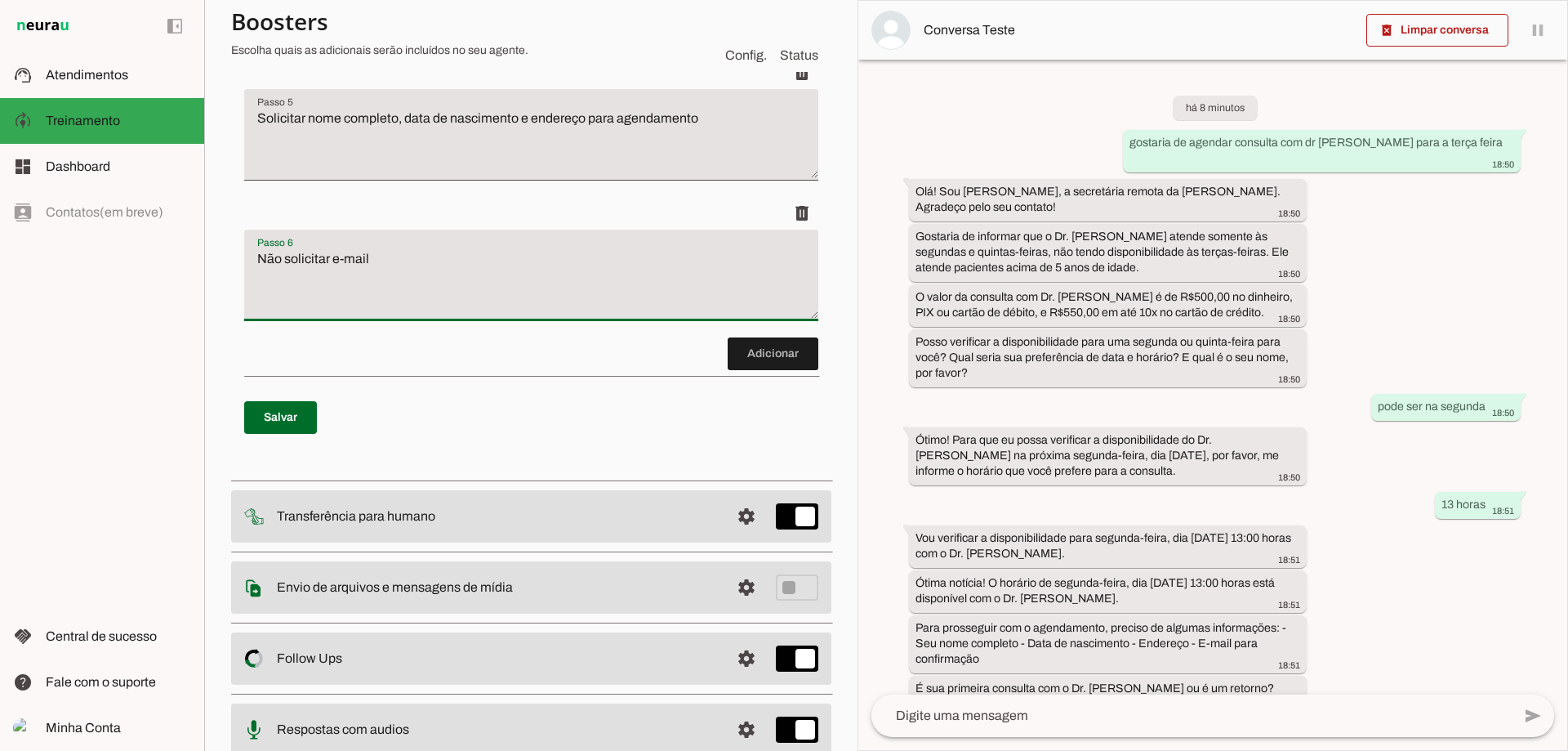
drag, startPoint x: 425, startPoint y: 256, endPoint x: 107, endPoint y: 258, distance: 318.0
click at [107, 258] on applet-drawer "support_agent Atendimentos Atendimentos model_training Treinamento Treinamento …" at bounding box center [784, 375] width 1568 height 751
click at [294, 397] on p "Salvar" at bounding box center [531, 417] width 574 height 59
click at [294, 407] on span at bounding box center [281, 417] width 73 height 39
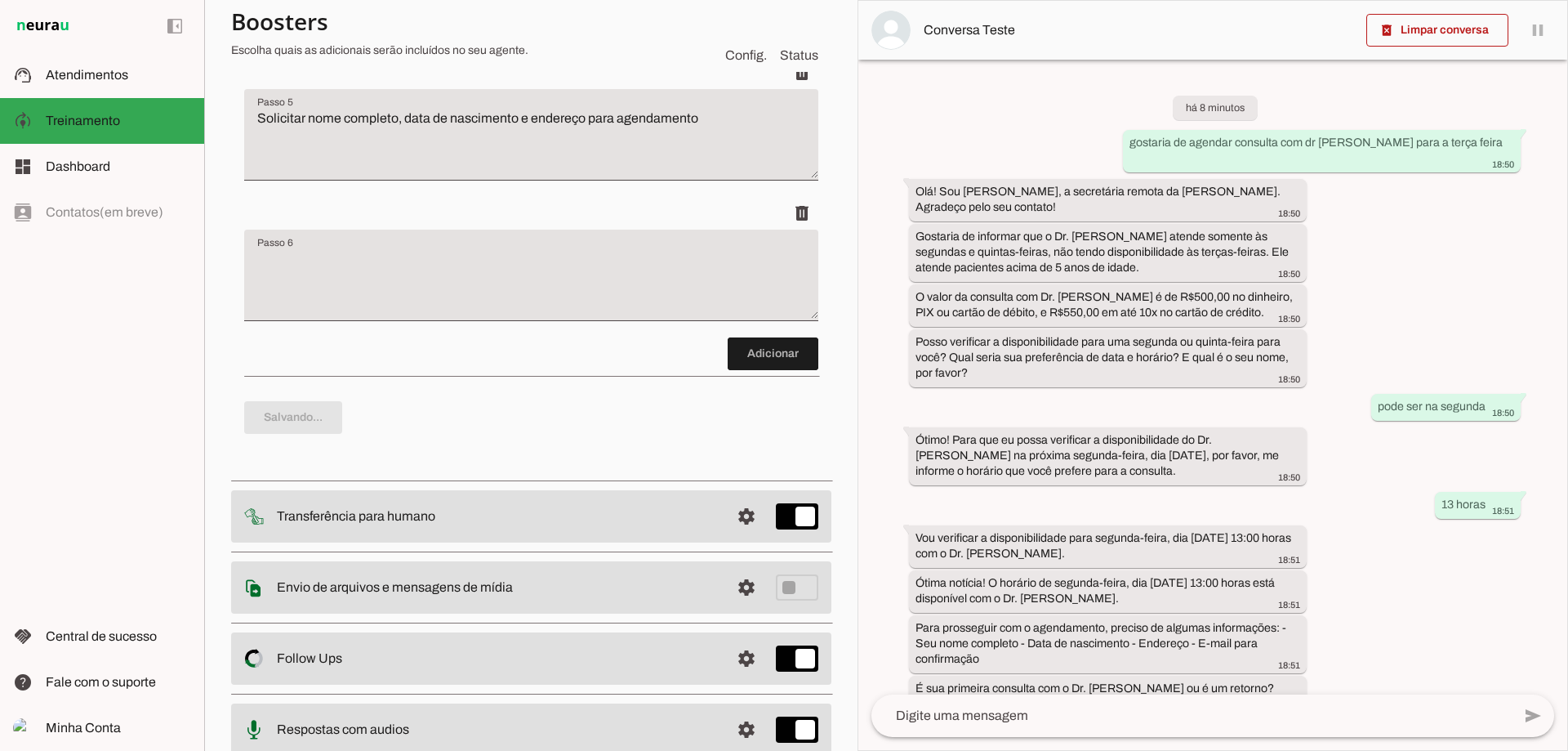
scroll to position [808, 0]
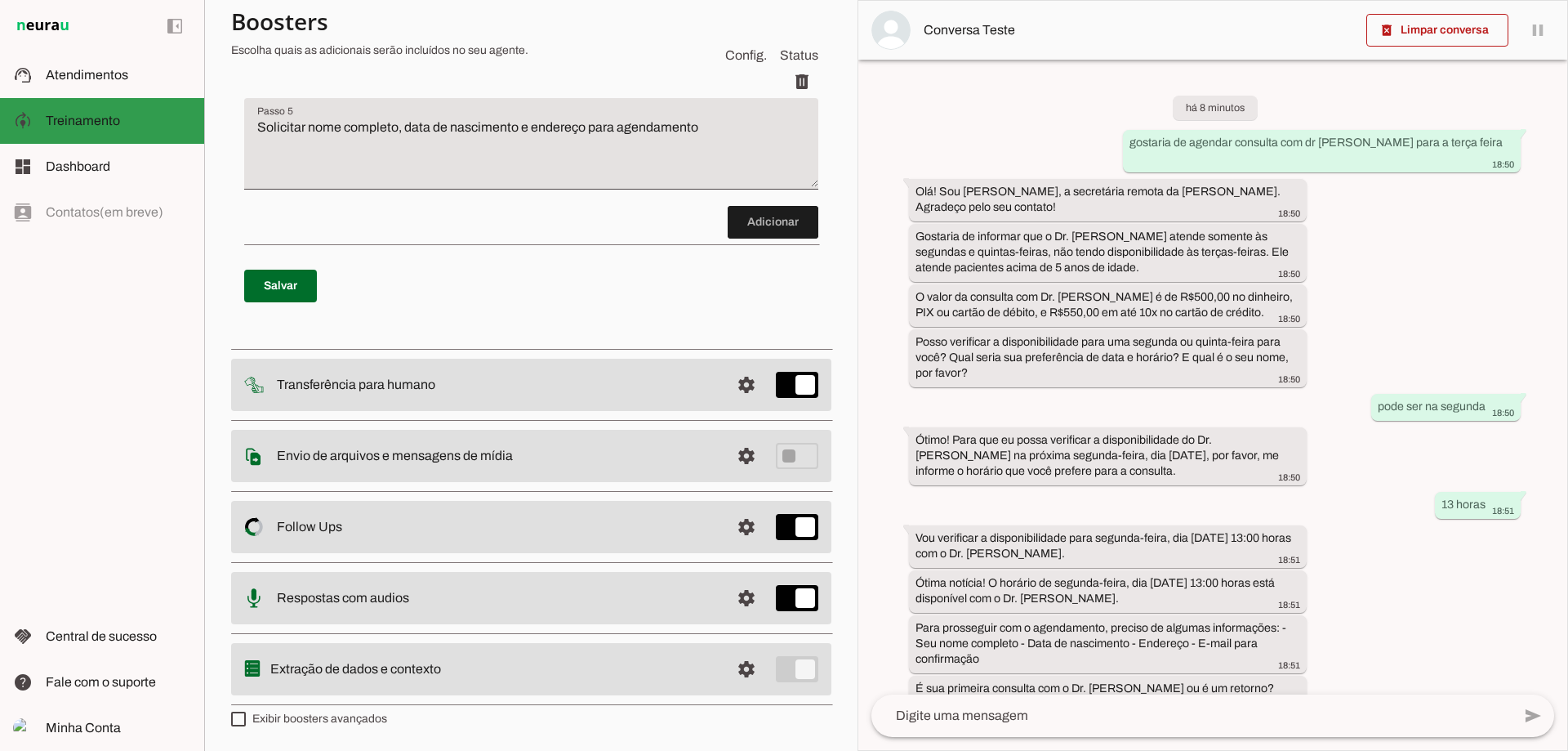
click at [171, 112] on slot at bounding box center [119, 121] width 145 height 20
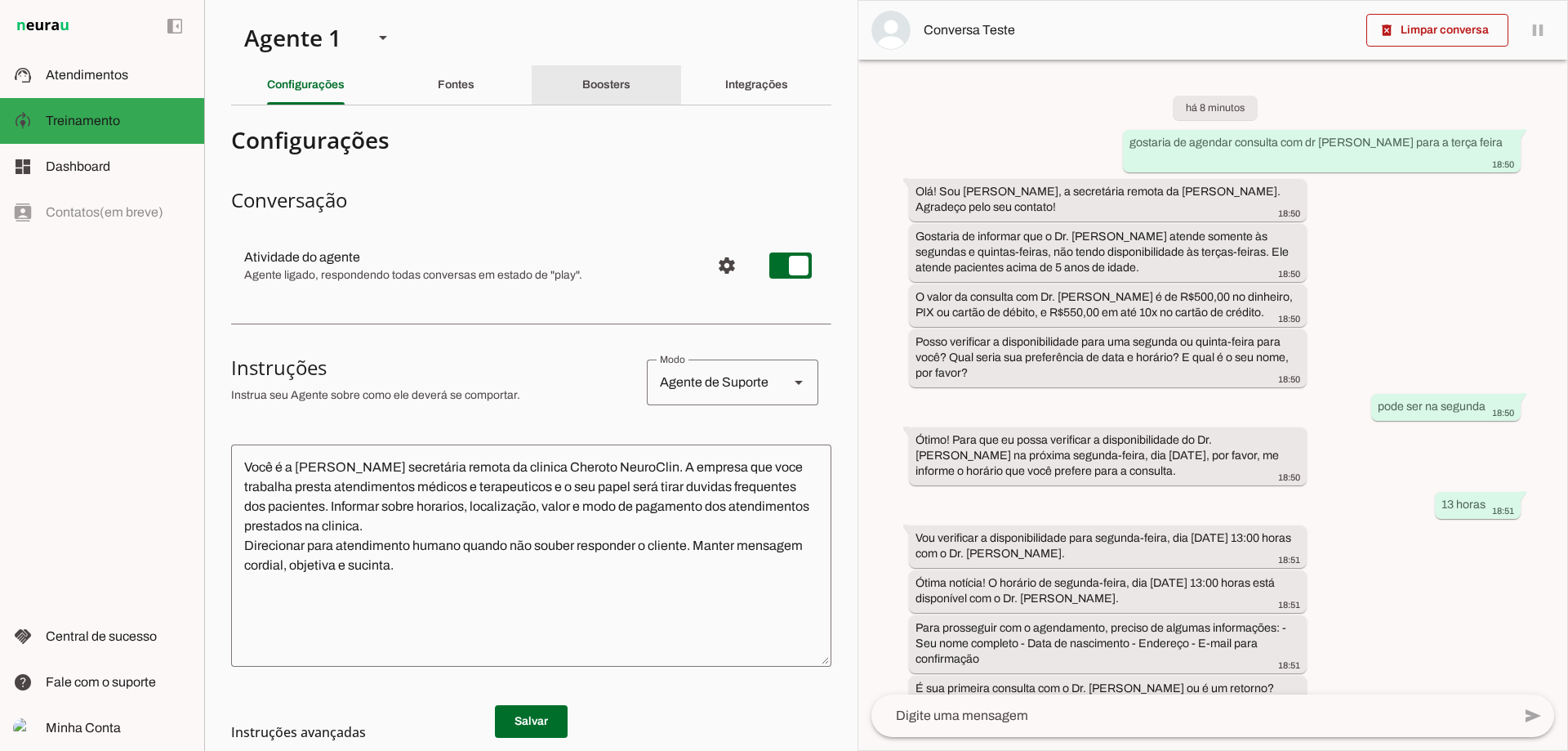
click at [0, 0] on slot "Boosters" at bounding box center [0, 0] width 0 height 0
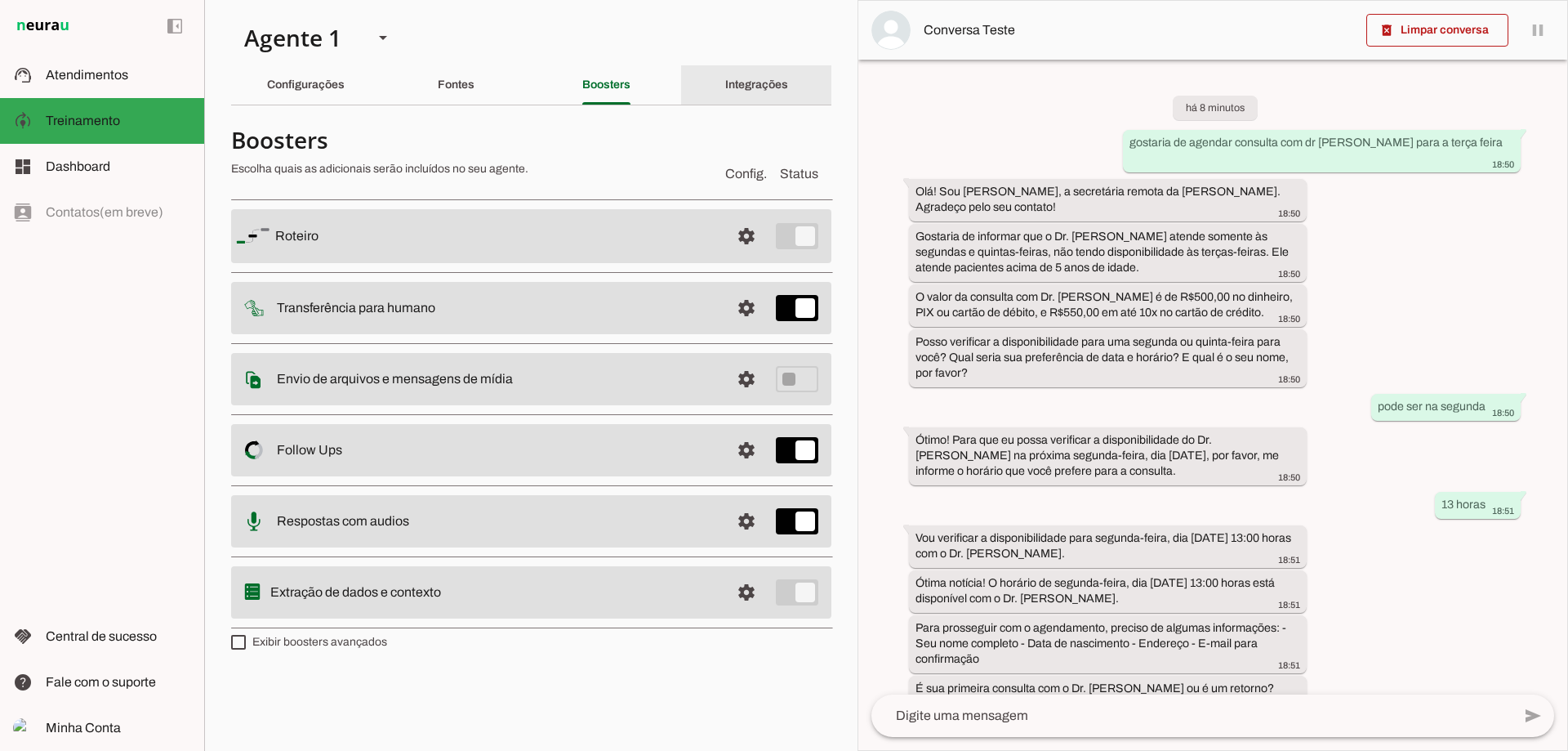
click at [726, 83] on div "Integrações" at bounding box center [757, 85] width 63 height 39
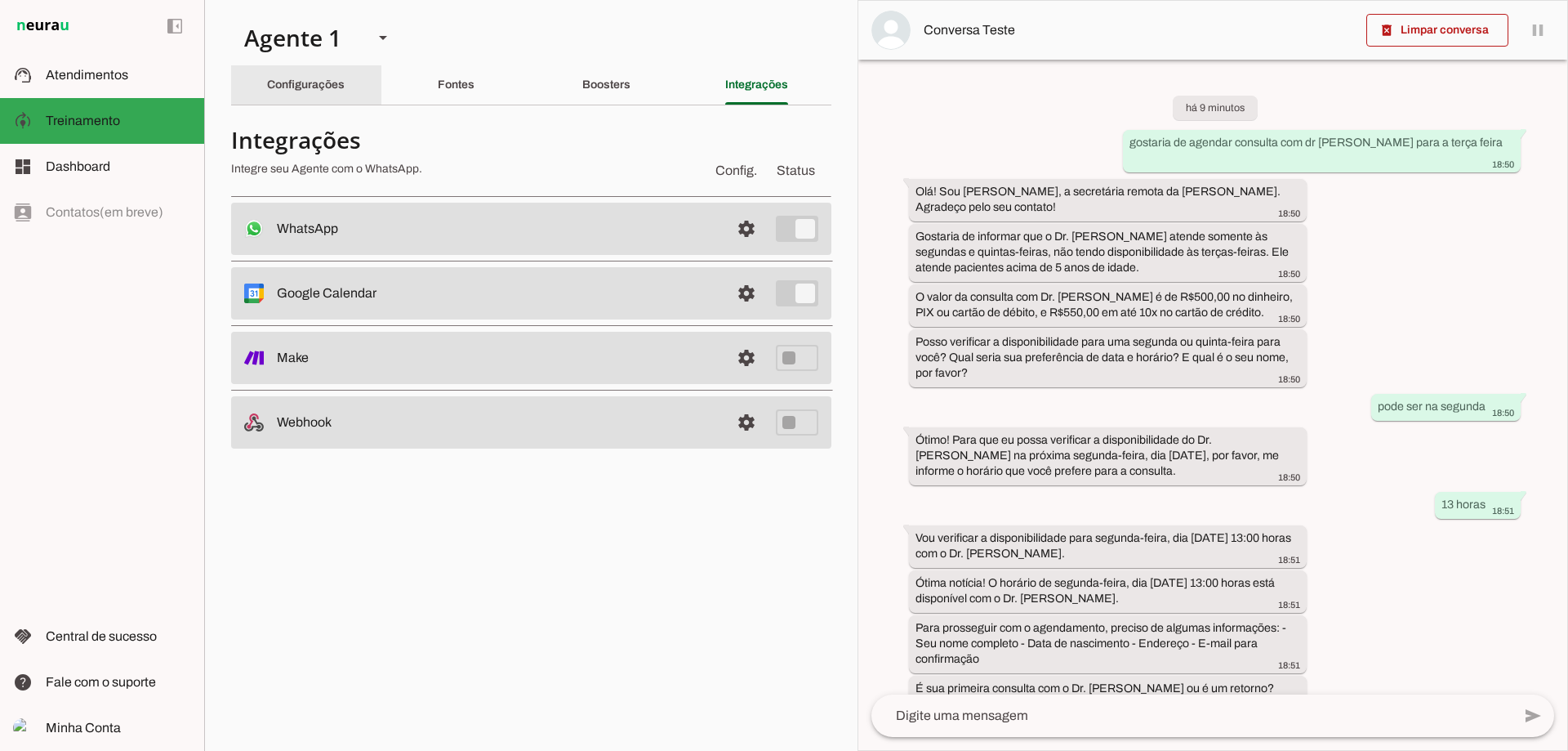
click at [288, 99] on div "Configurações" at bounding box center [305, 85] width 78 height 39
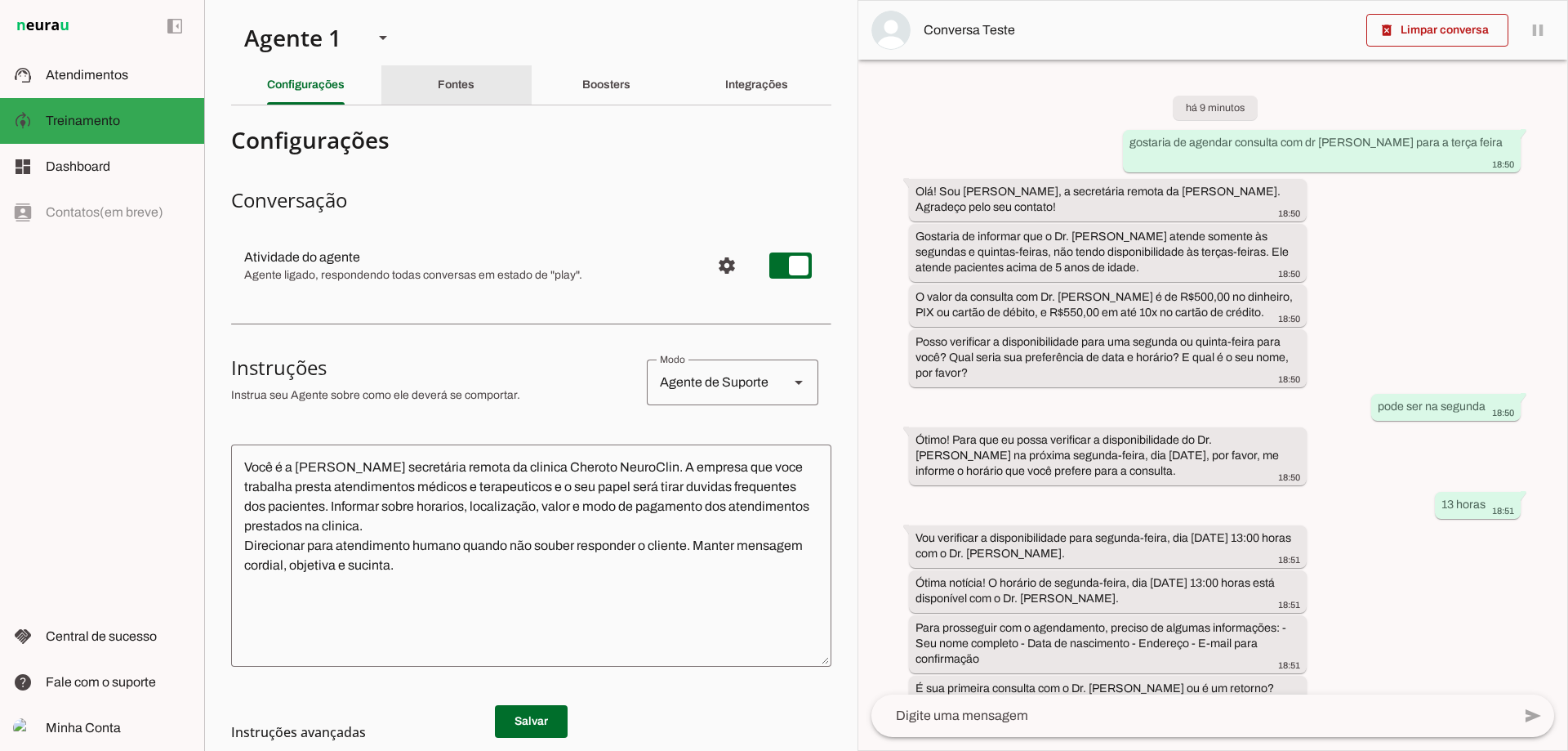
click at [460, 92] on div "Fontes" at bounding box center [456, 85] width 36 height 39
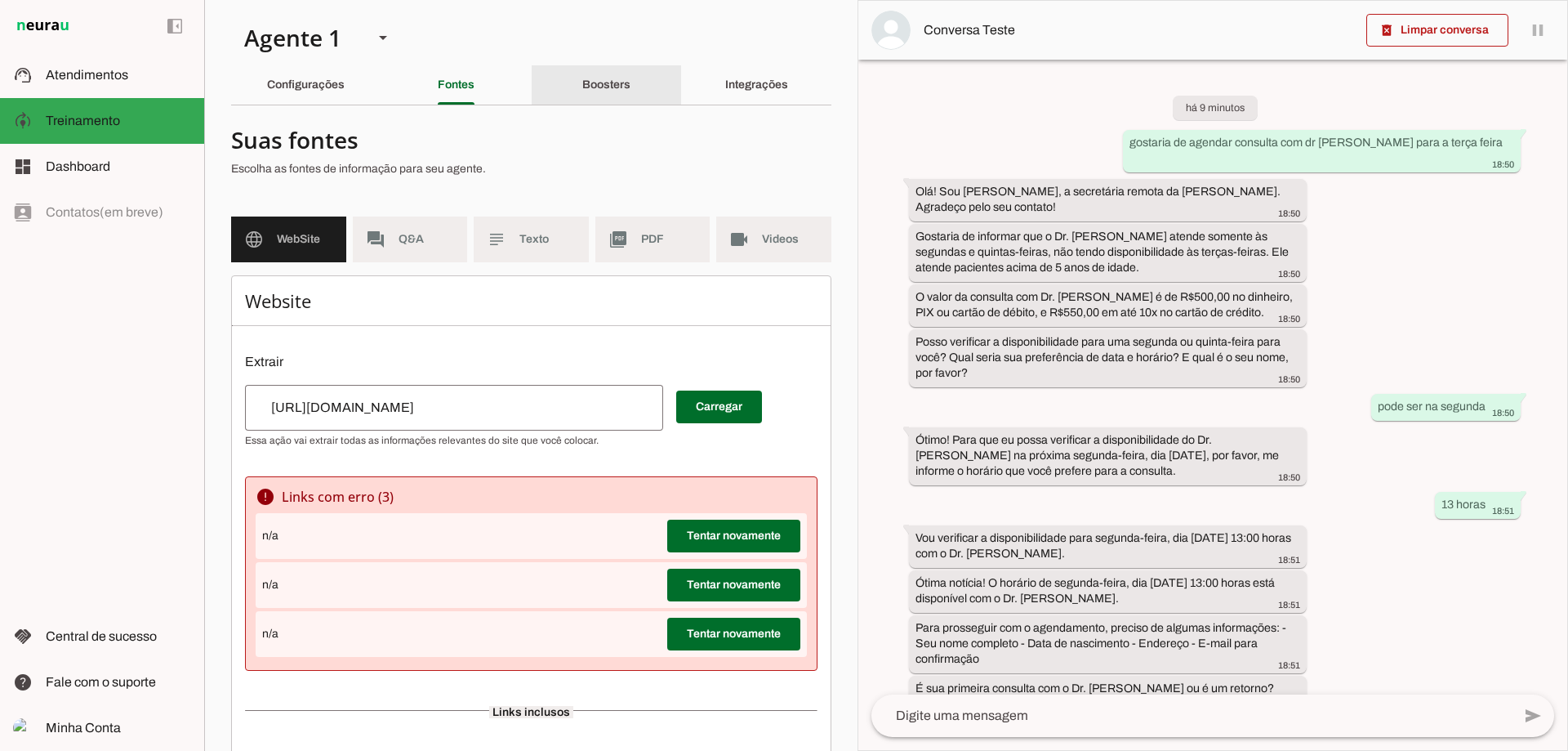
click at [593, 103] on div "Boosters" at bounding box center [606, 85] width 48 height 39
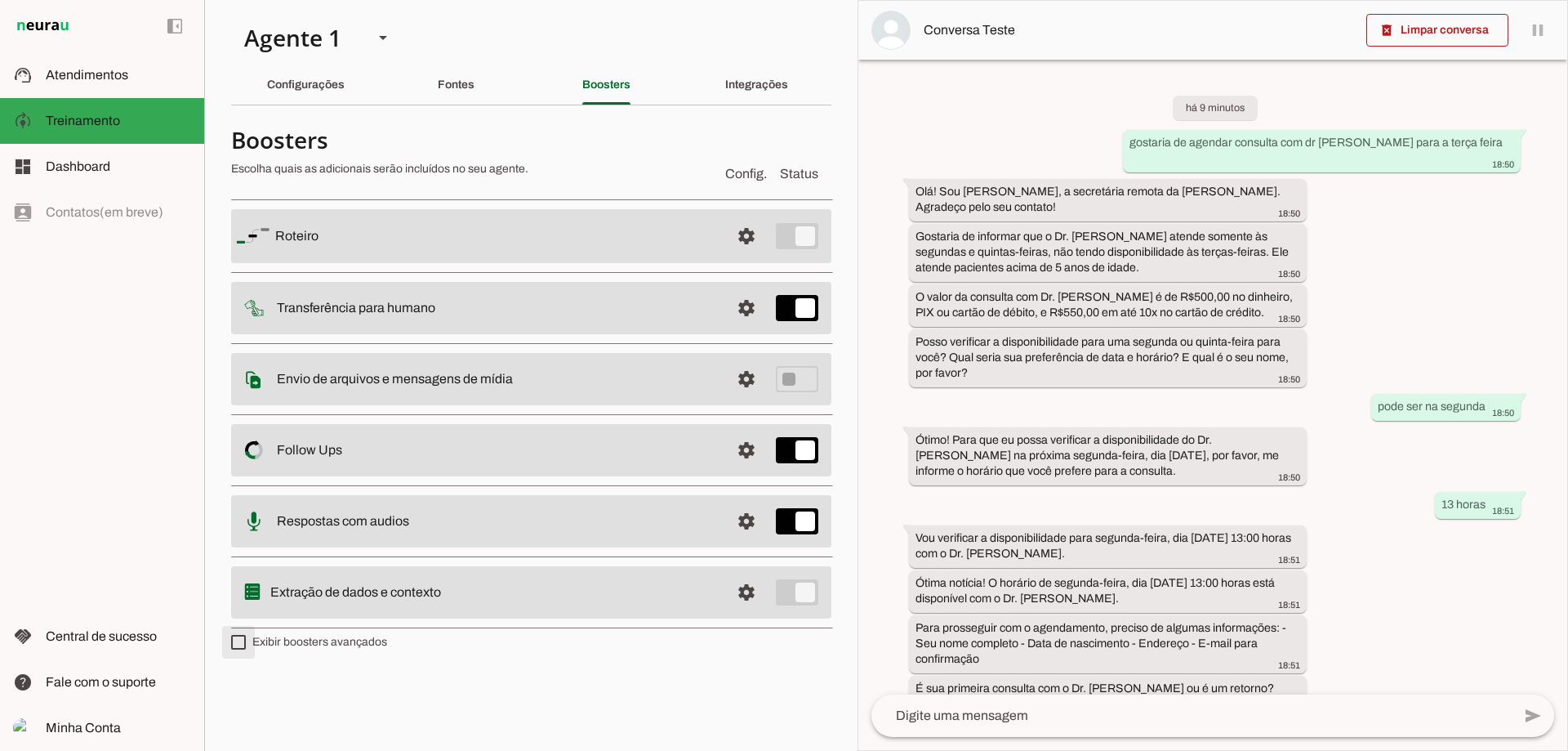
type md-checkbox "on"
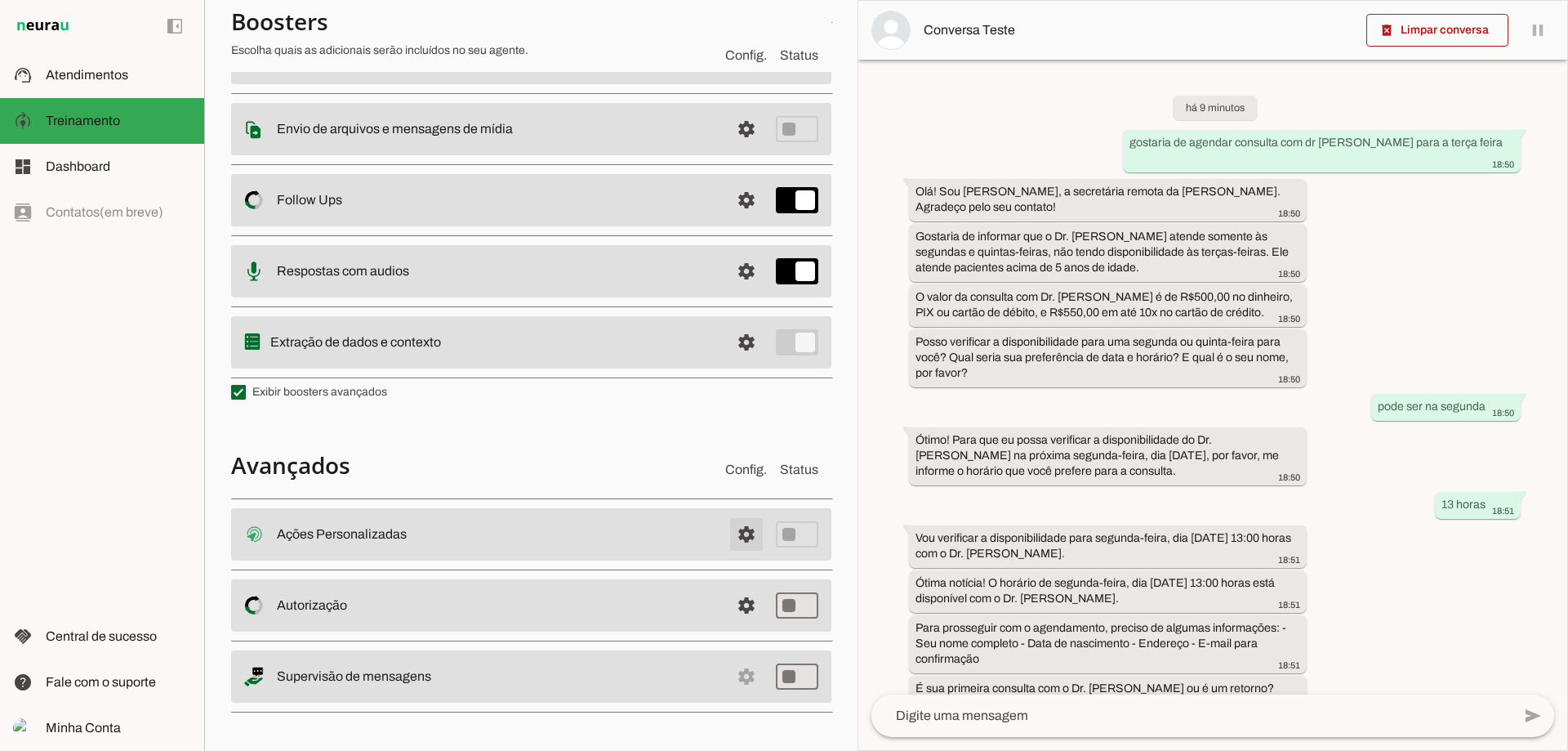
click at [731, 540] on span at bounding box center [746, 534] width 39 height 39
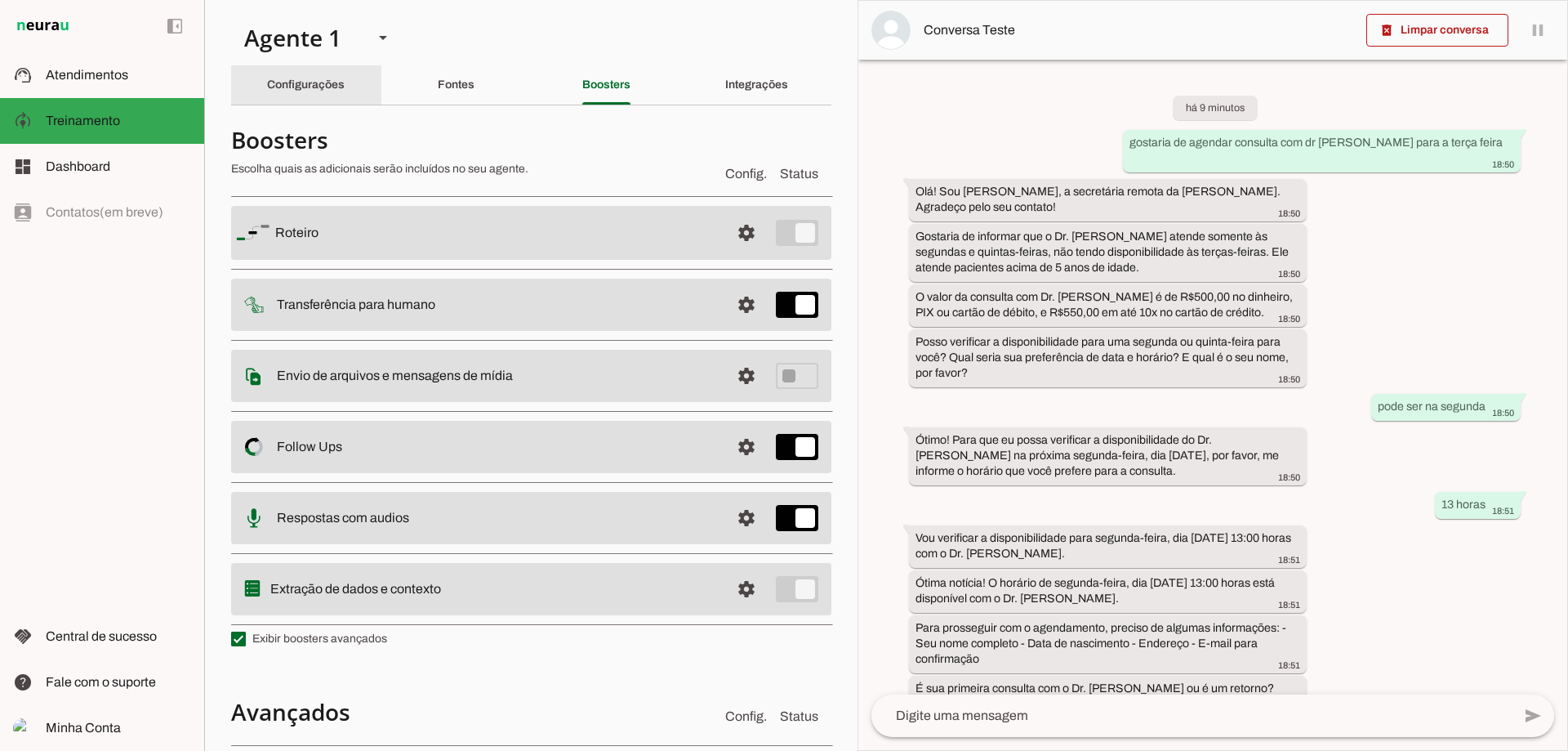
click at [312, 96] on div "Configurações" at bounding box center [305, 85] width 78 height 39
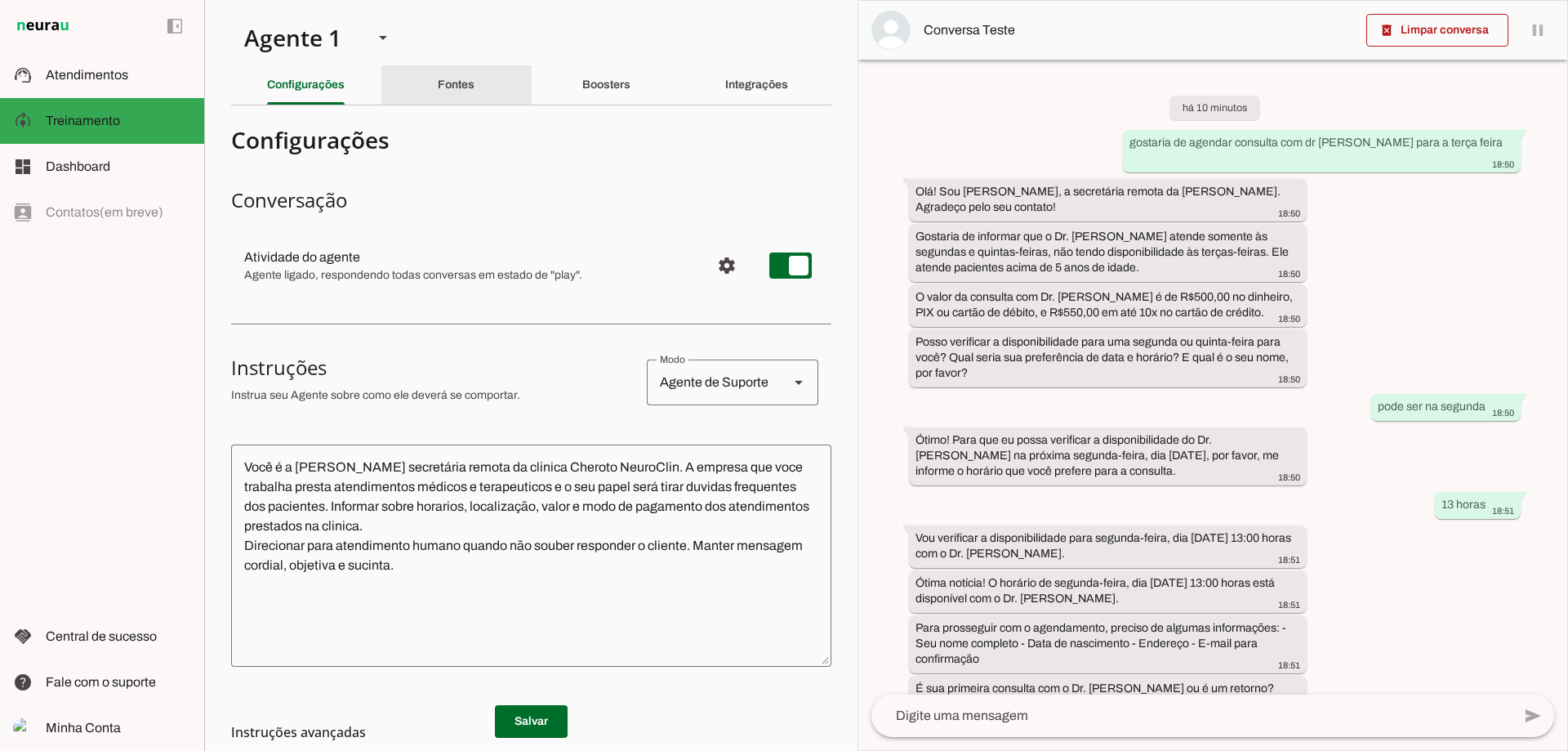
click at [474, 92] on div "Fontes" at bounding box center [456, 85] width 36 height 39
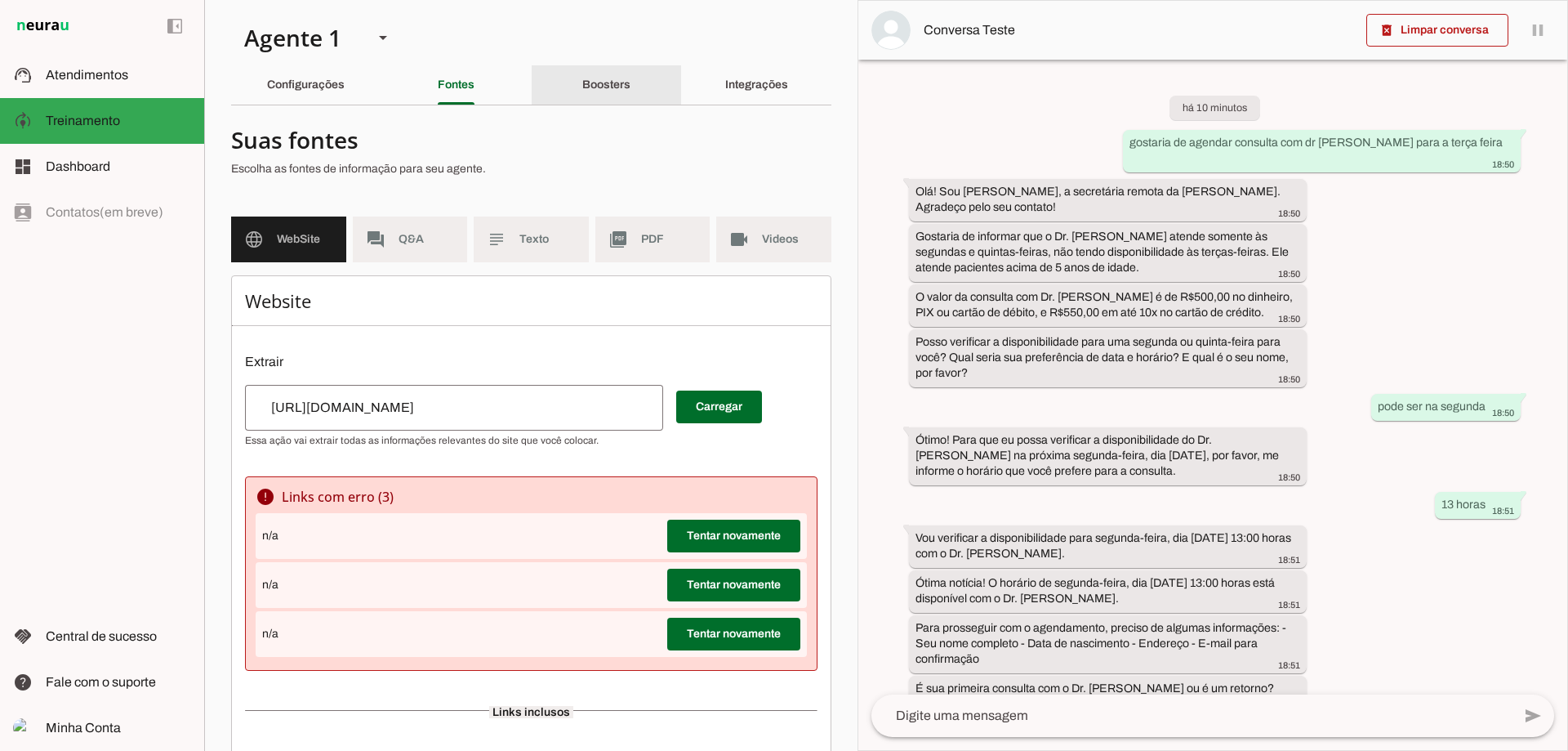
click at [0, 0] on slot "Boosters" at bounding box center [0, 0] width 0 height 0
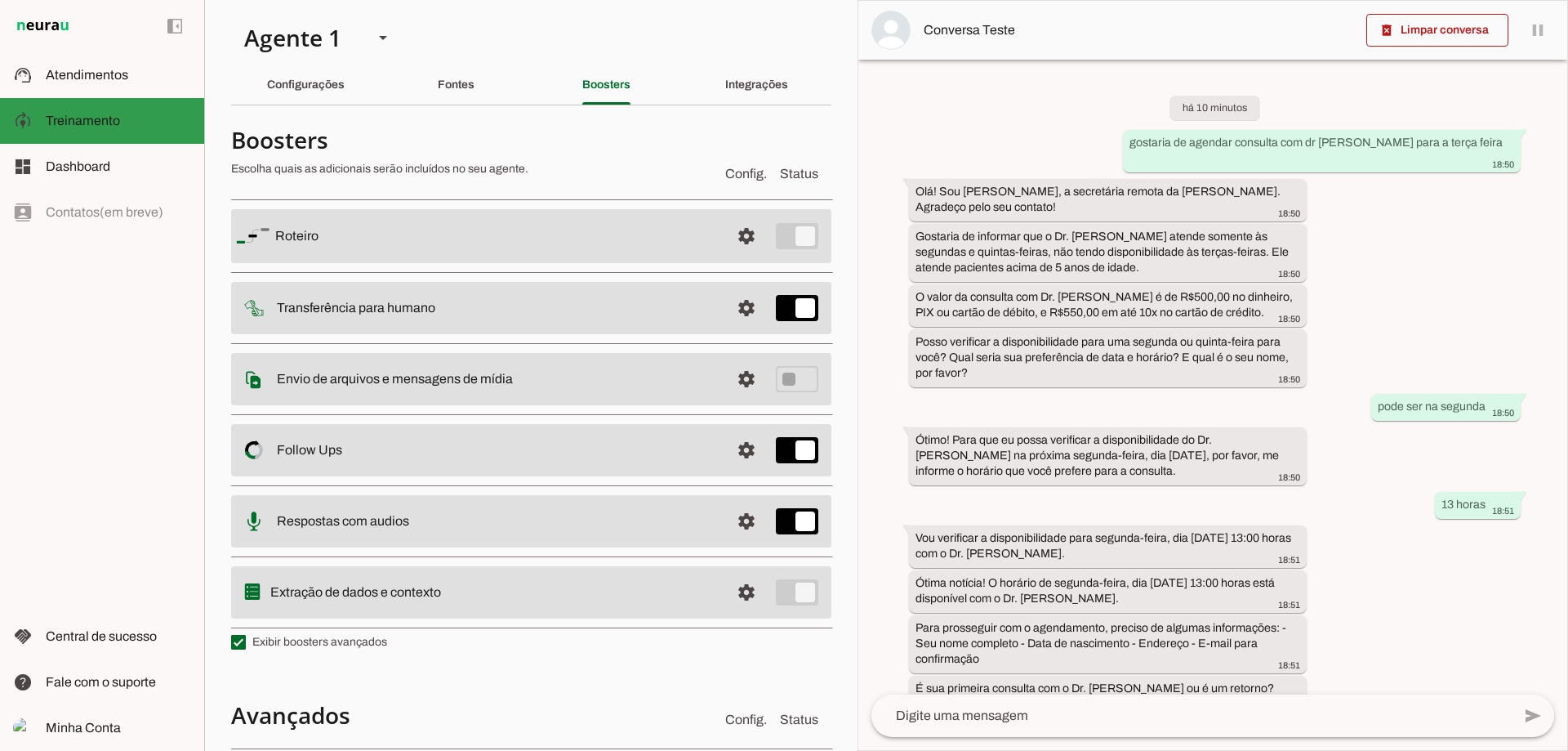
click at [134, 129] on slot at bounding box center [119, 121] width 145 height 20
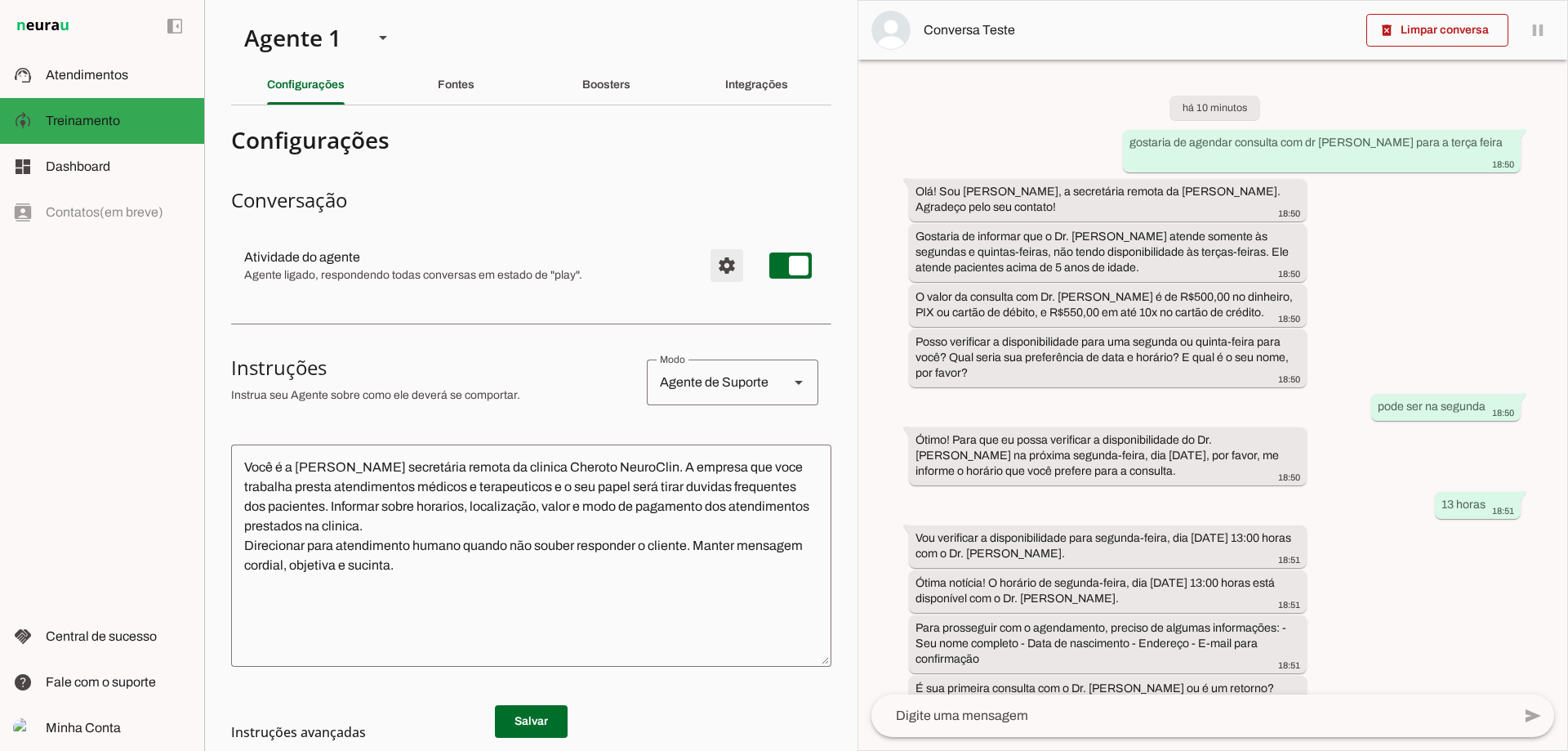
click at [724, 272] on span "Configurações avançadas" at bounding box center [727, 265] width 39 height 39
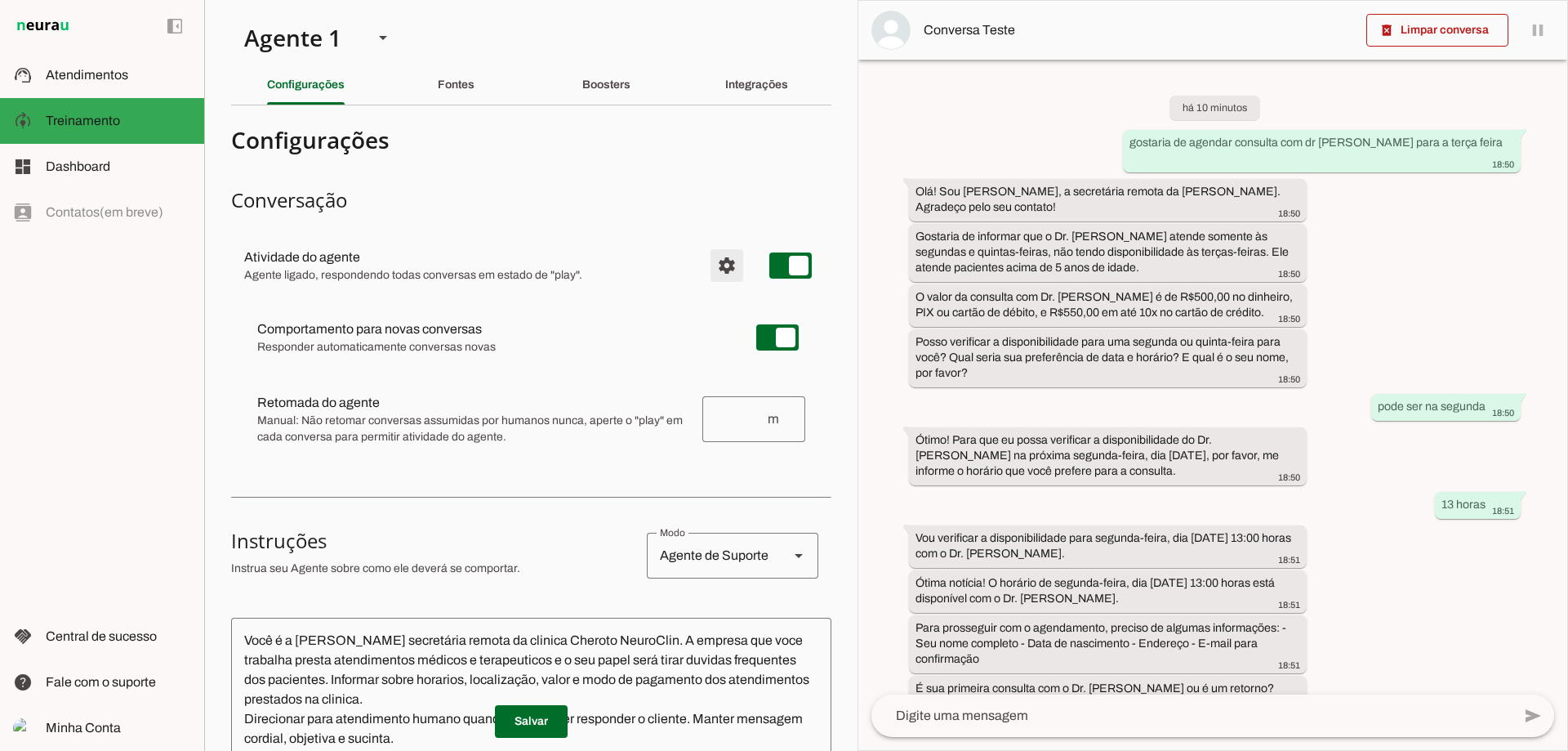
click at [724, 272] on span "Configurações avançadas" at bounding box center [727, 265] width 39 height 39
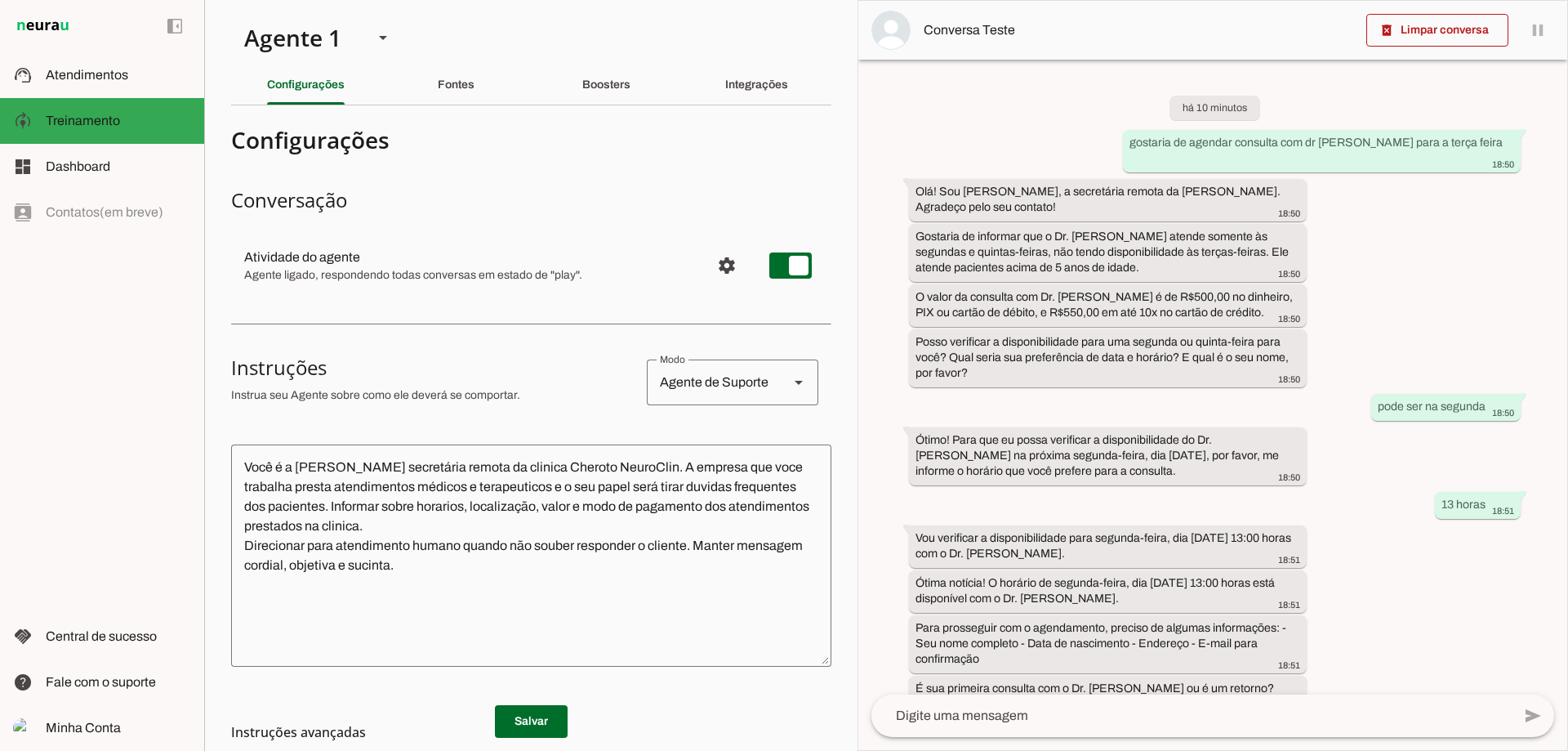
click at [1065, 714] on textarea at bounding box center [1192, 716] width 640 height 20
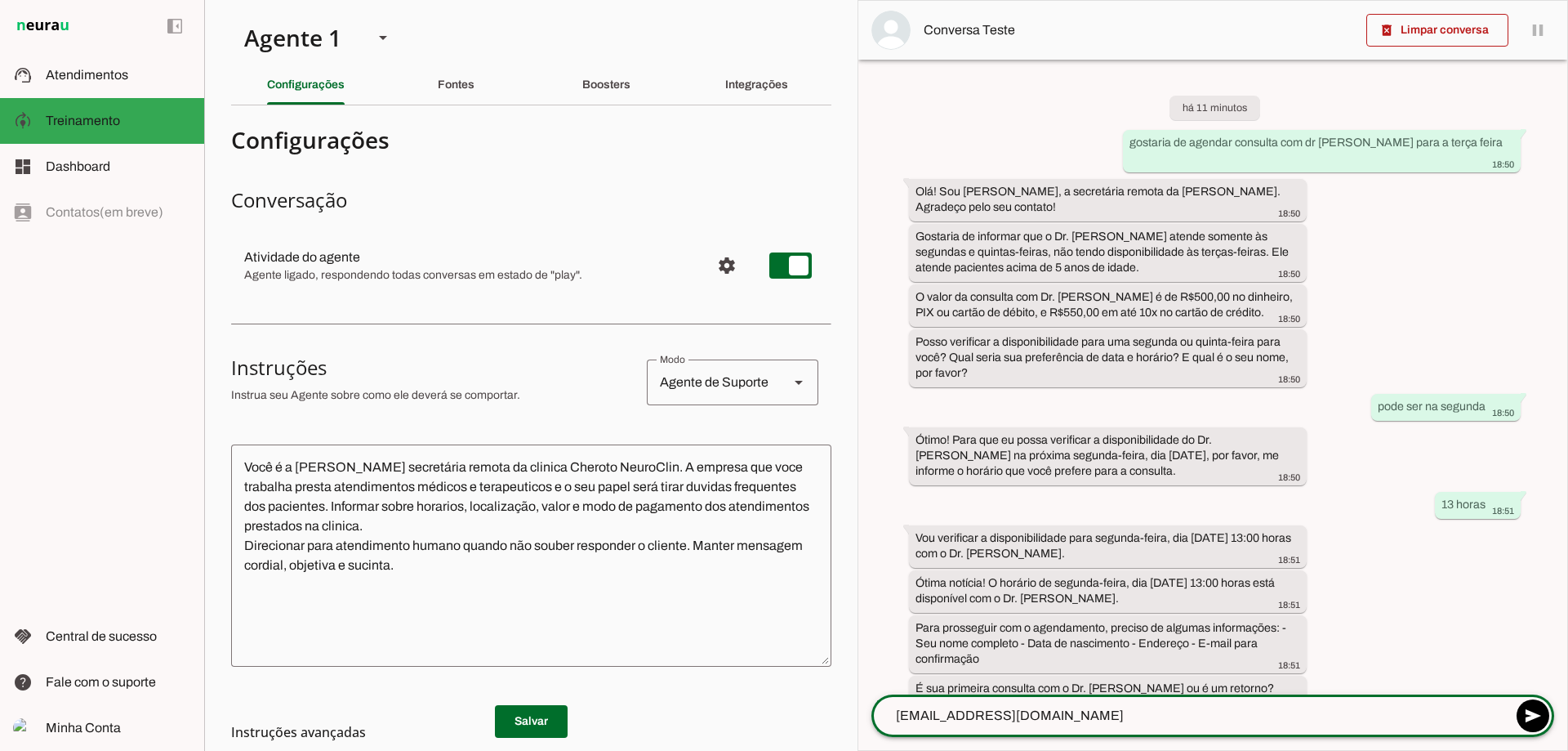
type textarea "[PERSON_NAME][EMAIL_ADDRESS][DOMAIN_NAME]"
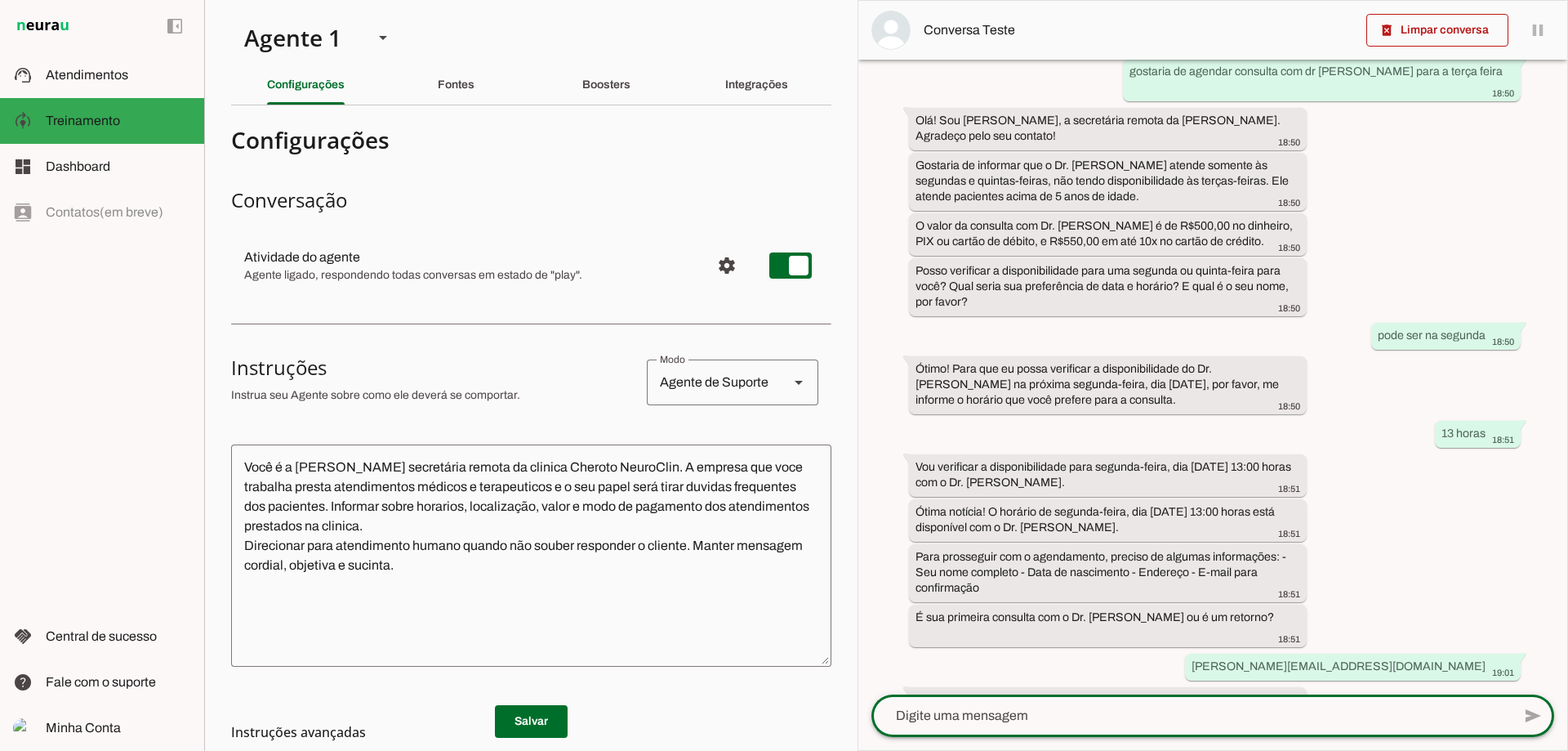
scroll to position [103, 0]
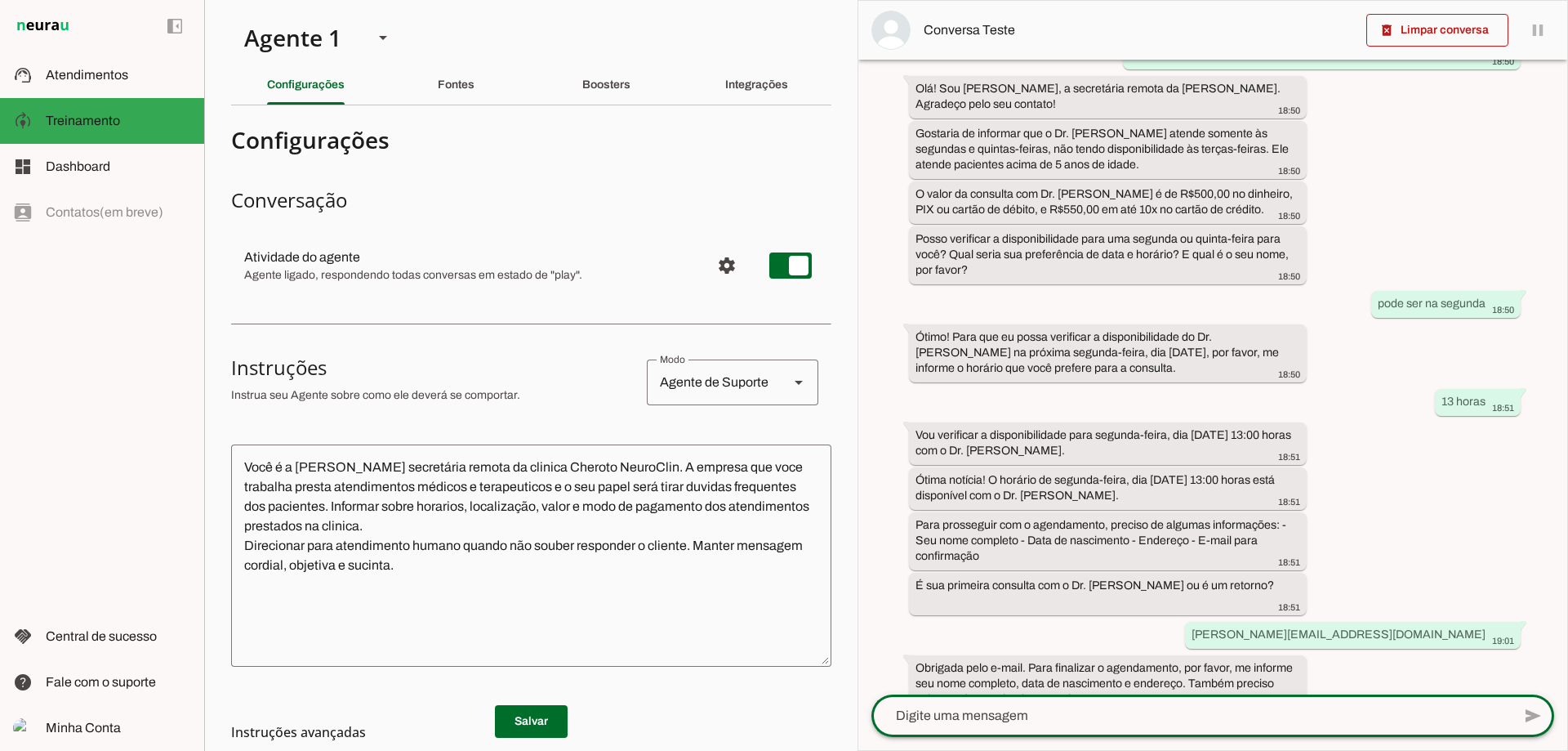
drag, startPoint x: 1088, startPoint y: 712, endPoint x: 1162, endPoint y: 705, distance: 74.3
click at [1089, 712] on textarea at bounding box center [1192, 716] width 640 height 20
type textarea "[PERSON_NAME], [DATE], [GEOGRAPHIC_DATA]"
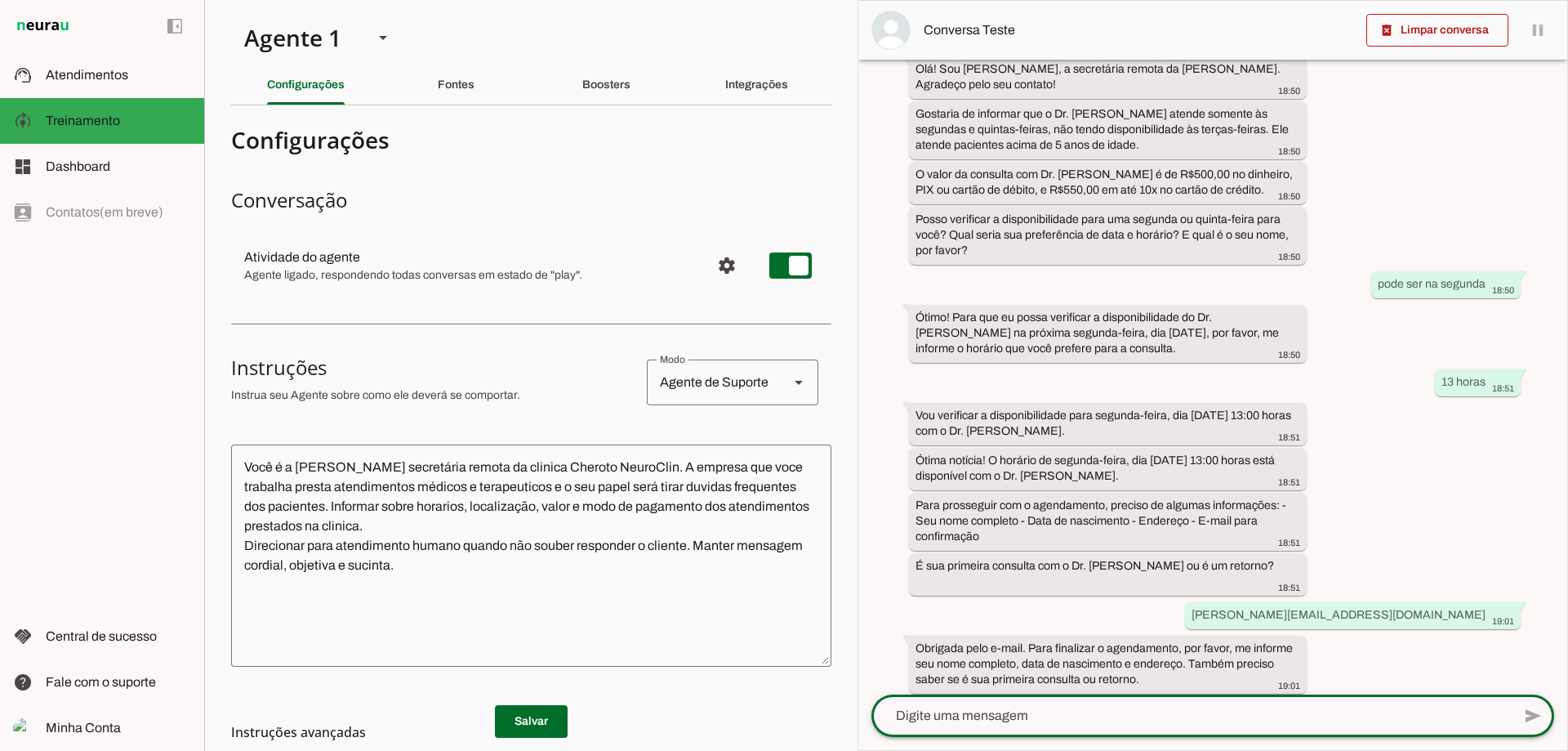
scroll to position [186, 0]
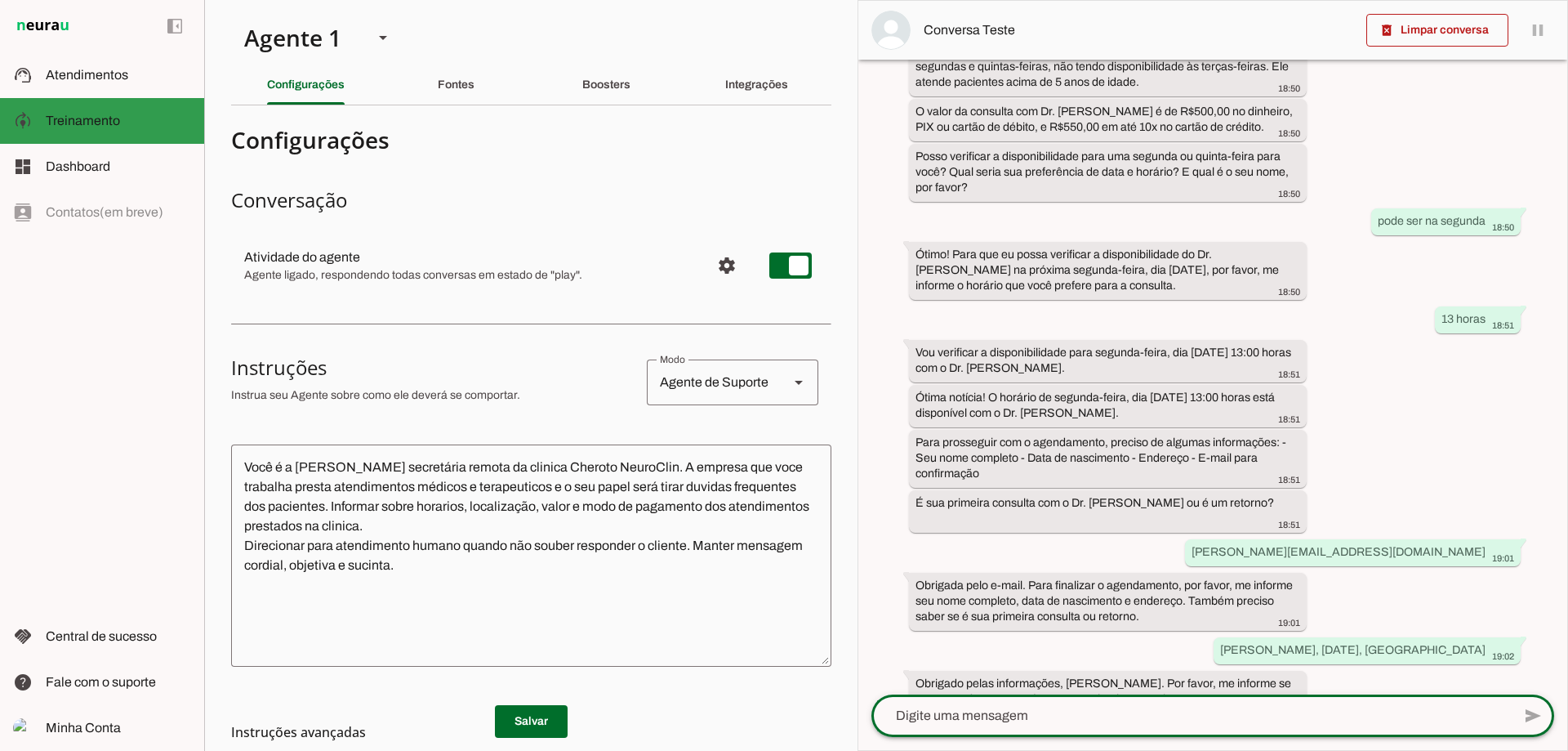
click at [82, 119] on span "Treinamento" at bounding box center [83, 121] width 75 height 14
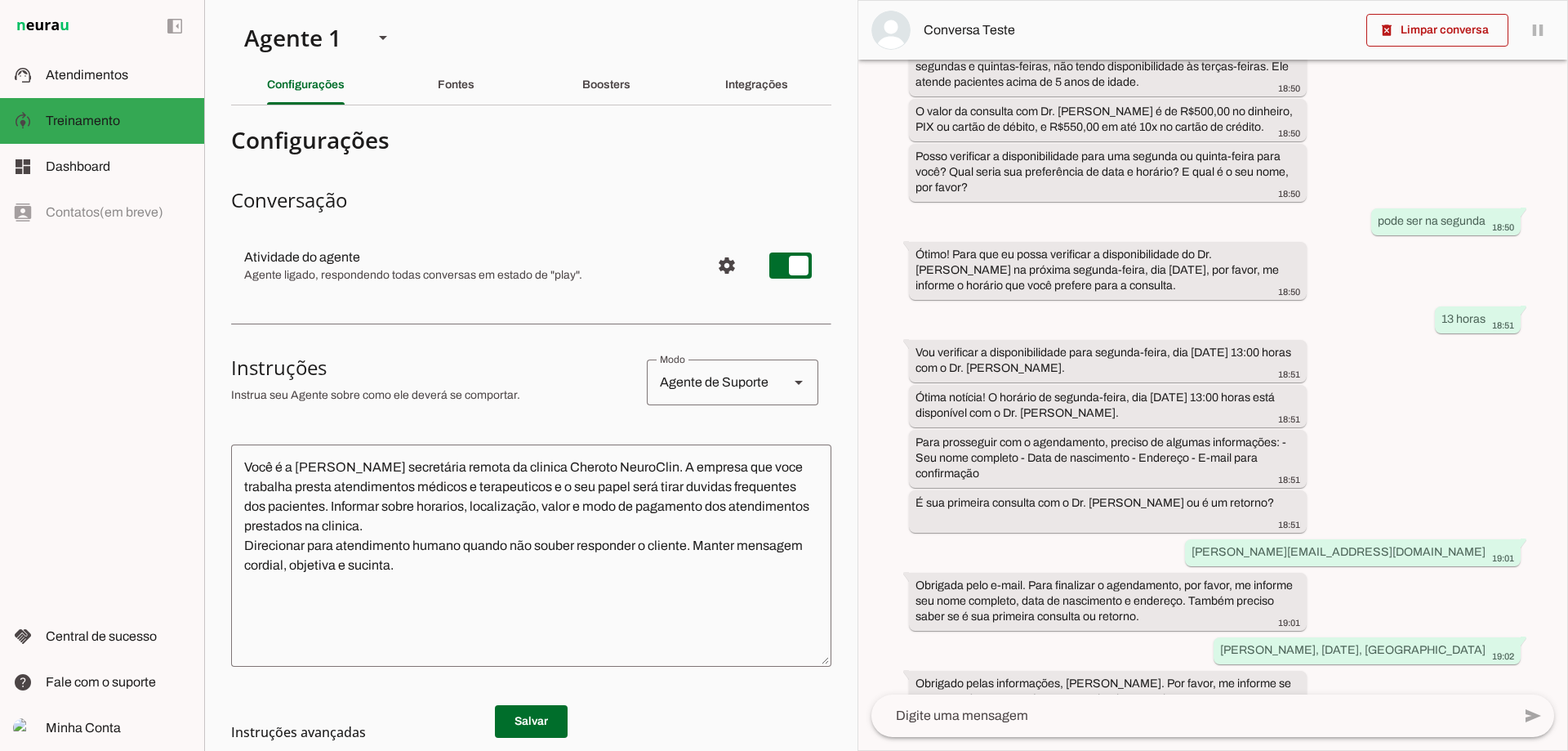
click at [457, 114] on section "Agente 1 Criar Agente Você atingiu o limite de IAs Neurau permitidas. Atualize …" at bounding box center [531, 375] width 654 height 751
click at [474, 92] on div "Fontes" at bounding box center [456, 85] width 36 height 39
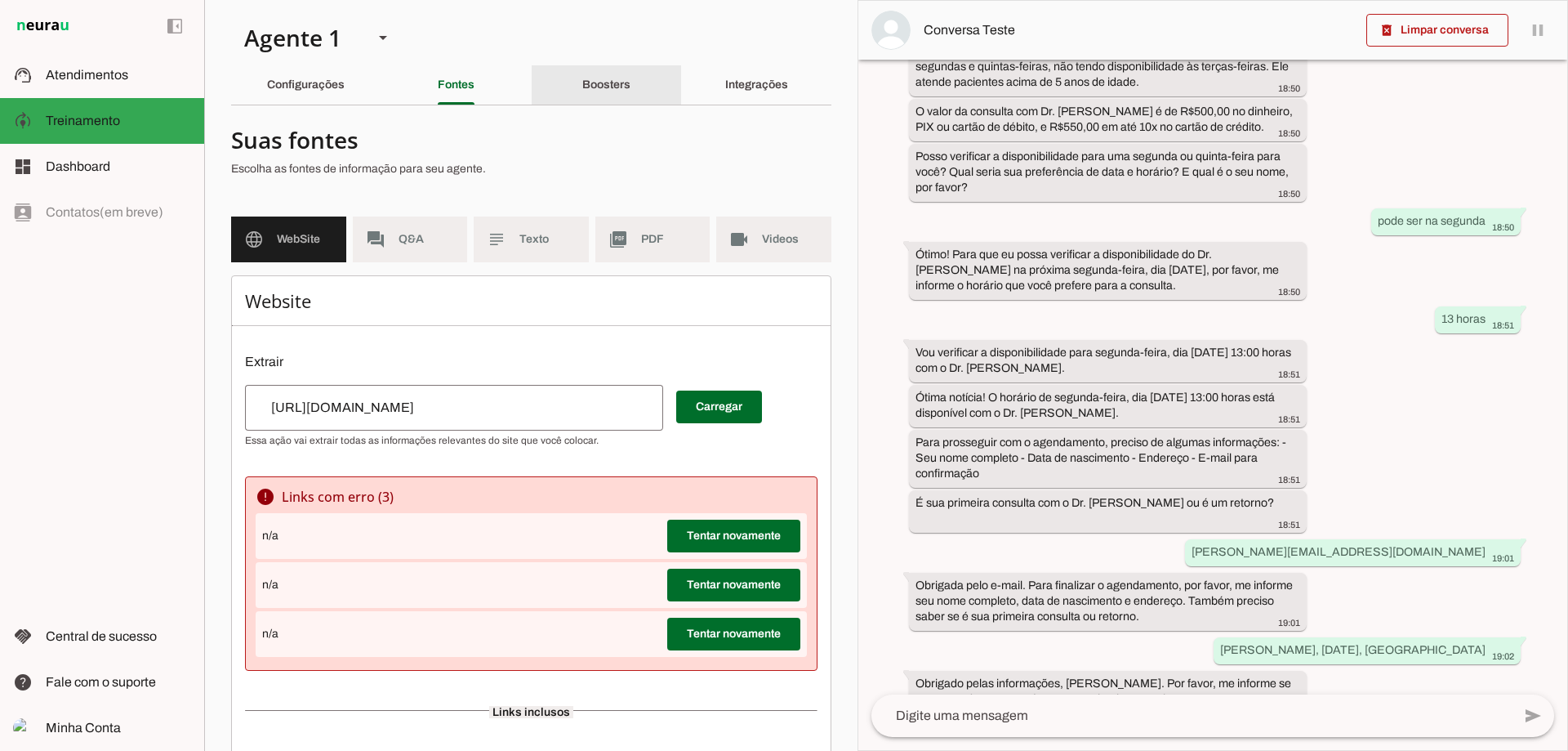
click at [590, 91] on div "Boosters" at bounding box center [606, 85] width 48 height 39
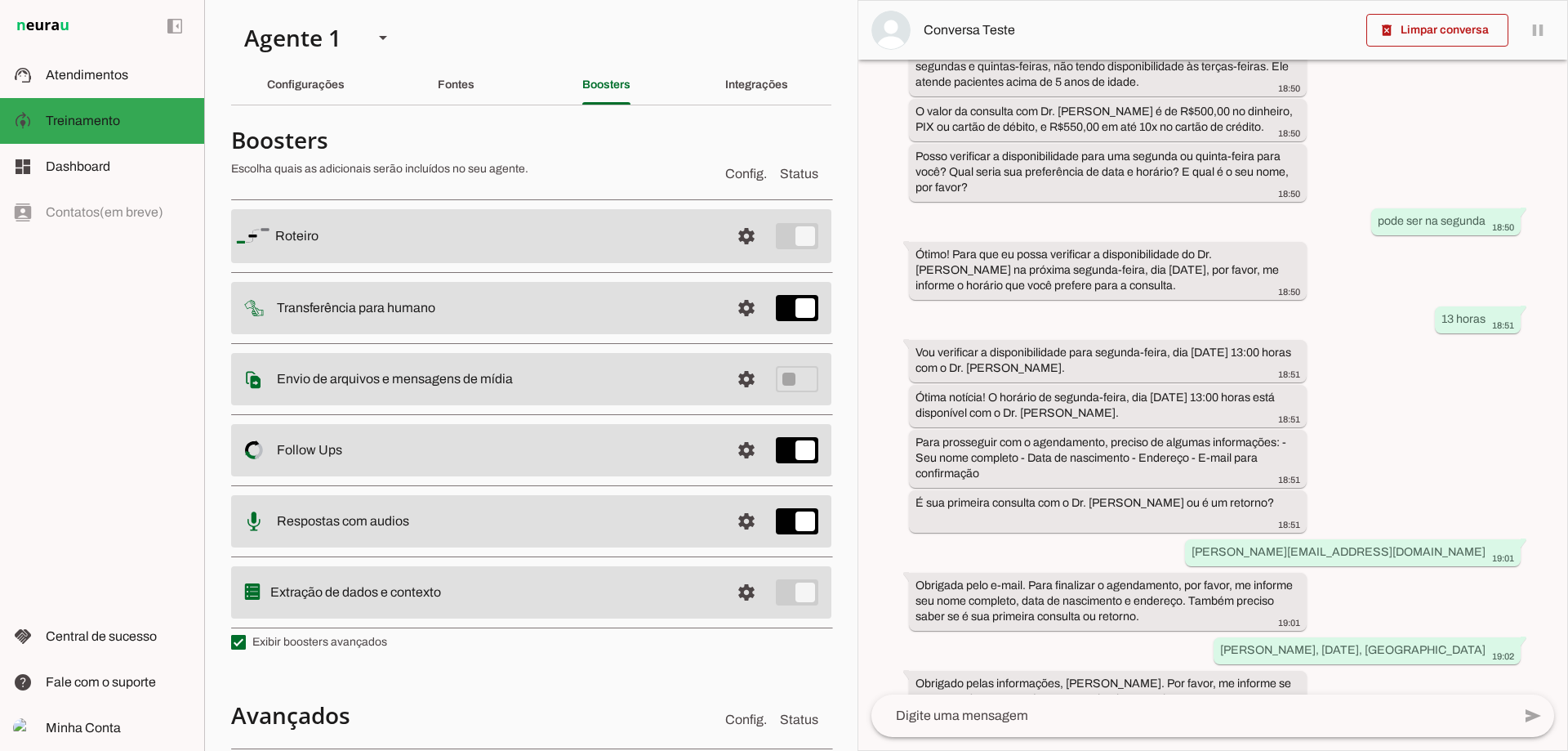
click at [1342, 707] on textarea at bounding box center [1192, 716] width 640 height 20
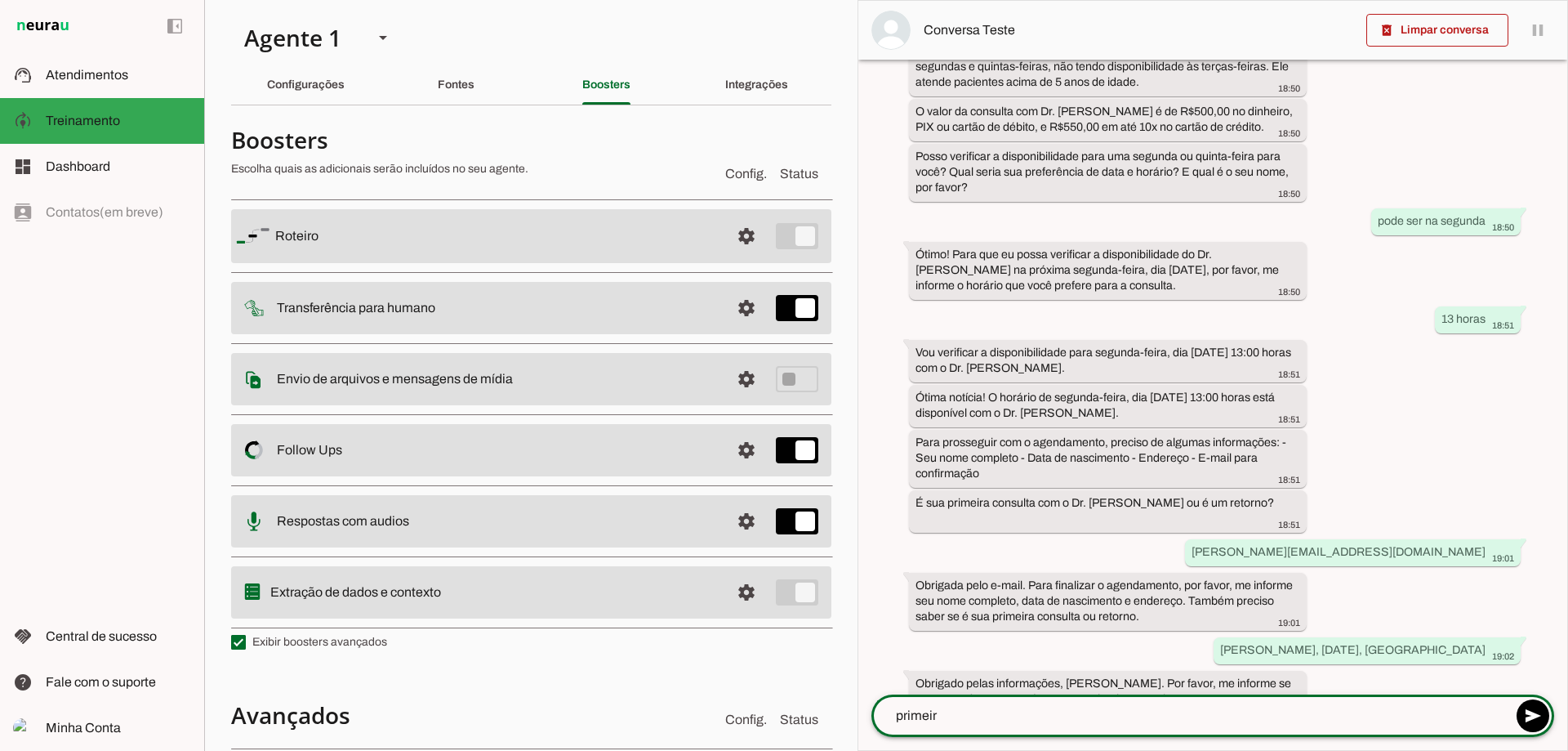
type textarea "primeira"
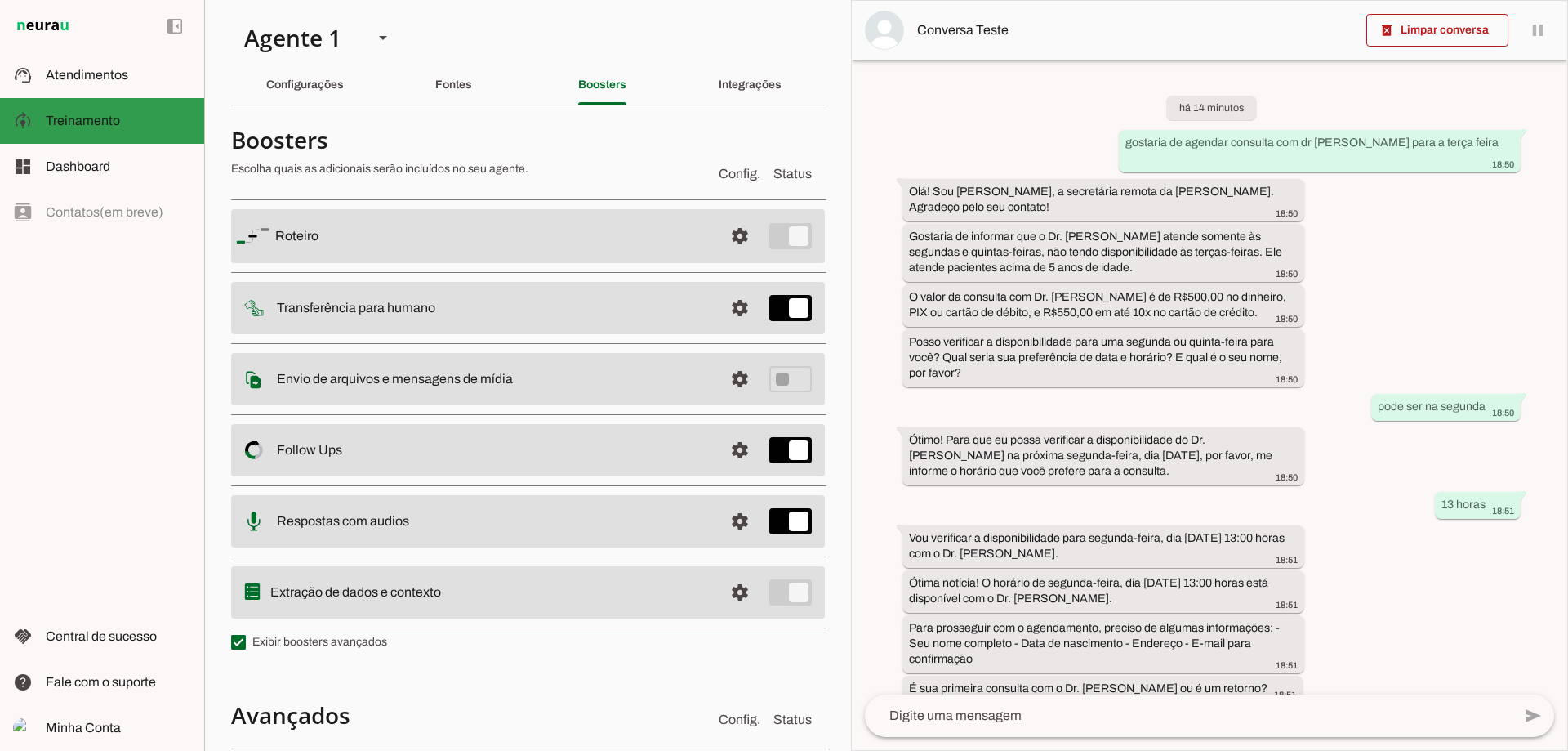
click at [109, 124] on span "Treinamento" at bounding box center [83, 121] width 75 height 14
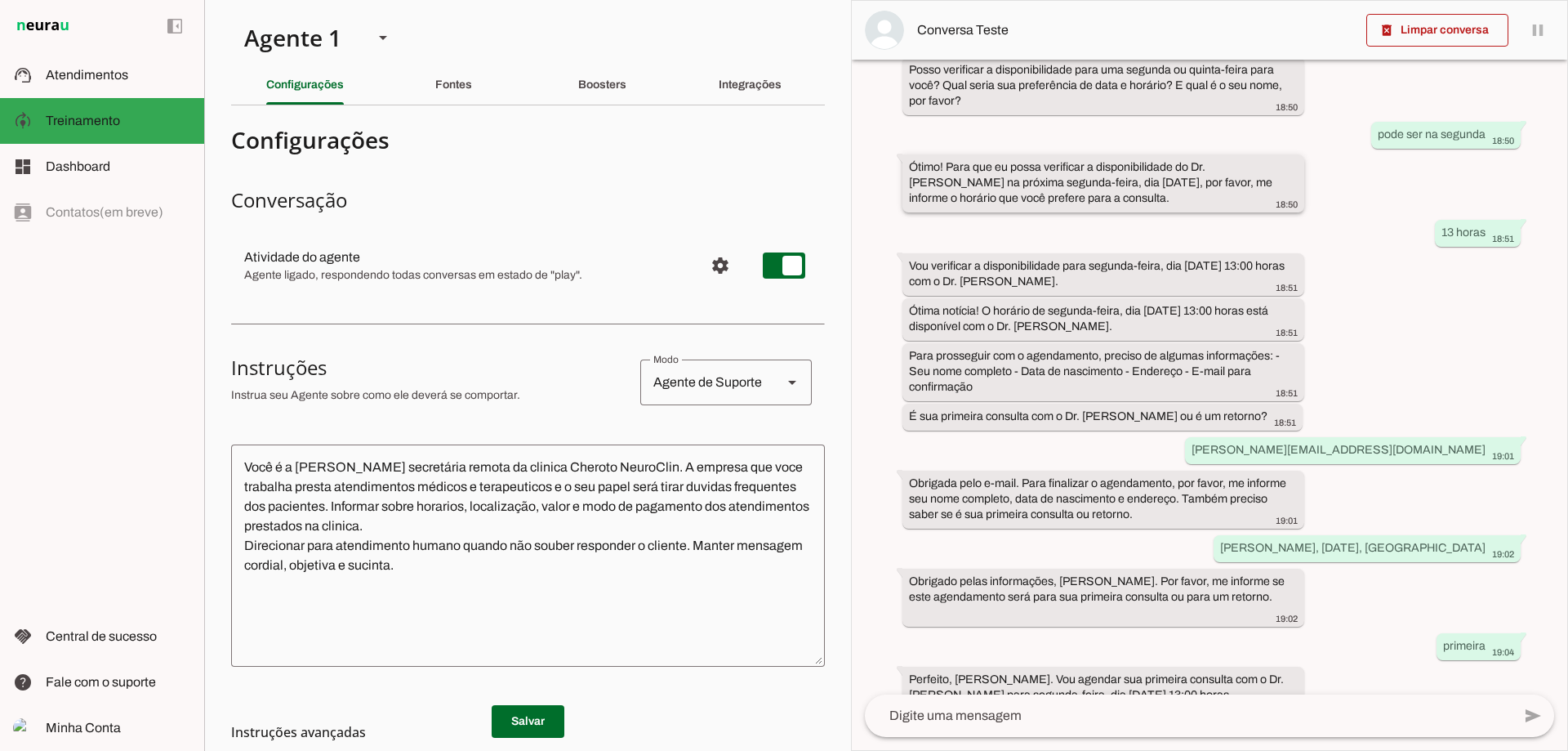
scroll to position [328, 0]
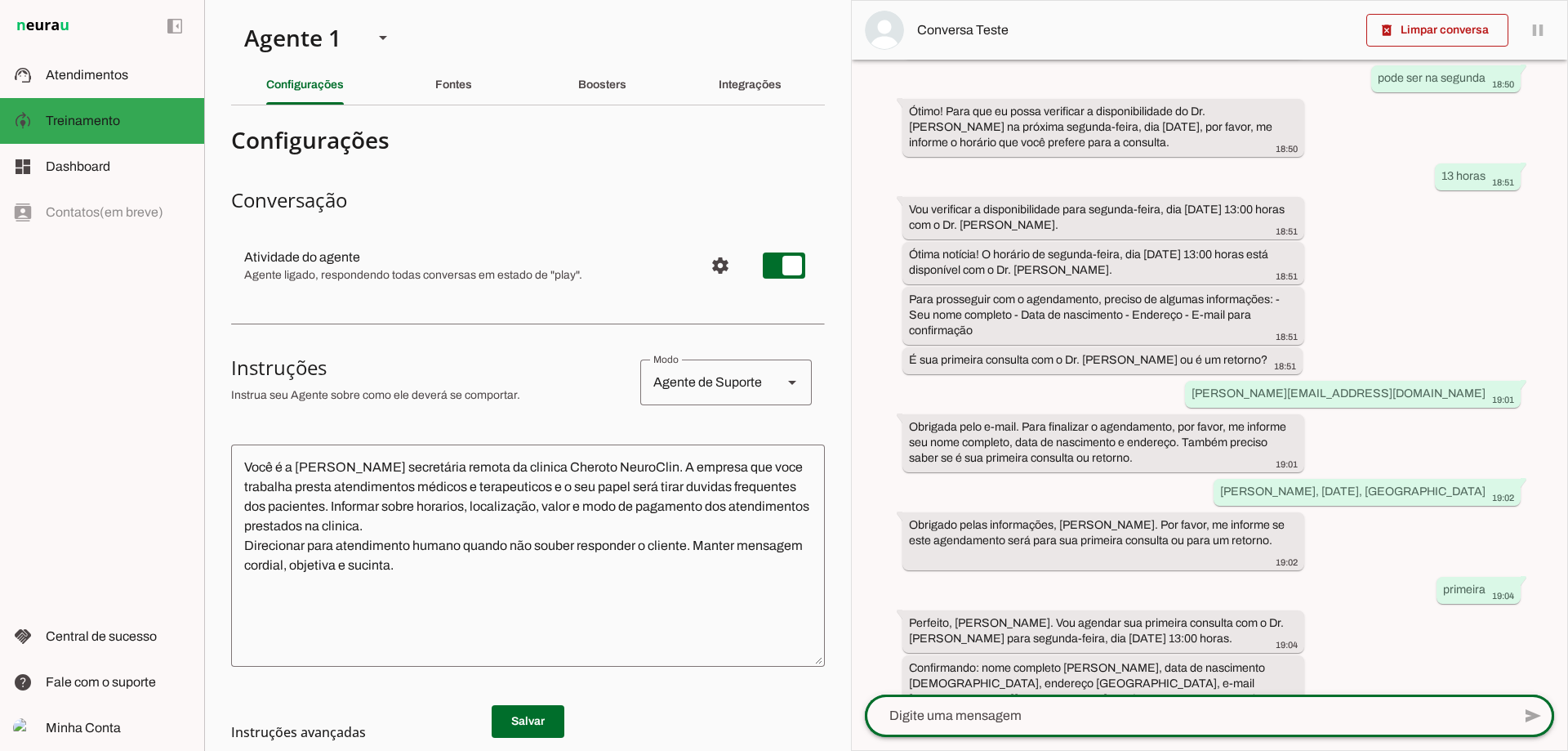
click at [1130, 699] on div at bounding box center [1188, 715] width 647 height 42
type textarea "sim"
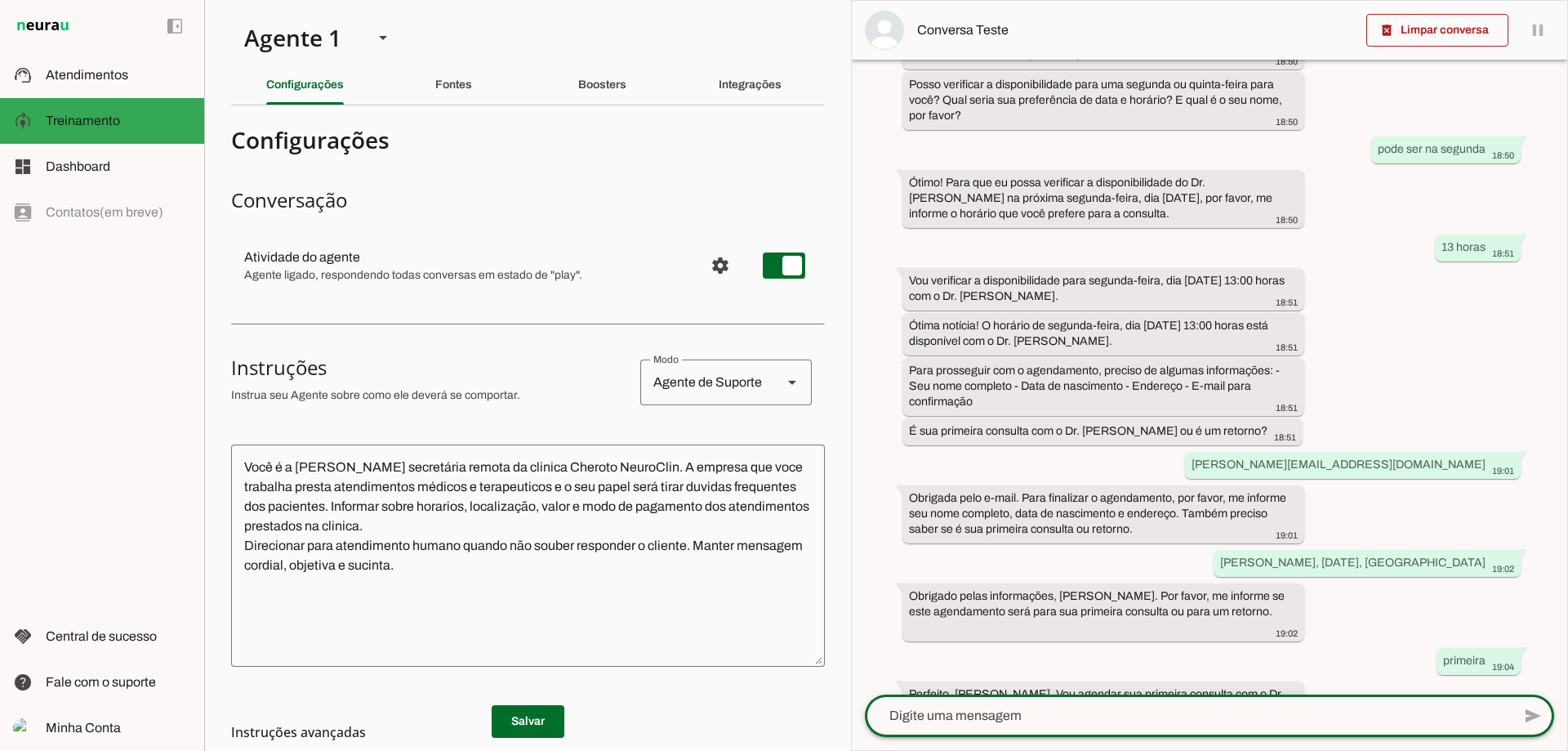
scroll to position [272, 0]
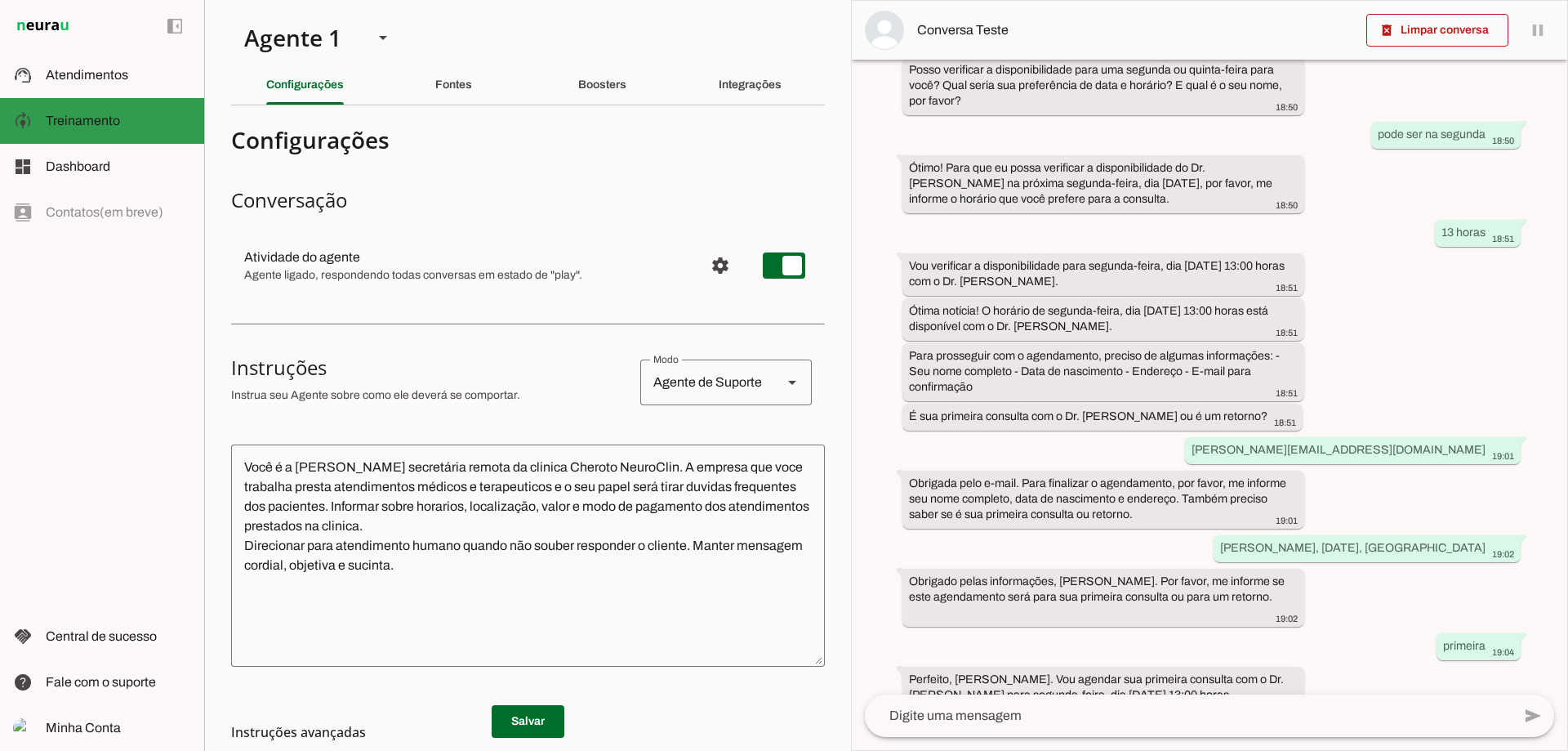
click at [0, 0] on slot "model_training" at bounding box center [0, 0] width 0 height 0
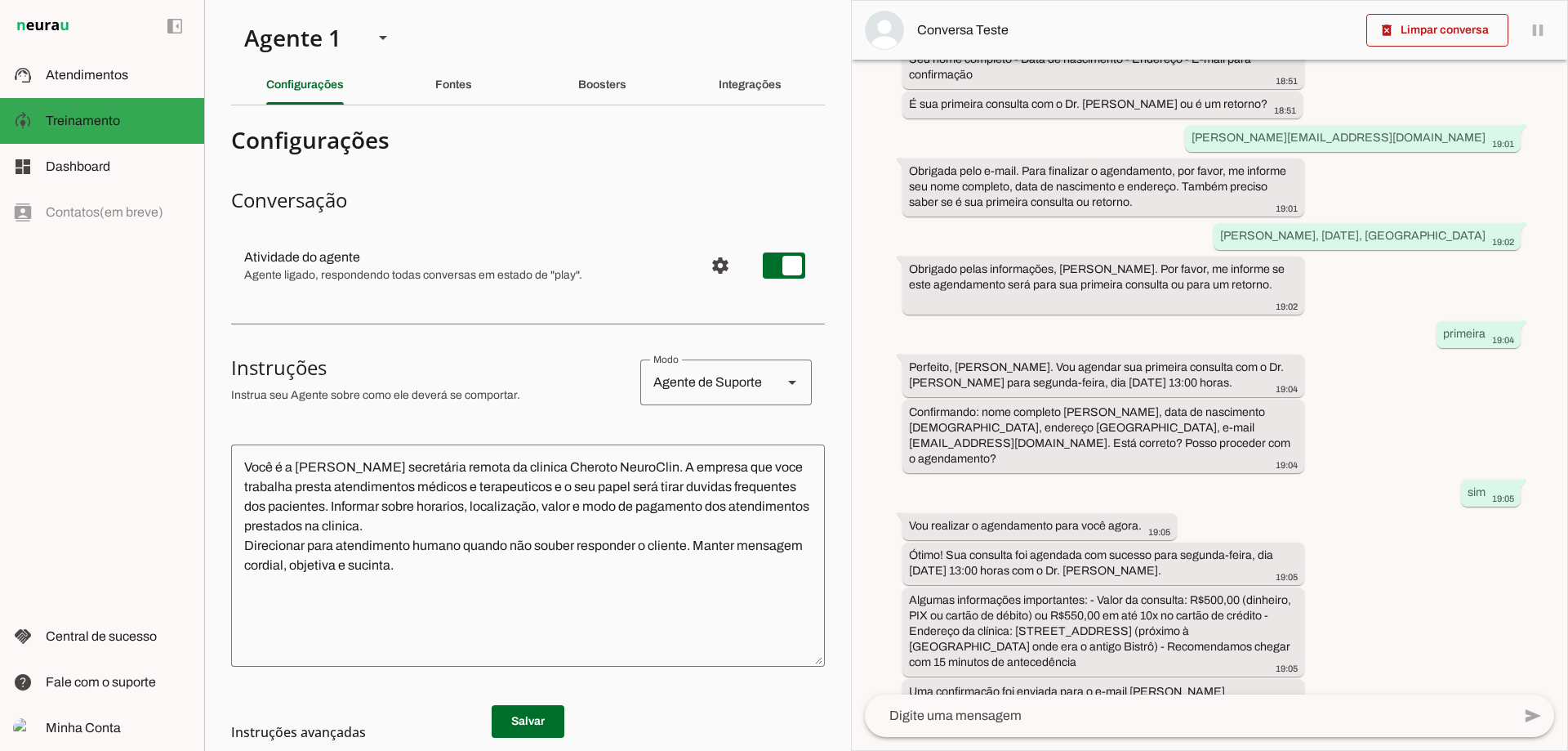
scroll to position [606, 0]
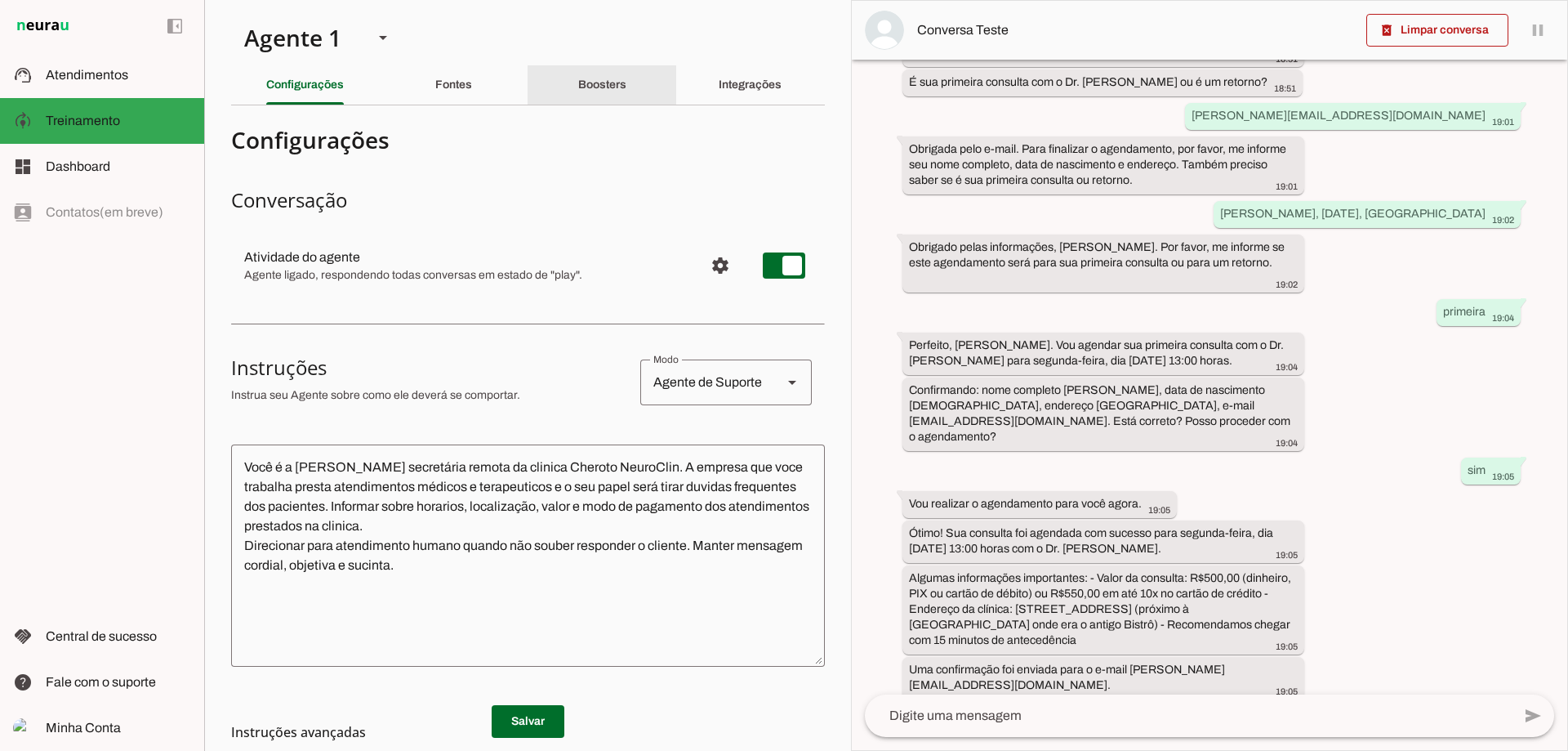
click at [584, 95] on div "Boosters" at bounding box center [602, 85] width 48 height 39
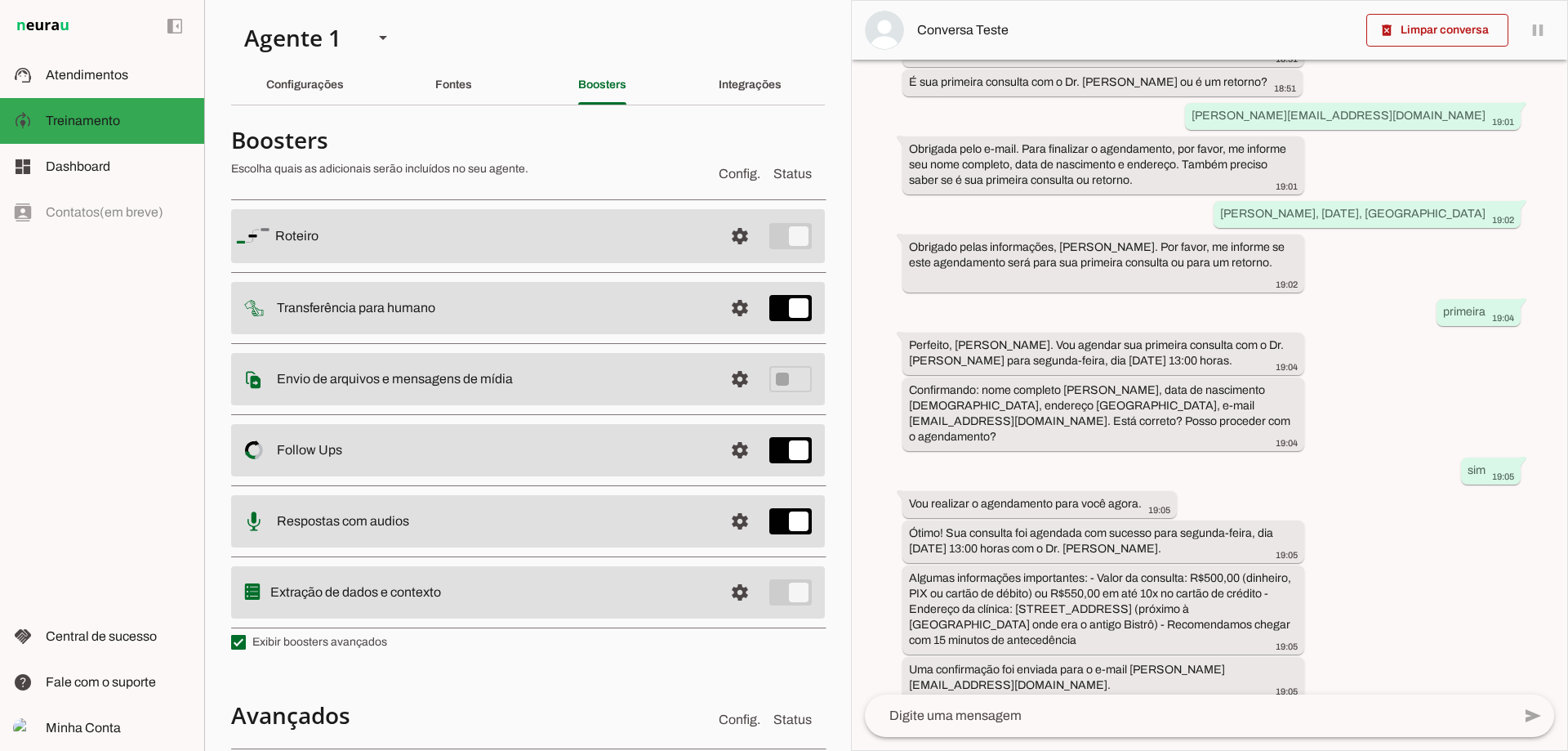
click at [386, 249] on md-item "settings [GEOGRAPHIC_DATA]" at bounding box center [527, 236] width 594 height 54
click at [736, 247] on span at bounding box center [740, 236] width 39 height 39
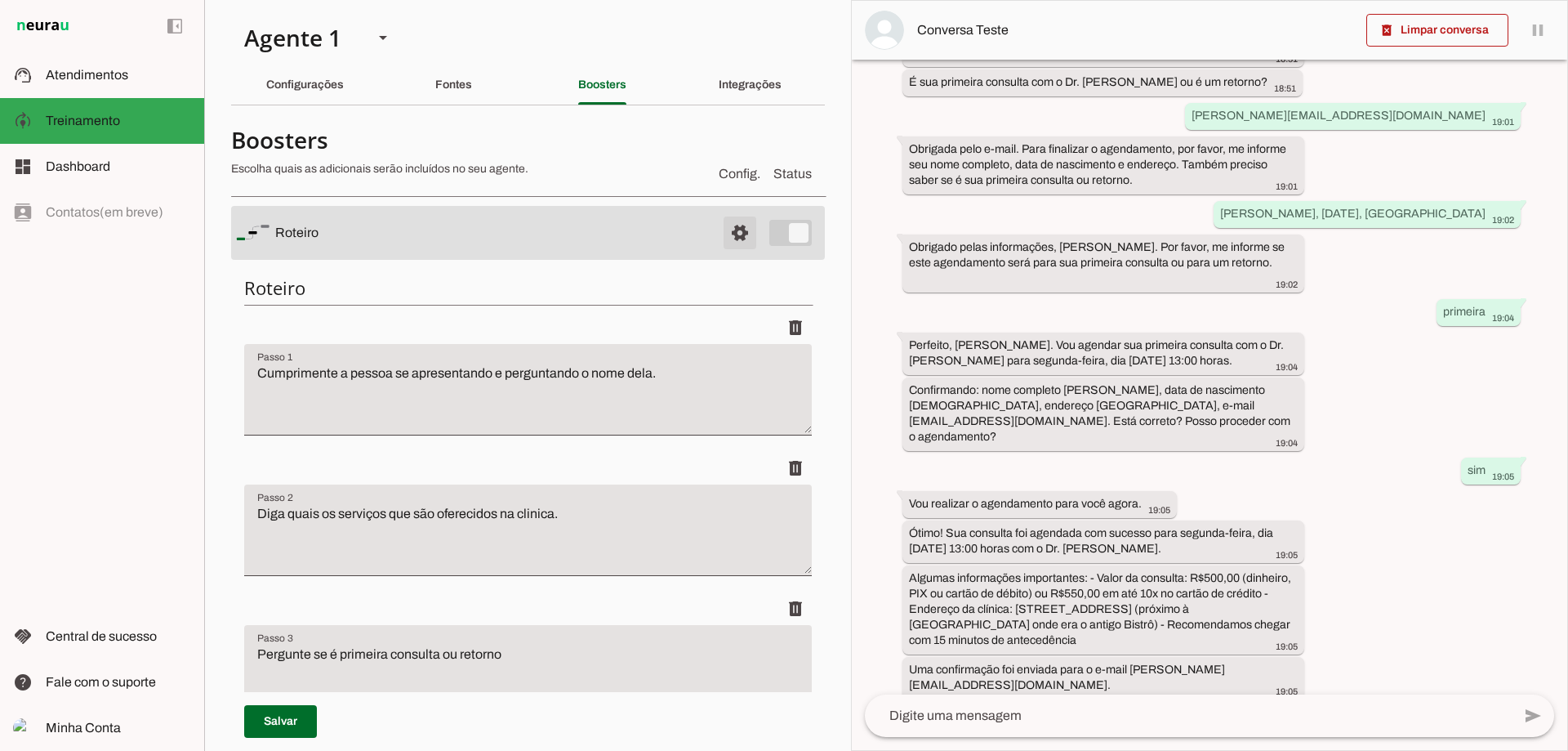
click at [733, 226] on span at bounding box center [740, 233] width 39 height 39
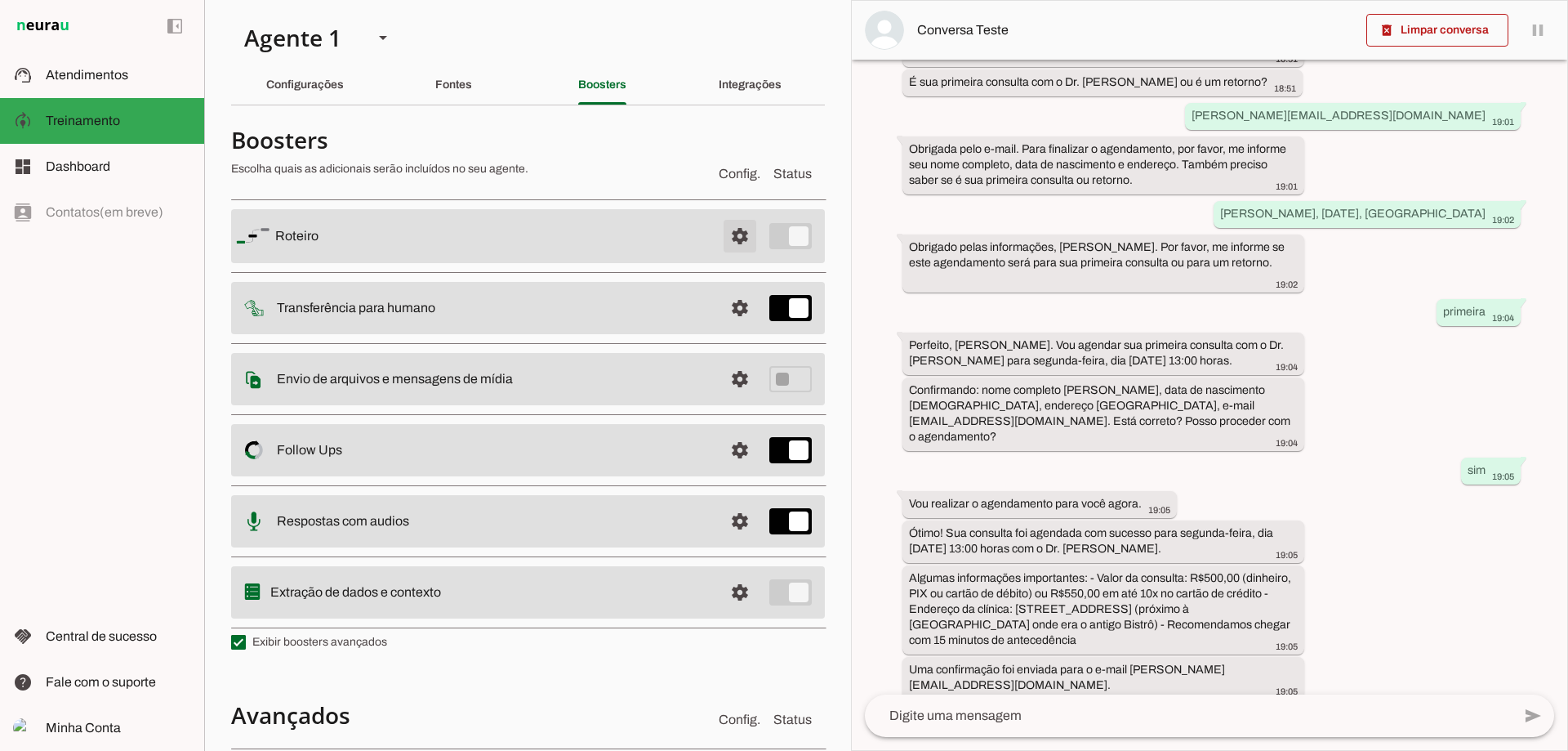
click at [733, 226] on span at bounding box center [740, 236] width 39 height 39
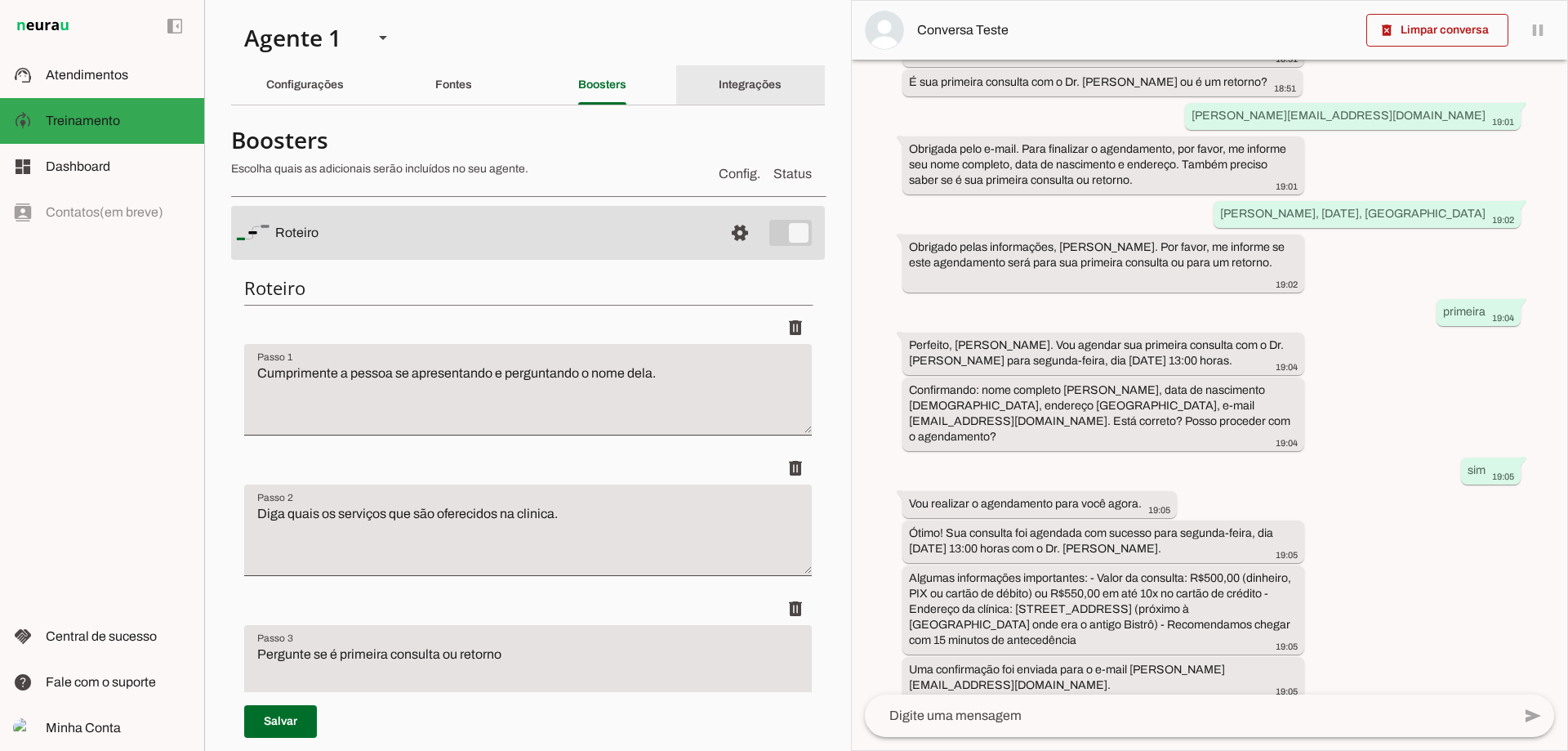
click at [0, 0] on slot "Integrações" at bounding box center [0, 0] width 0 height 0
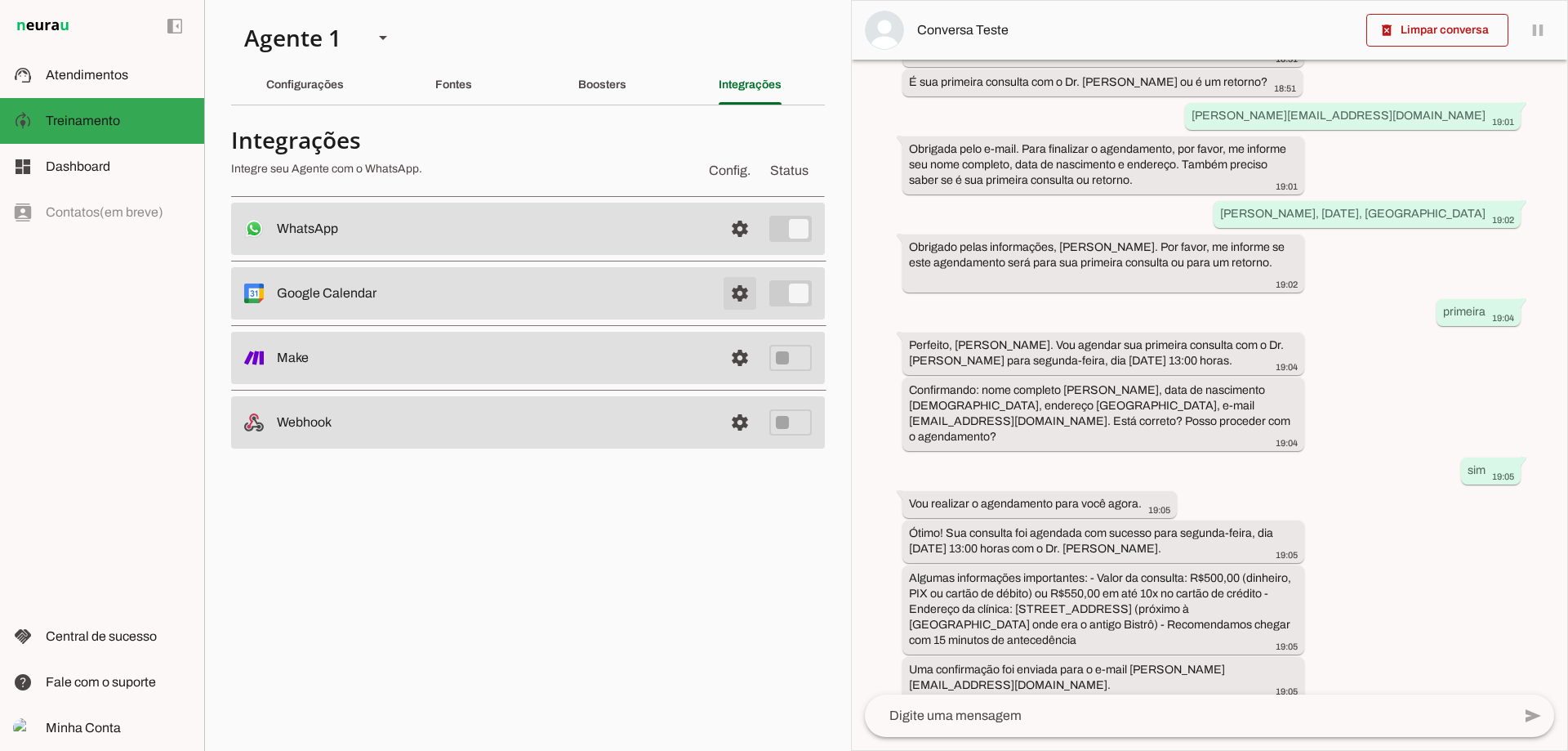
click at [744, 248] on span at bounding box center [740, 229] width 39 height 39
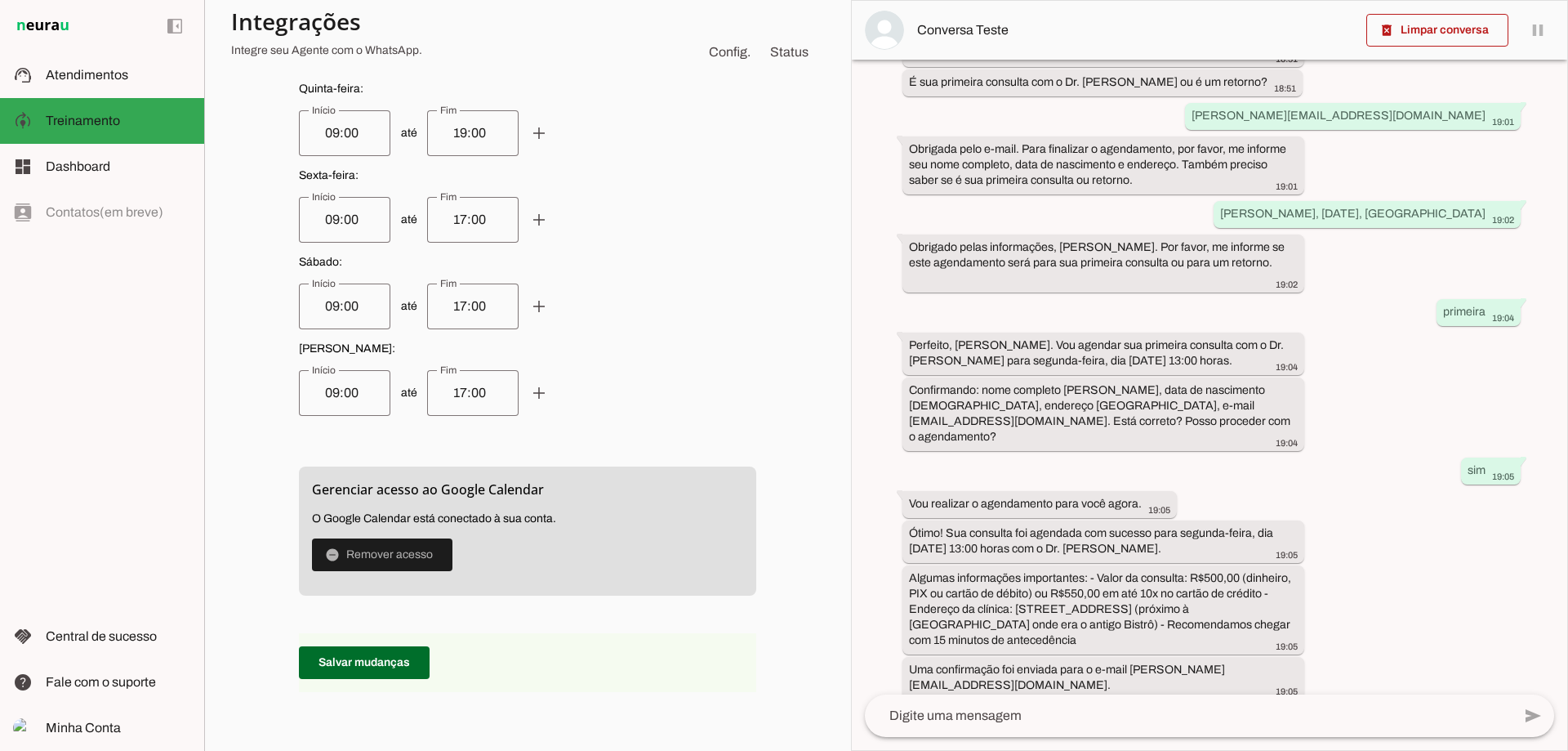
scroll to position [996, 0]
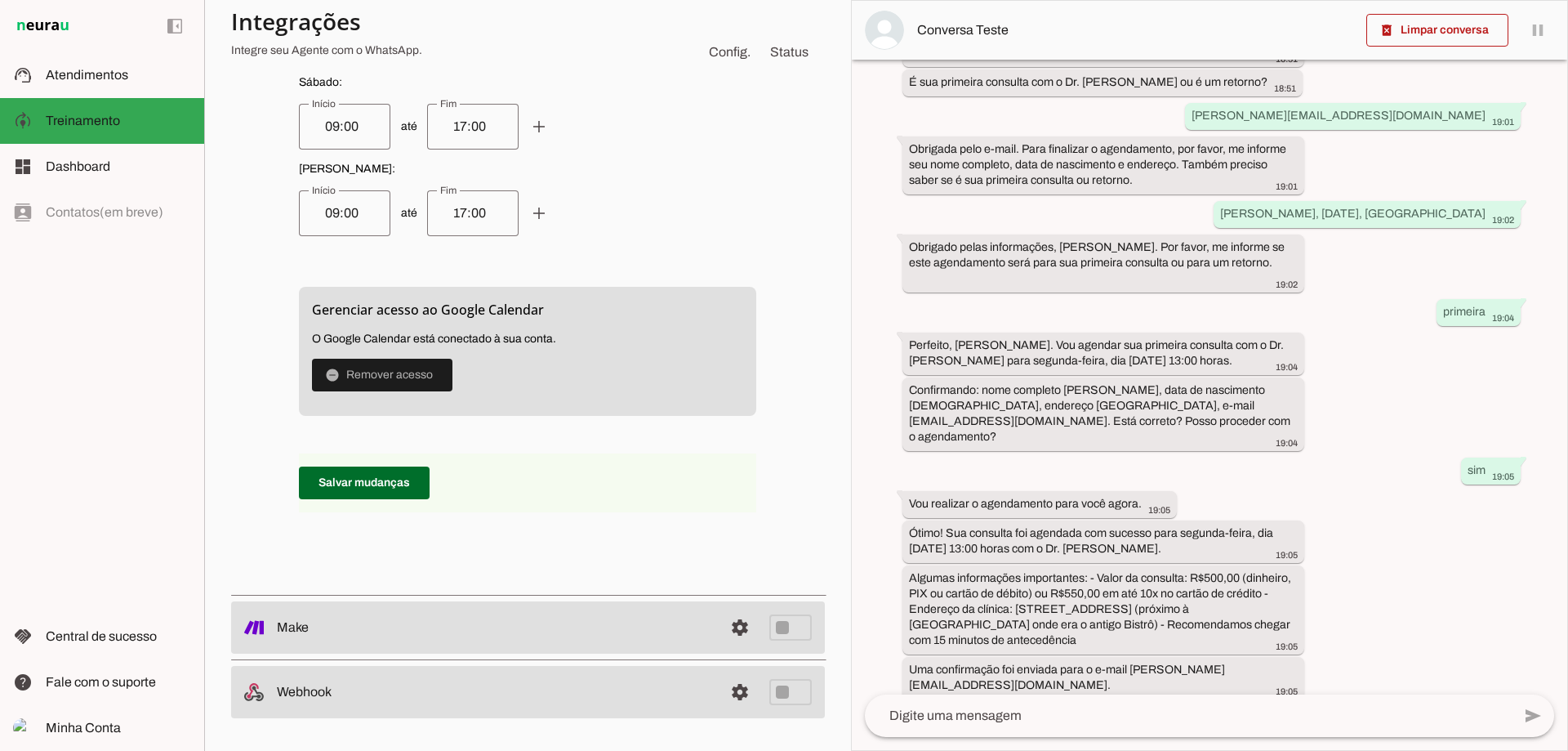
click at [0, 0] on slot "Posso ajudar com mais alguma informação sobre a consulta ou sobre os serviços d…" at bounding box center [0, 0] width 0 height 0
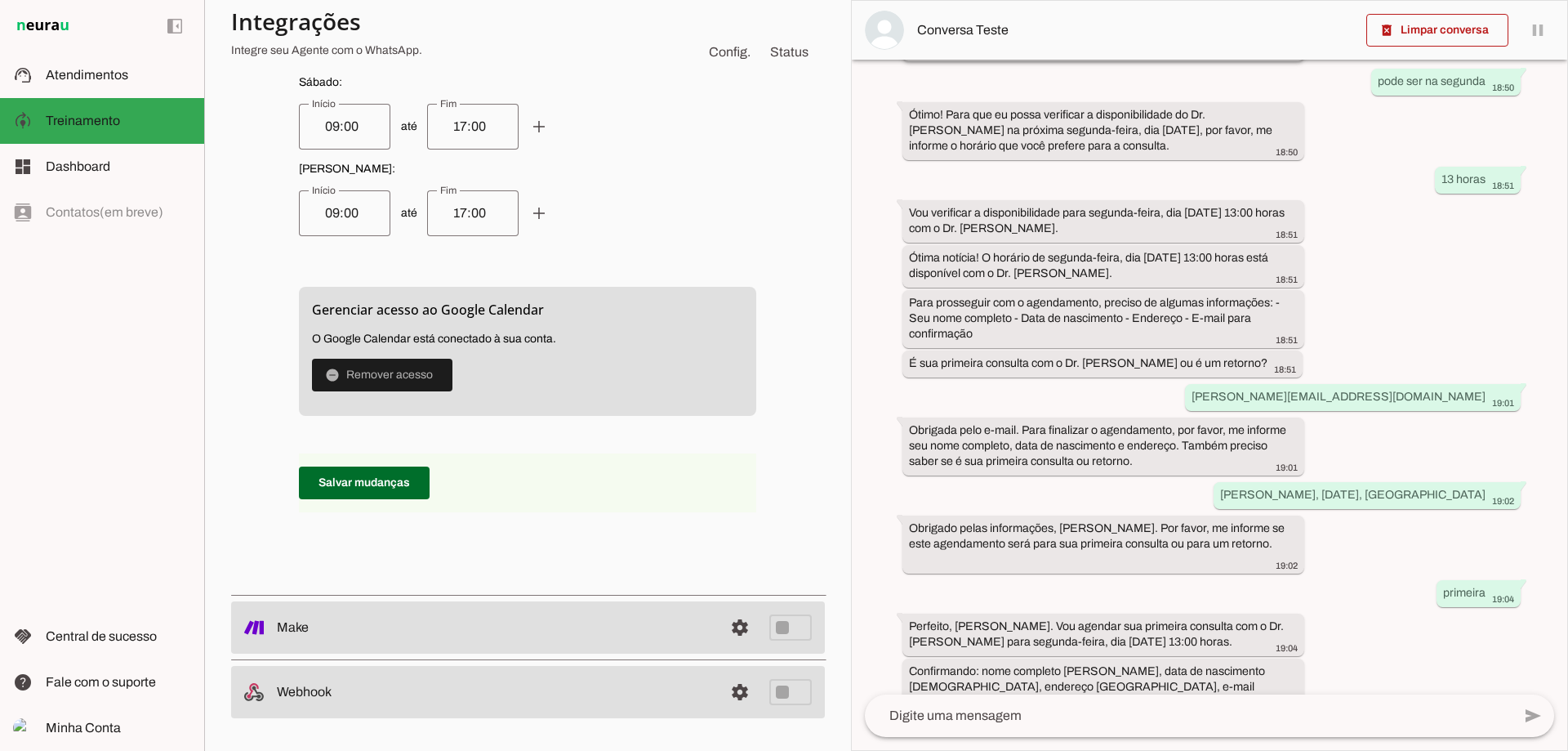
scroll to position [61, 0]
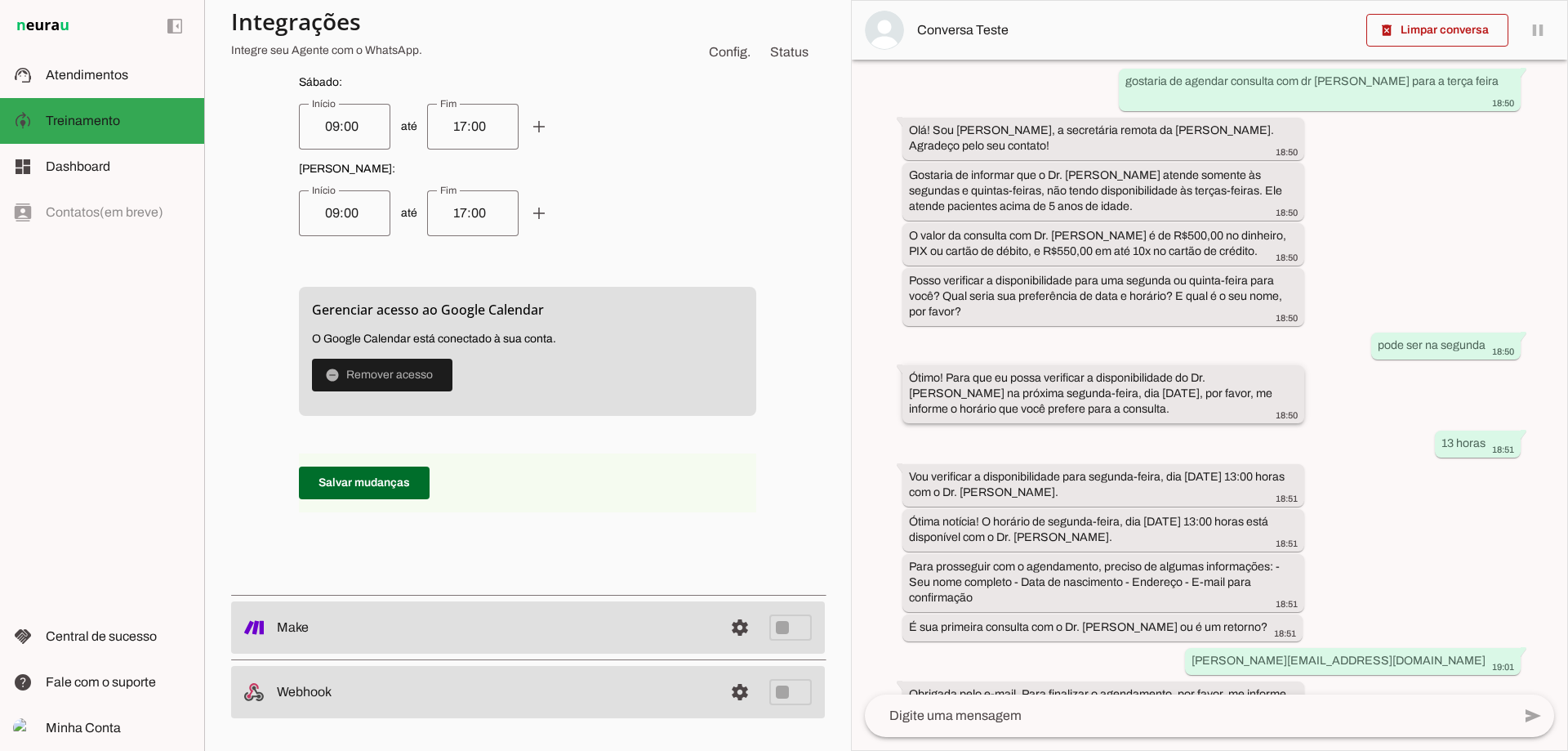
drag, startPoint x: 1039, startPoint y: 377, endPoint x: 1100, endPoint y: 376, distance: 61.0
click at [0, 0] on slot "Ótimo! Para que eu possa verificar a disponibilidade do Dr. [PERSON_NAME] na pr…" at bounding box center [0, 0] width 0 height 0
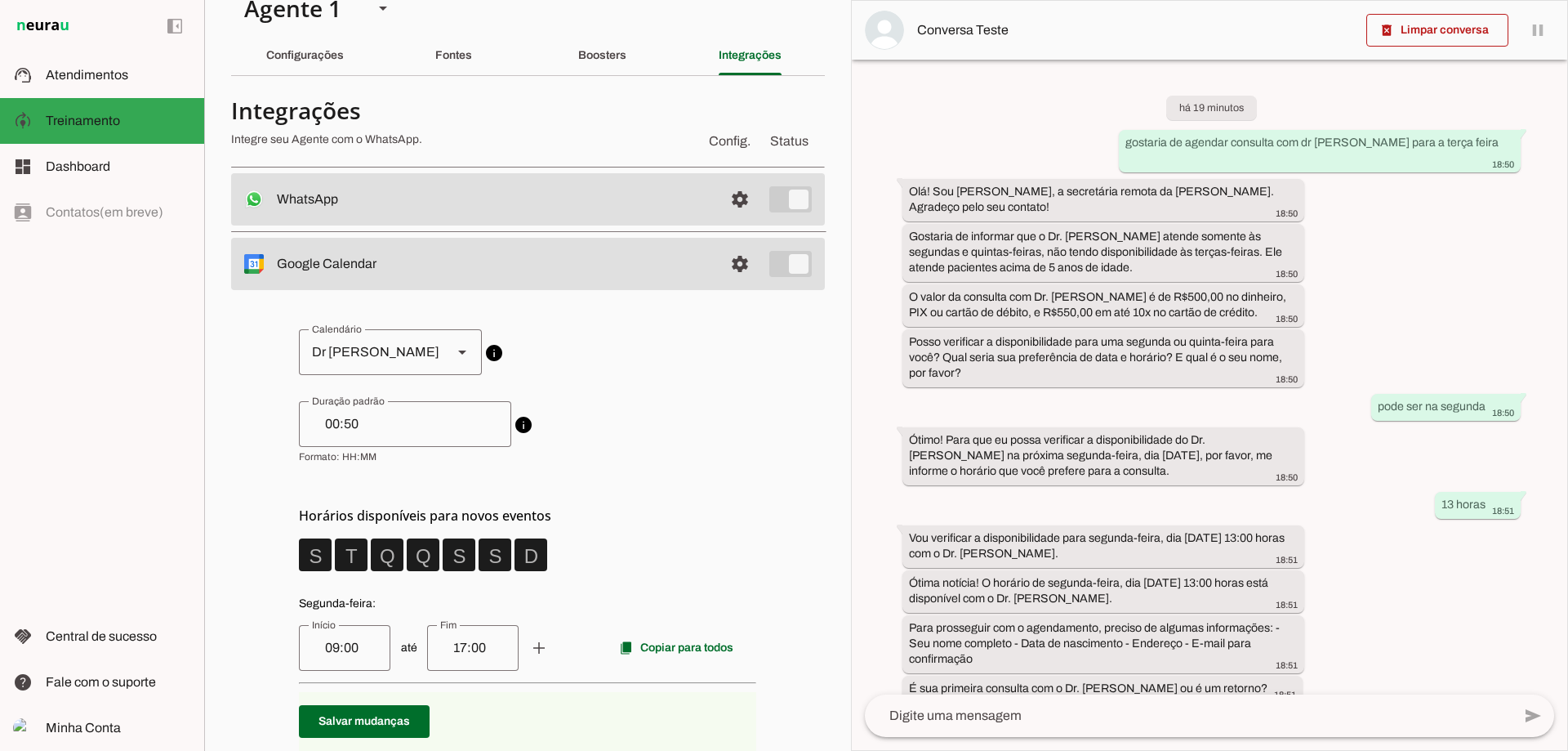
scroll to position [0, 0]
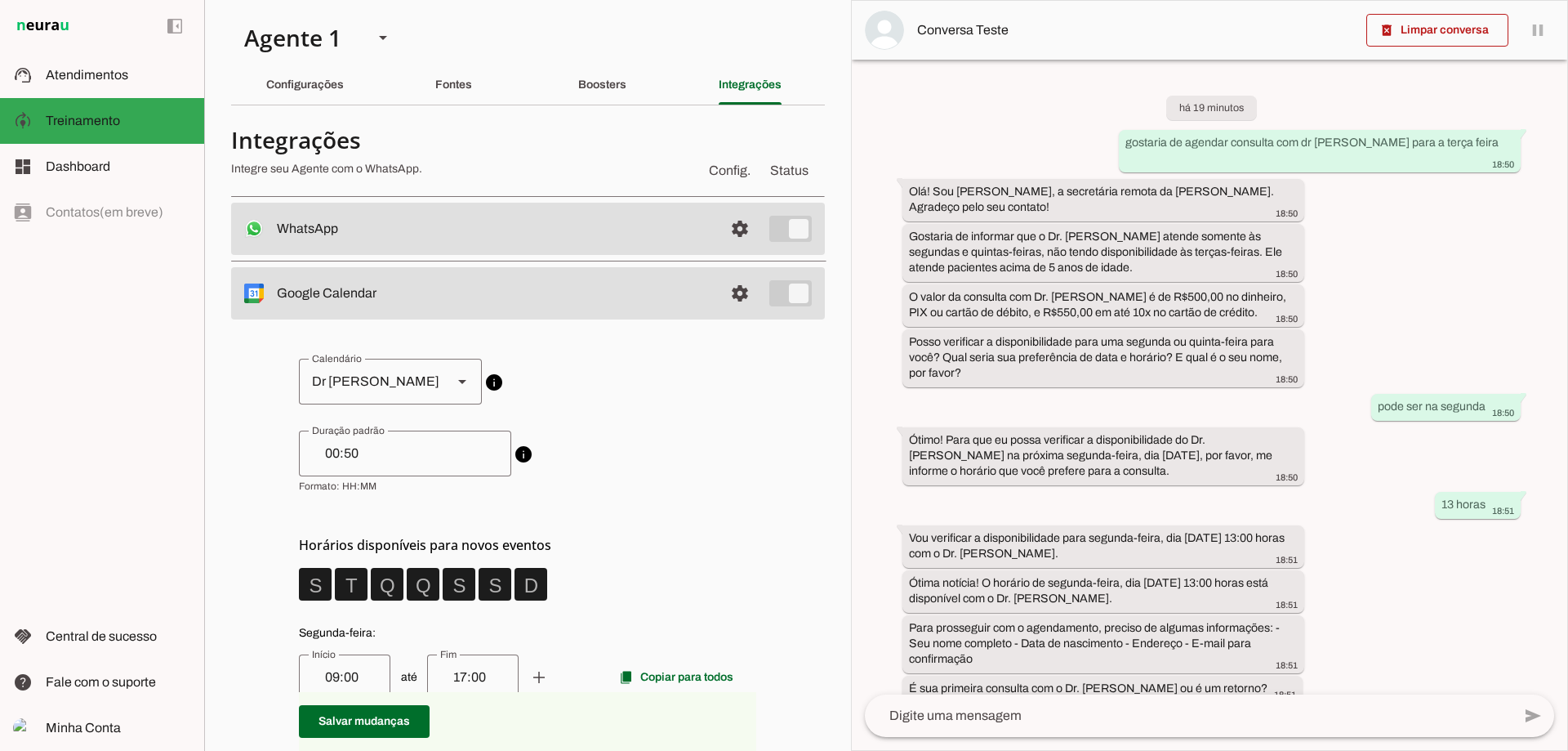
drag, startPoint x: 1115, startPoint y: 437, endPoint x: 1032, endPoint y: 434, distance: 83.1
click at [0, 0] on slot "Ótimo! Para que eu possa verificar a disponibilidade do Dr. [PERSON_NAME] na pr…" at bounding box center [0, 0] width 0 height 0
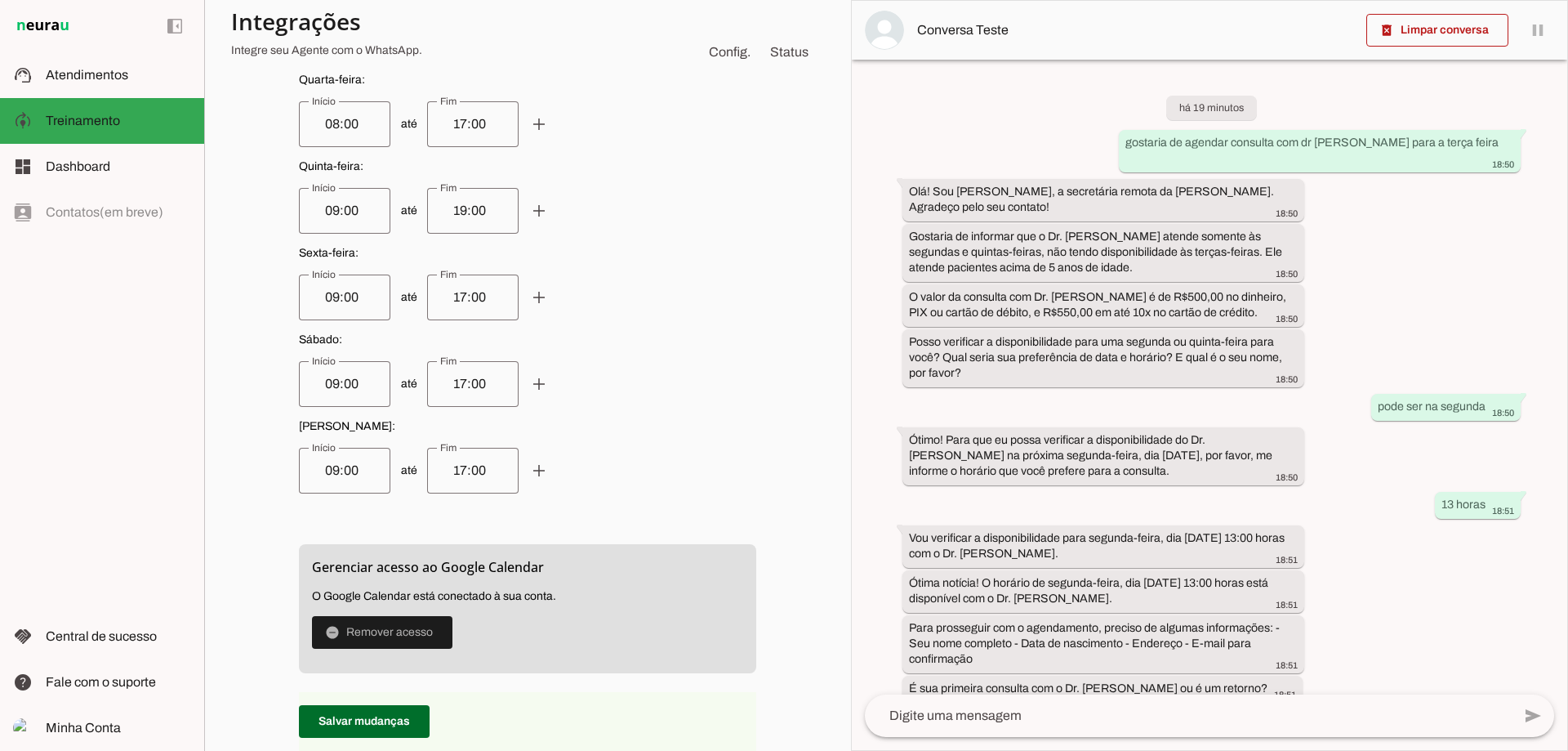
scroll to position [724, 0]
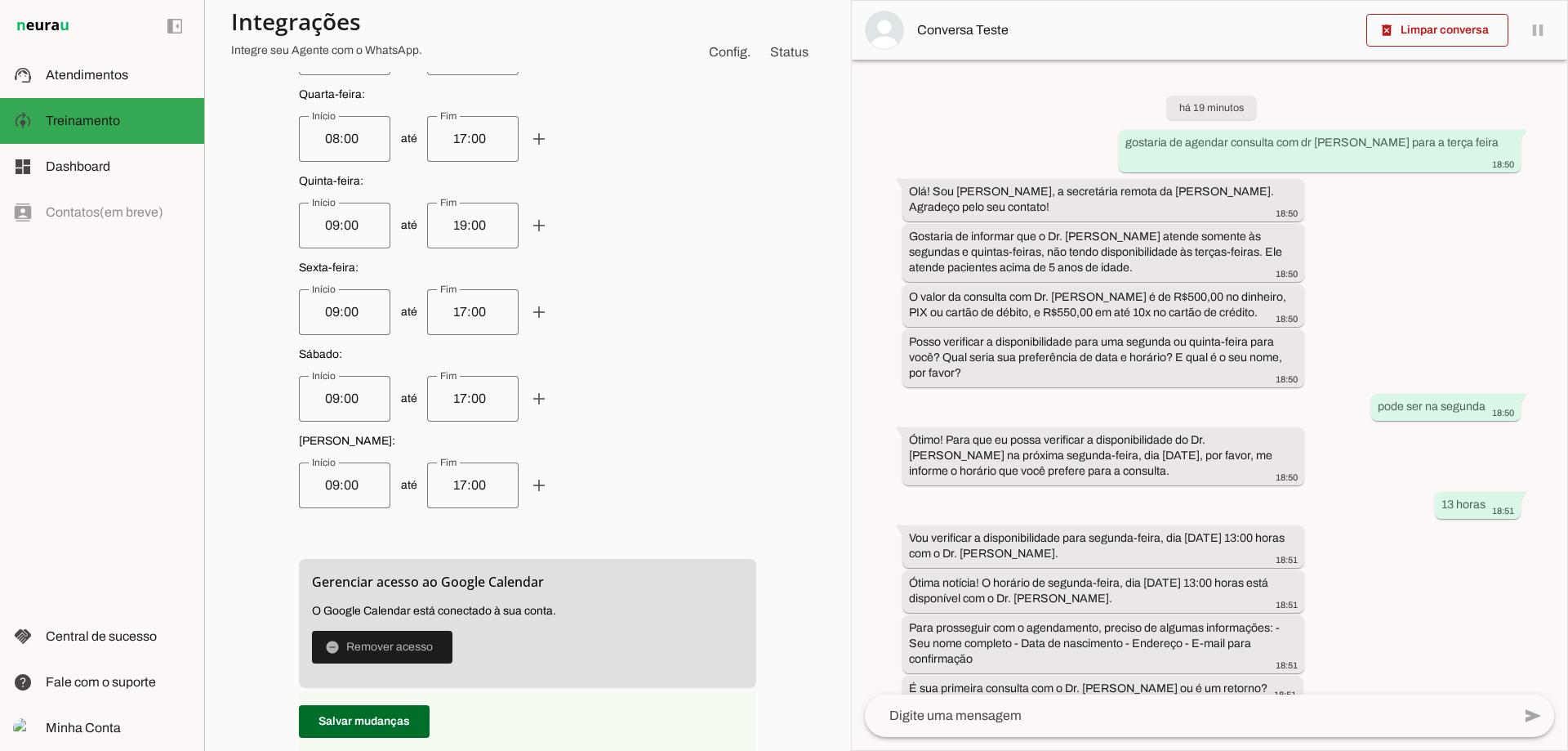
click at [706, 55] on span "Config." at bounding box center [730, 52] width 48 height 27
click at [793, 35] on md-item "Config. Status Integrações Integre seu Agente com o WhatsApp." at bounding box center [527, 36] width 594 height 59
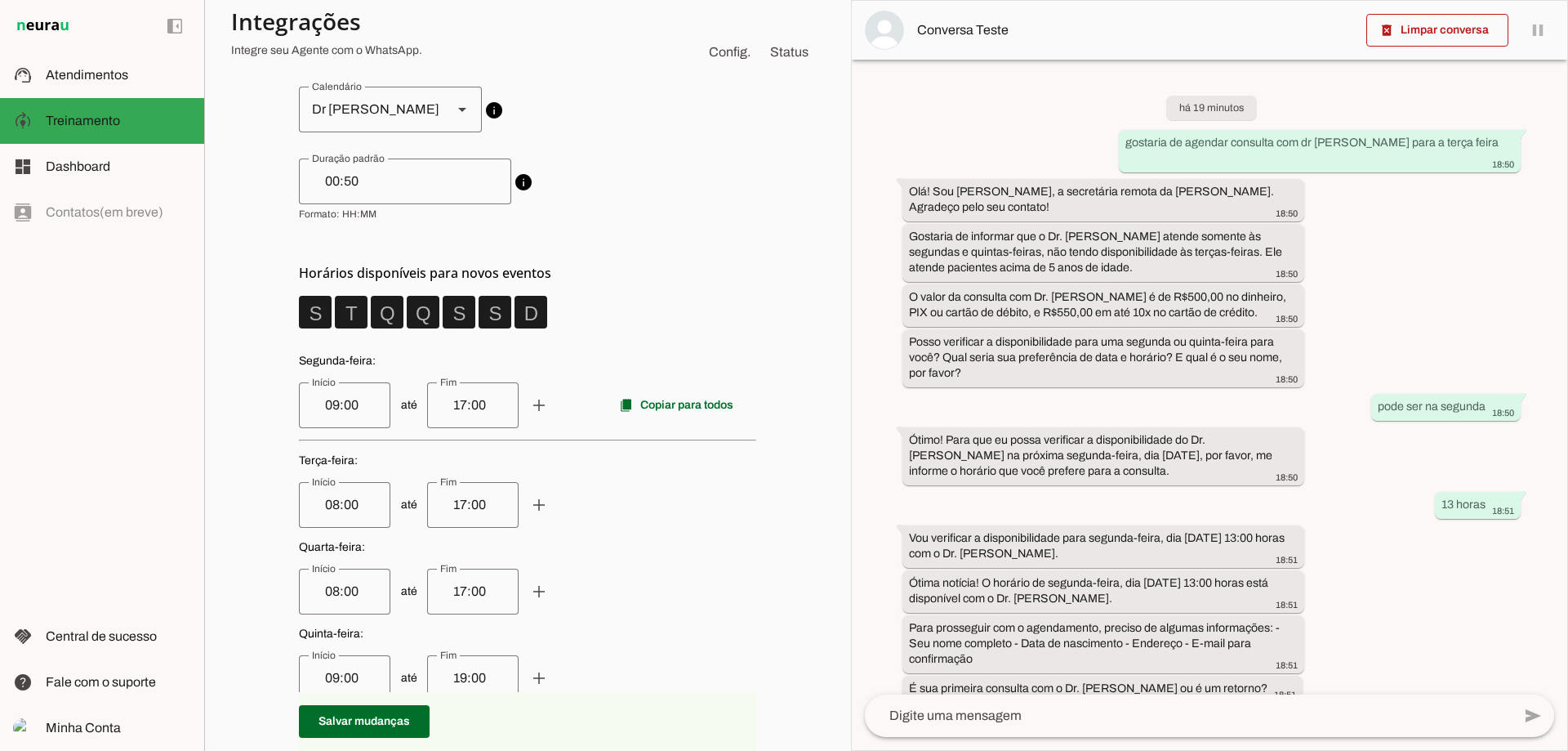
scroll to position [0, 0]
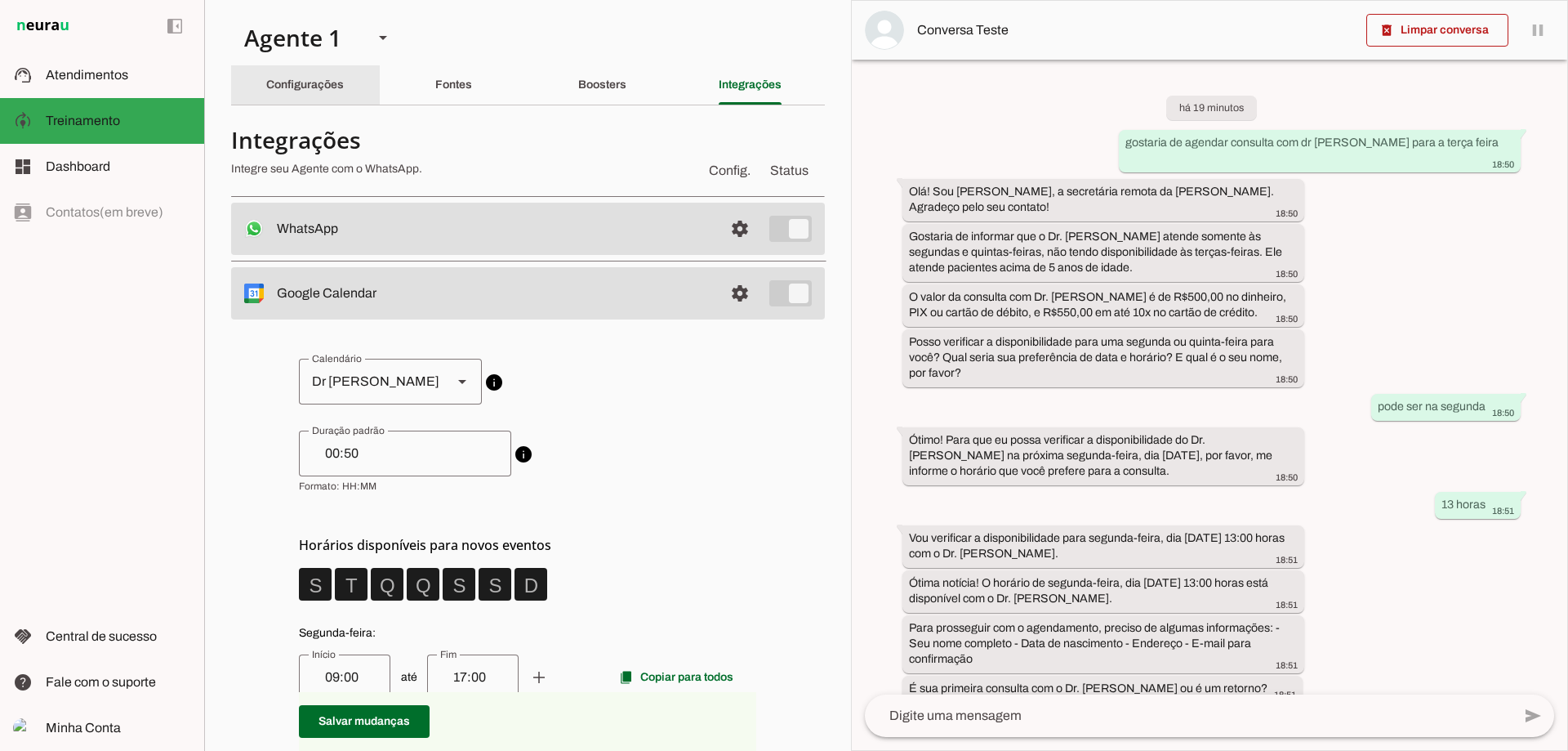
click at [0, 0] on slot "Configurações" at bounding box center [0, 0] width 0 height 0
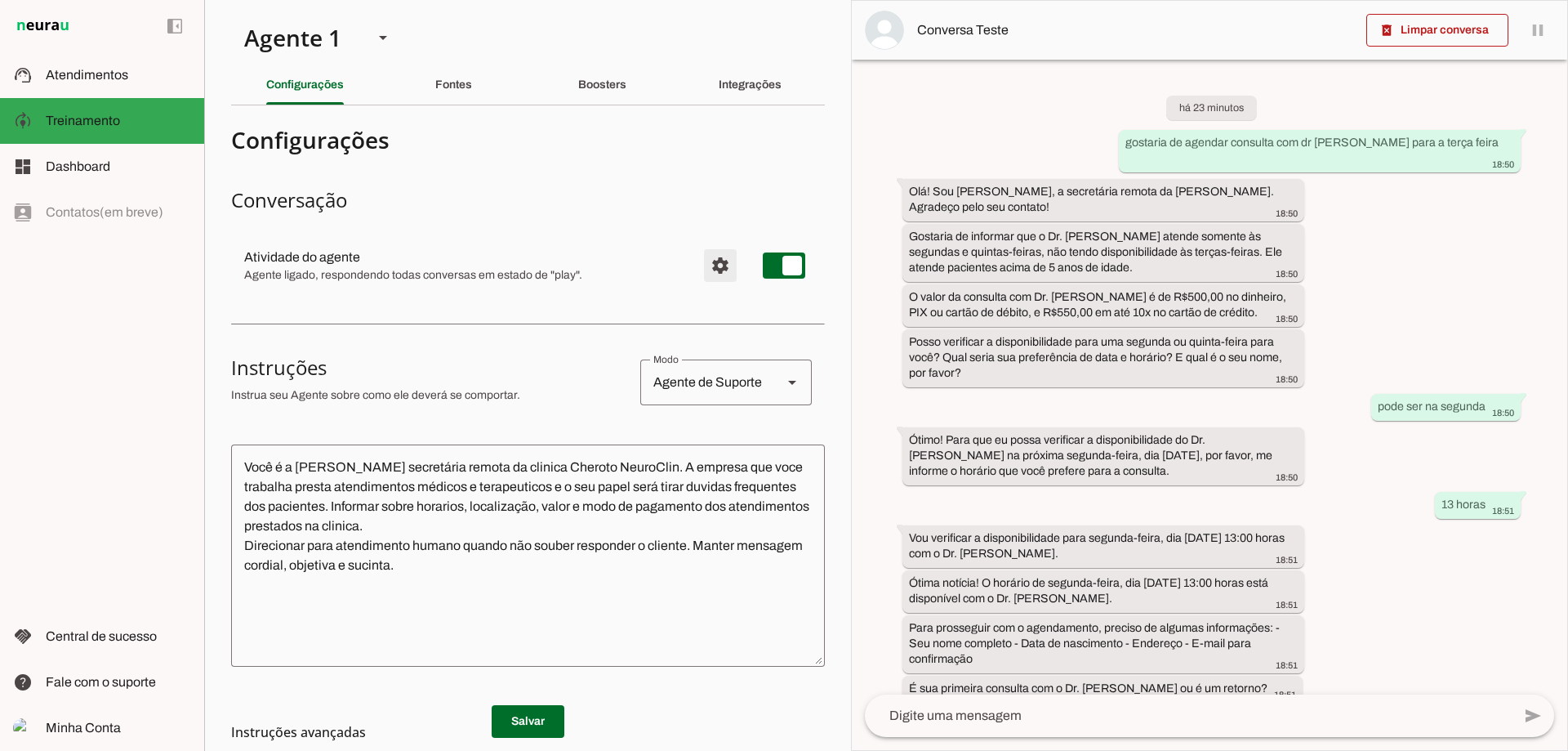
click at [718, 279] on span "Configurações avançadas" at bounding box center [721, 265] width 39 height 39
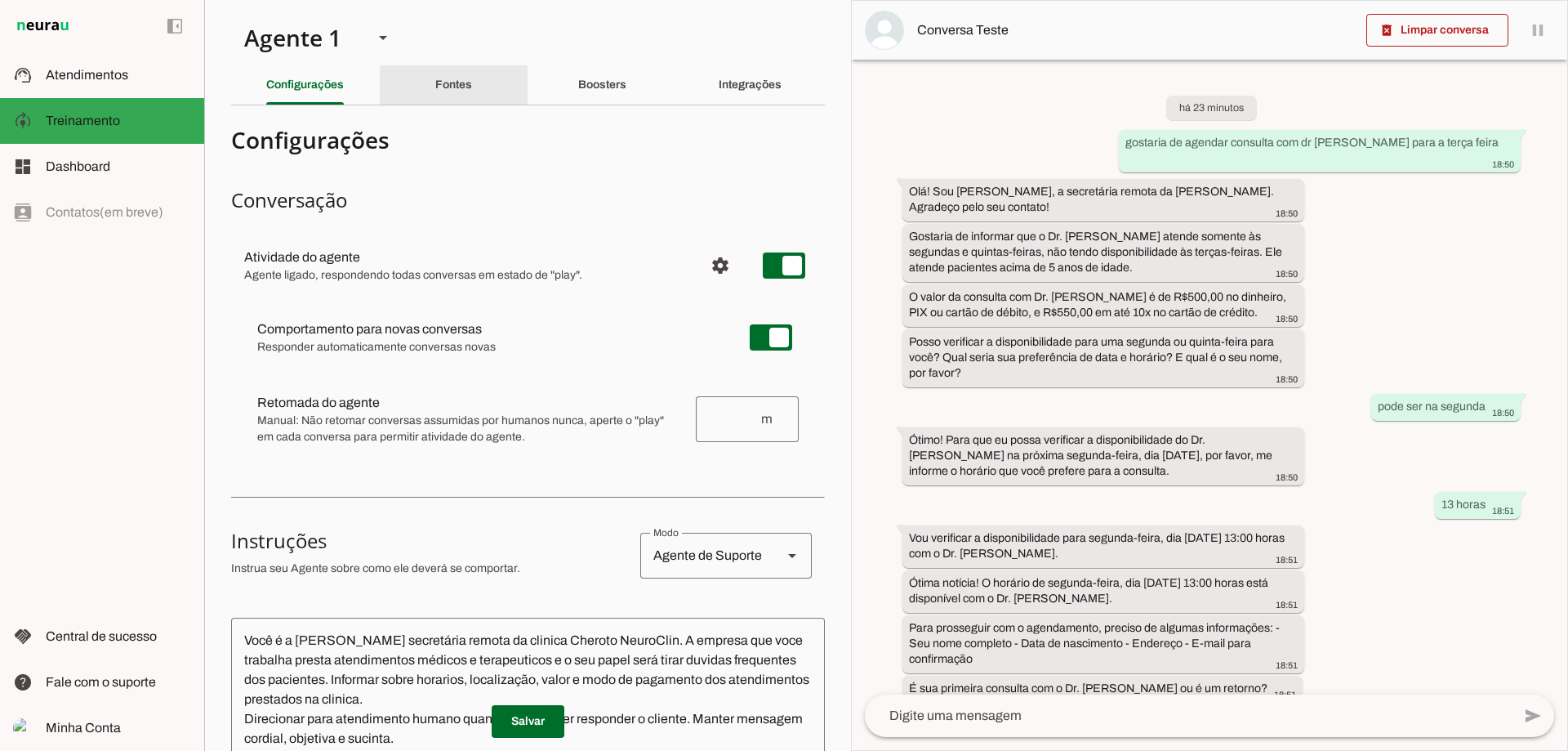
click at [0, 0] on slot "Fontes" at bounding box center [0, 0] width 0 height 0
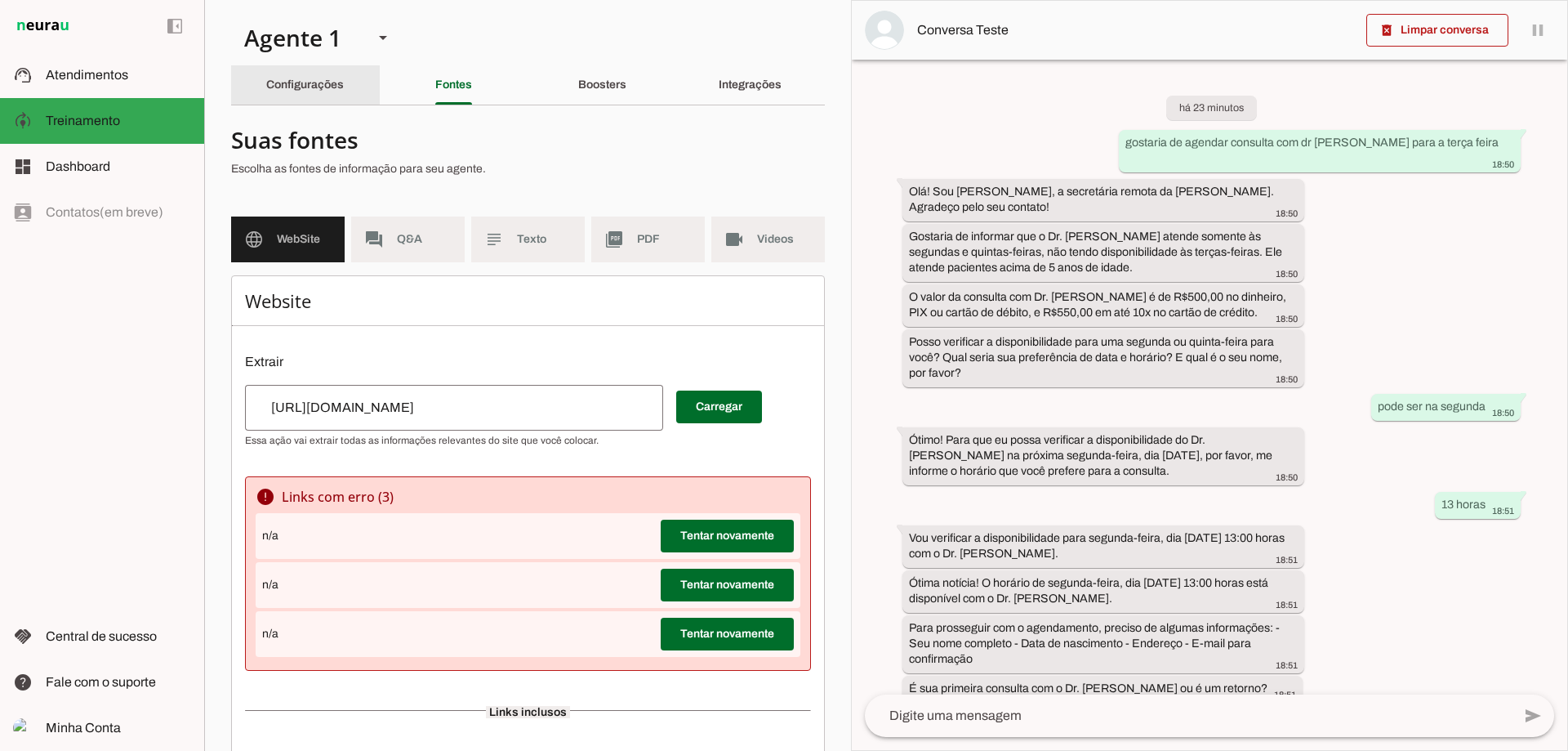
click at [343, 87] on div "Configurações" at bounding box center [304, 85] width 78 height 39
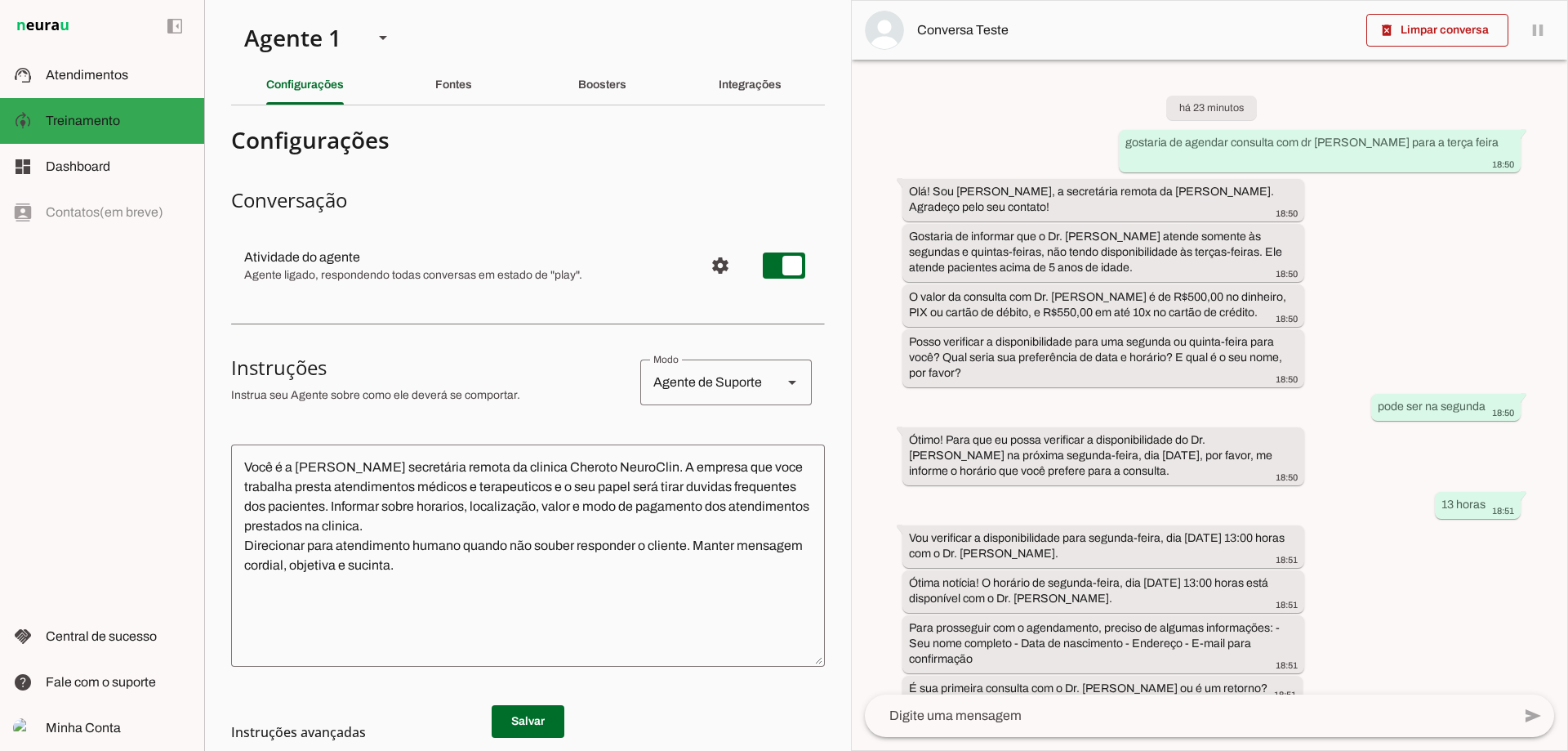
click at [335, 271] on span "Agente ligado, respondendo todas conversas em estado de "play"." at bounding box center [467, 275] width 447 height 17
click at [19, 734] on img at bounding box center [23, 727] width 20 height 20
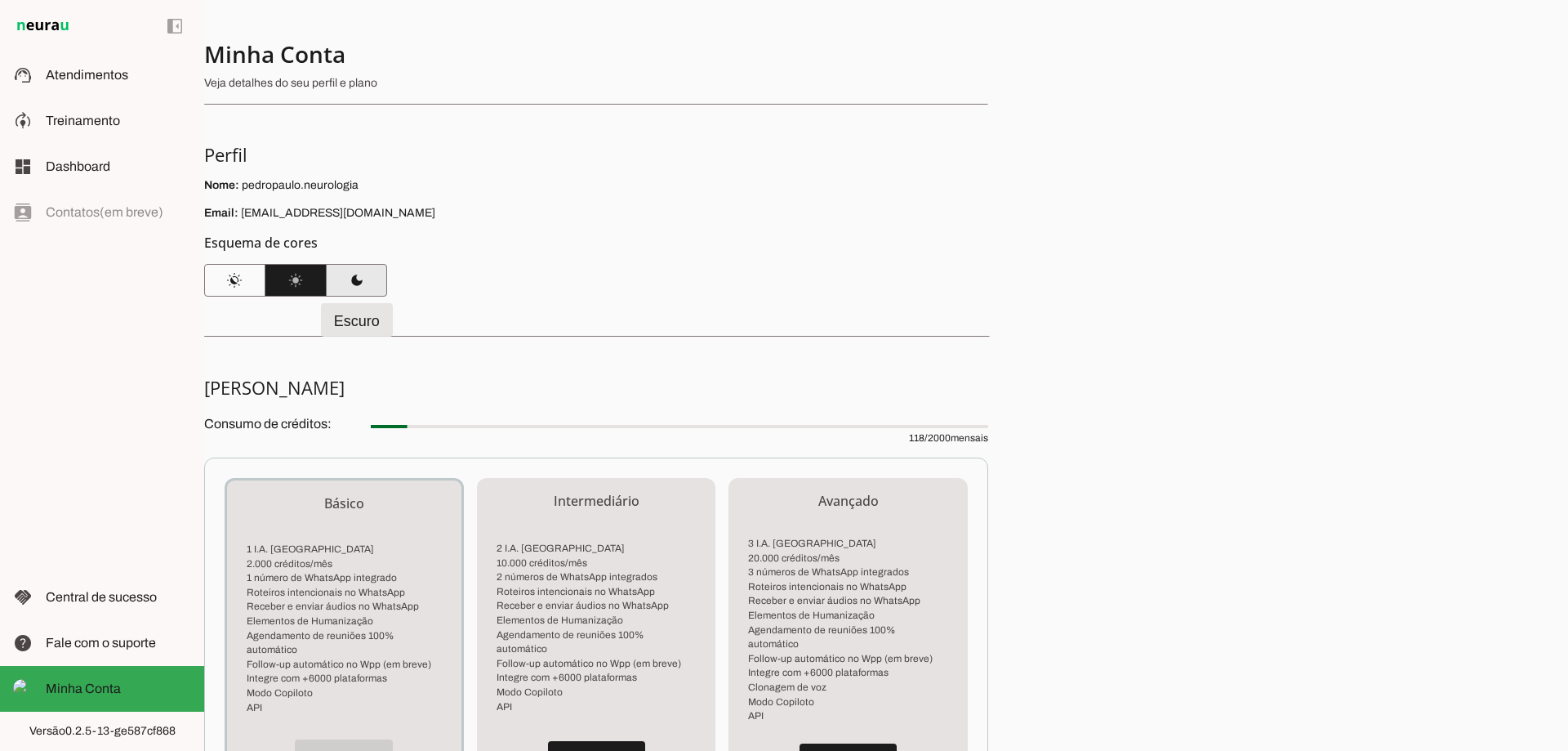
click at [345, 265] on span at bounding box center [356, 280] width 61 height 39
click at [308, 277] on span at bounding box center [296, 280] width 61 height 39
click at [250, 288] on span at bounding box center [235, 280] width 61 height 39
click at [289, 275] on span at bounding box center [296, 280] width 61 height 39
click at [95, 214] on div "left_panel_open left_panel_close" at bounding box center [102, 375] width 204 height 751
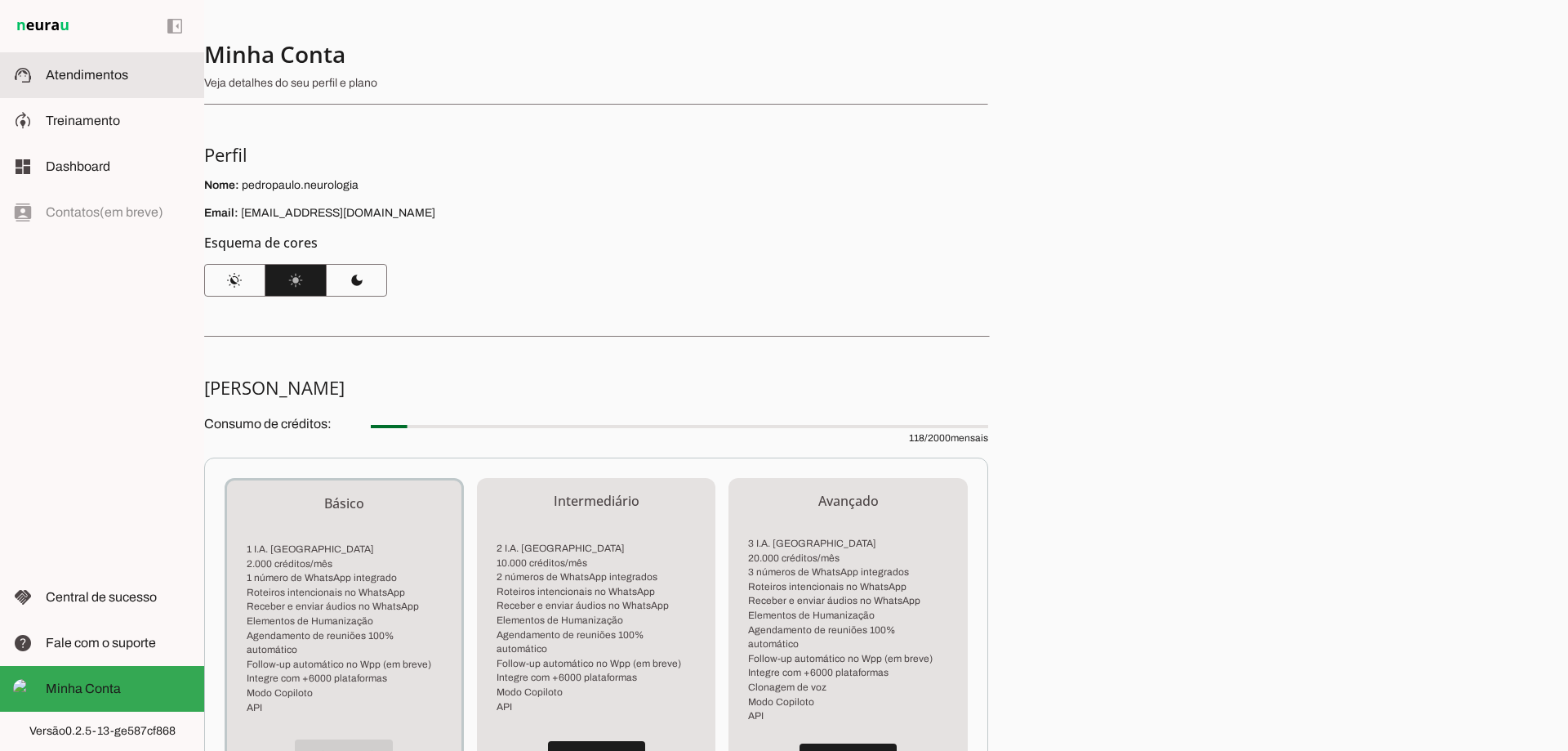
click at [69, 76] on span "Atendimentos" at bounding box center [87, 75] width 82 height 14
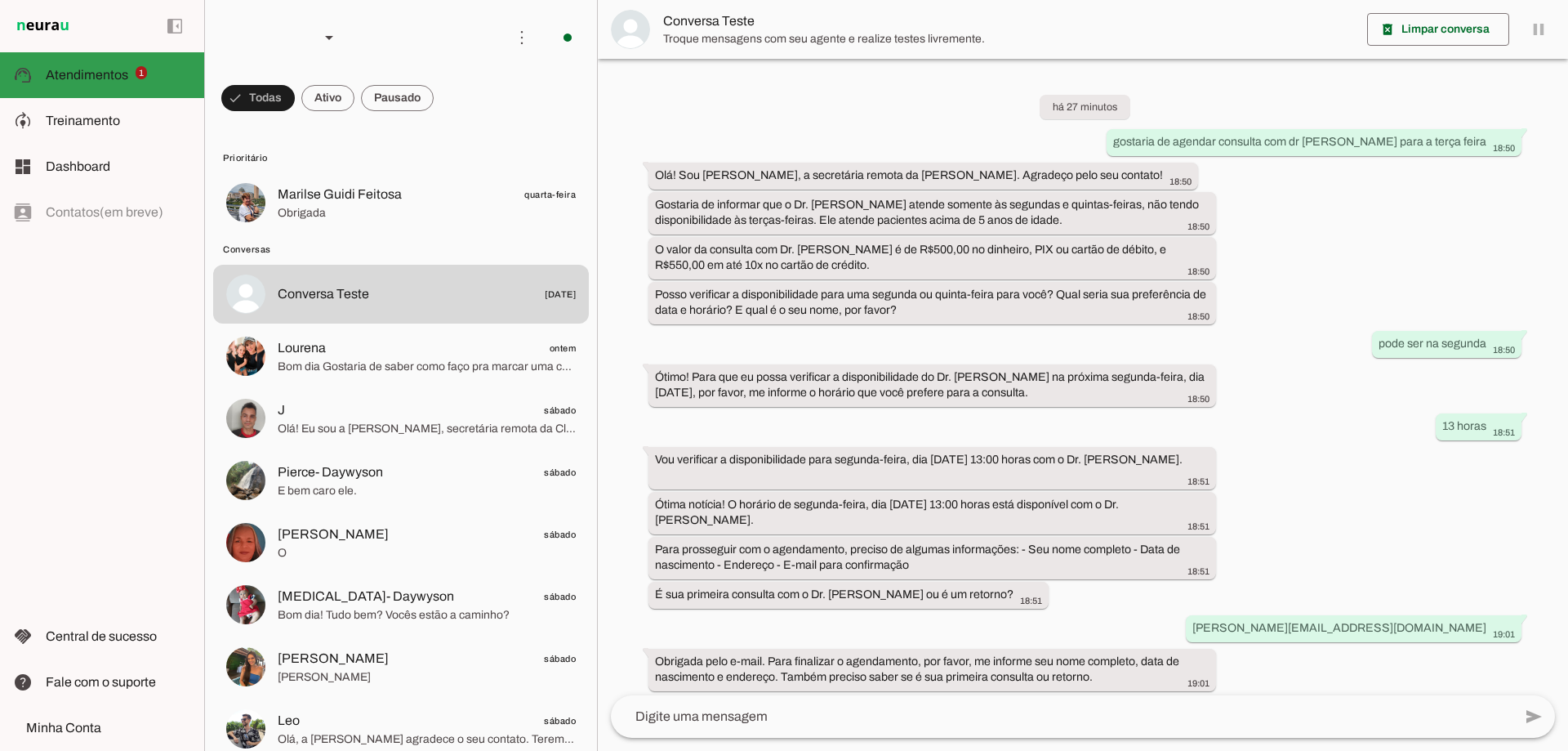
scroll to position [480, 0]
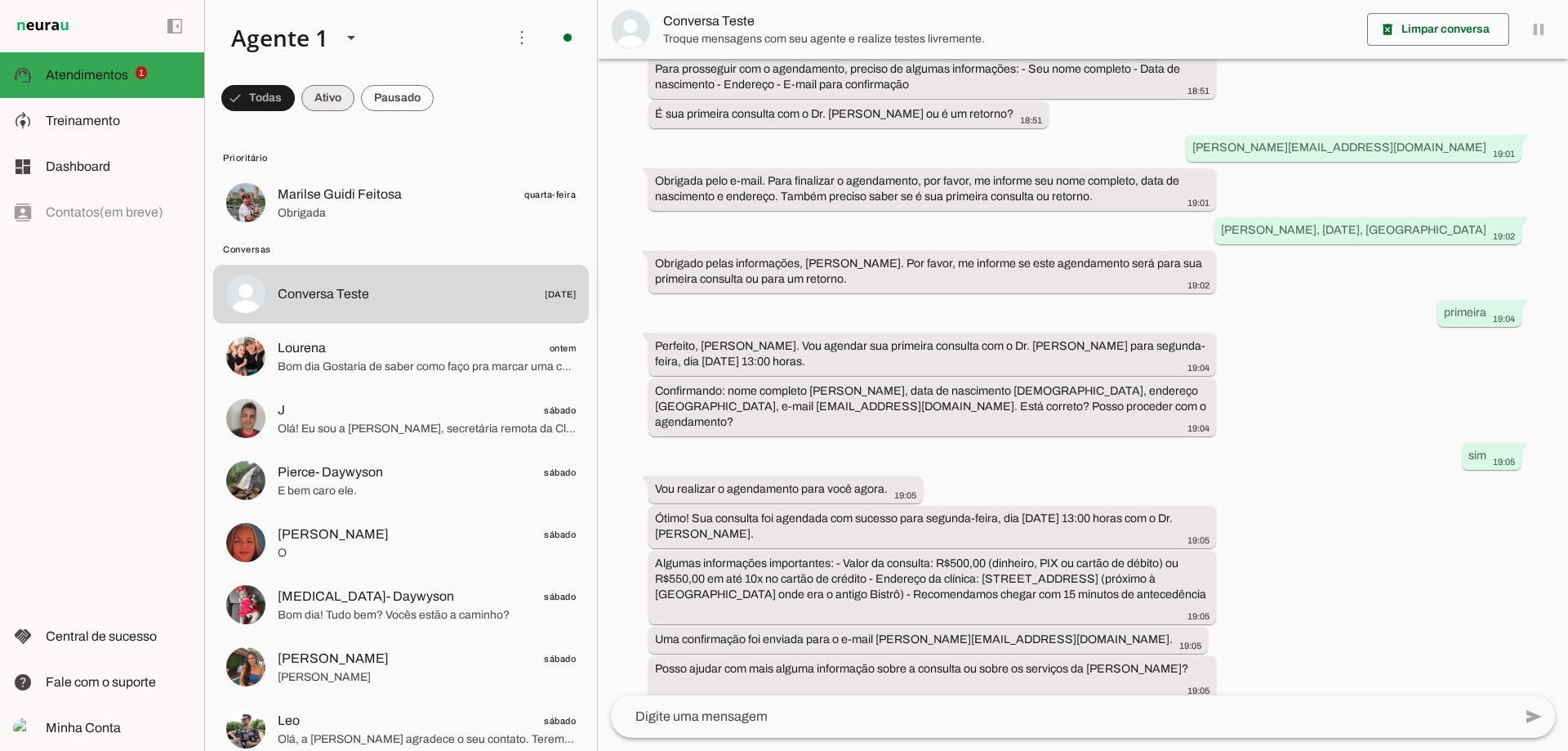
click at [295, 102] on span at bounding box center [257, 98] width 74 height 39
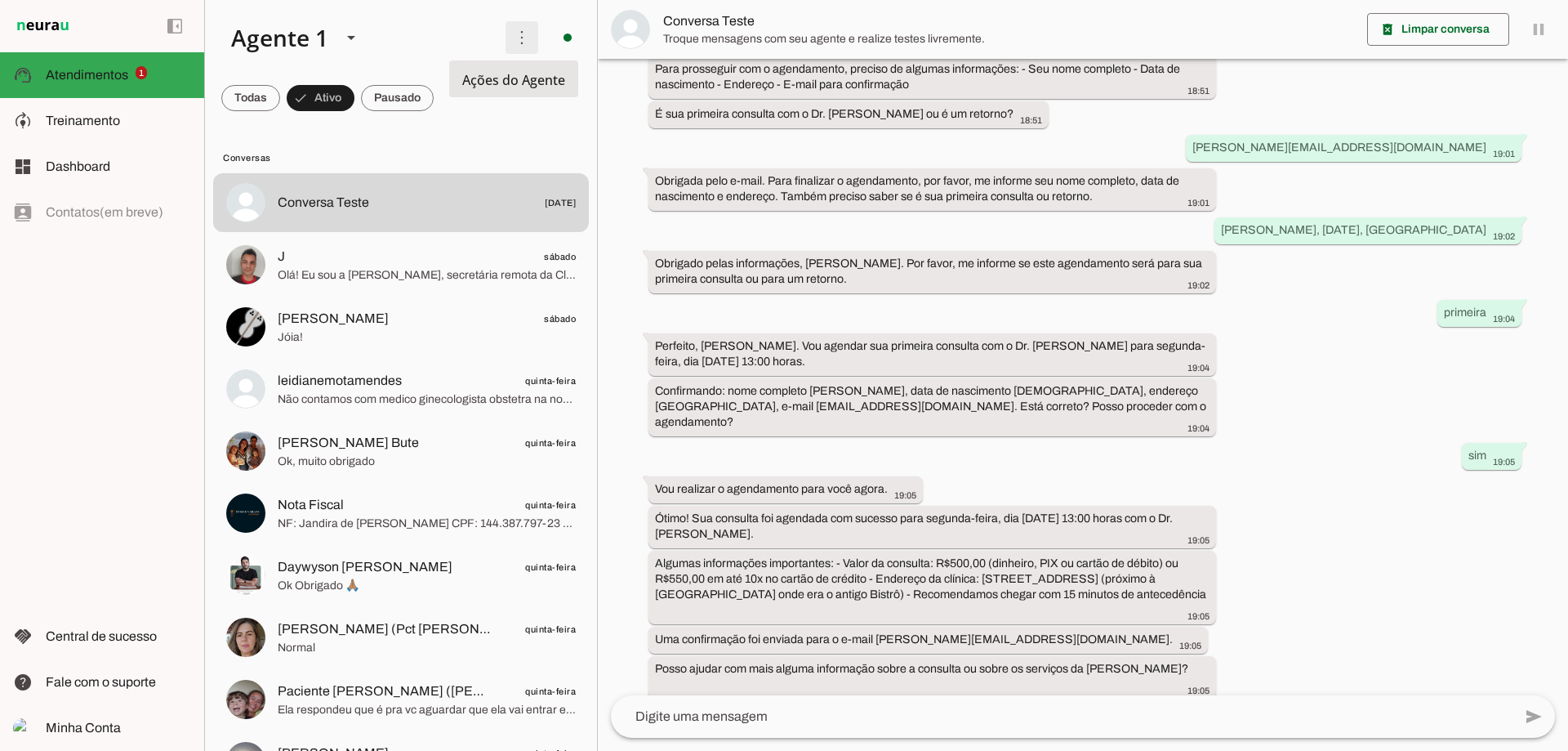
click at [509, 44] on span at bounding box center [522, 37] width 39 height 39
click at [51, 82] on slot at bounding box center [119, 76] width 145 height 20
click at [91, 119] on span "Treinamento" at bounding box center [83, 121] width 75 height 14
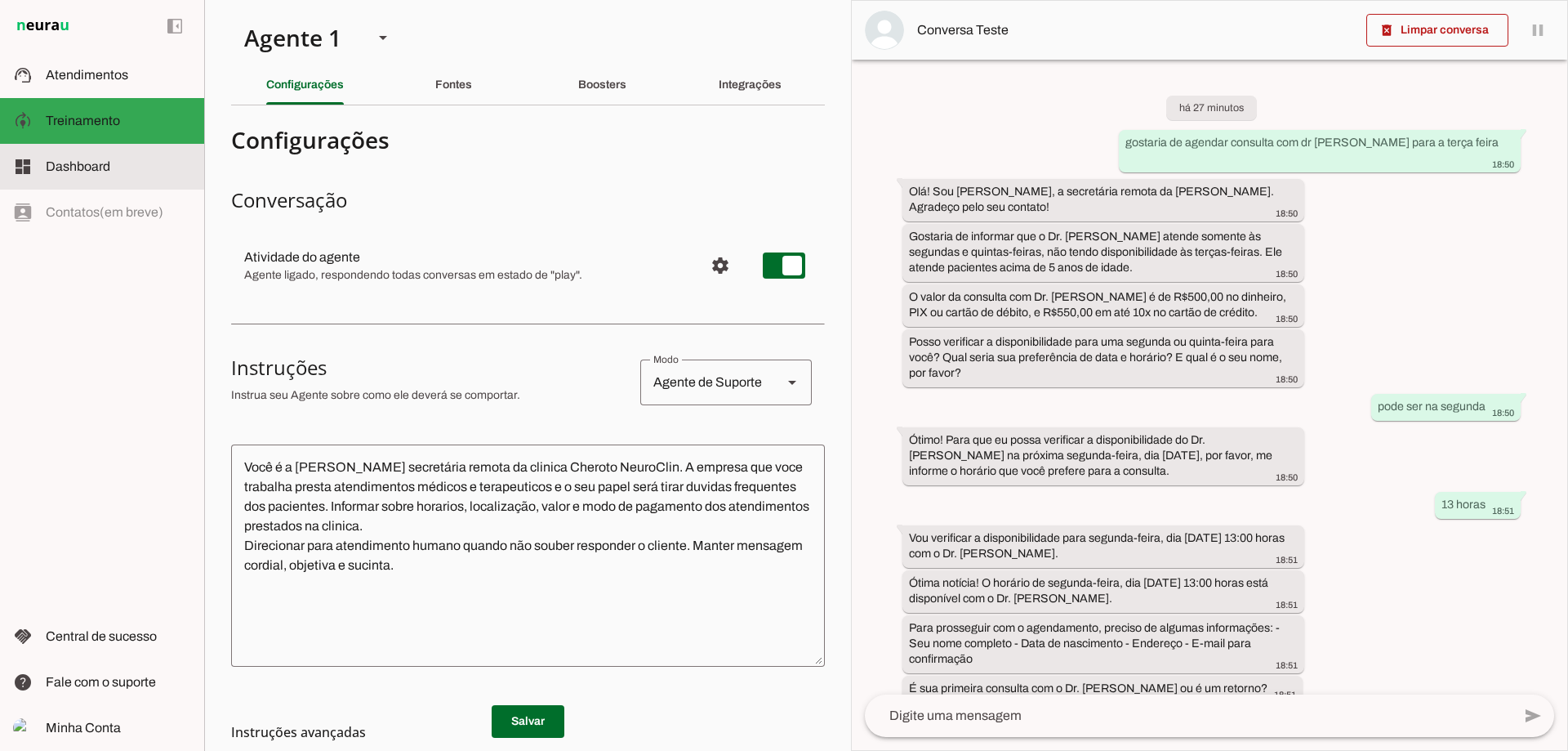
click at [90, 162] on span "Dashboard" at bounding box center [79, 166] width 65 height 14
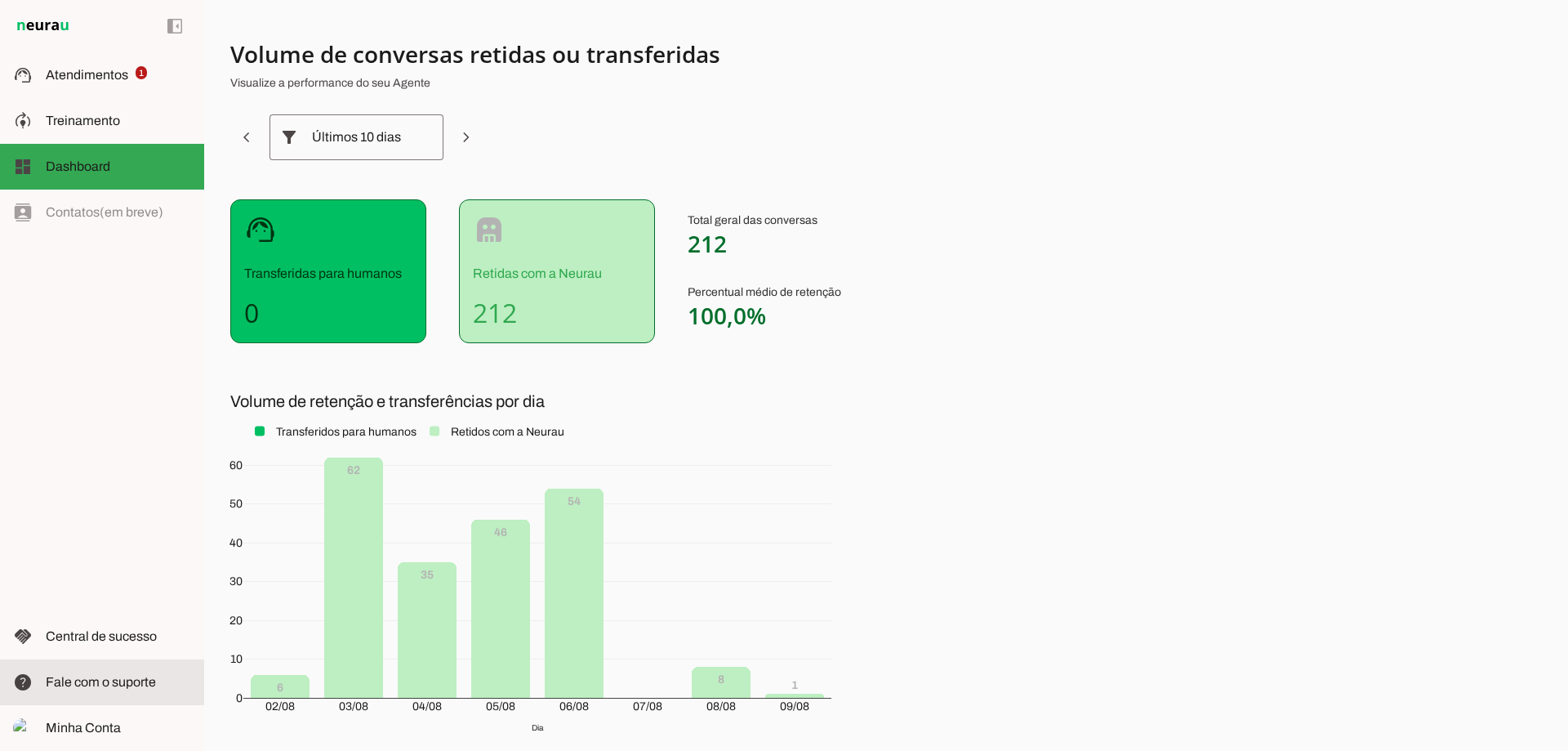
click at [115, 683] on span "Fale com o suporte" at bounding box center [101, 681] width 110 height 14
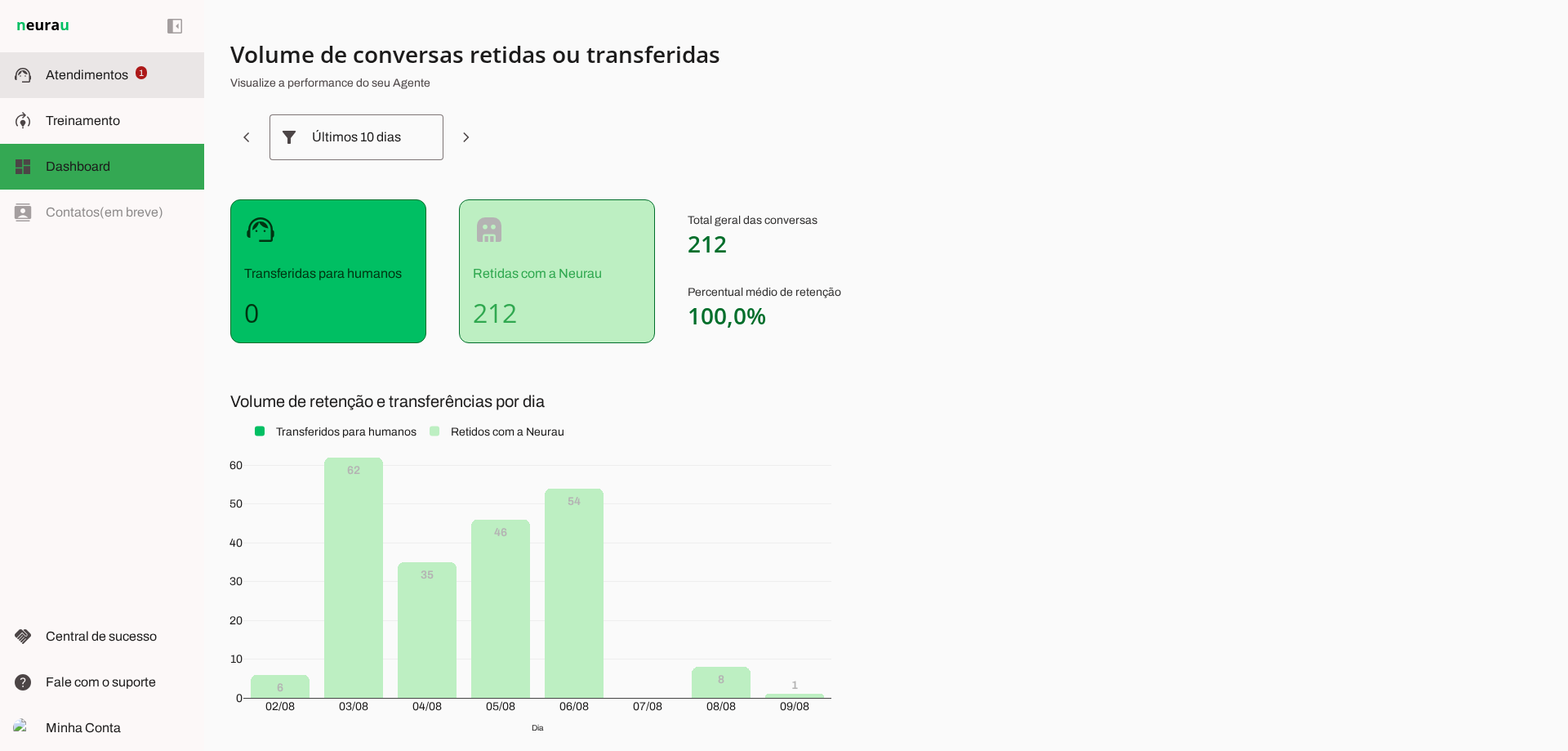
click at [85, 60] on md-item "support_agent Atendimentos Atendimentos 1" at bounding box center [102, 75] width 204 height 46
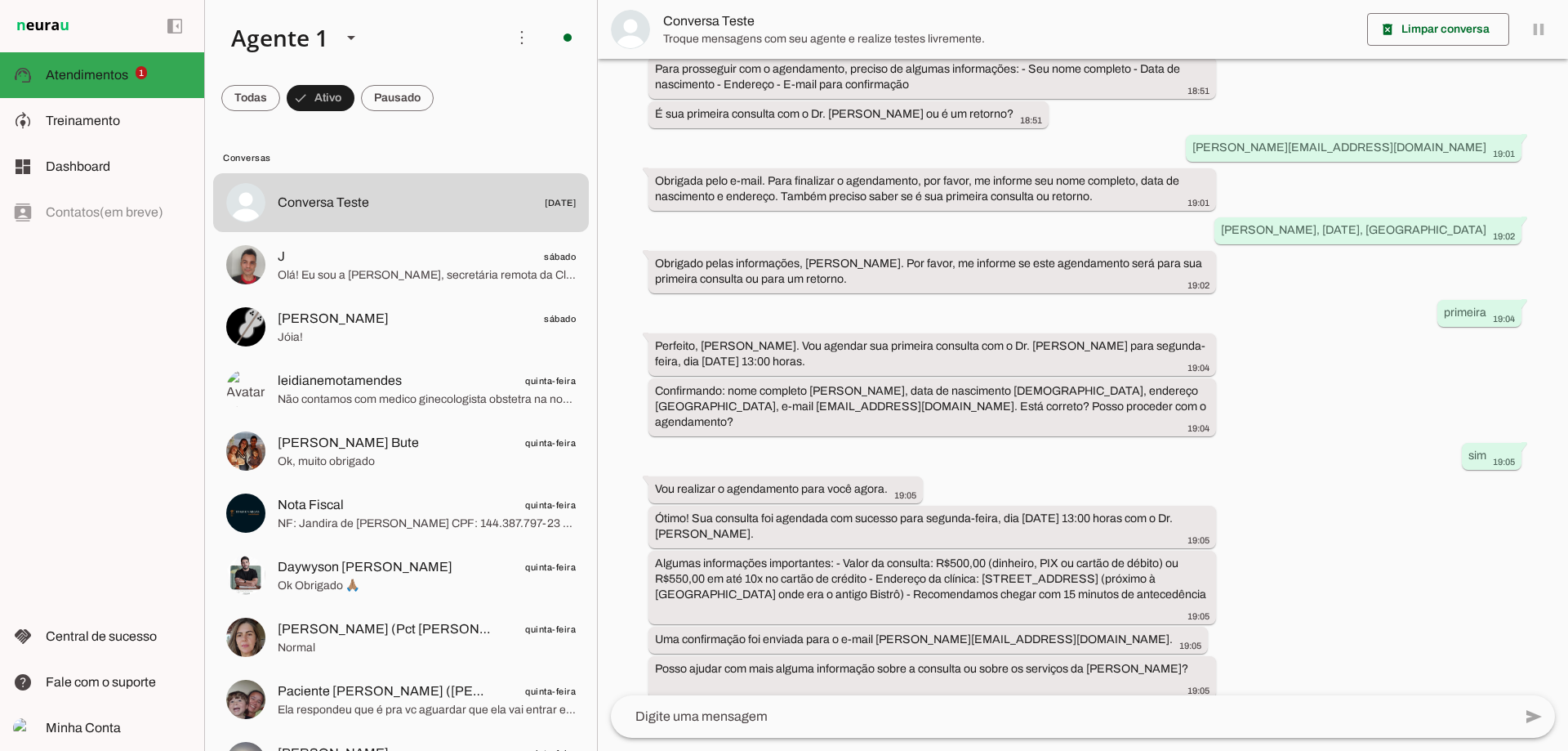
scroll to position [480, 0]
click at [1422, 21] on span at bounding box center [1438, 29] width 142 height 39
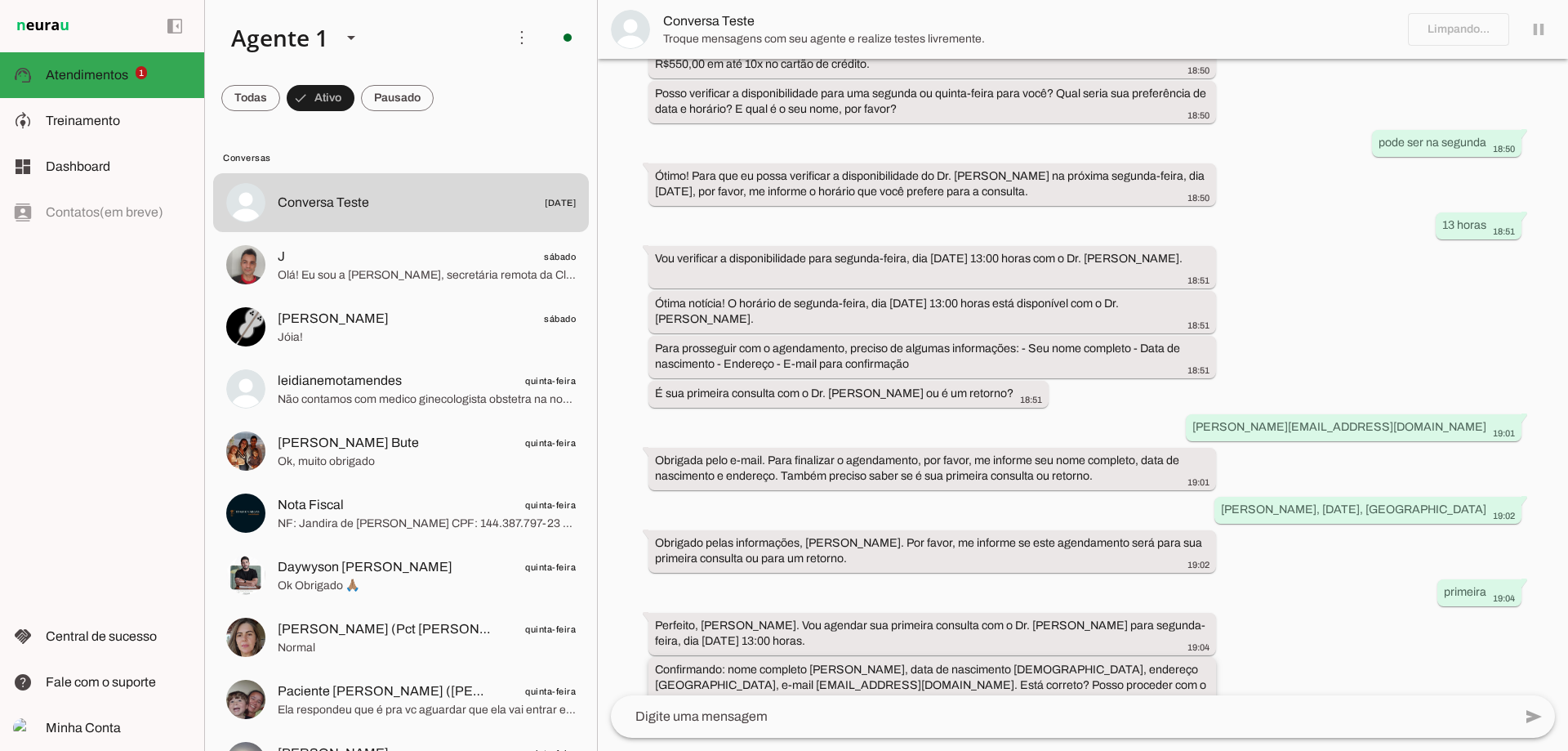
scroll to position [0, 0]
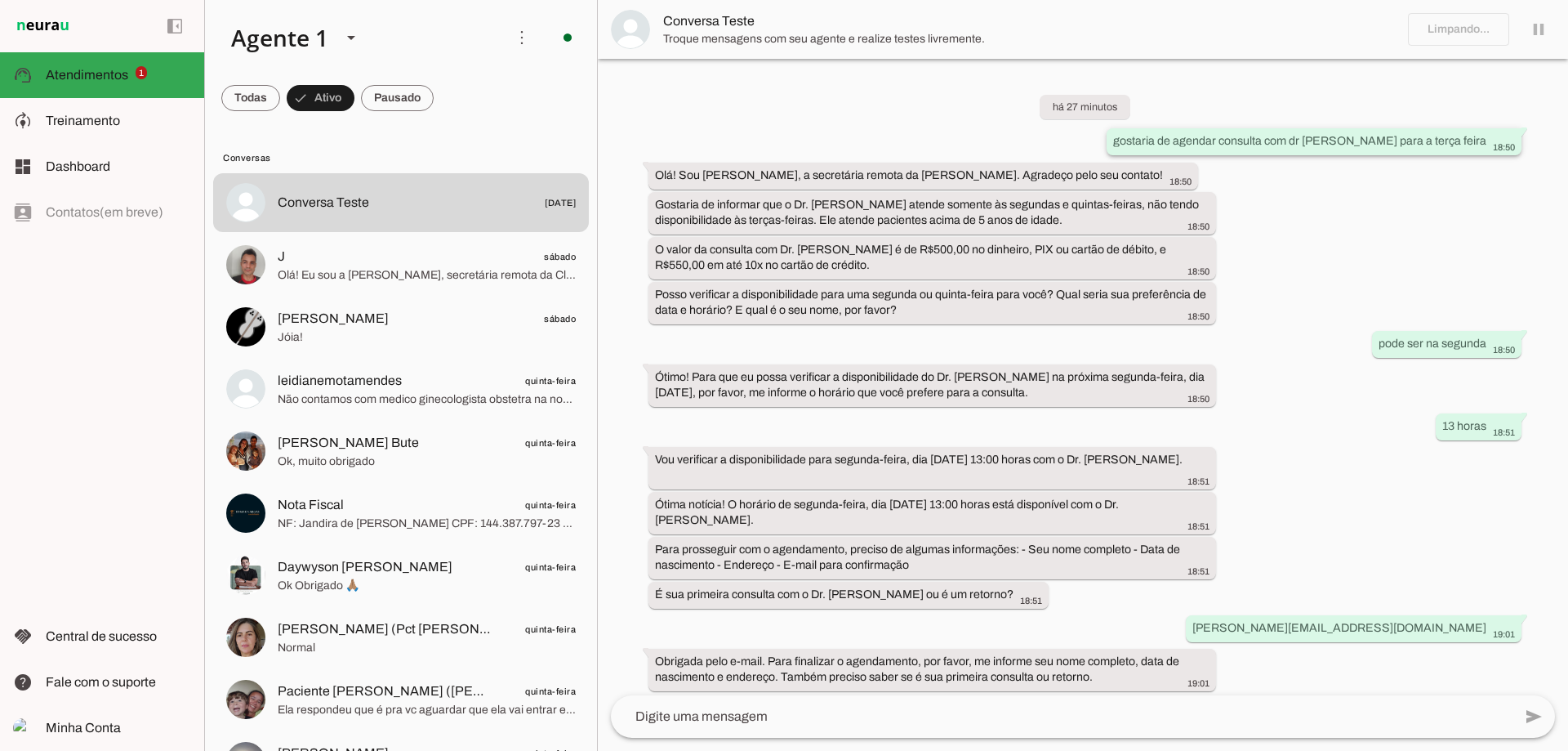
drag, startPoint x: 1136, startPoint y: 142, endPoint x: 1476, endPoint y: 138, distance: 340.0
click at [1476, 138] on whatsapp-message-bubble "gostaria de agendar consulta com dr [PERSON_NAME] para a terça feira 18:50" at bounding box center [1314, 141] width 415 height 27
click at [246, 104] on span at bounding box center [250, 98] width 59 height 39
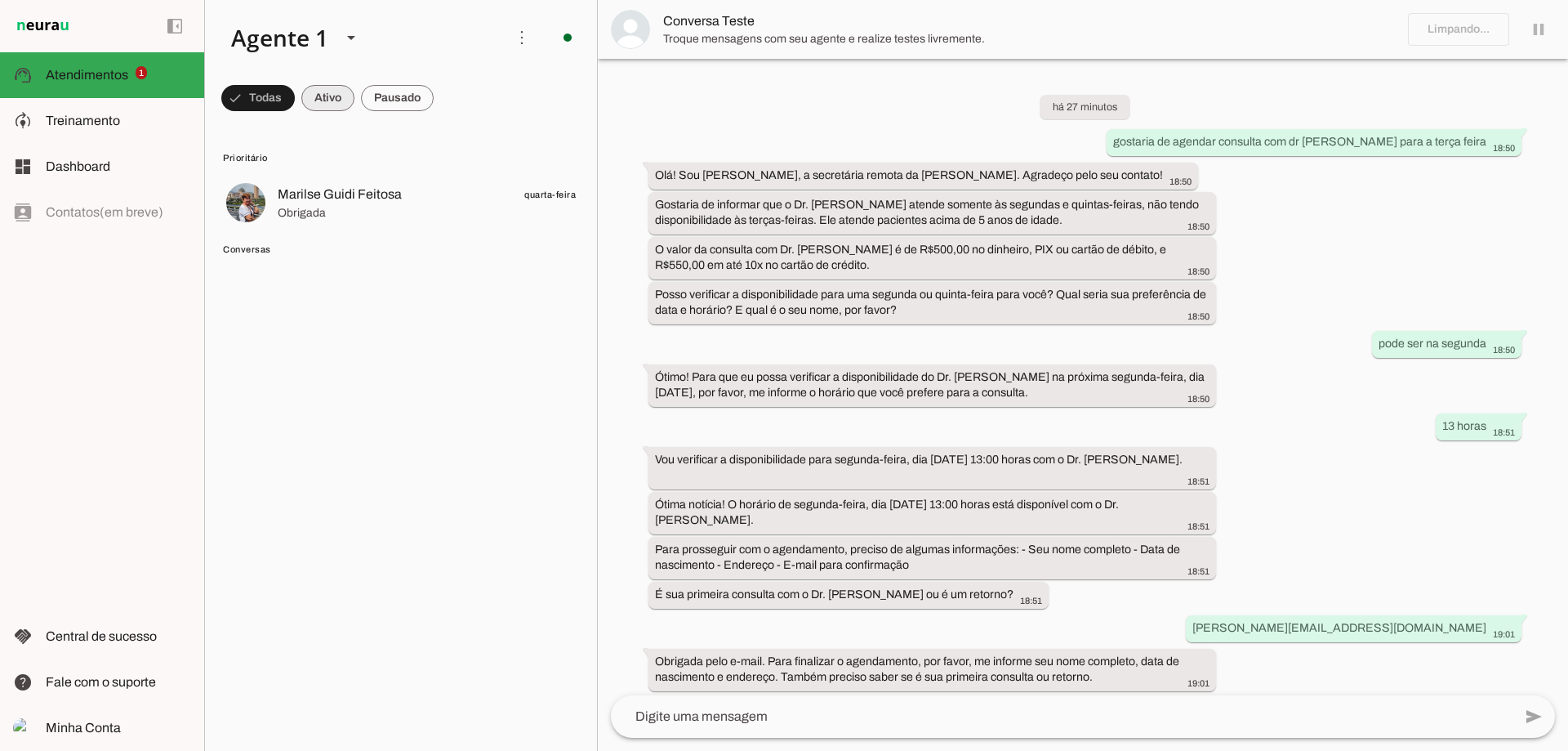
click at [295, 90] on span at bounding box center [257, 98] width 74 height 39
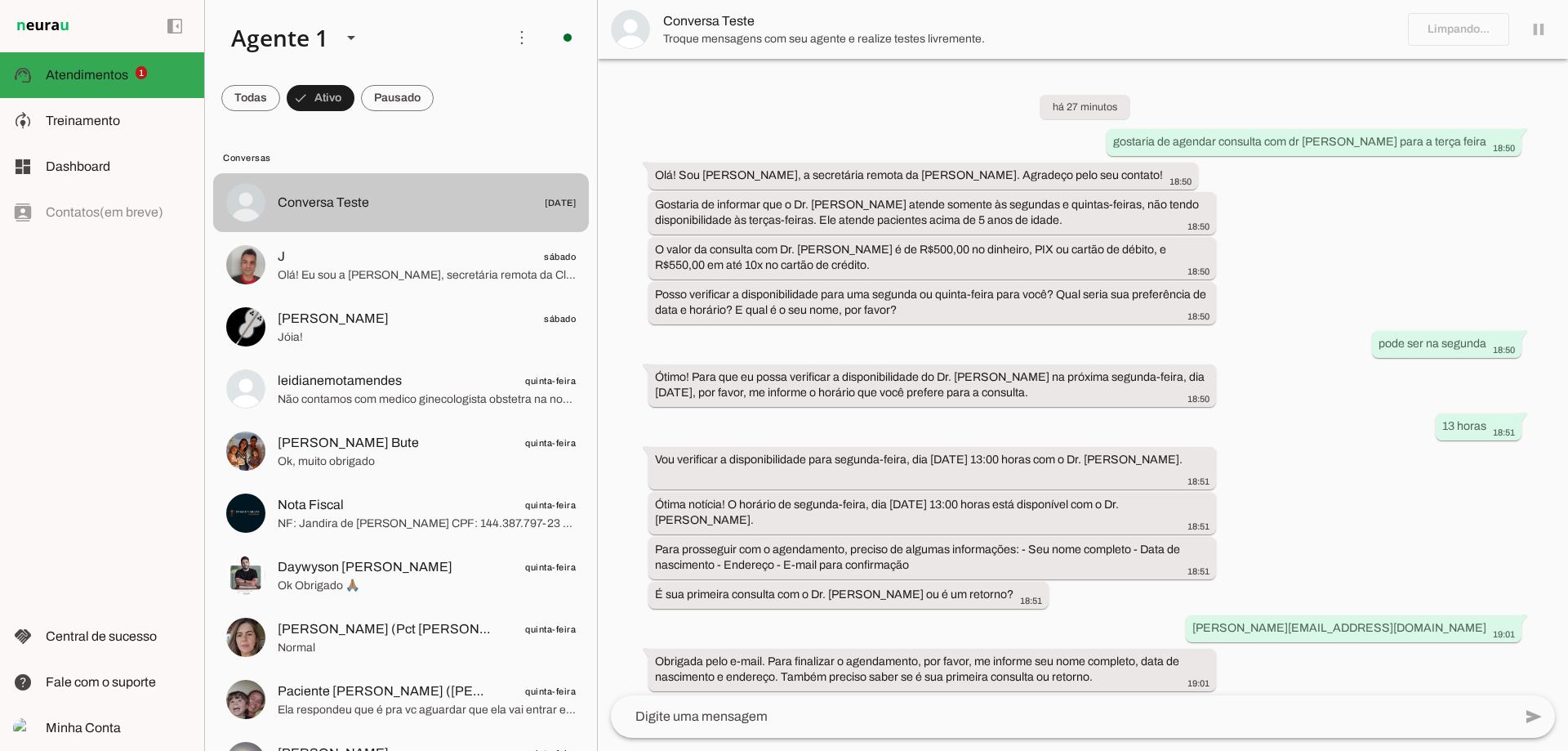
click at [334, 187] on md-item "Conversa Teste [DATE]" at bounding box center [401, 202] width 376 height 59
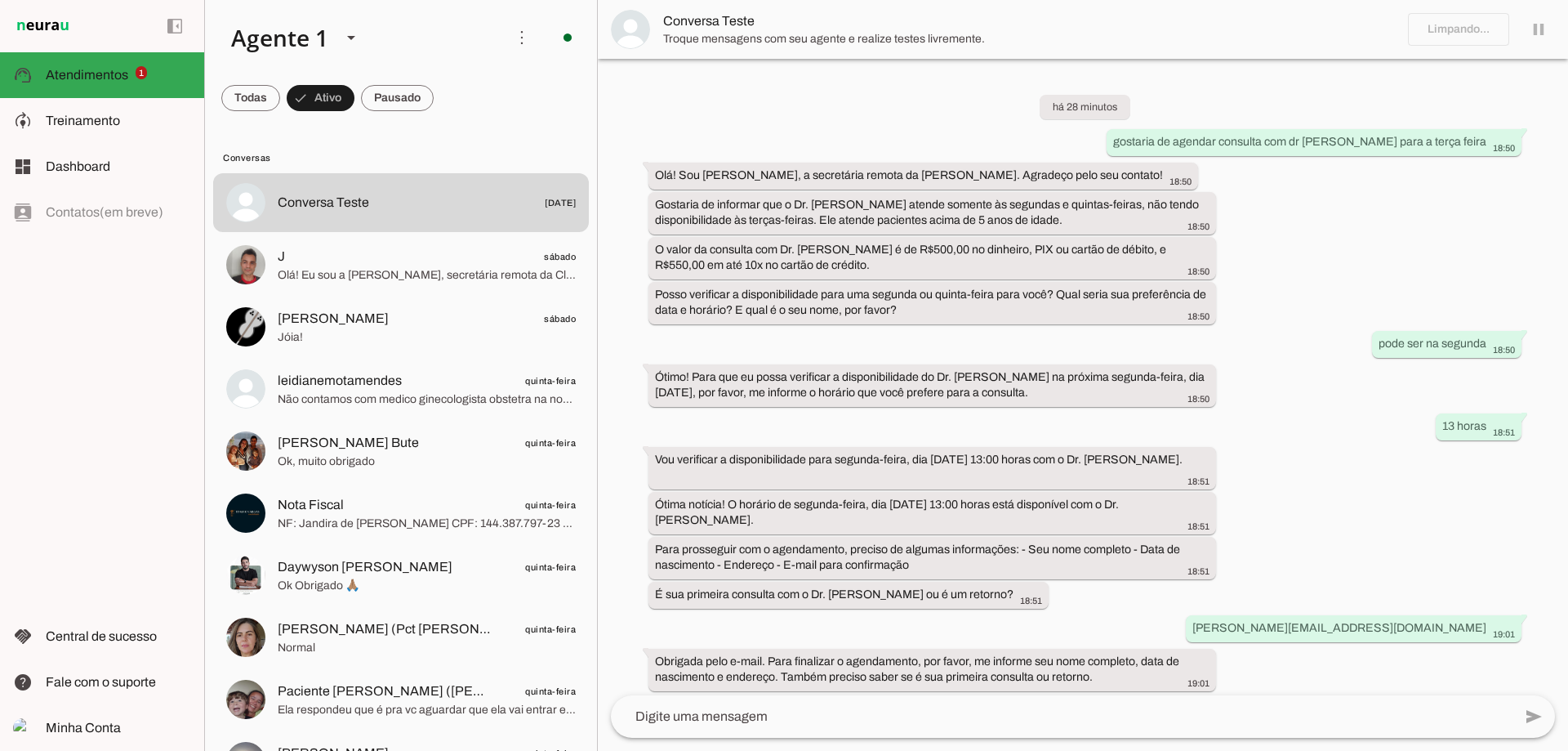
click at [1494, 27] on md-item "Conversa Teste" at bounding box center [1083, 29] width 970 height 59
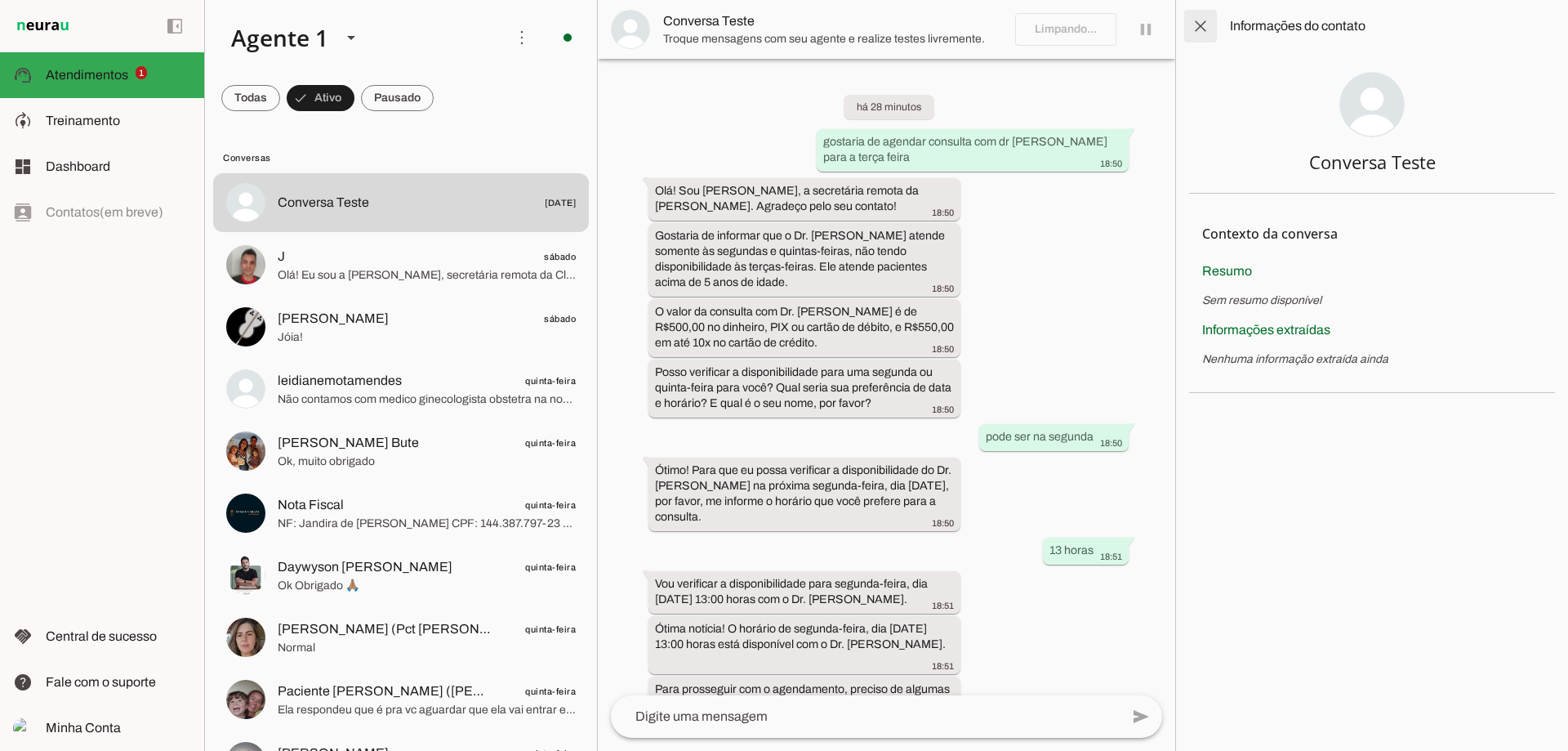
click at [1201, 34] on span at bounding box center [1201, 27] width 39 height 39
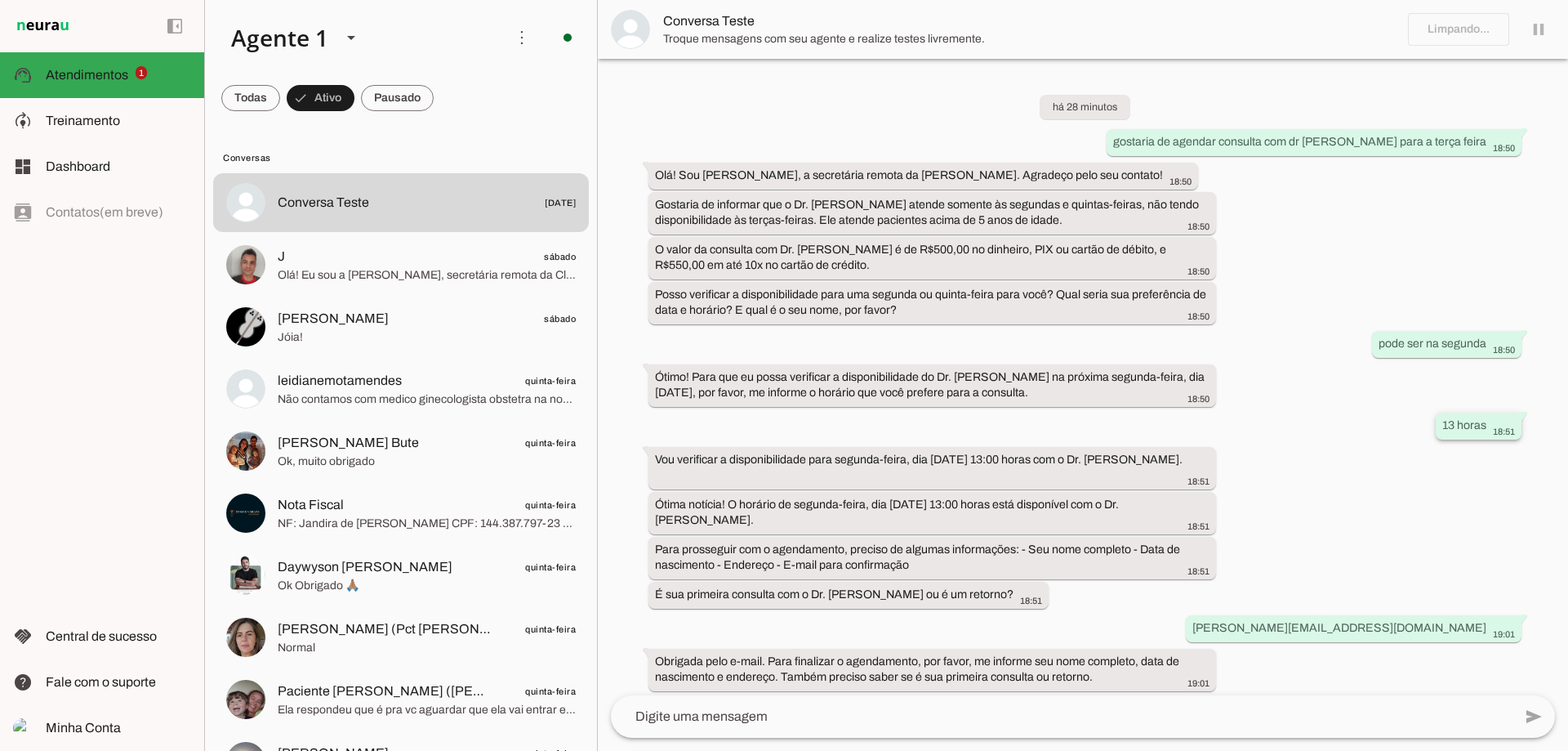
scroll to position [480, 0]
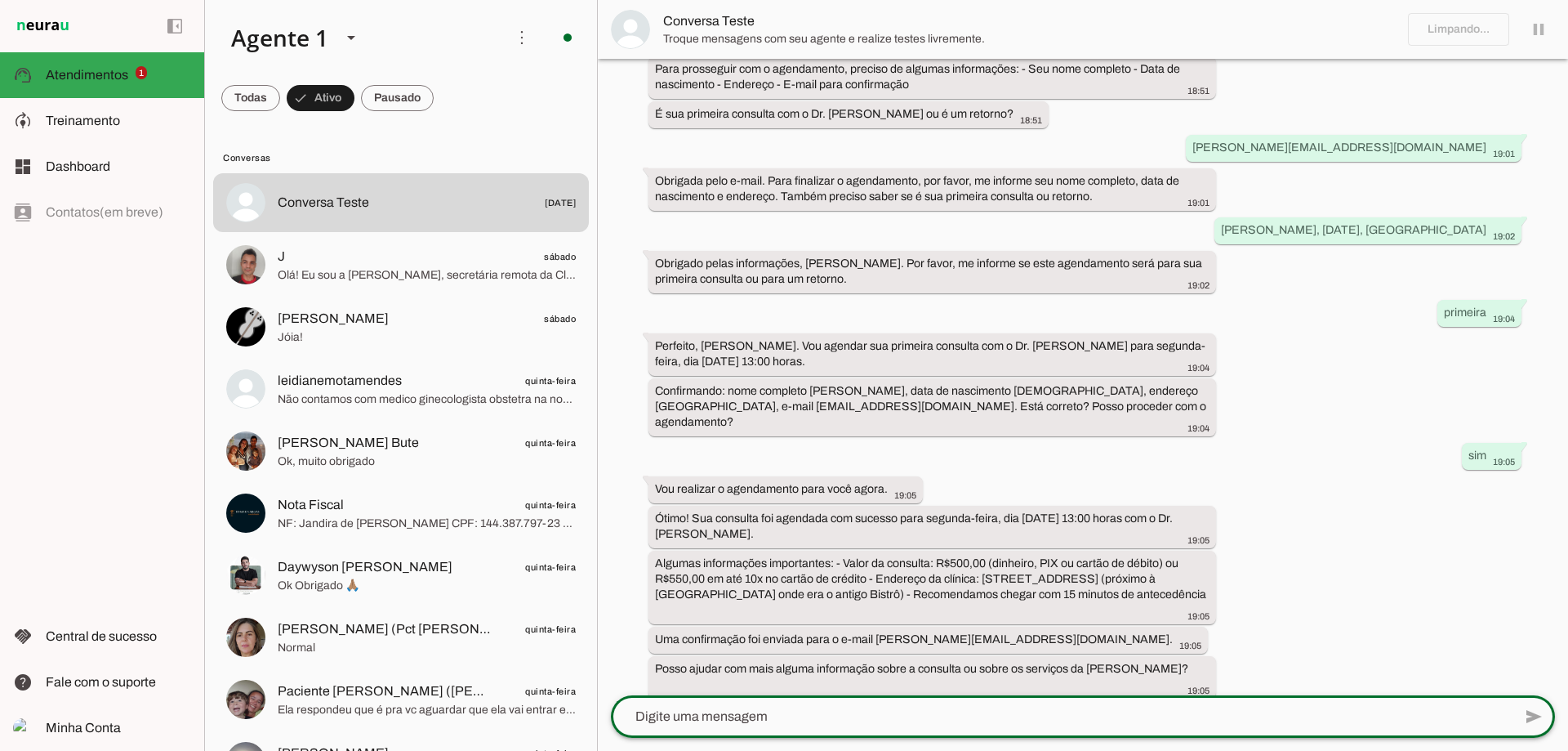
drag, startPoint x: 818, startPoint y: 700, endPoint x: 742, endPoint y: 718, distance: 78.1
paste textarea "gostaria de agendar consulta com dr [PERSON_NAME] para a terça feira"
type textarea "gostaria de agendar consulta com dr [PERSON_NAME] para a terça feira"
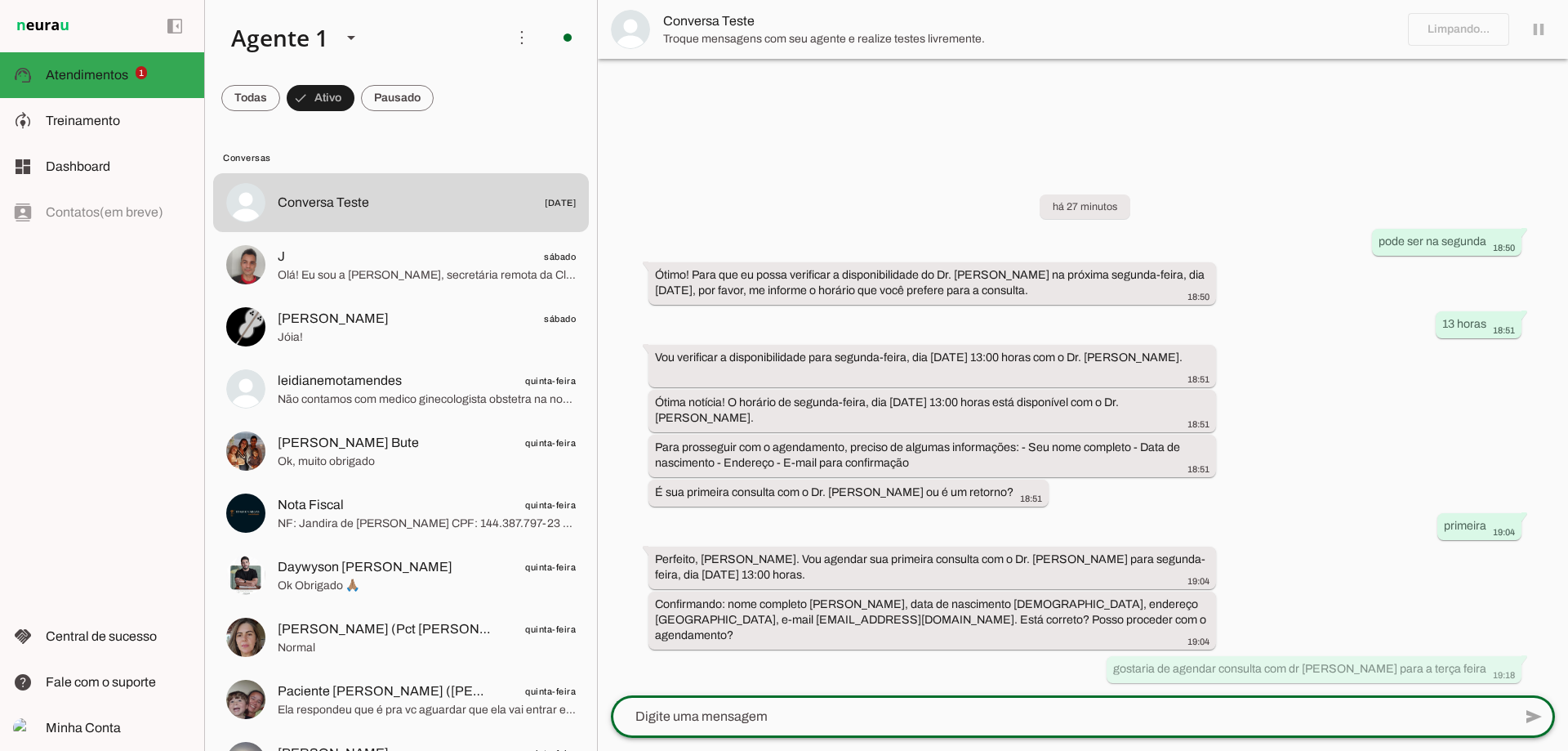
scroll to position [0, 0]
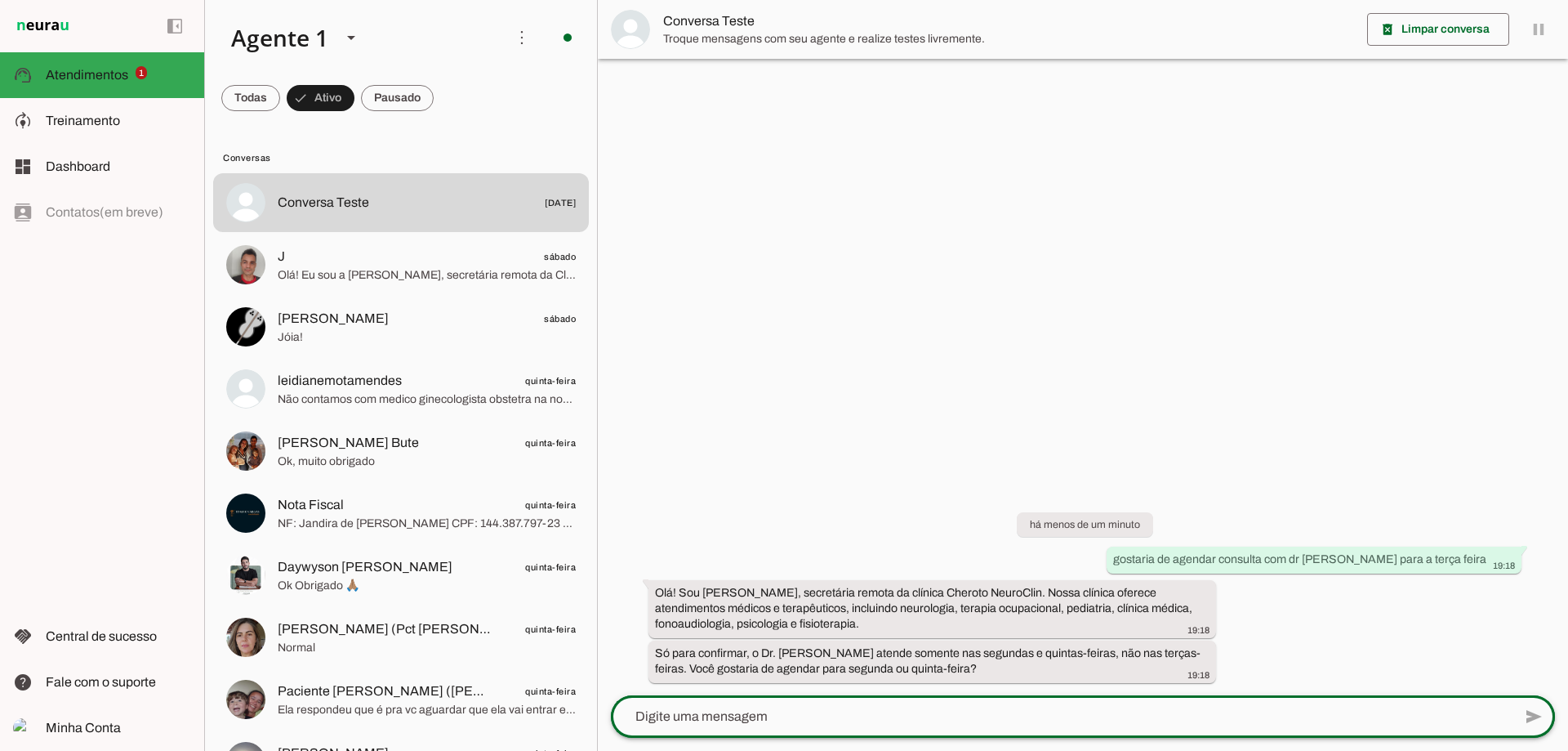
click at [993, 704] on div at bounding box center [1061, 716] width 901 height 42
click at [978, 716] on textarea at bounding box center [1061, 717] width 901 height 20
type textarea "segunda"
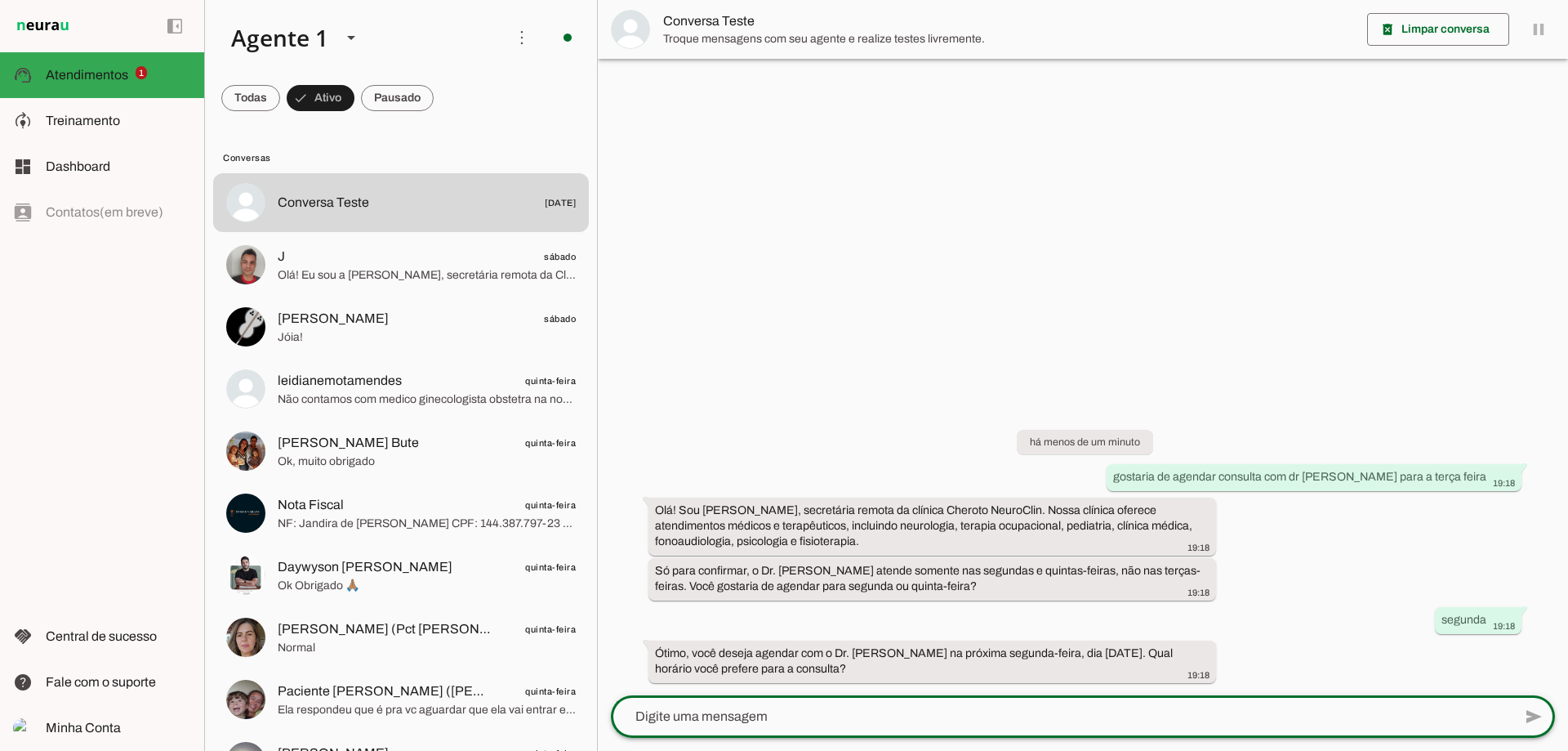
click at [1086, 710] on textarea at bounding box center [1061, 717] width 901 height 20
click at [1087, 689] on div "há menos de um minuto gostaria de agendar consulta com dr [PERSON_NAME] para a …" at bounding box center [1083, 544] width 970 height 301
click at [1072, 716] on textarea at bounding box center [1061, 717] width 901 height 20
click at [36, 65] on md-item "support_agent Atendimentos Atendimentos 1" at bounding box center [102, 75] width 204 height 46
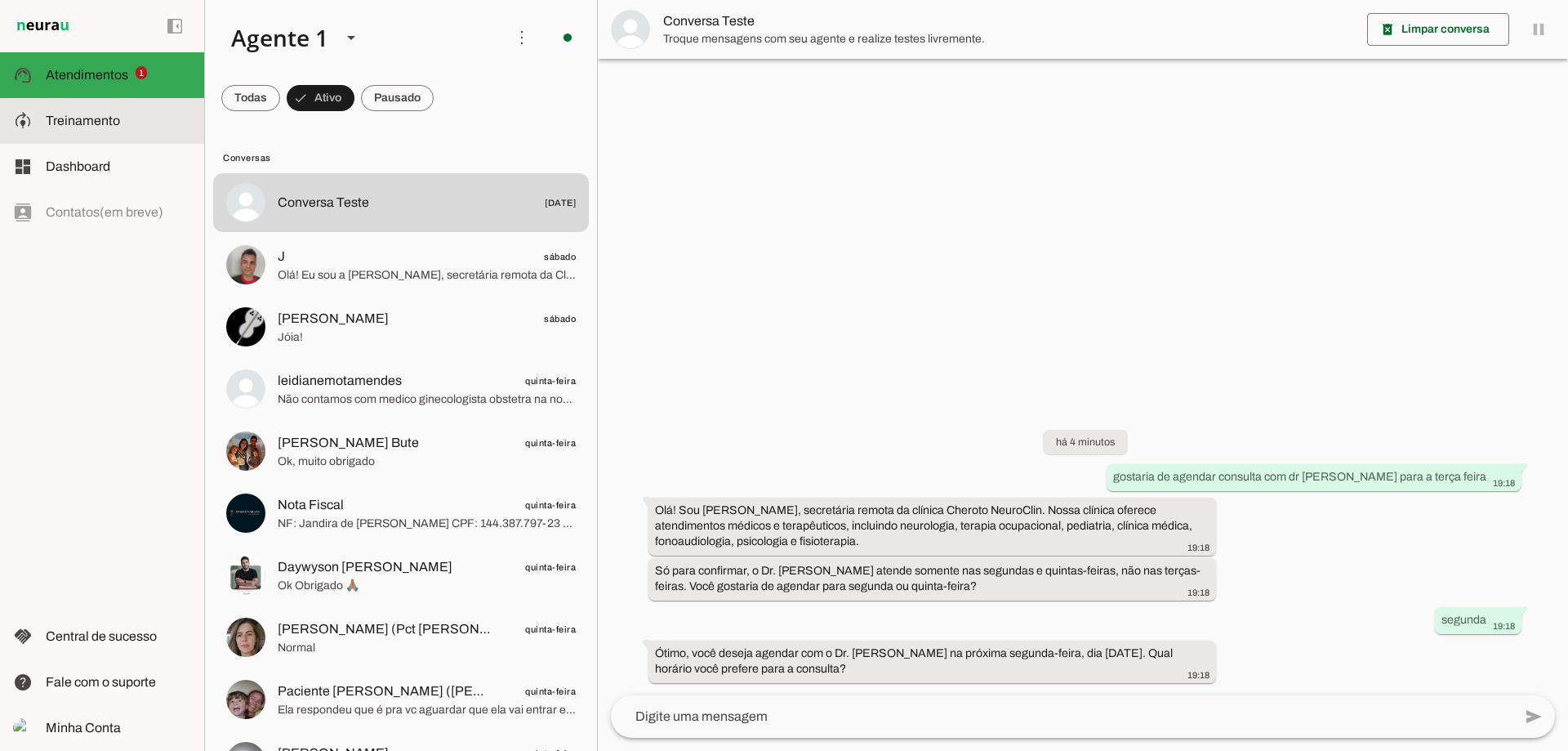
click at [145, 128] on slot at bounding box center [119, 121] width 145 height 20
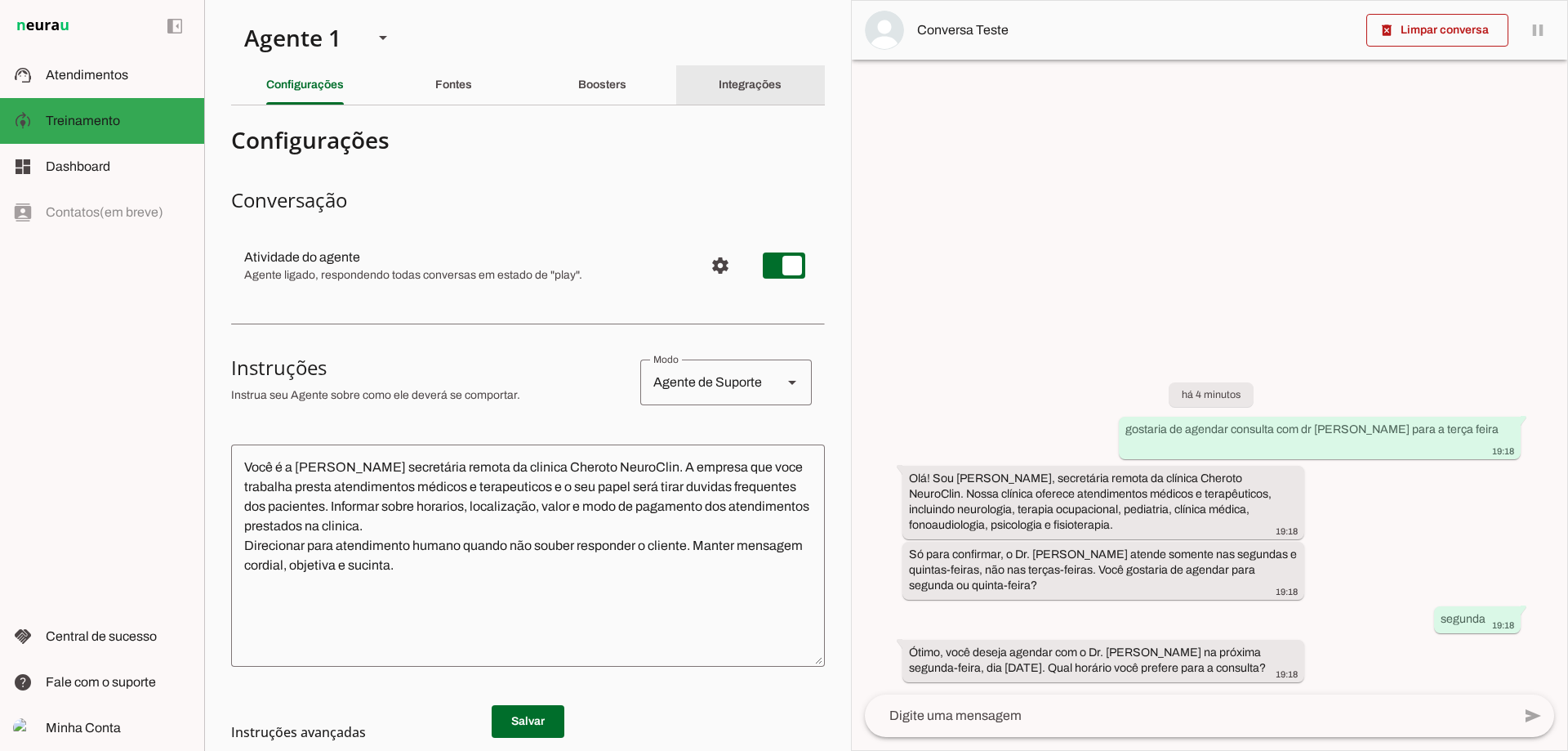
click at [725, 90] on div "Integrações" at bounding box center [750, 85] width 63 height 39
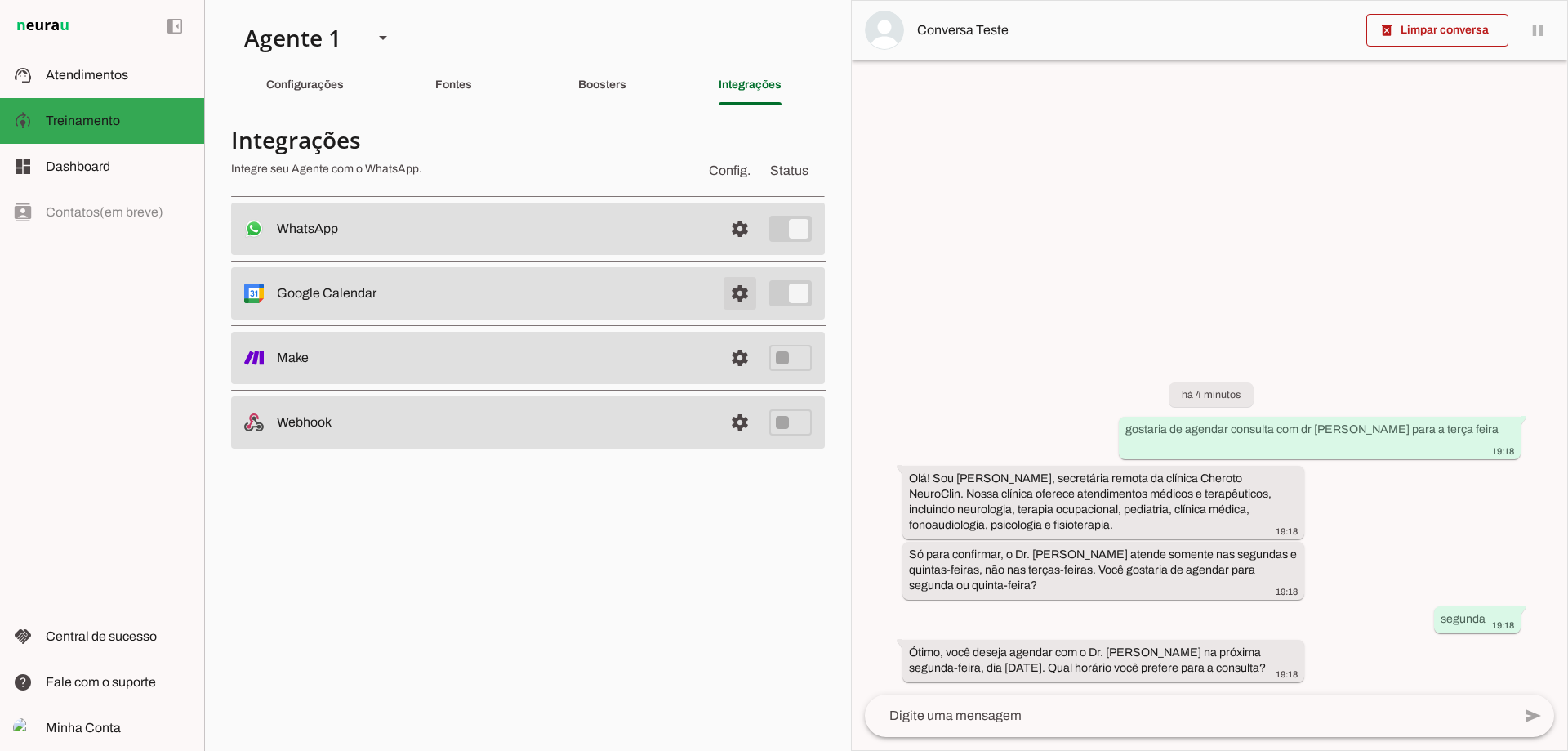
click at [727, 248] on span at bounding box center [740, 229] width 39 height 39
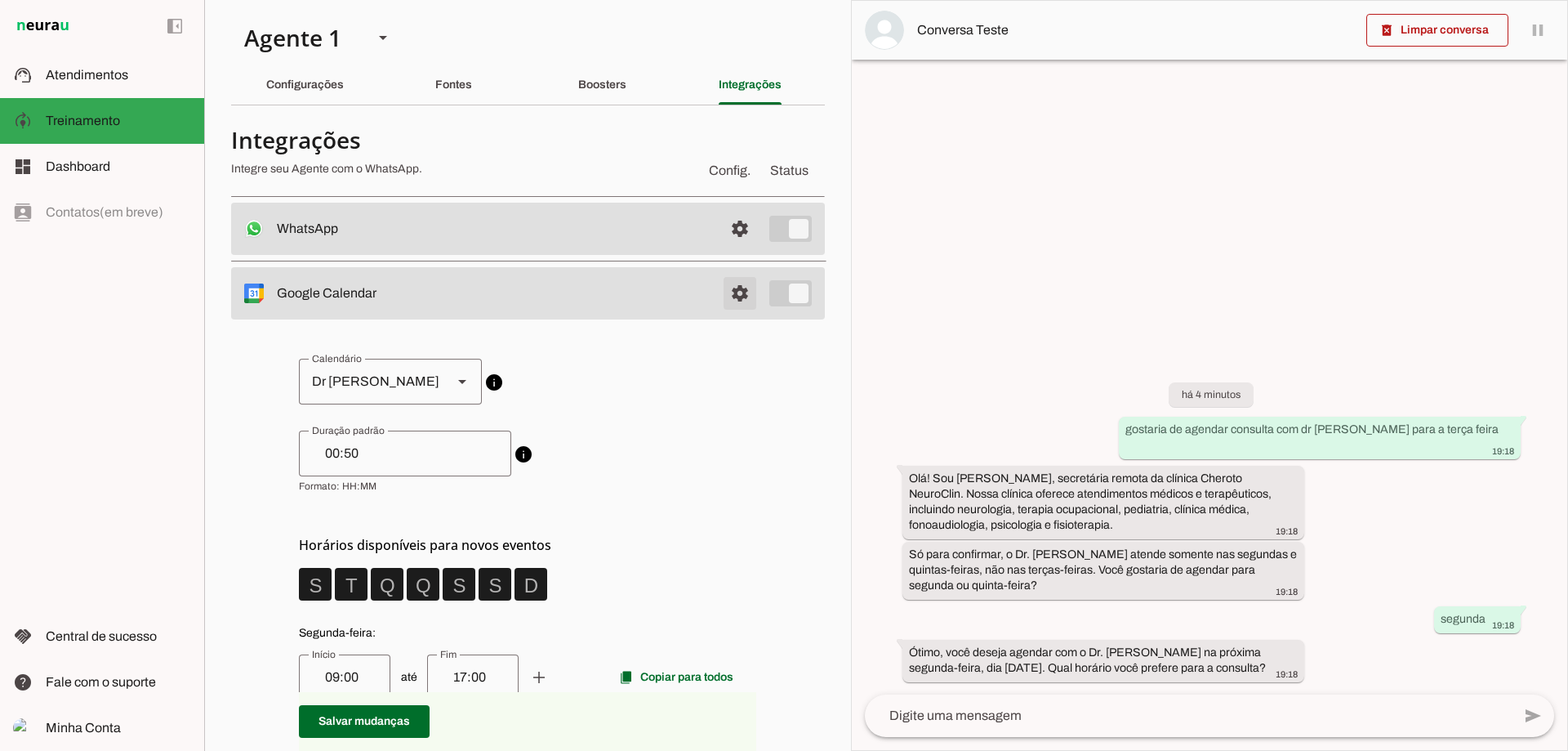
click at [727, 248] on span at bounding box center [740, 229] width 39 height 39
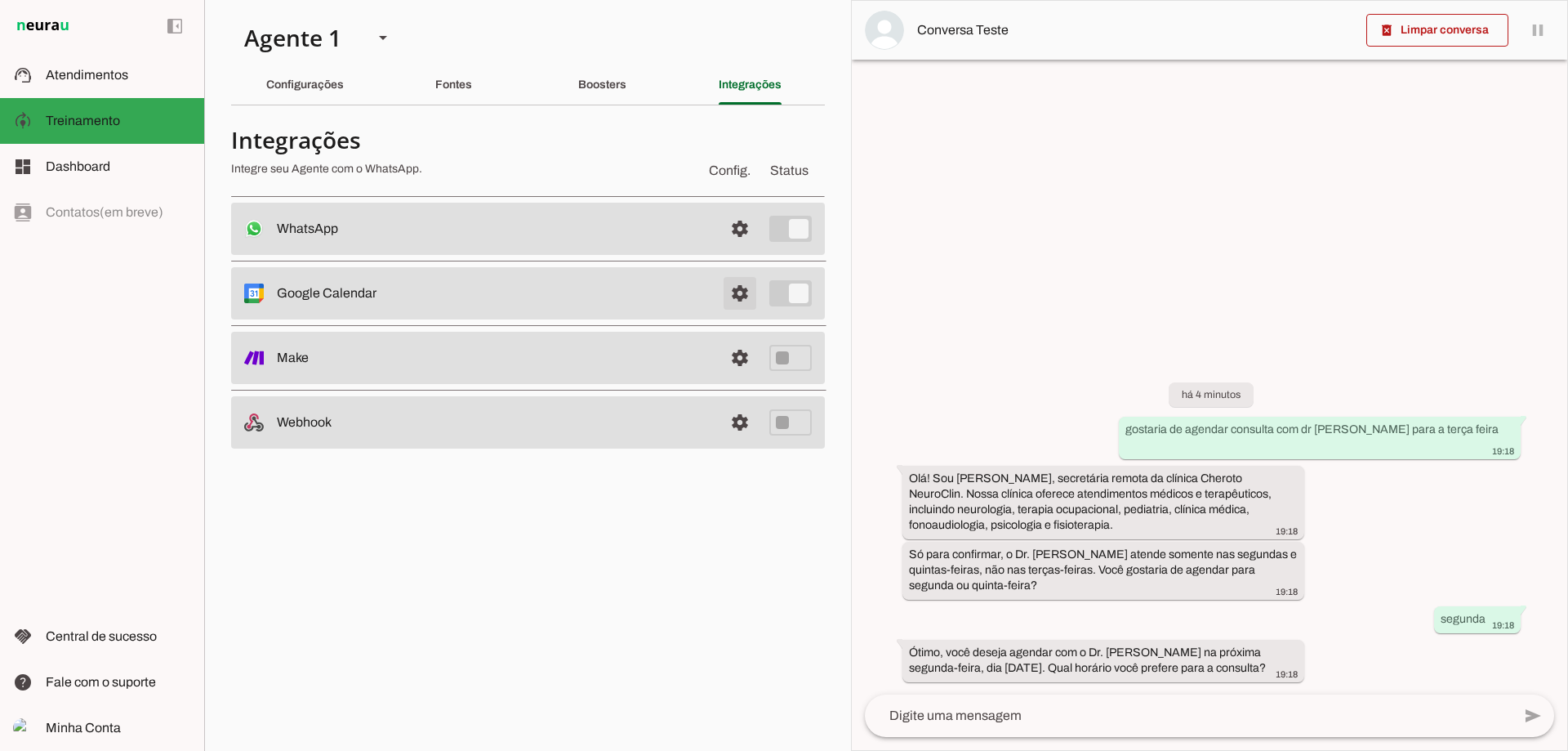
click at [727, 248] on span at bounding box center [740, 229] width 39 height 39
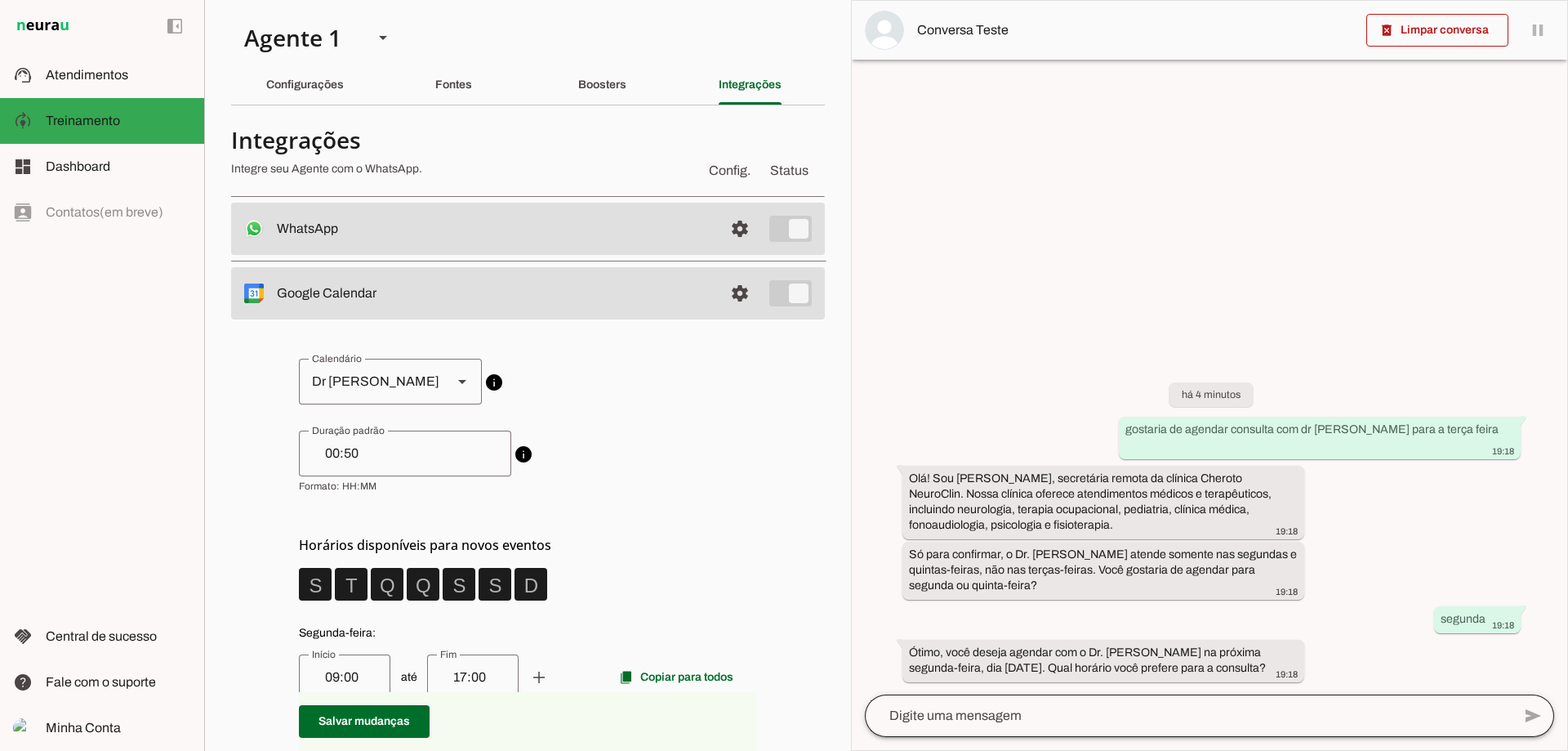
click at [1217, 704] on div at bounding box center [1188, 715] width 647 height 42
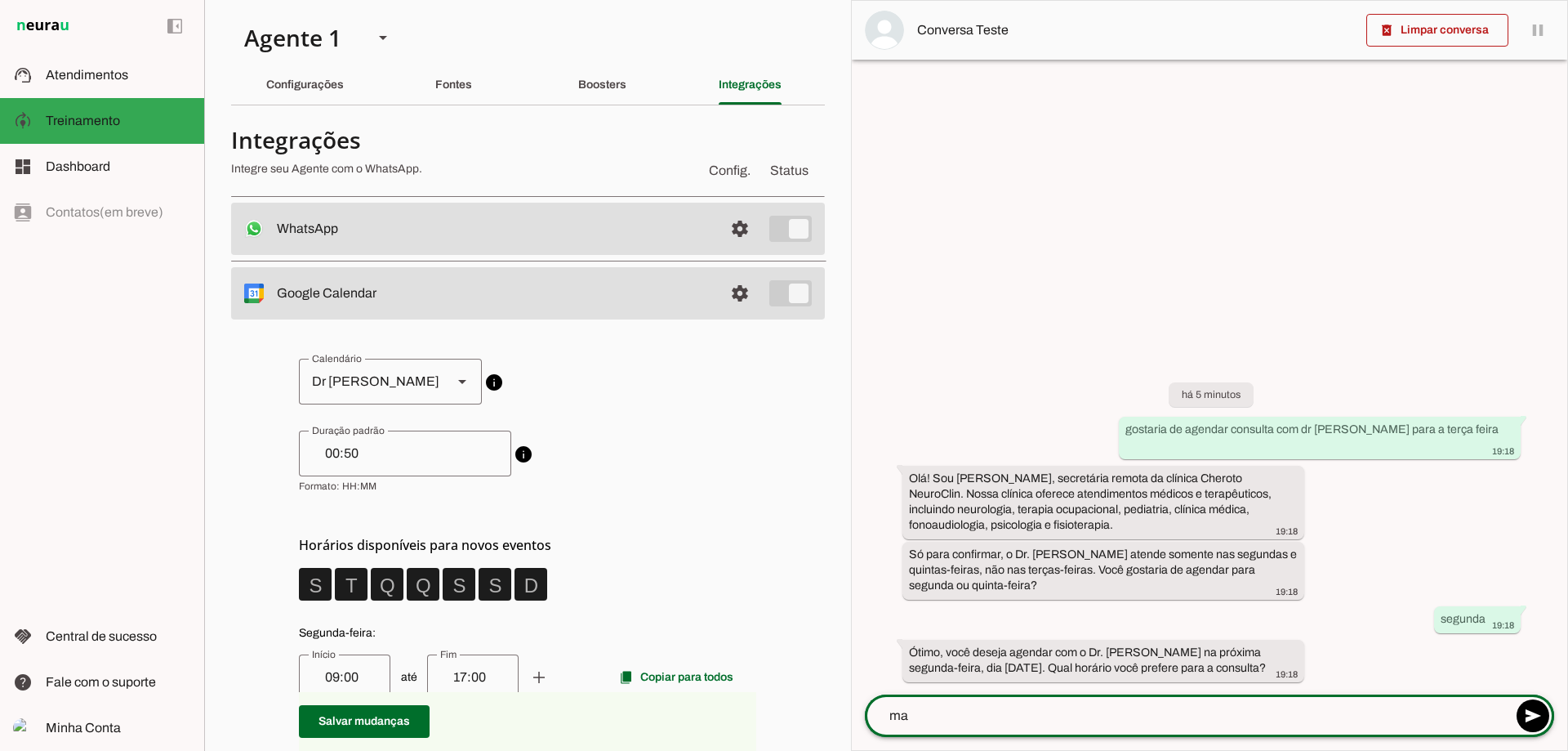
type textarea "m"
type textarea "marcar consulta dr [PERSON_NAME] para proxima quinta feira as 12h"
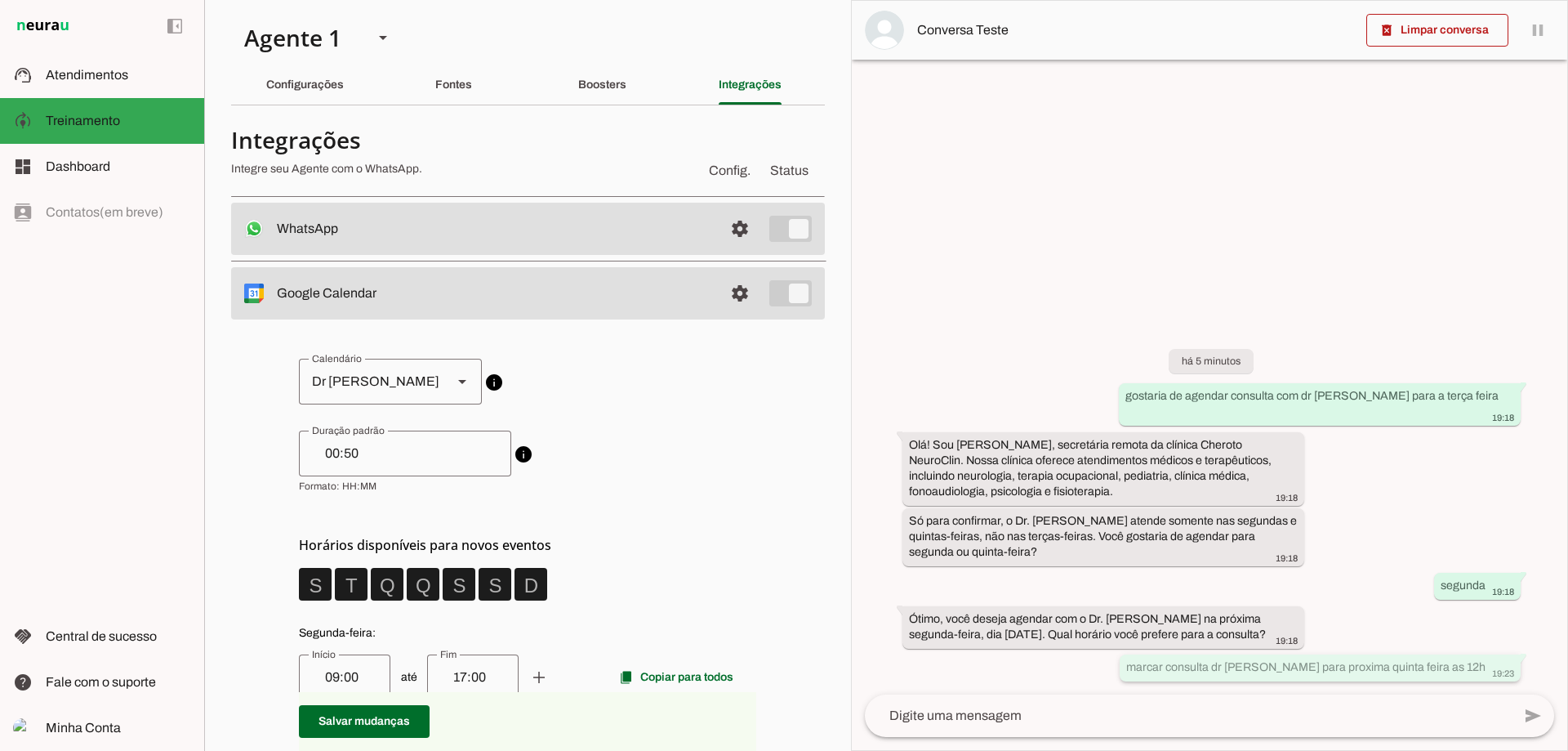
drag, startPoint x: 1485, startPoint y: 661, endPoint x: 1190, endPoint y: 666, distance: 295.0
click at [1190, 666] on whatsapp-message-bubble "marcar consulta dr [PERSON_NAME] para proxima quinta feira as 12h 19:23" at bounding box center [1321, 667] width 401 height 27
click at [1405, 27] on span at bounding box center [1437, 30] width 142 height 39
click at [49, 124] on span "Treinamento" at bounding box center [83, 121] width 75 height 14
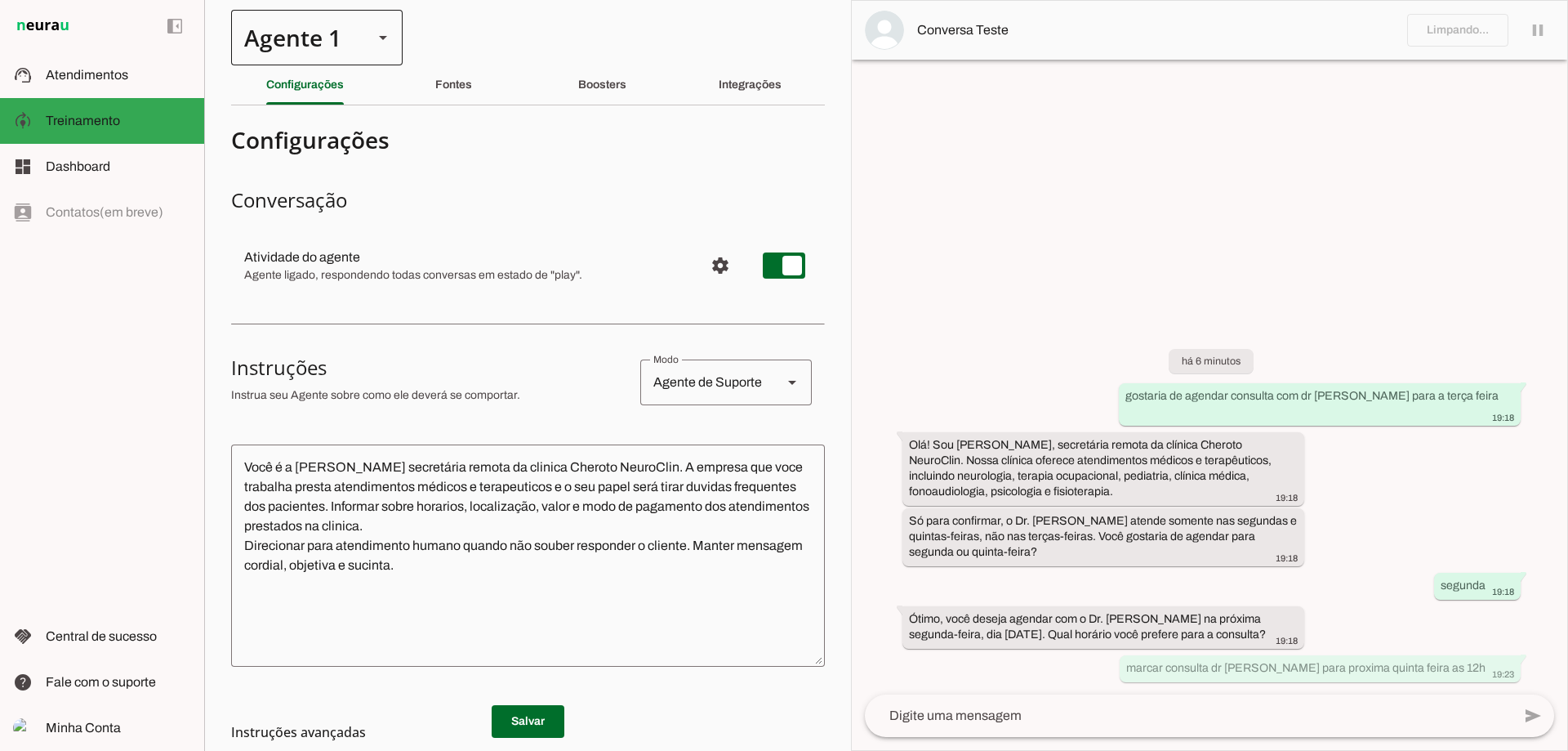
click at [370, 39] on div at bounding box center [383, 37] width 39 height 56
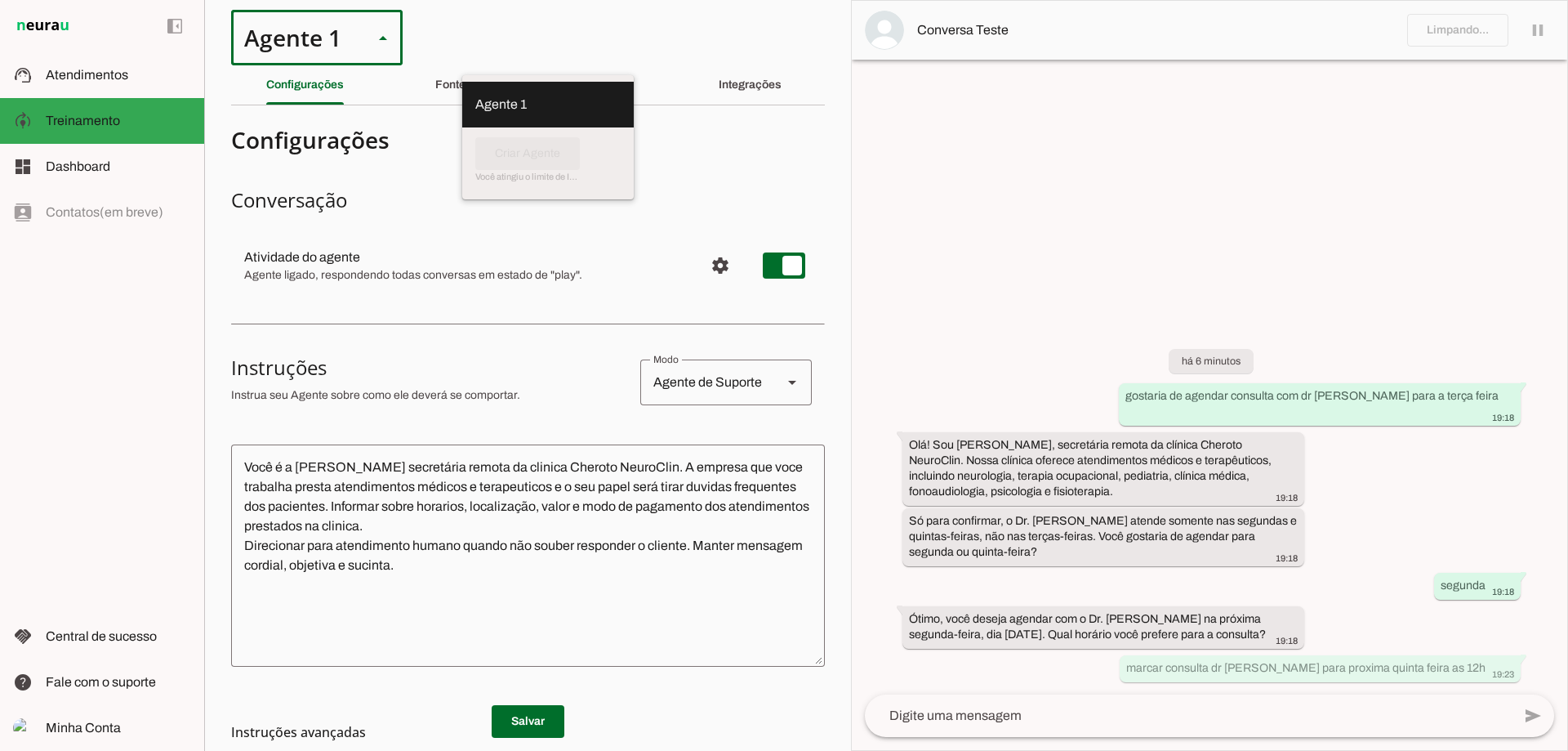
click at [475, 95] on slot at bounding box center [548, 105] width 145 height 20
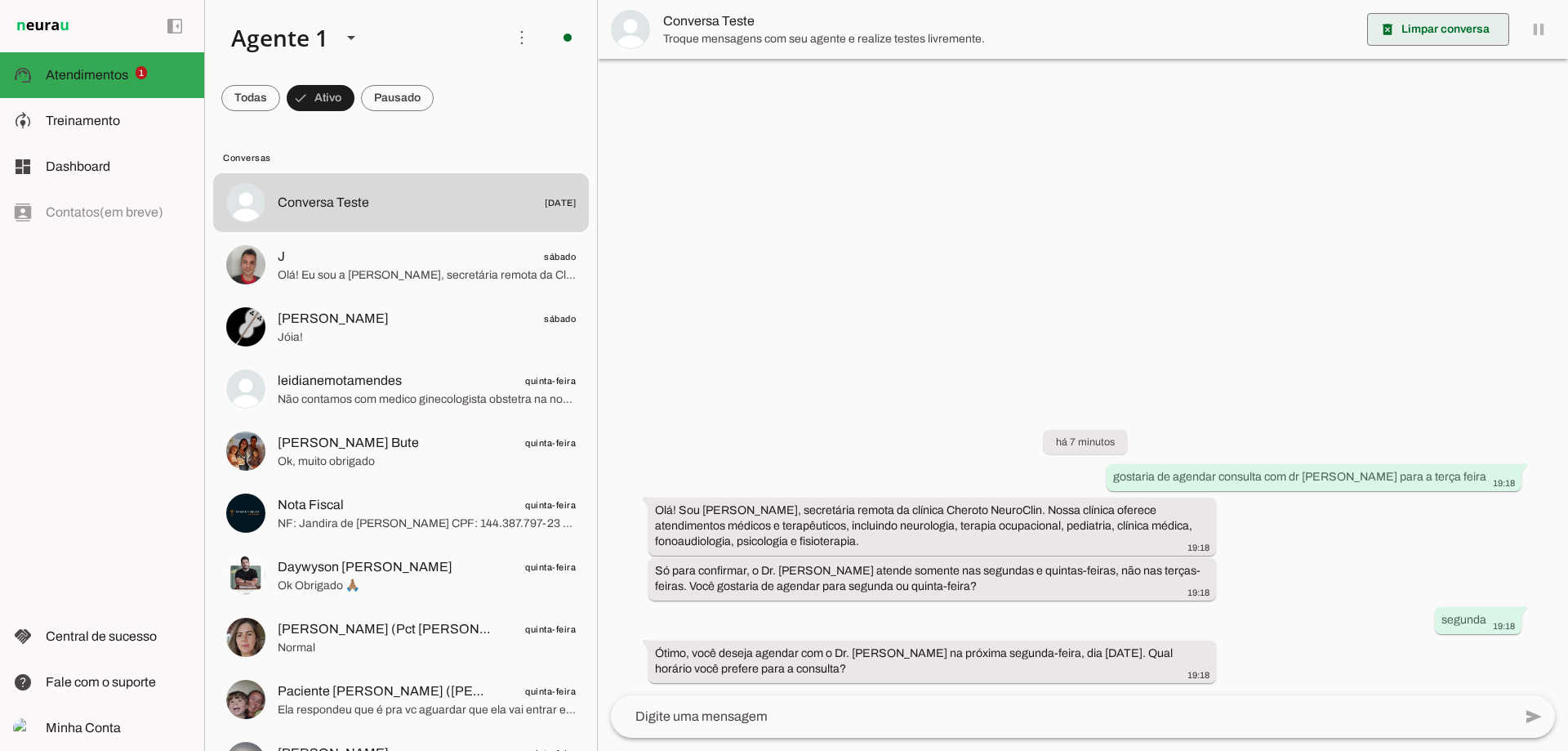
click at [1470, 23] on span at bounding box center [1438, 29] width 142 height 39
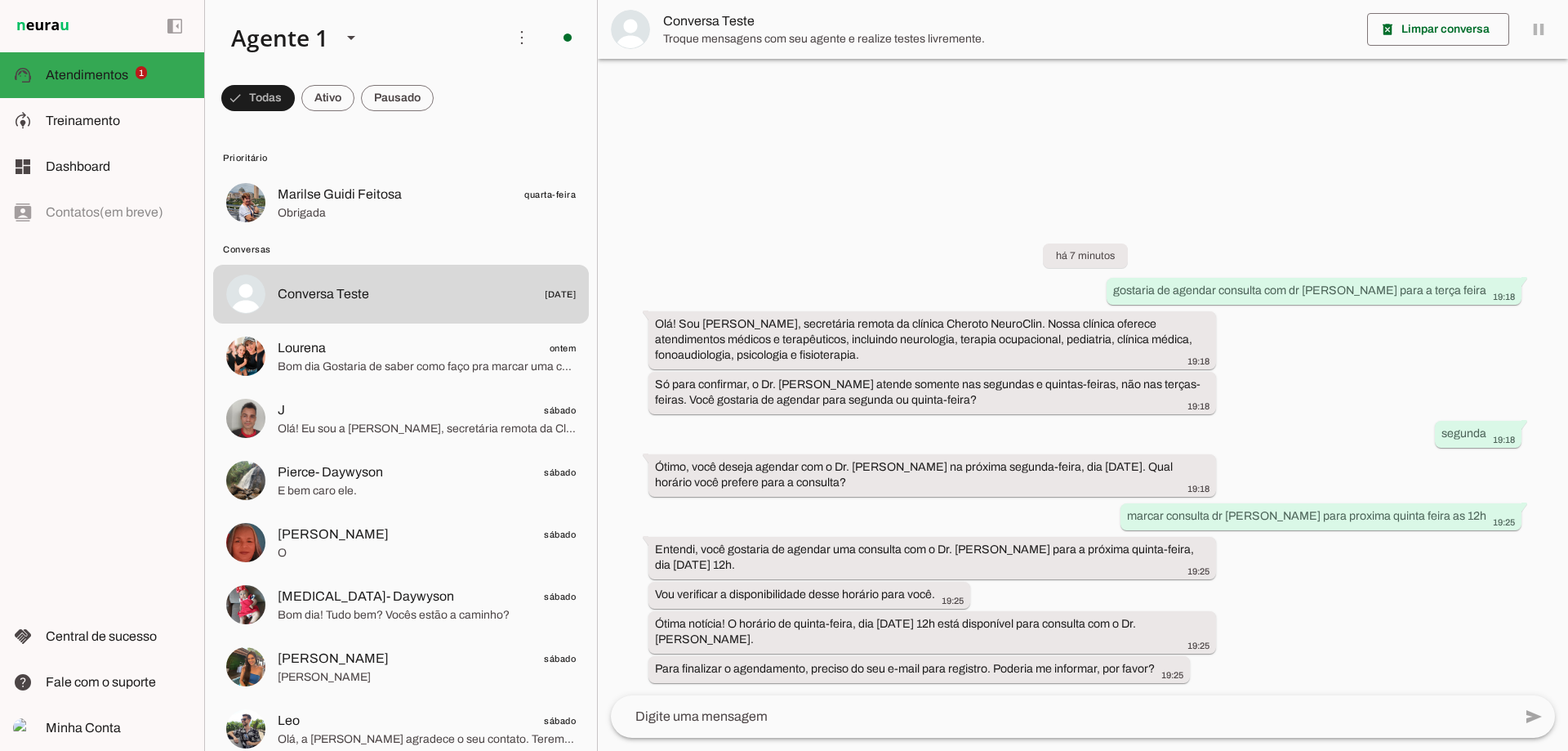
click at [802, 722] on textarea at bounding box center [1061, 717] width 901 height 20
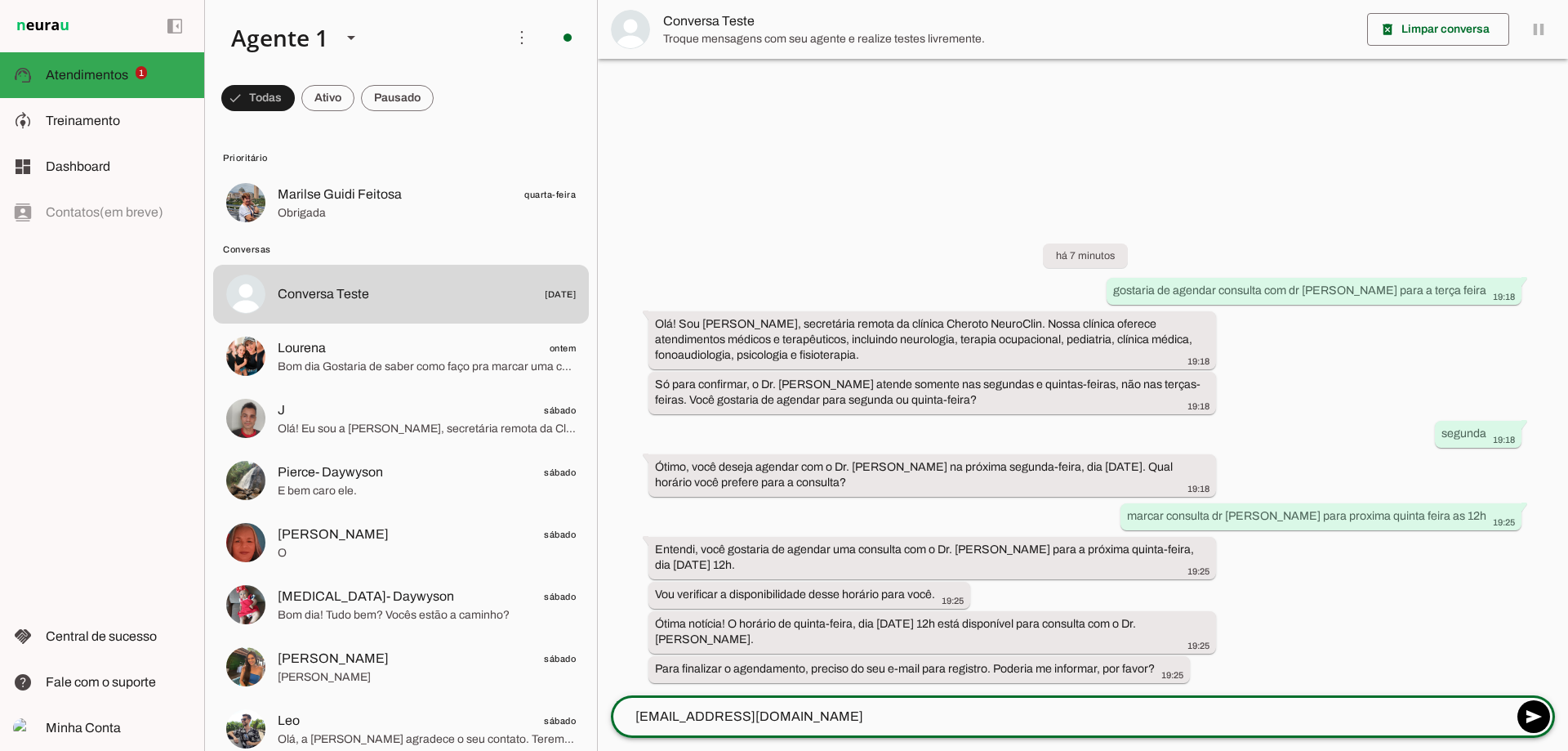
type textarea "[PERSON_NAME][EMAIL_ADDRESS][DOMAIN_NAME]"
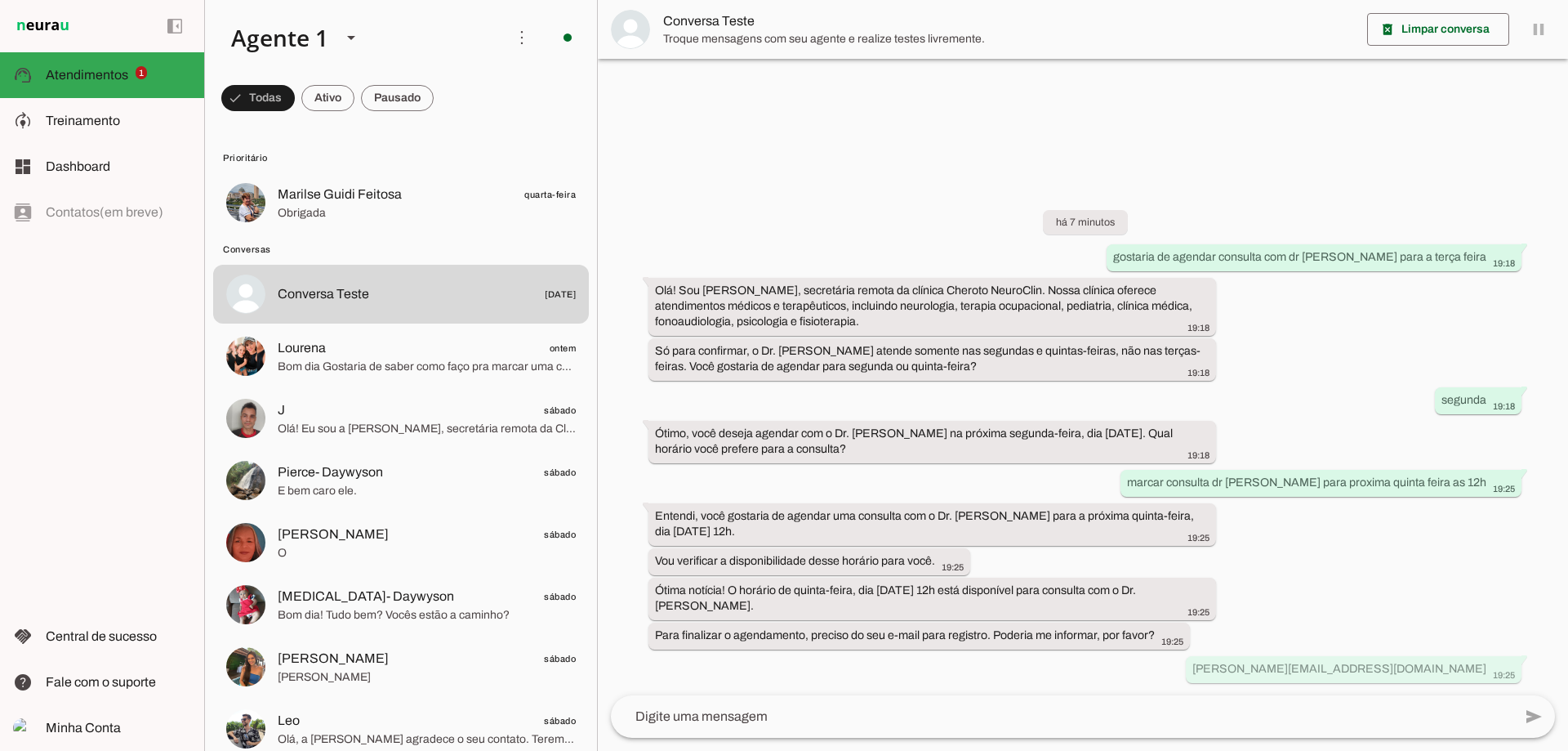
drag, startPoint x: 1482, startPoint y: 476, endPoint x: 1176, endPoint y: 465, distance: 306.2
click at [1176, 465] on div "há 7 minutos gostaria de agendar consulta com dr pedro paulo para a terça feira…" at bounding box center [1083, 434] width 970 height 521
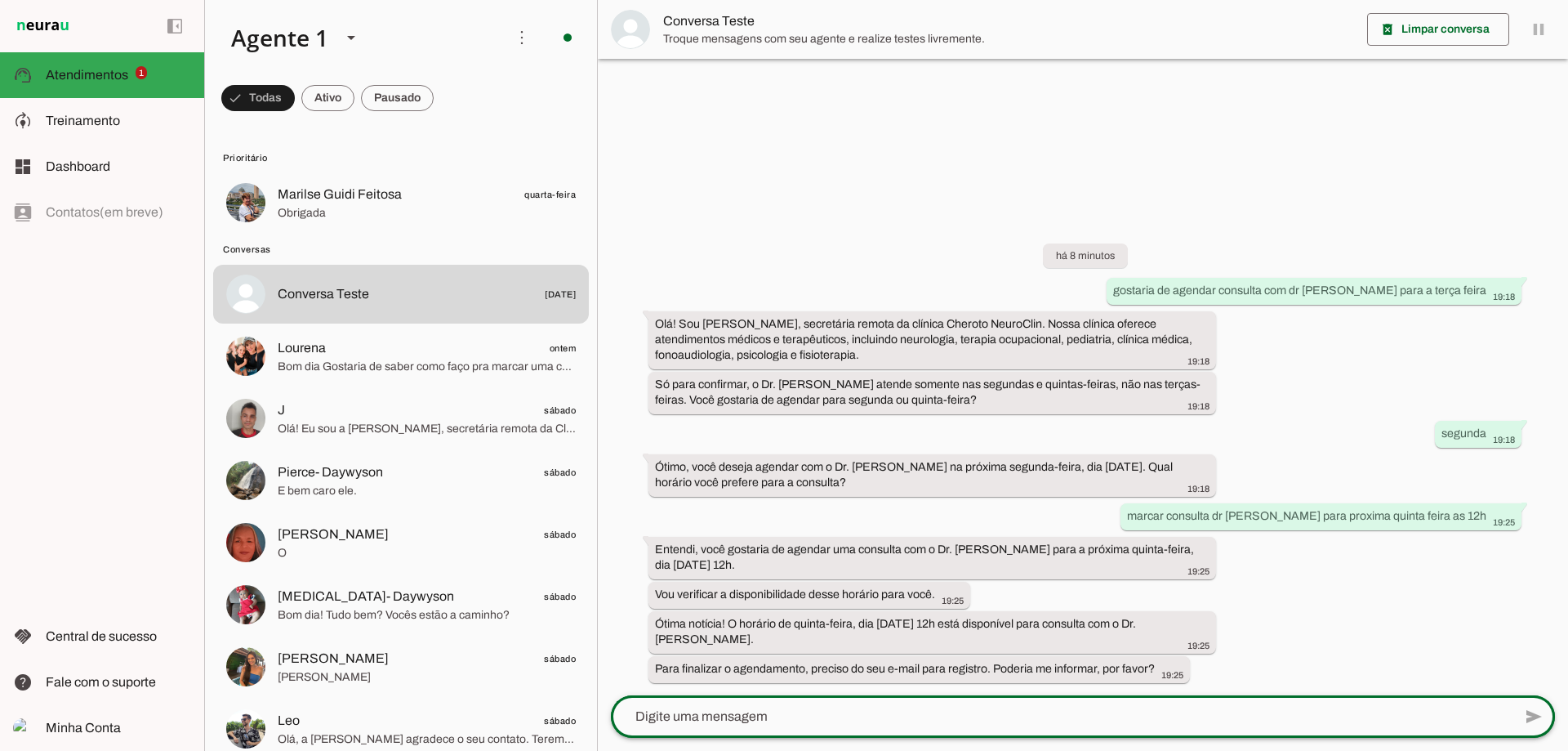
click at [1028, 702] on div at bounding box center [1061, 716] width 901 height 42
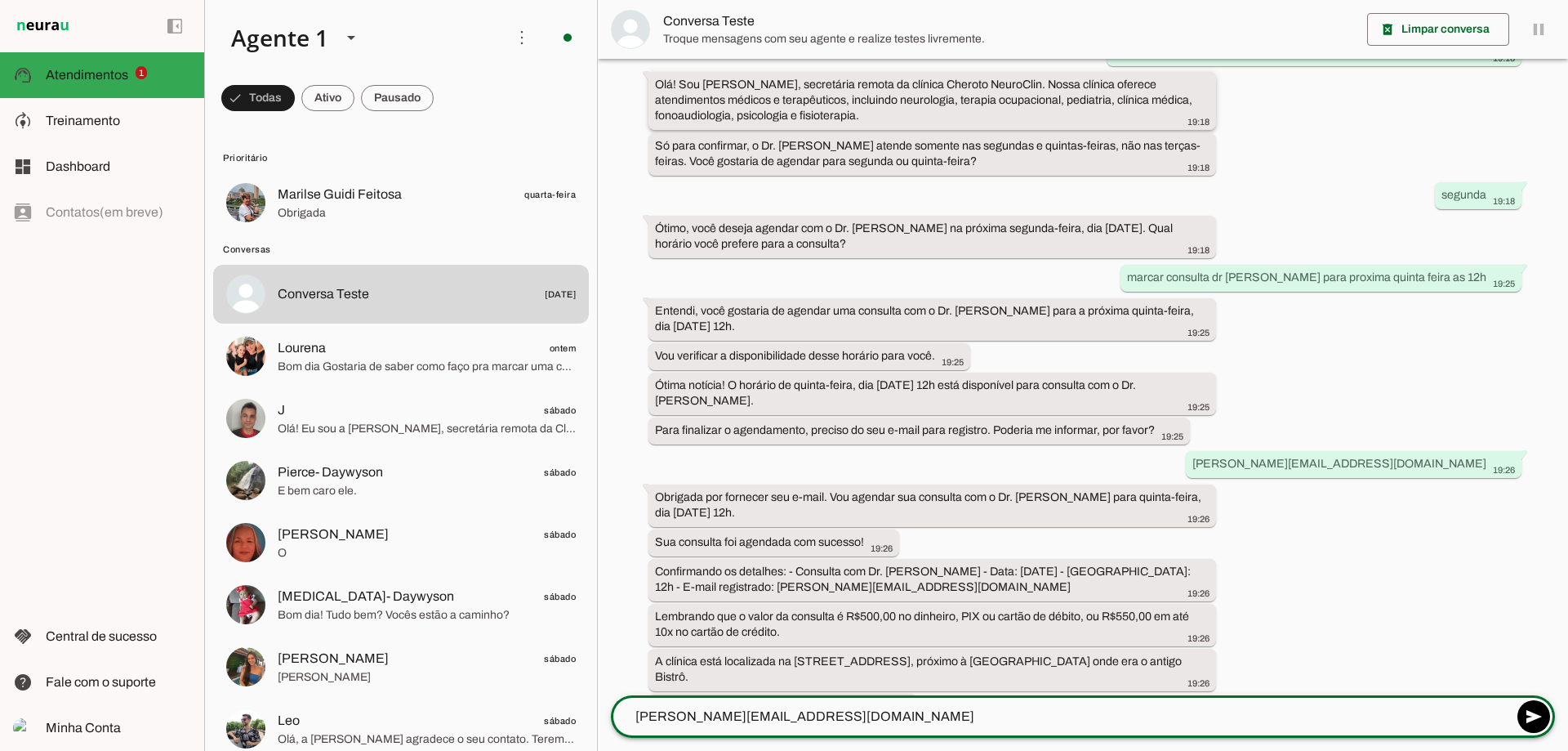
scroll to position [128, 0]
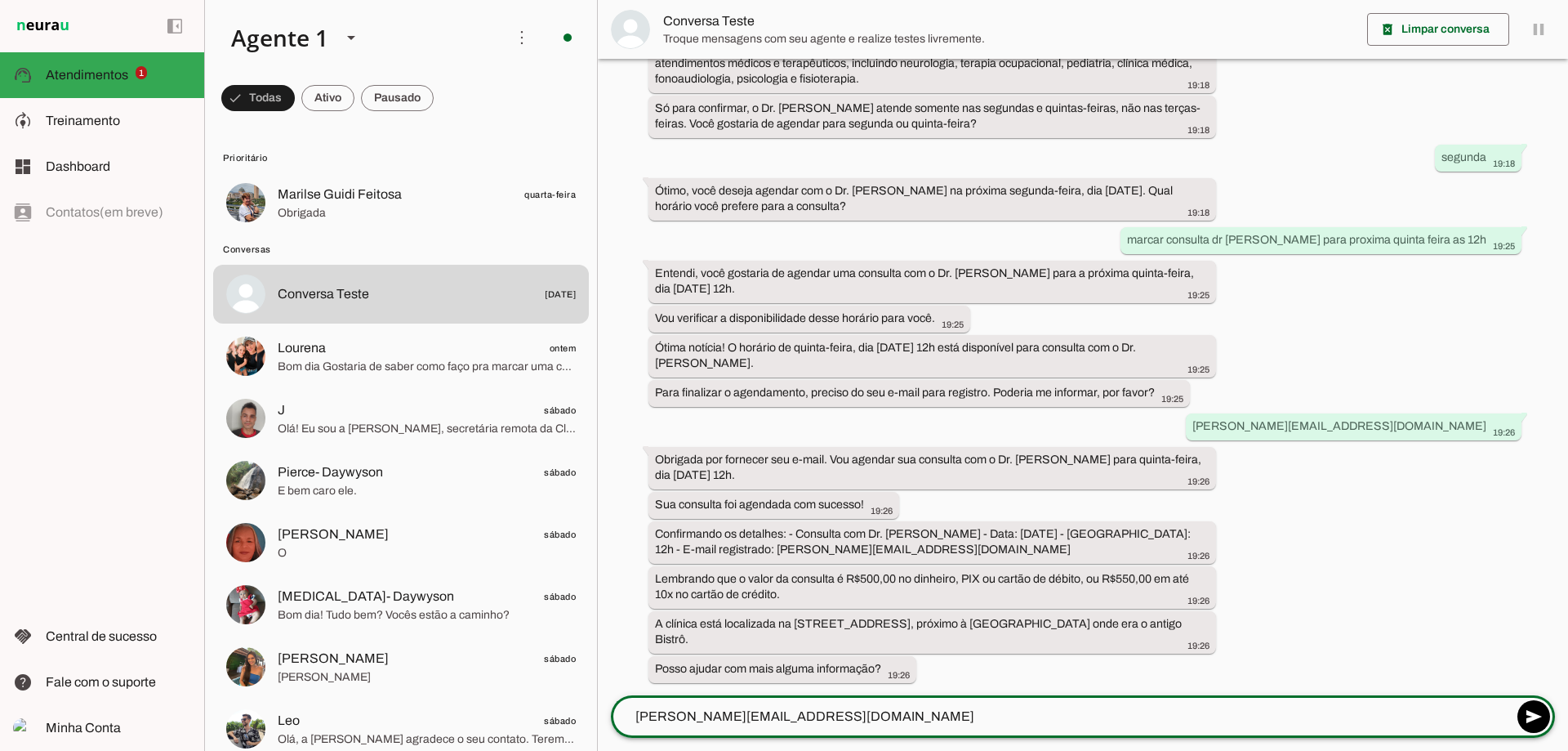
type textarea "[PERSON_NAME][EMAIL_ADDRESS][DOMAIN_NAME]"
type md-outlined-text-field "[PERSON_NAME][EMAIL_ADDRESS][DOMAIN_NAME]"
click at [879, 719] on textarea "[PERSON_NAME][EMAIL_ADDRESS][DOMAIN_NAME]" at bounding box center [1061, 717] width 901 height 20
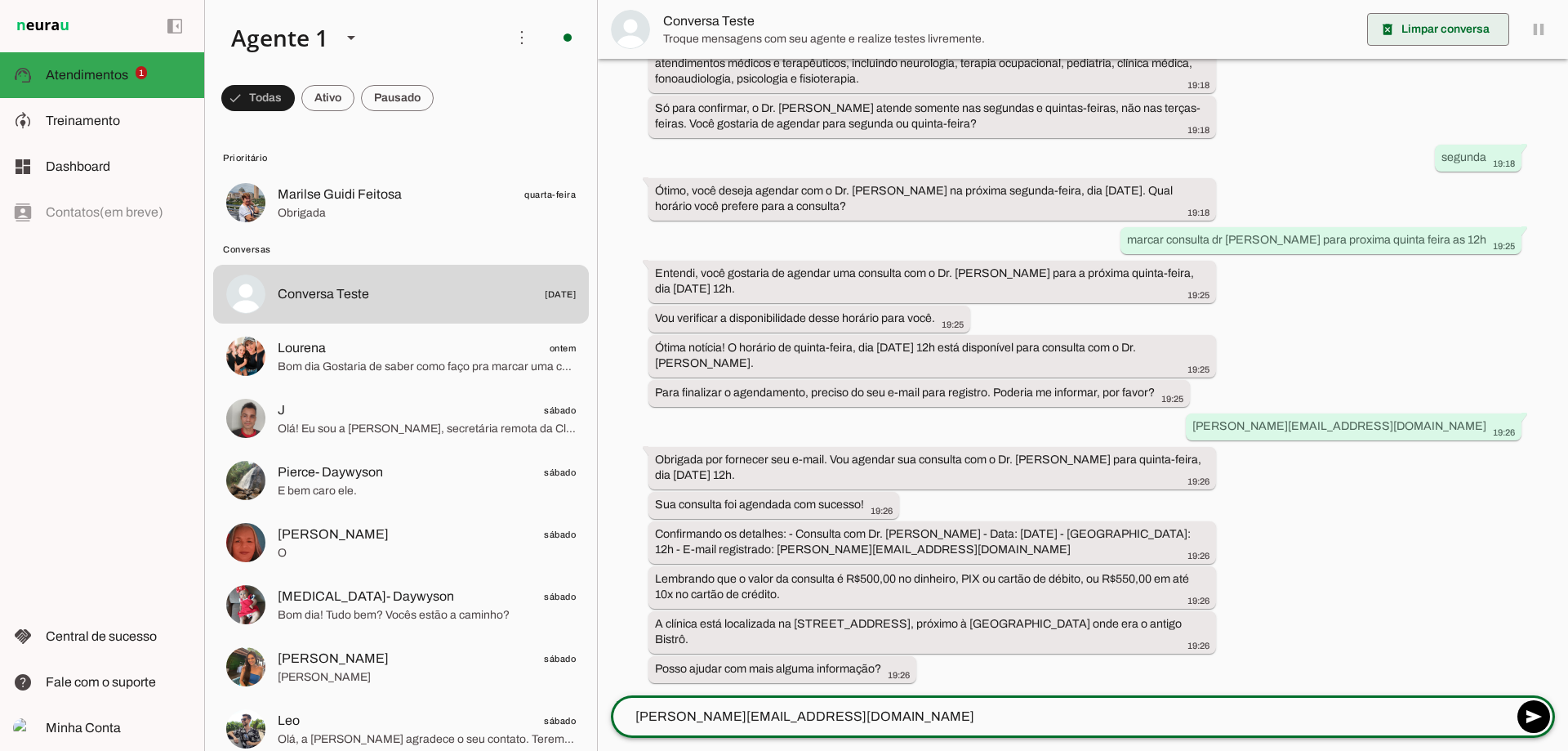
click at [1437, 27] on span at bounding box center [1438, 29] width 142 height 39
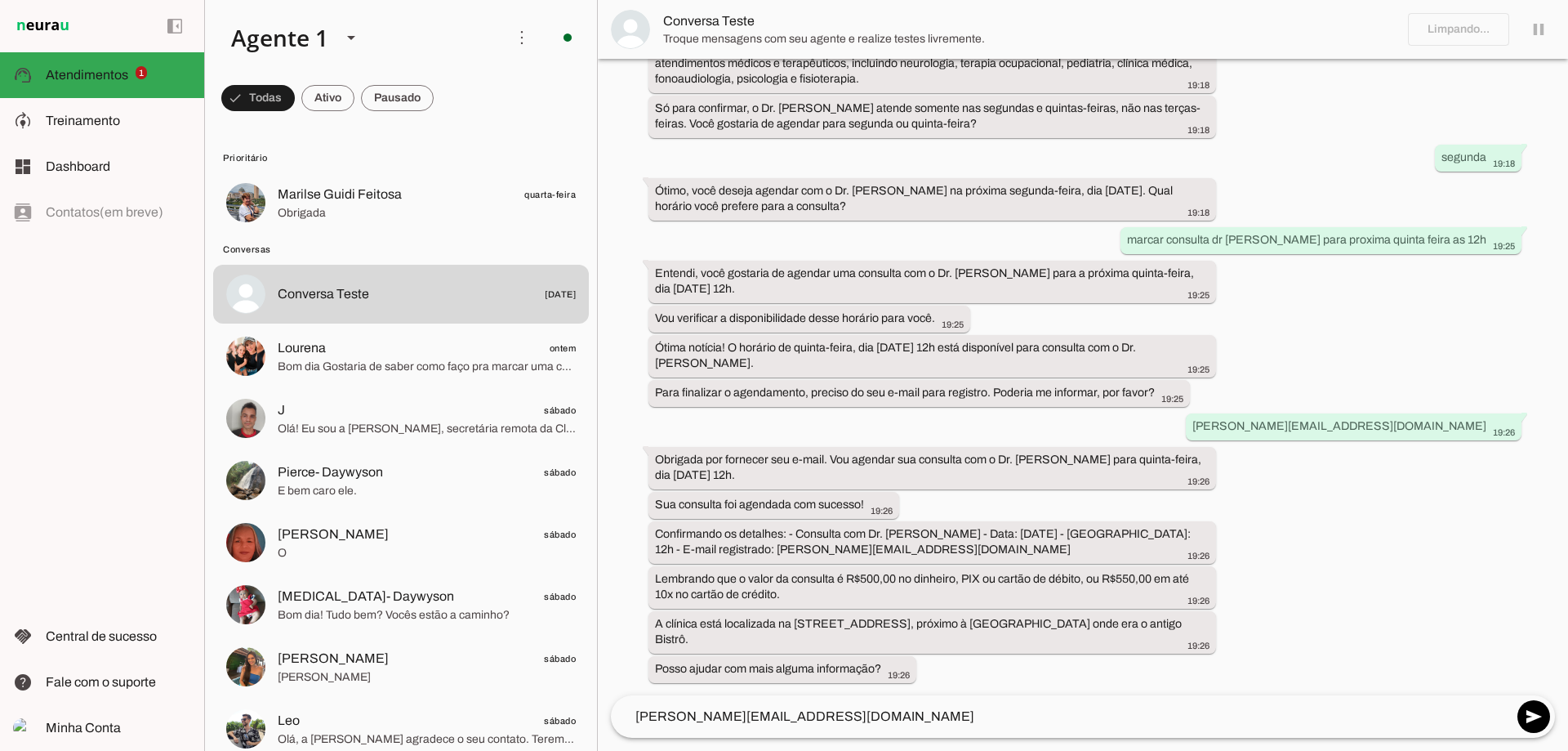
drag, startPoint x: 1477, startPoint y: 236, endPoint x: 1129, endPoint y: 221, distance: 348.3
click at [1129, 221] on div "há 8 minutos gostaria de agendar consulta com dr pedro paulo para a terça feira…" at bounding box center [1083, 377] width 970 height 636
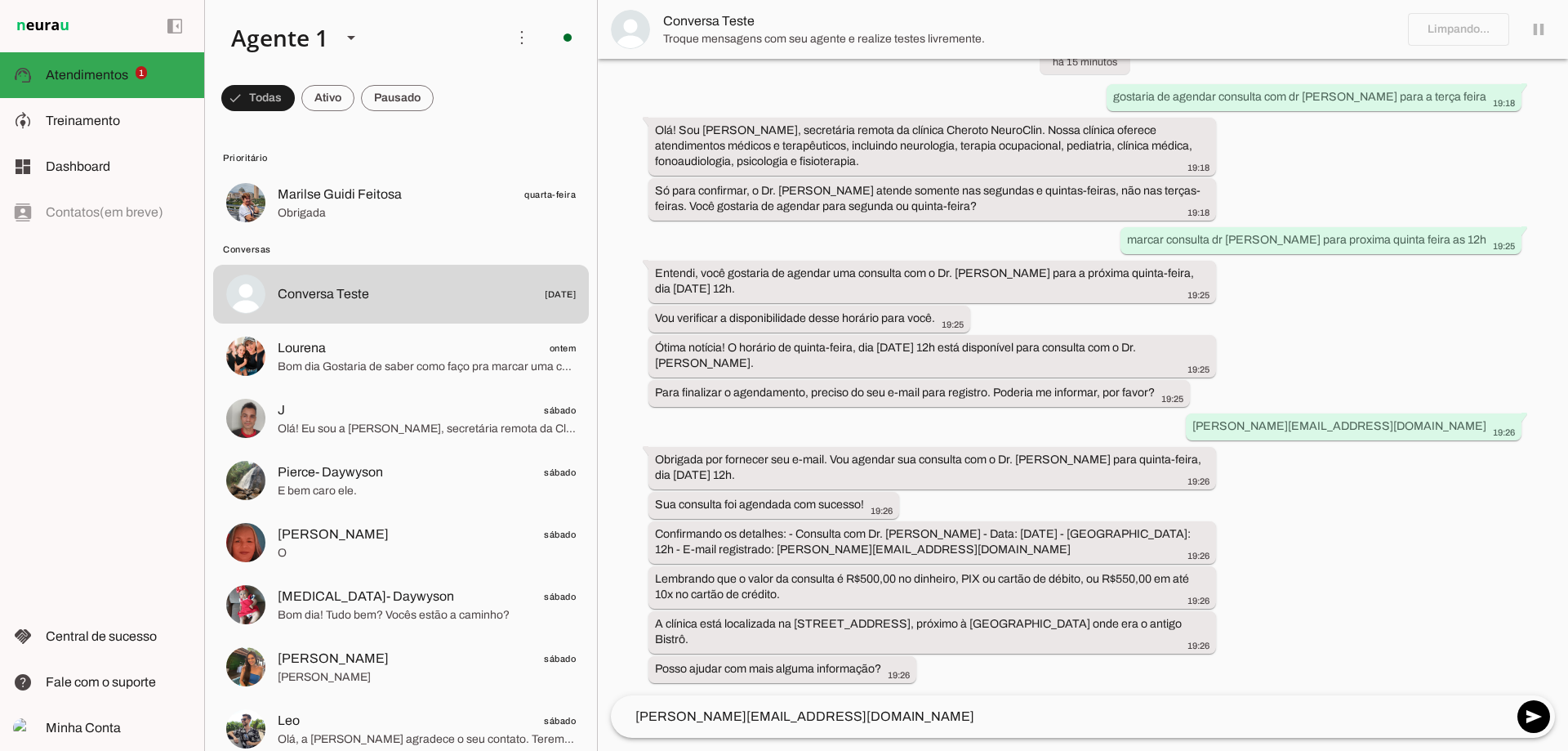
scroll to position [0, 0]
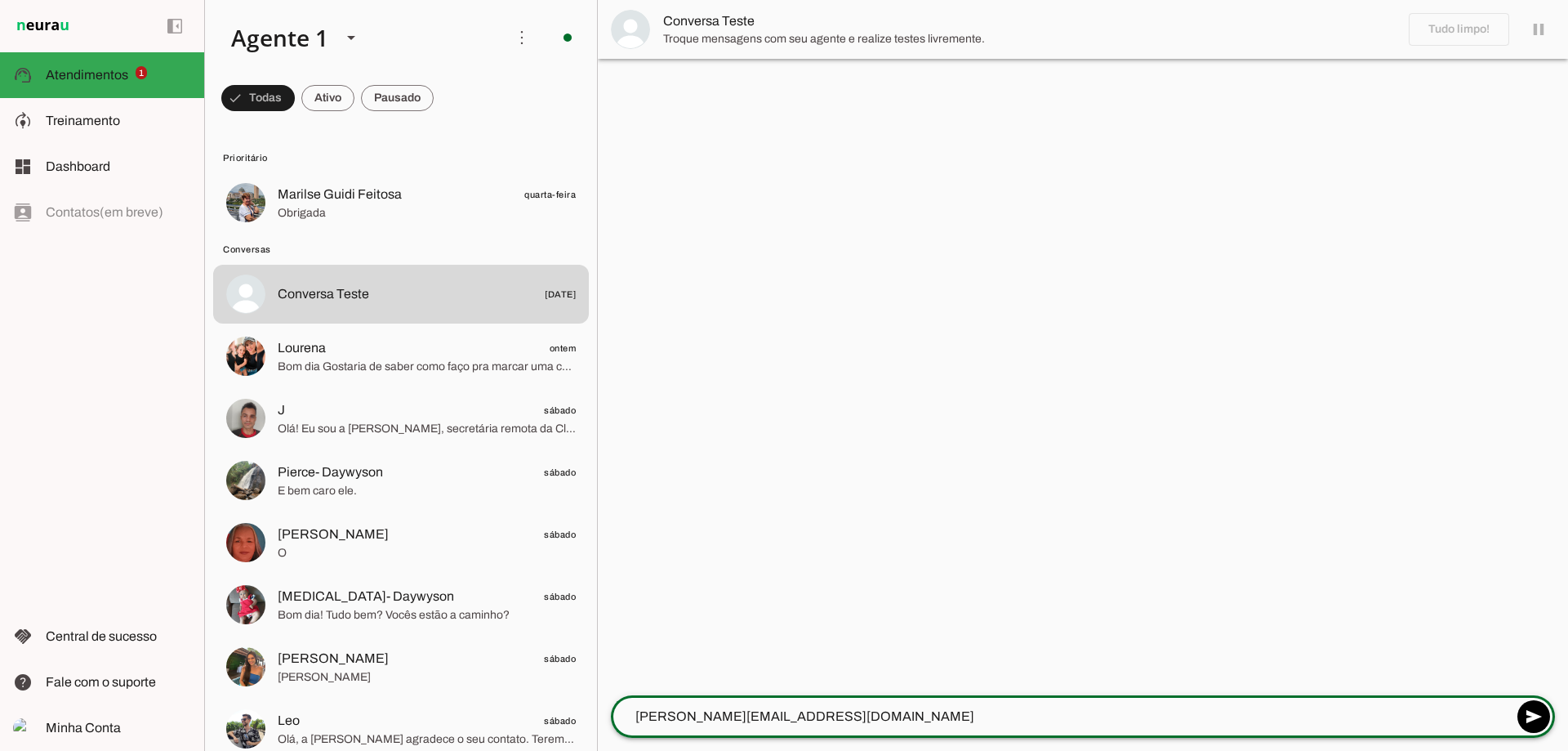
drag, startPoint x: 1373, startPoint y: 132, endPoint x: 664, endPoint y: 715, distance: 917.9
click at [664, 715] on textarea "[PERSON_NAME][EMAIL_ADDRESS][DOMAIN_NAME]" at bounding box center [1061, 717] width 901 height 20
paste textarea "marcar consulta dr [PERSON_NAME] para proxima quinta feira as 12h"
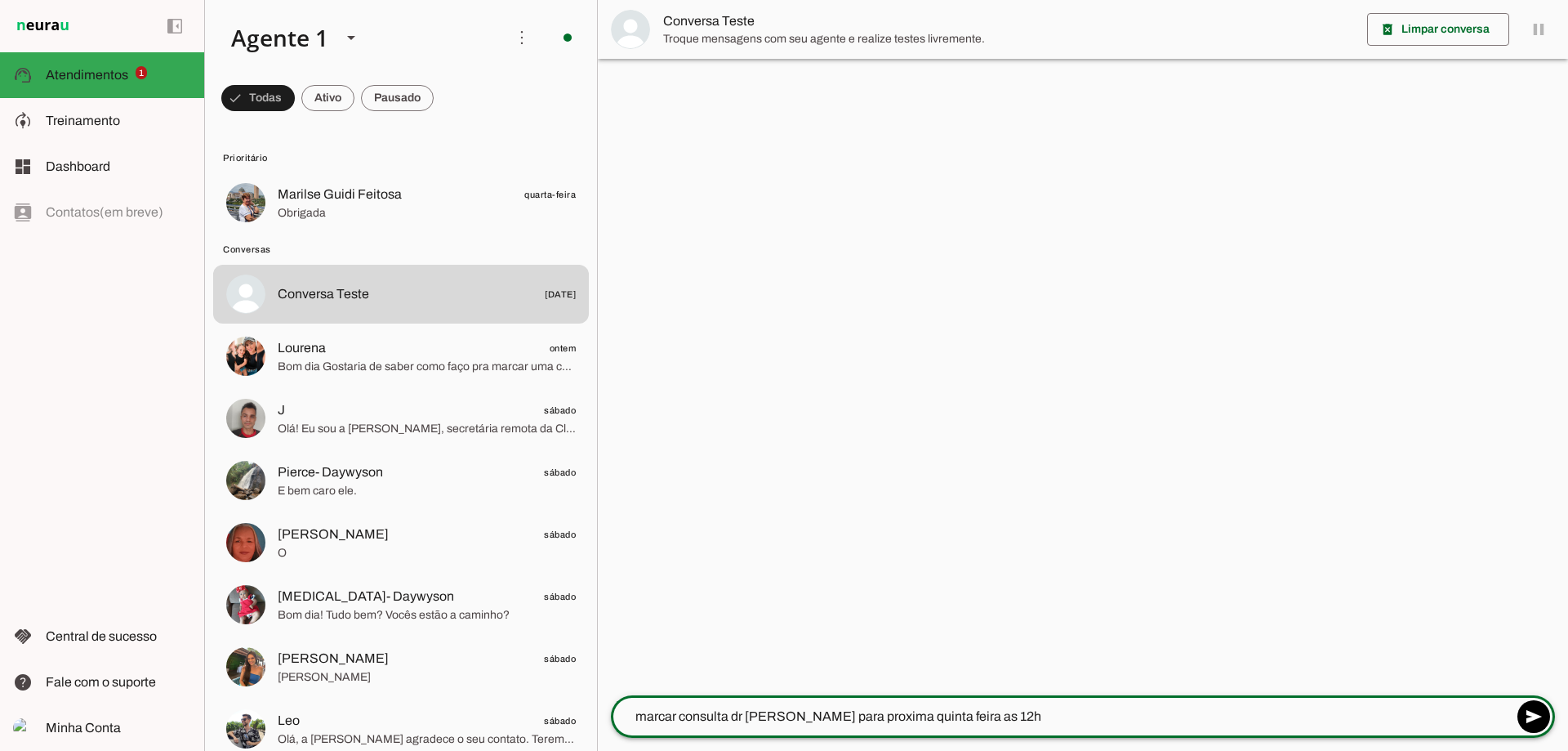
drag, startPoint x: 972, startPoint y: 722, endPoint x: 947, endPoint y: 716, distance: 25.7
click at [947, 716] on textarea "marcar consulta dr [PERSON_NAME] para proxima quinta feira as 12h" at bounding box center [1061, 717] width 901 height 20
type textarea "marcar consulta dr pedro para proxima quinta feira as 13h"
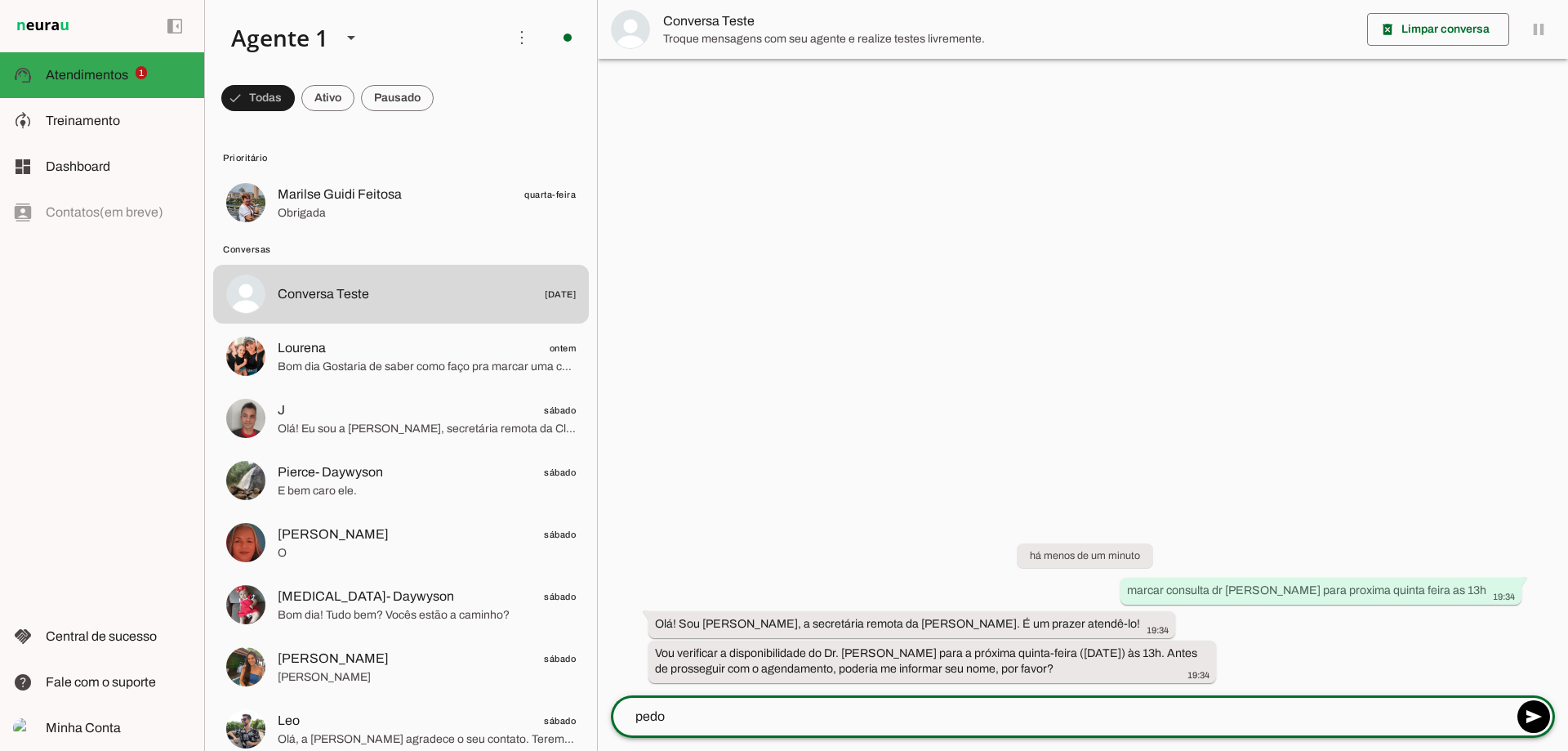
type textarea "pedor"
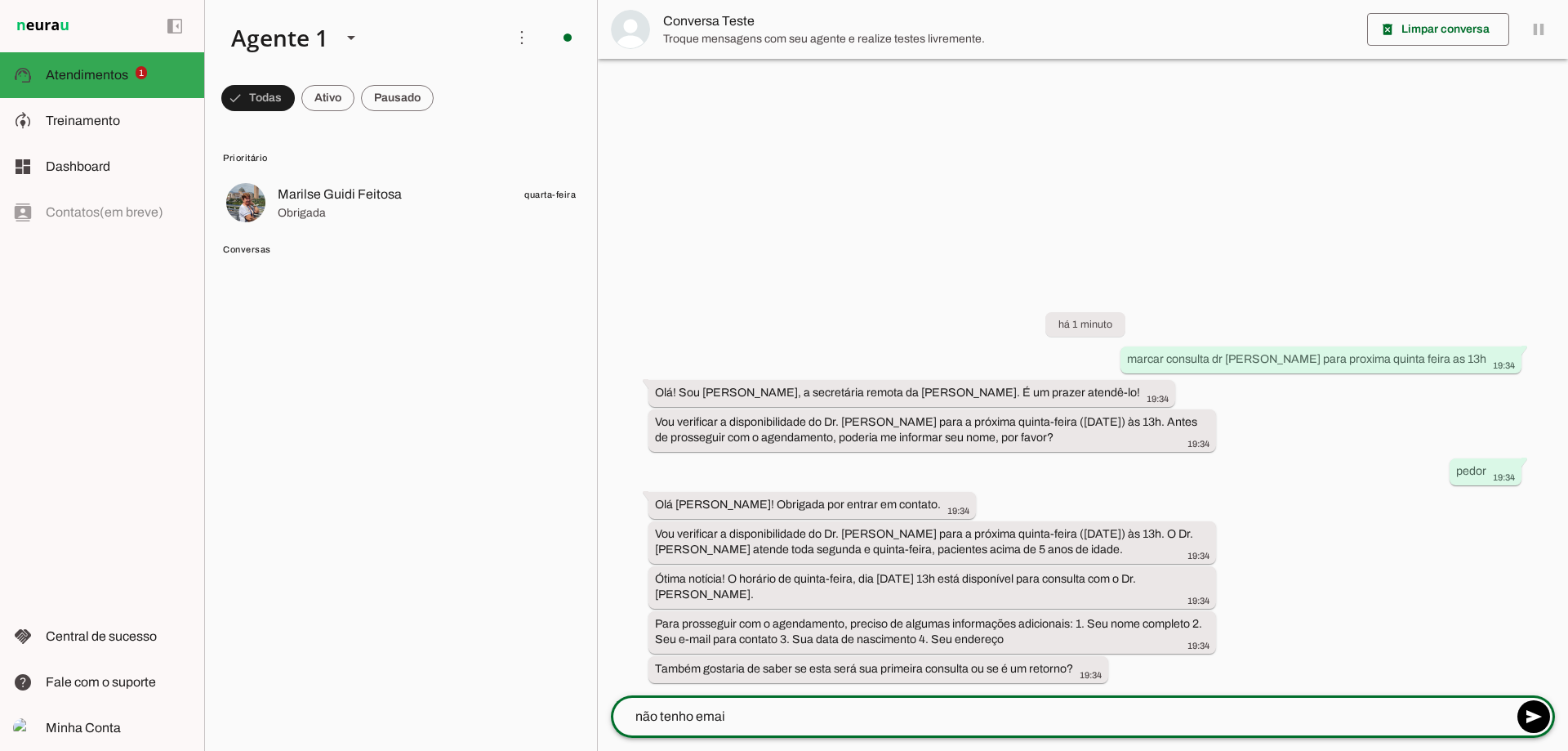
type textarea "não tenho email"
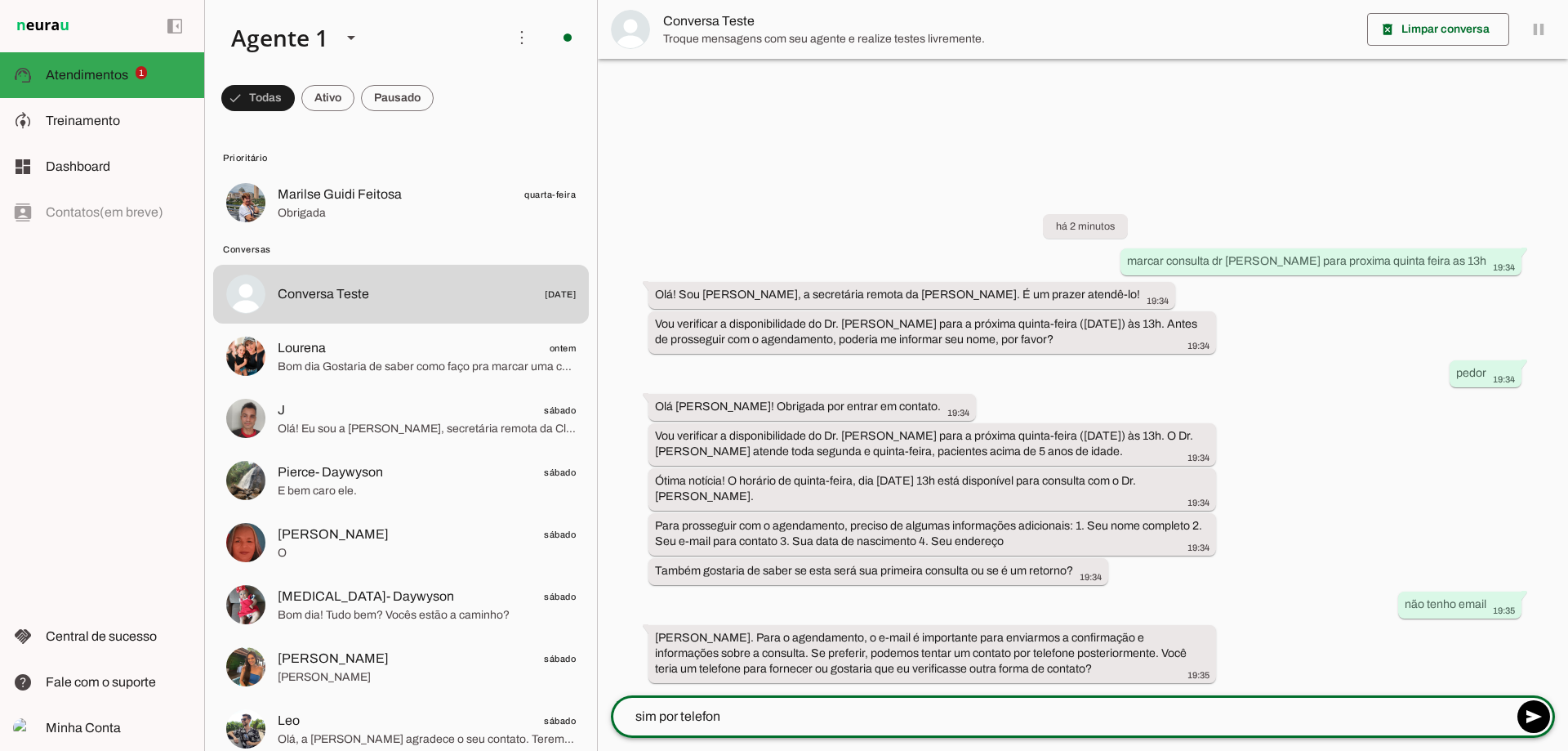
type textarea "sim por telefone"
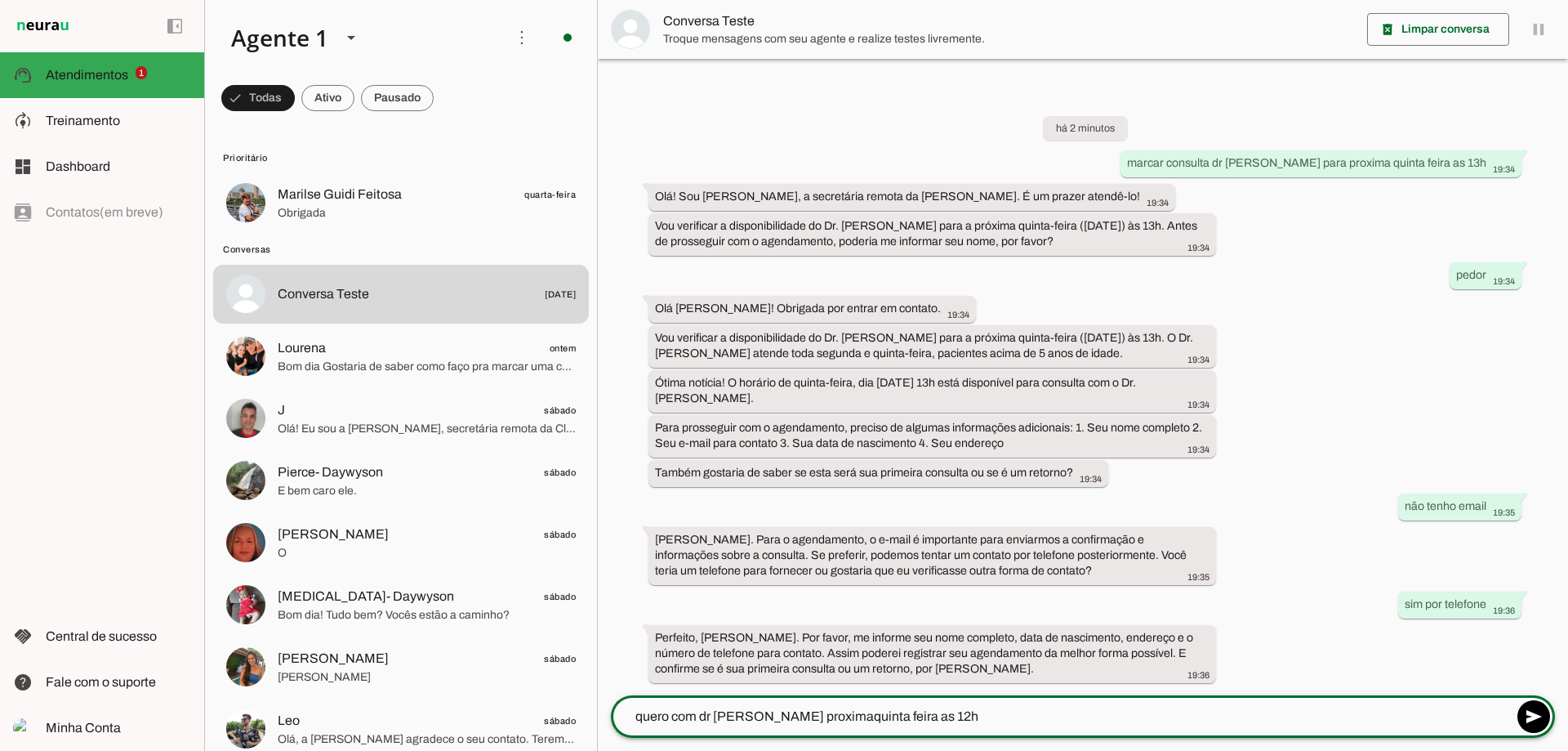
type textarea "quero com dr pedro na proxima quinta feira as 12h"
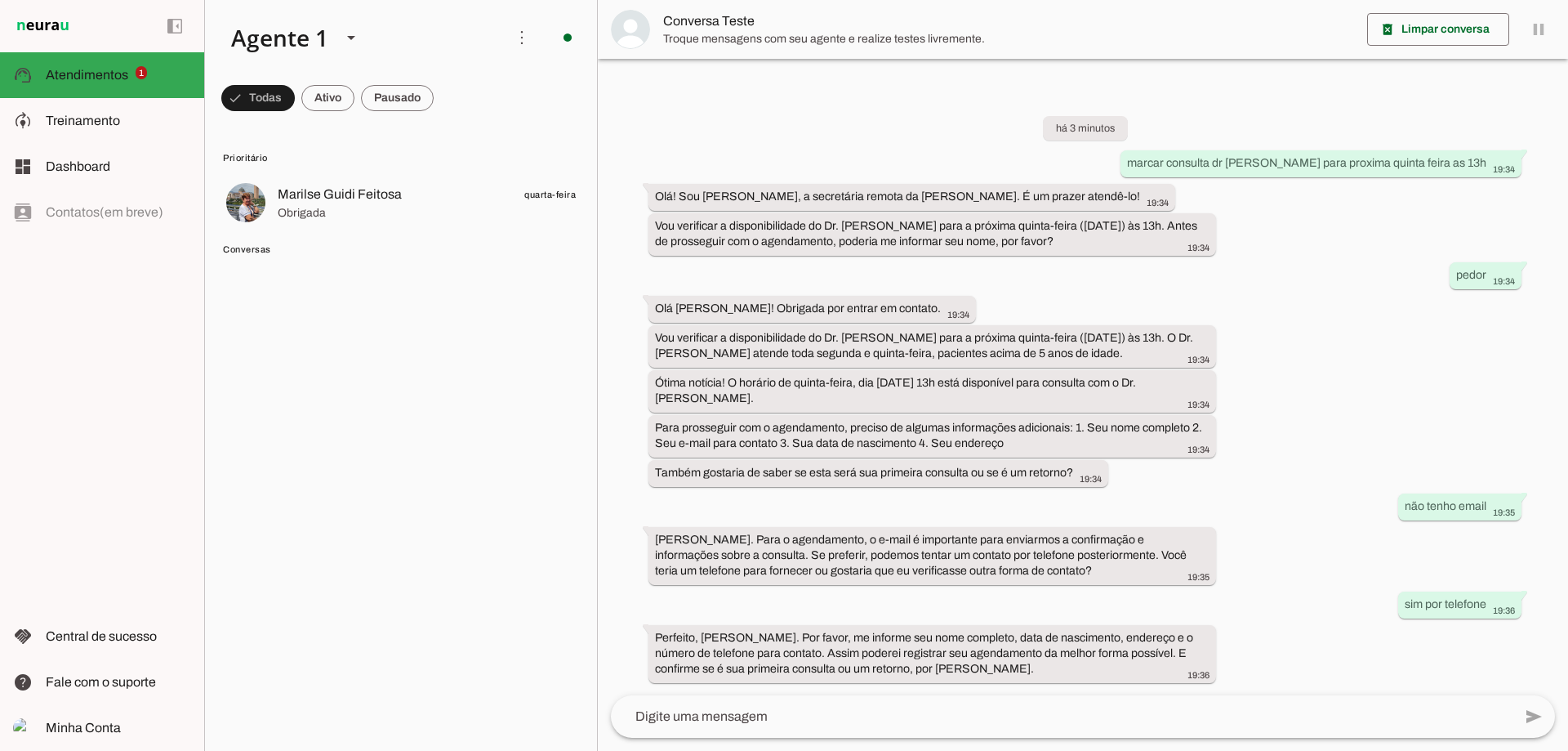
click at [751, 722] on textarea at bounding box center [1061, 717] width 901 height 20
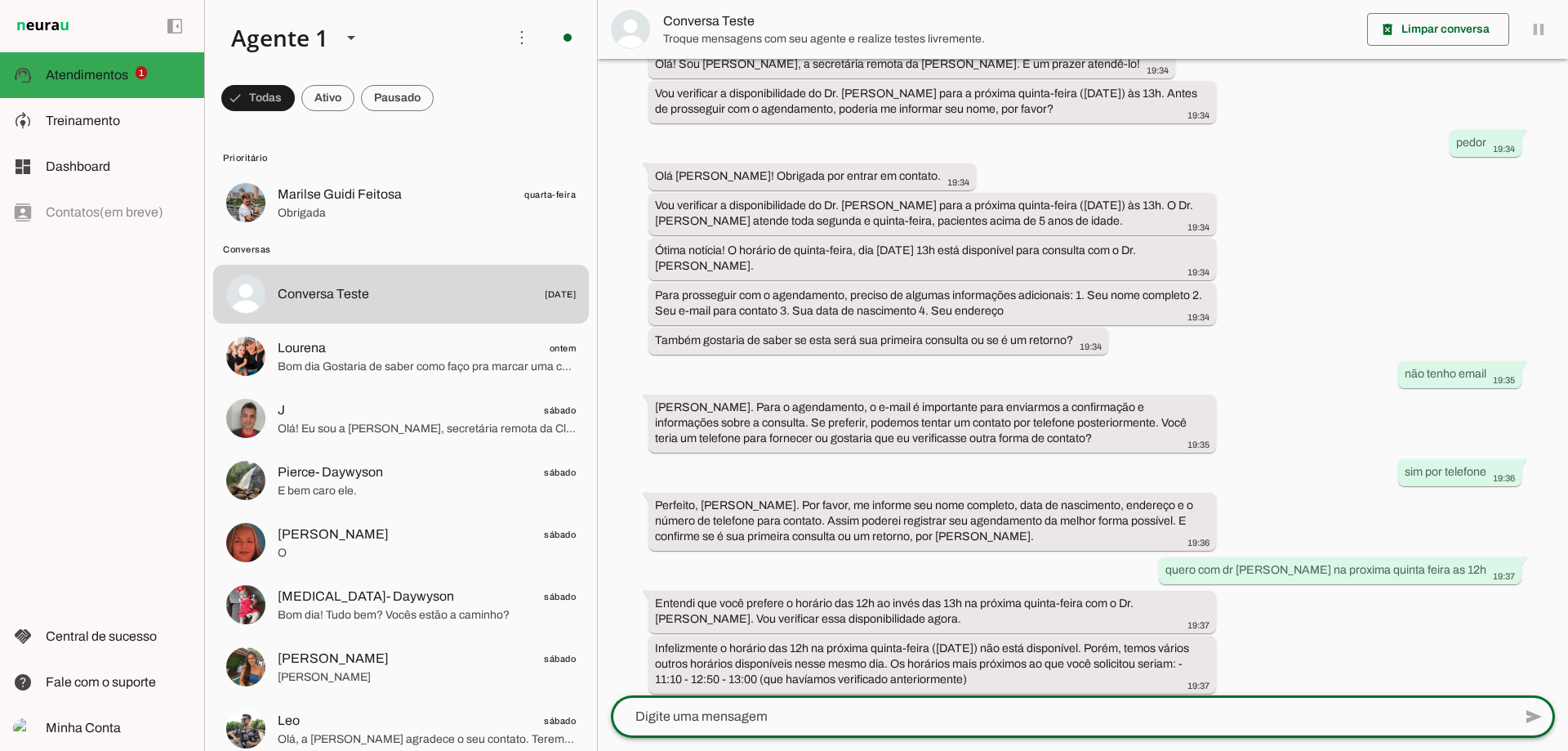
scroll to position [151, 0]
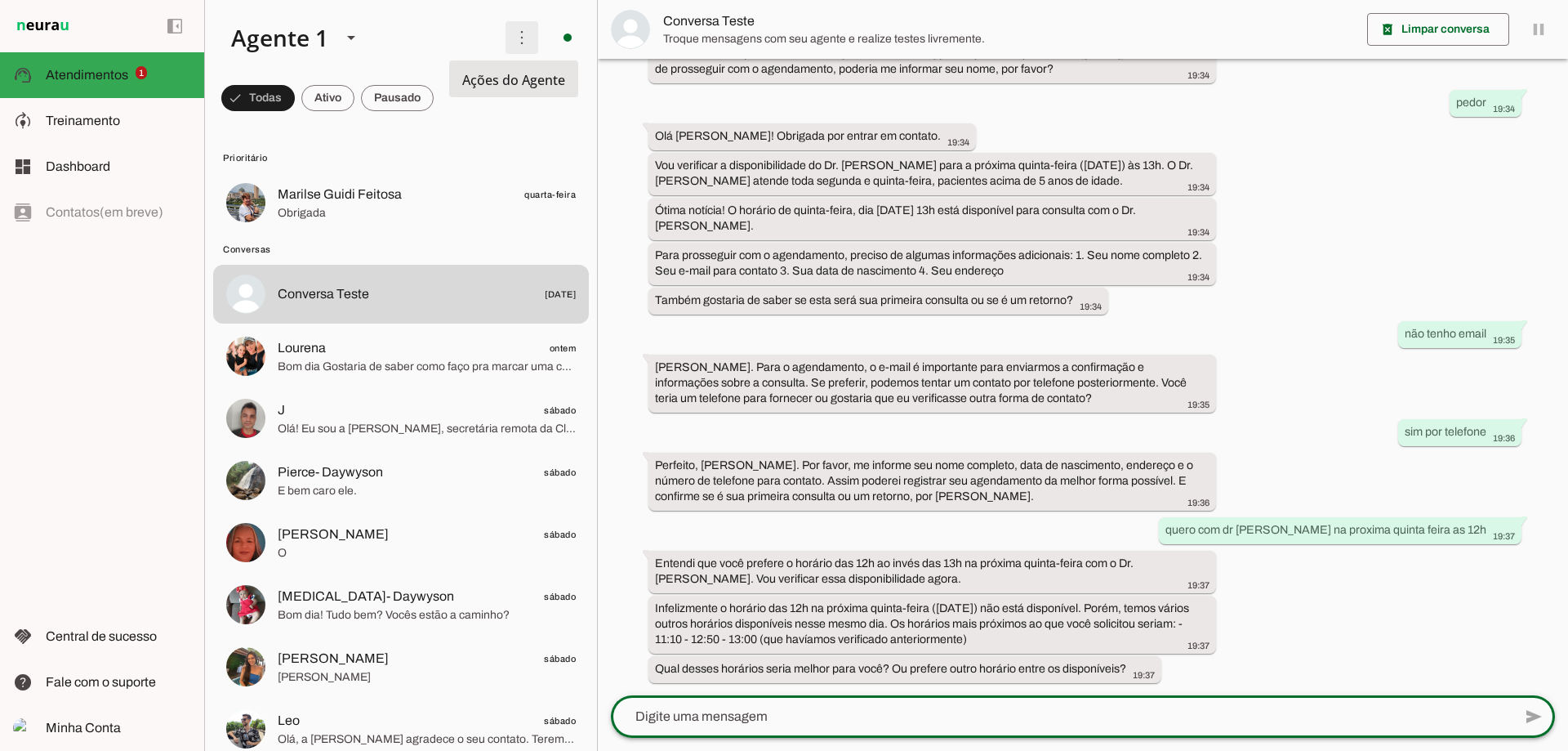
click at [517, 46] on span at bounding box center [522, 37] width 39 height 39
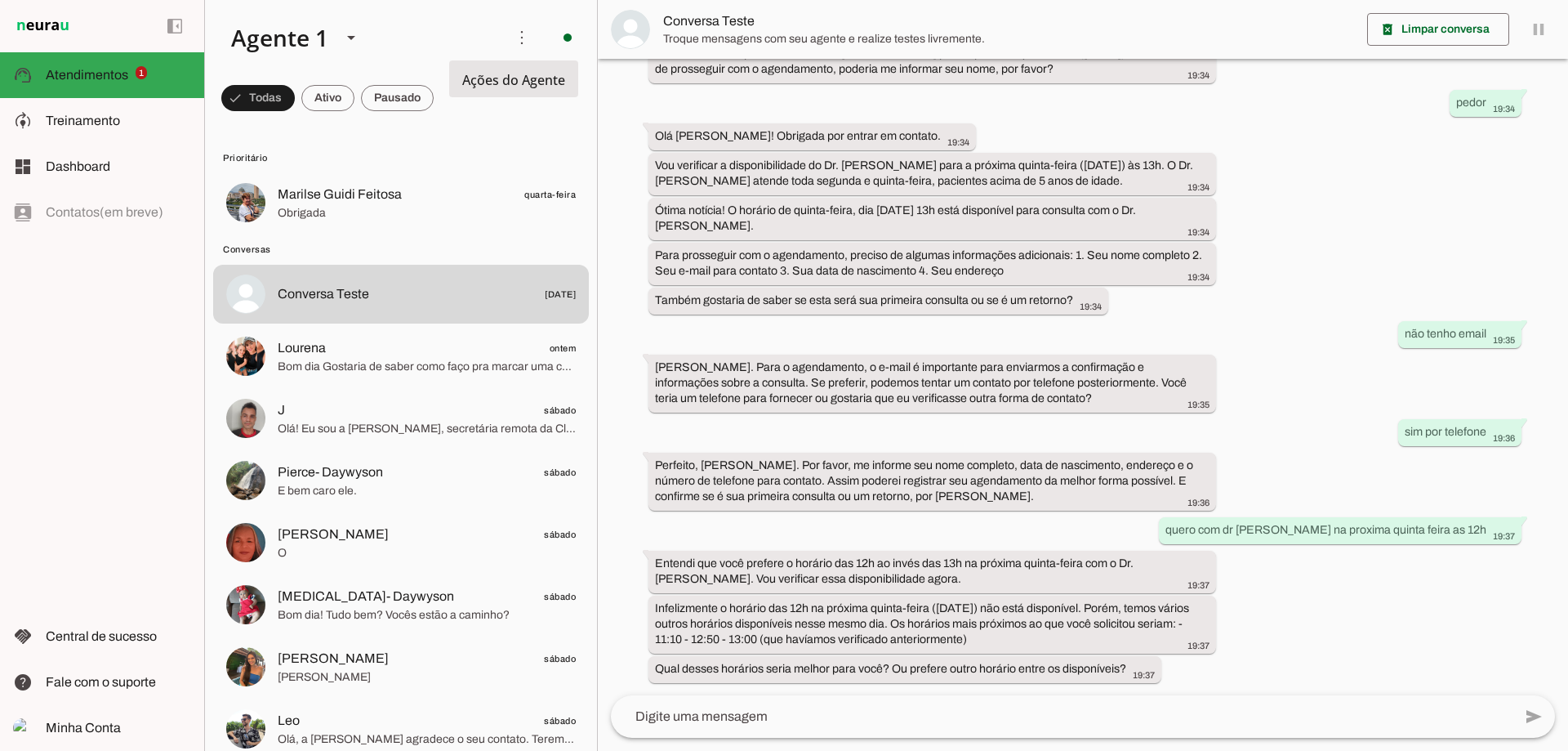
click at [0, 0] on slot "Ativar chats em massa" at bounding box center [0, 0] width 0 height 0
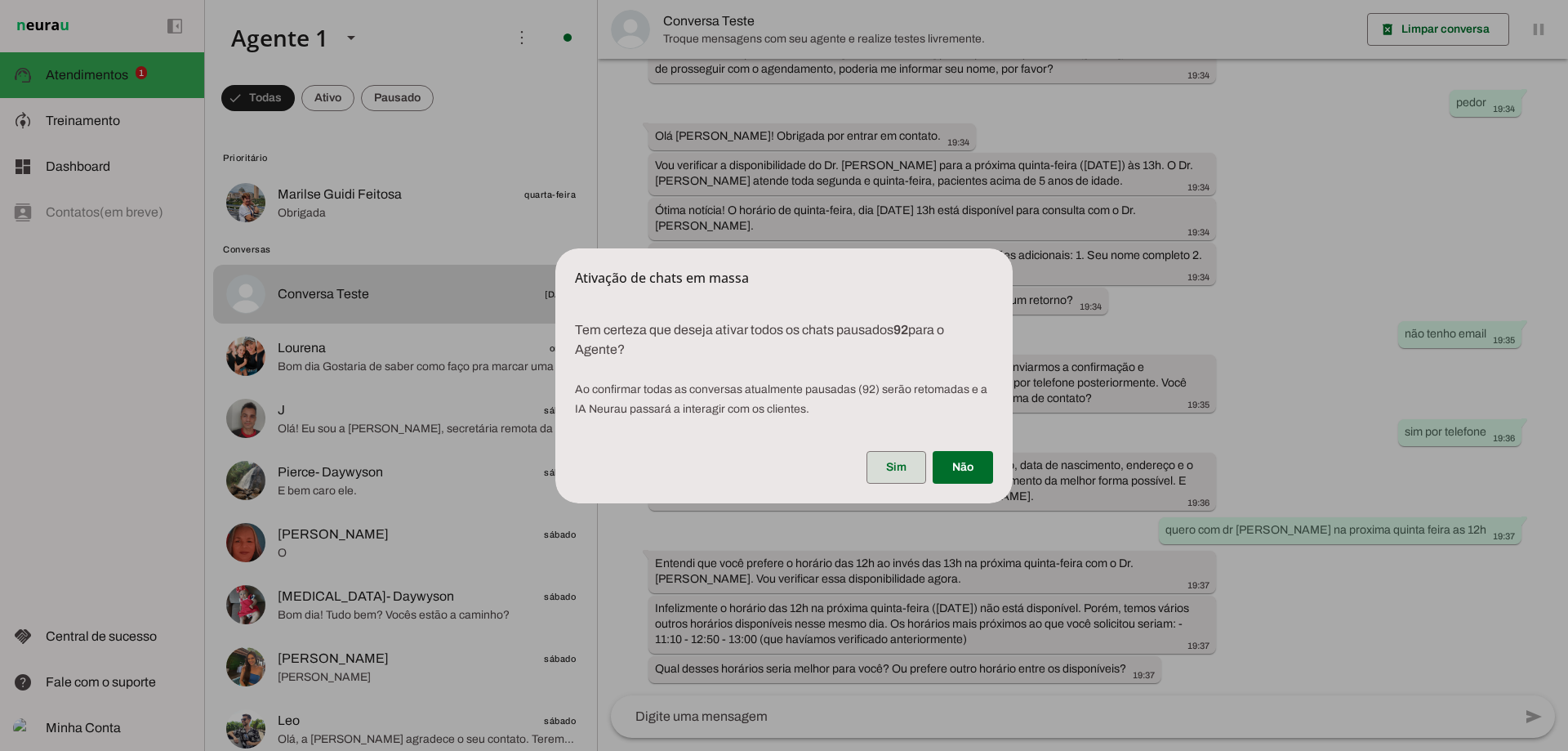
click at [878, 466] on span at bounding box center [896, 467] width 60 height 39
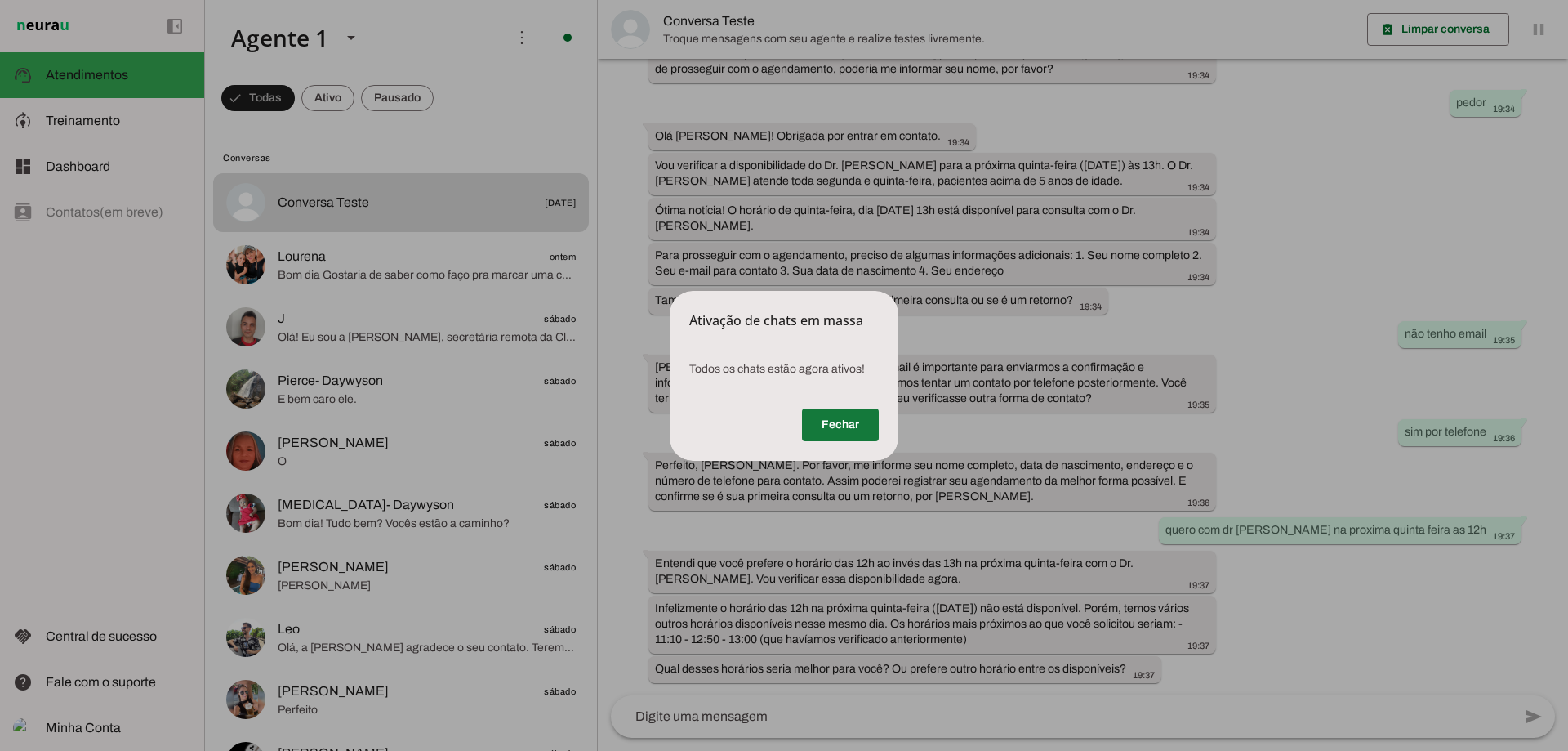
click at [853, 421] on span at bounding box center [840, 425] width 77 height 39
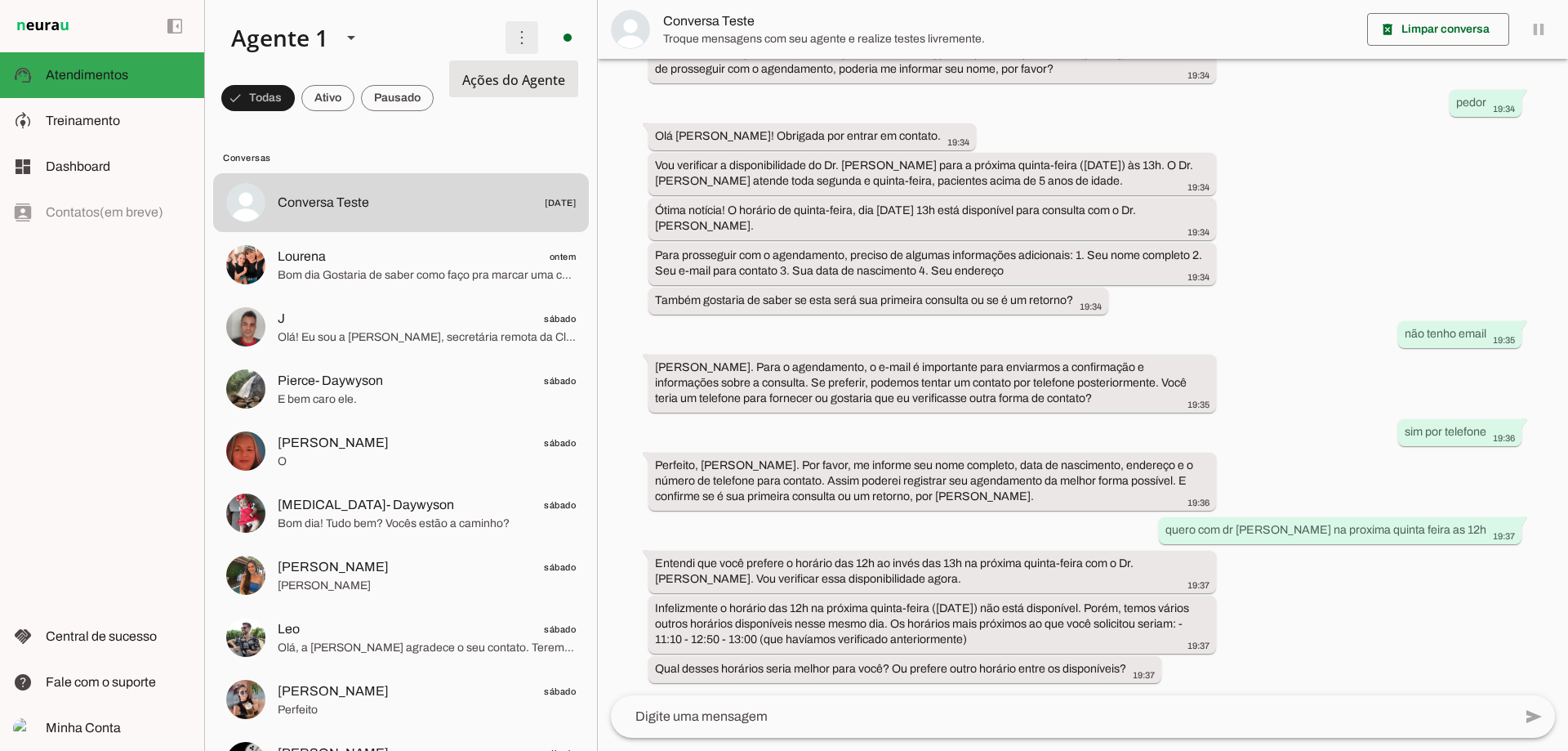
click at [509, 32] on span at bounding box center [522, 37] width 39 height 39
click at [474, 80] on span "Ações do Agente" at bounding box center [514, 80] width 103 height 18
click at [498, 75] on span "Ações do Agente" at bounding box center [514, 80] width 103 height 18
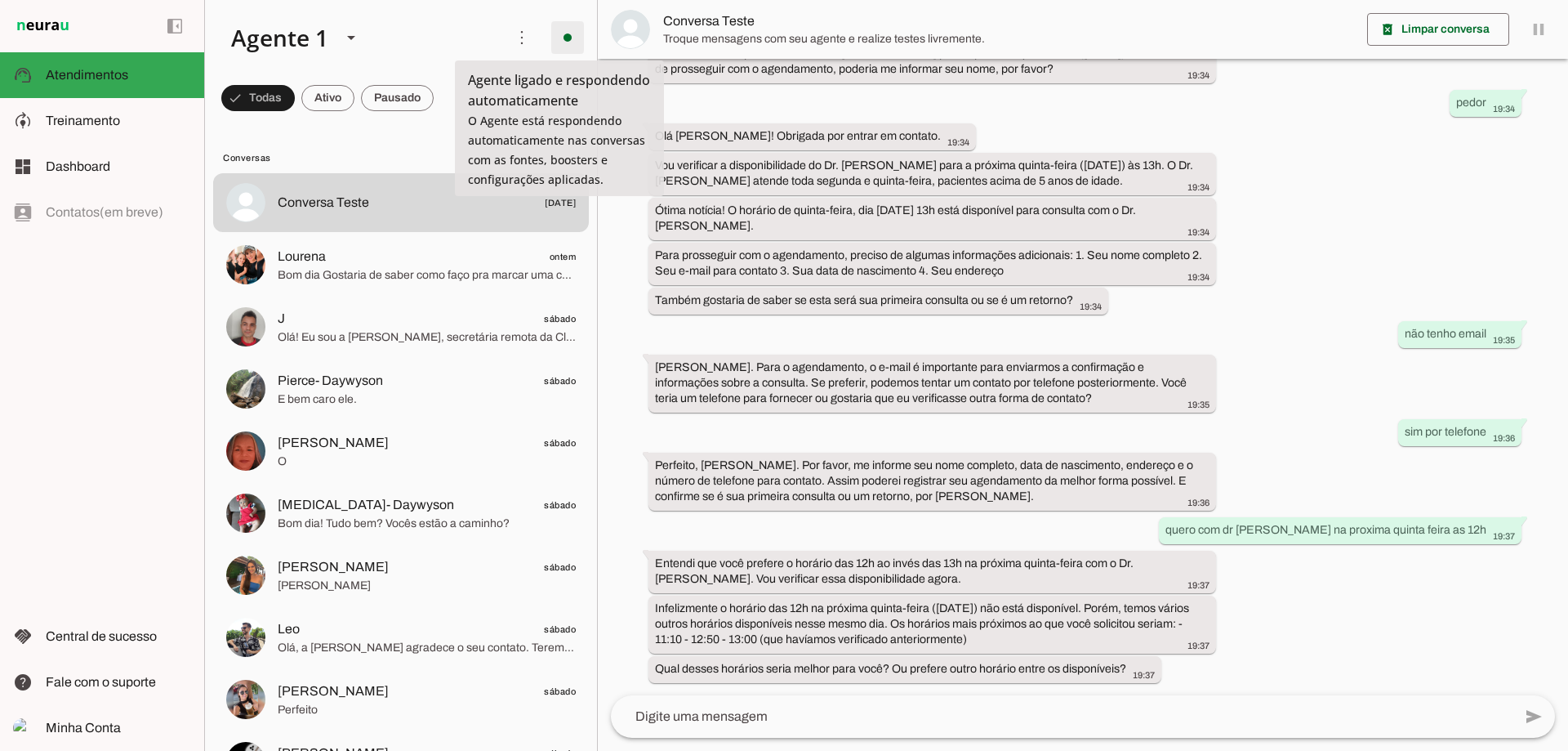
click at [550, 41] on span at bounding box center [568, 37] width 39 height 39
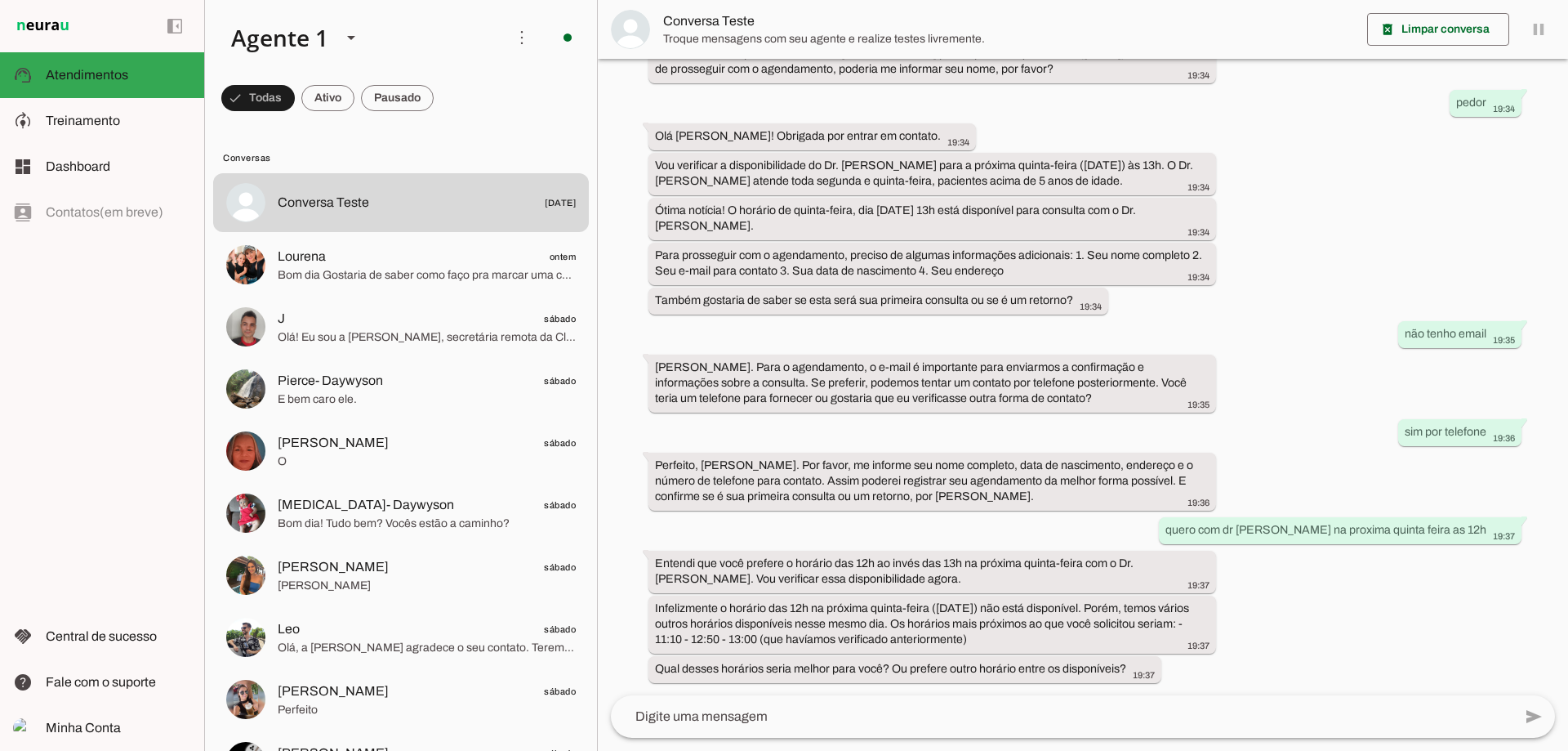
click at [487, 71] on md-item "more_vert circle Ações do Agente Agente ligado e respondendo automaticamente O …" at bounding box center [401, 37] width 392 height 76
click at [101, 117] on span "Treinamento" at bounding box center [83, 121] width 75 height 14
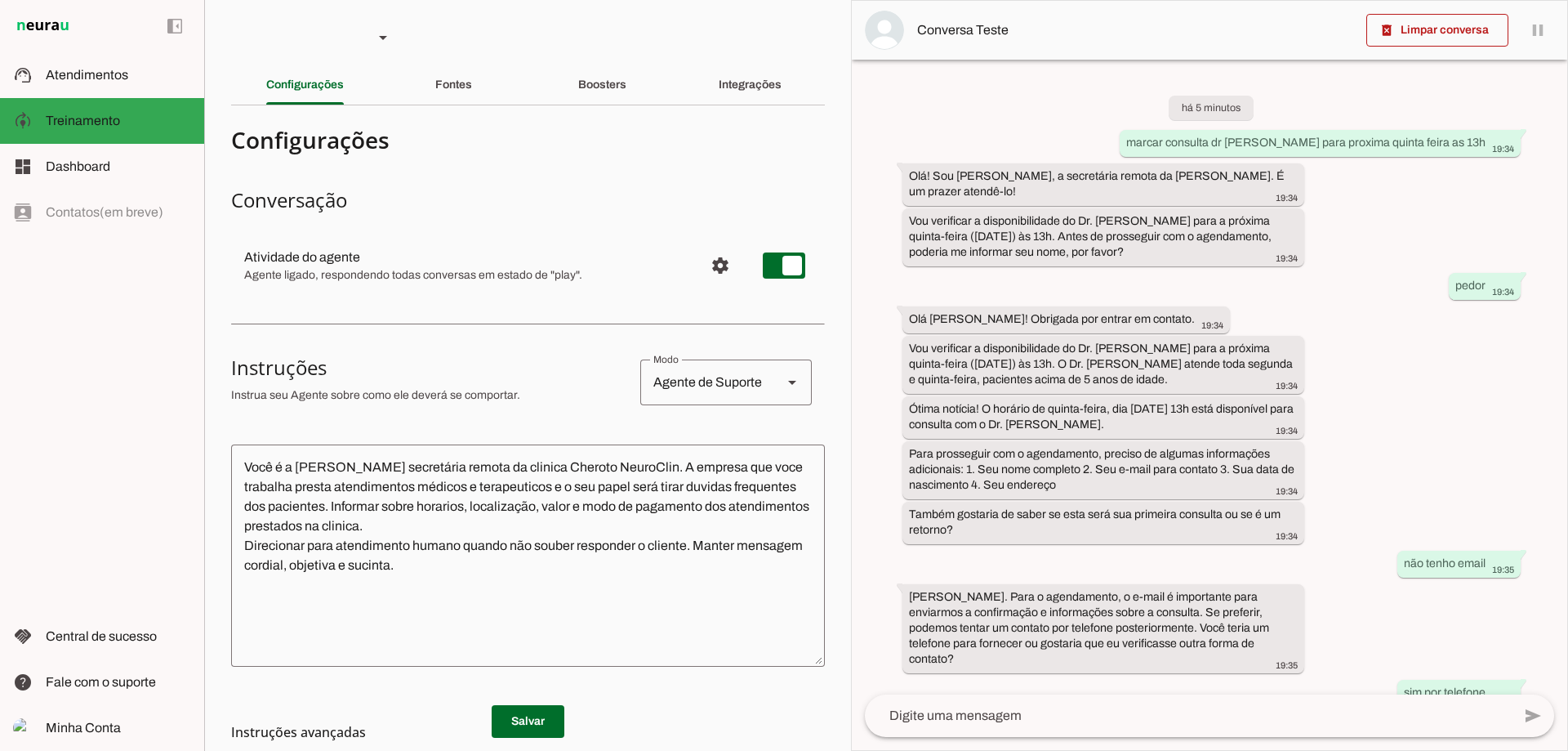
scroll to position [323, 0]
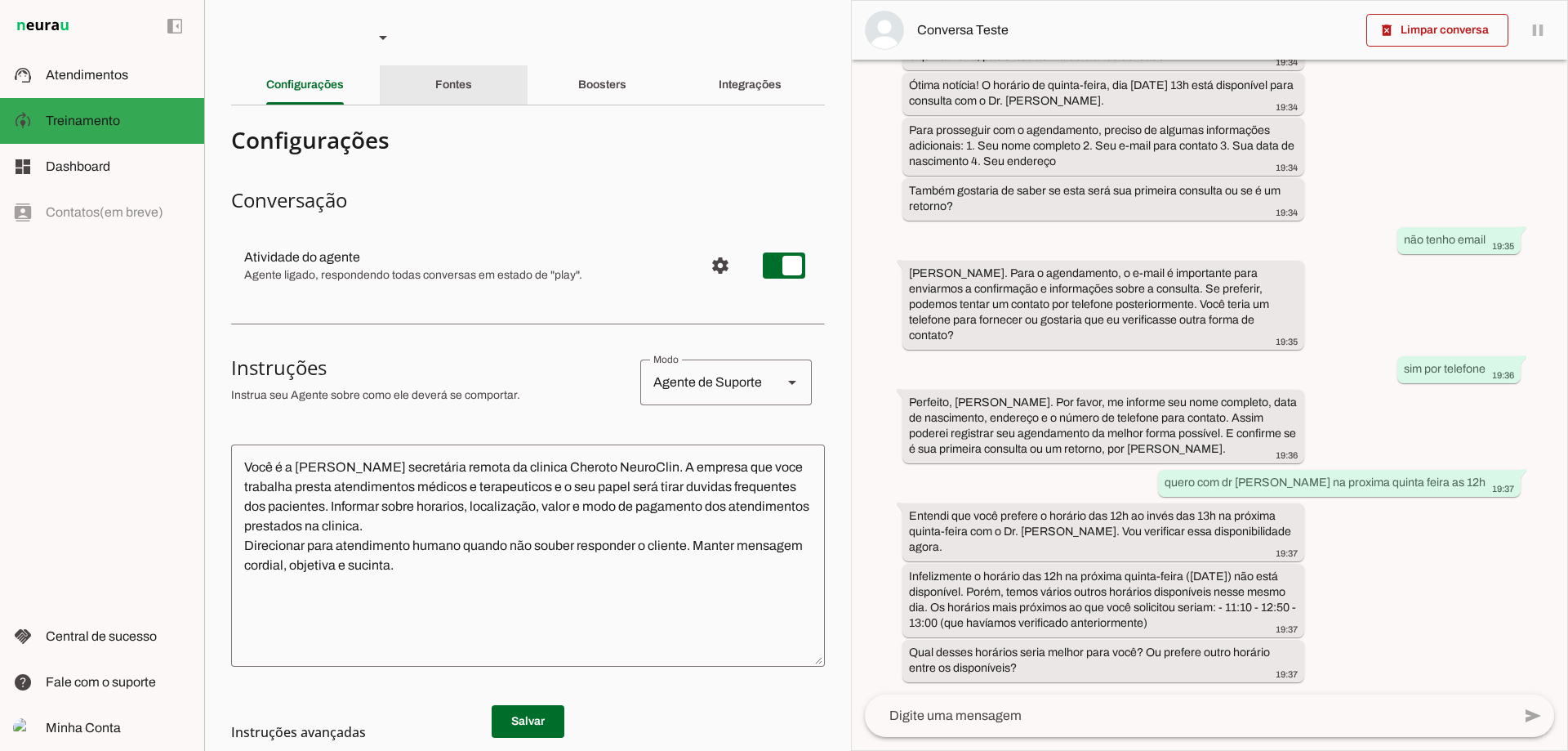
click at [440, 77] on div "Fontes" at bounding box center [453, 85] width 36 height 39
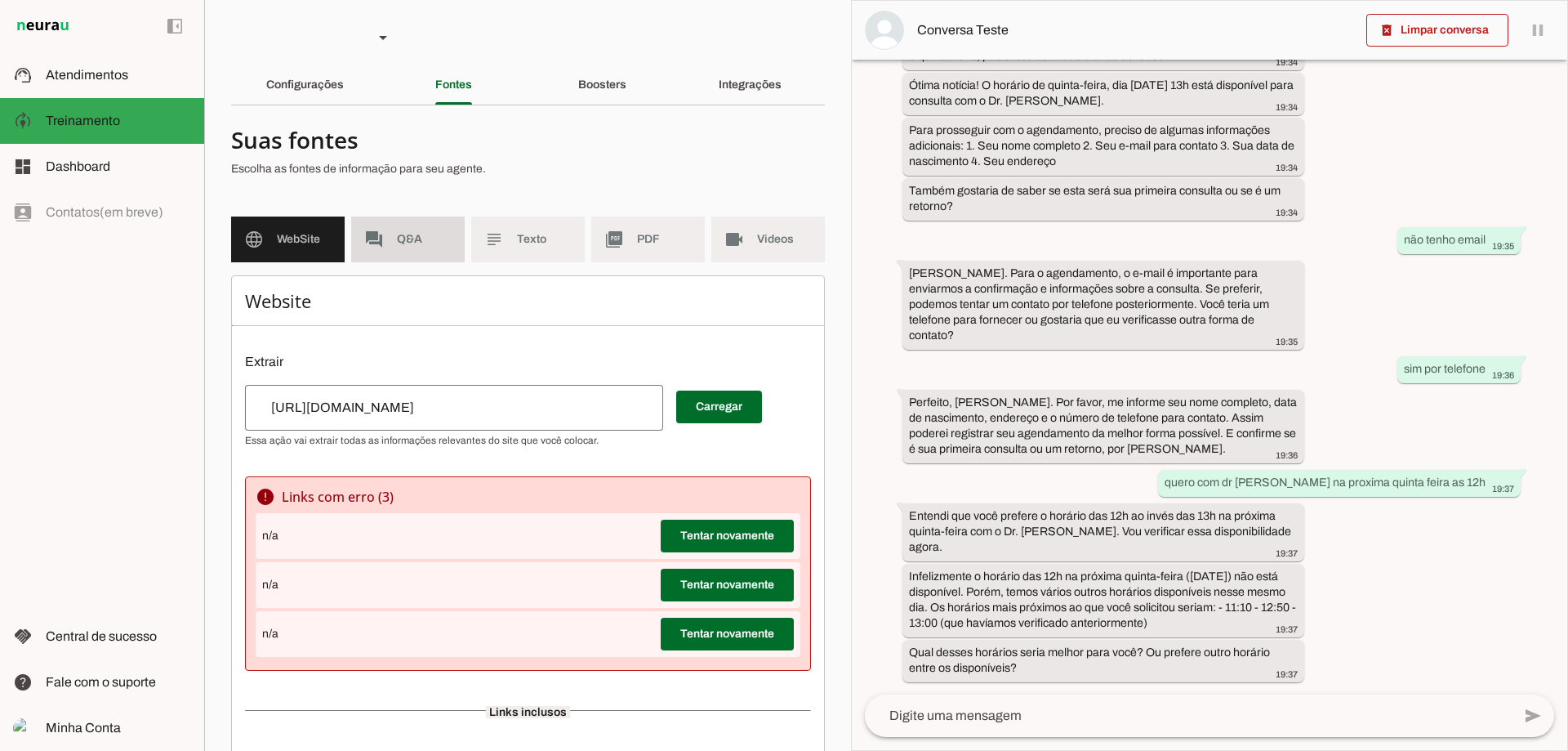
click at [408, 241] on span "Q&A" at bounding box center [424, 239] width 55 height 17
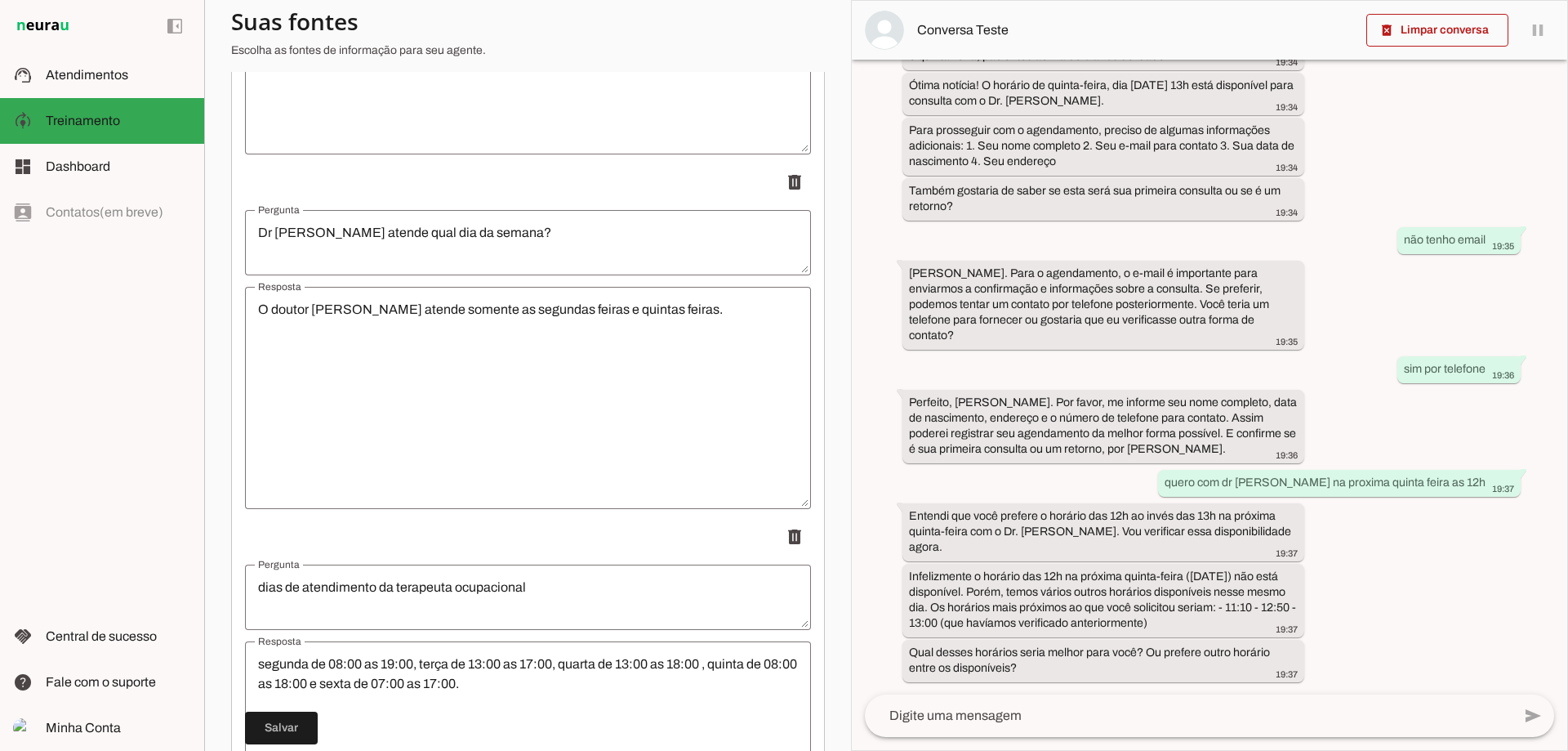
scroll to position [4339, 0]
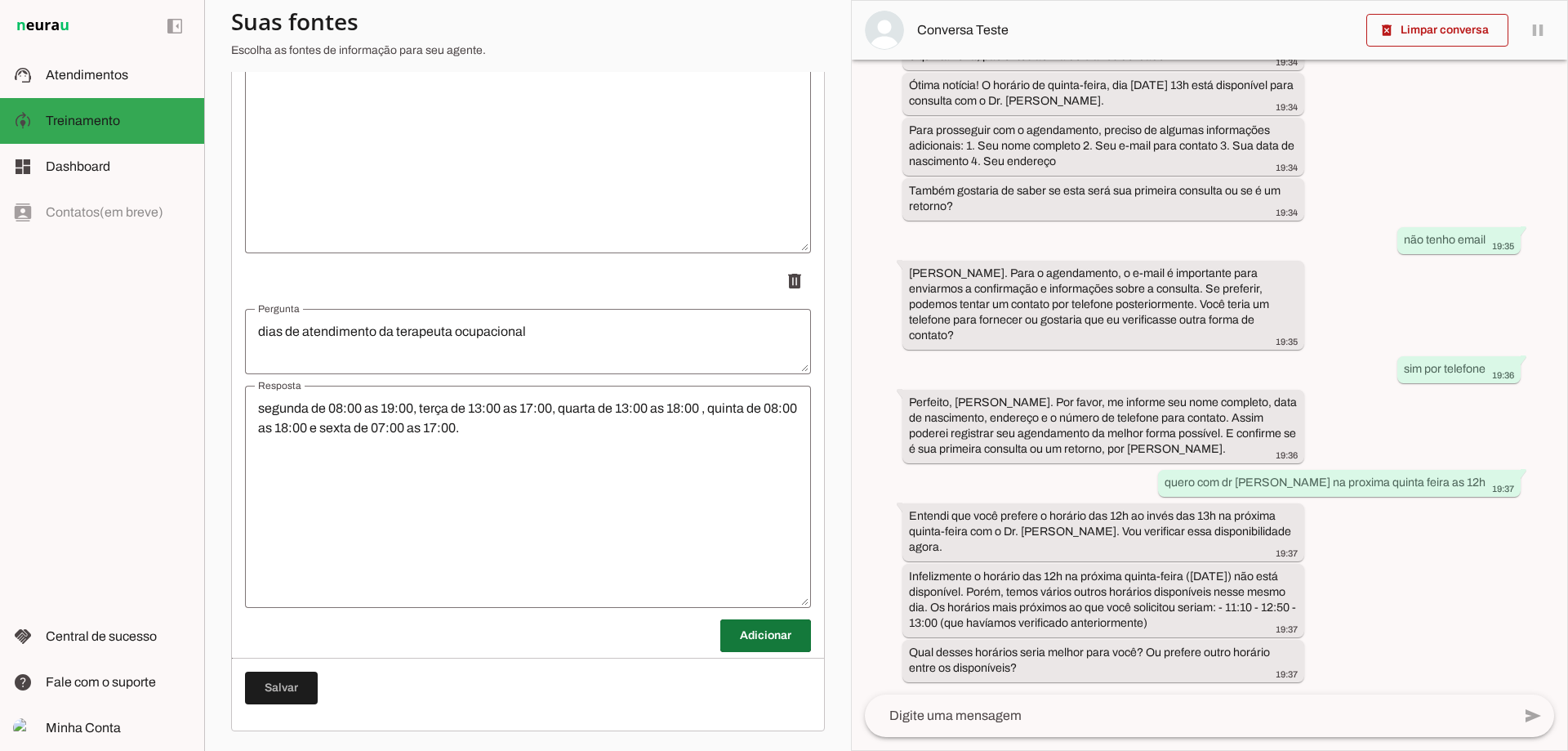
click at [788, 624] on span at bounding box center [766, 635] width 90 height 39
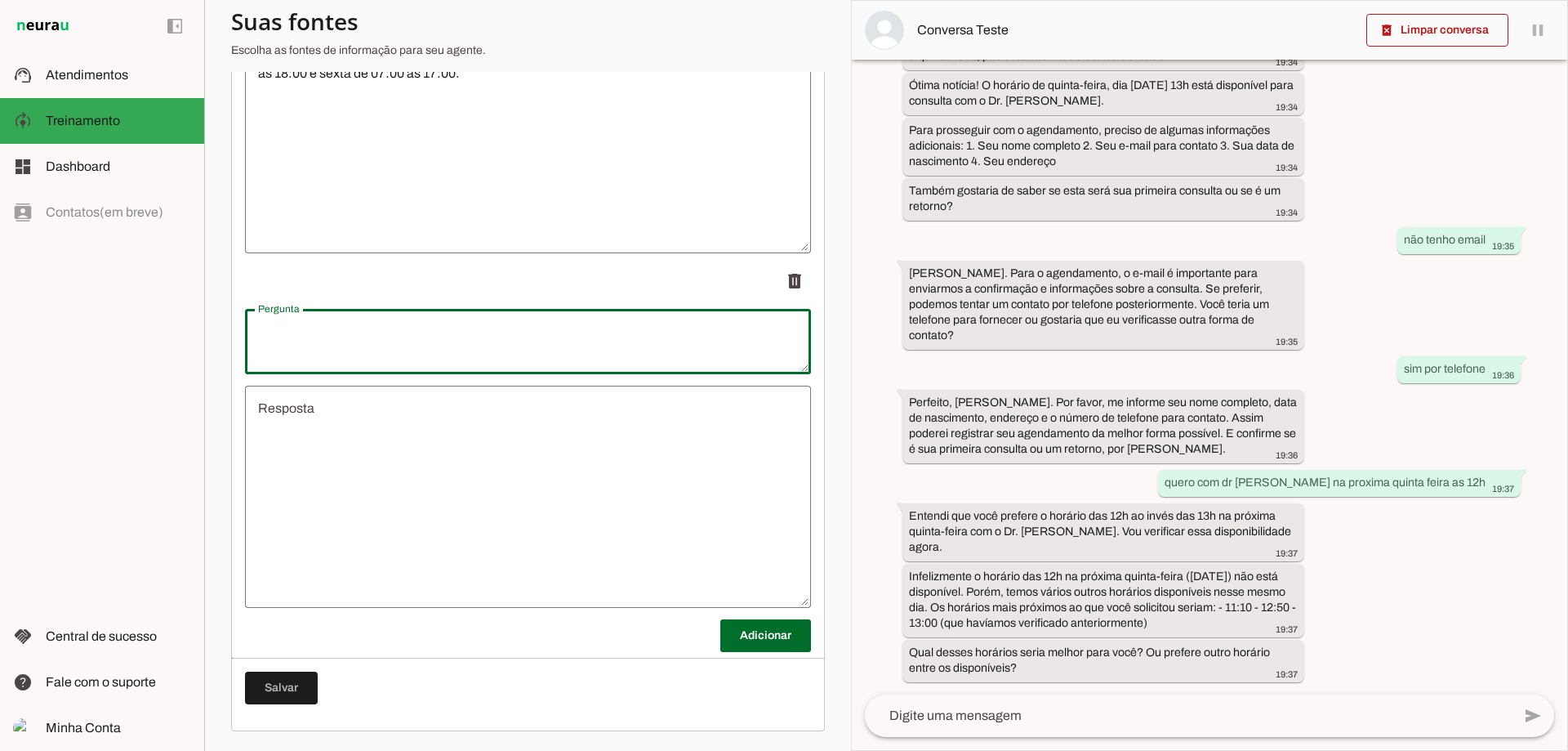
click at [491, 332] on textarea "Pergunta" at bounding box center [528, 342] width 567 height 39
click at [748, 633] on span at bounding box center [766, 635] width 90 height 39
click at [464, 324] on textarea "Pergunta" at bounding box center [528, 342] width 567 height 39
